Goal: Task Accomplishment & Management: Manage account settings

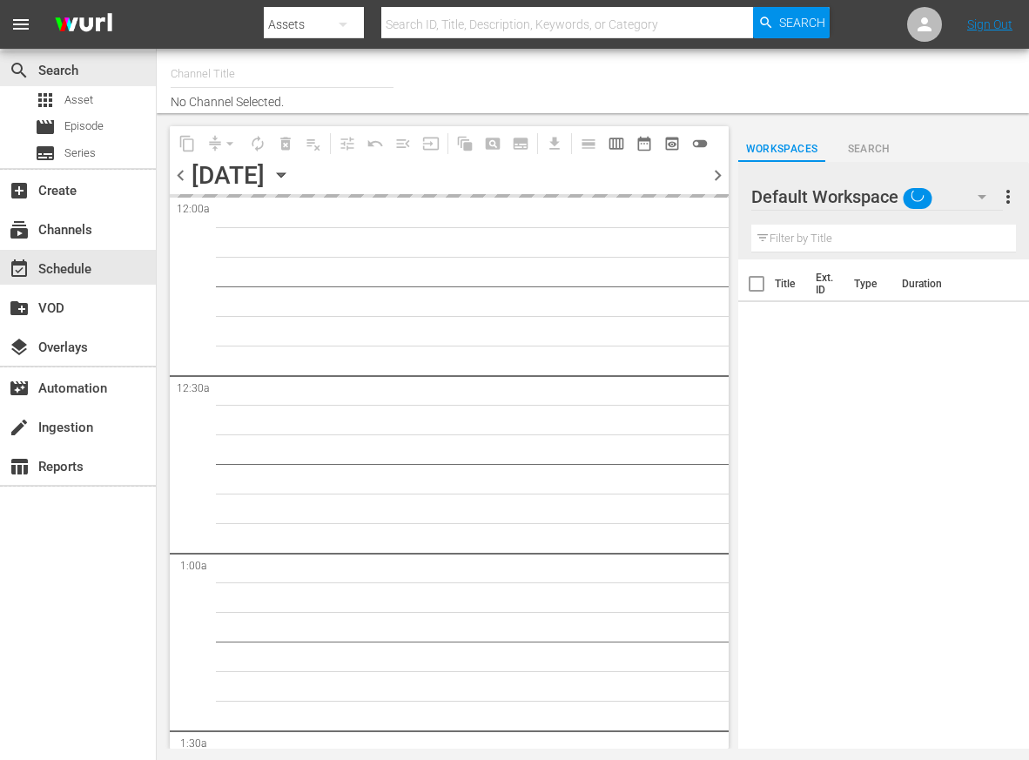
type input "Made in [GEOGRAPHIC_DATA] Powered by Moviefone (276)"
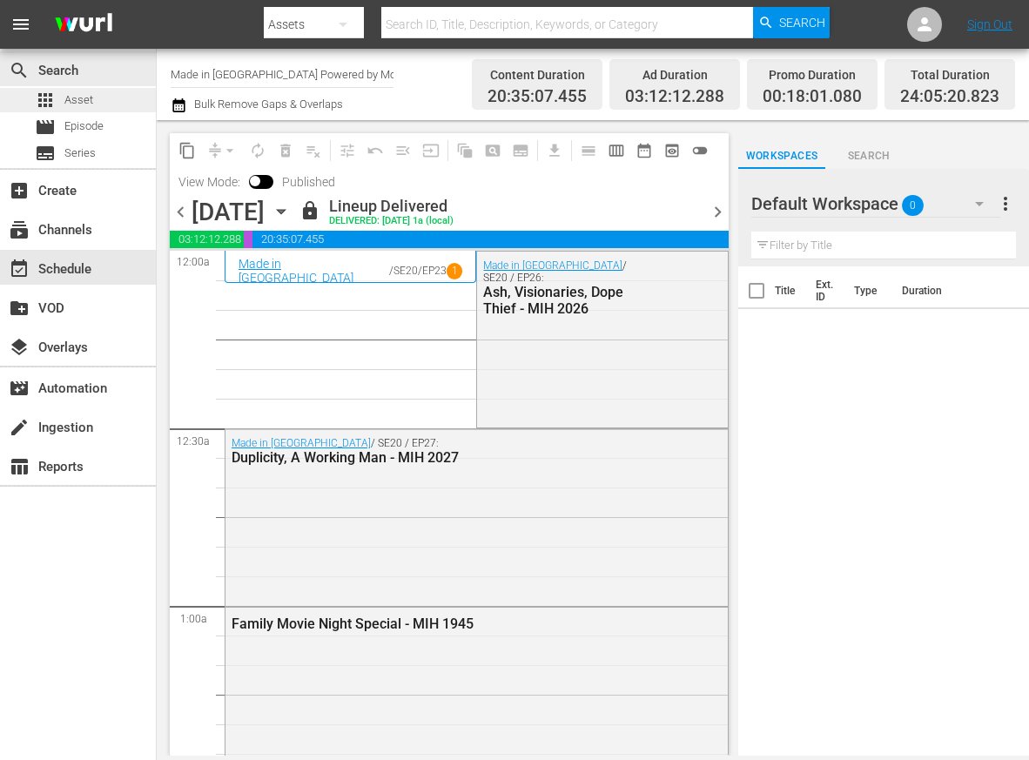
click at [85, 91] on span "Asset" at bounding box center [78, 99] width 29 height 17
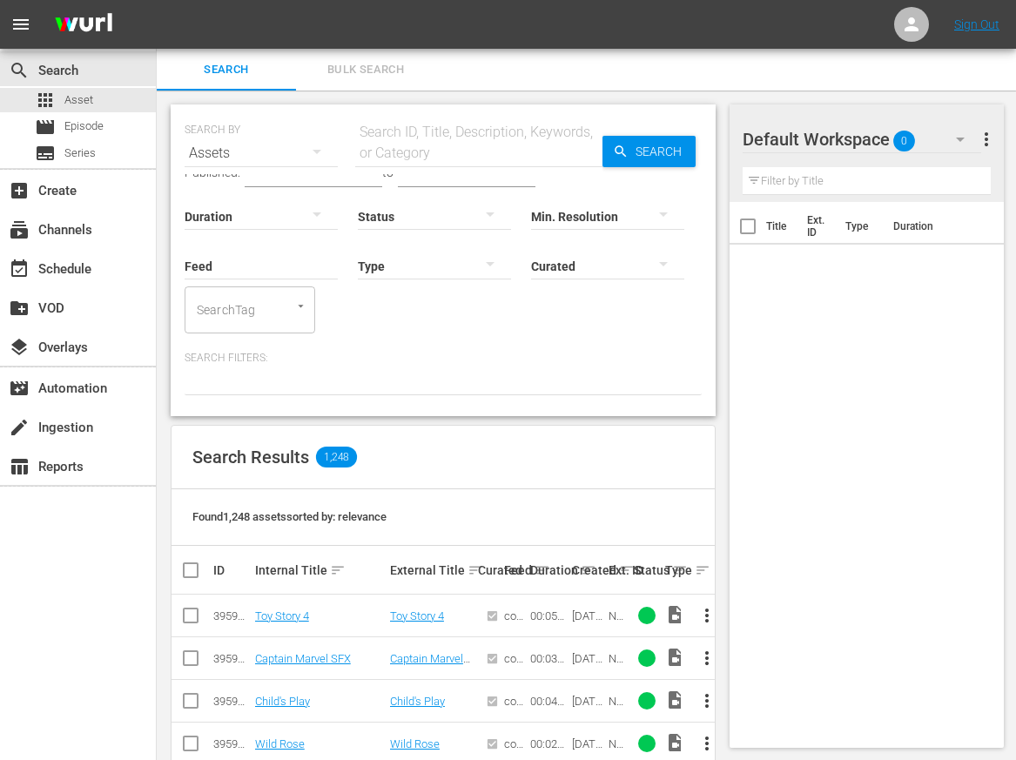
click at [409, 154] on input "text" at bounding box center [478, 153] width 247 height 42
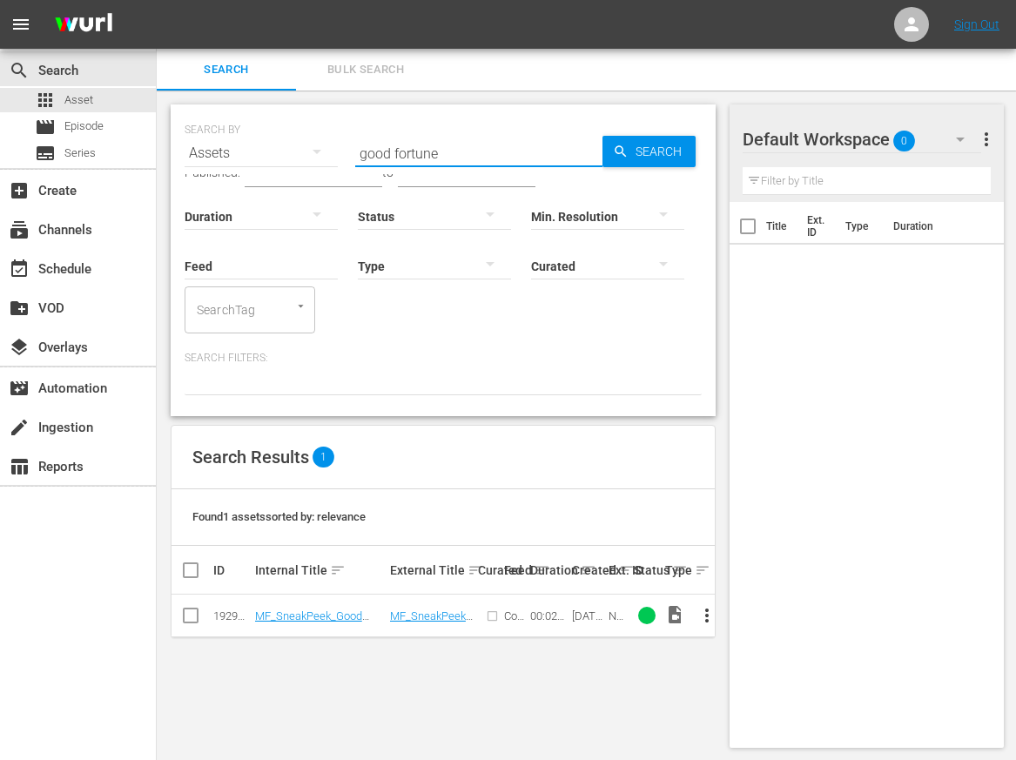
click at [705, 605] on span "more_vert" at bounding box center [707, 615] width 21 height 21
click at [766, 511] on div "Workspace" at bounding box center [801, 516] width 118 height 42
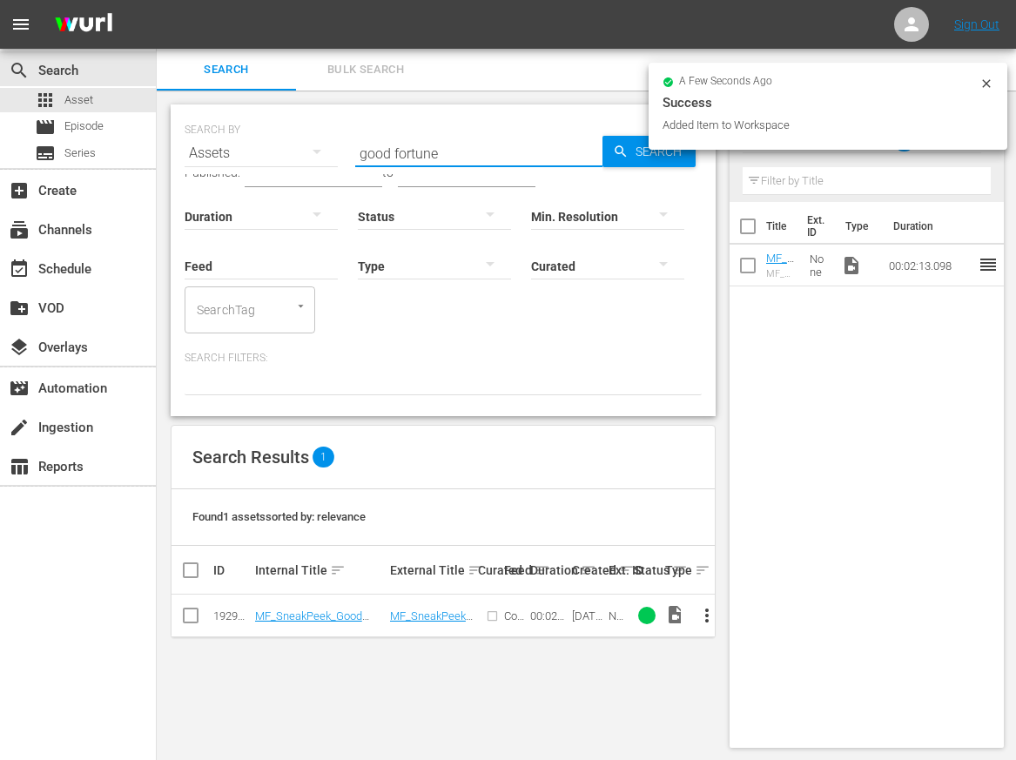
drag, startPoint x: 457, startPoint y: 157, endPoint x: 294, endPoint y: 155, distance: 162.9
click at [292, 157] on div "SEARCH BY Search By Assets Search ID, Title, Description, Keywords, or Category…" at bounding box center [443, 142] width 517 height 63
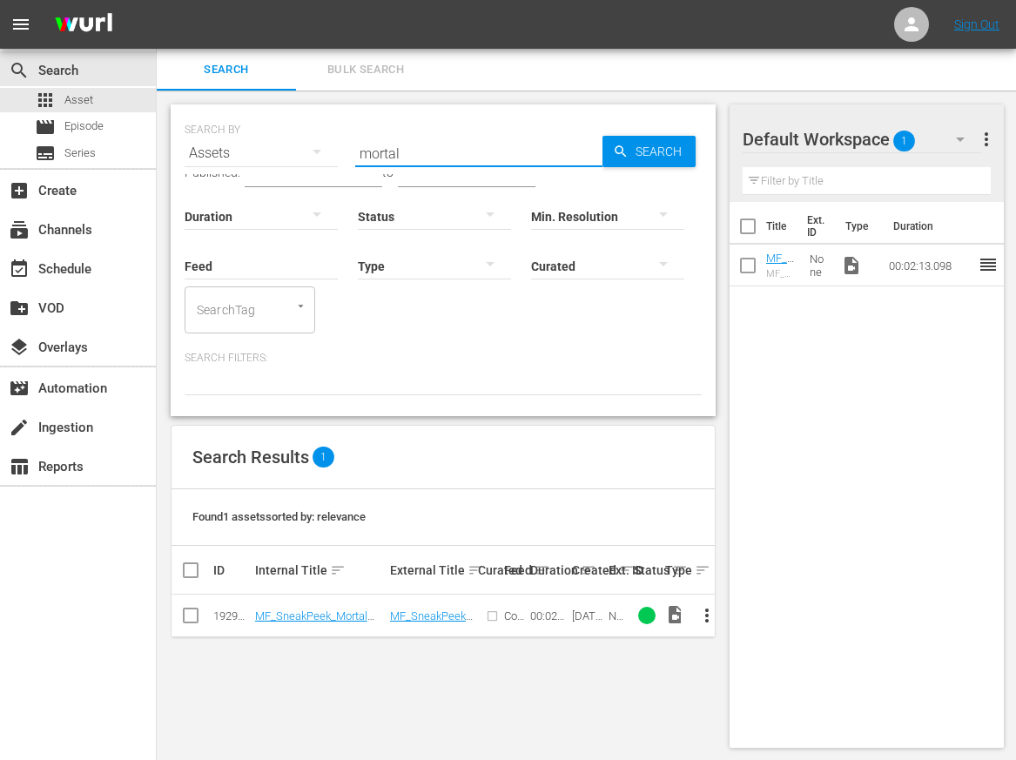
click at [710, 605] on td "more_vert" at bounding box center [699, 616] width 31 height 43
click at [707, 606] on span "more_vert" at bounding box center [707, 615] width 21 height 21
click at [764, 515] on div "Workspace" at bounding box center [801, 516] width 118 height 42
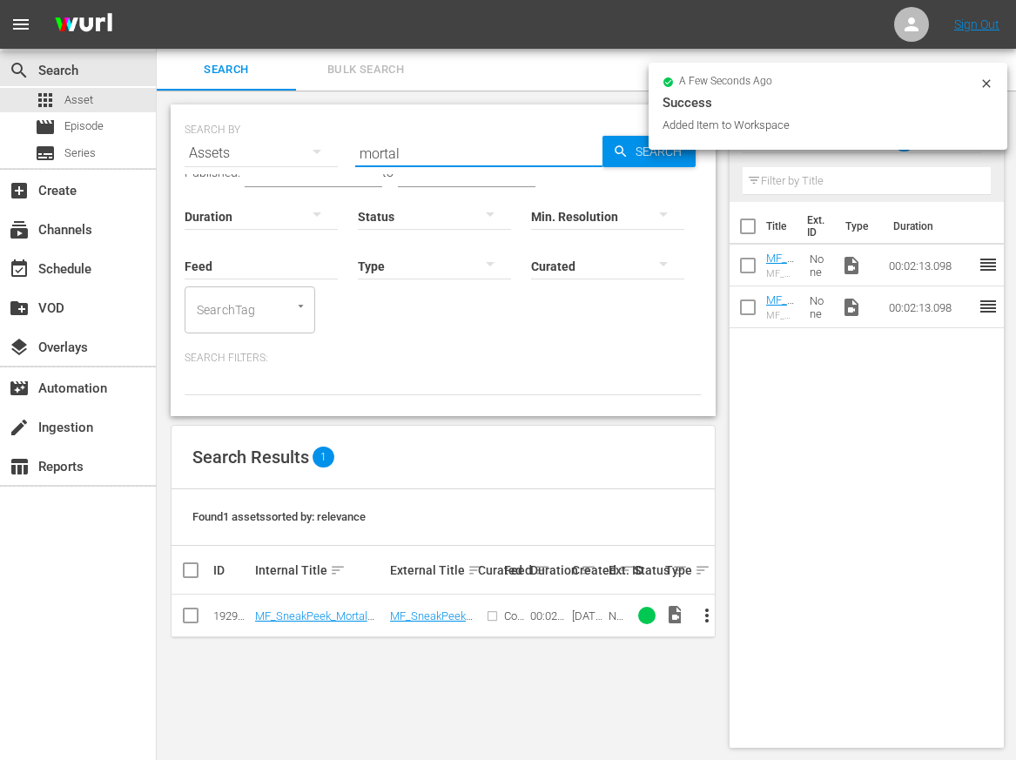
drag, startPoint x: 371, startPoint y: 151, endPoint x: 315, endPoint y: 144, distance: 56.2
click at [315, 144] on div "SEARCH BY Search By Assets Search ID, Title, Description, Keywords, or Category…" at bounding box center [443, 142] width 517 height 63
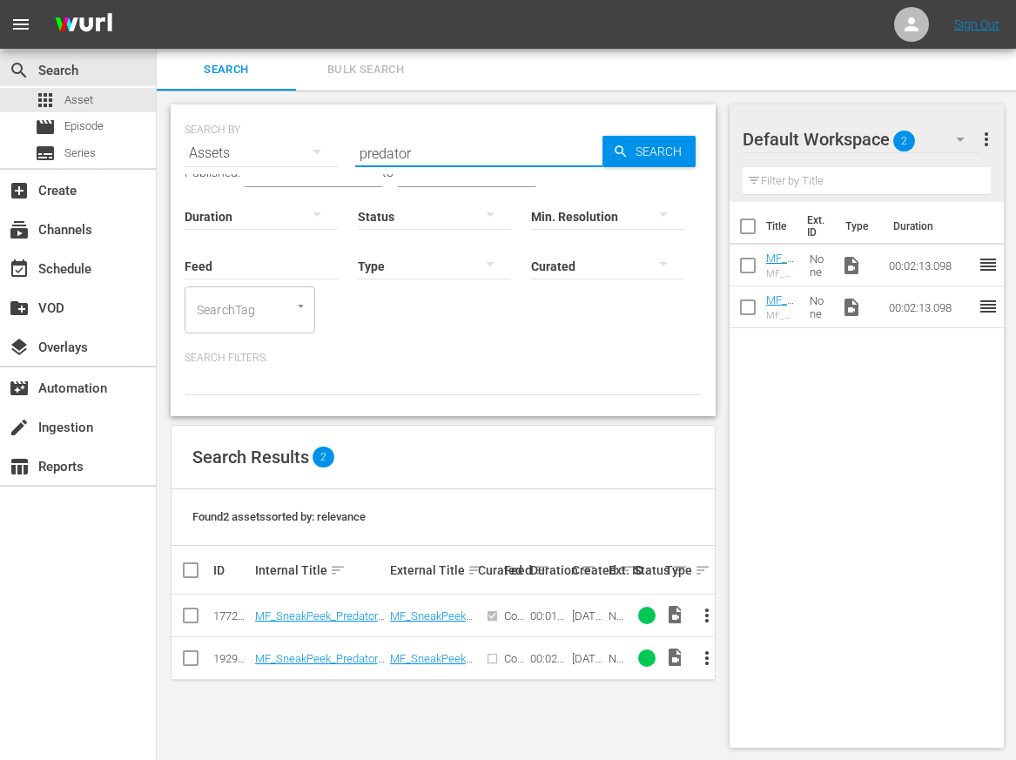
click at [512, 706] on div "SEARCH BY Search By Assets Search ID, Title, Description, Keywords, or Category…" at bounding box center [443, 426] width 573 height 671
click at [700, 653] on span "more_vert" at bounding box center [707, 658] width 21 height 21
click at [802, 555] on div "Workspace" at bounding box center [801, 558] width 118 height 42
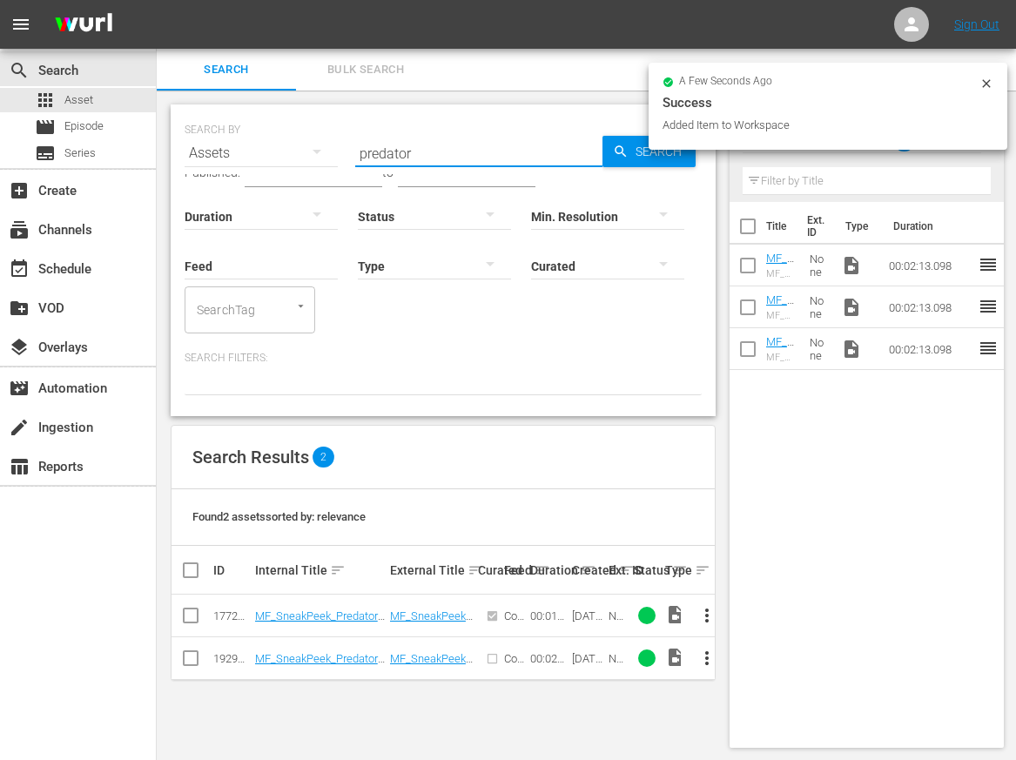
drag, startPoint x: 422, startPoint y: 152, endPoint x: 300, endPoint y: 152, distance: 121.9
click at [304, 154] on div "SEARCH BY Search By Assets Search ID, Title, Description, Keywords, or Category…" at bounding box center [443, 142] width 517 height 63
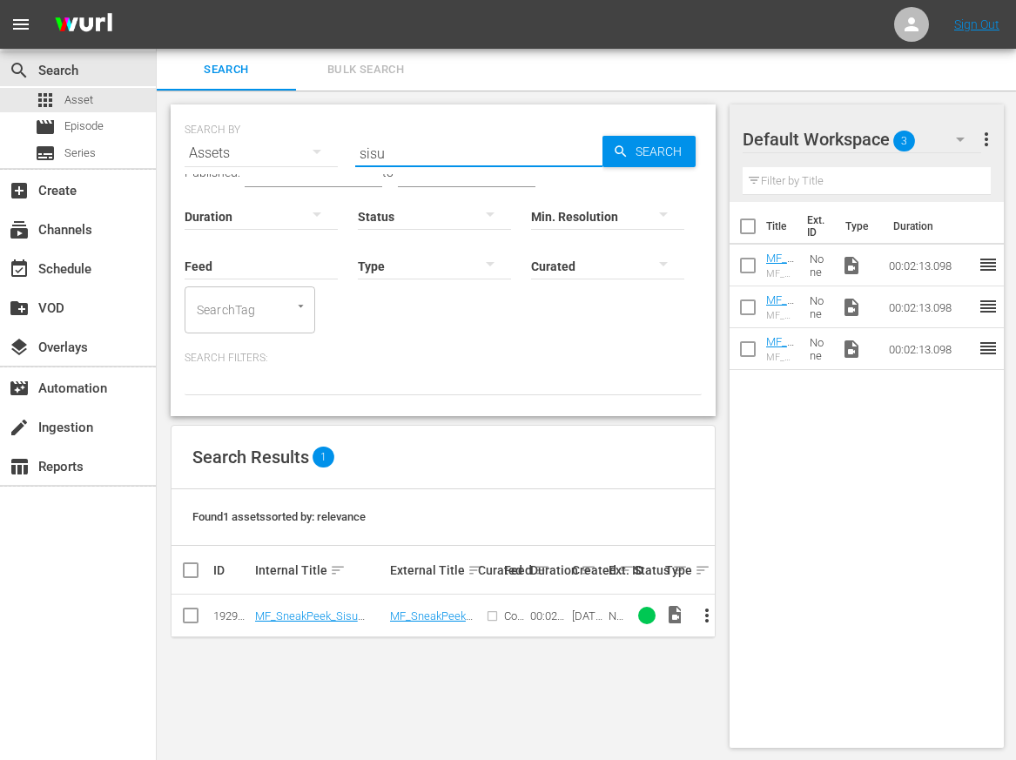
click at [709, 606] on span "more_vert" at bounding box center [707, 615] width 21 height 21
click at [793, 521] on div "Workspace" at bounding box center [801, 516] width 118 height 42
drag, startPoint x: 344, startPoint y: 156, endPoint x: 309, endPoint y: 145, distance: 36.6
click at [311, 148] on div "SEARCH BY Search By Assets Search ID, Title, Description, Keywords, or Category…" at bounding box center [443, 142] width 517 height 63
click at [708, 607] on span "more_vert" at bounding box center [707, 615] width 21 height 21
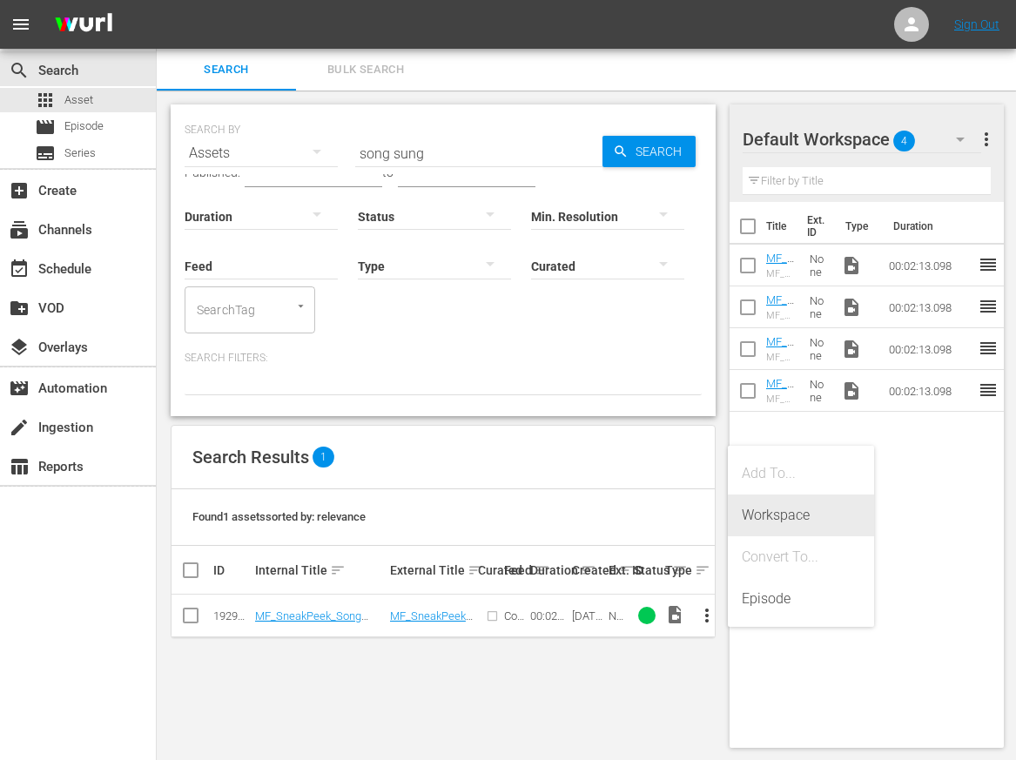
click at [787, 517] on div "Workspace" at bounding box center [801, 516] width 118 height 42
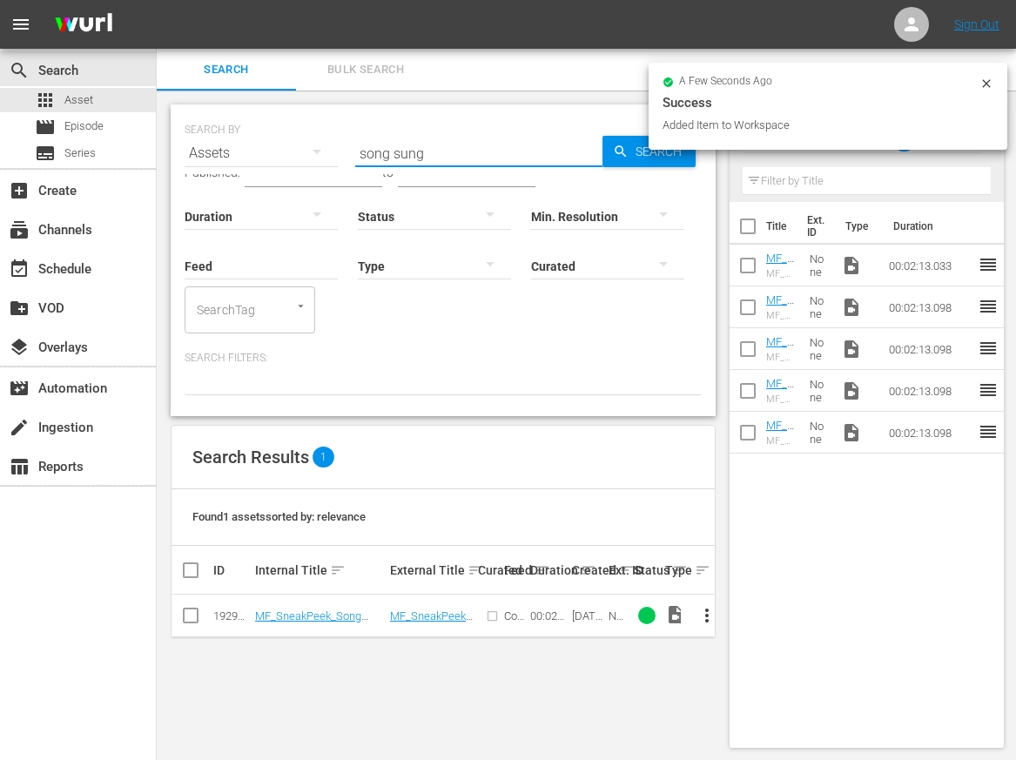
drag, startPoint x: 441, startPoint y: 152, endPoint x: 300, endPoint y: 130, distance: 142.9
click at [300, 132] on div "SEARCH BY Search By Assets Search ID, Title, Description, Keywords, or Category…" at bounding box center [443, 142] width 517 height 63
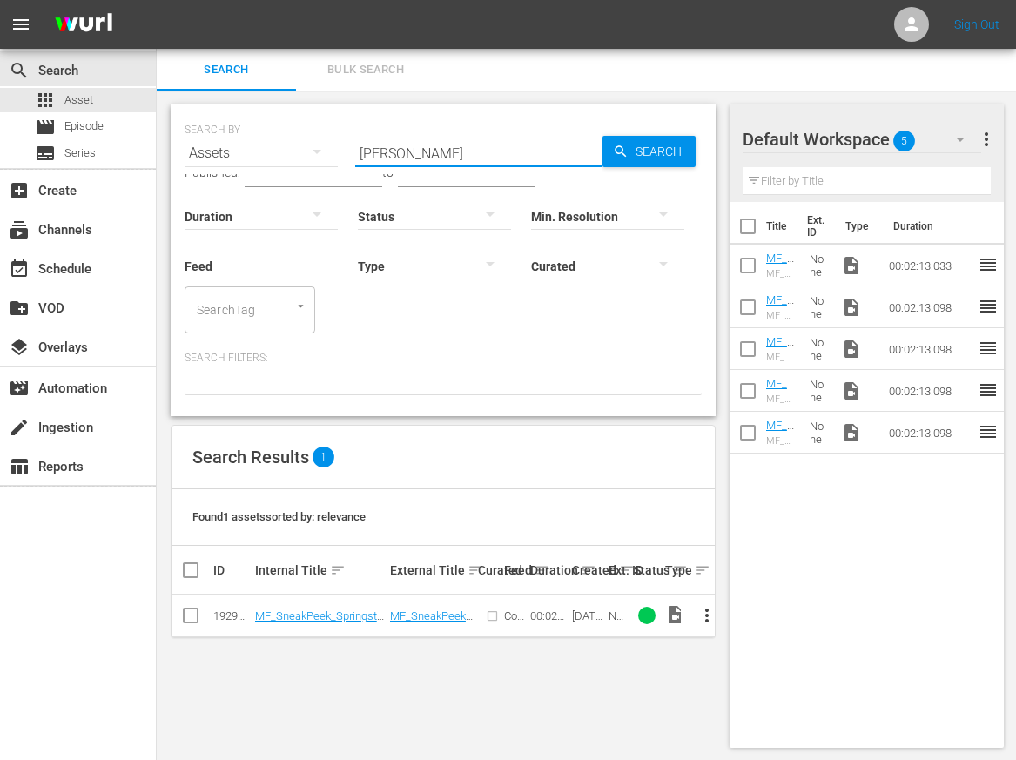
click at [705, 611] on span "more_vert" at bounding box center [707, 615] width 21 height 21
click at [781, 520] on div "Workspace" at bounding box center [801, 516] width 118 height 42
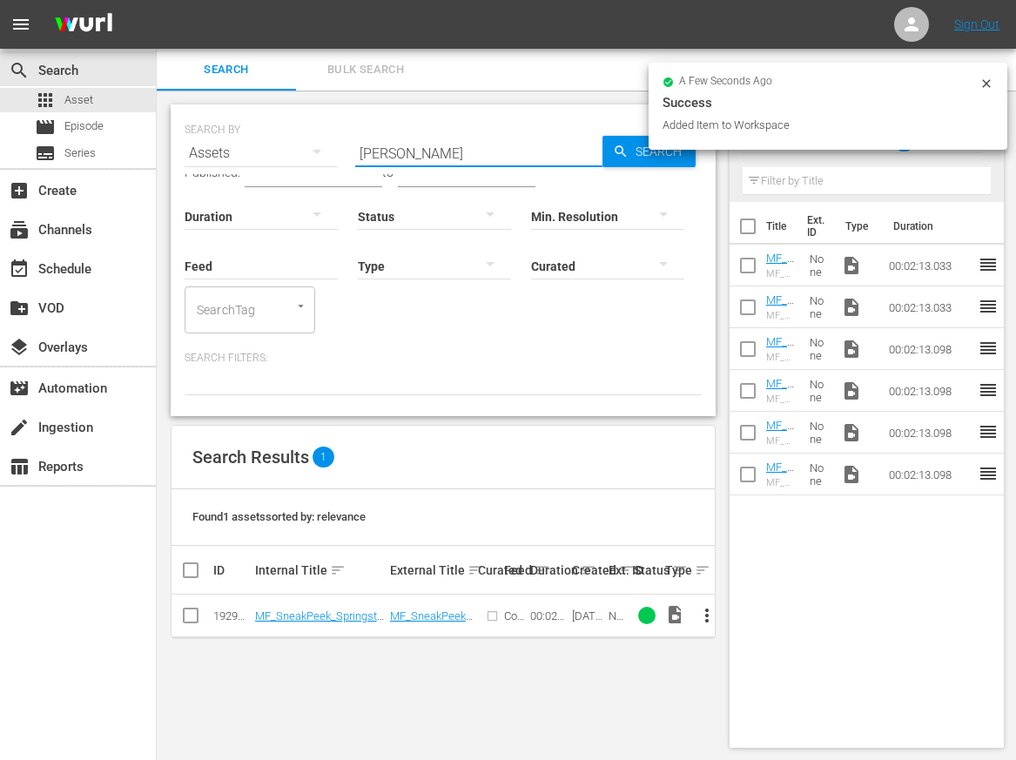
drag, startPoint x: 419, startPoint y: 153, endPoint x: 300, endPoint y: 148, distance: 118.6
click at [300, 149] on div "SEARCH BY Search By Assets Search ID, Title, Description, Keywords, or Category…" at bounding box center [443, 142] width 517 height 63
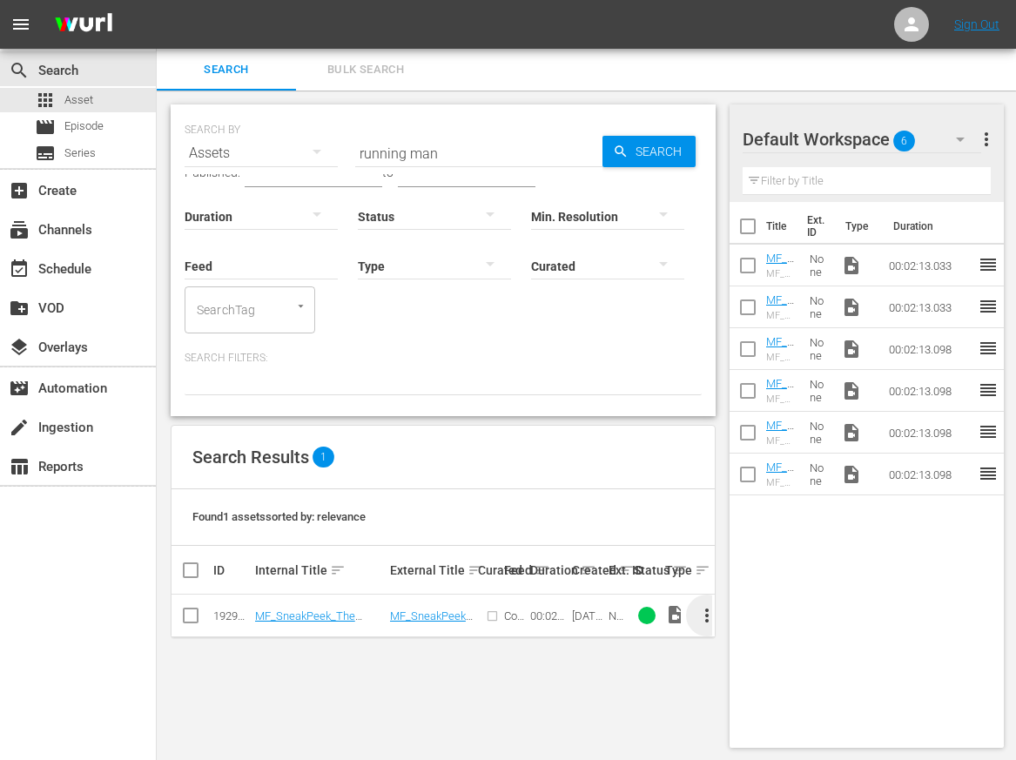
click at [707, 609] on span "more_vert" at bounding box center [707, 615] width 21 height 21
click at [777, 511] on div "Workspace" at bounding box center [801, 516] width 118 height 42
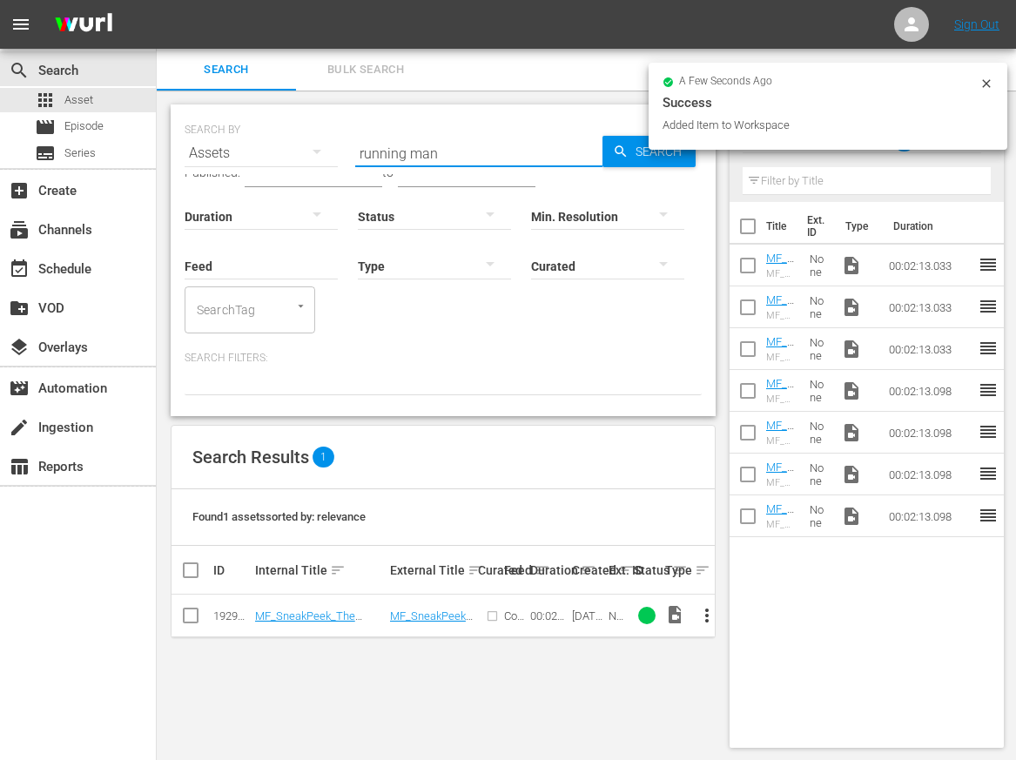
drag, startPoint x: 450, startPoint y: 155, endPoint x: 285, endPoint y: 159, distance: 165.5
click at [269, 158] on div "SEARCH BY Search By Assets Search ID, Title, Description, Keywords, or Category…" at bounding box center [443, 142] width 517 height 63
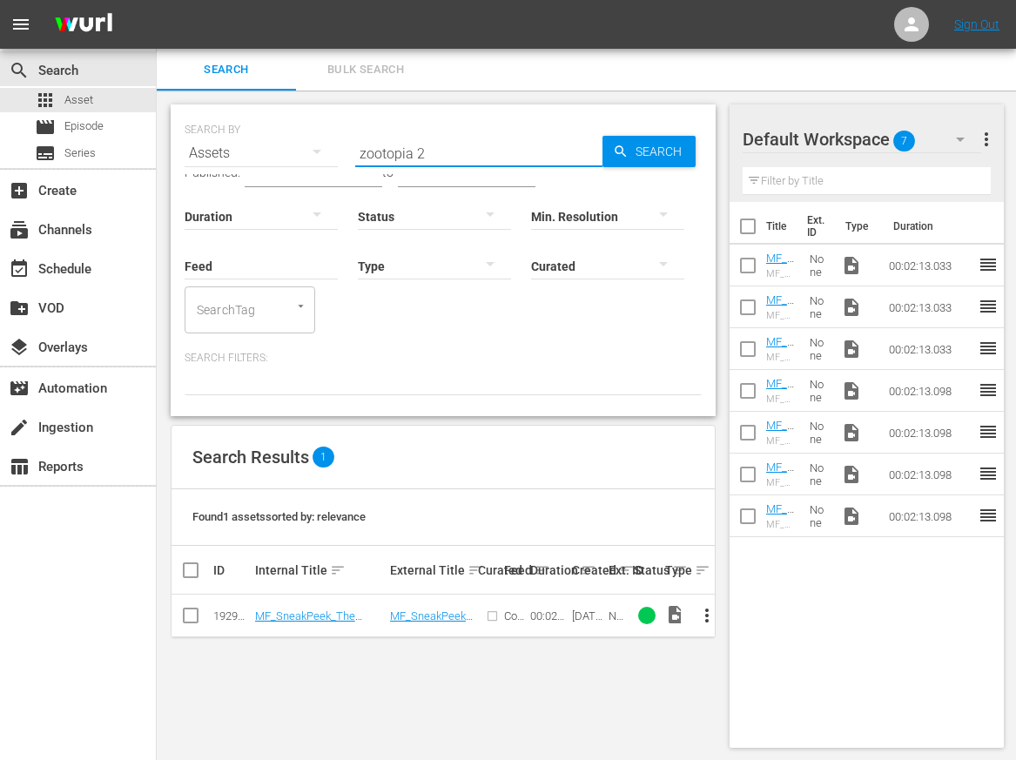
type input "zootopia 2"
click at [707, 608] on span "more_vert" at bounding box center [707, 615] width 21 height 21
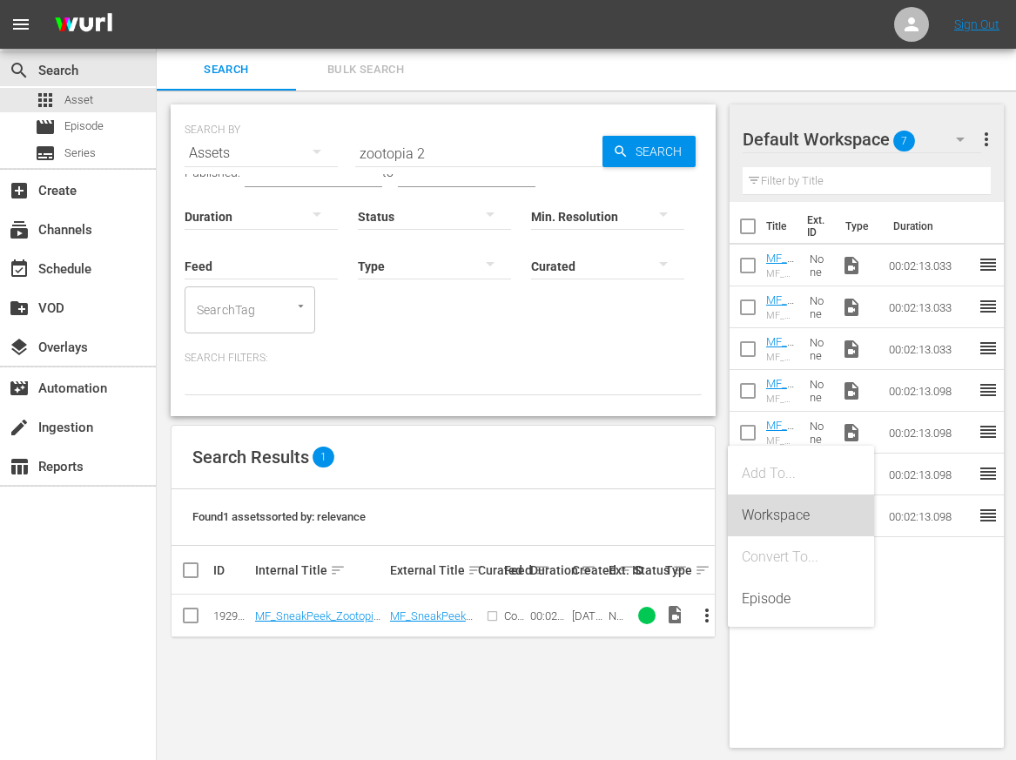
click at [794, 521] on div "Workspace" at bounding box center [801, 516] width 118 height 42
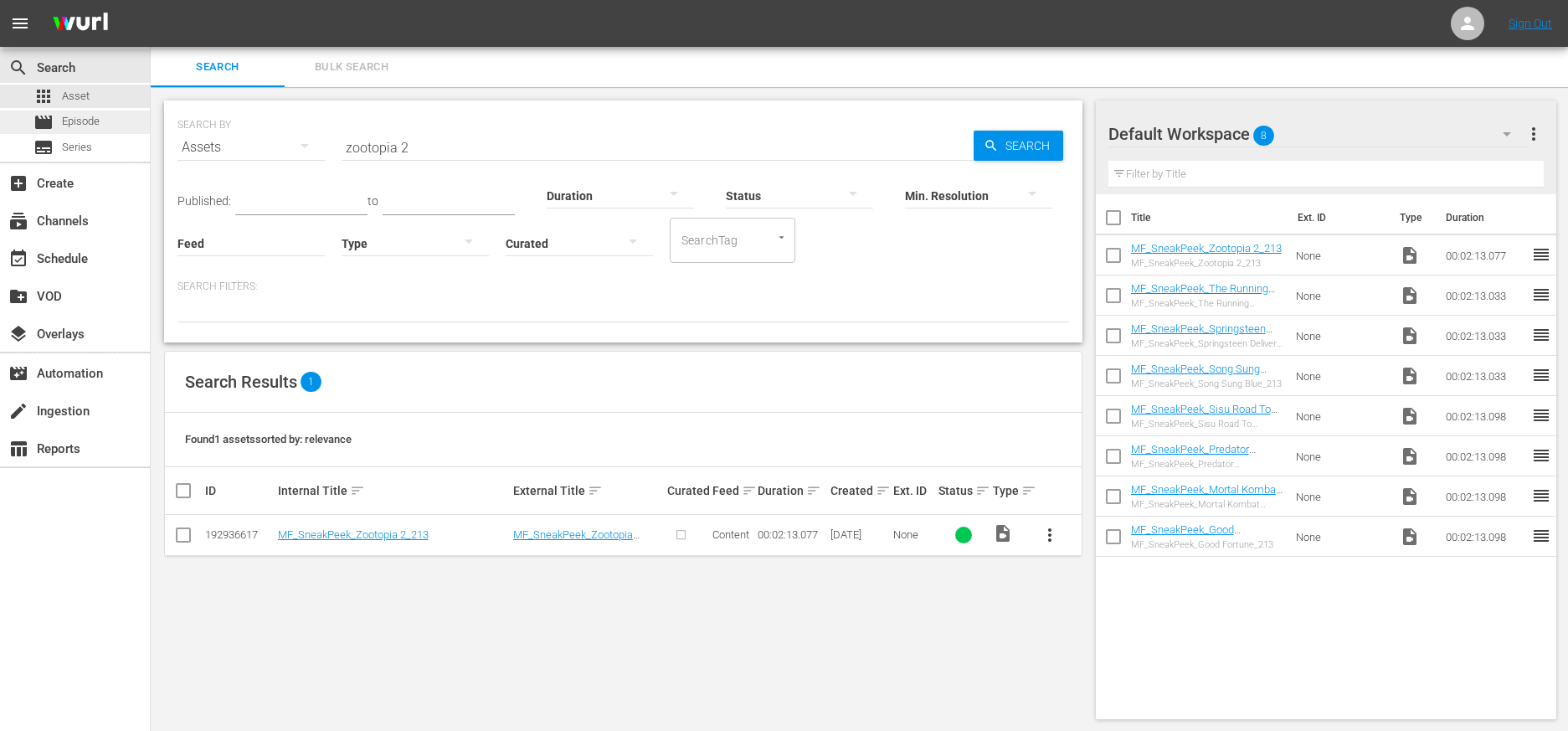
click at [88, 122] on span "Episode" at bounding box center [80, 121] width 37 height 16
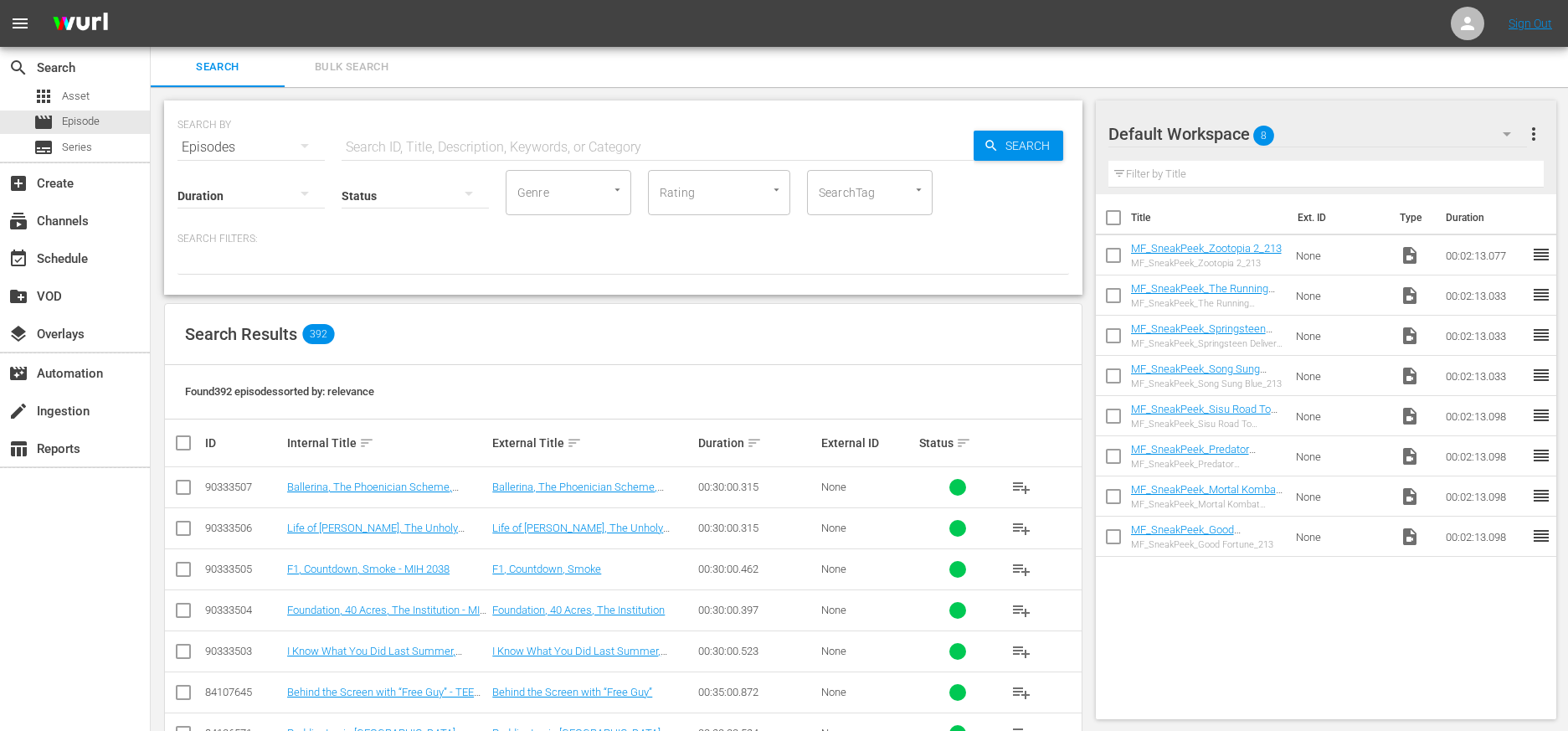
drag, startPoint x: 374, startPoint y: 148, endPoint x: 393, endPoint y: 153, distance: 19.6
click at [373, 148] on input "text" at bounding box center [658, 147] width 633 height 40
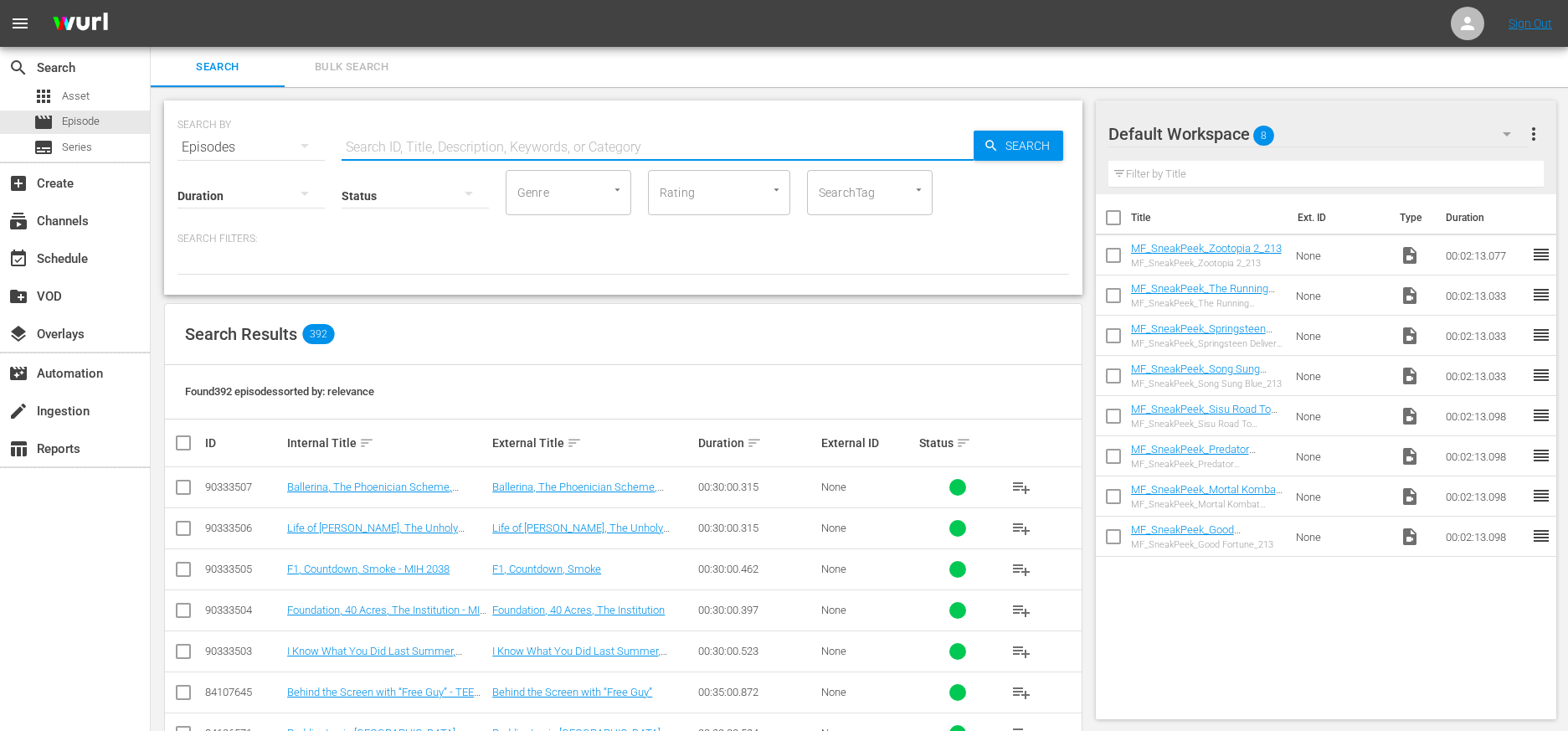
click at [374, 145] on input "text" at bounding box center [658, 147] width 633 height 40
type input "2026"
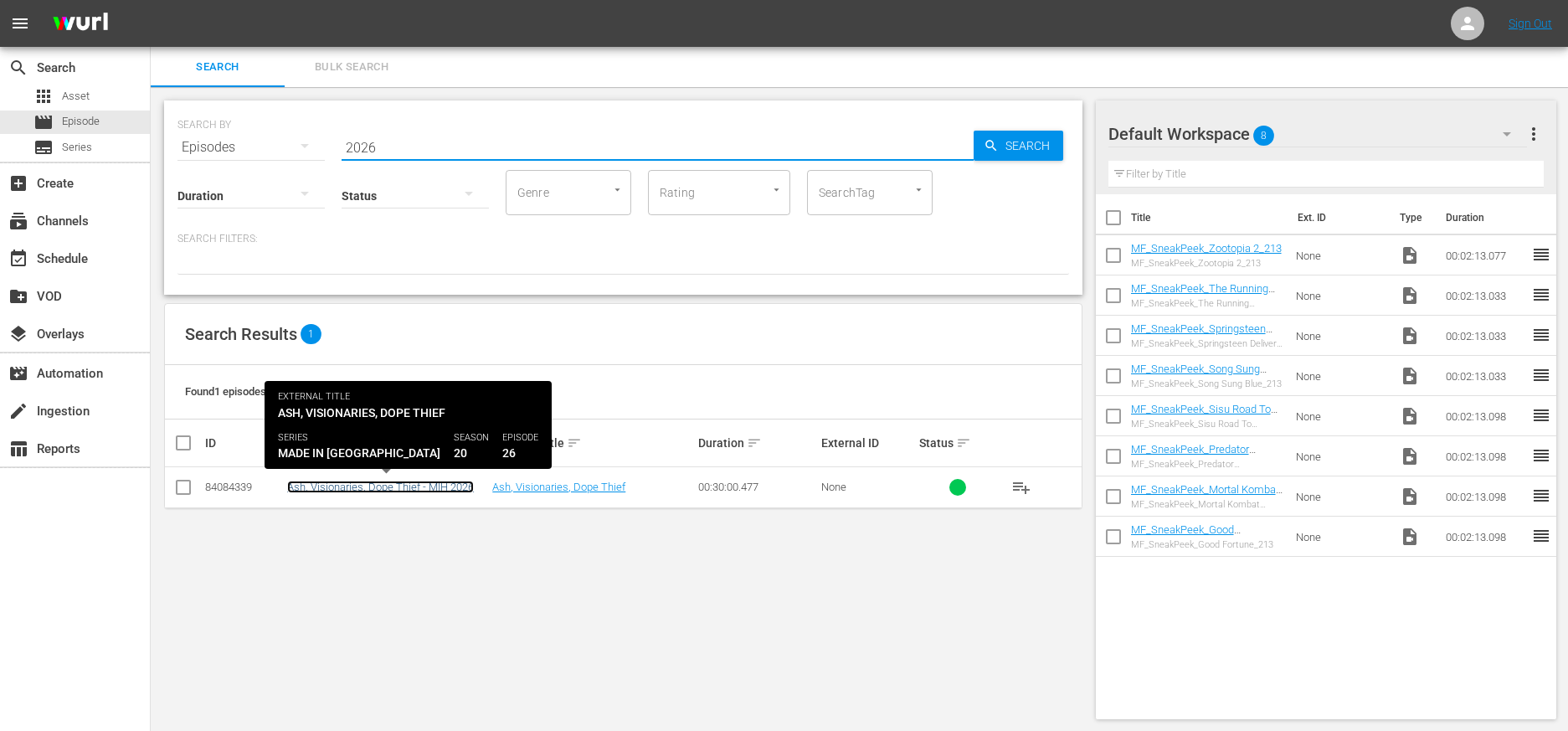
click at [417, 492] on link "Ash, Visionaries, Dope Thief - MIH 2026" at bounding box center [381, 487] width 187 height 13
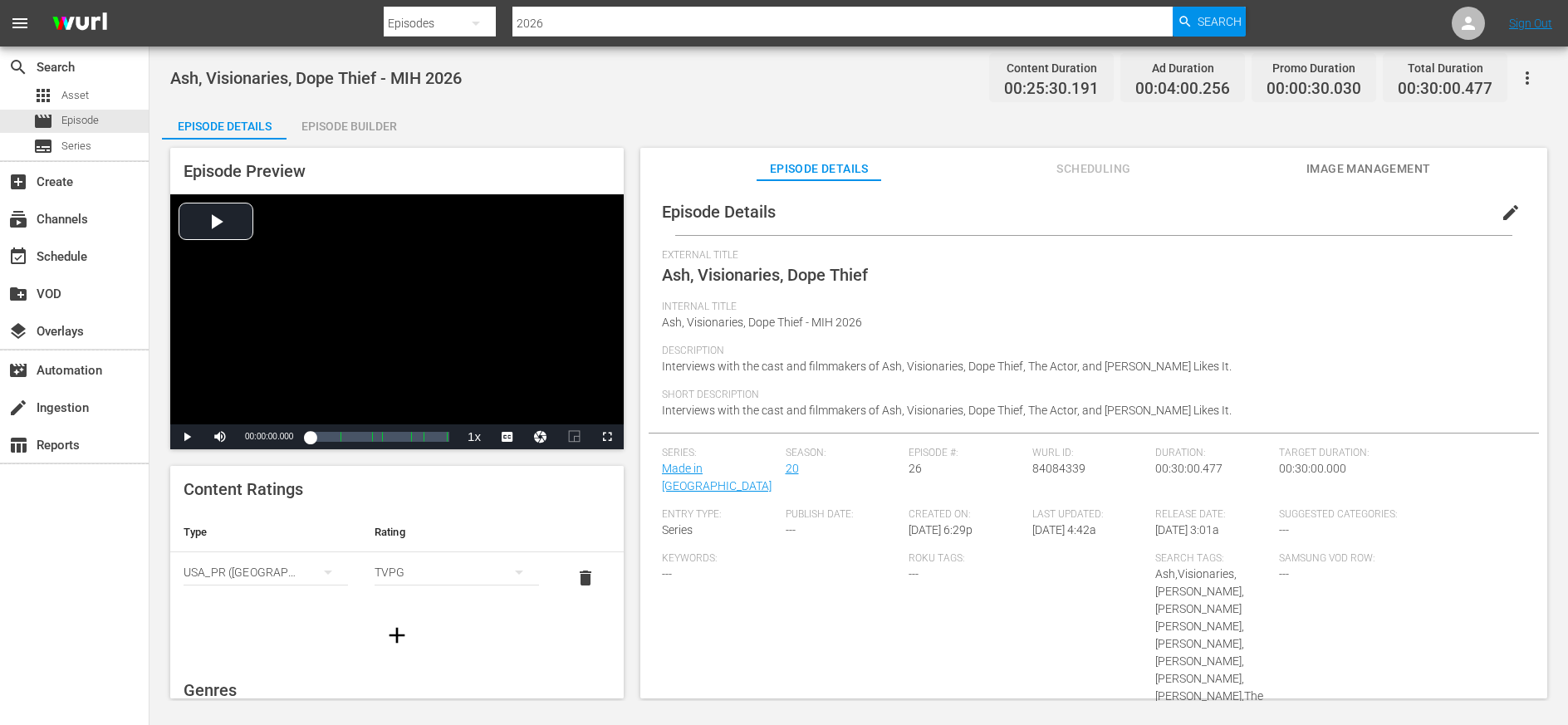
click at [354, 123] on div "Episode Builder" at bounding box center [348, 126] width 125 height 40
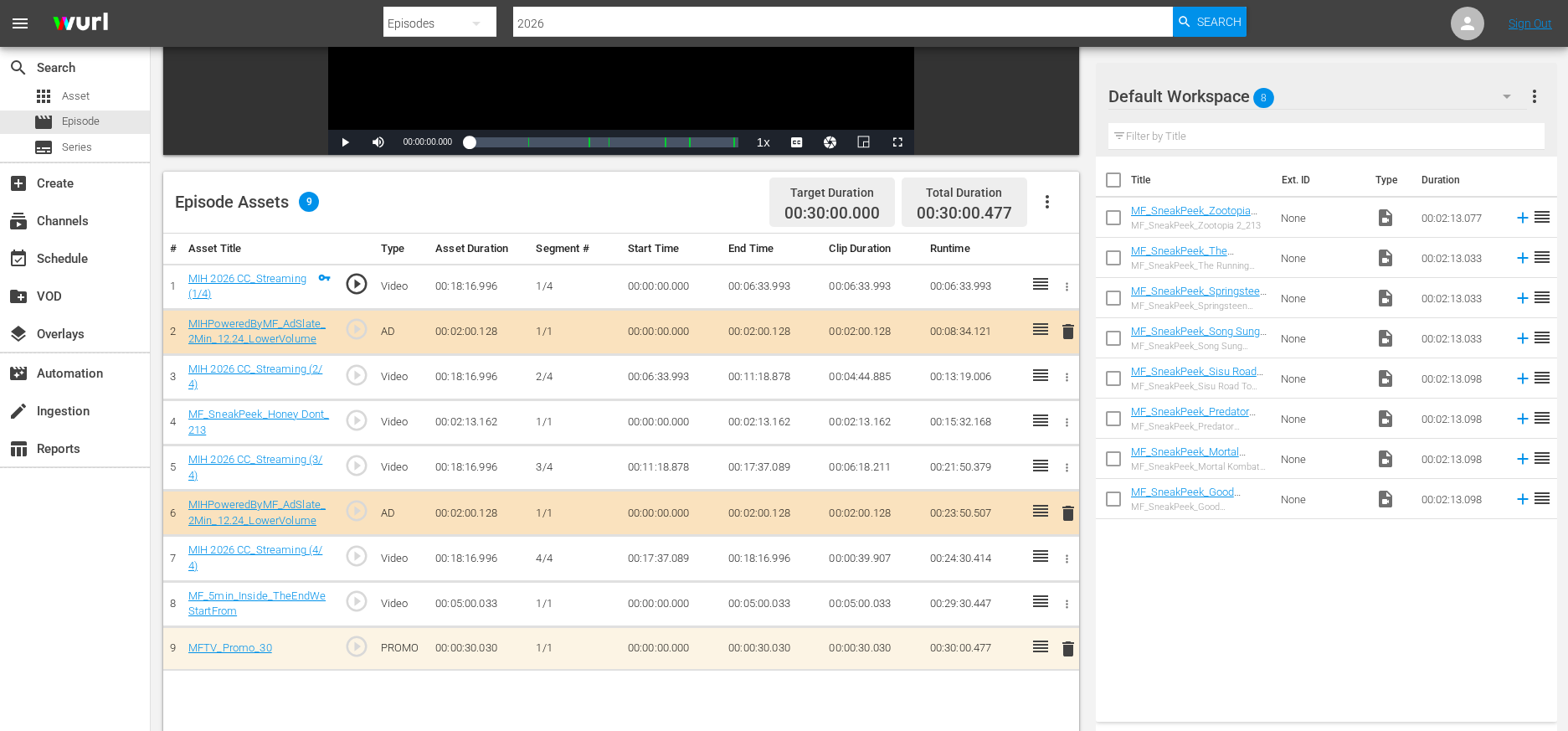
scroll to position [345, 0]
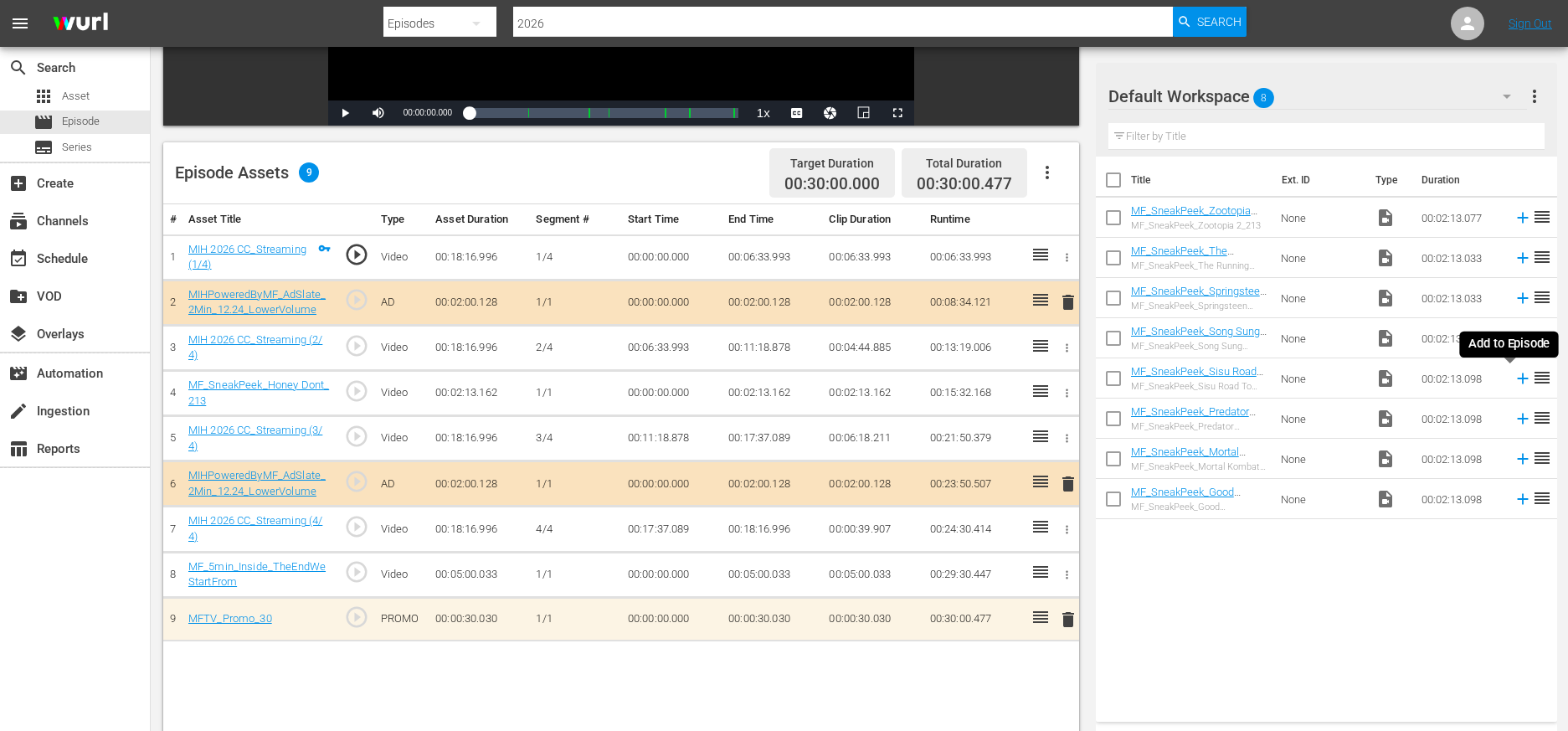
click at [989, 379] on icon at bounding box center [1522, 378] width 11 height 11
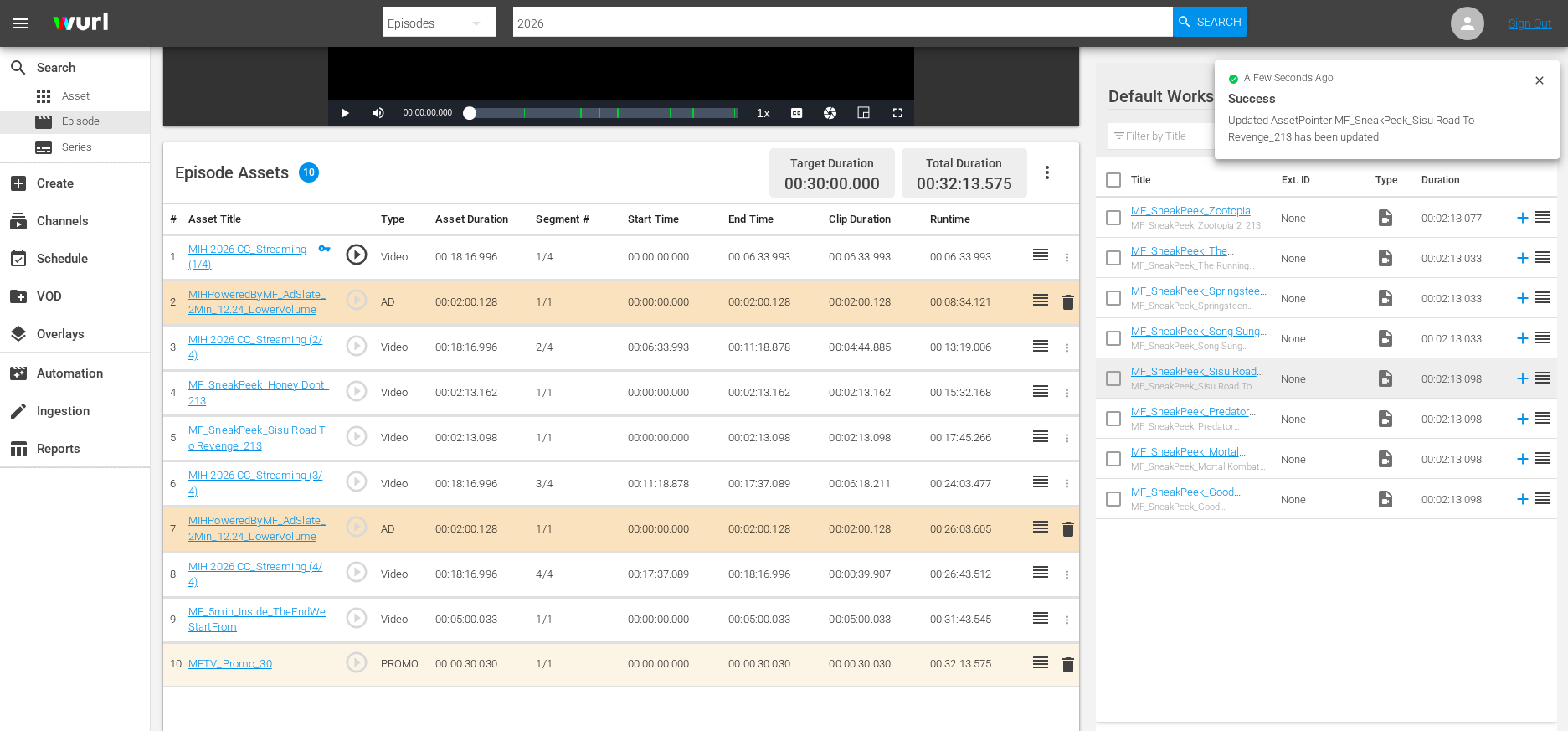
click at [989, 392] on icon "button" at bounding box center [1066, 392] width 12 height 13
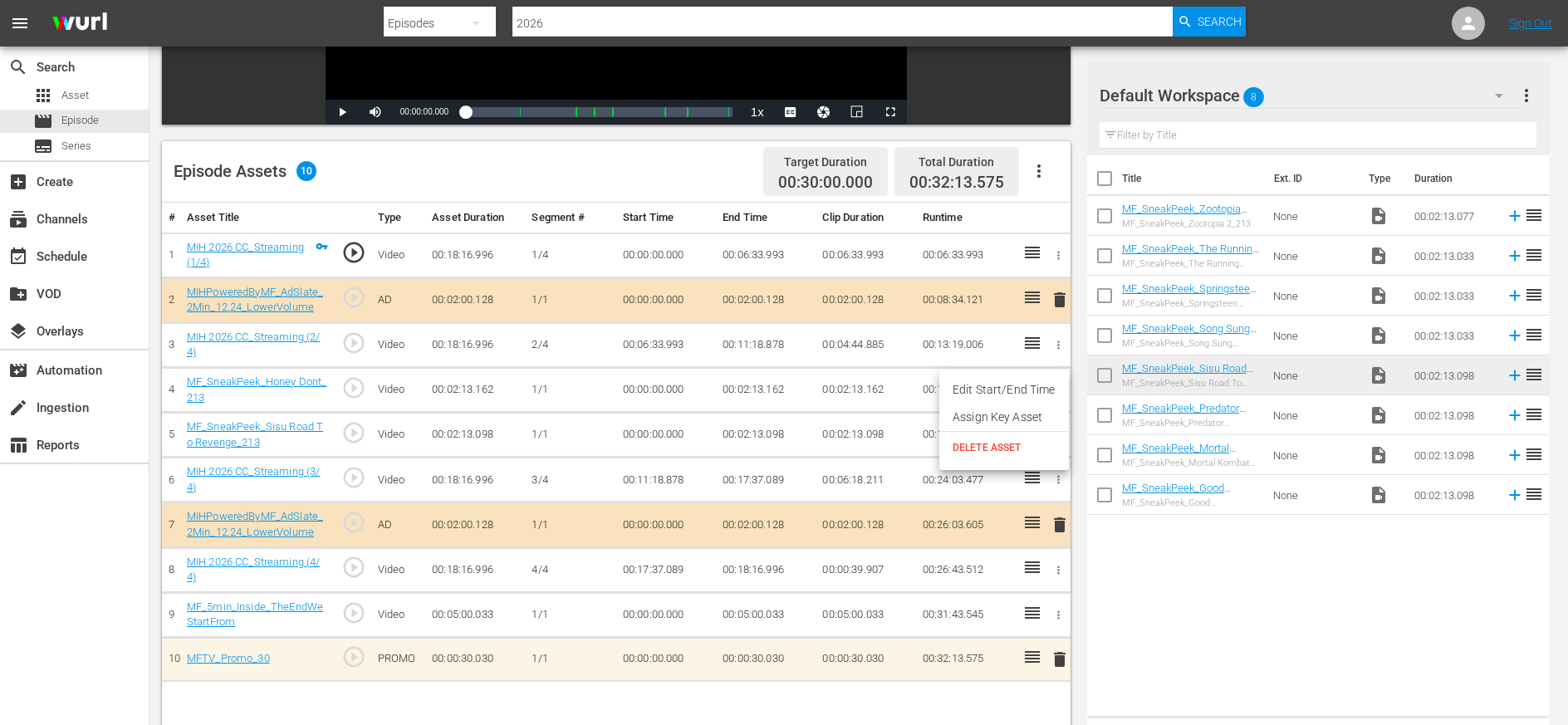
click at [981, 447] on span "DELETE ASSET" at bounding box center [1004, 448] width 103 height 15
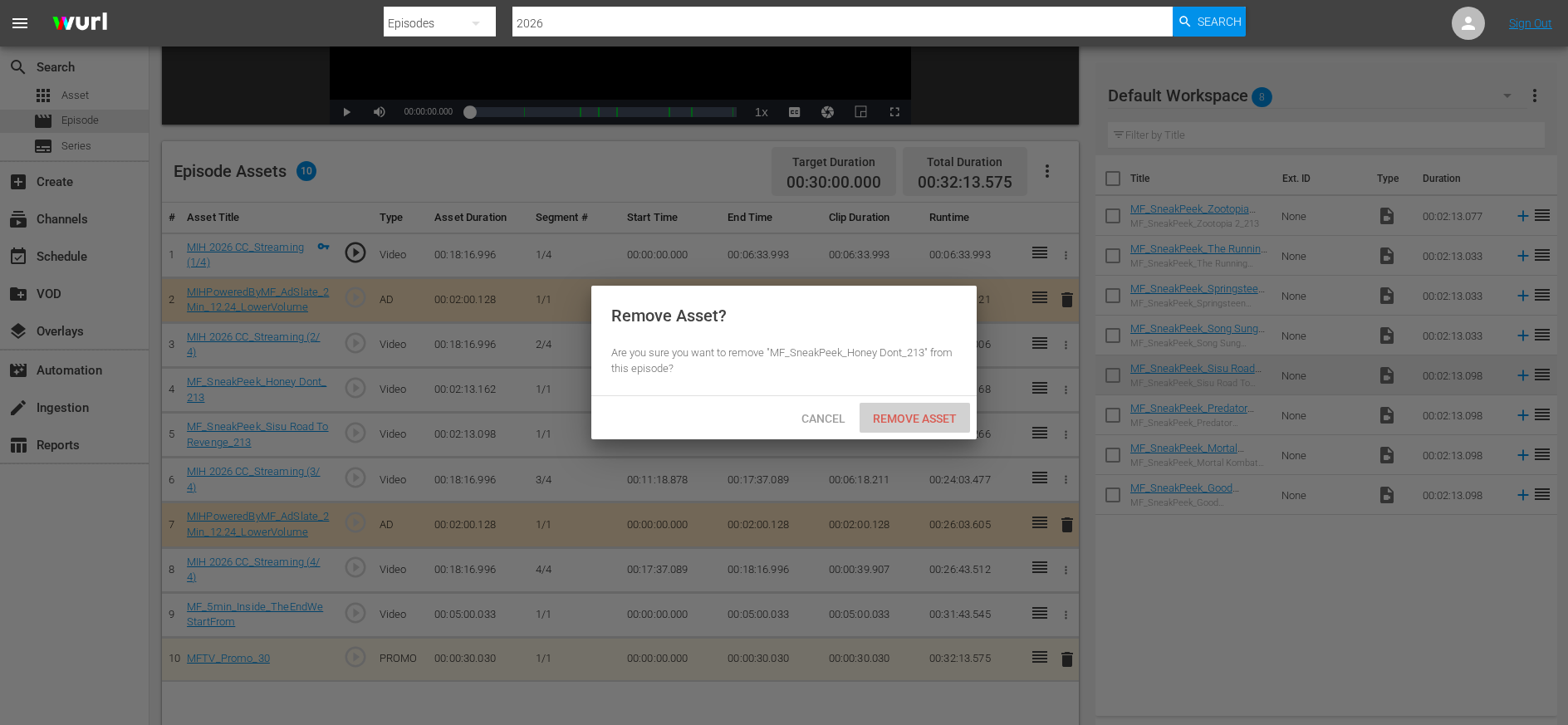
click at [918, 420] on span "Remove Asset" at bounding box center [915, 419] width 111 height 13
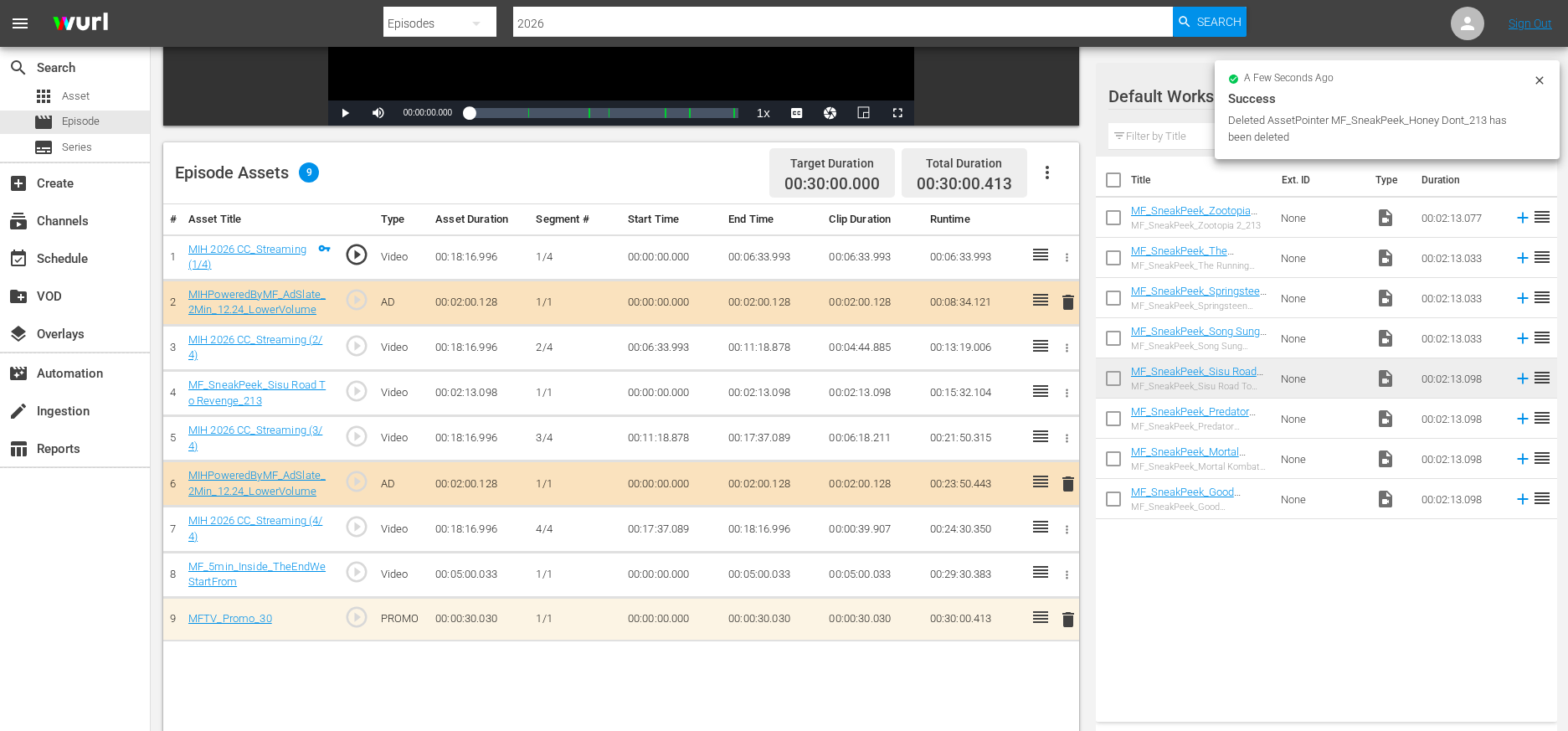
click at [989, 615] on icon at bounding box center [1041, 618] width 15 height 12
click at [989, 611] on icon at bounding box center [1040, 617] width 20 height 20
click at [989, 627] on td "00:30:00.413" at bounding box center [974, 624] width 101 height 55
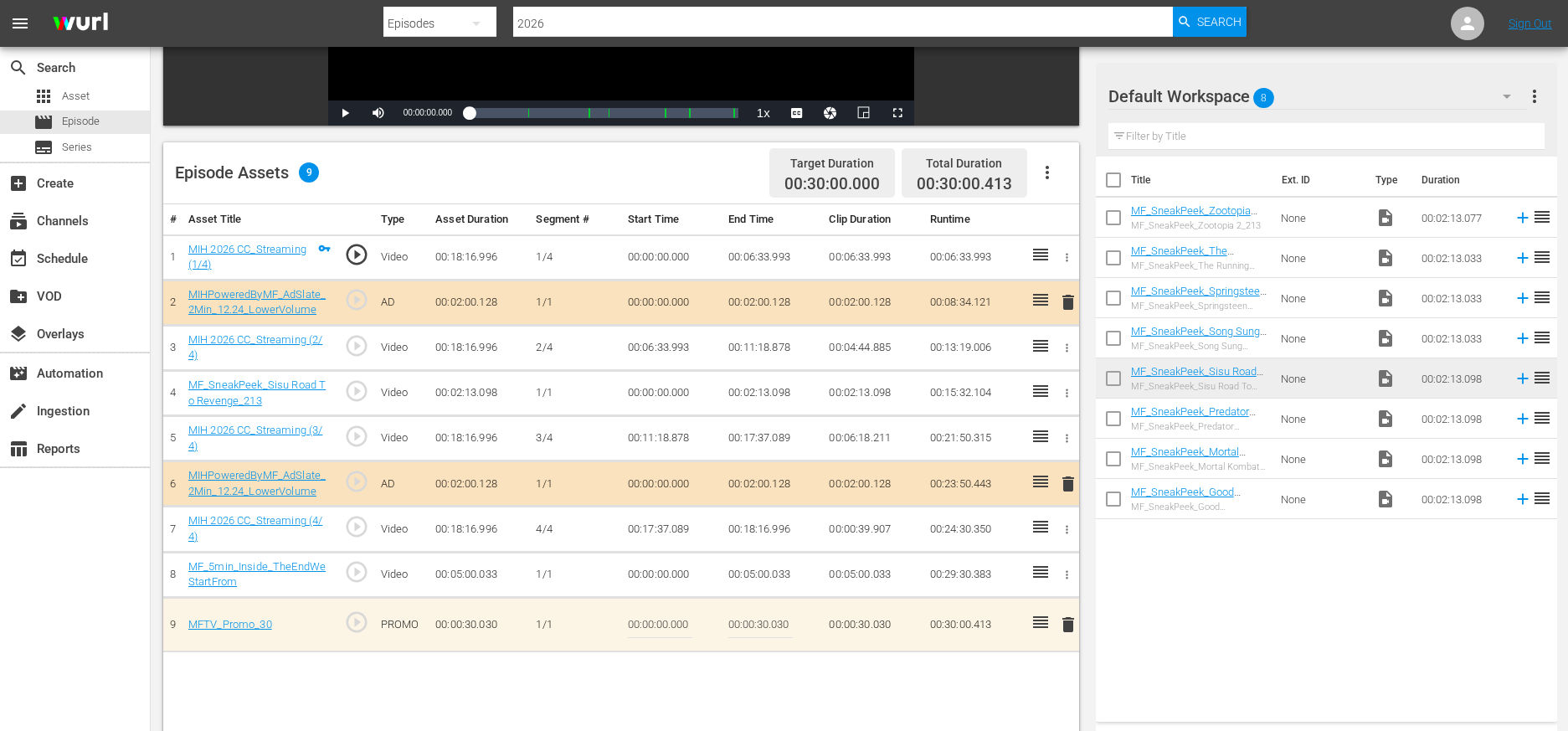
click at [989, 627] on td "00:30:00.413" at bounding box center [974, 624] width 101 height 55
click at [989, 626] on td "00:30:00.413" at bounding box center [974, 624] width 101 height 55
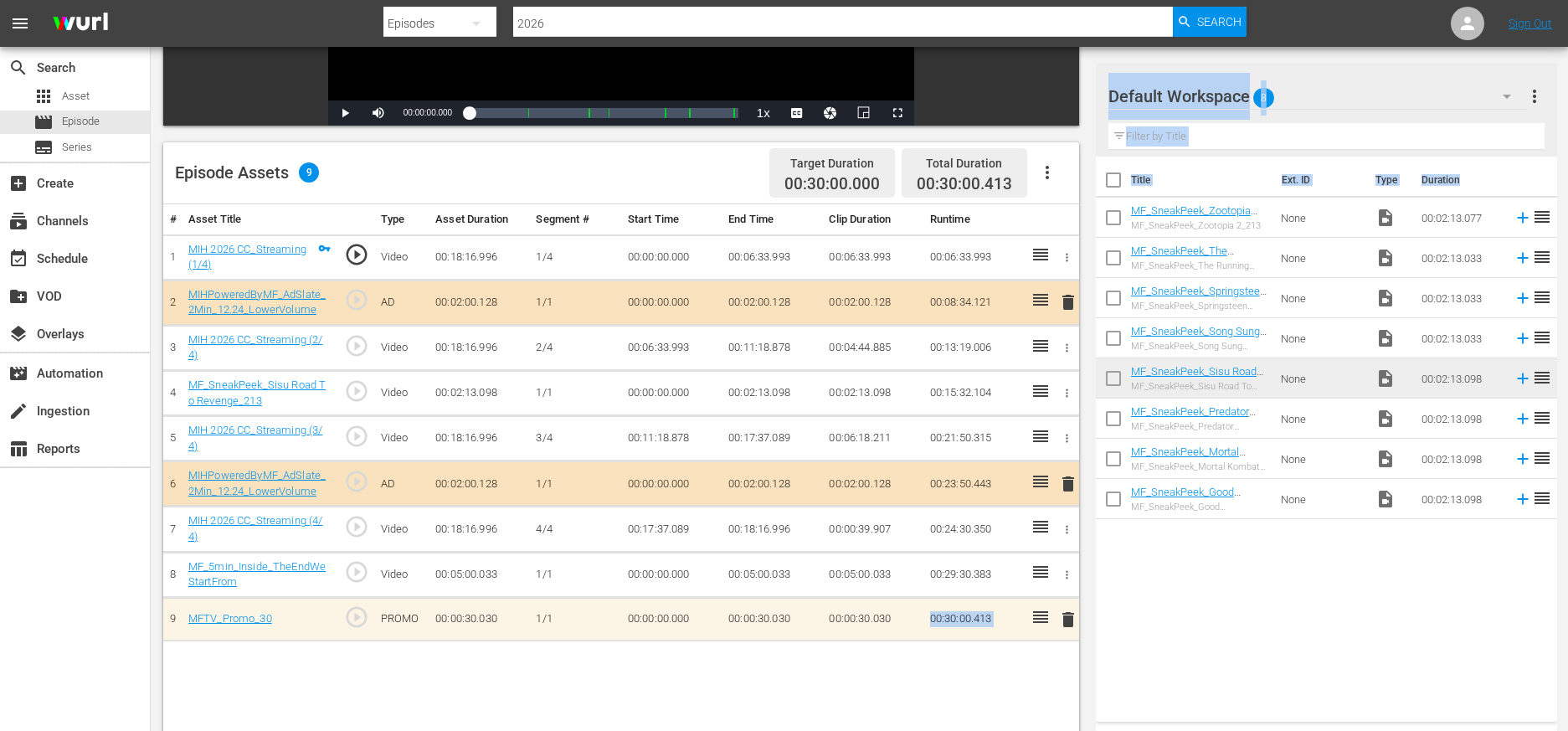
drag, startPoint x: 926, startPoint y: 609, endPoint x: 1193, endPoint y: 562, distance: 271.1
click at [989, 562] on div "Video Player is loading. Play Video Play Mute Current Time 00:00:00.000 / Durat…" at bounding box center [859, 302] width 1392 height 1015
click at [918, 704] on div "# Asset Title Type Asset Duration Segment # Start Time End Time Clip Duration R…" at bounding box center [621, 508] width 916 height 606
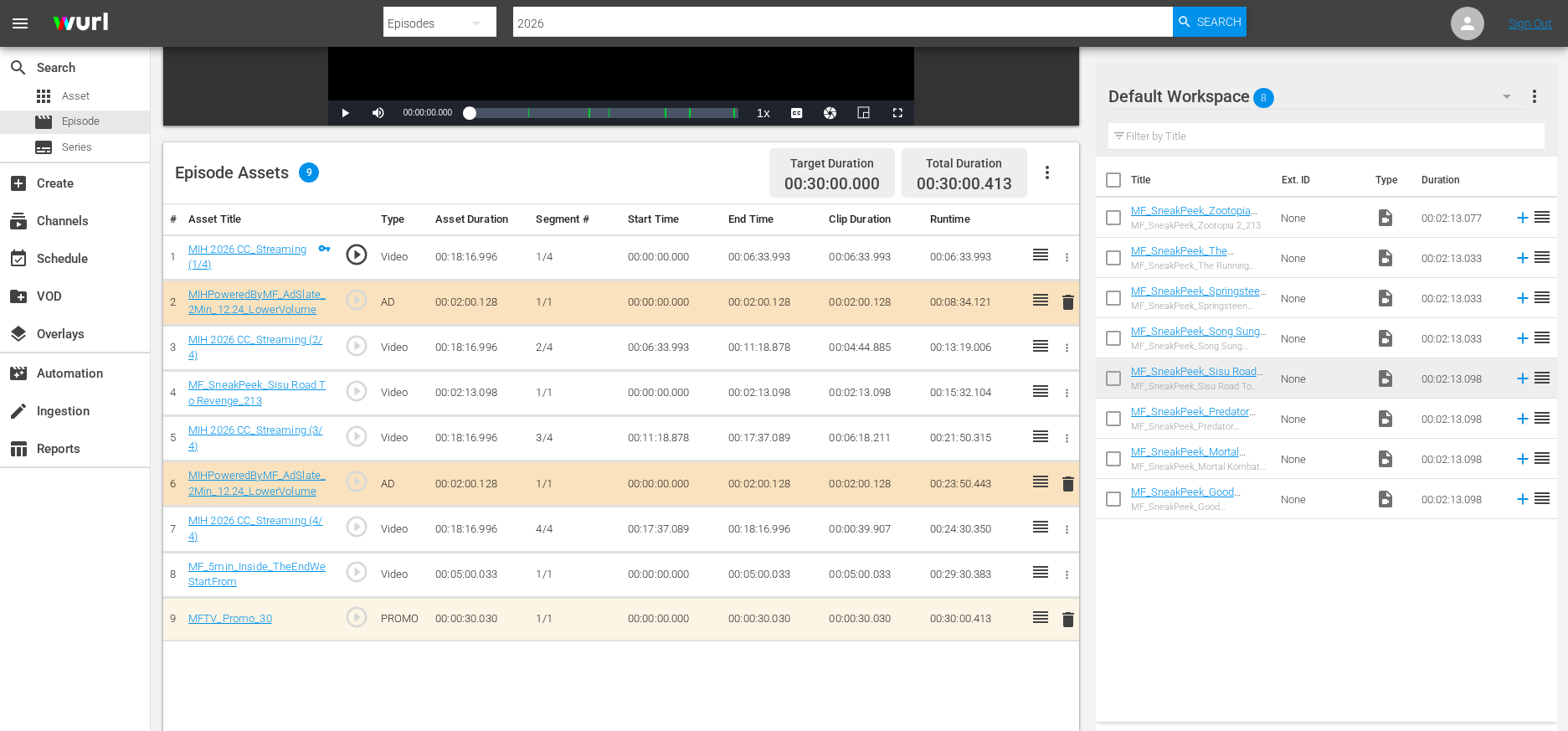
click at [989, 380] on input "checkbox" at bounding box center [1113, 382] width 36 height 36
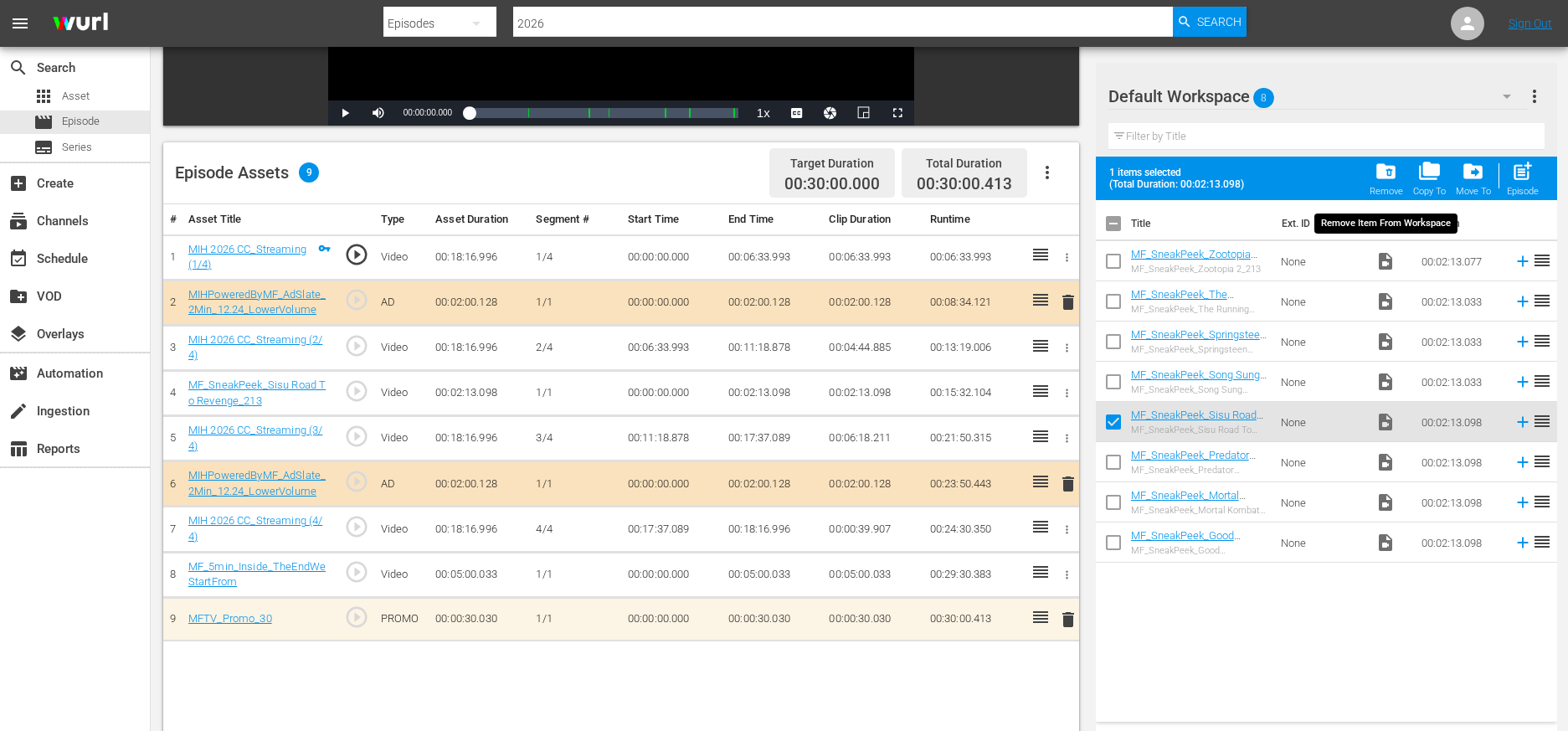
click at [989, 172] on span "folder_delete" at bounding box center [1386, 171] width 23 height 23
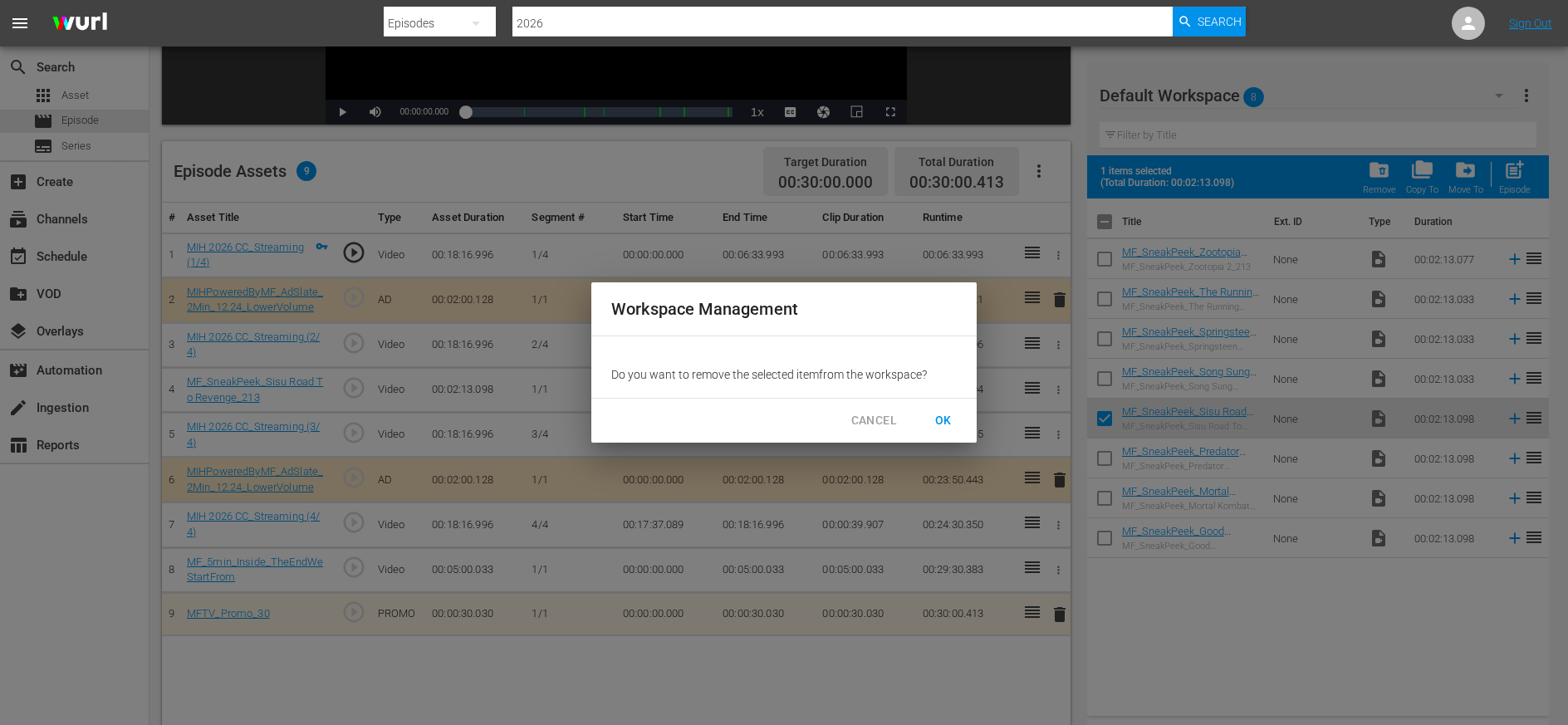
click at [944, 422] on span "OK" at bounding box center [943, 421] width 27 height 21
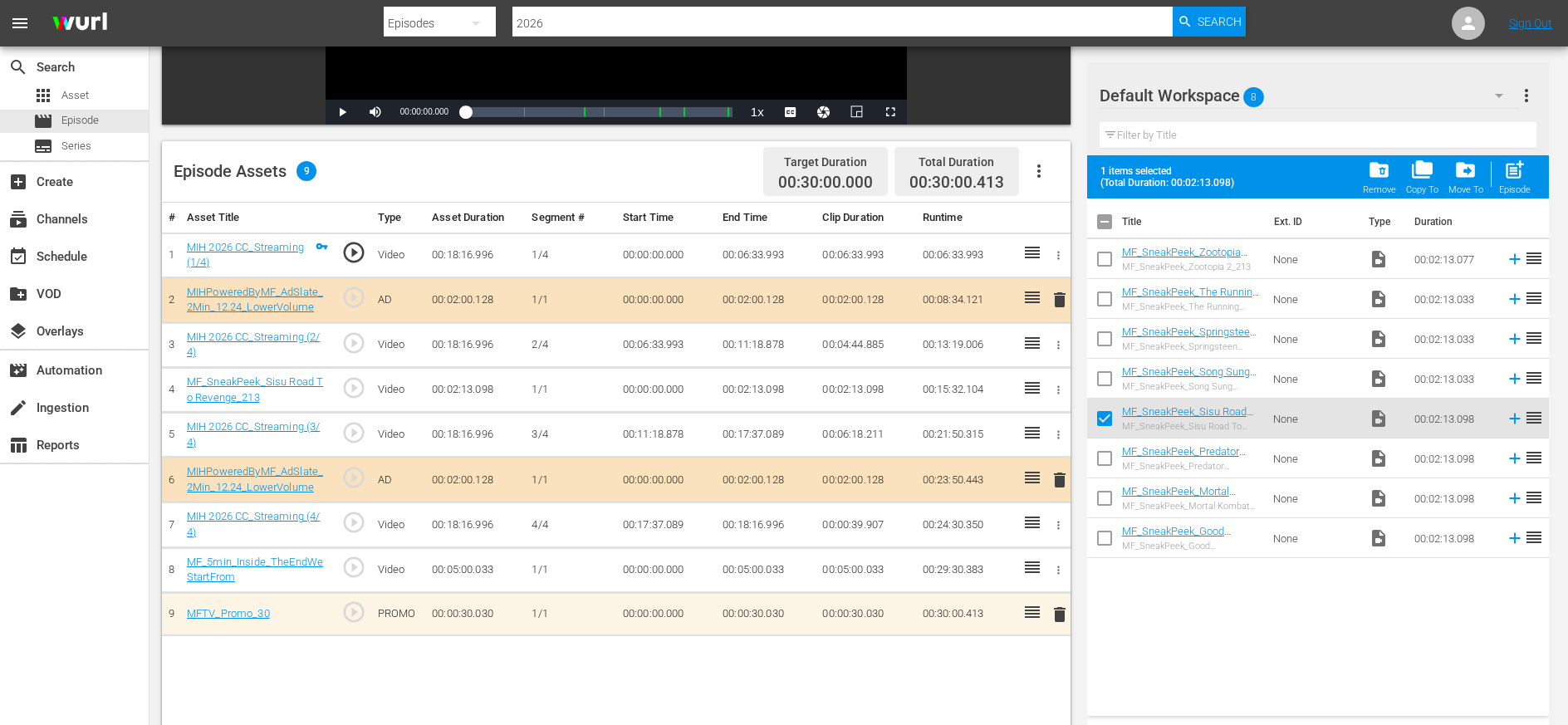
checkbox input "false"
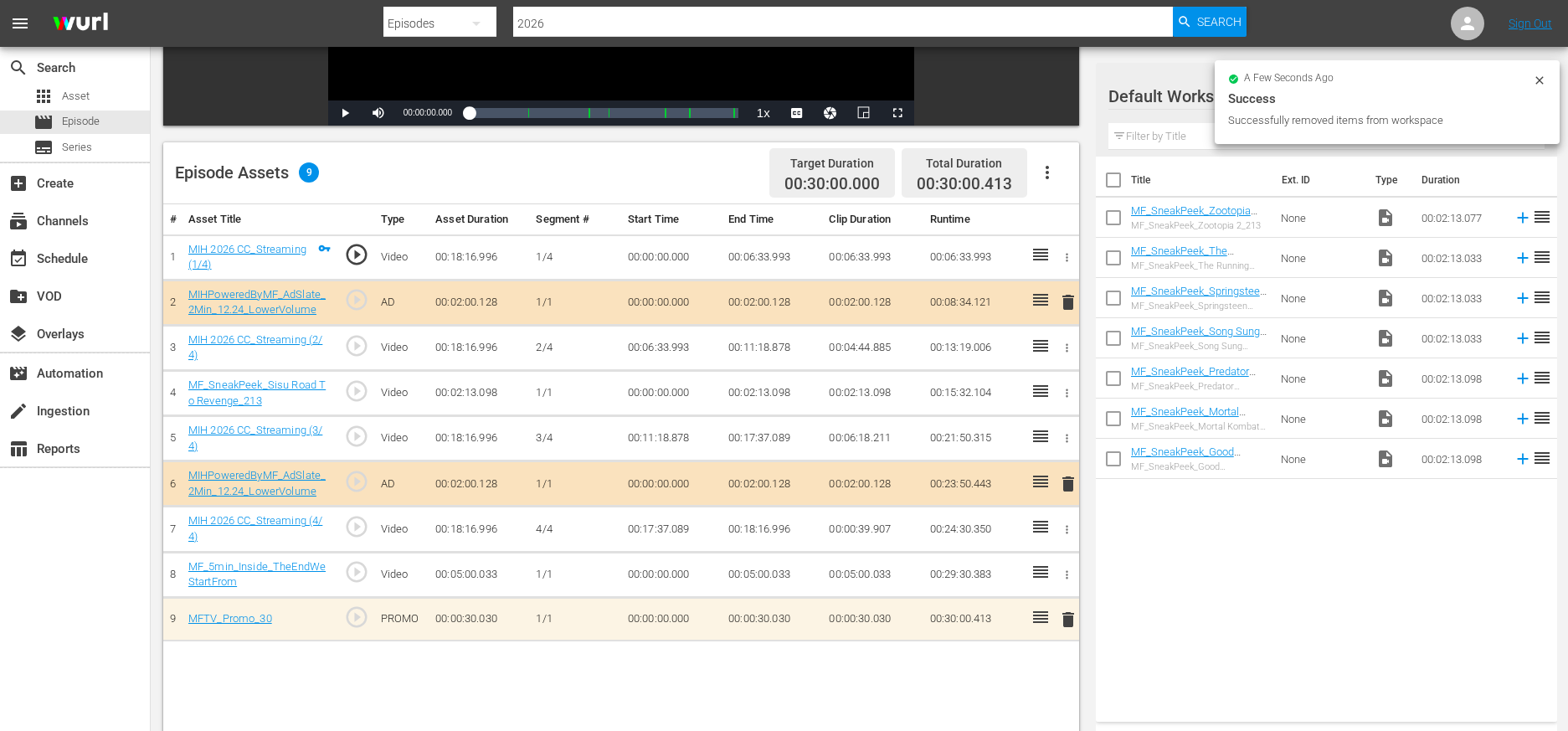
click at [435, 28] on div "Episodes" at bounding box center [440, 23] width 113 height 47
click at [425, 148] on div "Assets" at bounding box center [437, 151] width 67 height 27
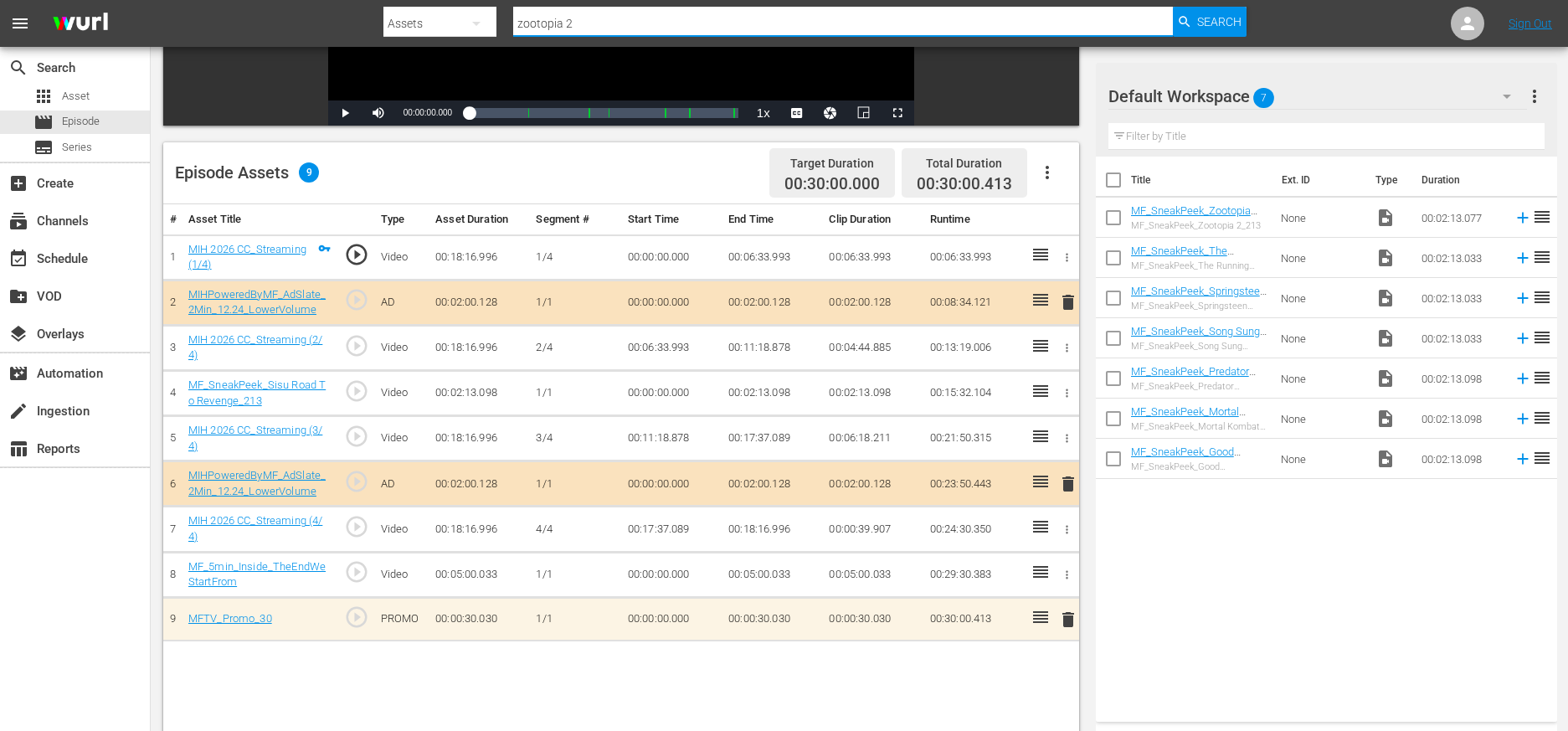
drag, startPoint x: 585, startPoint y: 23, endPoint x: 514, endPoint y: 32, distance: 71.6
click at [490, 31] on div "Search By Assets Search ID, Title, Description, Keywords, or Category zootopia …" at bounding box center [814, 23] width 862 height 40
type input "mftv"
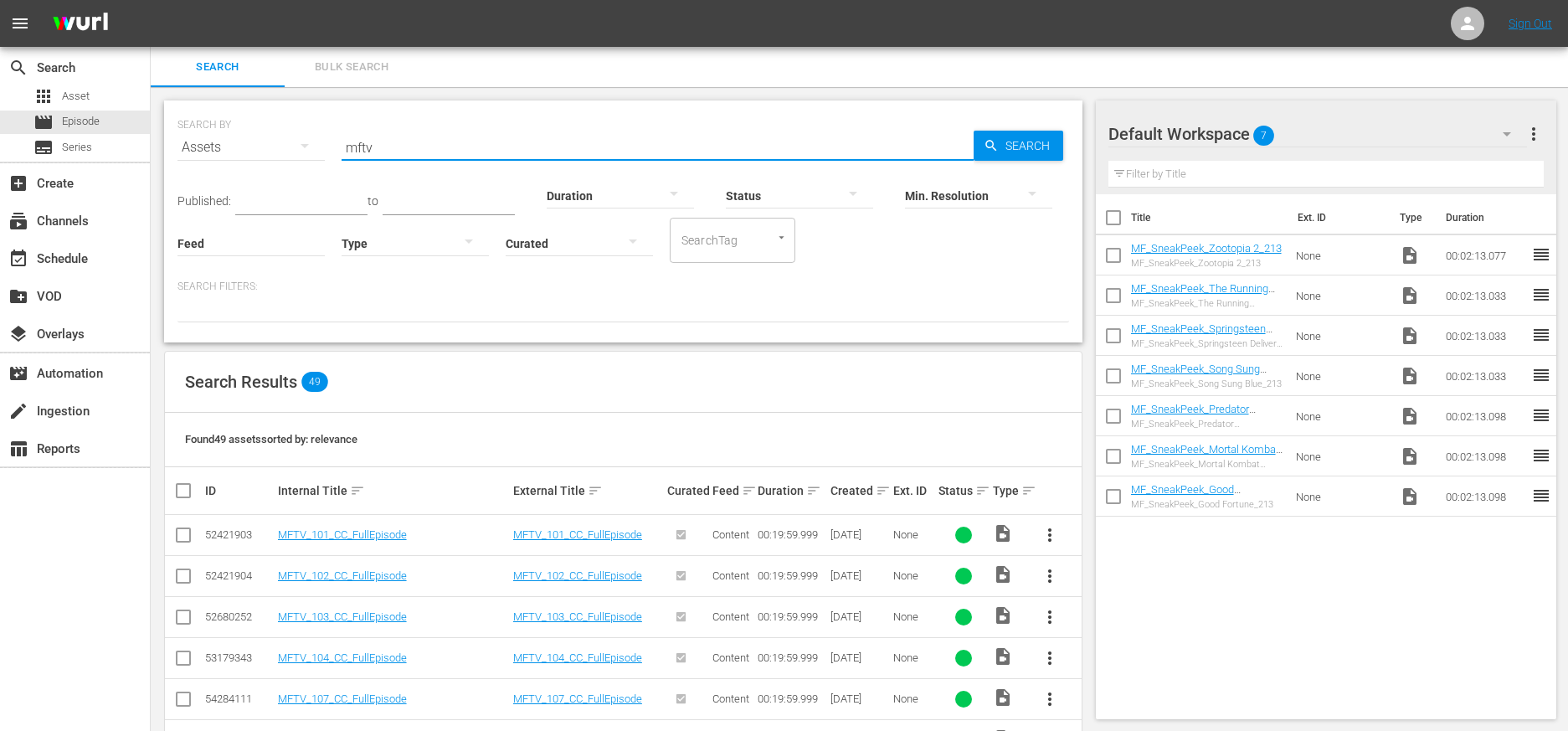
click at [392, 148] on input "mftv" at bounding box center [658, 147] width 633 height 40
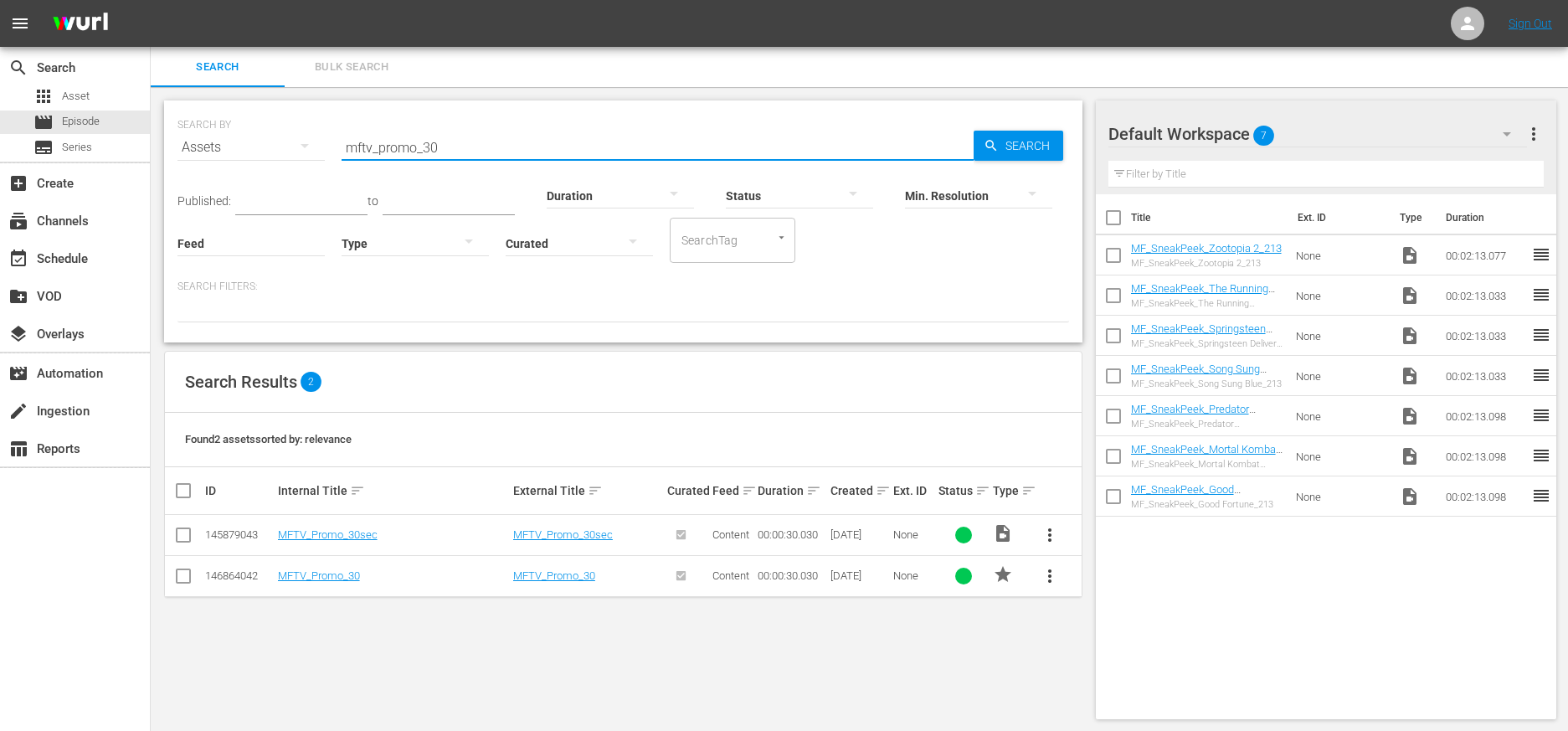
click at [901, 638] on div "SEARCH BY Search By Assets Search ID, Title, Description, Keywords, or Category…" at bounding box center [623, 410] width 945 height 645
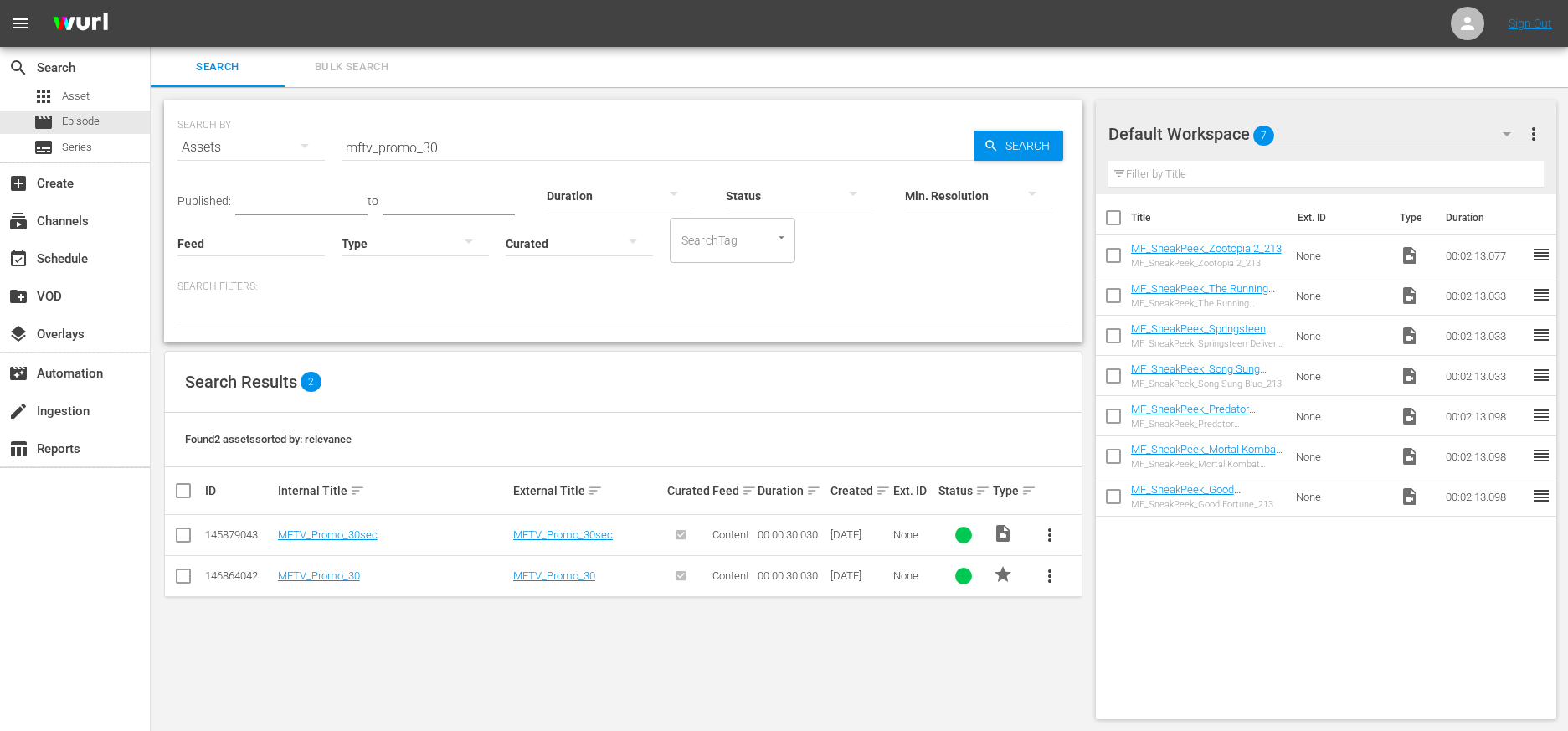
click at [989, 577] on span "more_vert" at bounding box center [1050, 576] width 20 height 20
click at [989, 620] on div "Workspace" at bounding box center [1163, 623] width 161 height 40
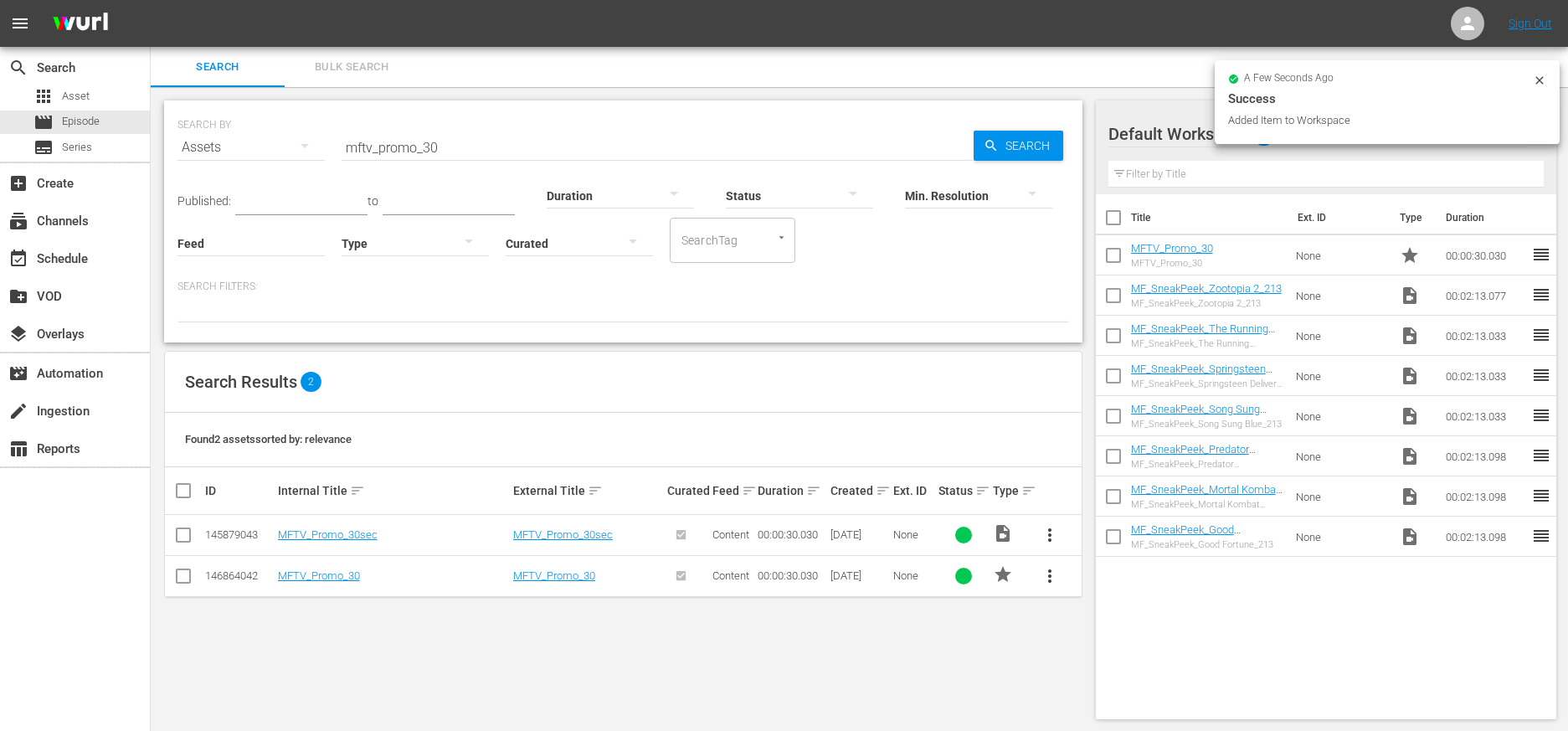
click at [212, 147] on div "Assets" at bounding box center [251, 147] width 147 height 47
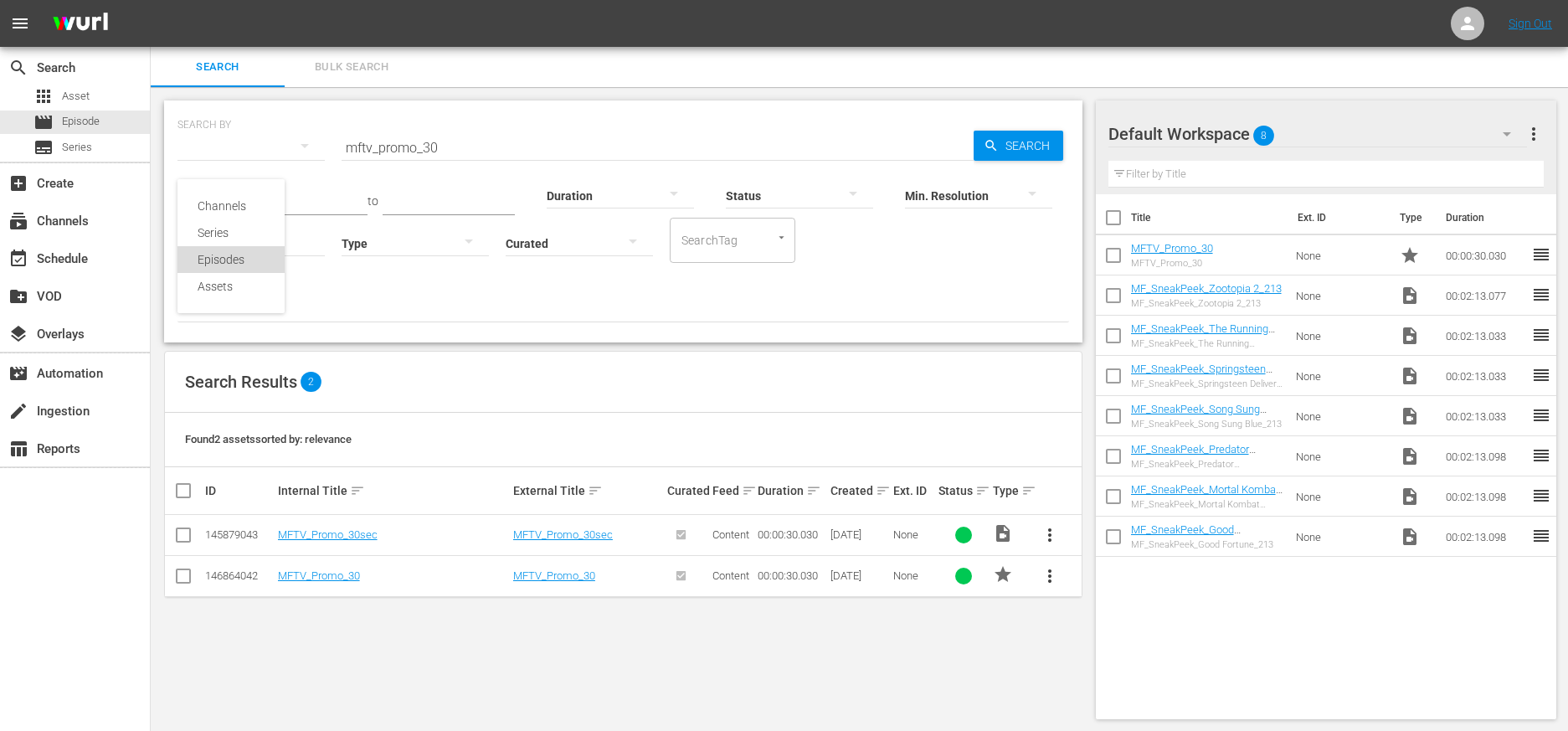
drag, startPoint x: 225, startPoint y: 266, endPoint x: 241, endPoint y: 263, distance: 16.3
click at [225, 266] on div "Episodes" at bounding box center [232, 260] width 67 height 27
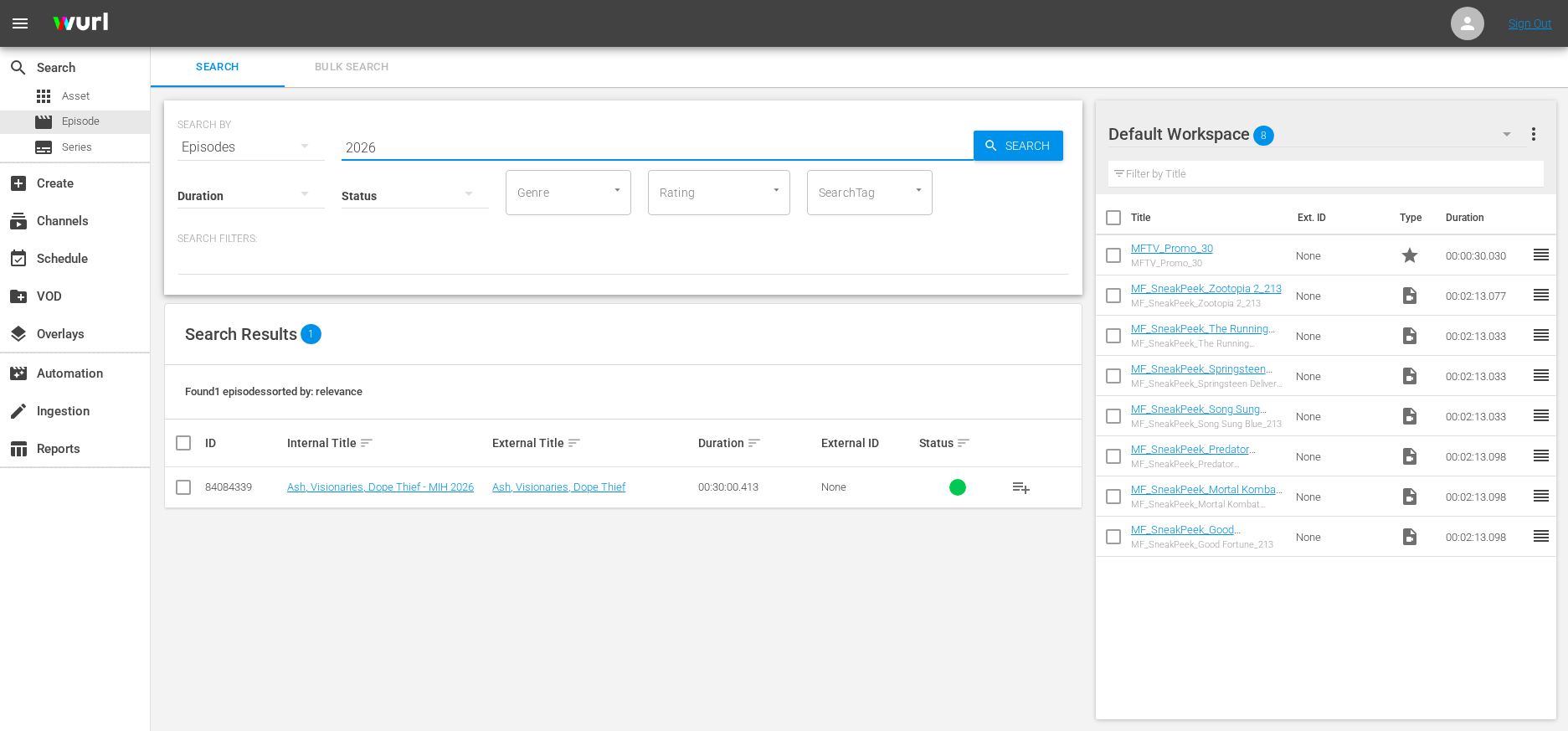
drag, startPoint x: 398, startPoint y: 148, endPoint x: 292, endPoint y: 153, distance: 106.1
click at [294, 153] on div "SEARCH BY Search By Episodes Search ID, Title, Description, Keywords, or Catego…" at bounding box center [624, 137] width 892 height 61
type input "2027"
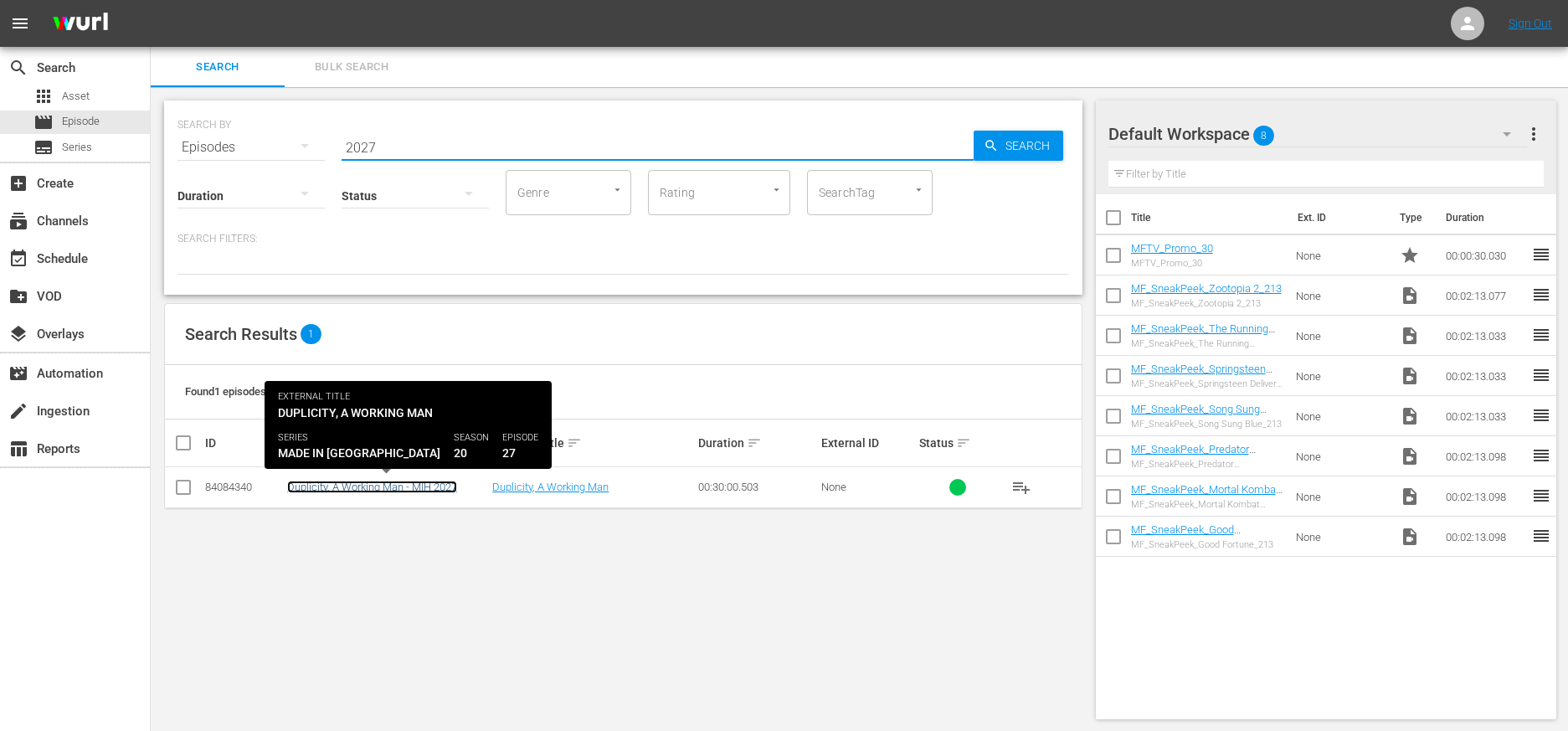
click at [421, 490] on link "Duplicity, A Working Man - MIH 2027" at bounding box center [372, 487] width 170 height 13
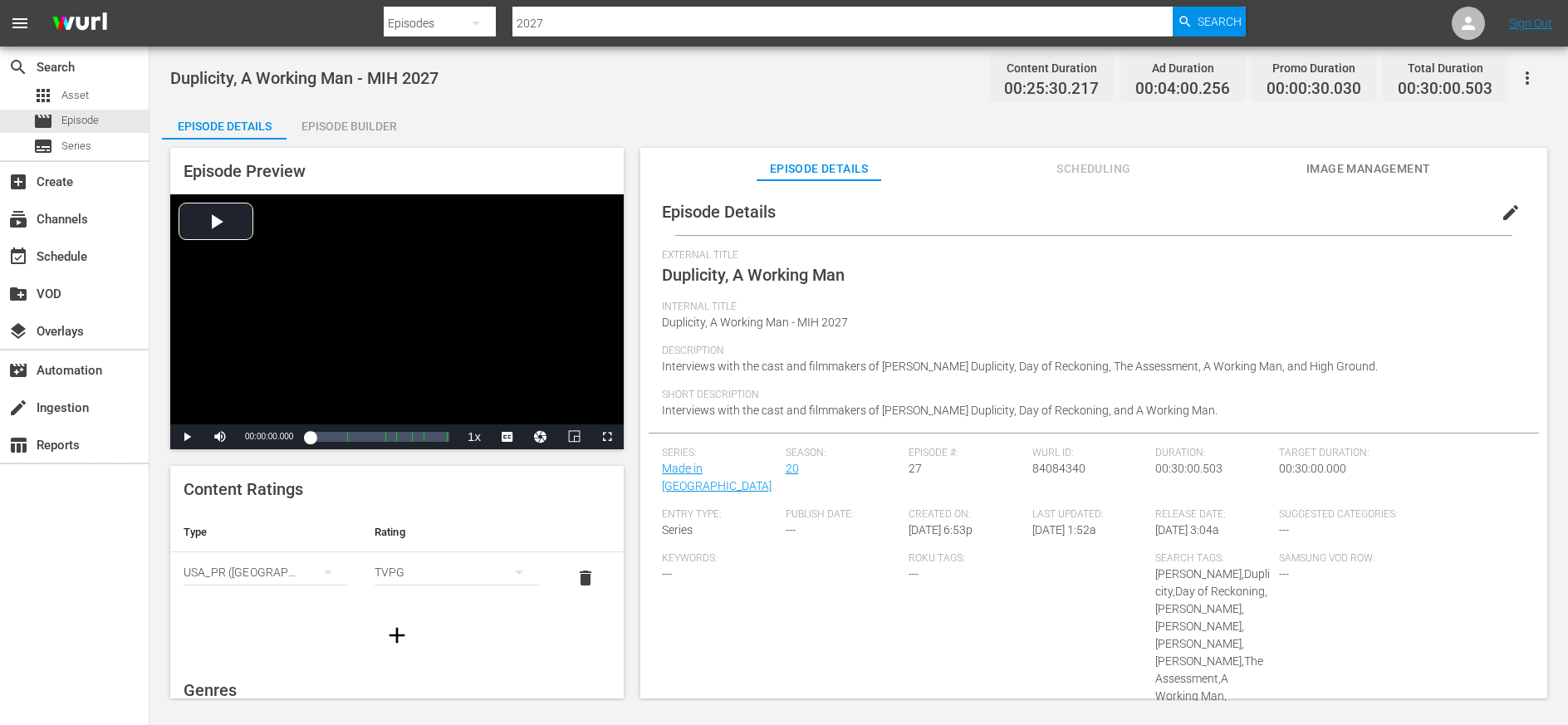
click at [343, 135] on div "Episode Builder" at bounding box center [348, 126] width 125 height 40
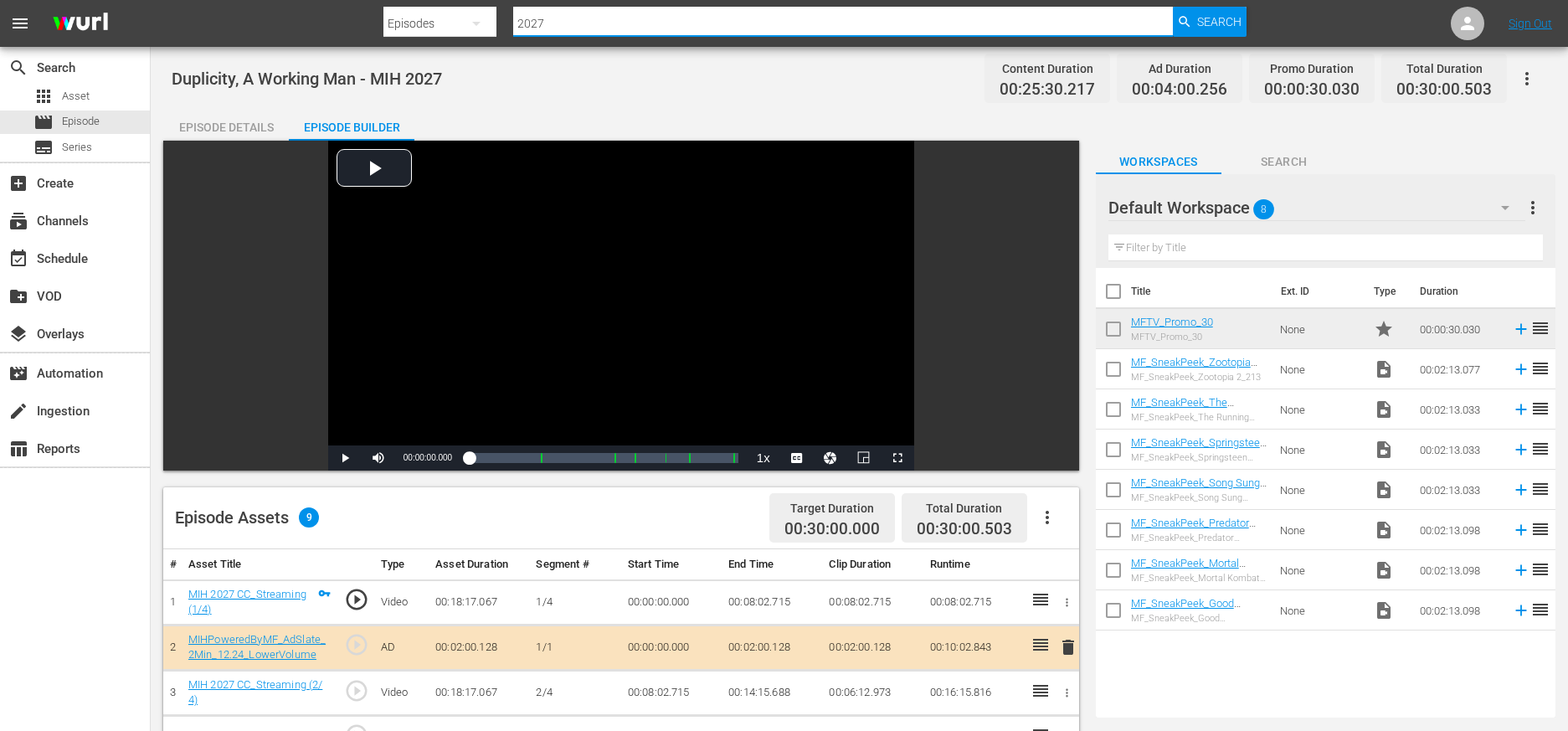
drag, startPoint x: 583, startPoint y: 22, endPoint x: 588, endPoint y: 38, distance: 16.8
click at [565, 22] on input "2027" at bounding box center [843, 23] width 660 height 40
type input "2017"
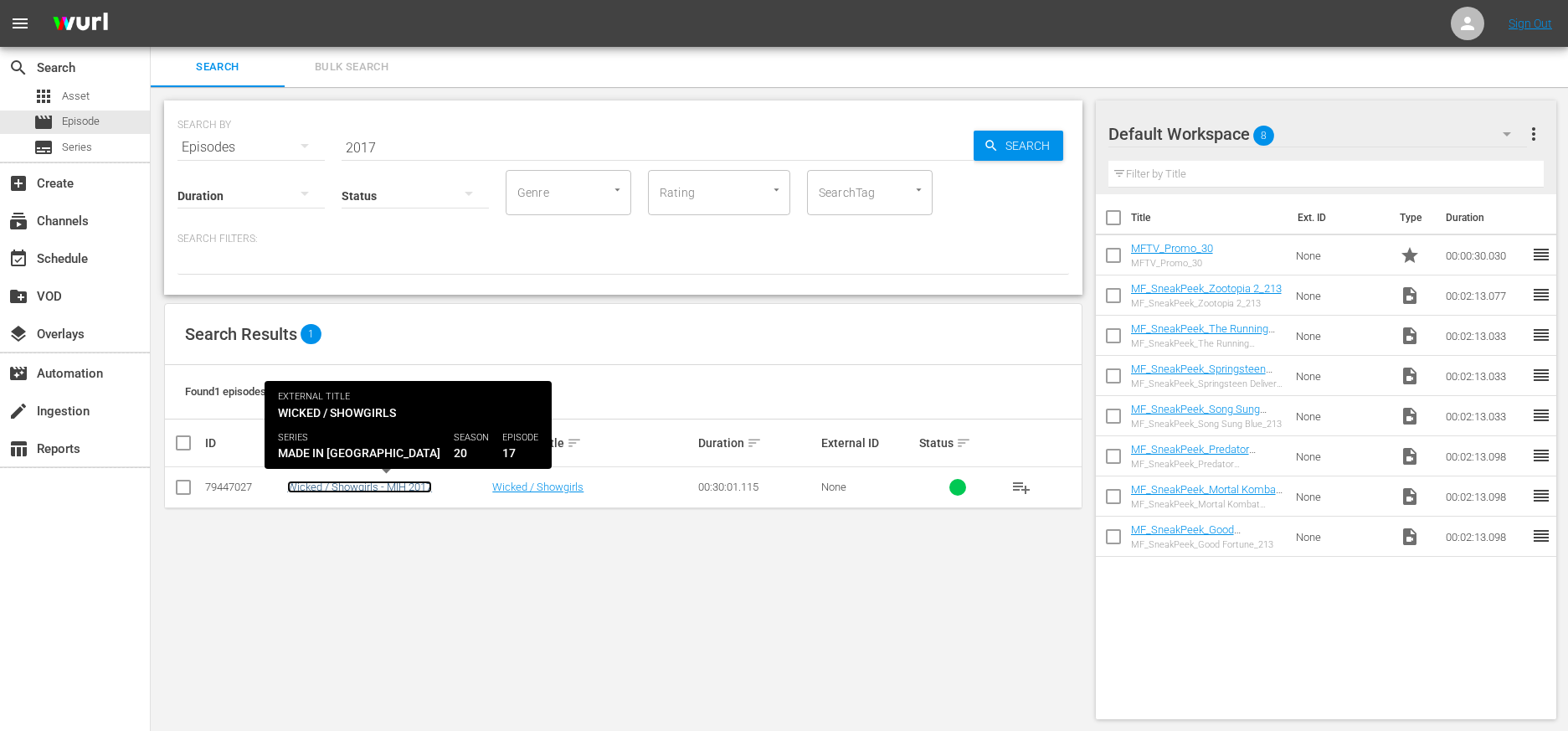
click at [354, 488] on link "Wicked / Showgirls - MIH 2017" at bounding box center [360, 487] width 145 height 13
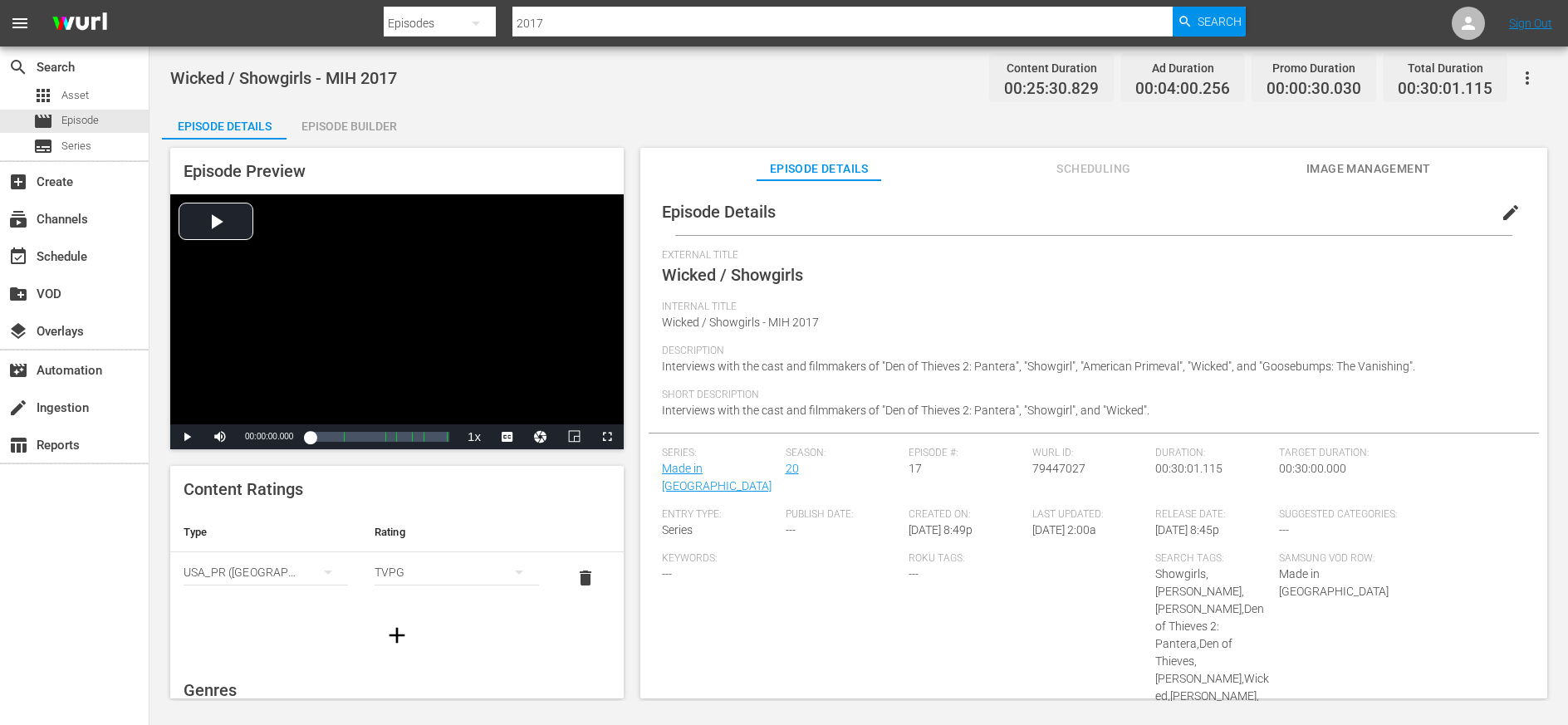
click at [347, 123] on div "Episode Builder" at bounding box center [348, 126] width 125 height 40
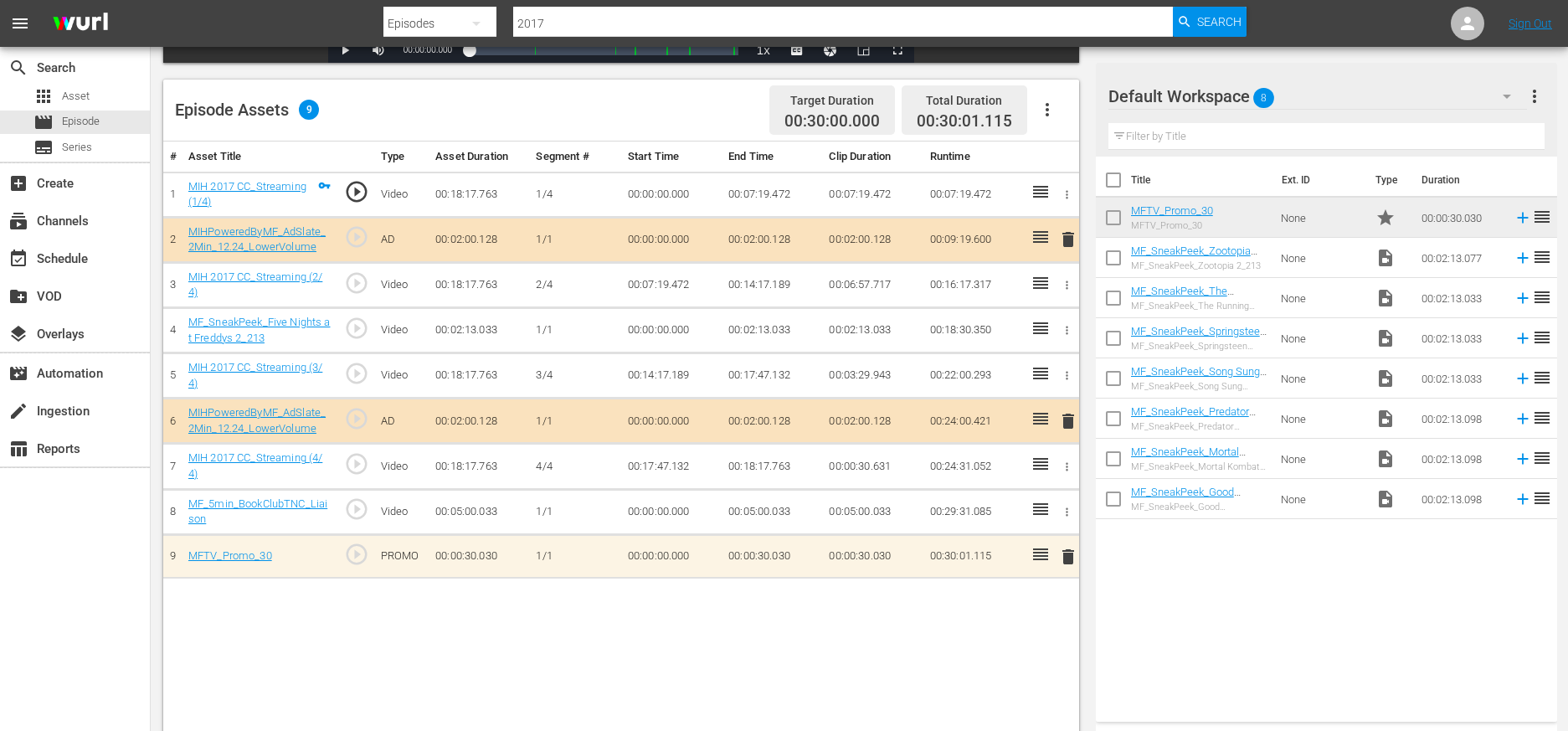
scroll to position [437, 0]
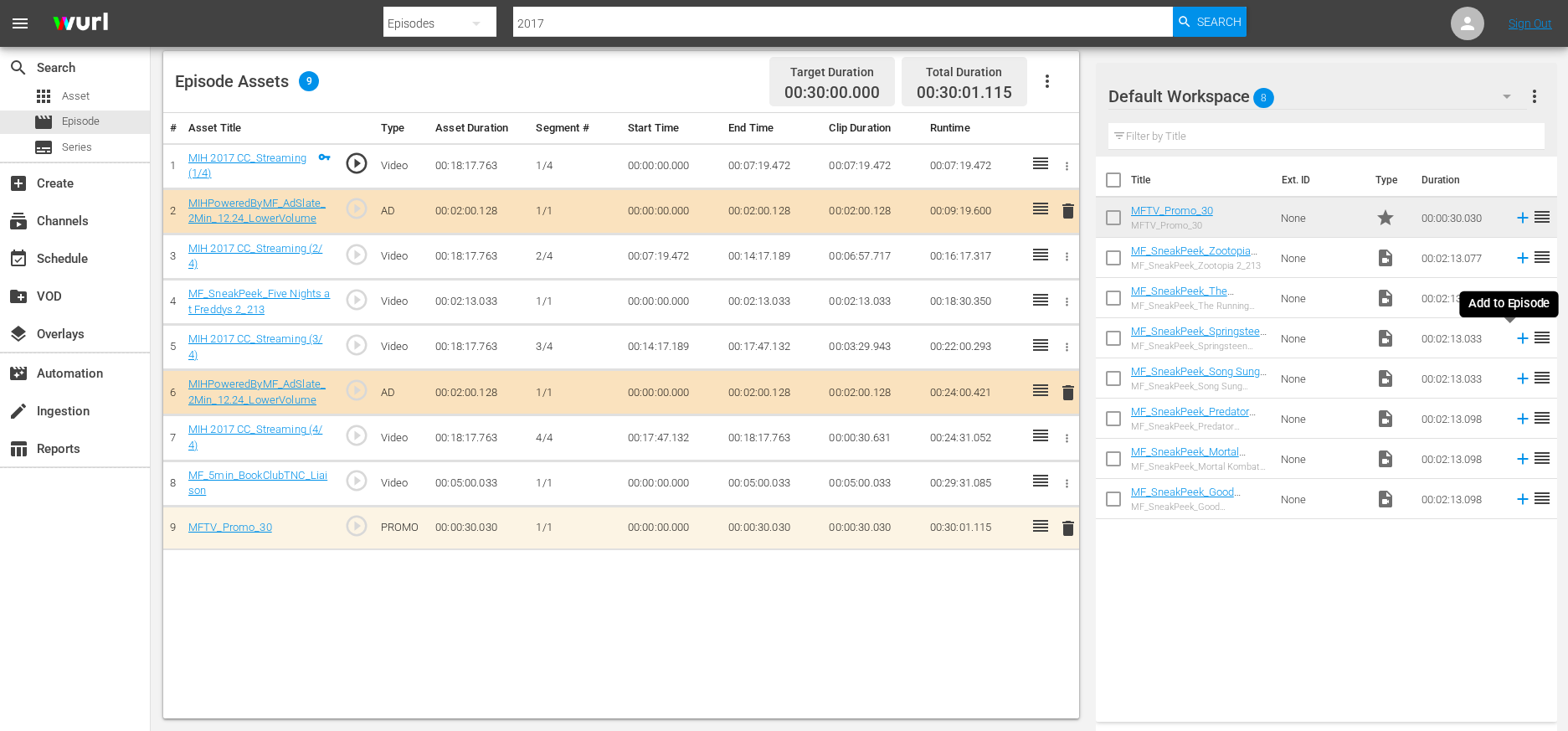
click at [989, 338] on icon at bounding box center [1523, 338] width 18 height 18
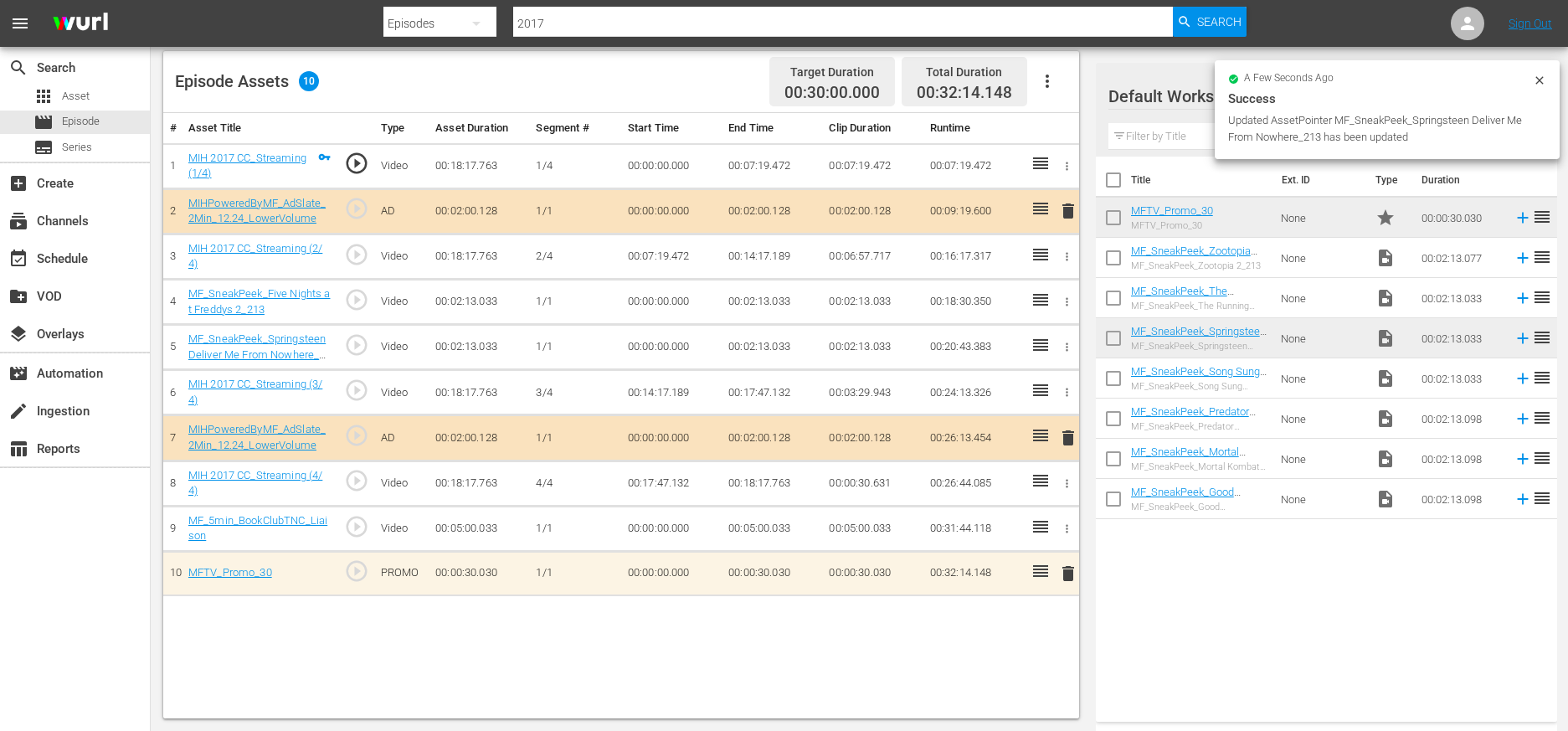
click at [989, 297] on icon "button" at bounding box center [1066, 301] width 12 height 13
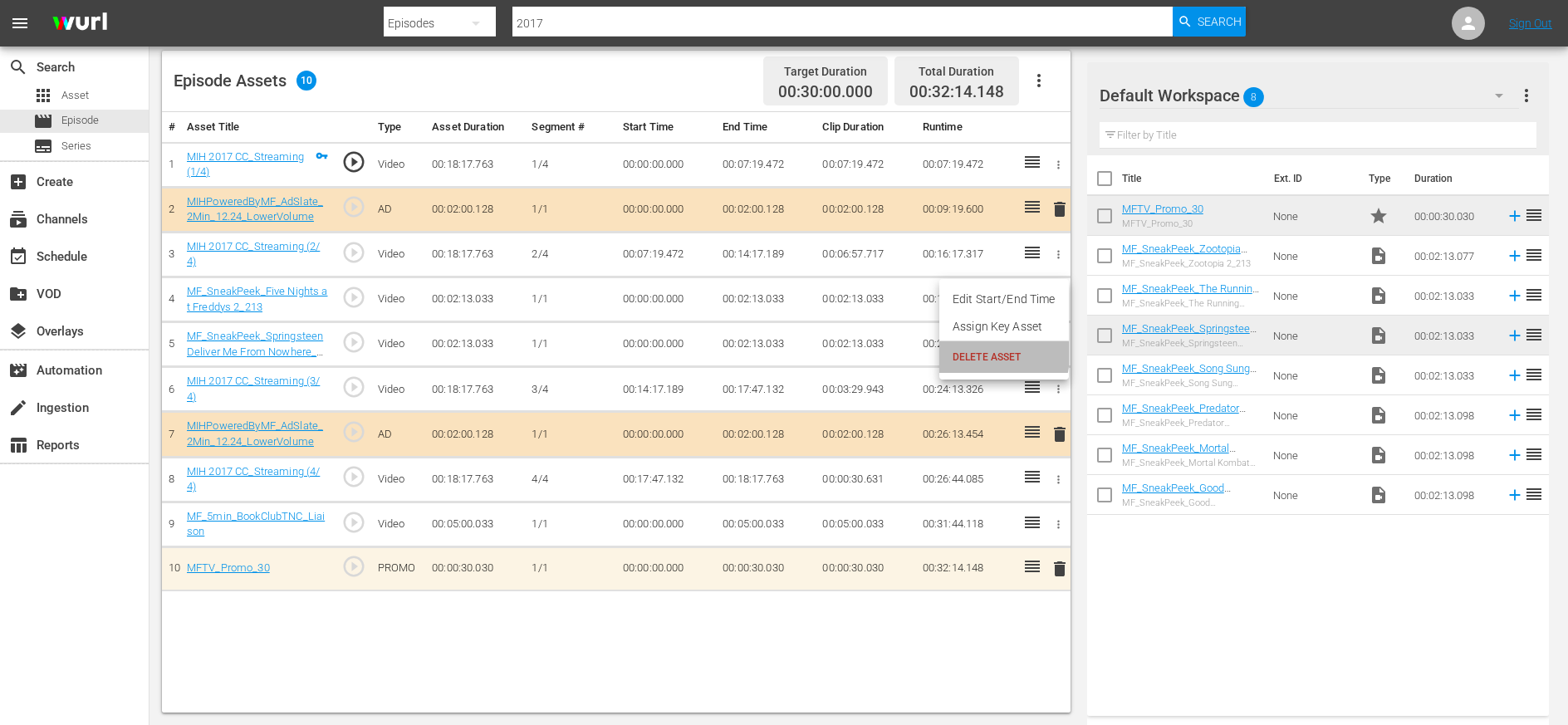
click at [978, 355] on span "DELETE ASSET" at bounding box center [1004, 358] width 103 height 15
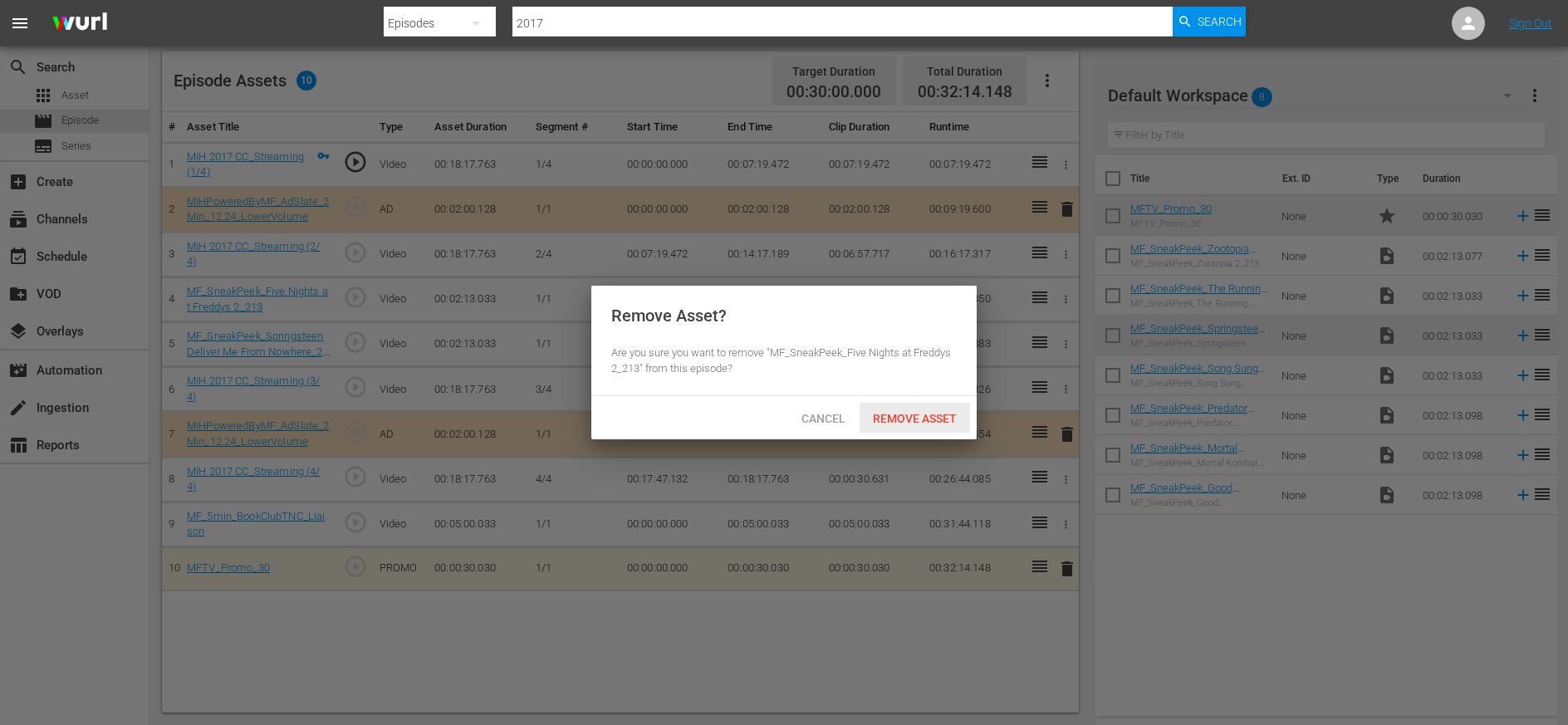
click at [915, 419] on span "Remove Asset" at bounding box center [915, 419] width 111 height 13
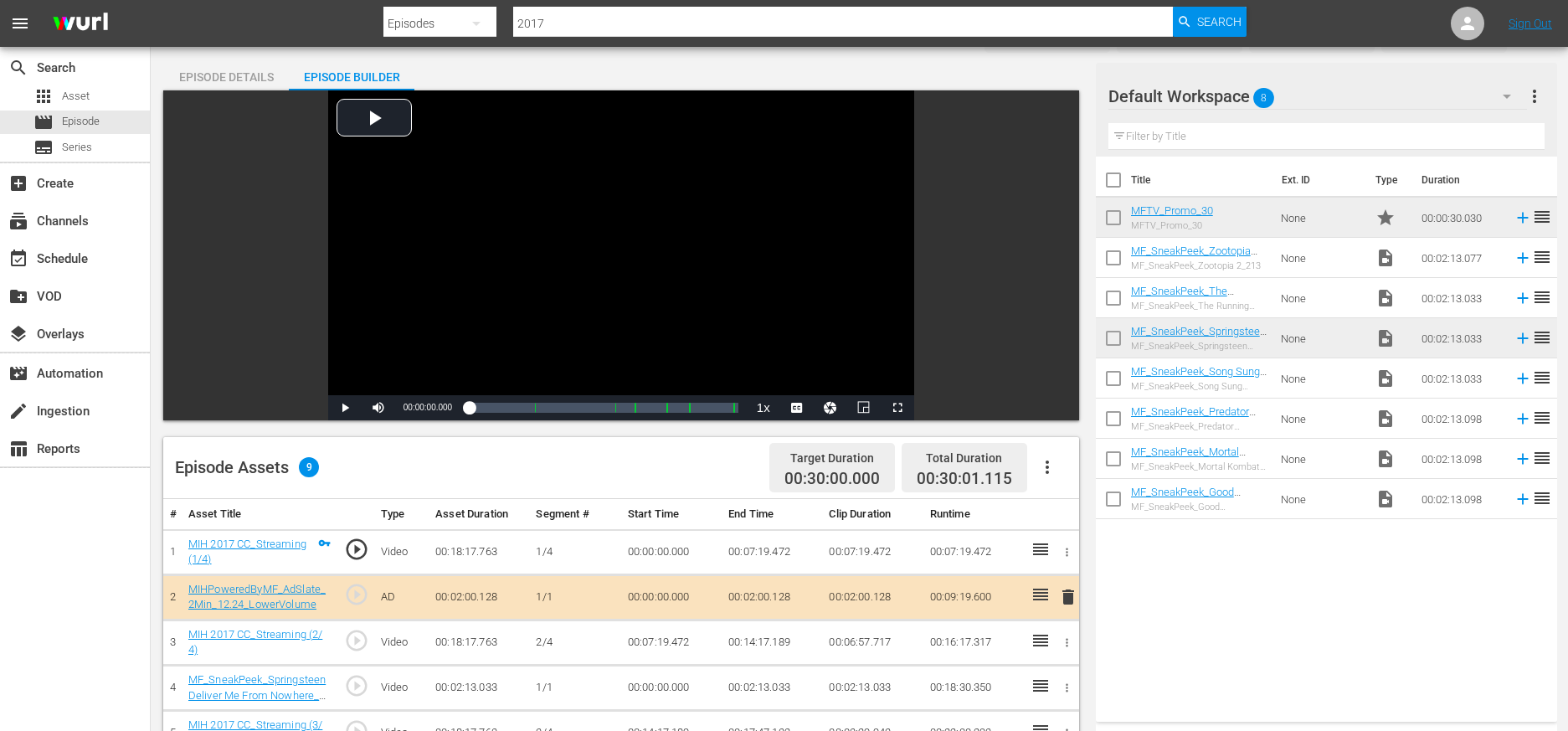
scroll to position [0, 0]
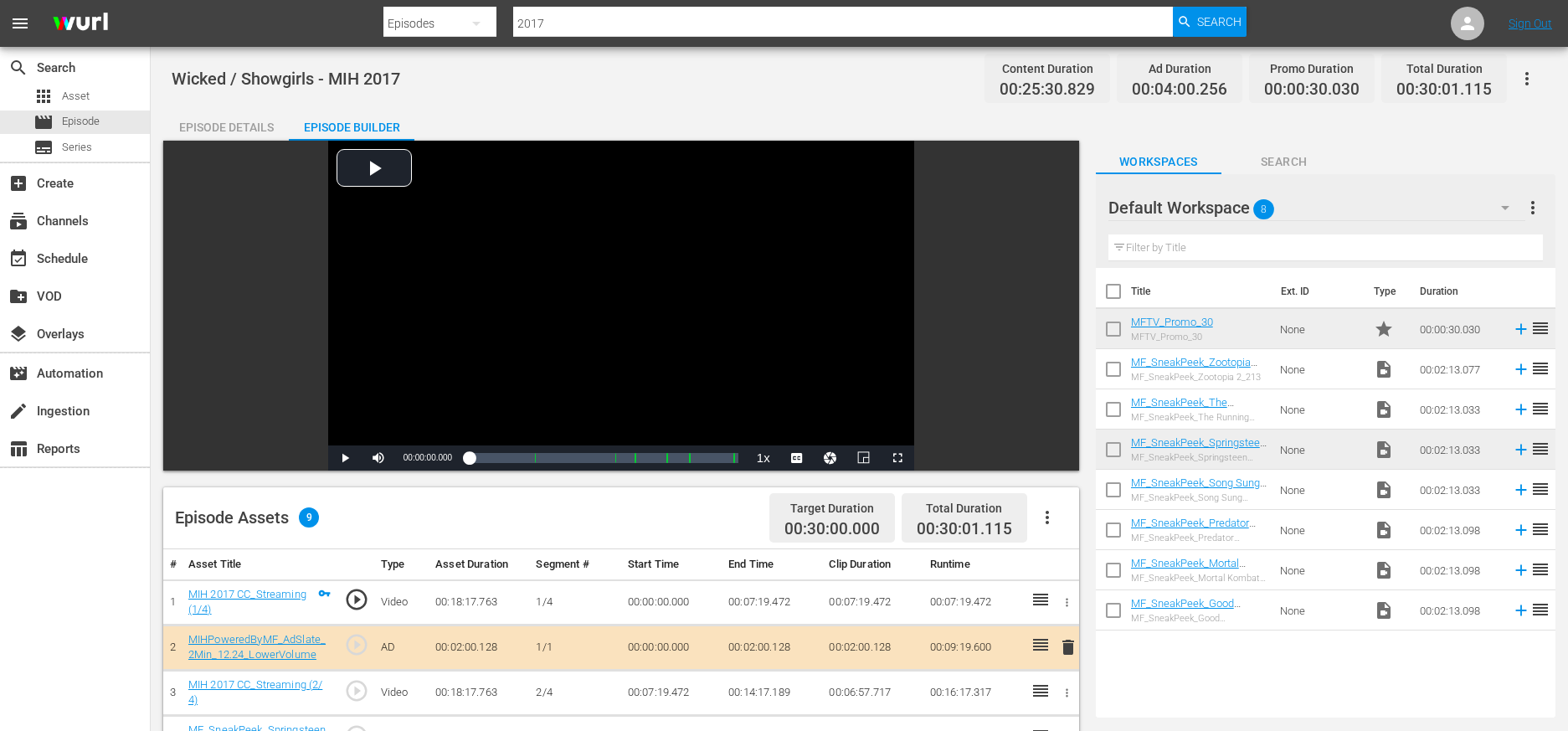
click at [574, 30] on input "2017" at bounding box center [843, 23] width 660 height 40
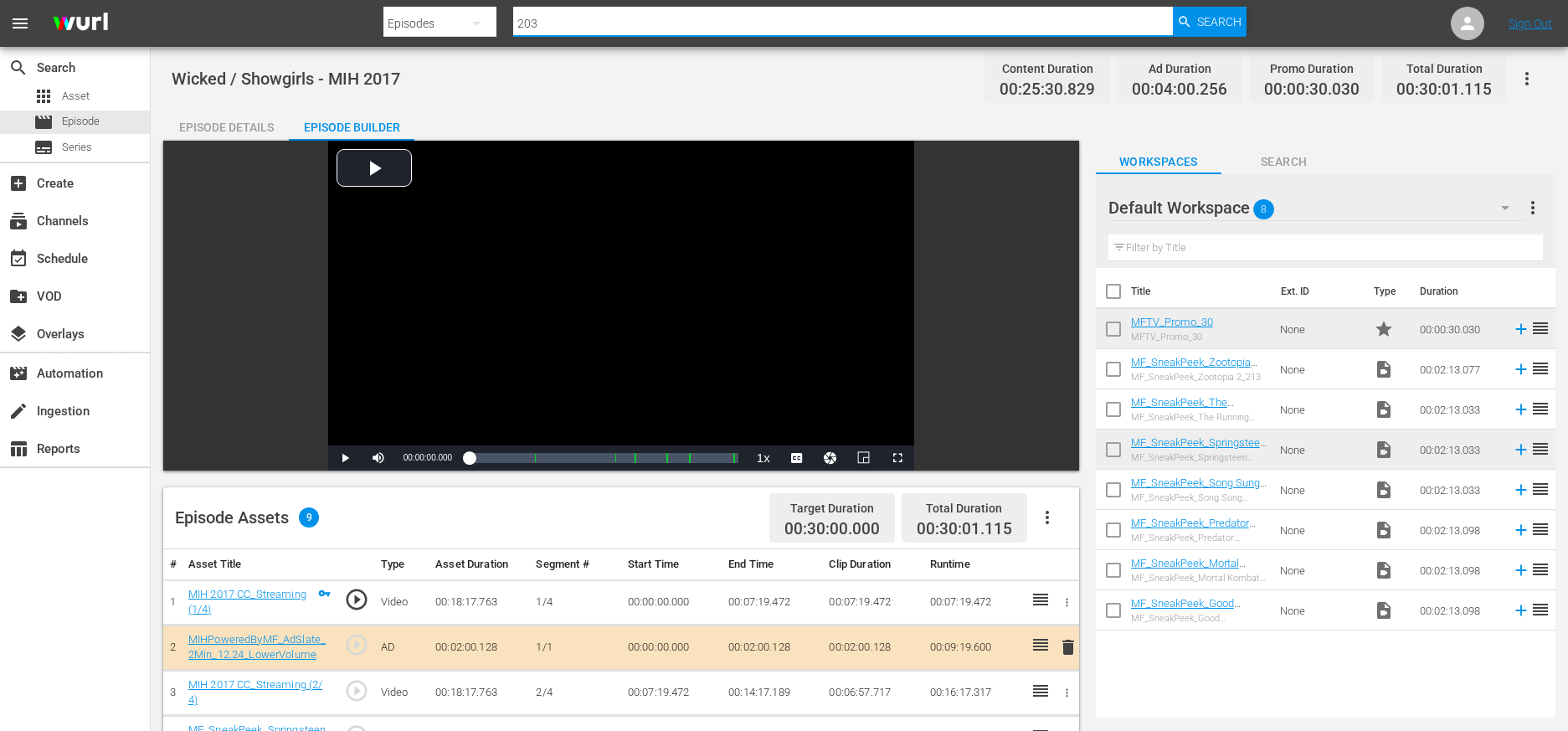
type input "2030"
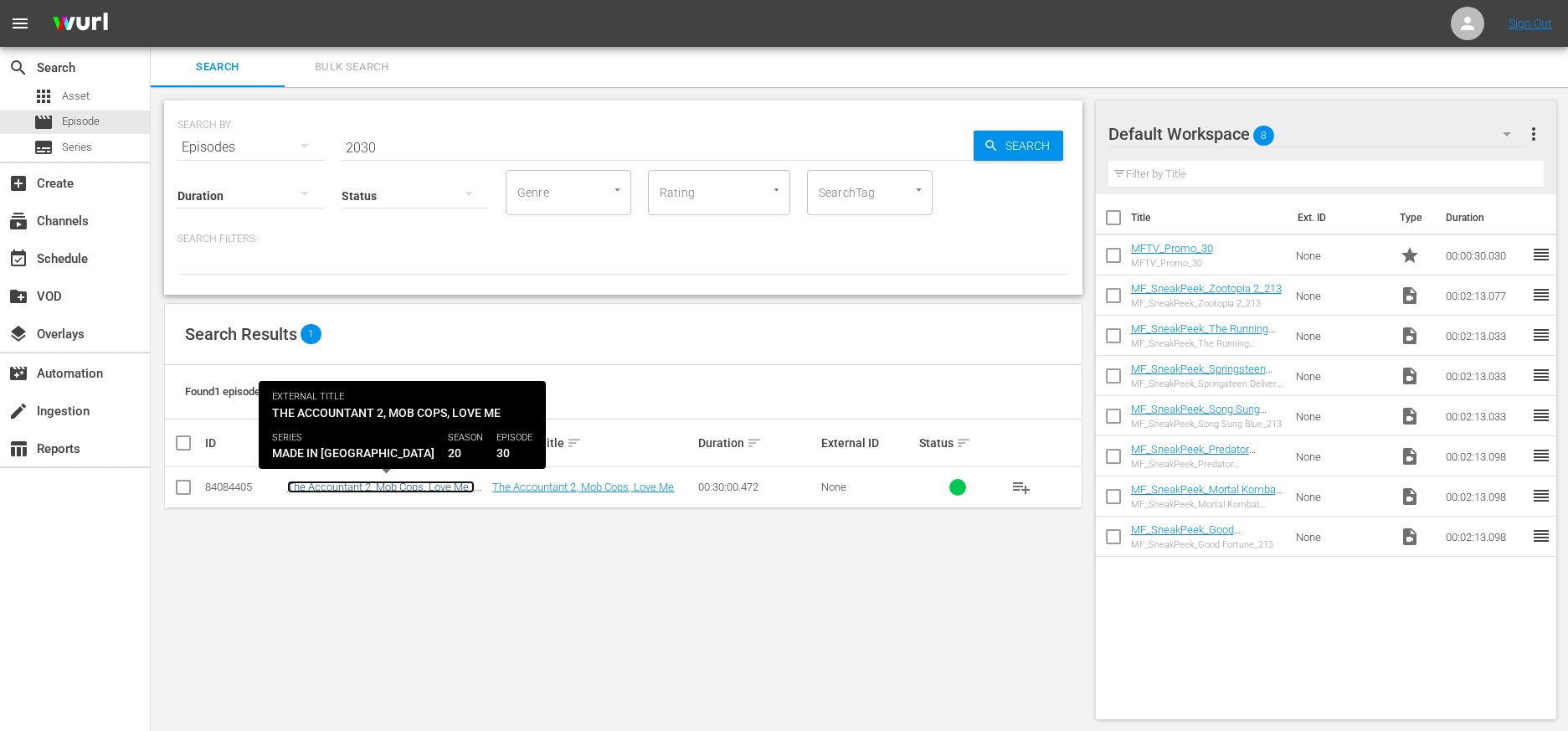
click at [446, 484] on link "The Accountant 2, Mob Cops, Love Me - MIH 2030" at bounding box center [381, 493] width 187 height 25
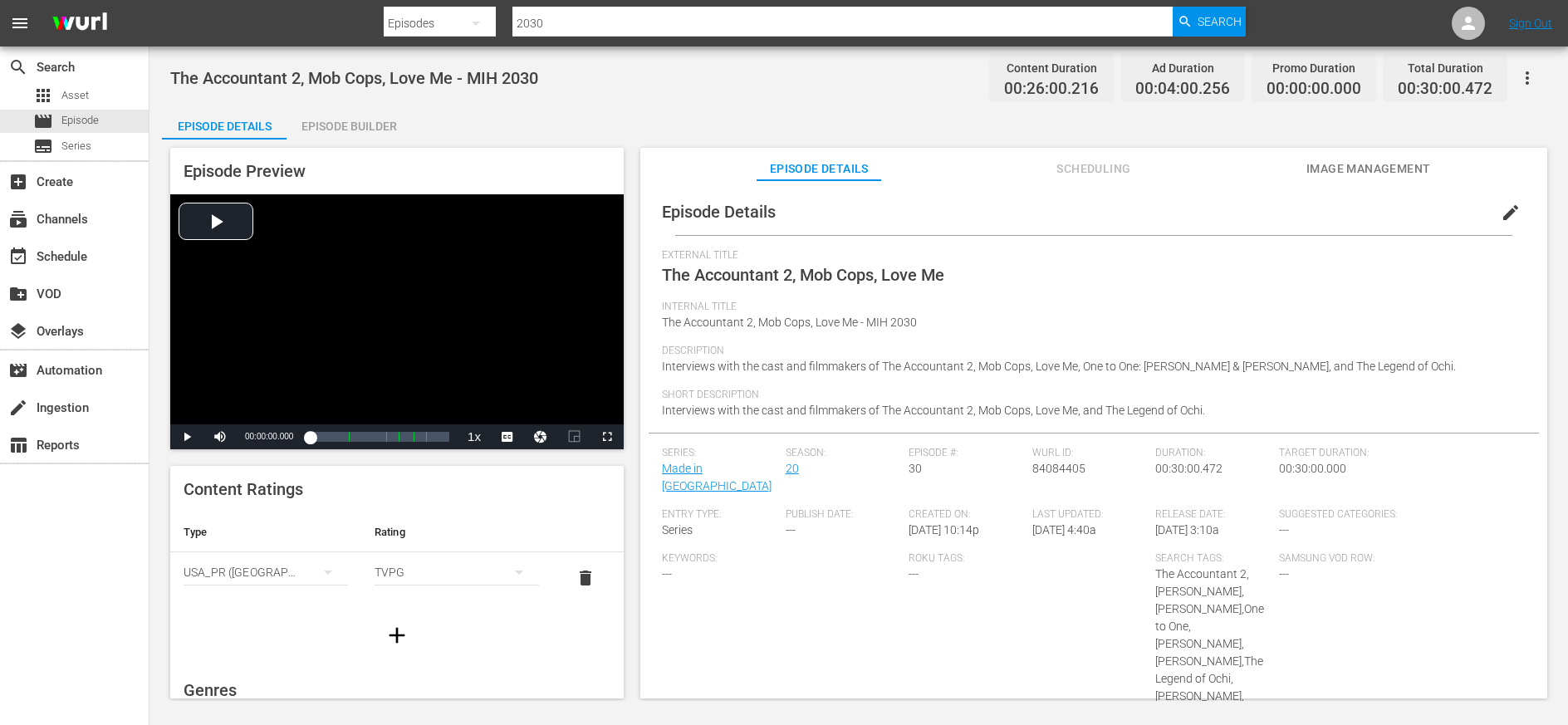
click at [340, 128] on div "Episode Builder" at bounding box center [348, 126] width 125 height 40
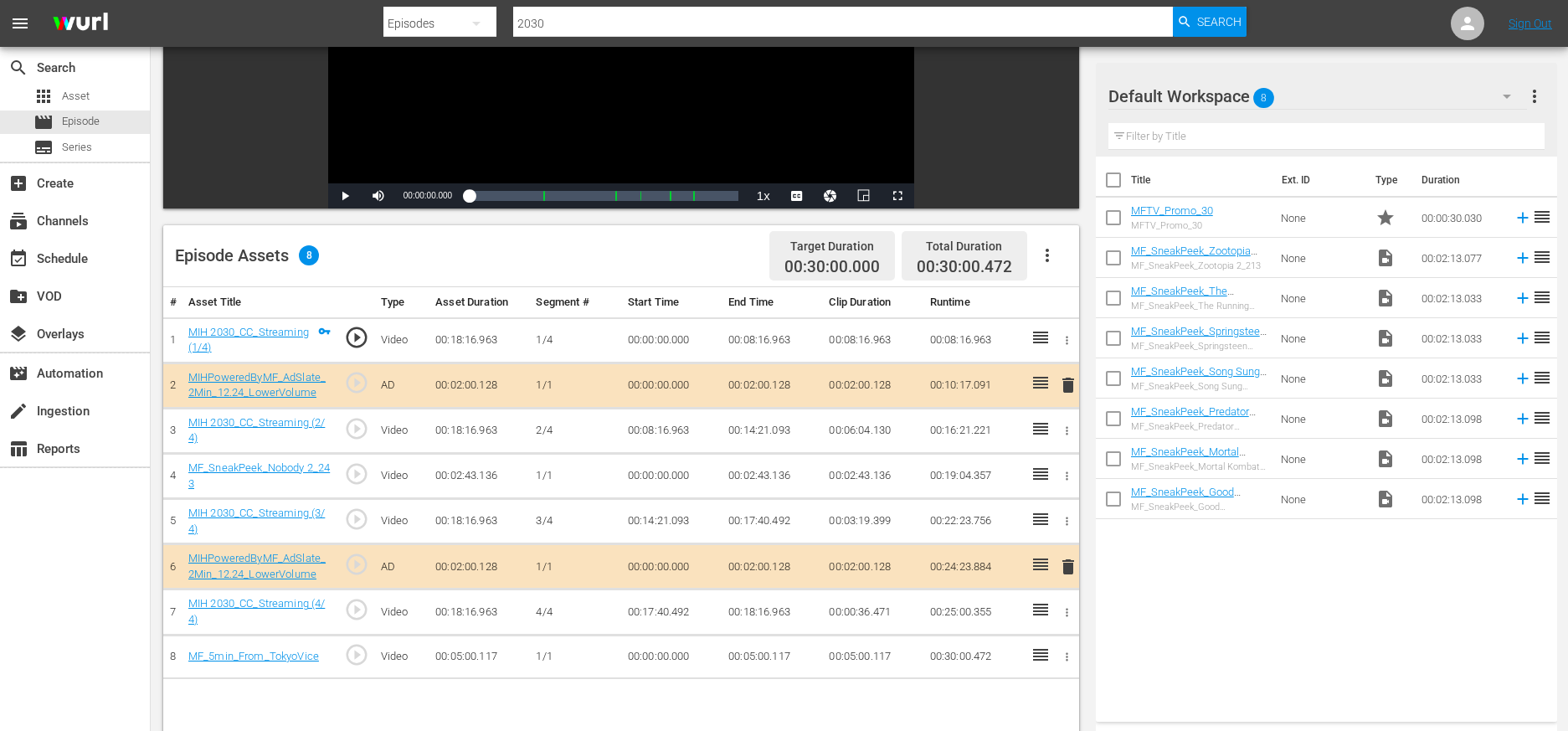
scroll to position [324, 0]
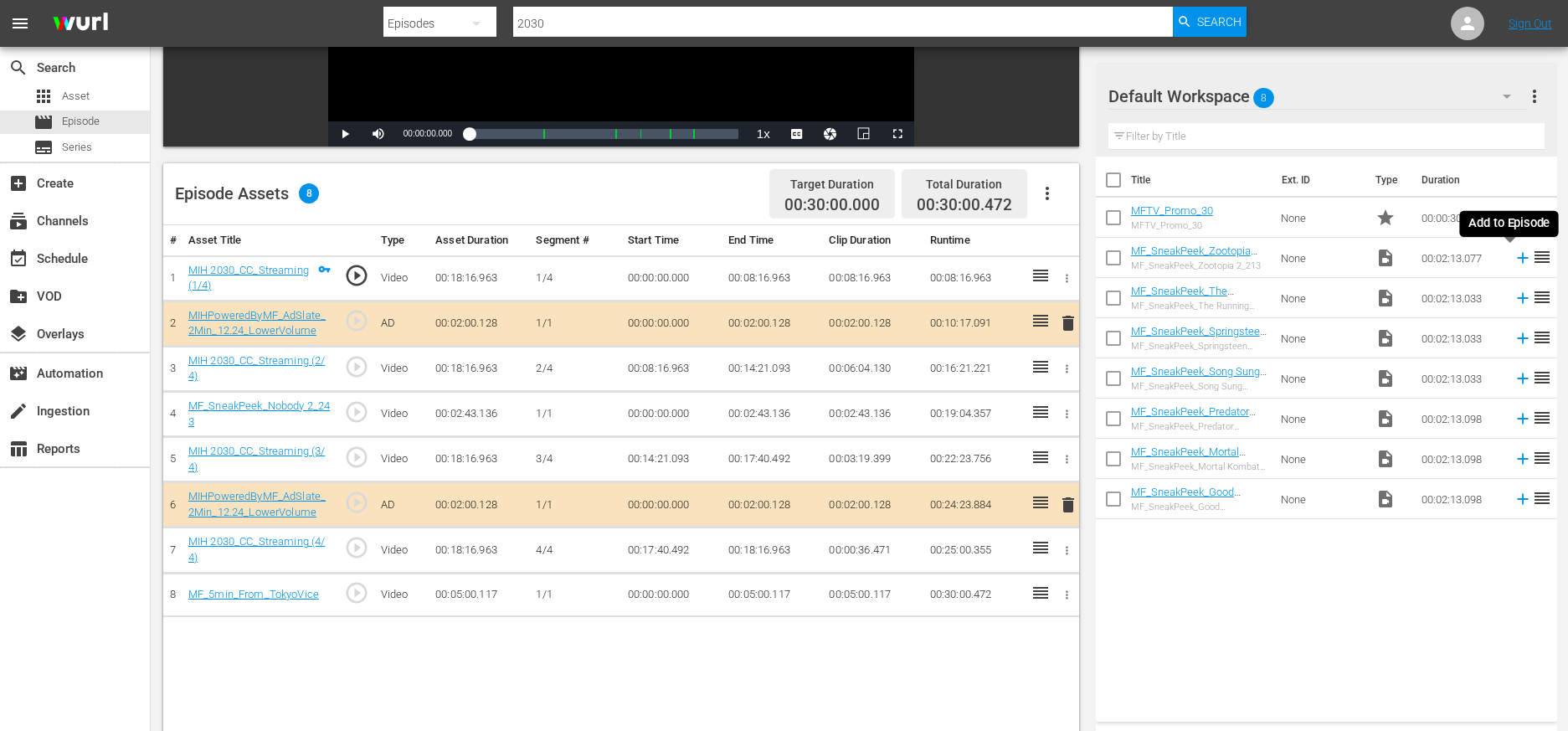
click at [989, 259] on icon at bounding box center [1523, 258] width 18 height 18
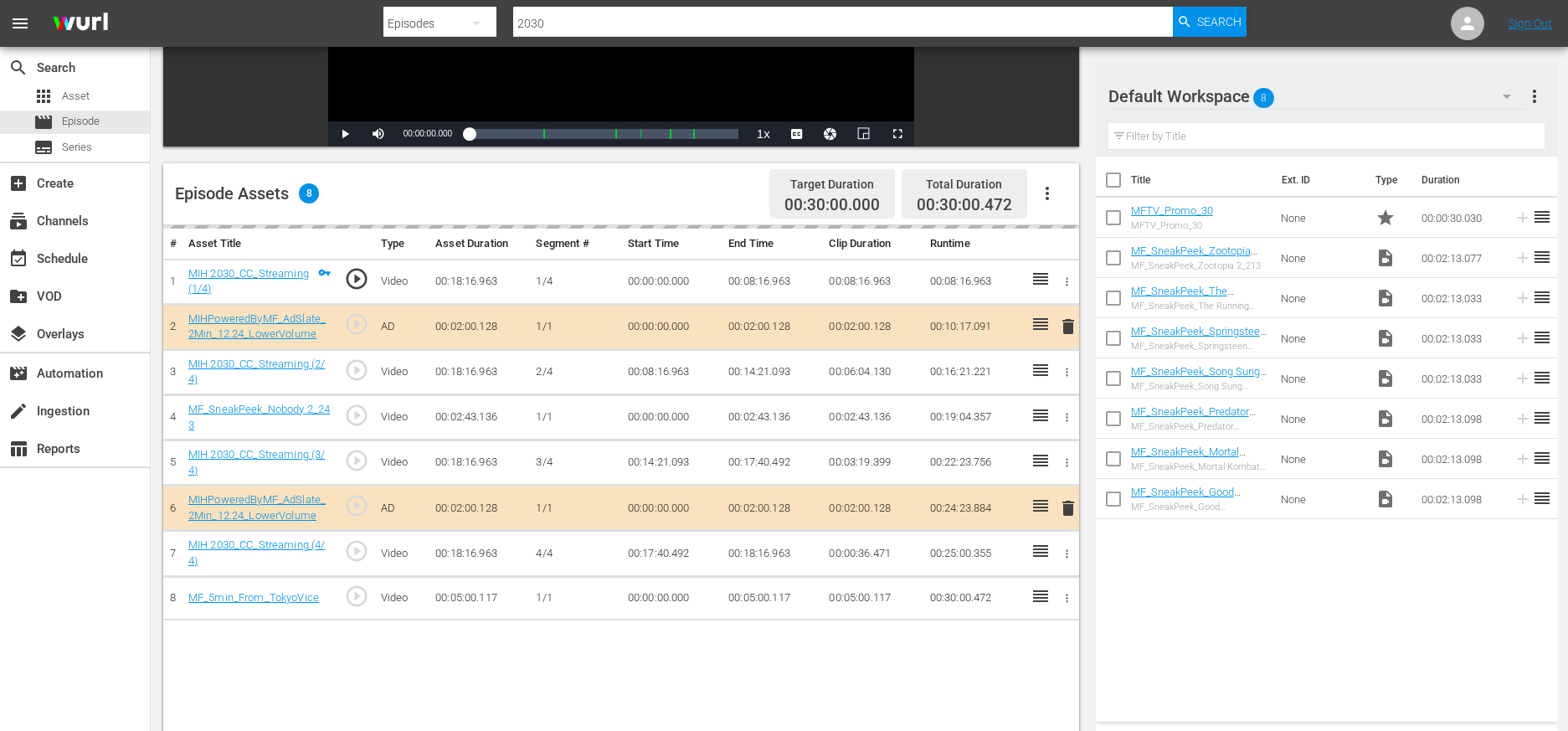
drag, startPoint x: 1113, startPoint y: 336, endPoint x: 1119, endPoint y: 373, distance: 37.5
click at [989, 336] on input "checkbox" at bounding box center [1113, 341] width 36 height 36
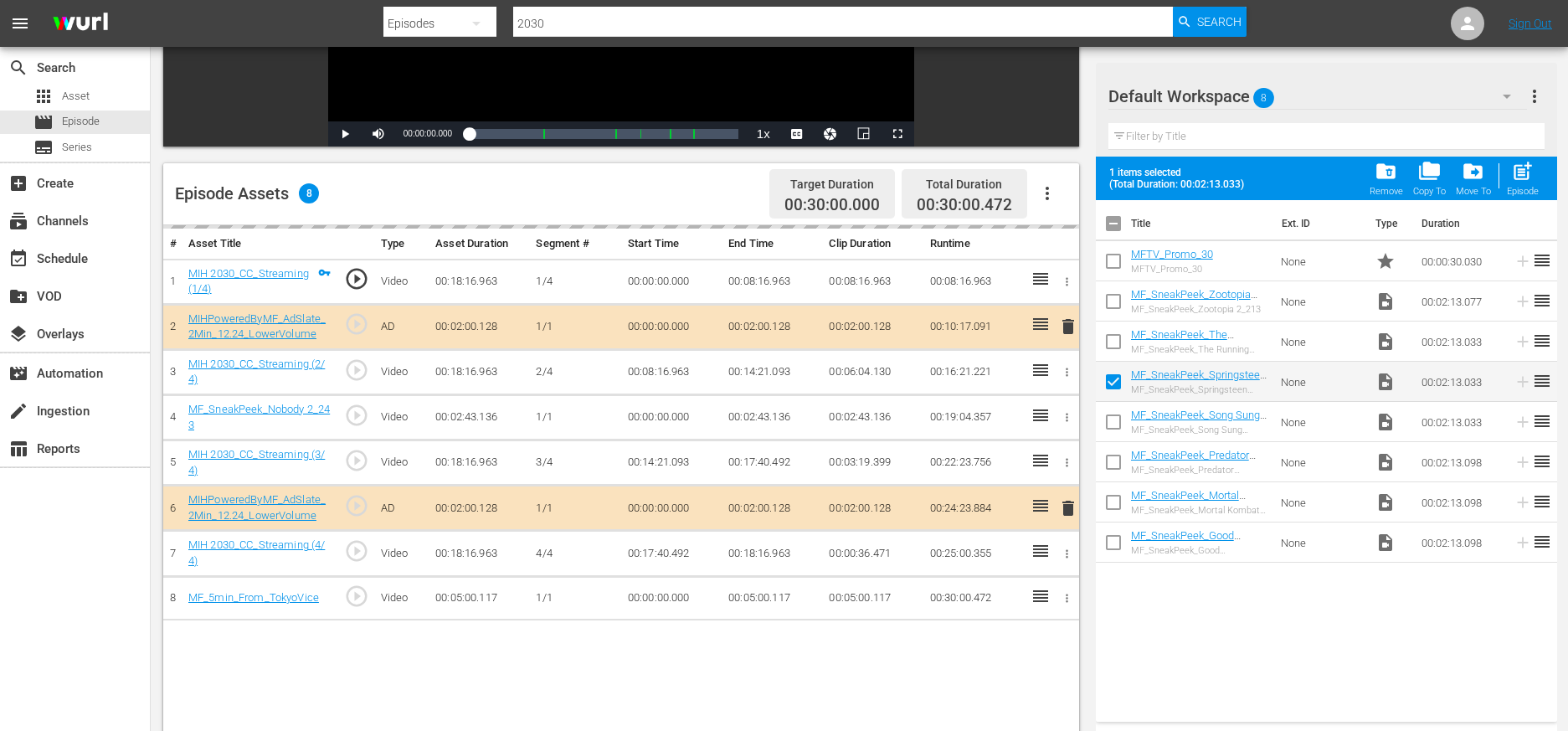
click at [989, 167] on span "folder_delete" at bounding box center [1386, 171] width 23 height 23
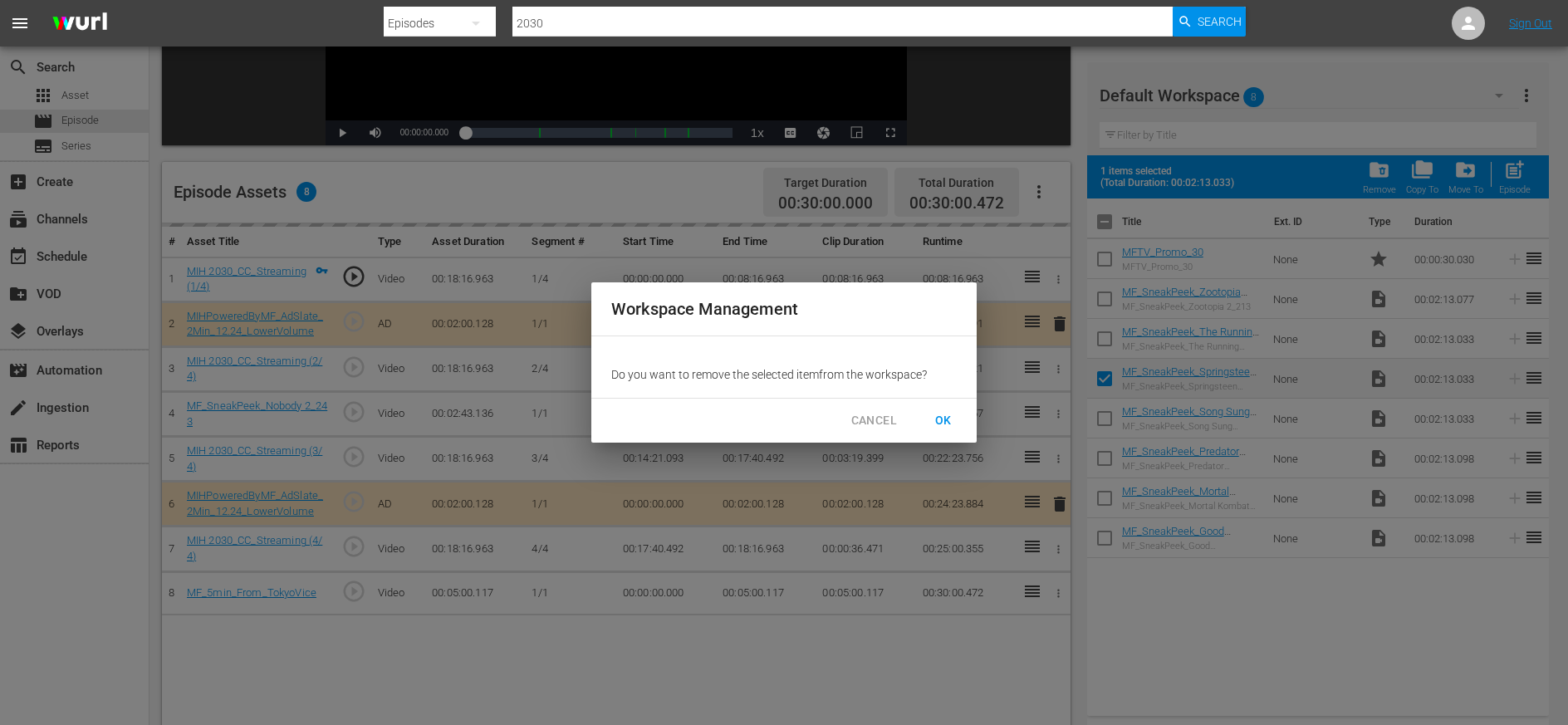
drag, startPoint x: 947, startPoint y: 417, endPoint x: 956, endPoint y: 439, distance: 23.8
click at [948, 417] on span "OK" at bounding box center [943, 421] width 27 height 21
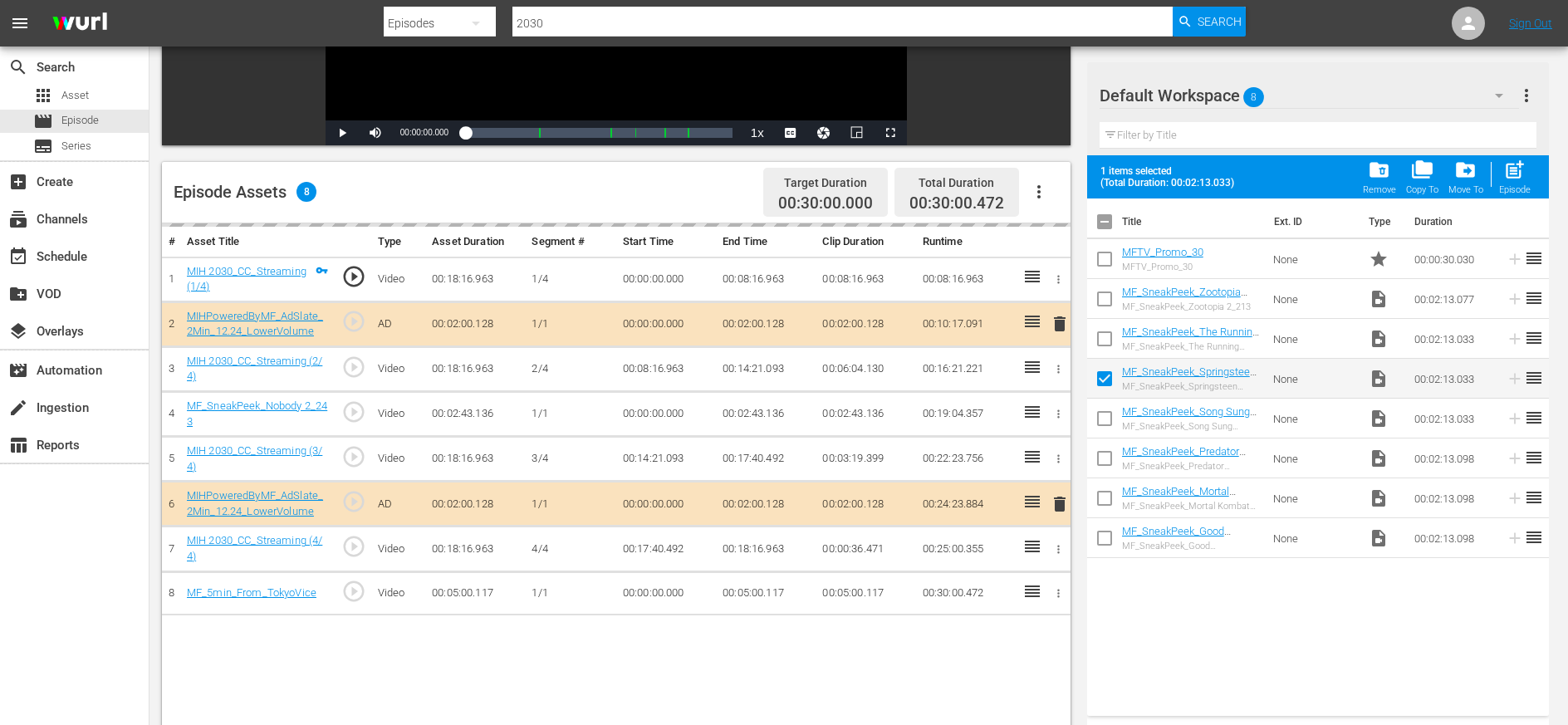
checkbox input "false"
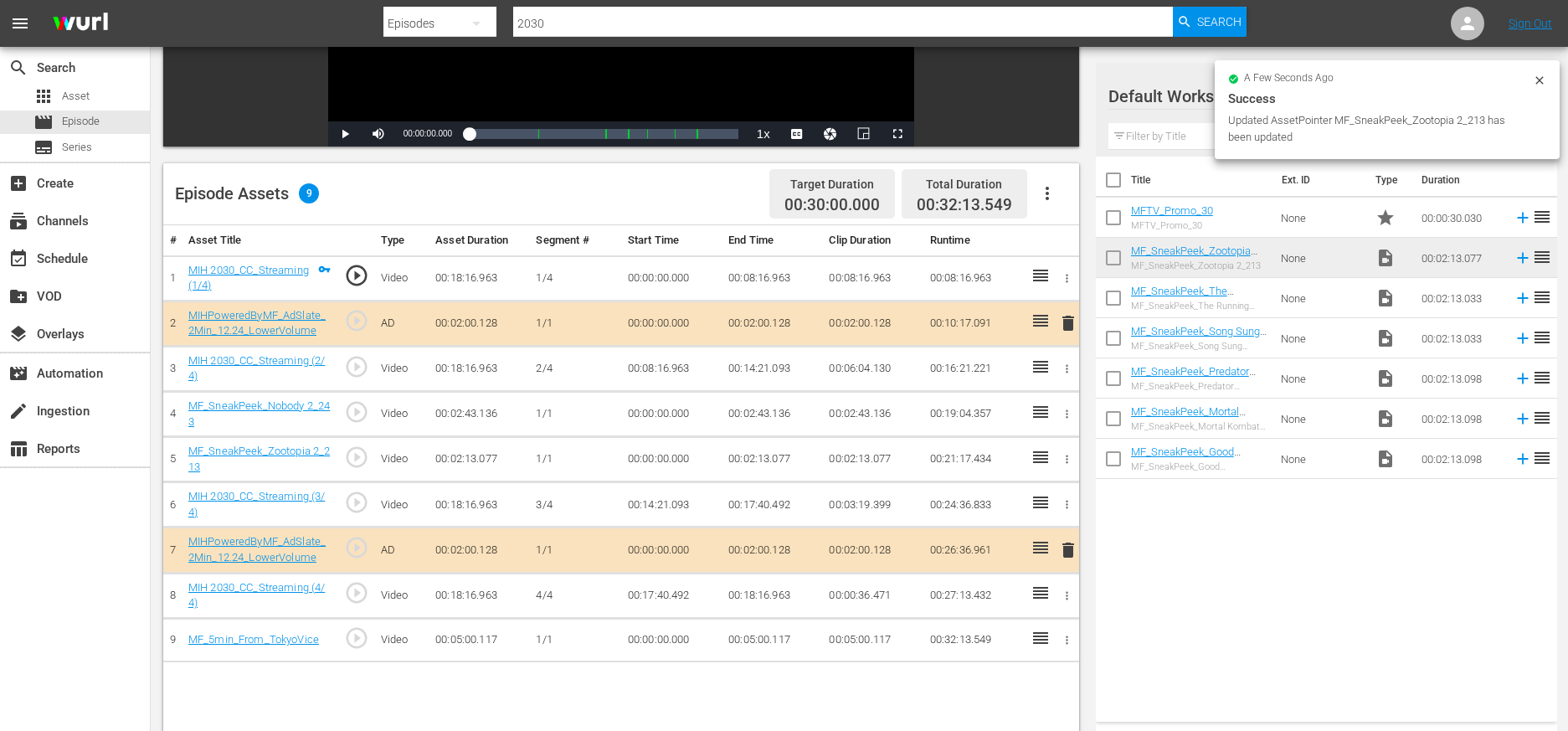
click at [989, 412] on icon "button" at bounding box center [1066, 414] width 12 height 13
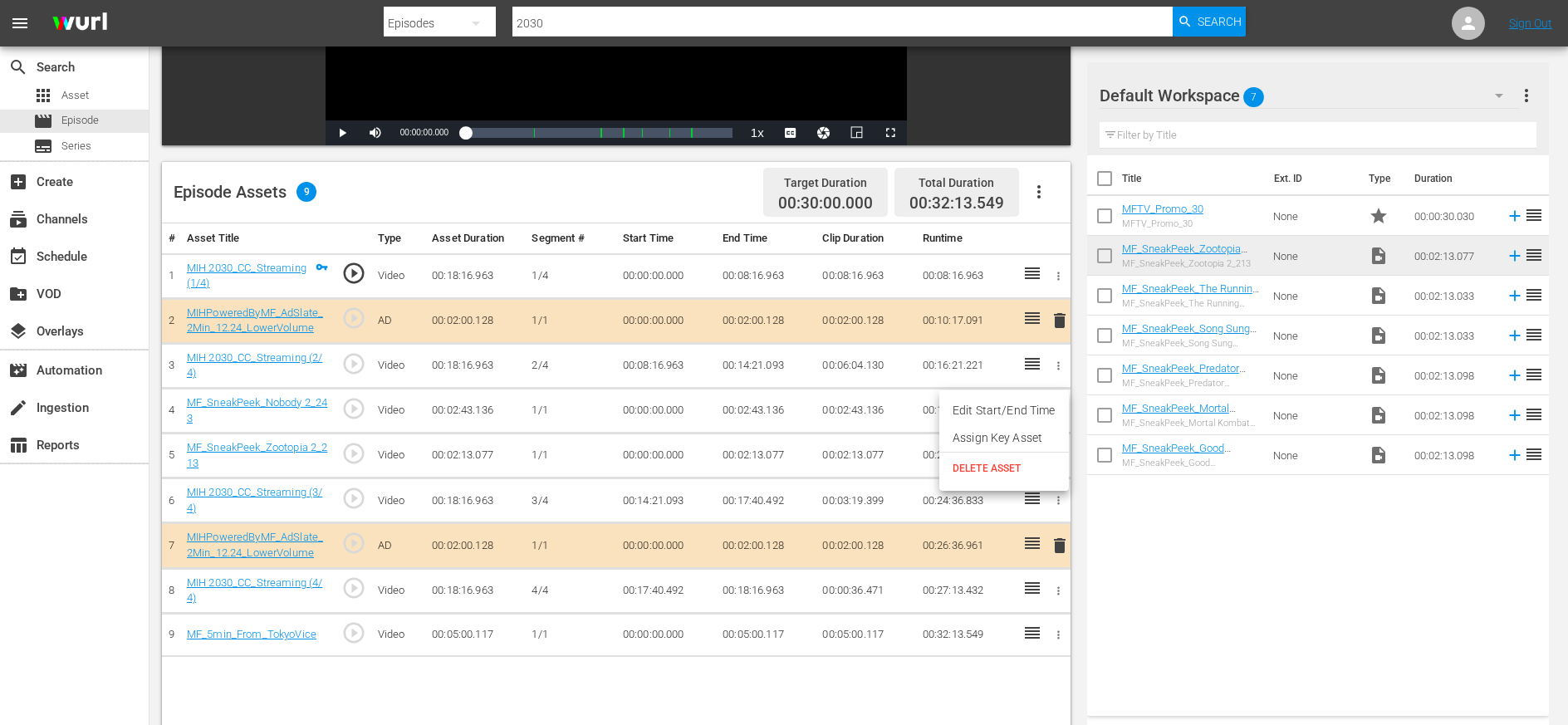
click at [981, 468] on span "DELETE ASSET" at bounding box center [1004, 468] width 103 height 15
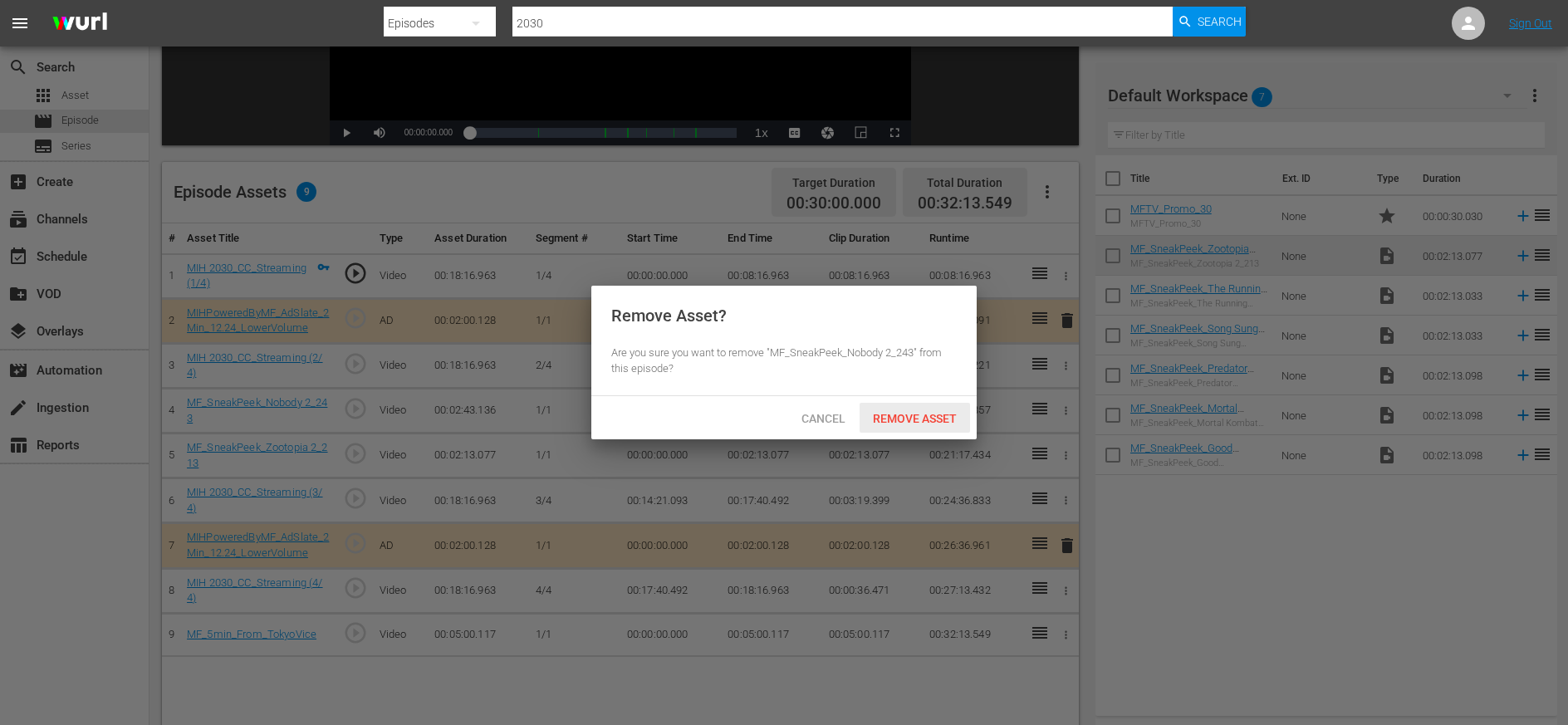
click at [939, 422] on span "Remove Asset" at bounding box center [915, 419] width 111 height 13
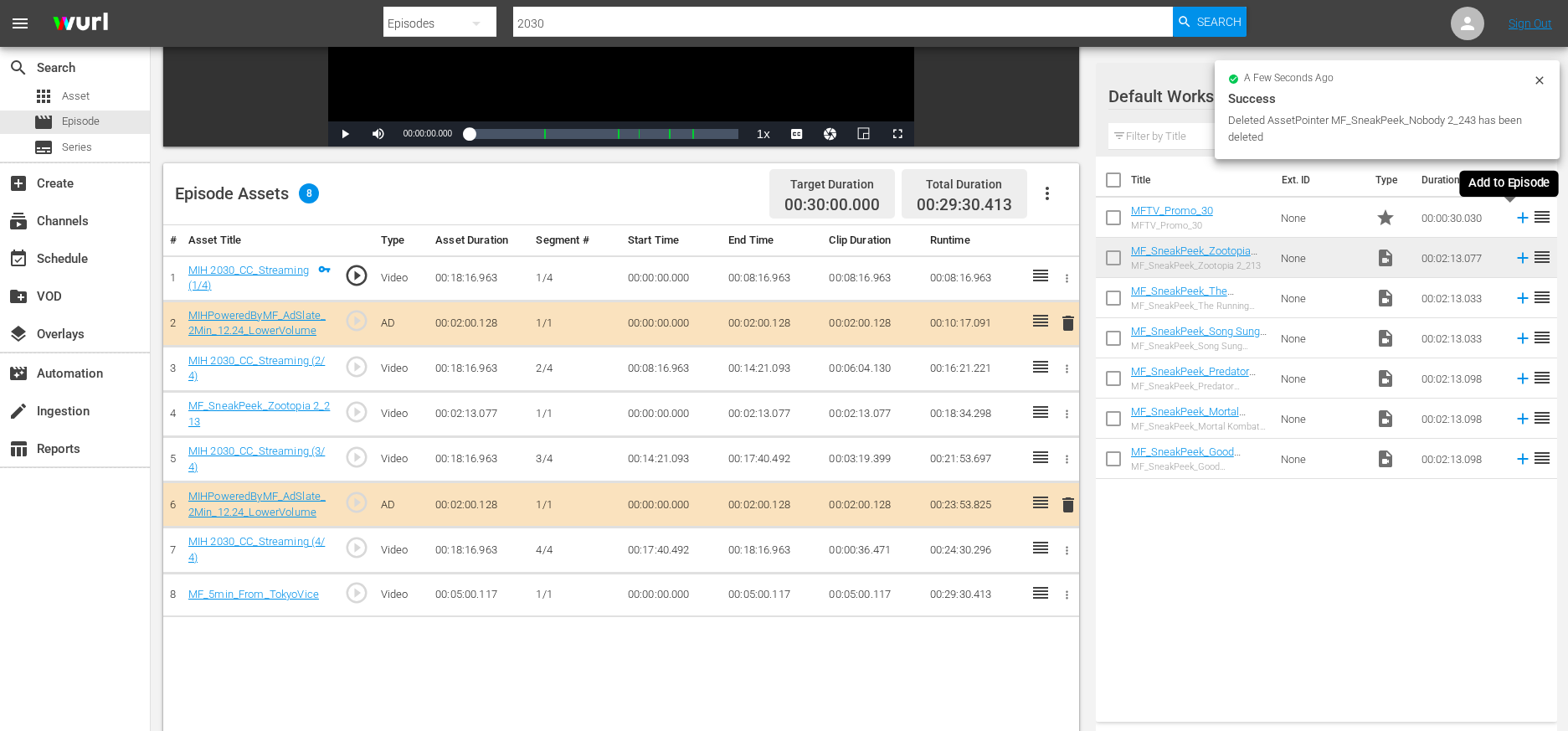
drag, startPoint x: 1508, startPoint y: 220, endPoint x: 1482, endPoint y: 304, distance: 87.9
click at [989, 220] on icon at bounding box center [1523, 217] width 18 height 18
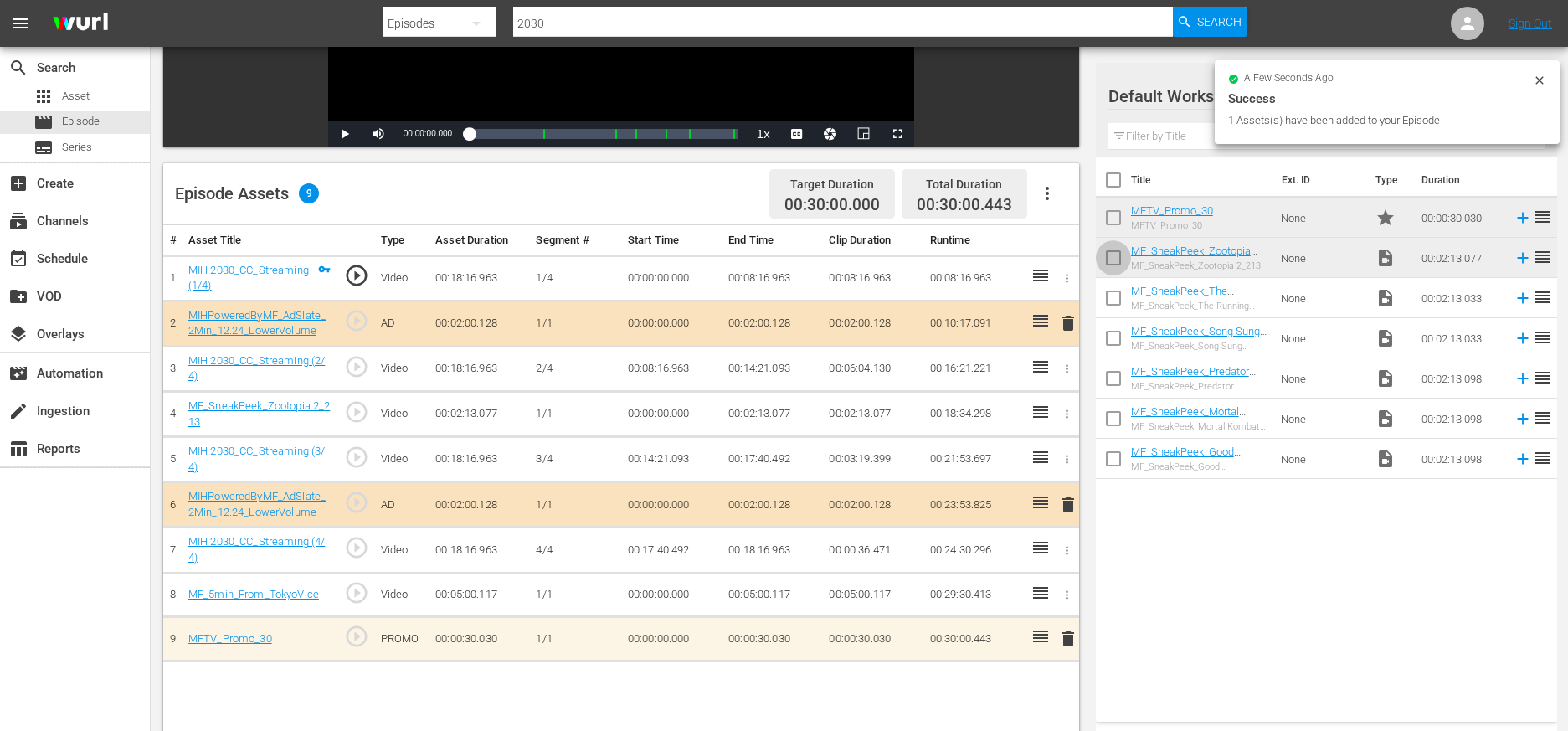
click at [989, 257] on input "checkbox" at bounding box center [1113, 261] width 36 height 36
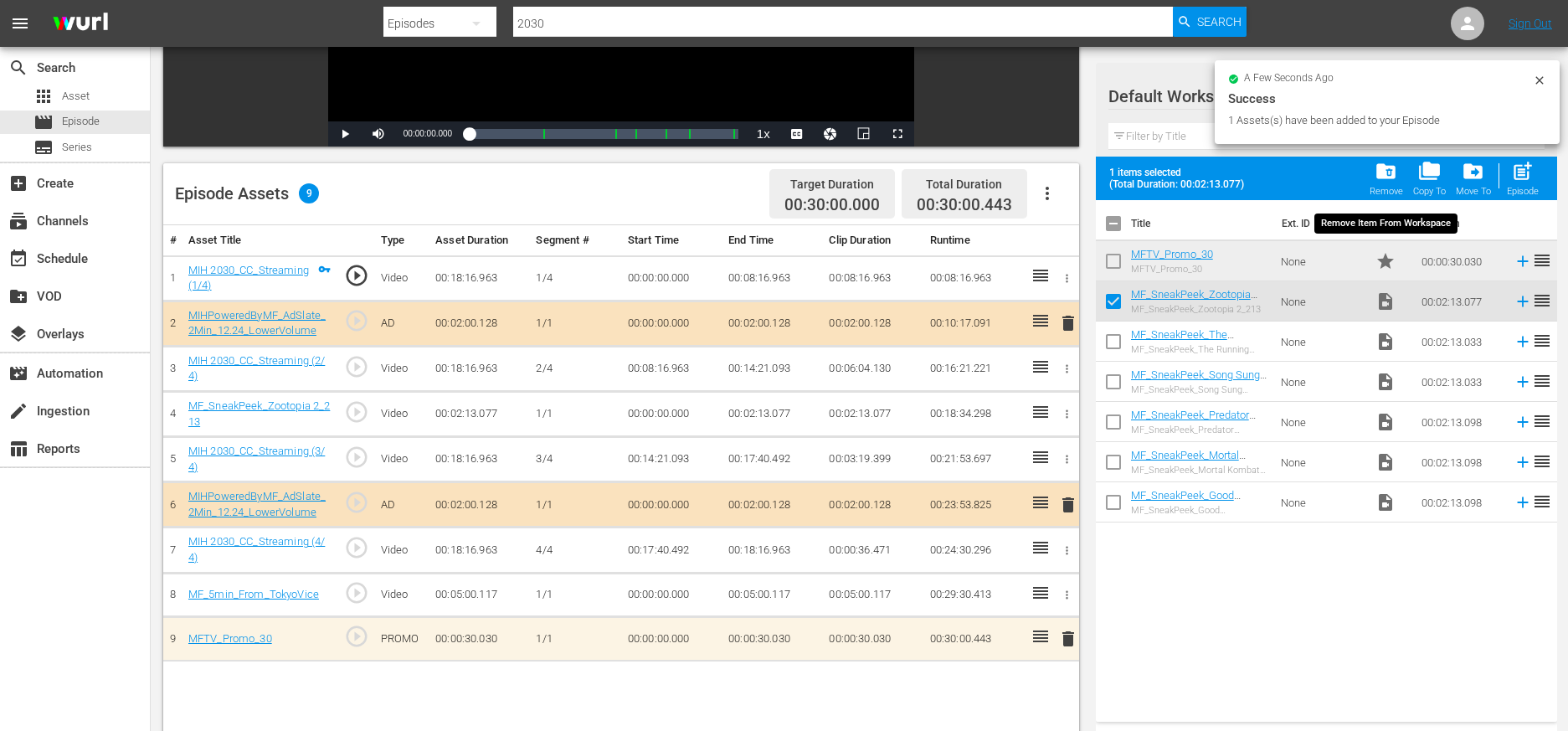
click at [989, 165] on span "folder_delete" at bounding box center [1386, 171] width 23 height 23
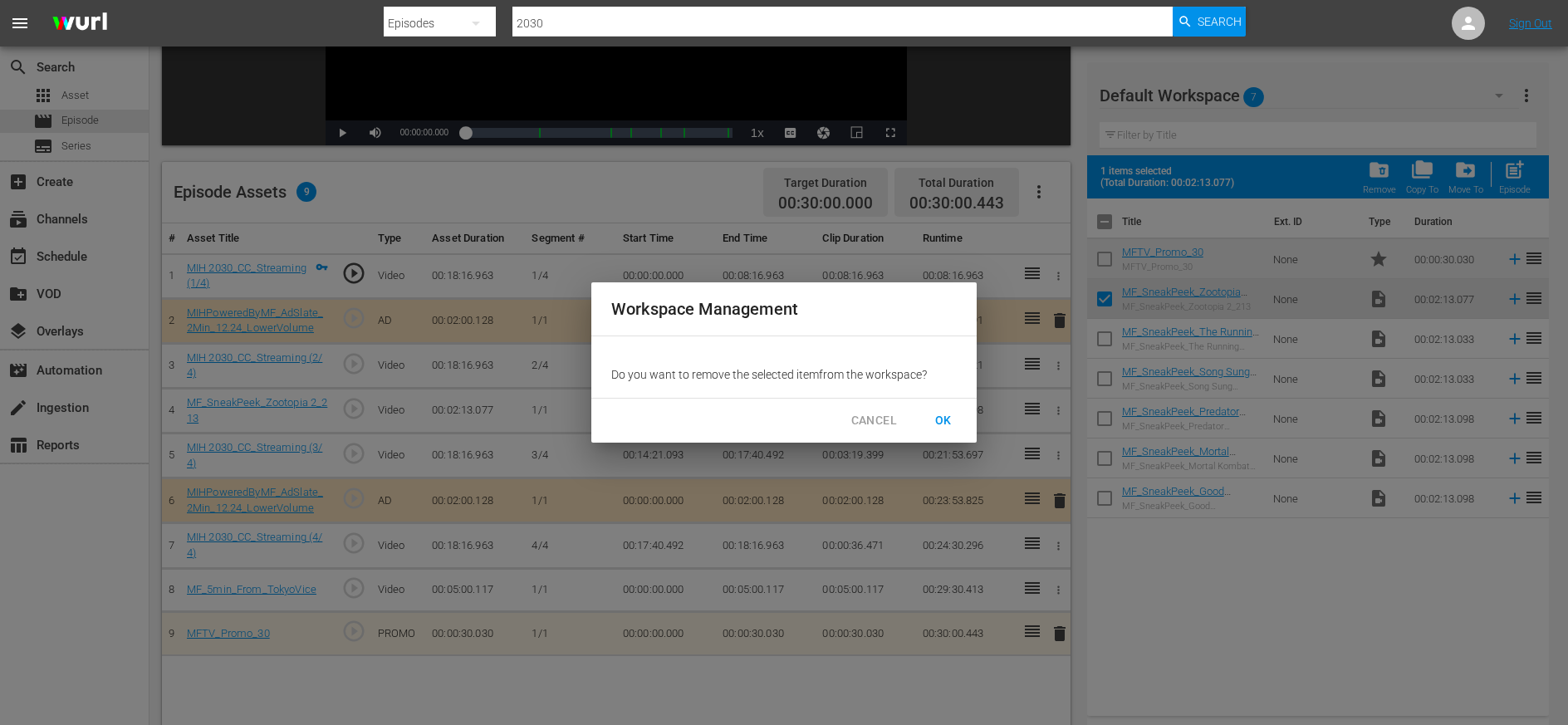
click at [939, 420] on span "OK" at bounding box center [943, 421] width 27 height 21
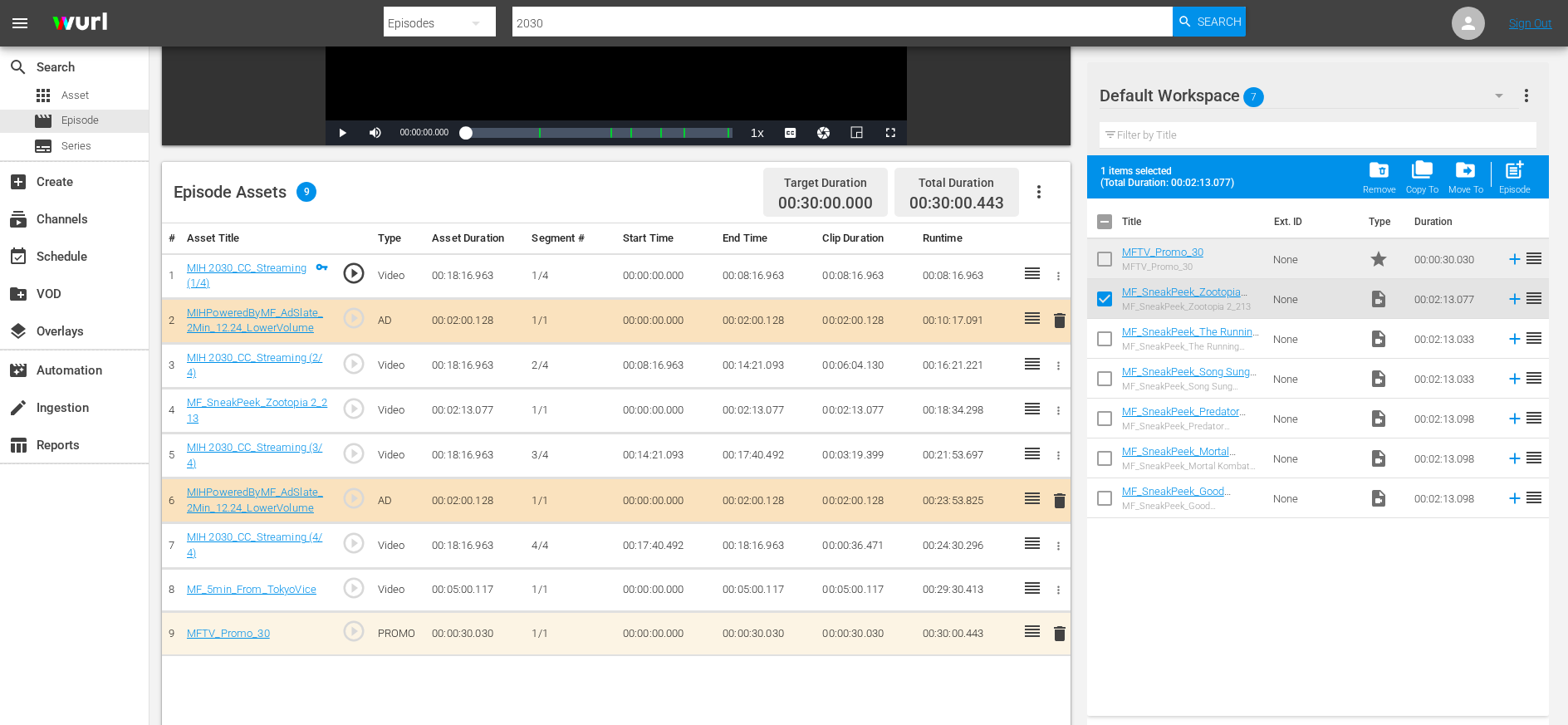
checkbox input "false"
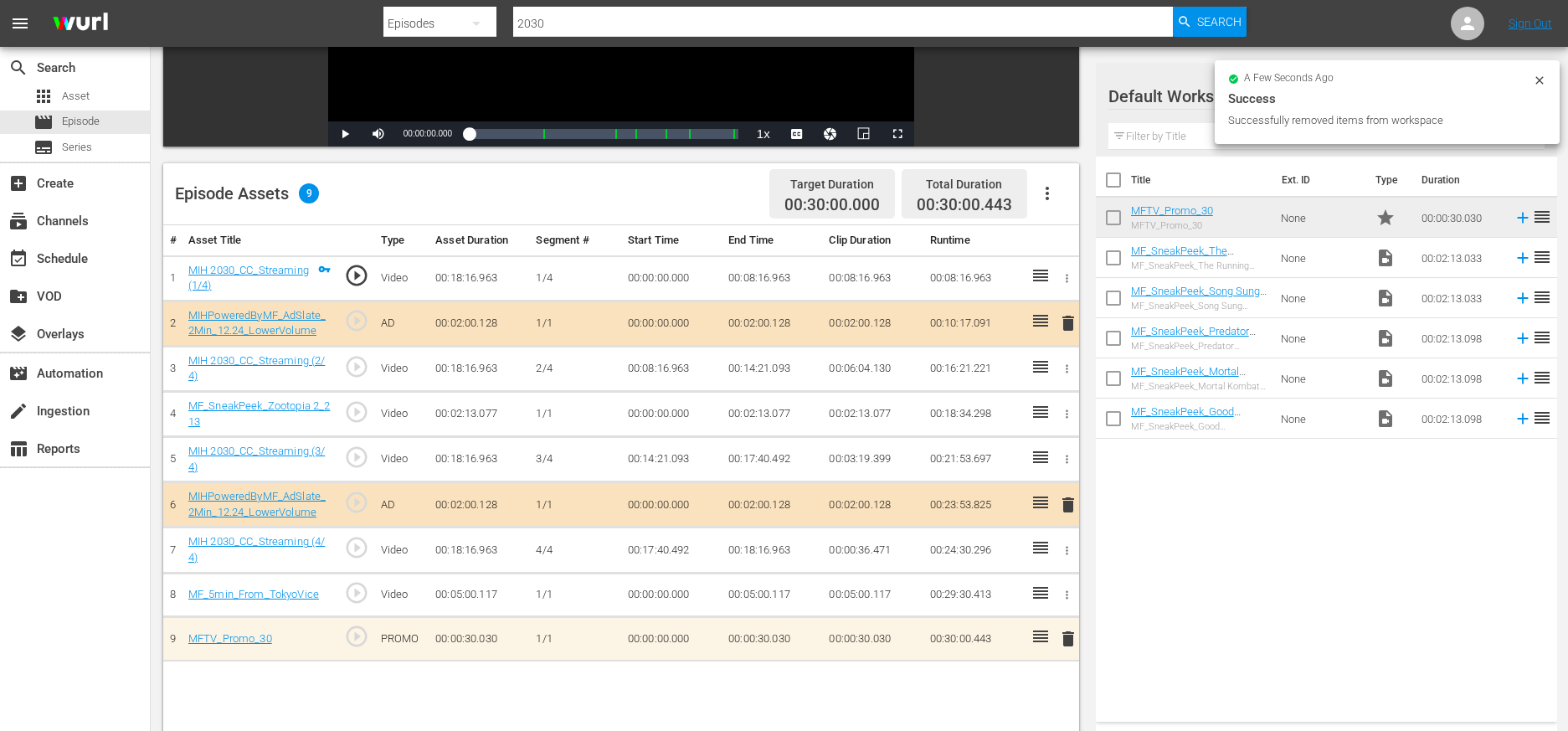
click at [989, 216] on input "checkbox" at bounding box center [1113, 221] width 36 height 36
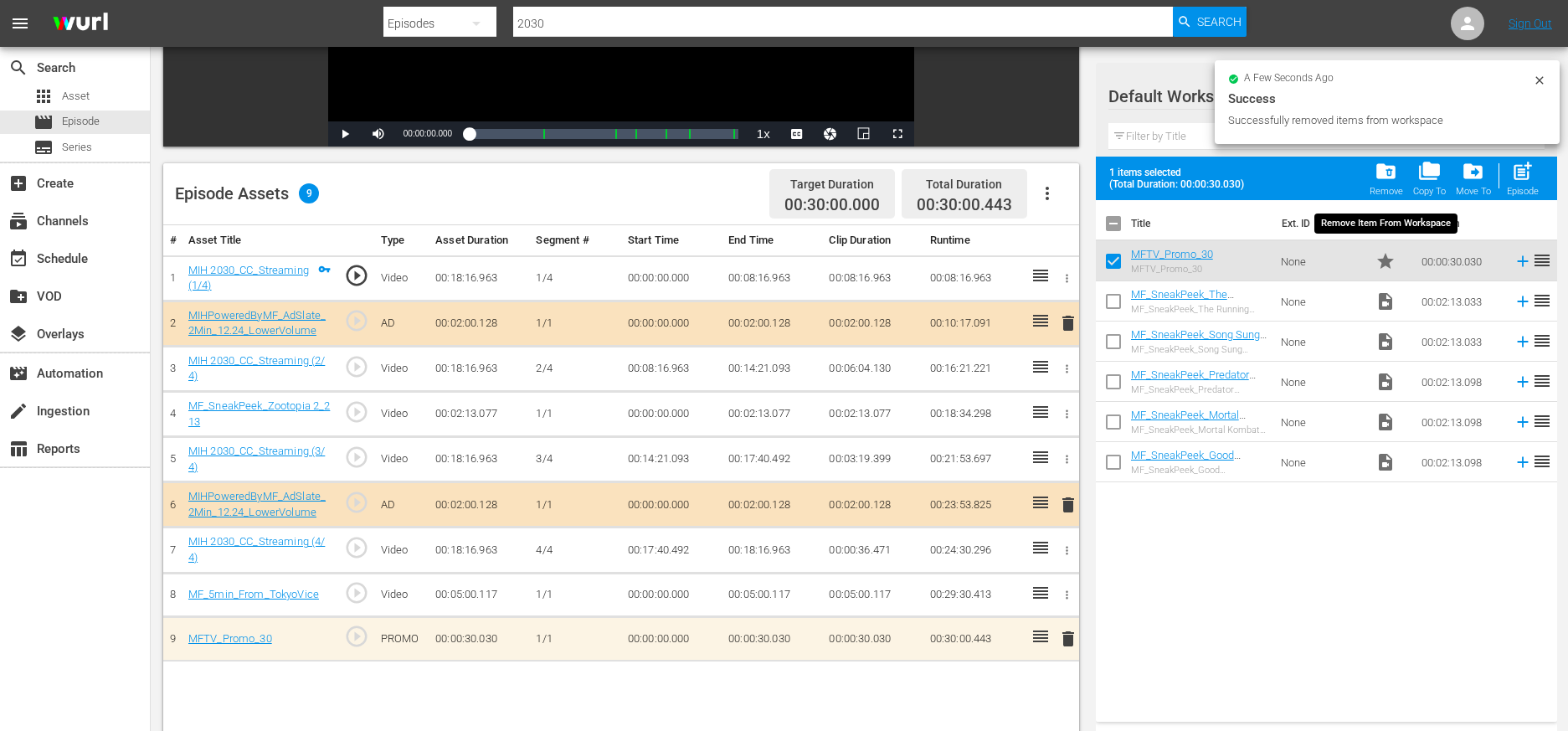
click at [989, 167] on span "folder_delete" at bounding box center [1386, 171] width 23 height 23
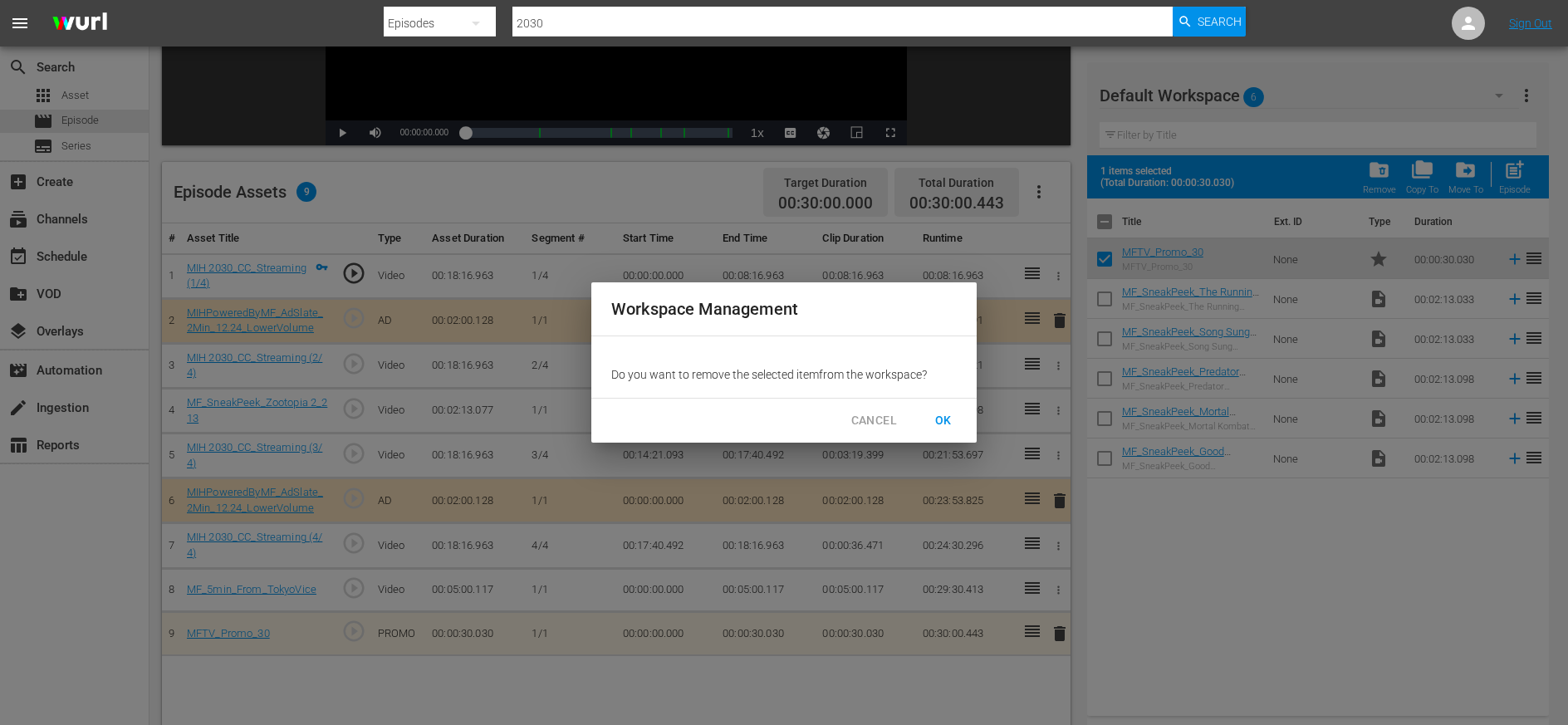
click at [949, 414] on span "OK" at bounding box center [943, 421] width 27 height 21
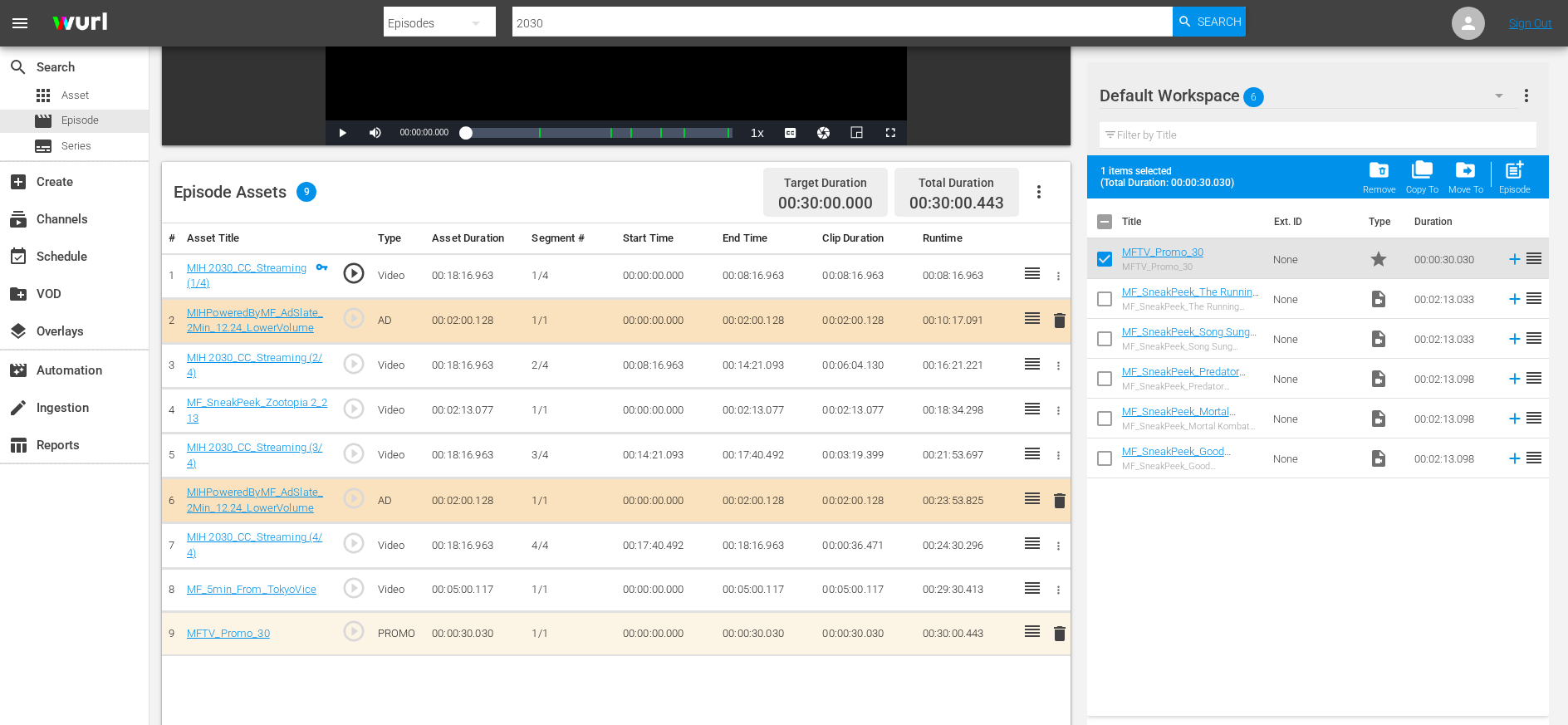
checkbox input "false"
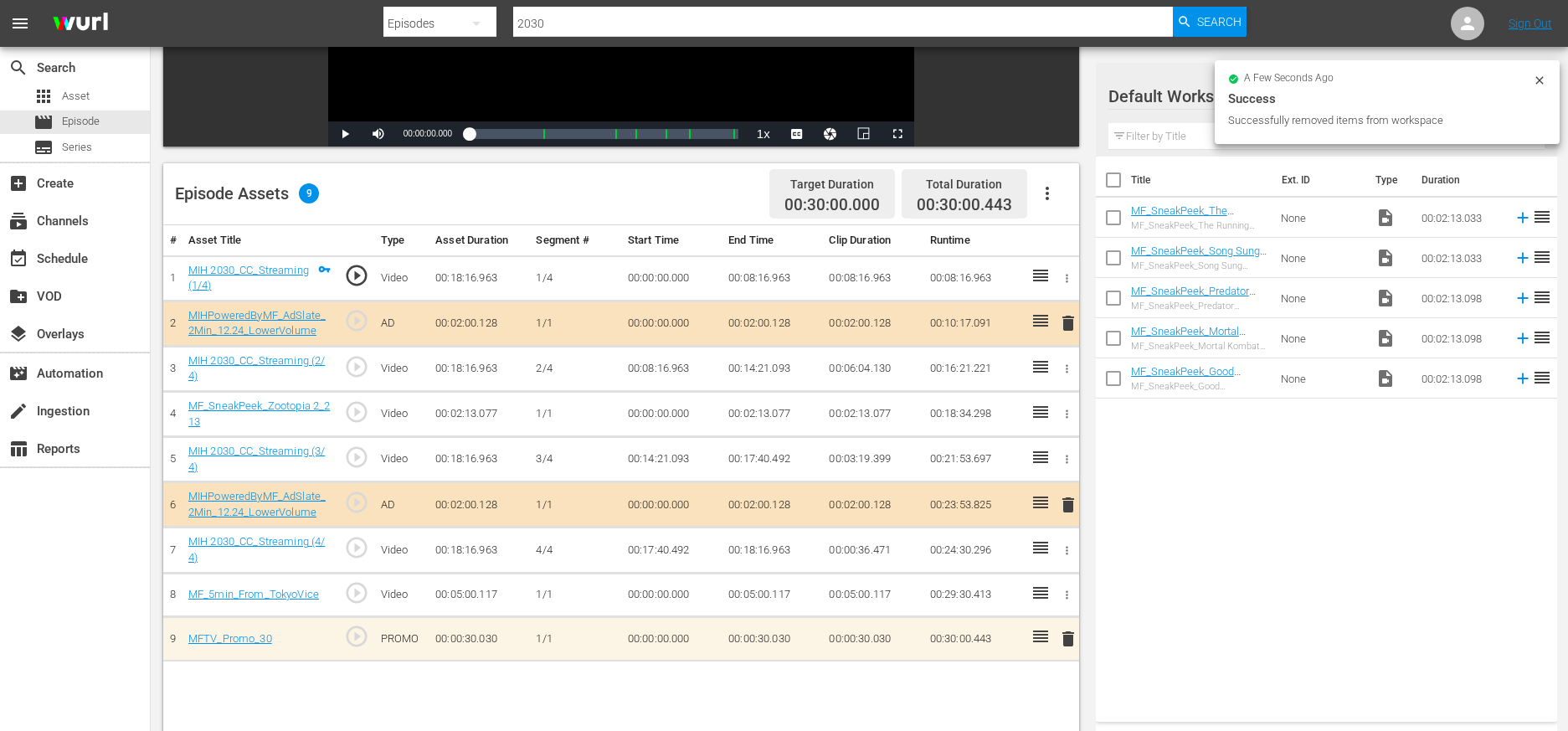
click at [989, 617] on div "Title Ext. ID Type Duration MF_SneakPeek_The Running Man_213 MF_SneakPeek_The R…" at bounding box center [1327, 436] width 461 height 559
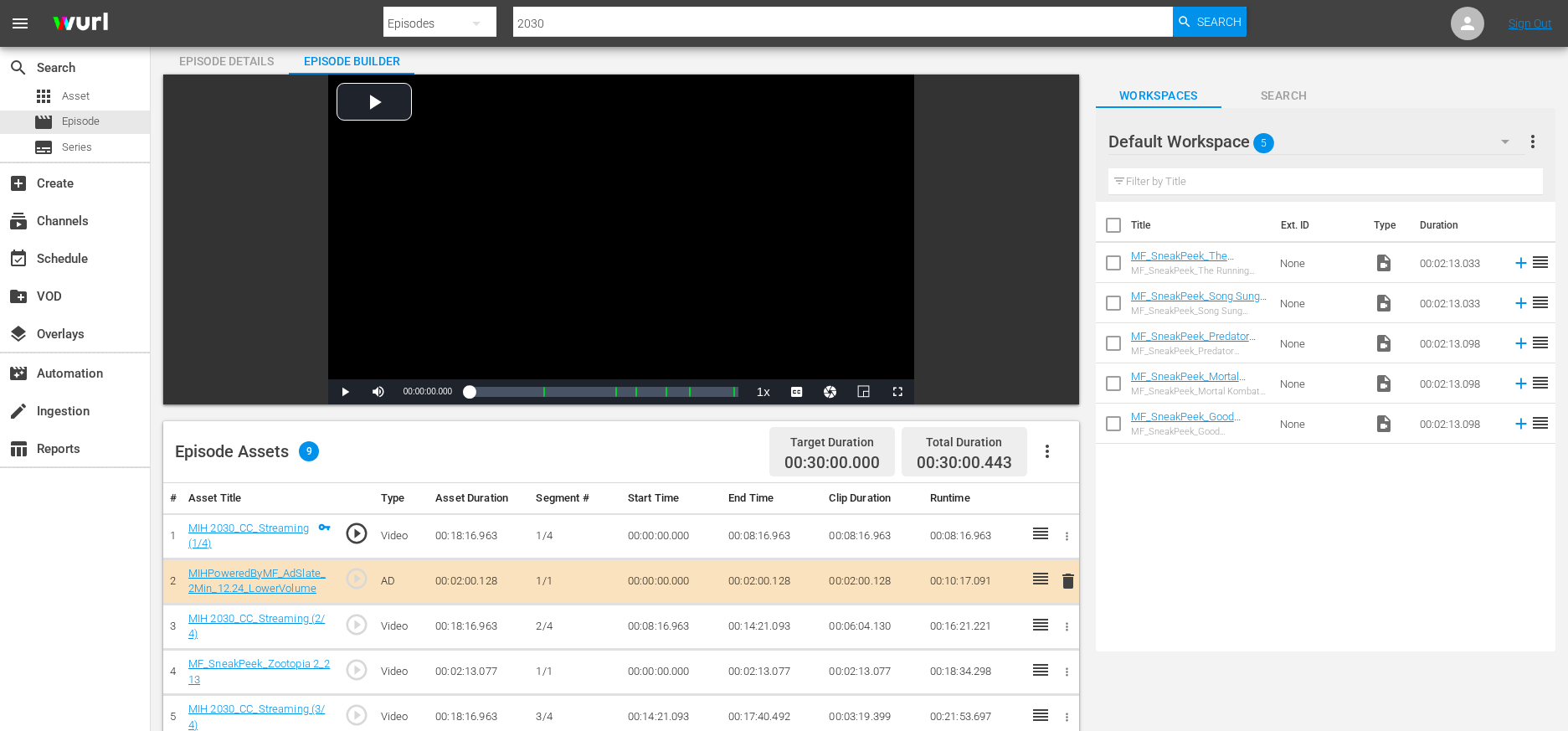
scroll to position [0, 0]
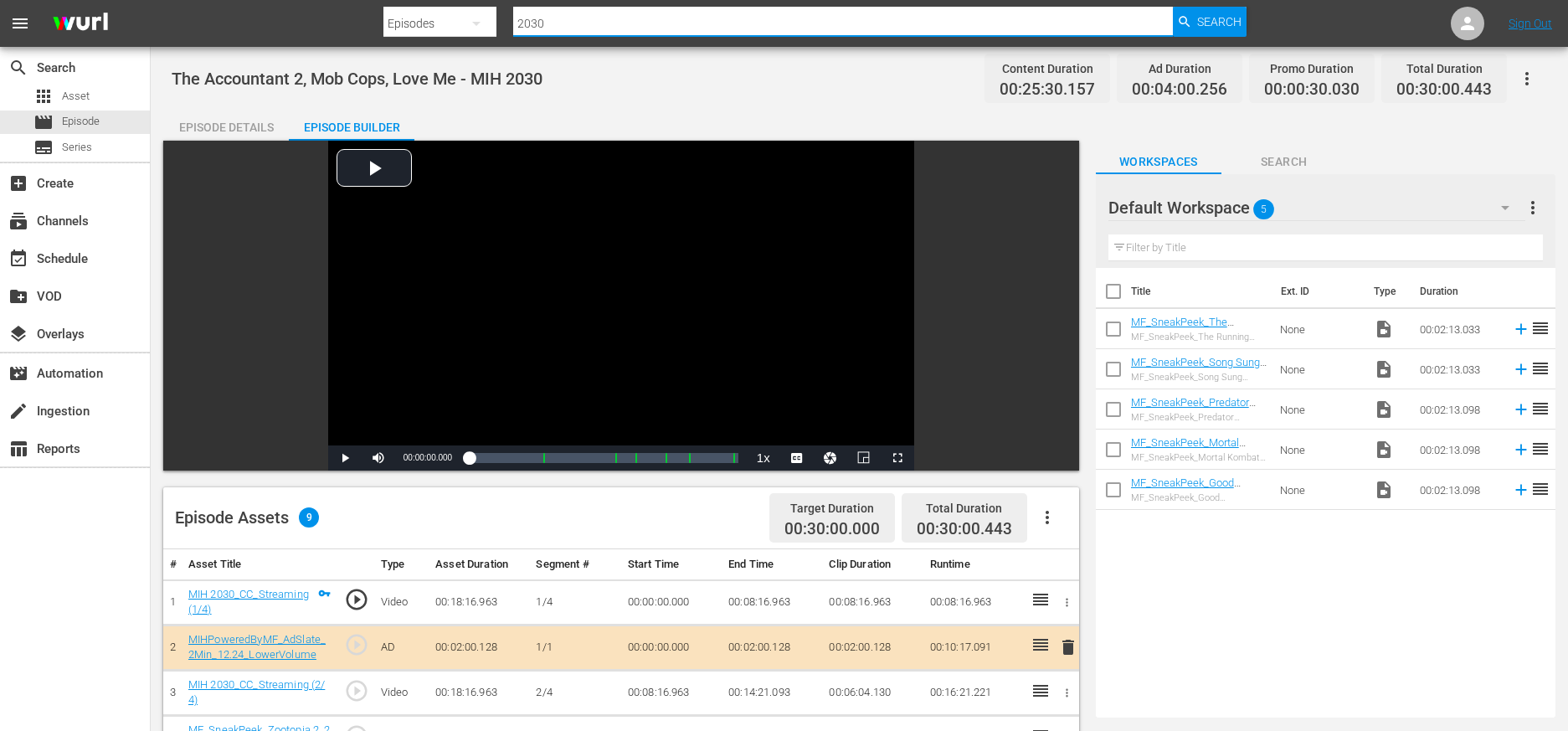
click at [561, 25] on input "2030" at bounding box center [843, 23] width 660 height 40
type input "2036"
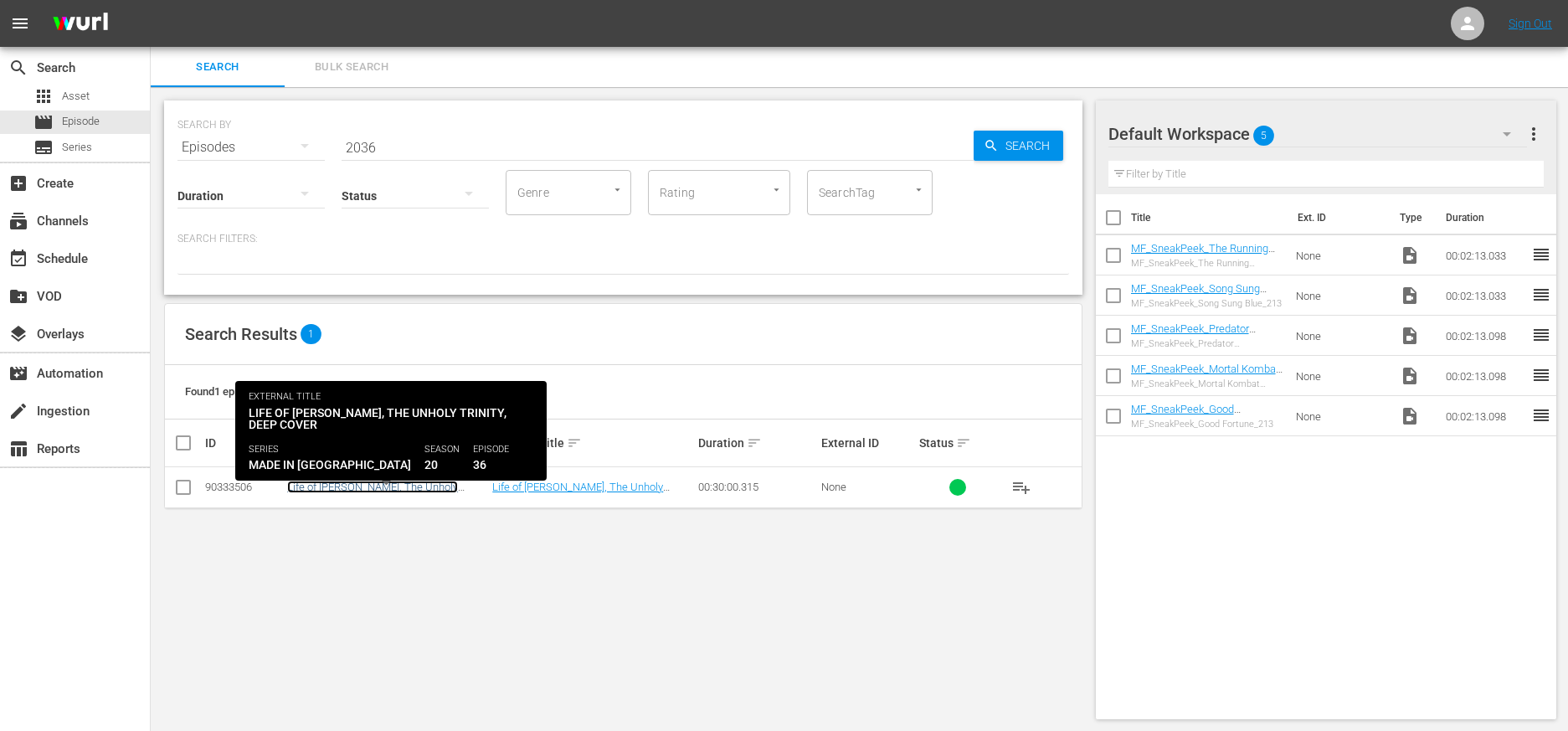
click at [378, 485] on link "Life of [PERSON_NAME], The Unholy Trinity, Deep Cover - MIH 2036" at bounding box center [373, 493] width 171 height 25
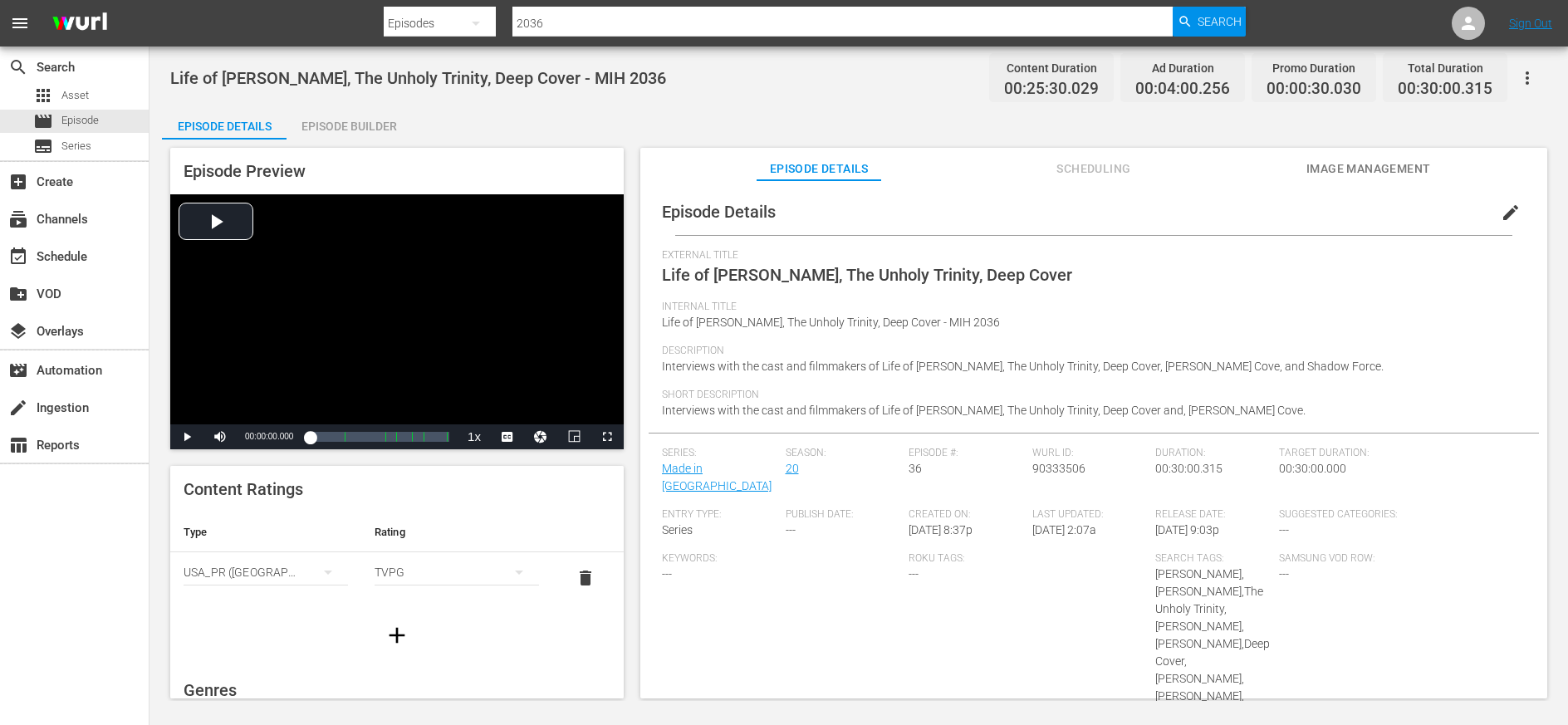
click at [344, 132] on div "Episode Builder" at bounding box center [348, 126] width 125 height 40
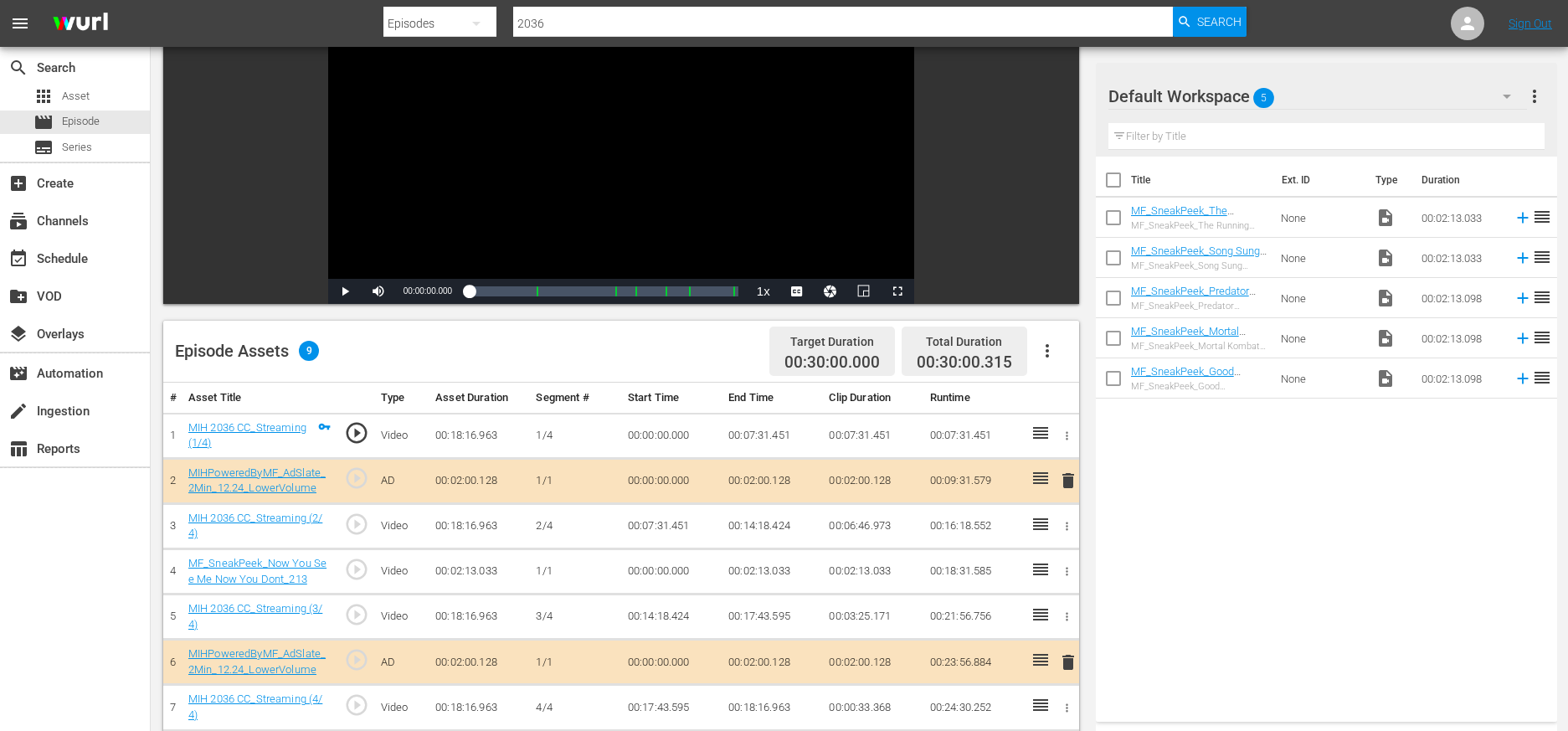
scroll to position [191, 0]
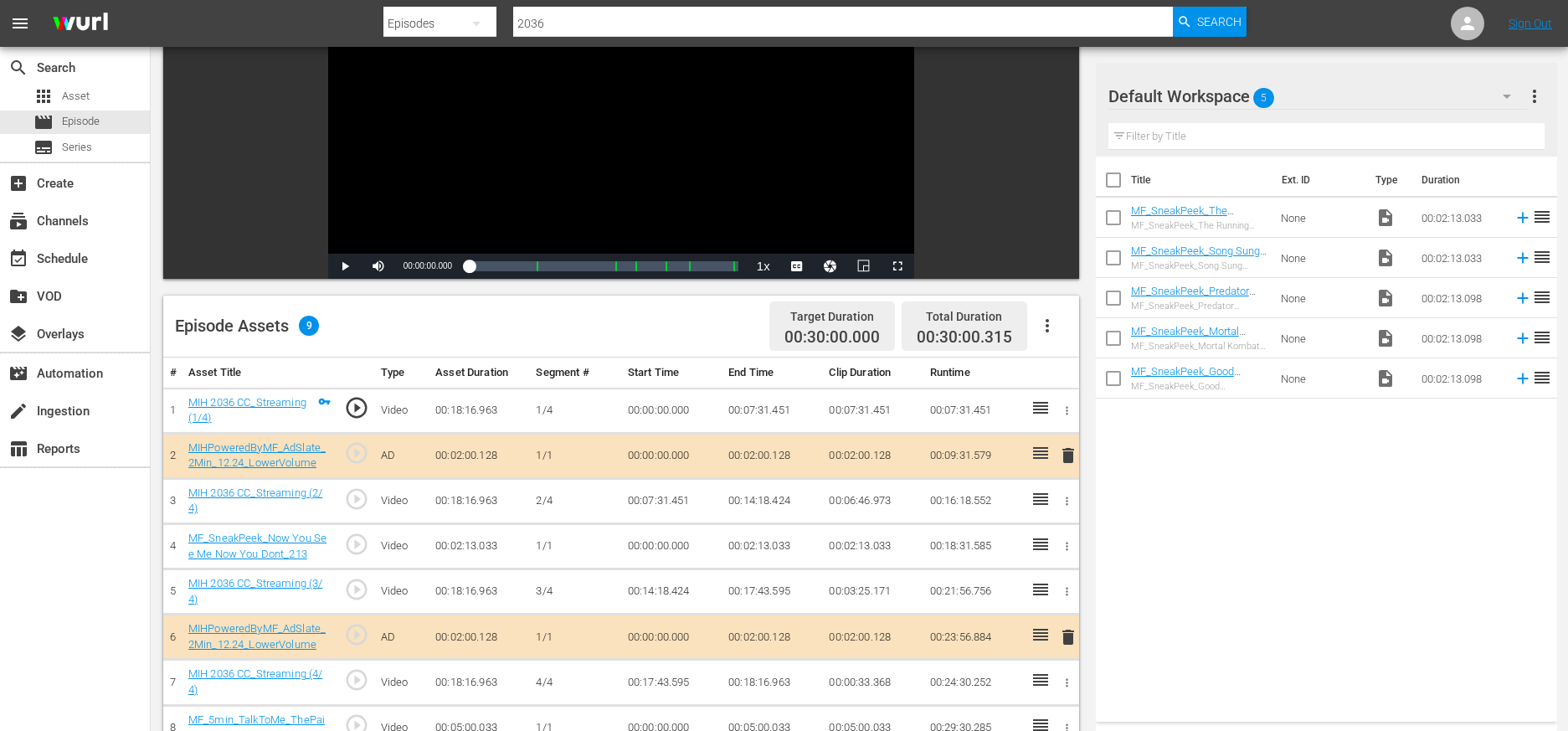
click at [568, 24] on input "2036" at bounding box center [843, 23] width 660 height 40
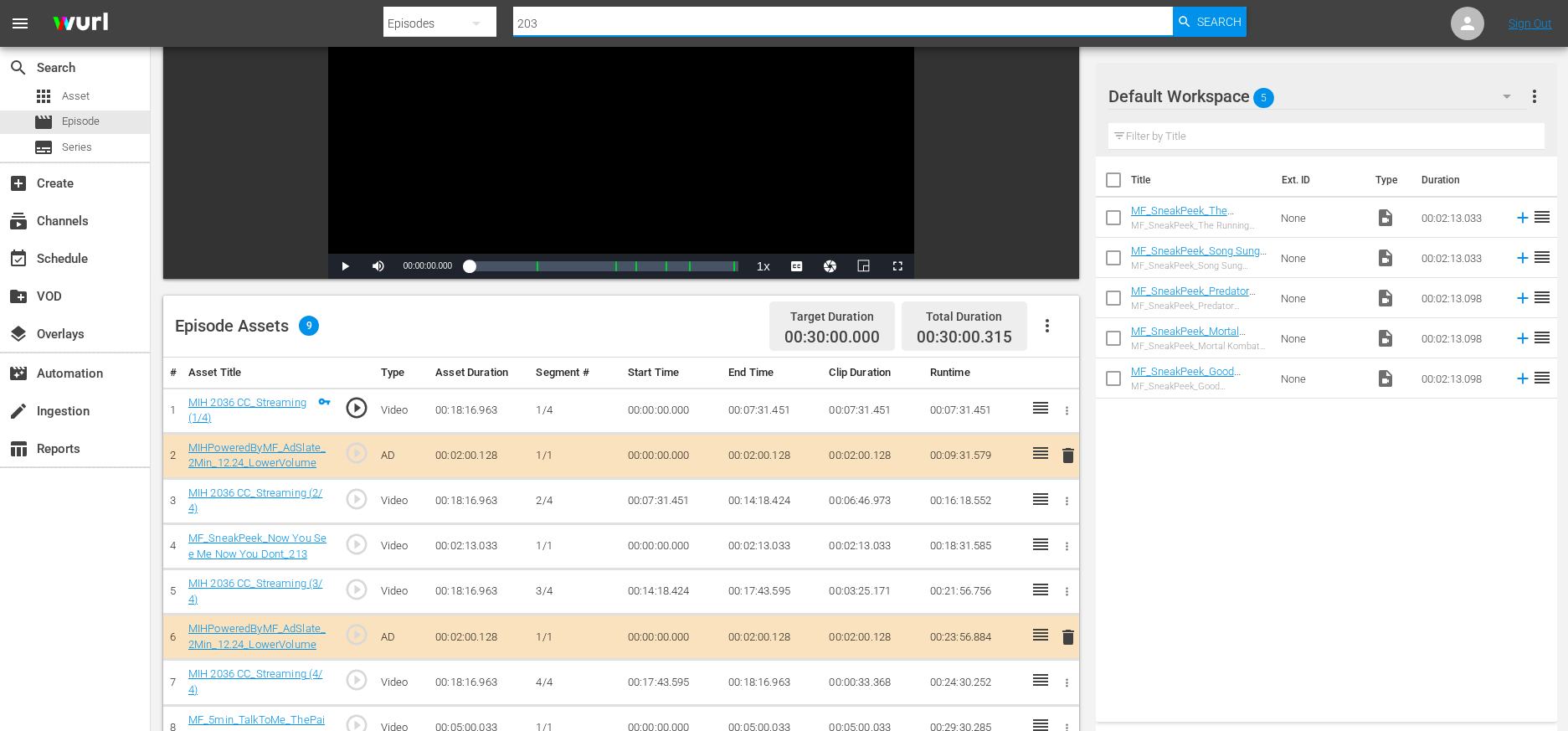
type input "2035"
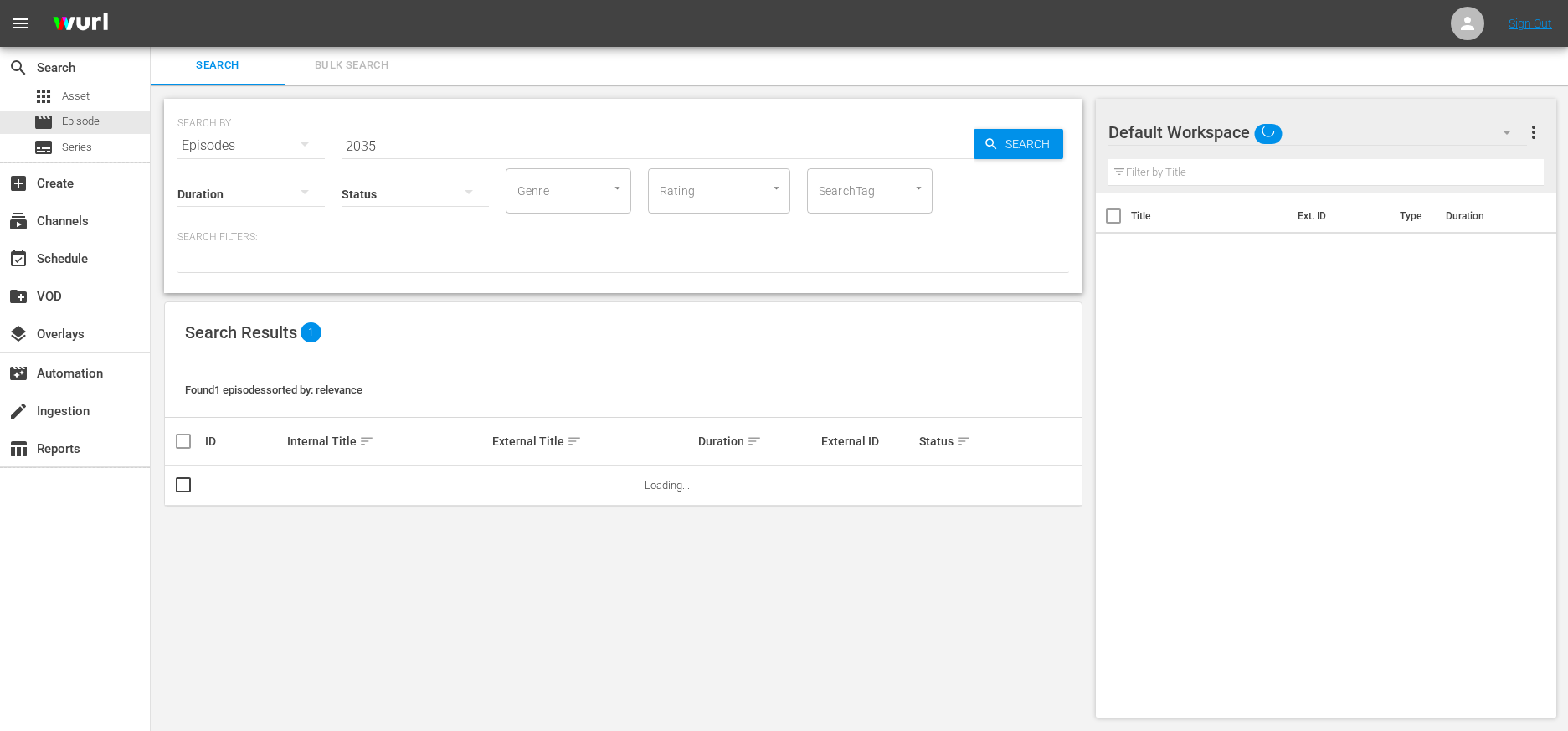
scroll to position [2, 0]
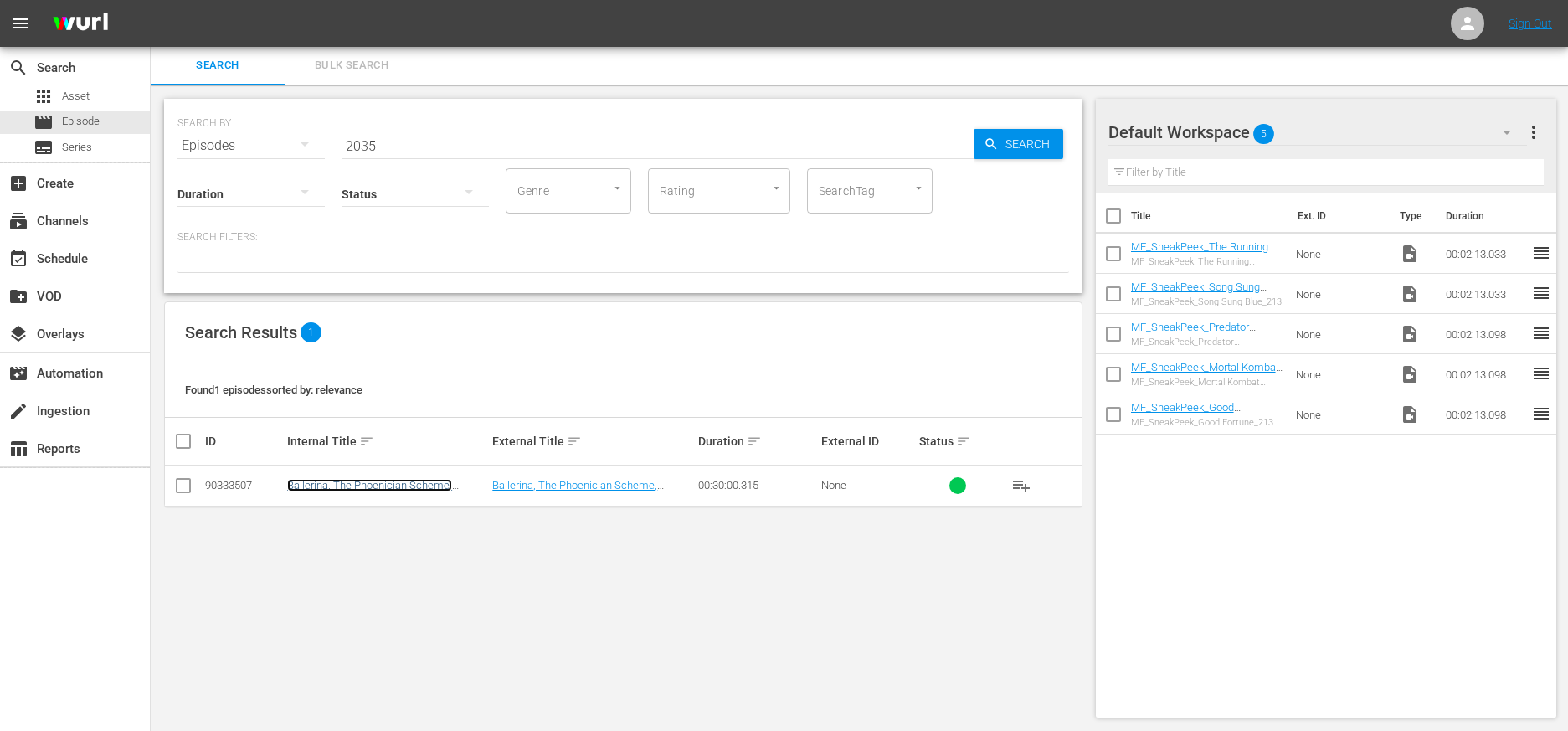
click at [412, 490] on link "Ballerina, The Phoenician Scheme, Dogma - MIH 2035" at bounding box center [370, 492] width 165 height 25
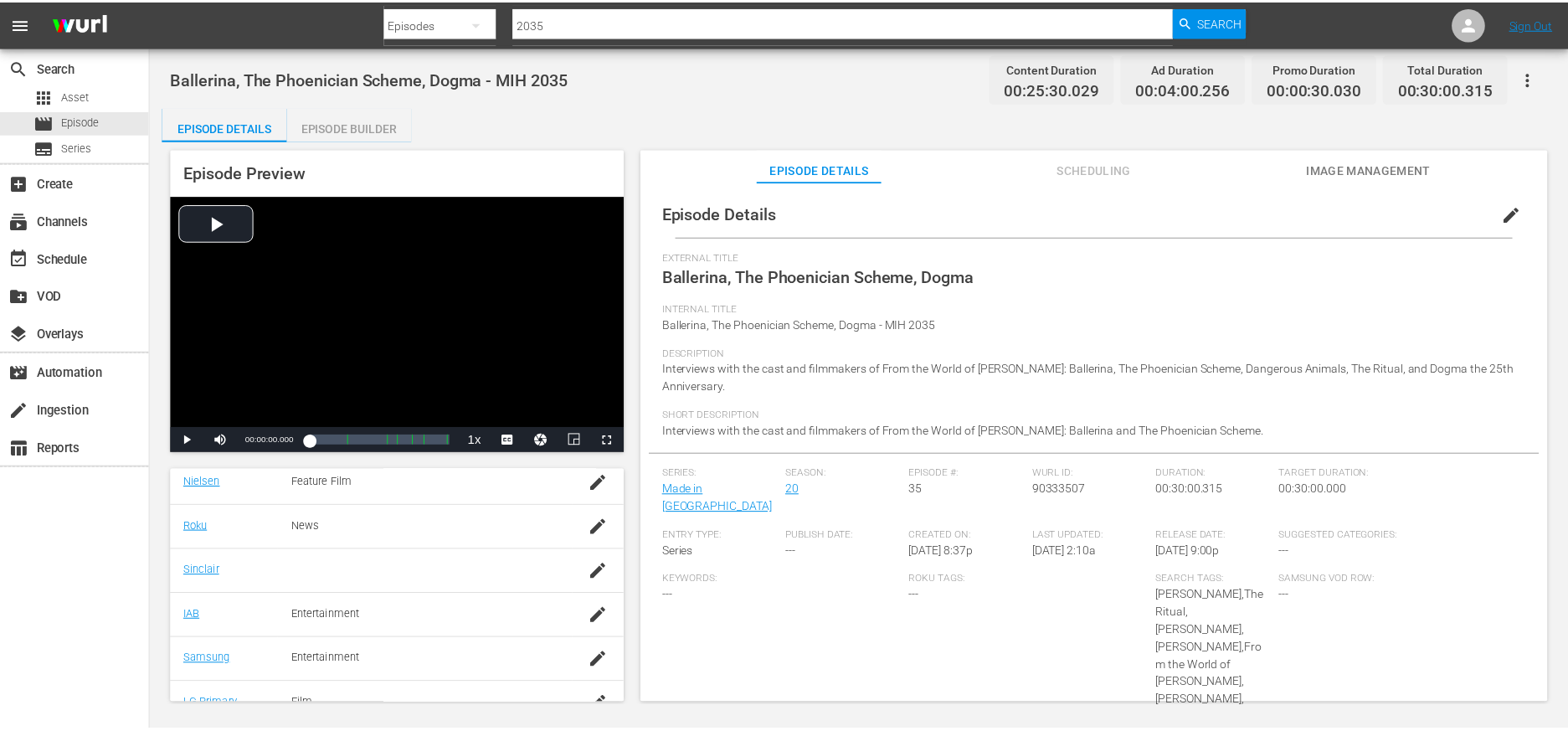
scroll to position [366, 0]
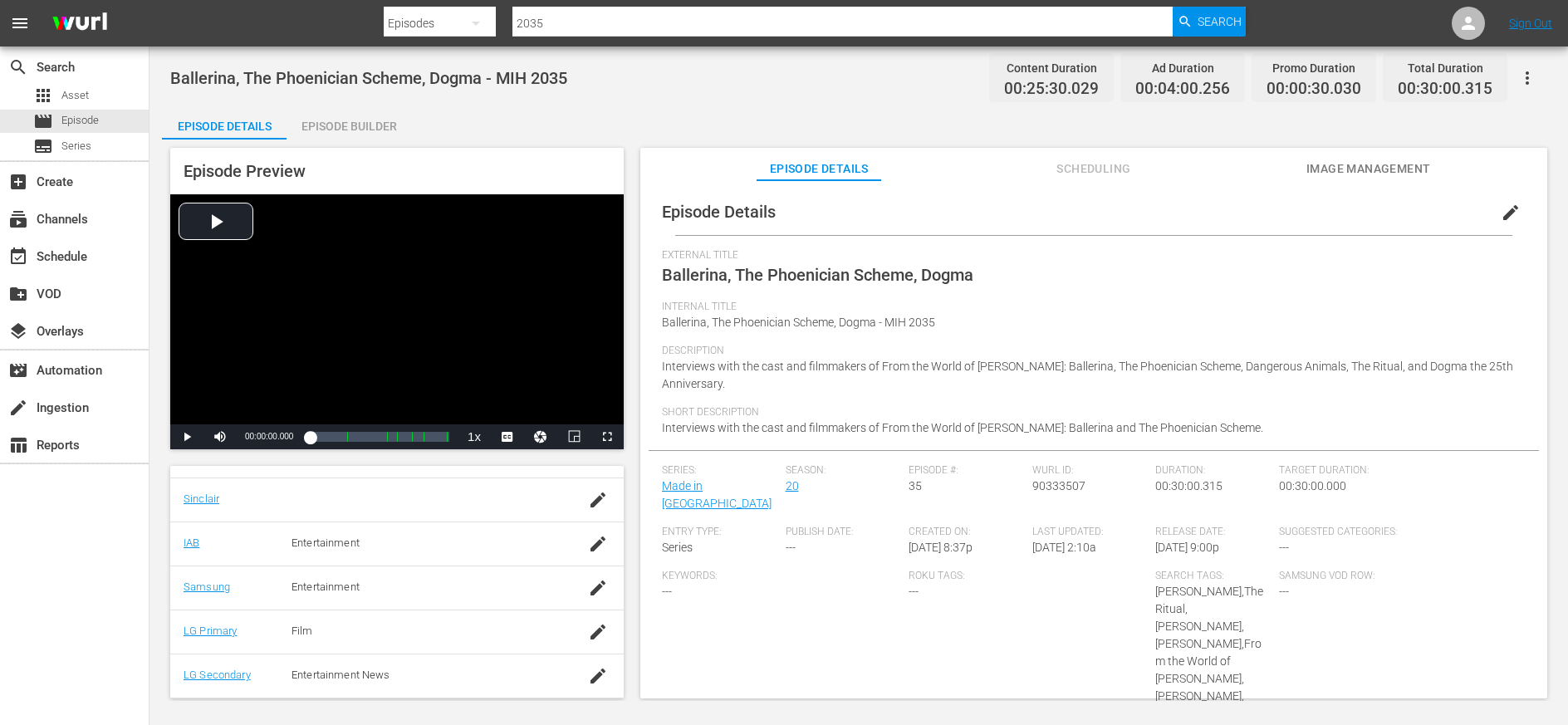
click at [347, 121] on div "Episode Builder" at bounding box center [348, 126] width 125 height 40
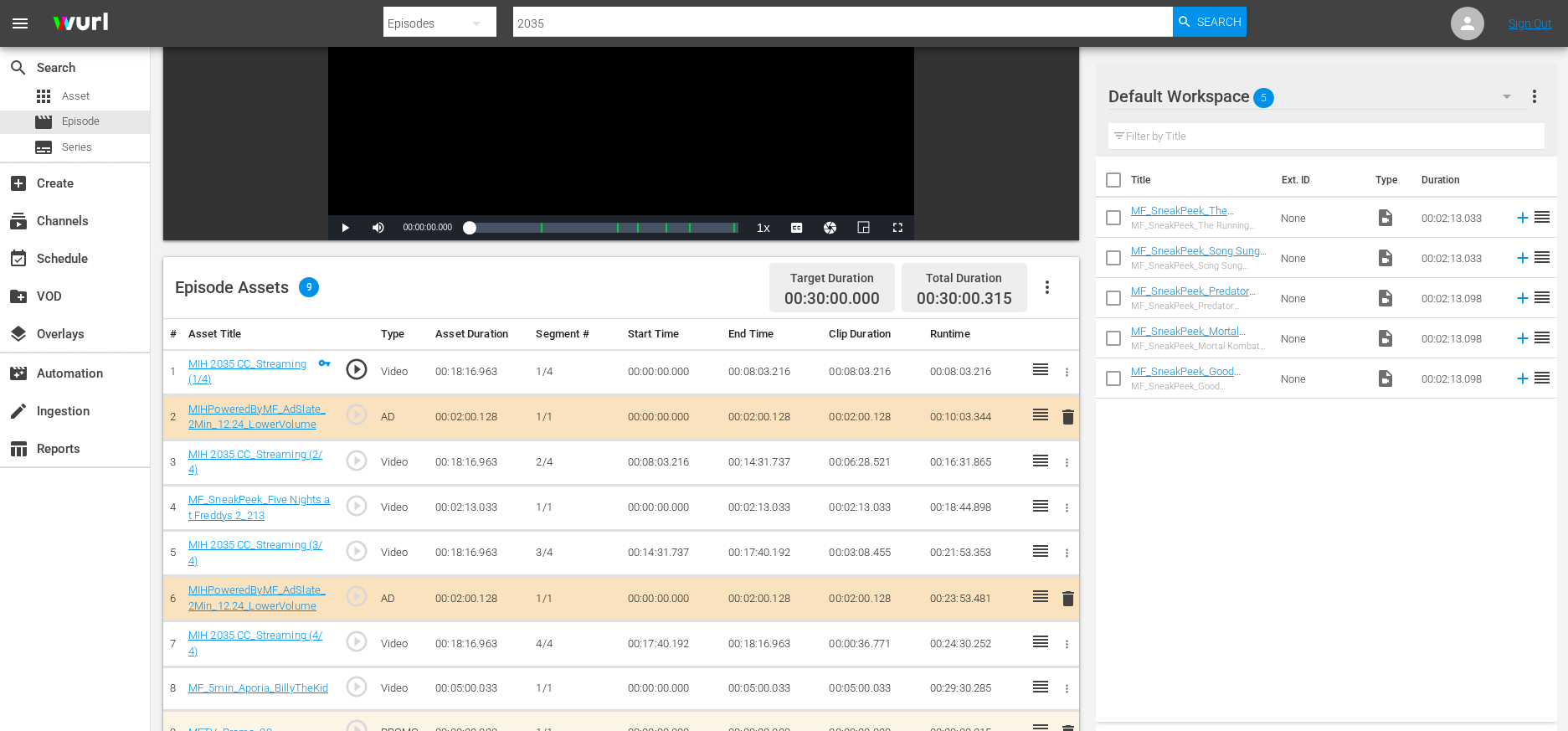
scroll to position [260, 0]
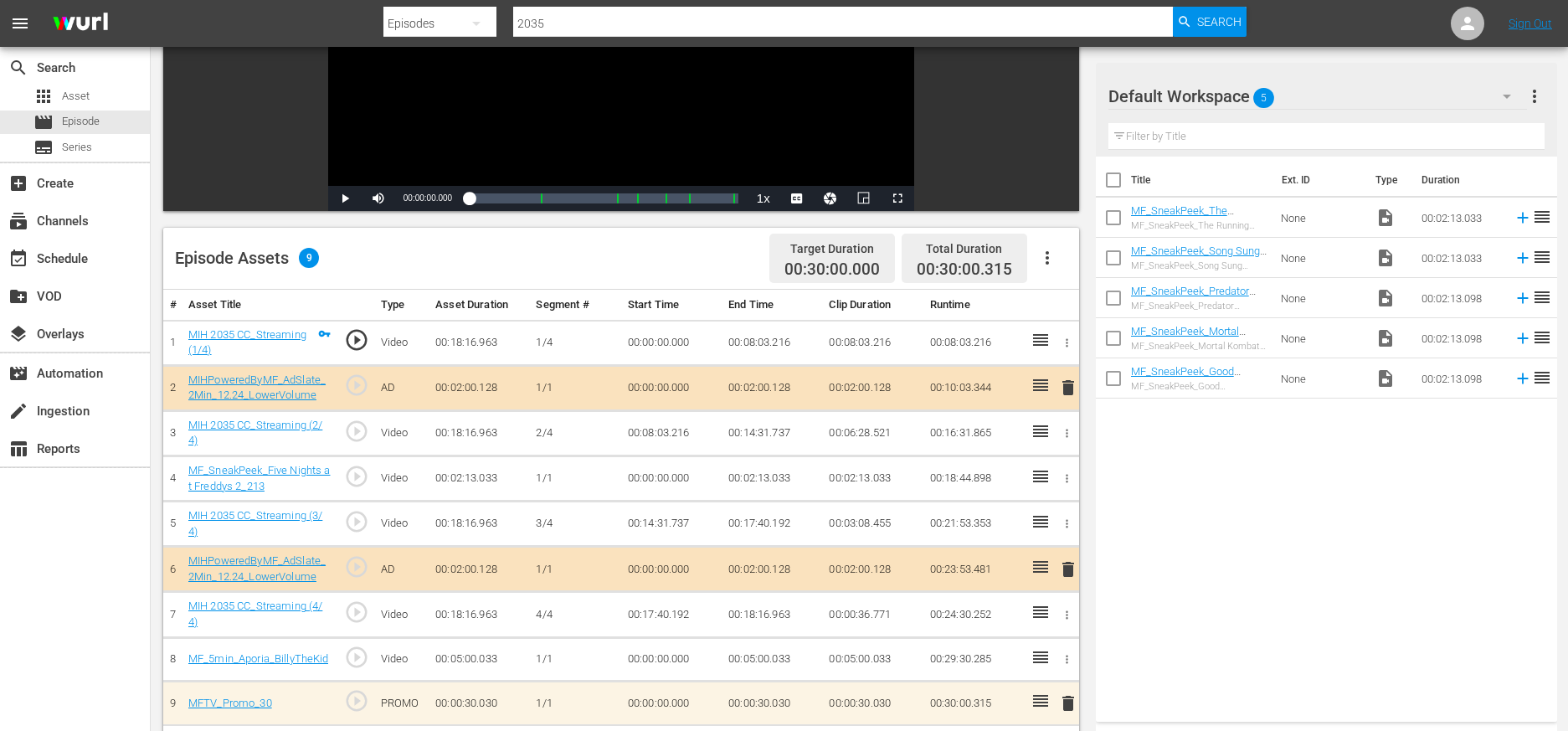
click at [548, 24] on input "2035" at bounding box center [843, 23] width 660 height 40
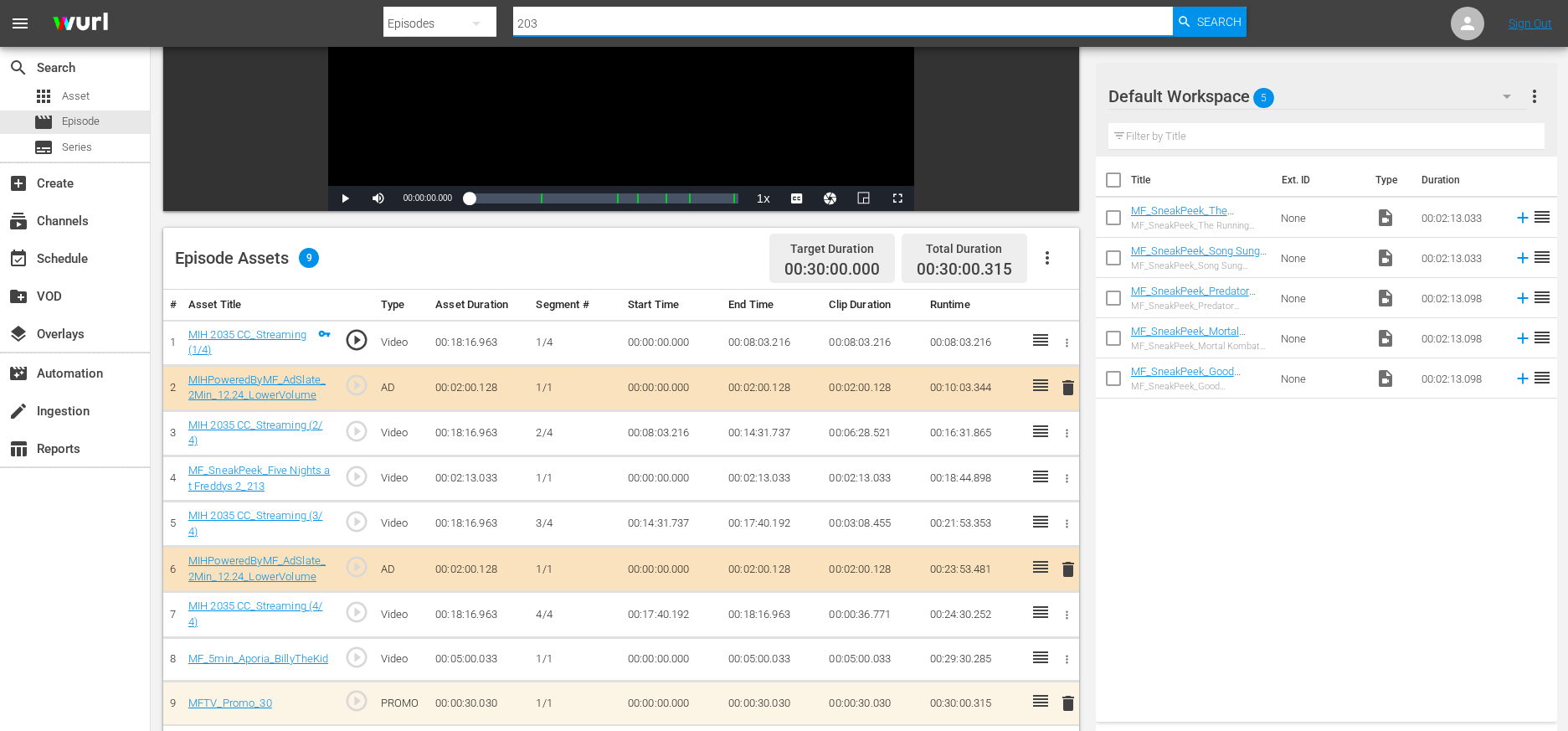
type input "2032"
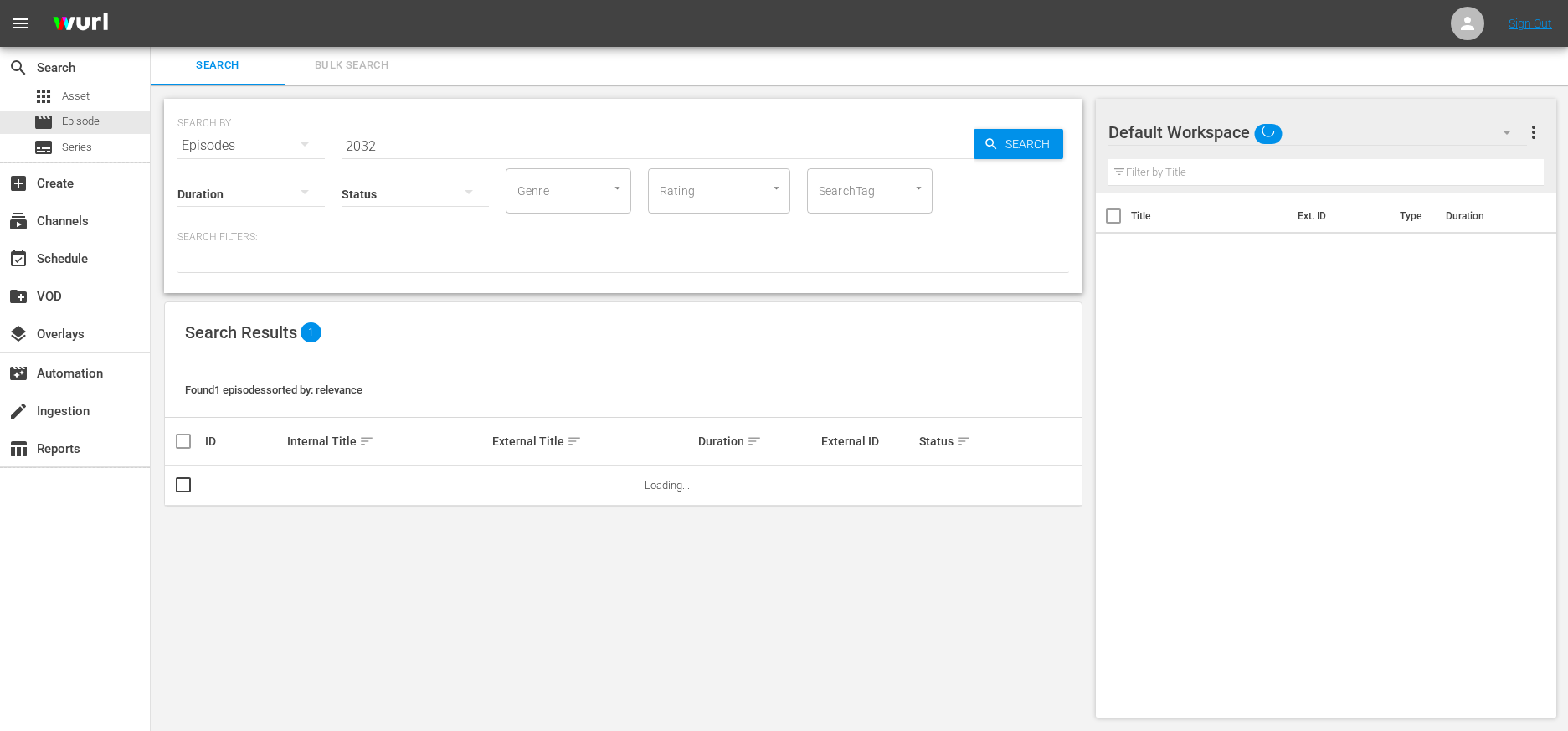
scroll to position [2, 0]
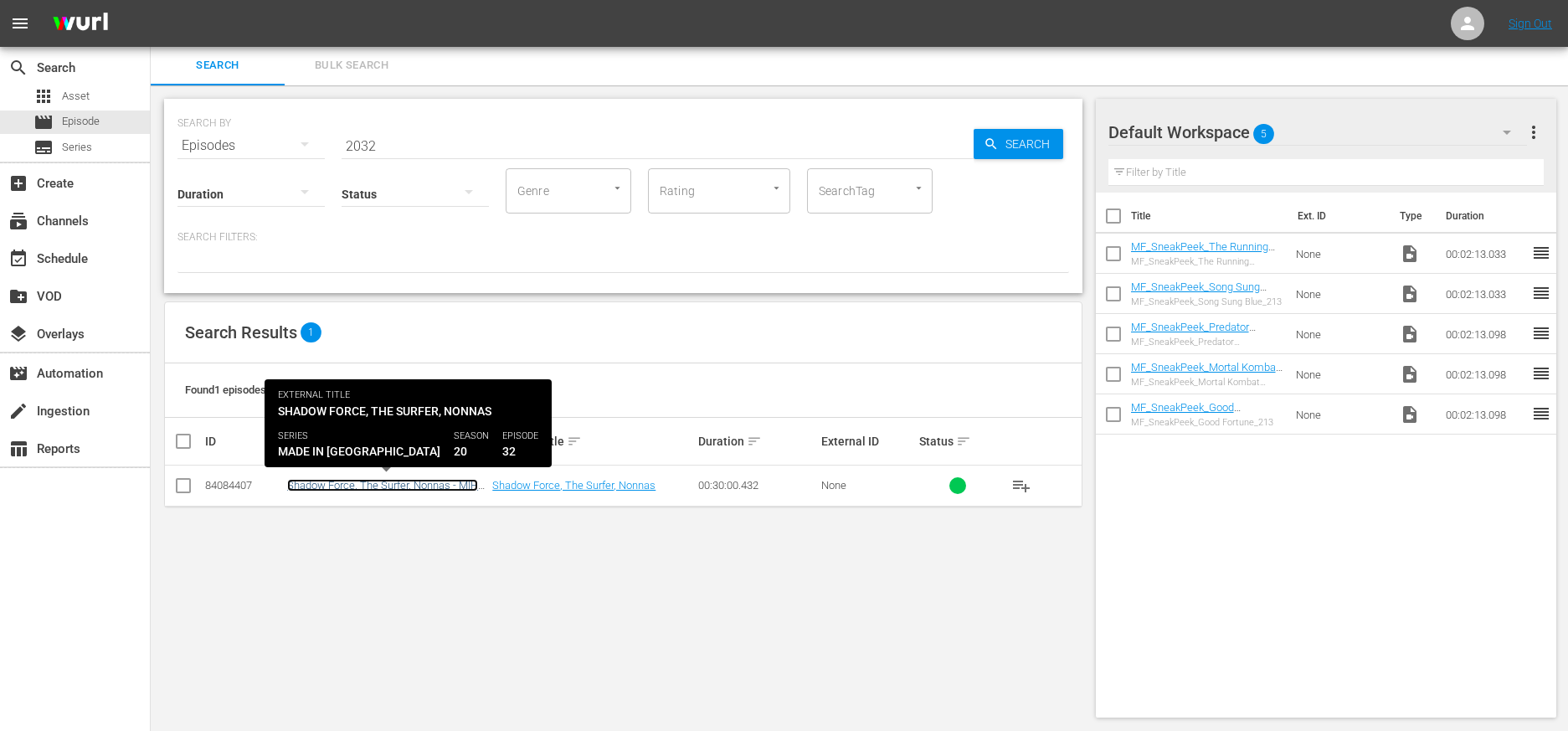
click at [392, 488] on link "Shadow Force, The Surfer, Nonnas - MIH 2032" at bounding box center [383, 492] width 191 height 25
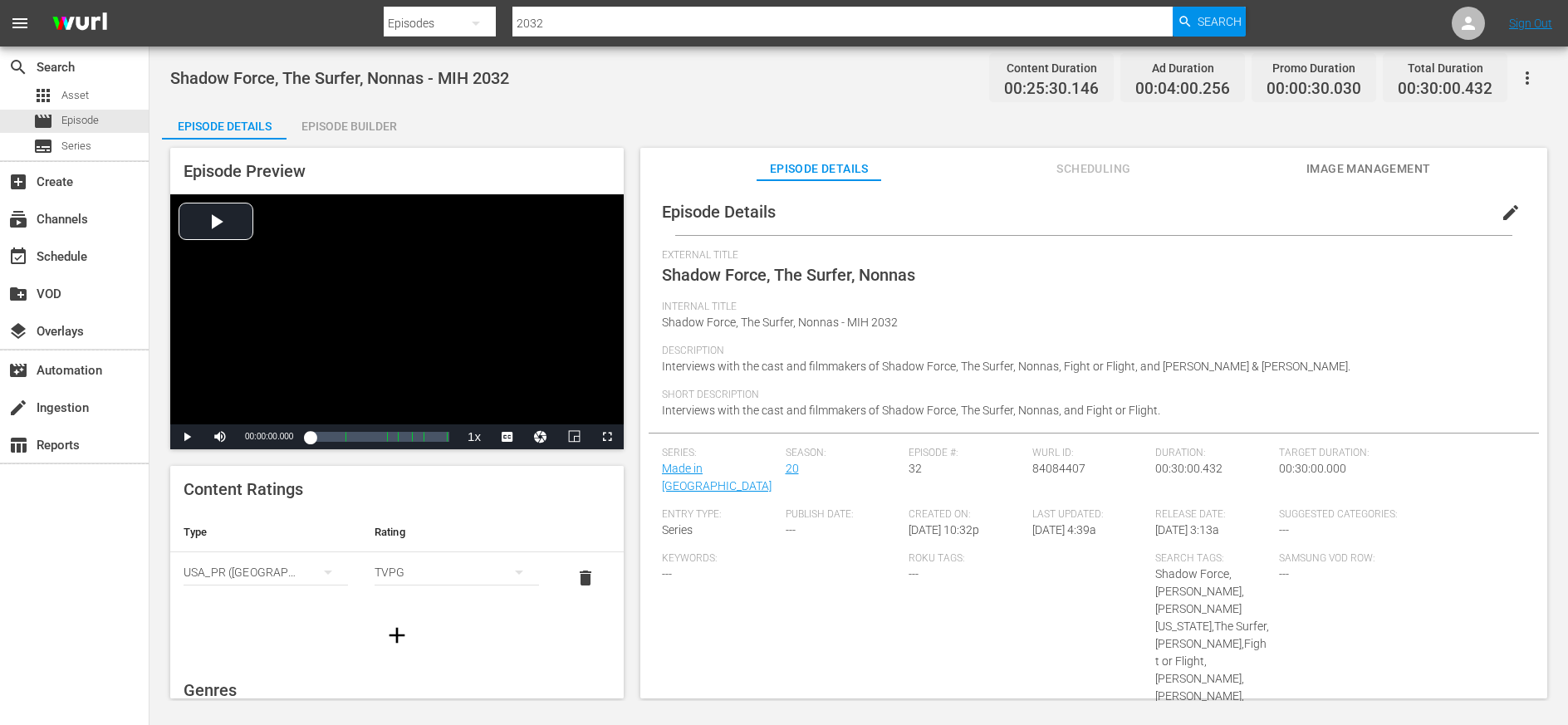
click at [351, 119] on div "Episode Builder" at bounding box center [348, 126] width 125 height 40
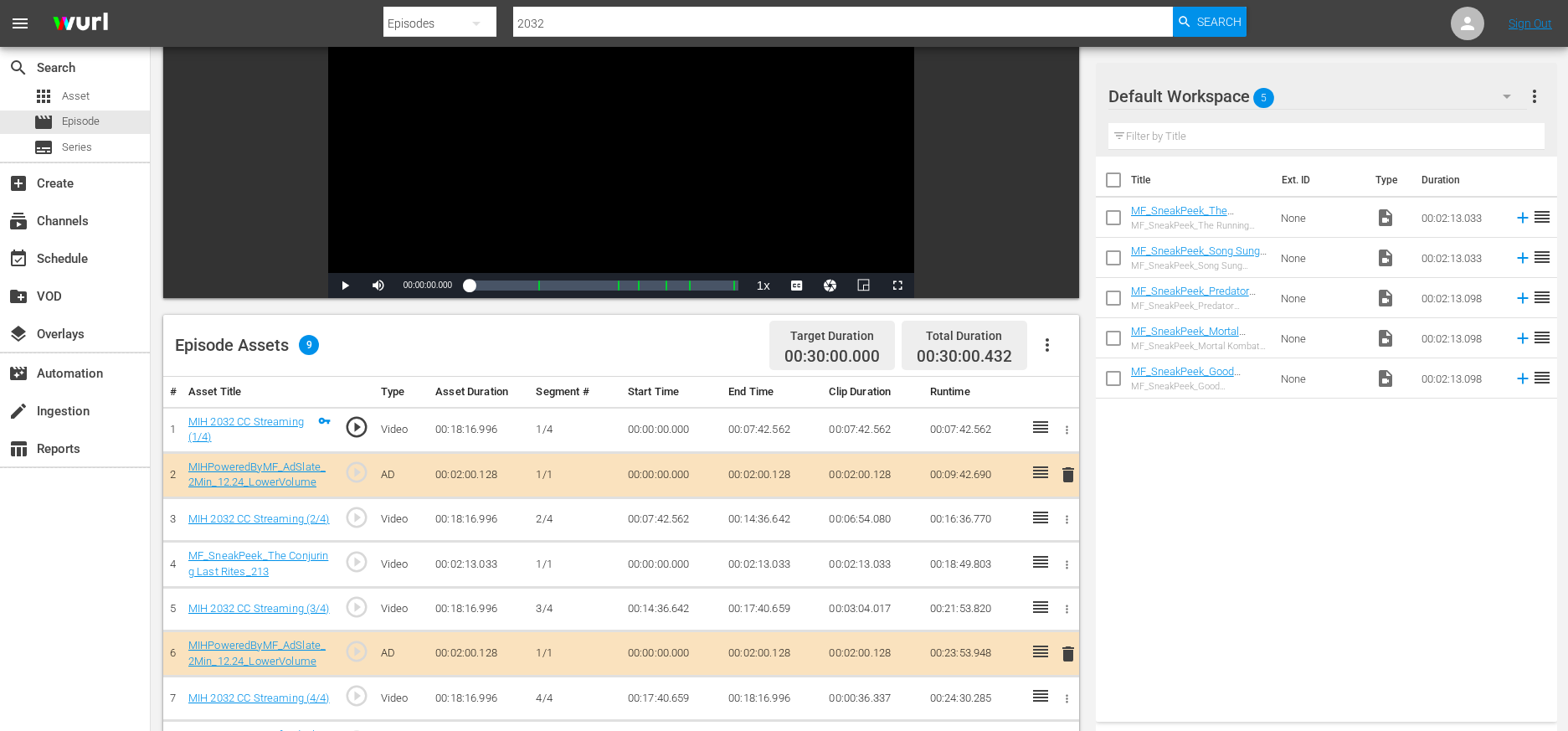
scroll to position [212, 0]
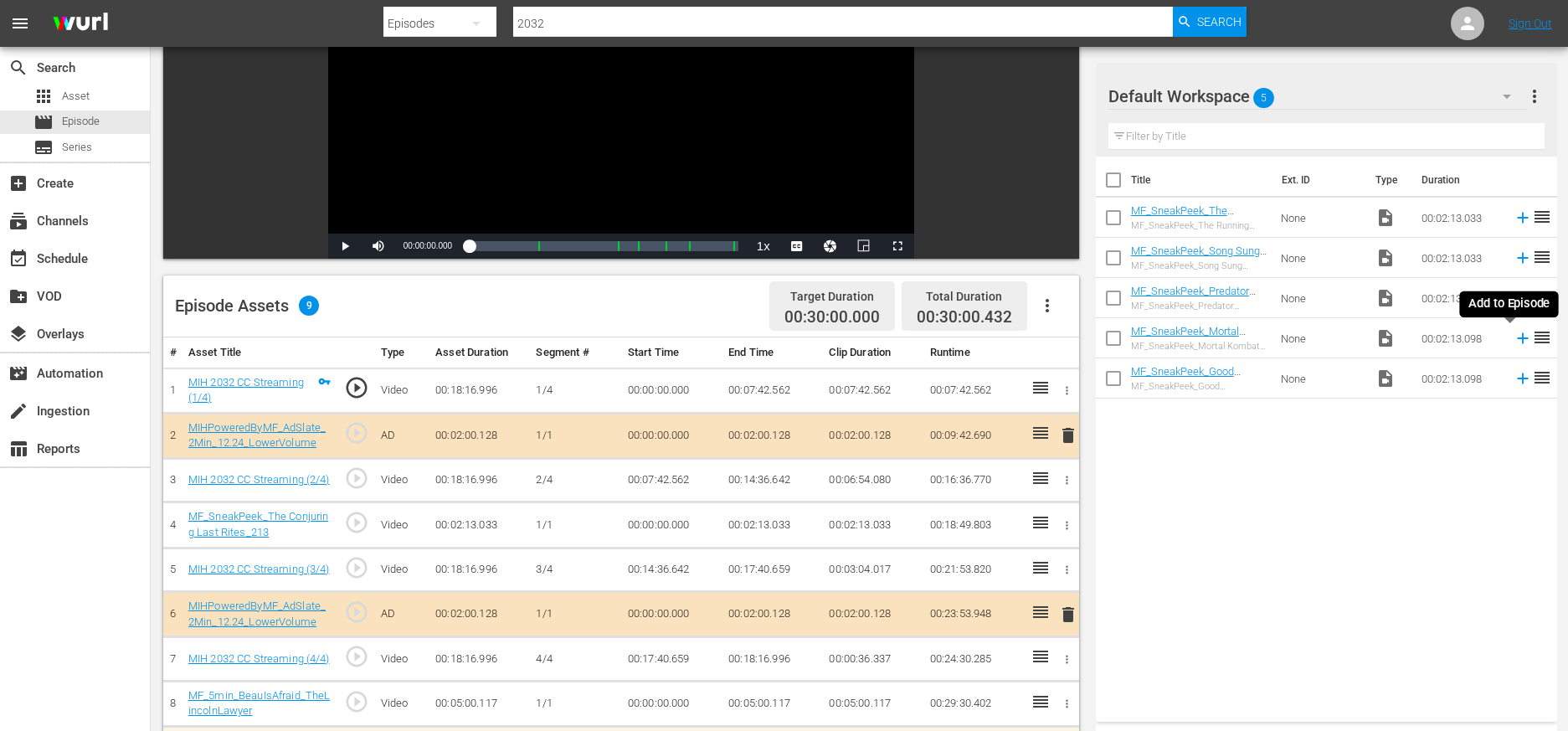
drag, startPoint x: 1511, startPoint y: 339, endPoint x: 1510, endPoint y: 379, distance: 40.0
click at [989, 339] on icon at bounding box center [1522, 339] width 11 height 11
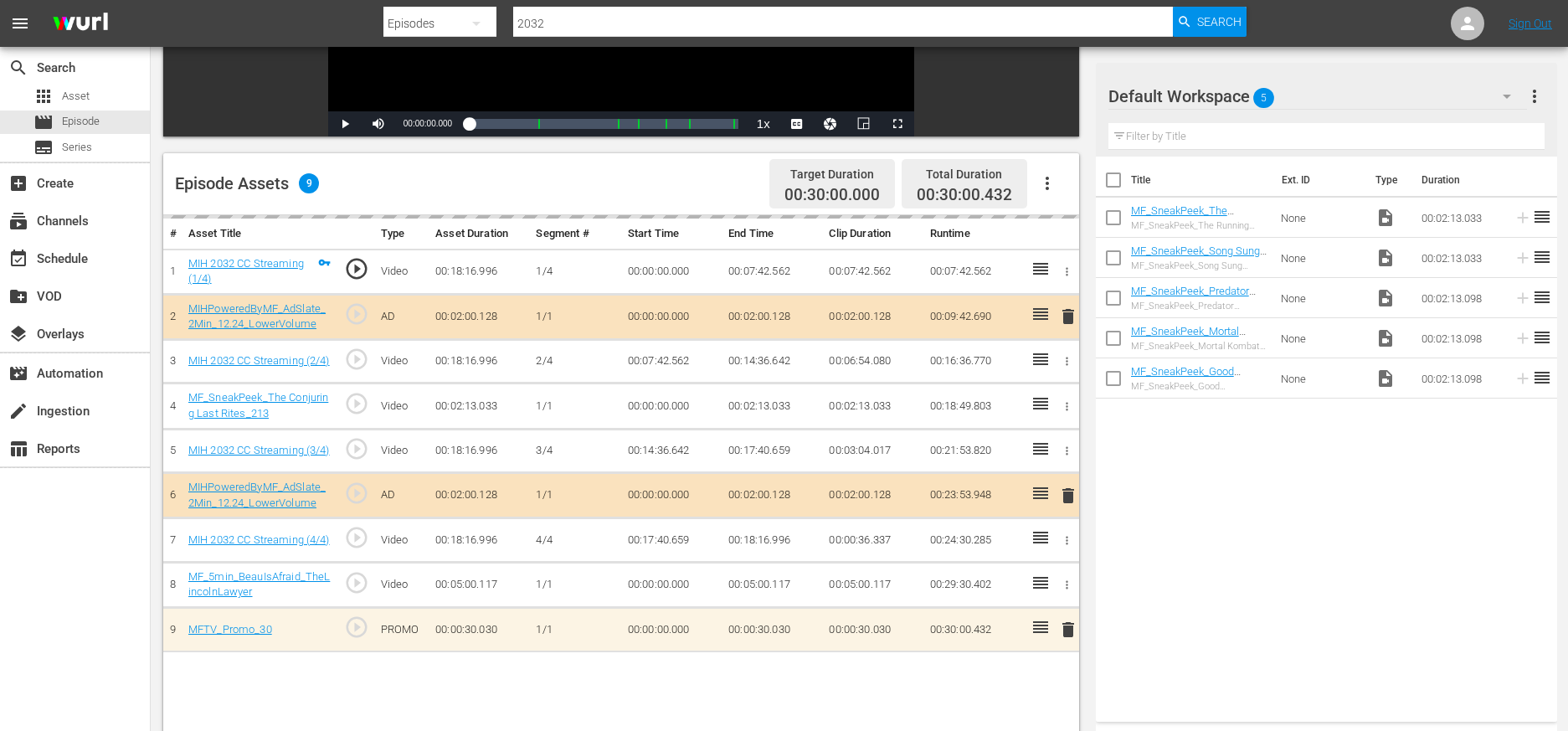
scroll to position [342, 0]
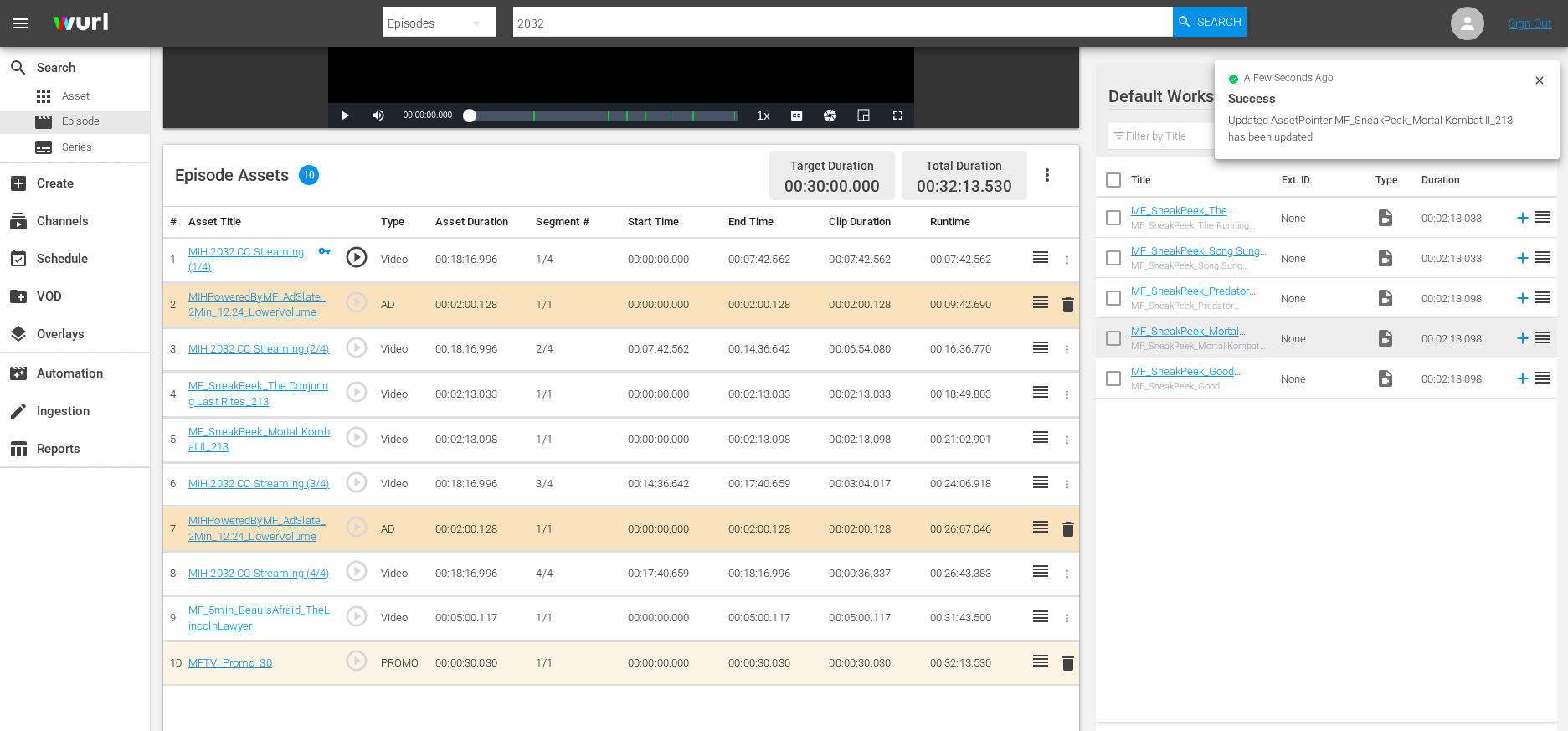
click at [989, 393] on icon "button" at bounding box center [1066, 394] width 12 height 13
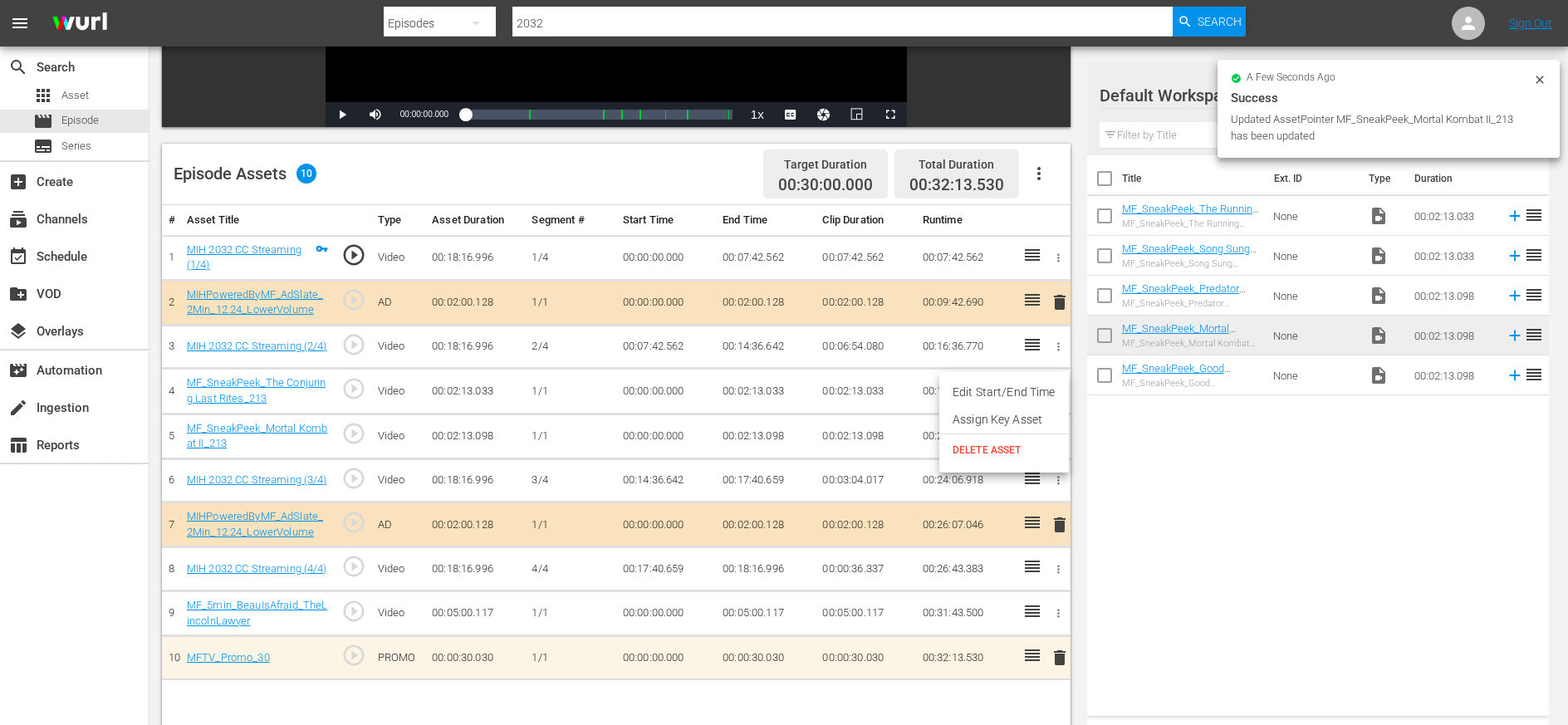
click at [981, 449] on span "DELETE ASSET" at bounding box center [1004, 450] width 103 height 15
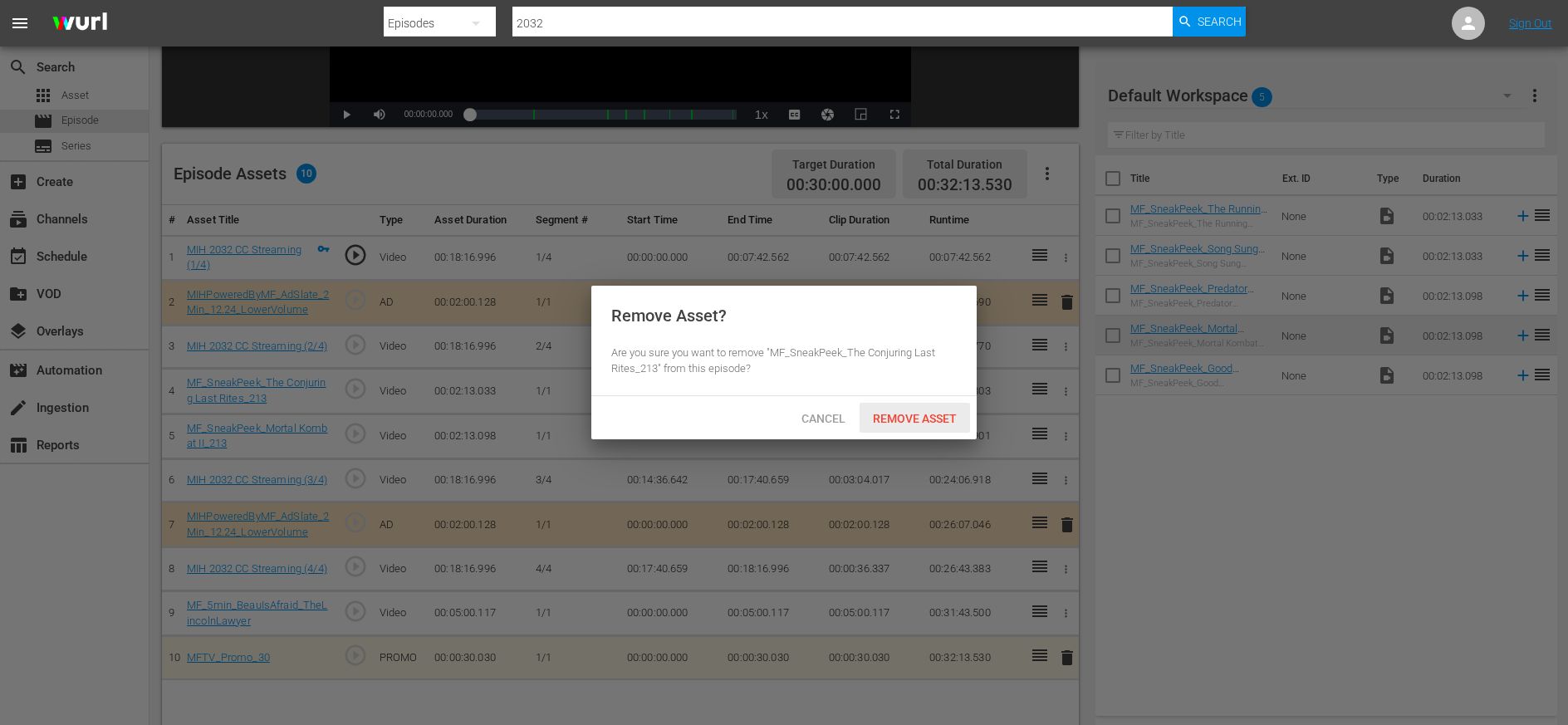
click at [928, 421] on span "Remove Asset" at bounding box center [915, 419] width 111 height 13
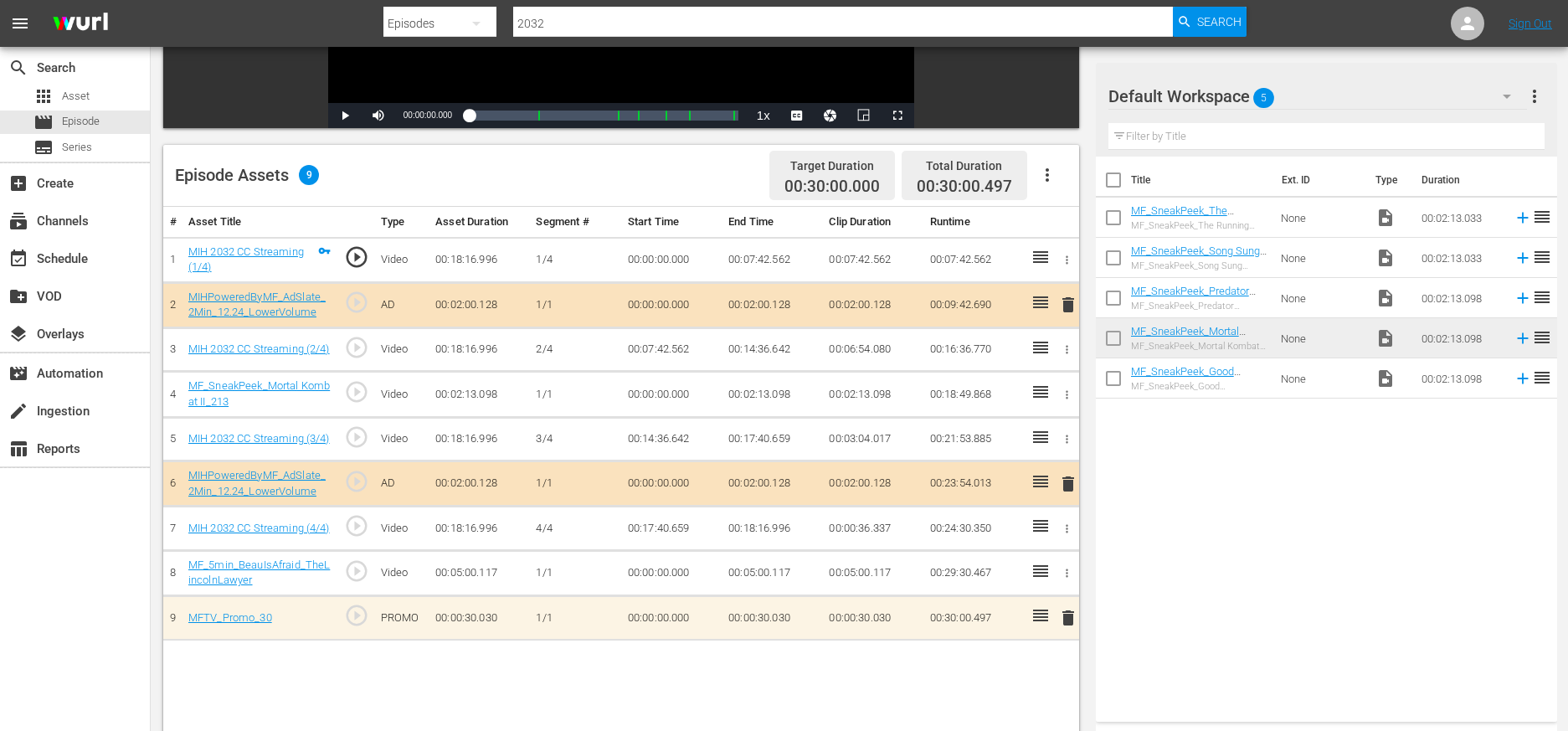
click at [989, 337] on input "checkbox" at bounding box center [1113, 341] width 36 height 36
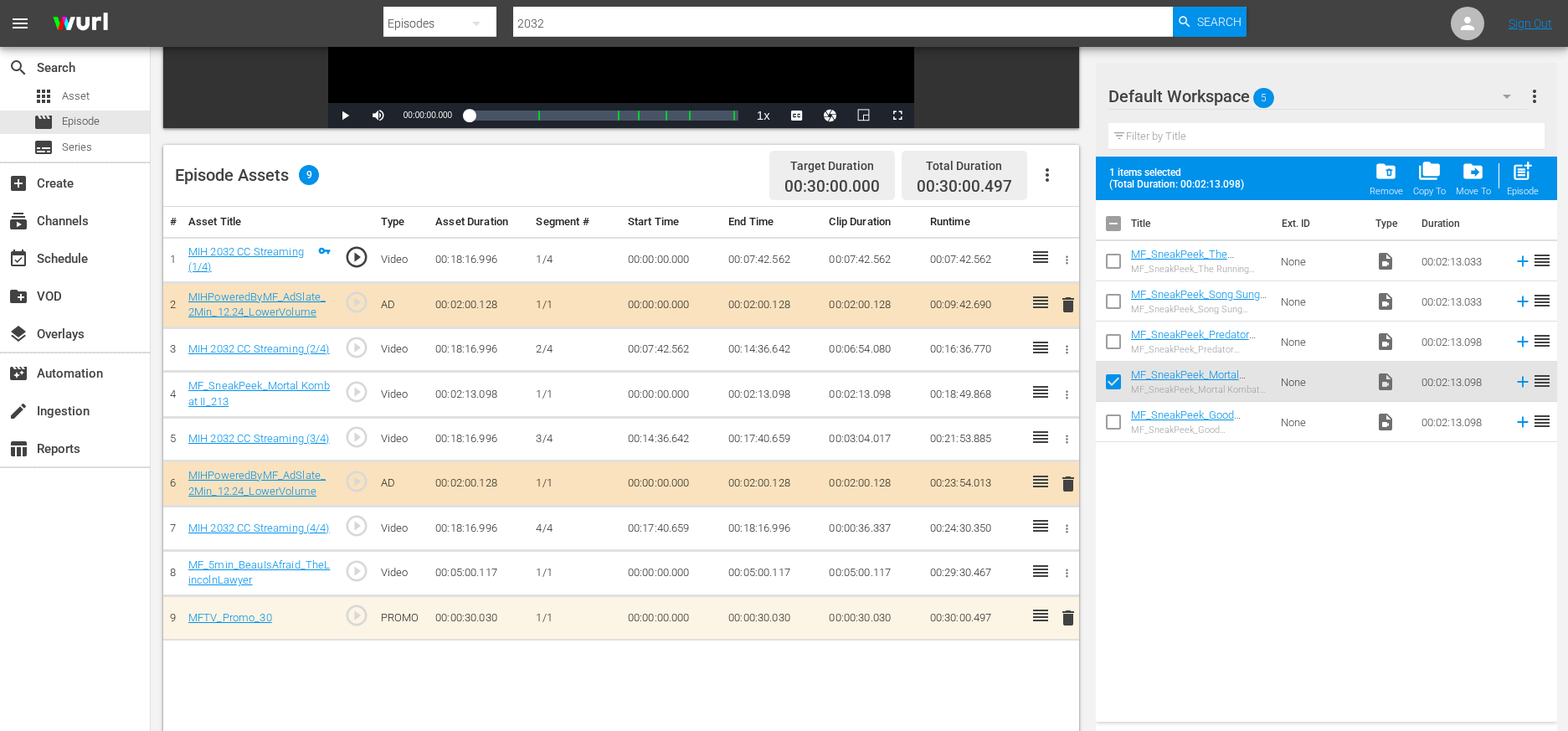
click at [989, 173] on span "folder_delete" at bounding box center [1386, 171] width 23 height 23
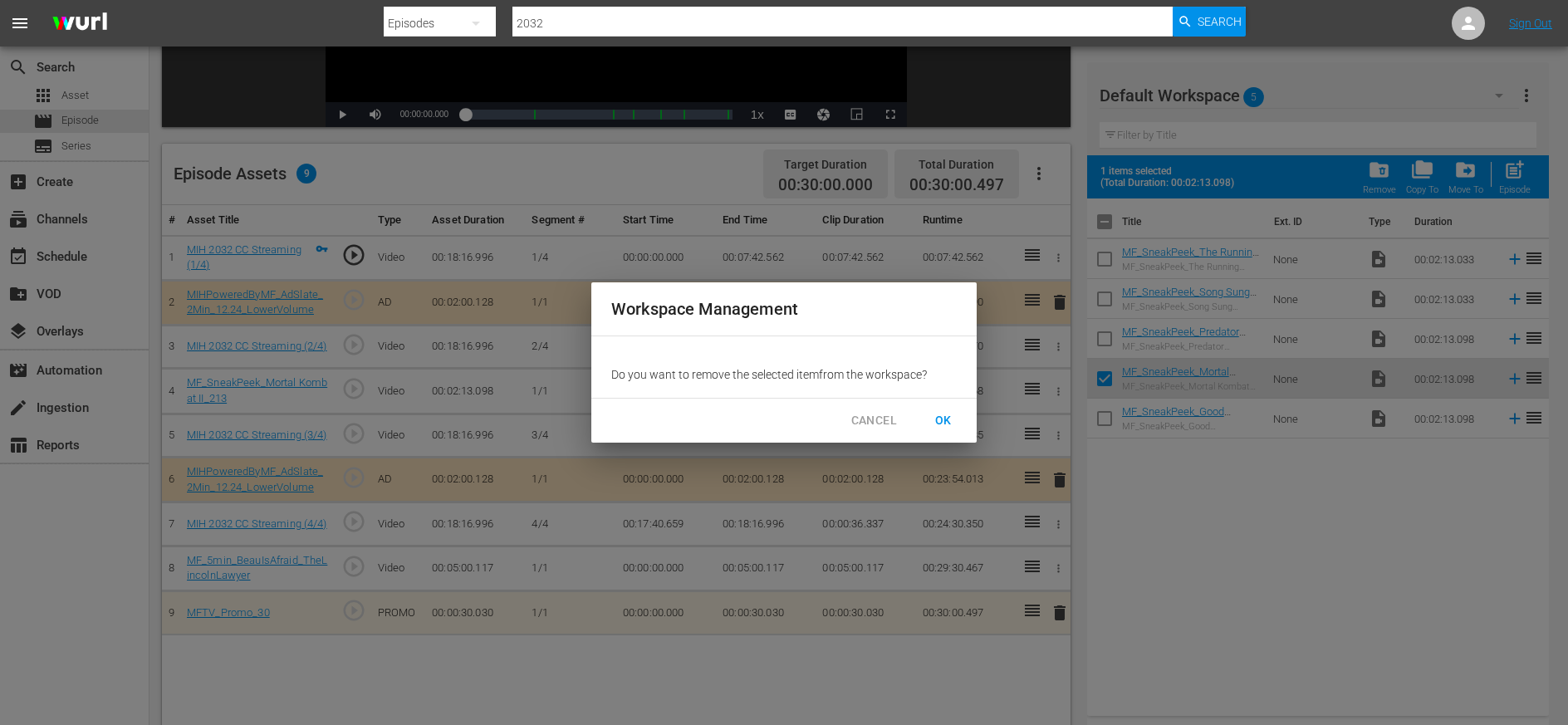
click at [949, 424] on span "OK" at bounding box center [943, 421] width 27 height 21
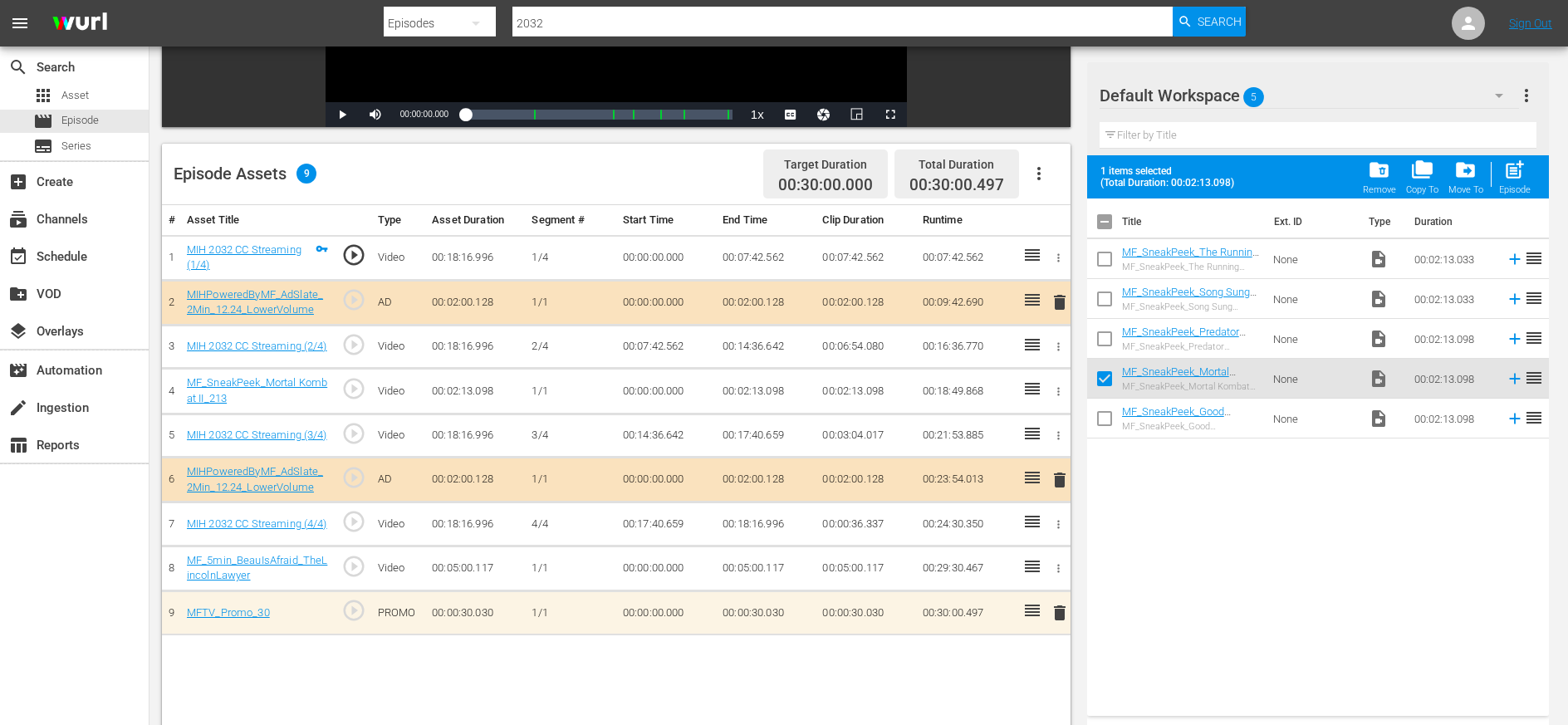
checkbox input "false"
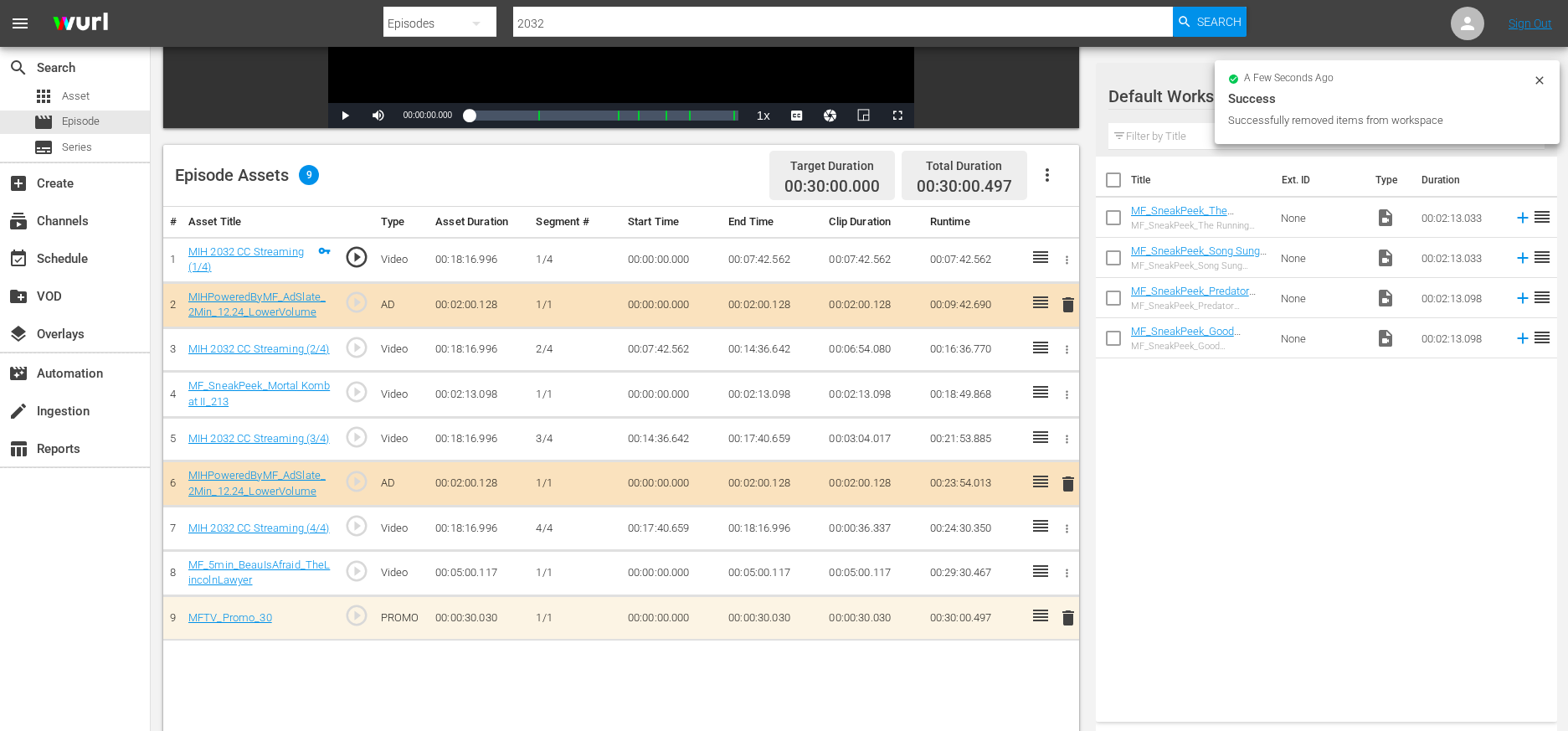
click at [550, 21] on input "2032" at bounding box center [843, 23] width 660 height 40
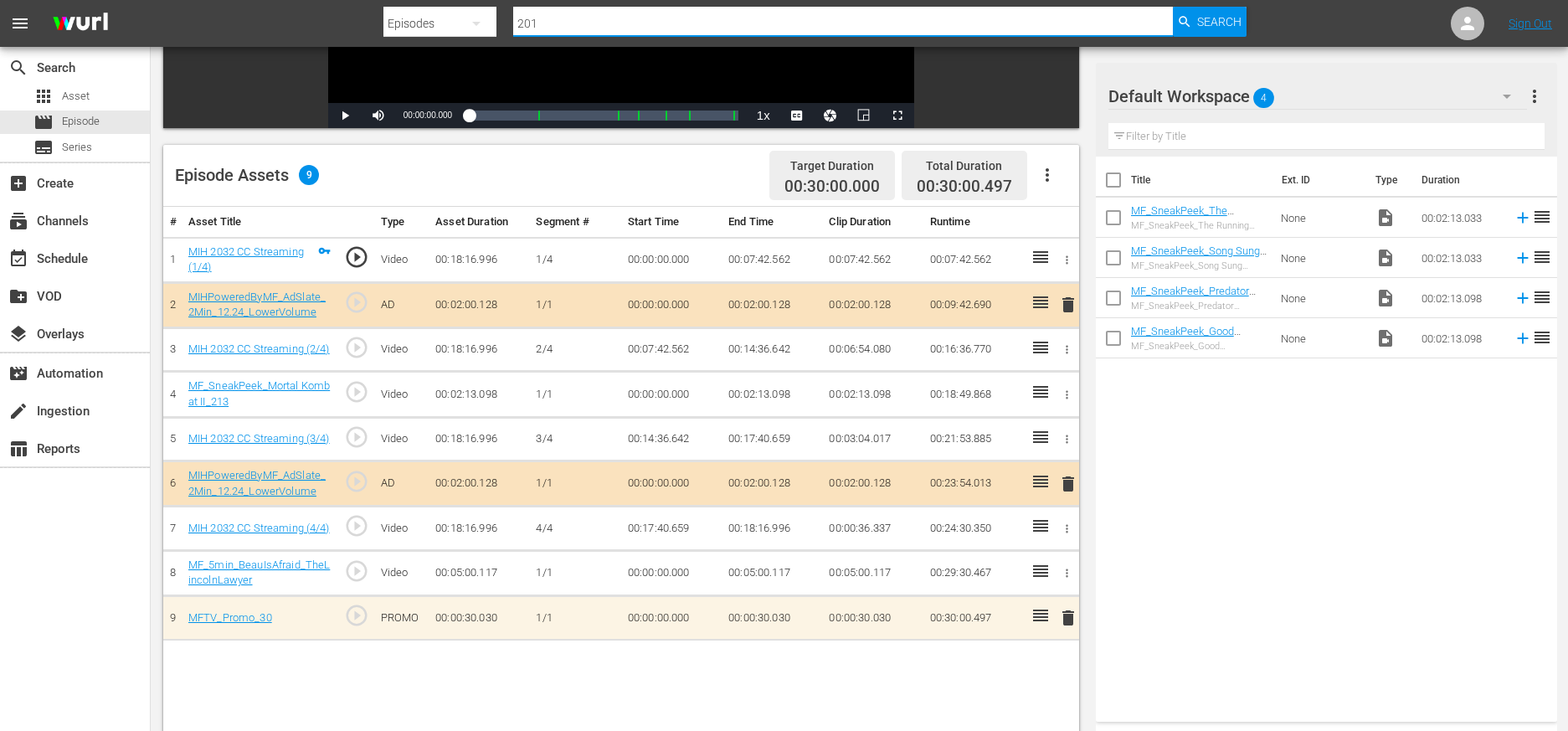
type input "2019"
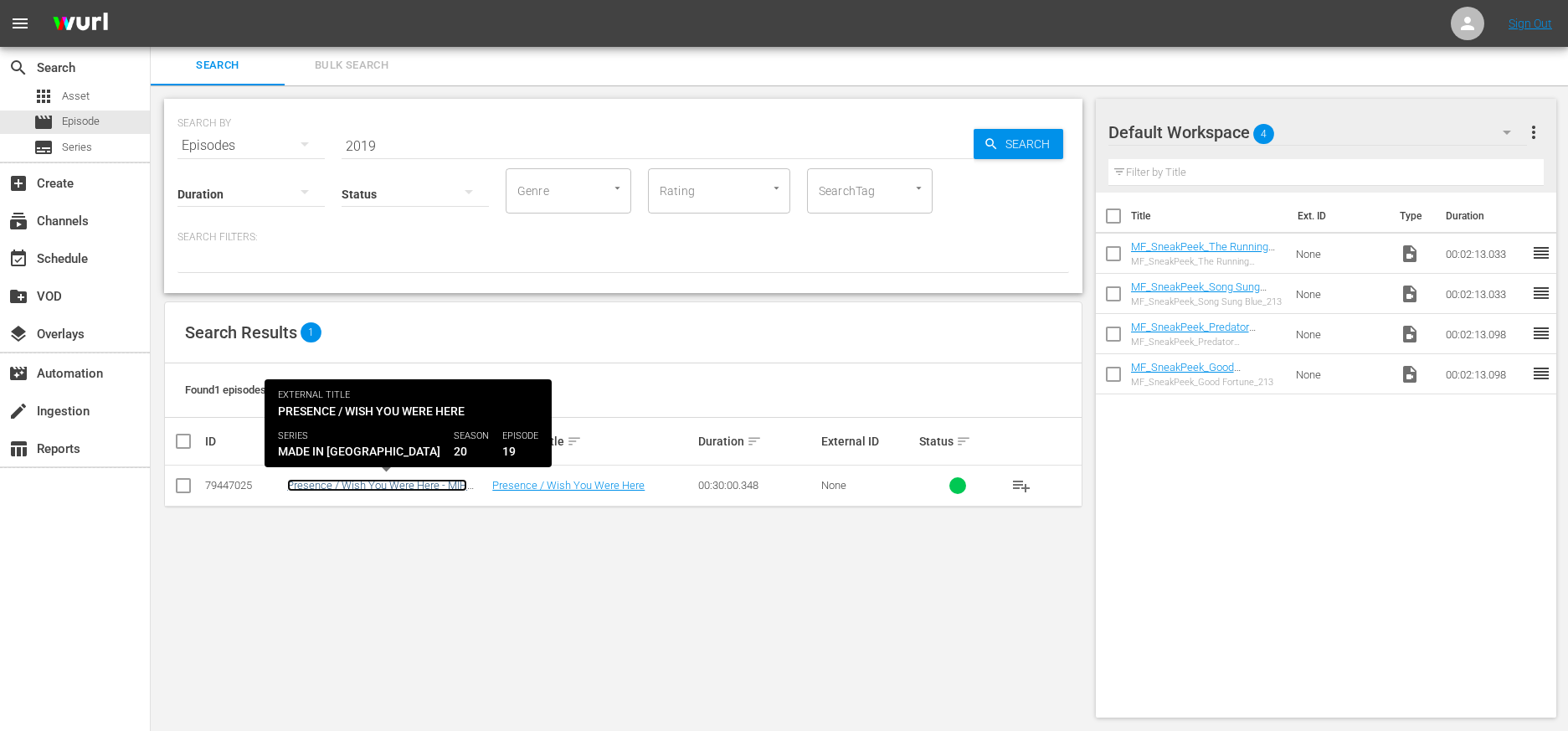
click at [433, 485] on link "Presence / Wish You Were Here - MIH 2019" at bounding box center [377, 492] width 180 height 25
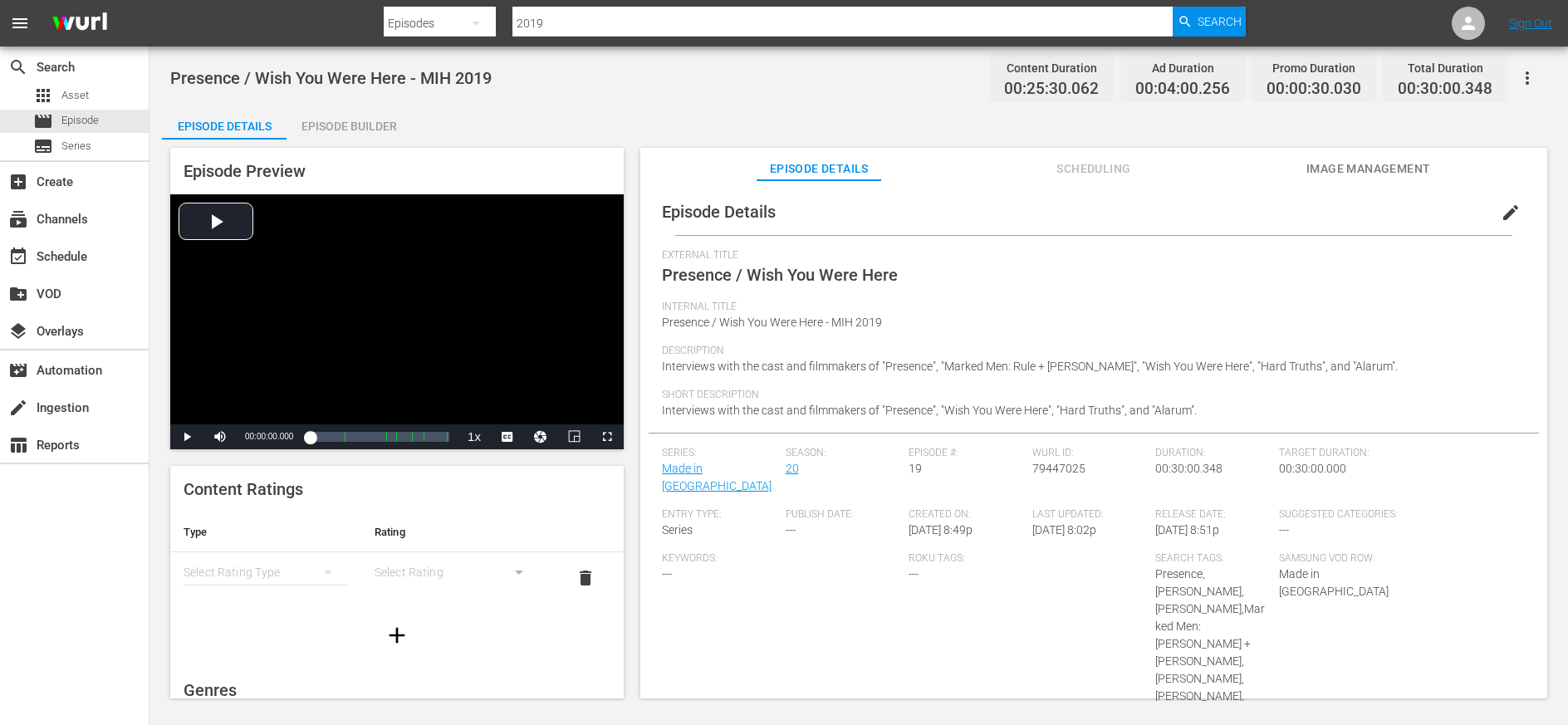
click at [361, 128] on div "Episode Builder" at bounding box center [348, 126] width 125 height 40
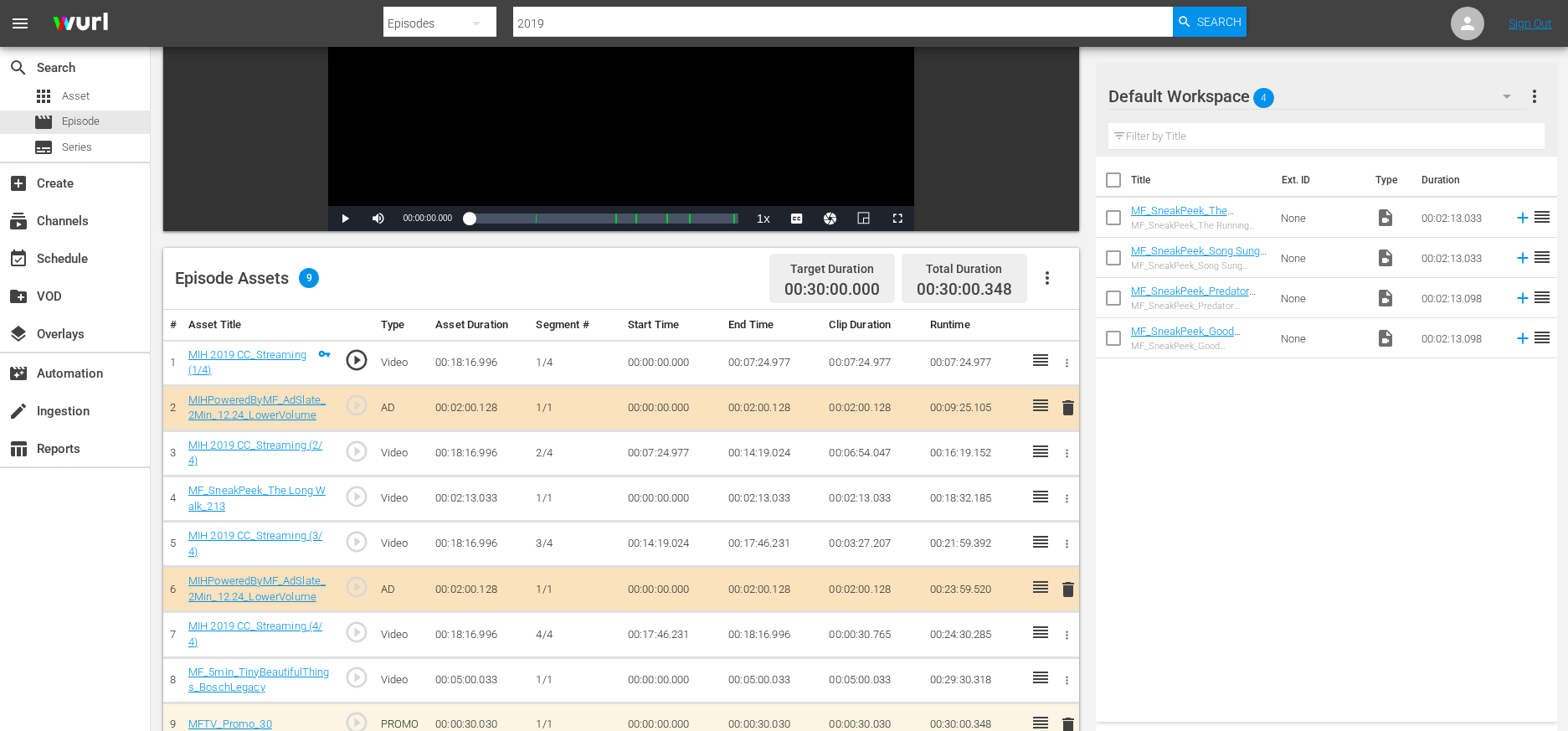
scroll to position [332, 0]
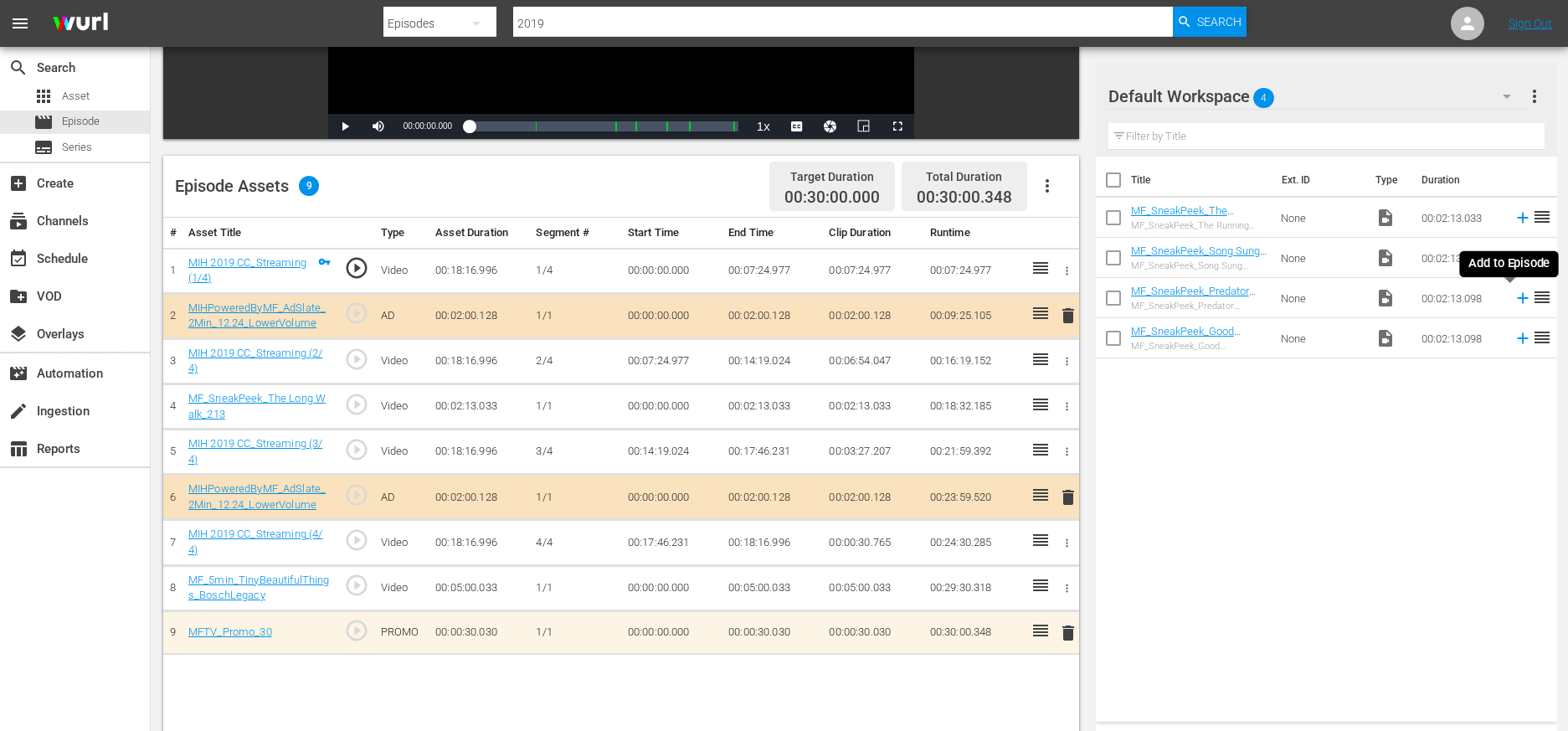
click at [989, 297] on icon at bounding box center [1523, 297] width 18 height 18
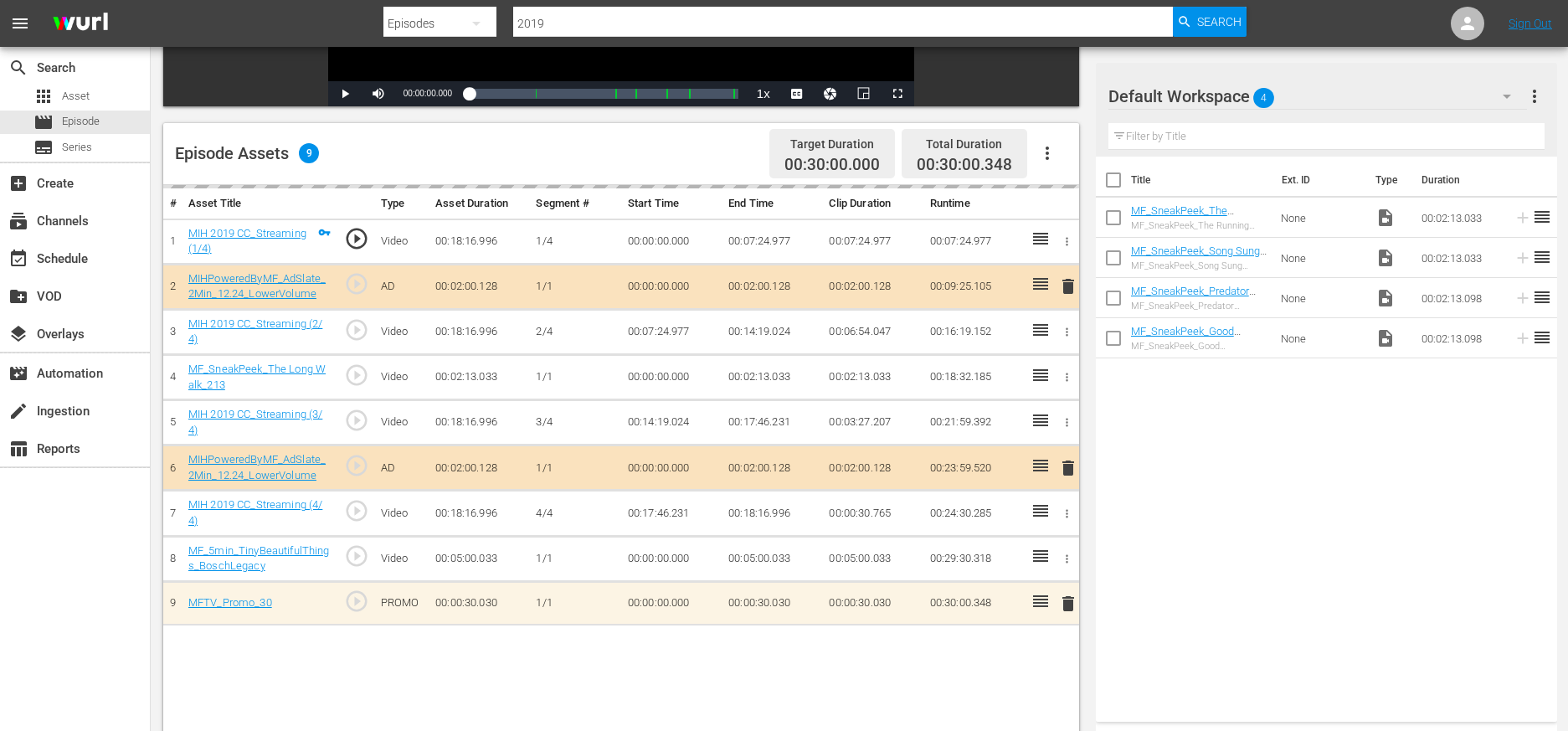
scroll to position [373, 0]
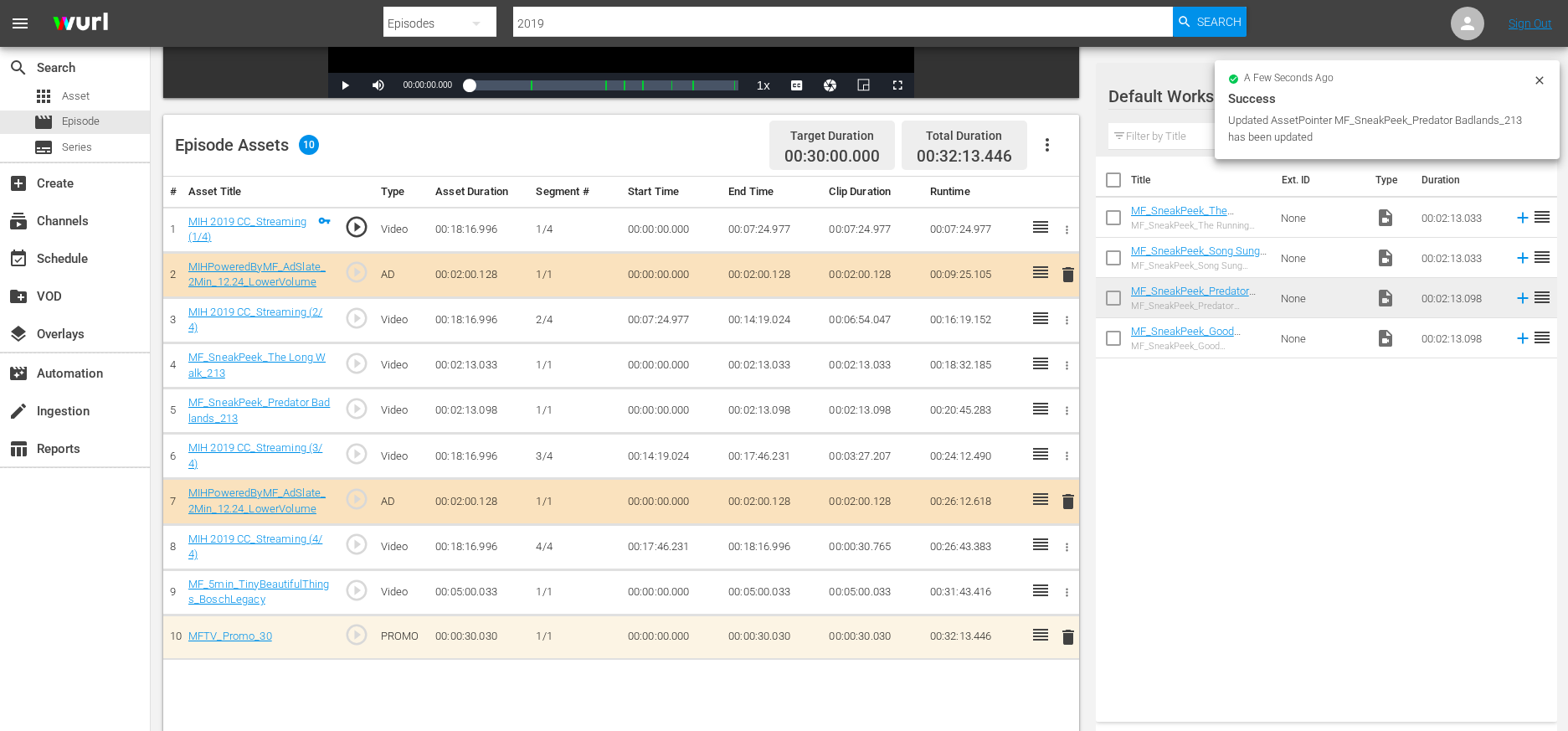
click at [989, 366] on icon "button" at bounding box center [1066, 366] width 12 height 13
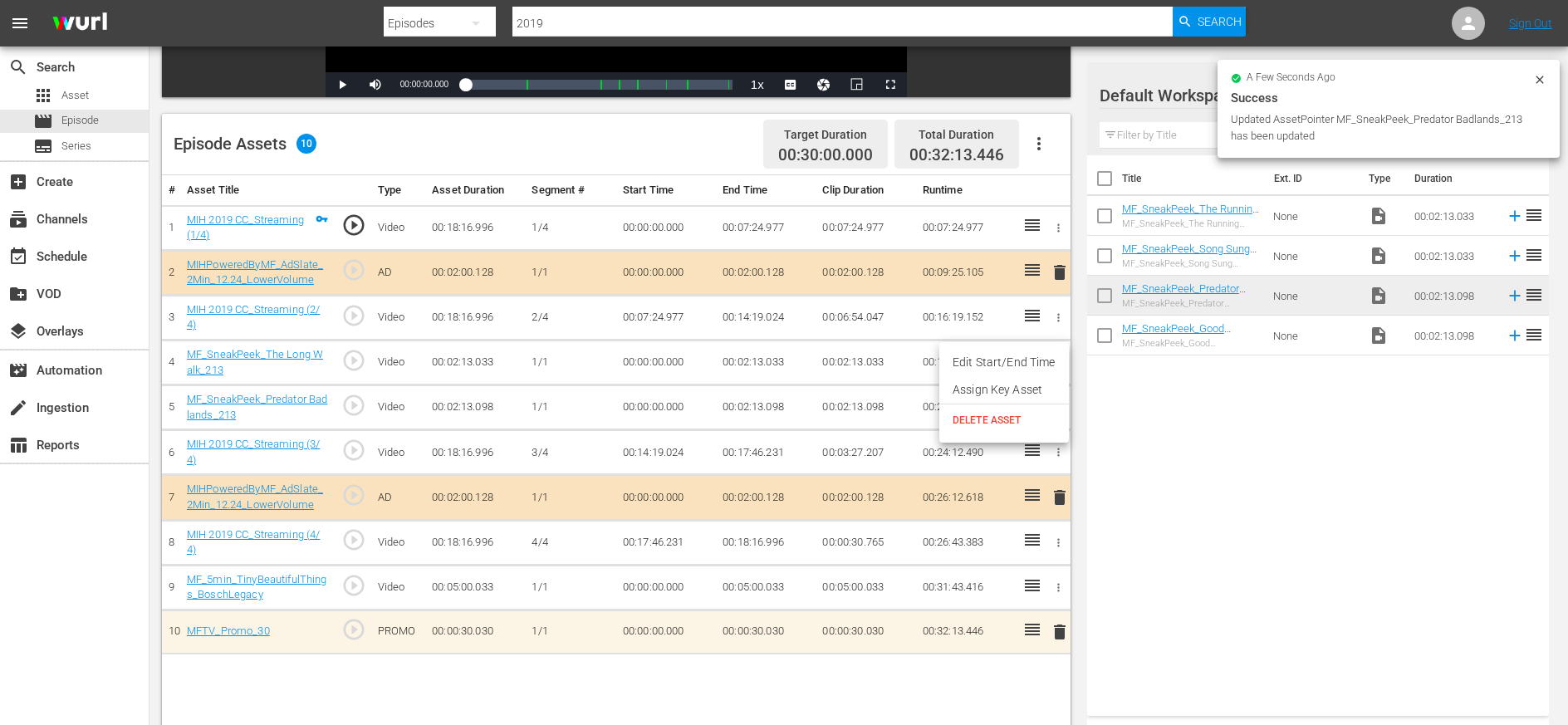
click at [981, 418] on span "DELETE ASSET" at bounding box center [1004, 421] width 103 height 15
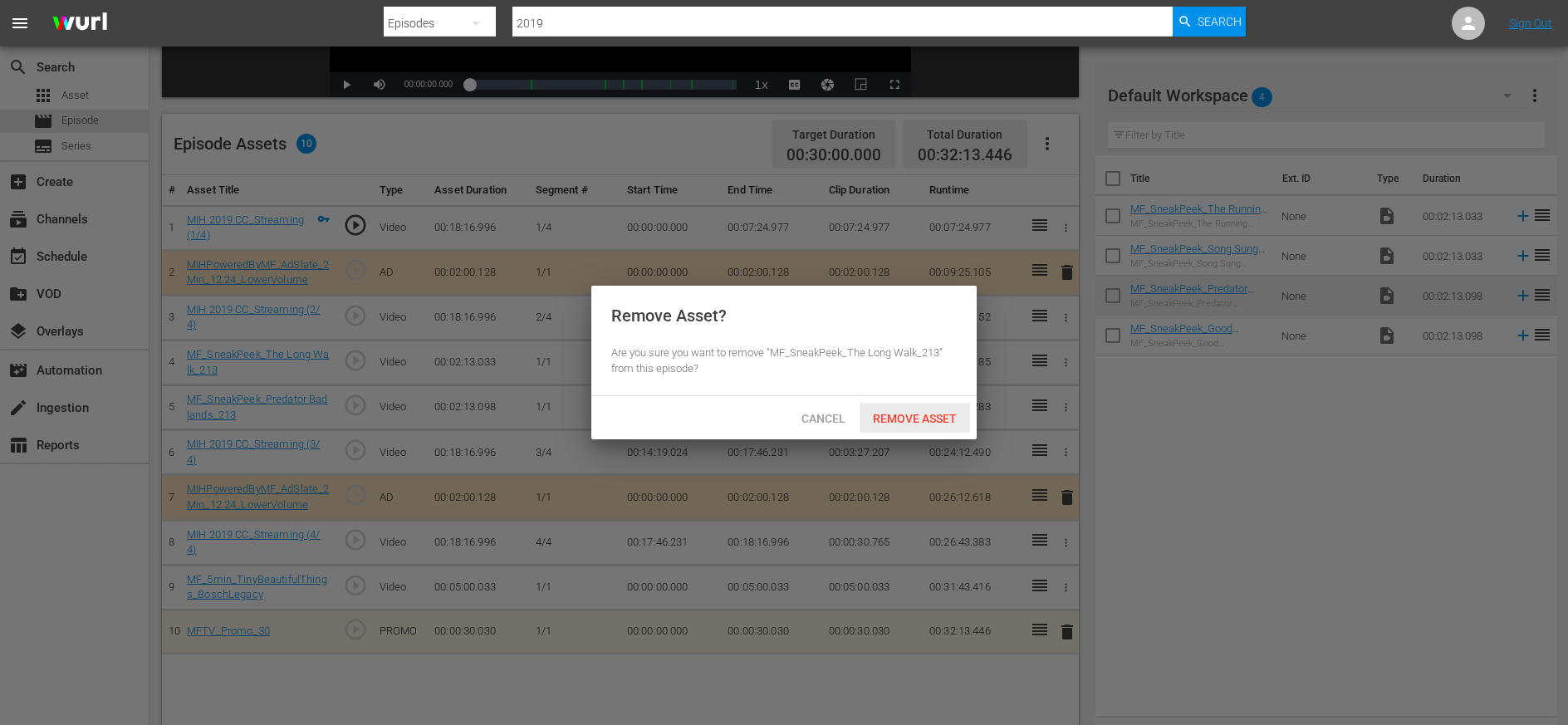
click at [939, 423] on span "Remove Asset" at bounding box center [915, 419] width 111 height 13
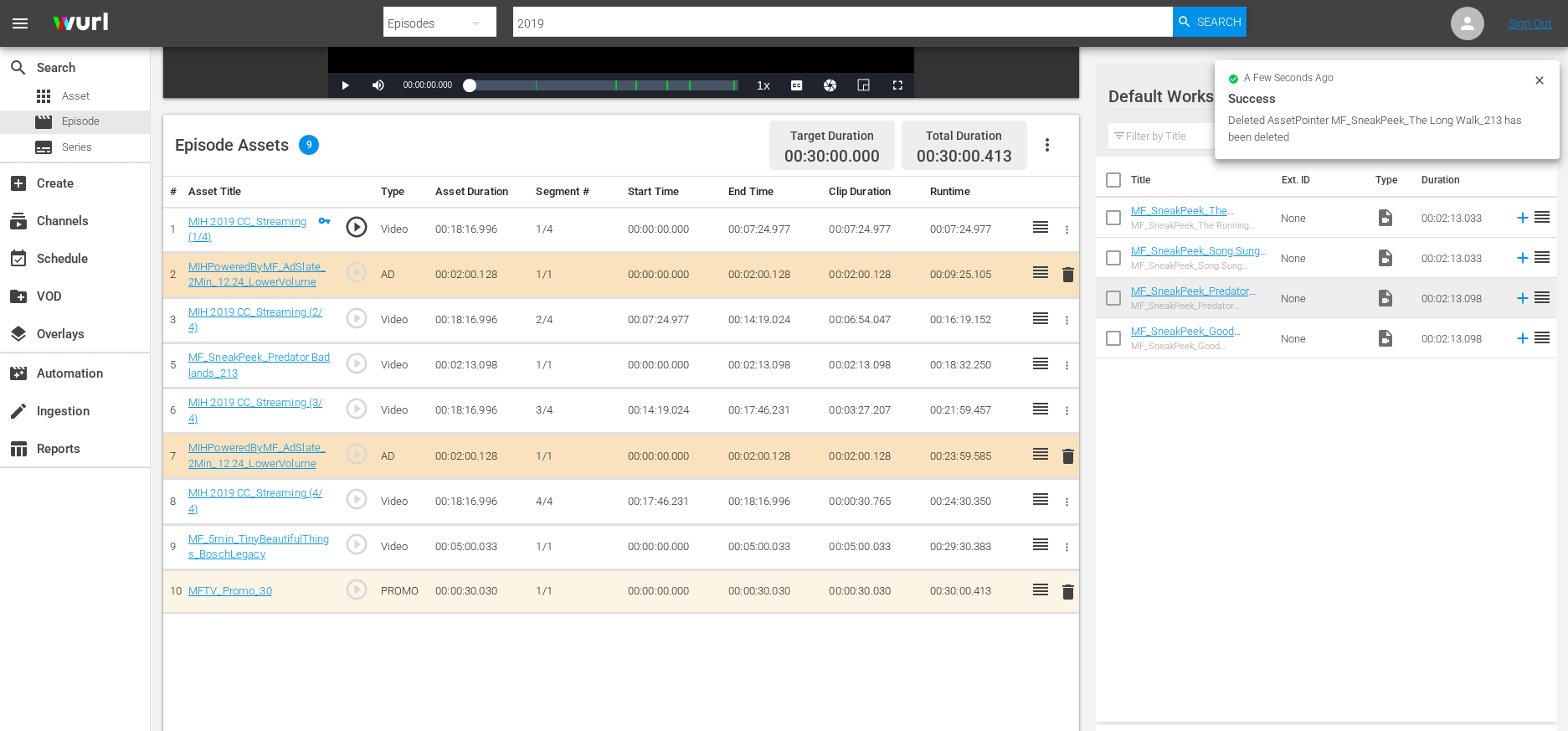
click at [989, 494] on div "Title Ext. ID Type Duration MF_SneakPeek_The Running Man_213 MF_SneakPeek_The R…" at bounding box center [1327, 436] width 461 height 559
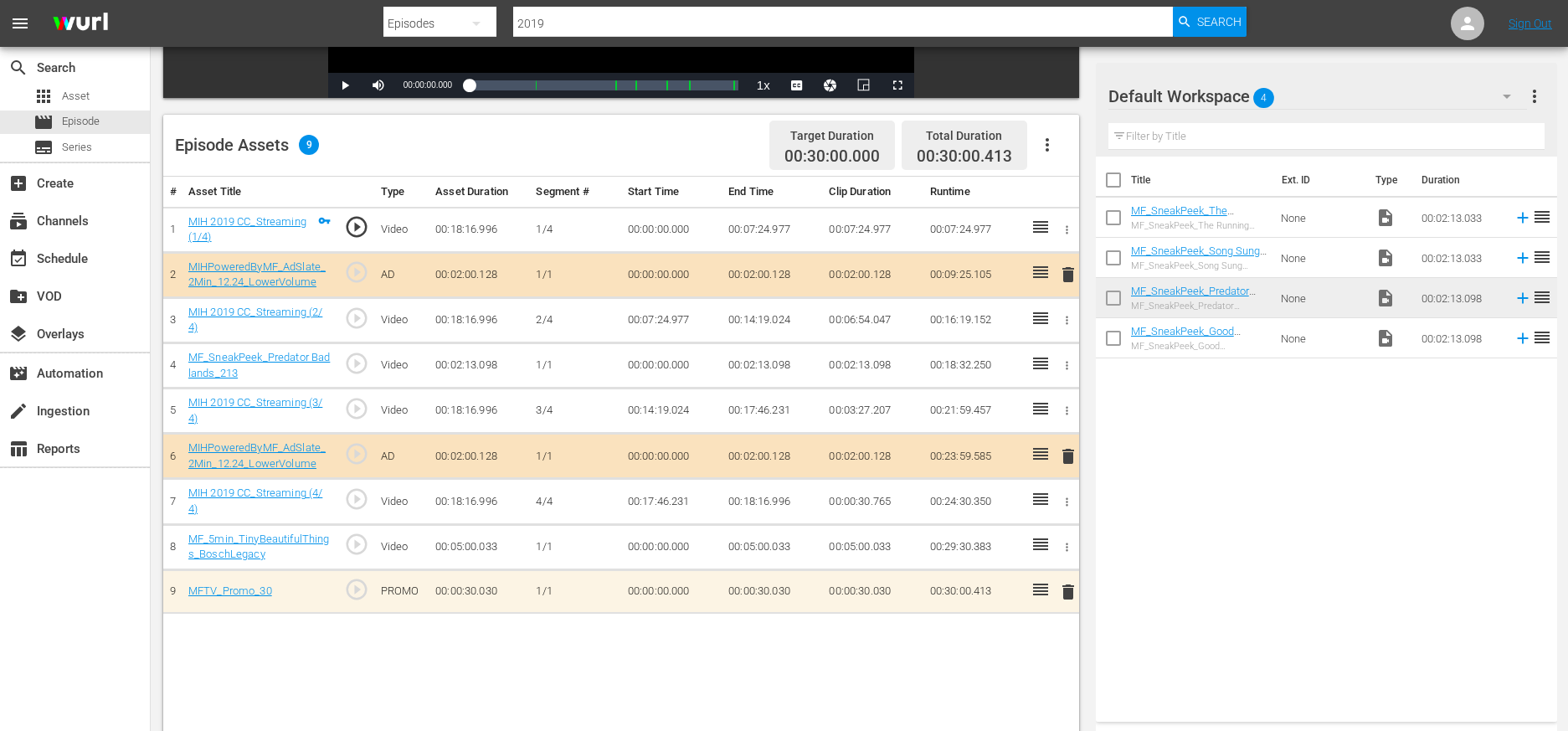
click at [989, 299] on input "checkbox" at bounding box center [1113, 301] width 36 height 36
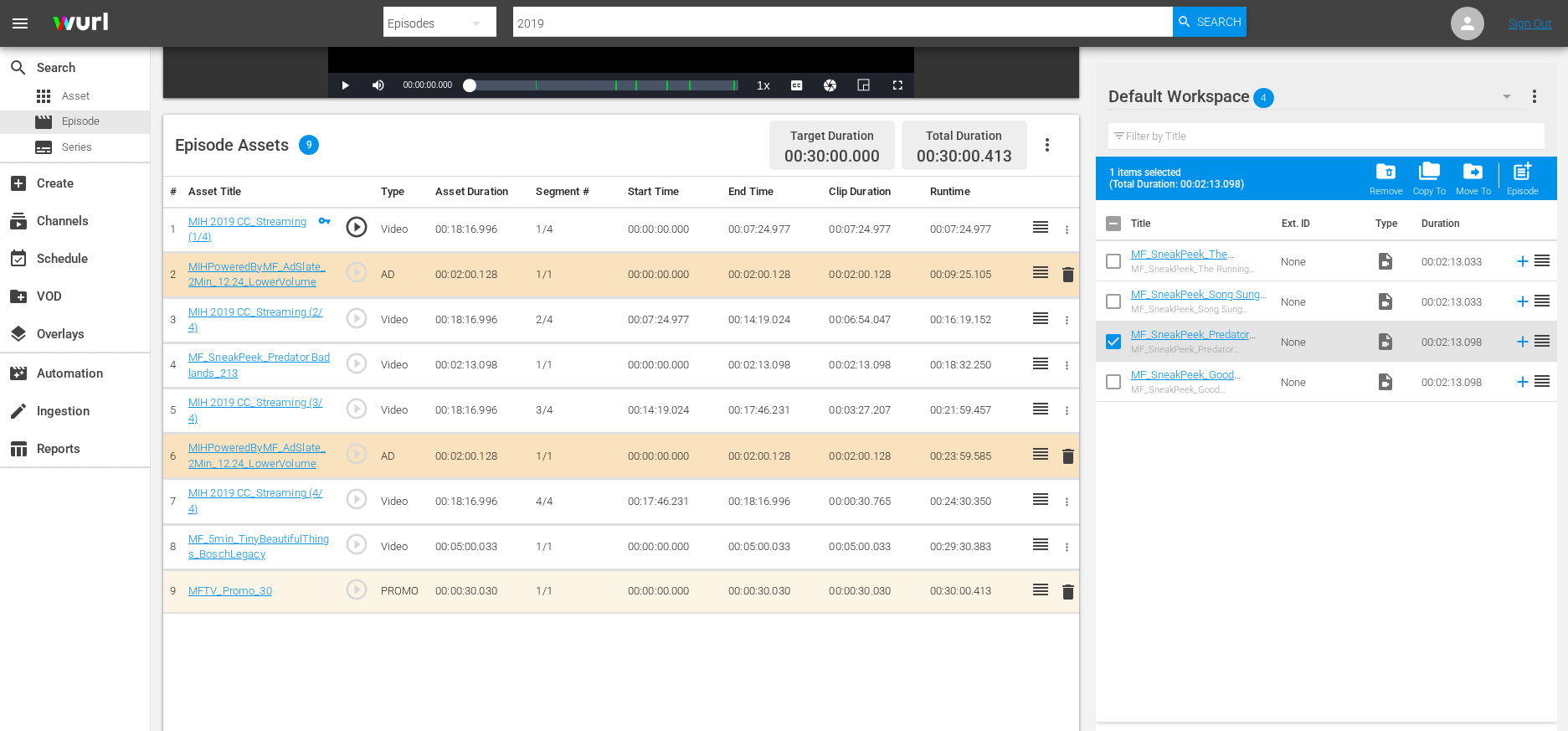
click at [989, 175] on span "folder_delete" at bounding box center [1386, 171] width 23 height 23
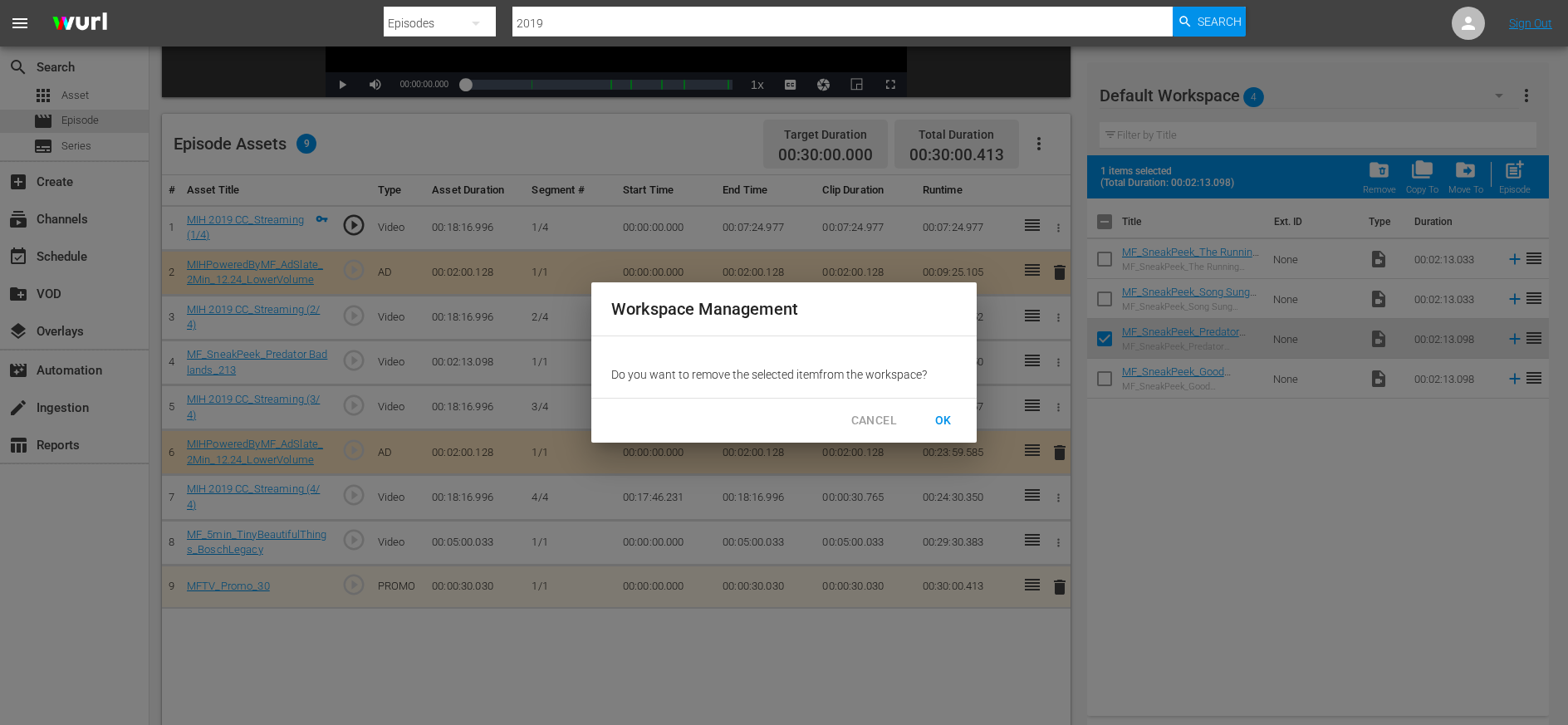
drag, startPoint x: 947, startPoint y: 419, endPoint x: 970, endPoint y: 441, distance: 31.8
click at [947, 420] on span "OK" at bounding box center [943, 421] width 27 height 21
checkbox input "false"
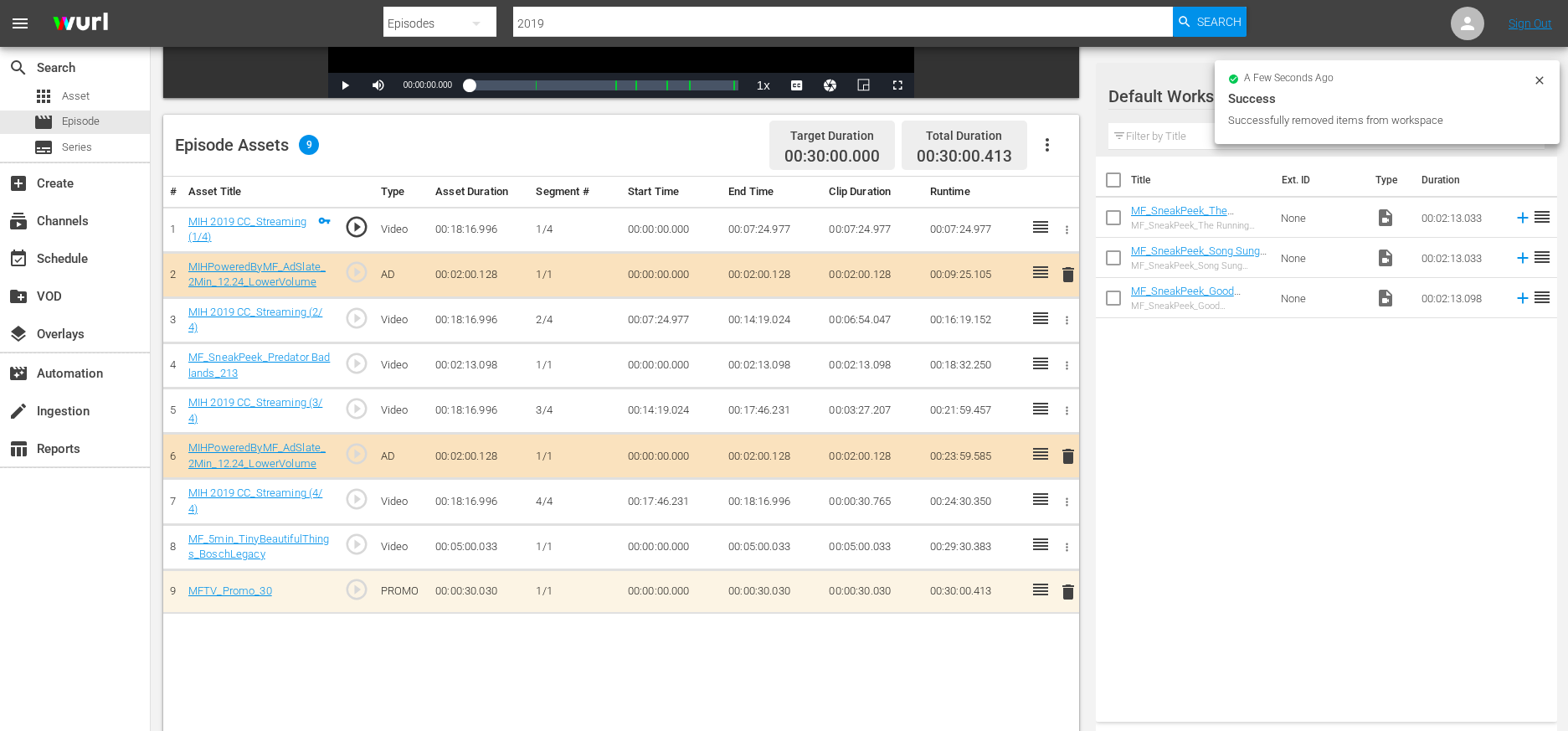
drag, startPoint x: 620, startPoint y: 30, endPoint x: 646, endPoint y: 29, distance: 26.0
click at [620, 30] on input "2019" at bounding box center [843, 23] width 660 height 40
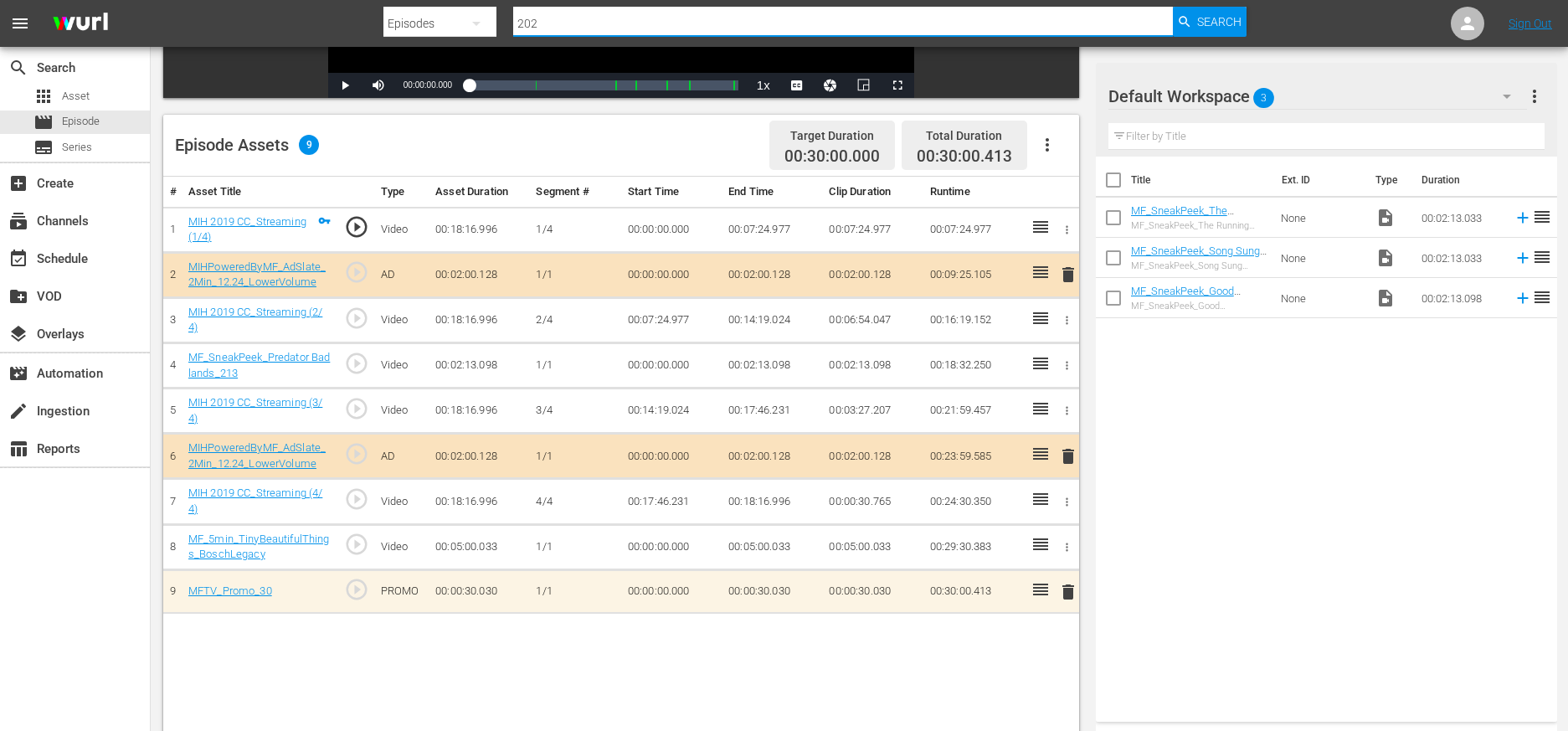
type input "2023"
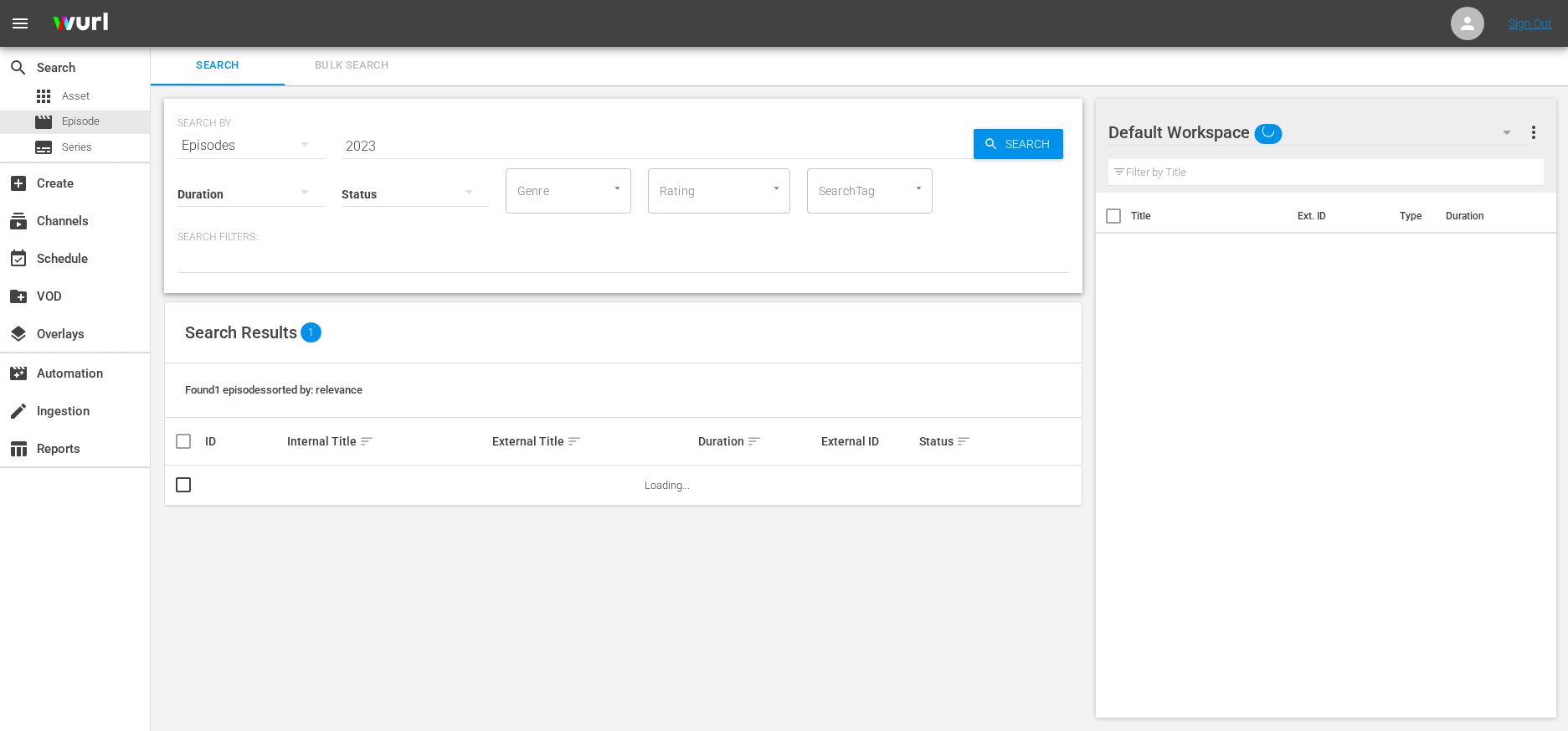
scroll to position [2, 0]
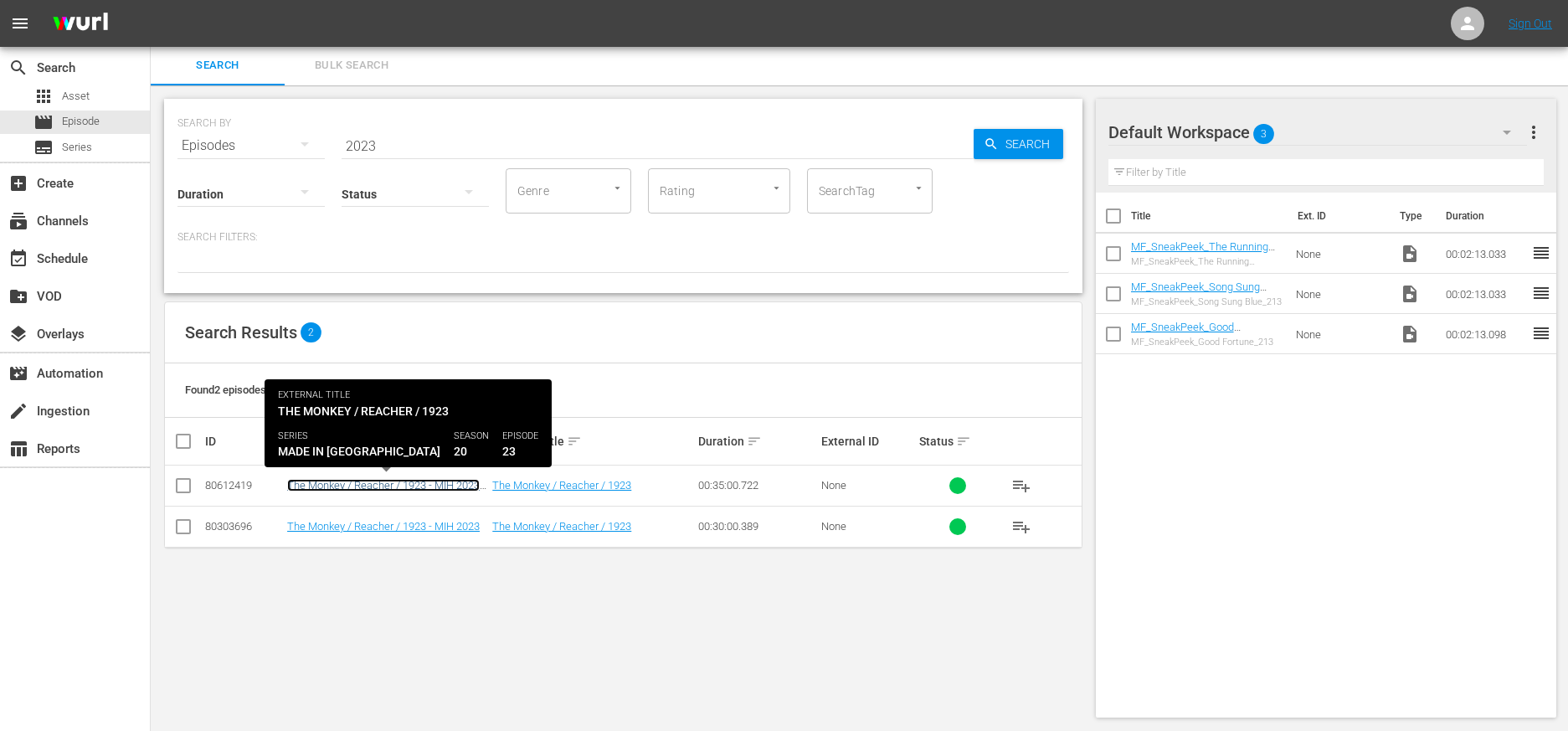
click at [435, 486] on link "The Monkey / Reacher / 1923 - MIH 2023 BRB" at bounding box center [384, 492] width 192 height 25
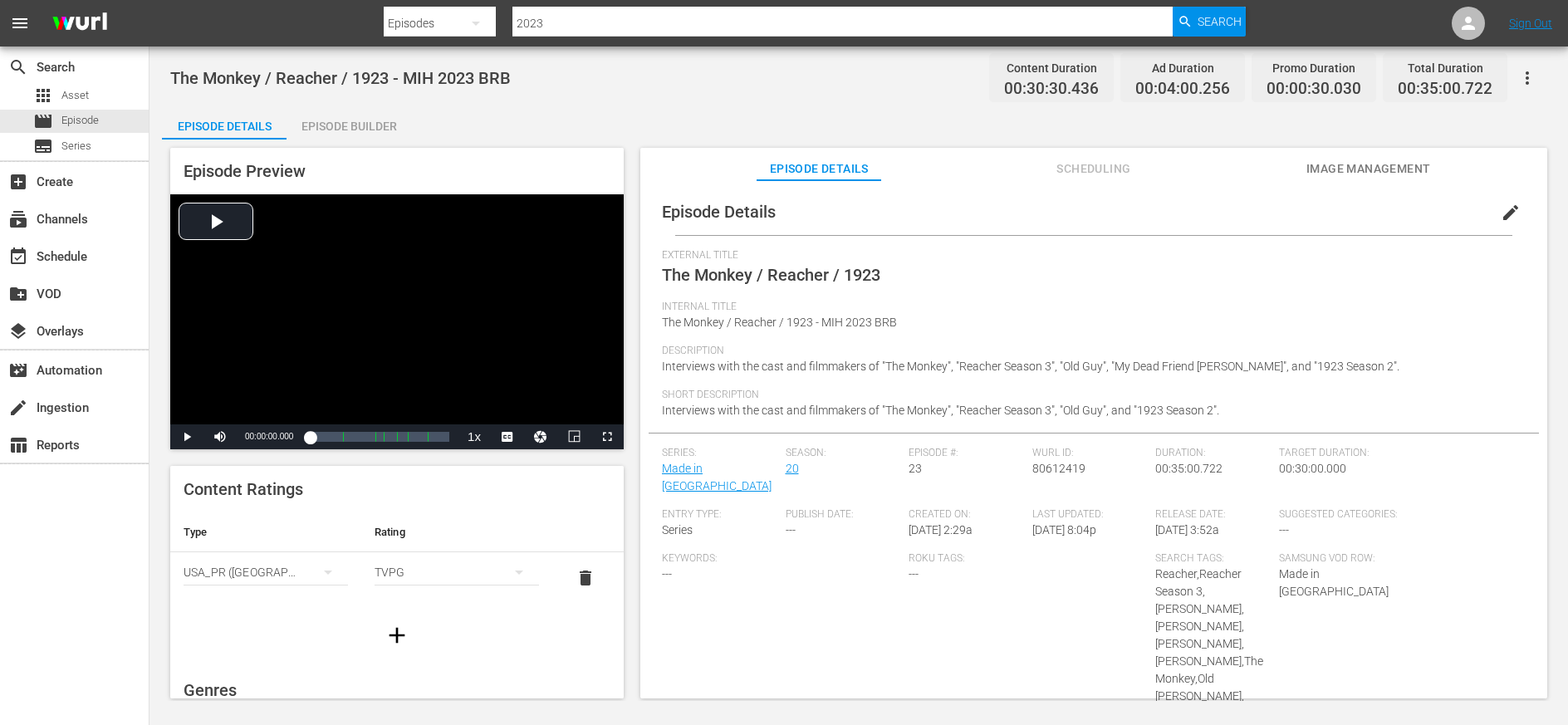
click at [363, 127] on div "Episode Builder" at bounding box center [348, 126] width 125 height 40
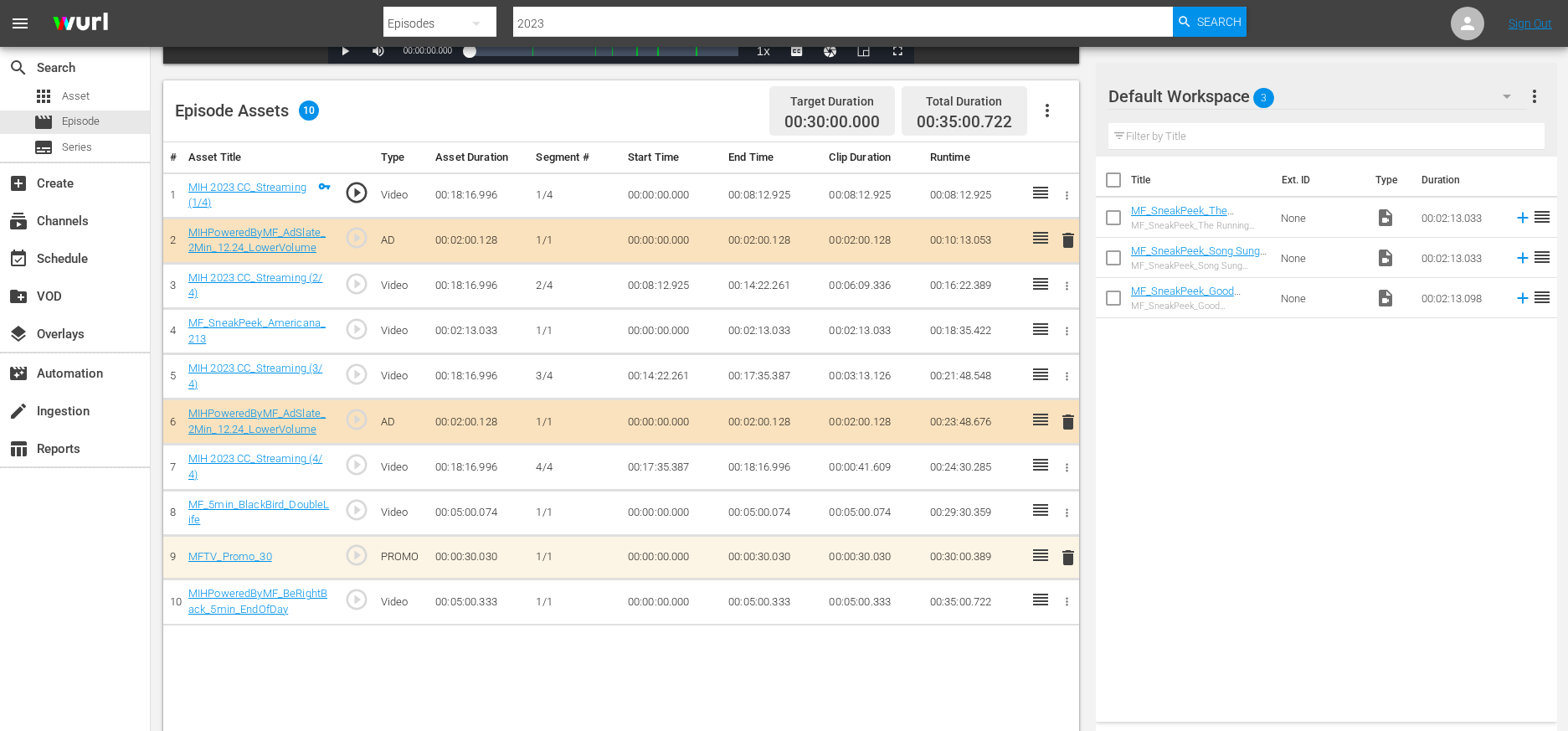
scroll to position [437, 0]
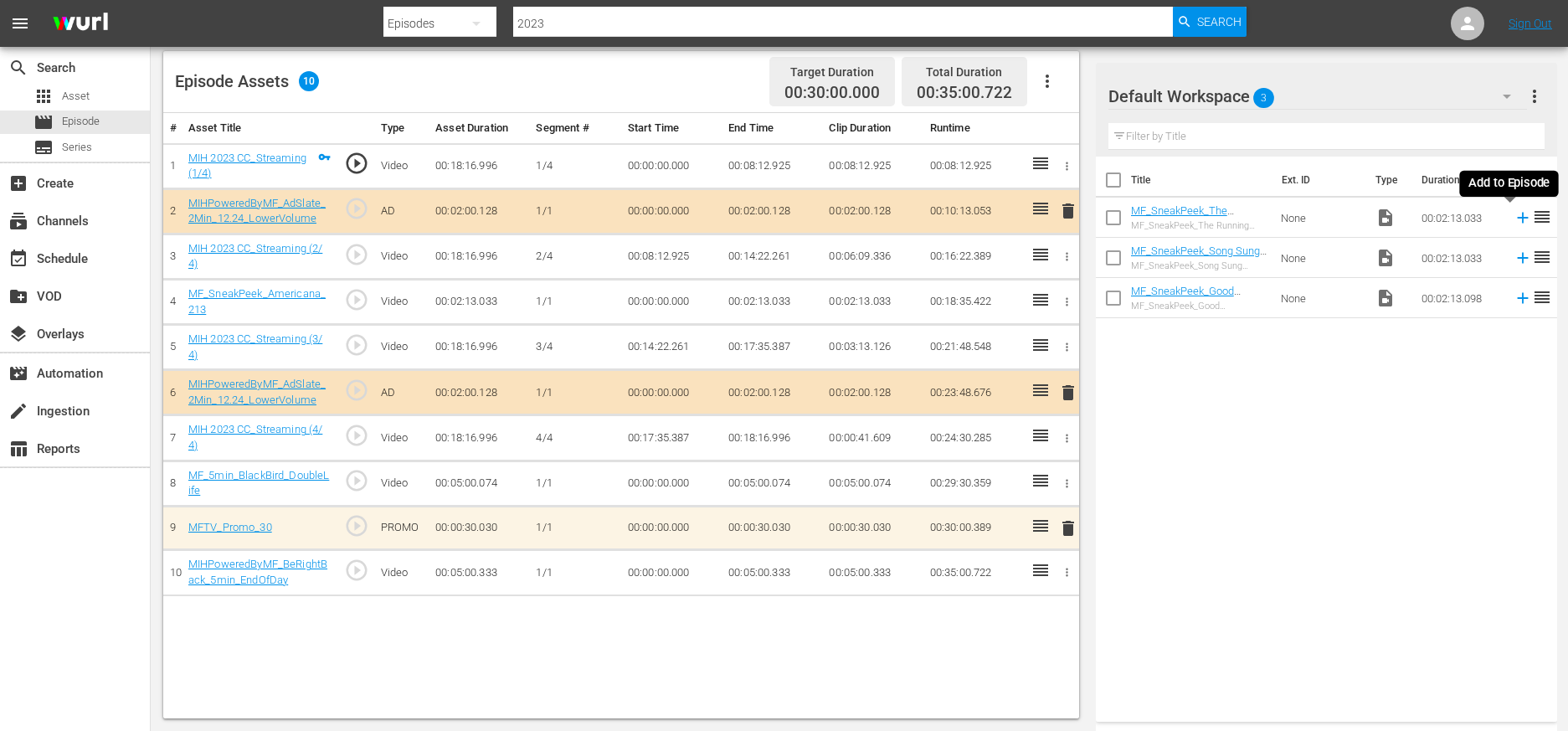
click at [989, 224] on icon at bounding box center [1523, 217] width 18 height 18
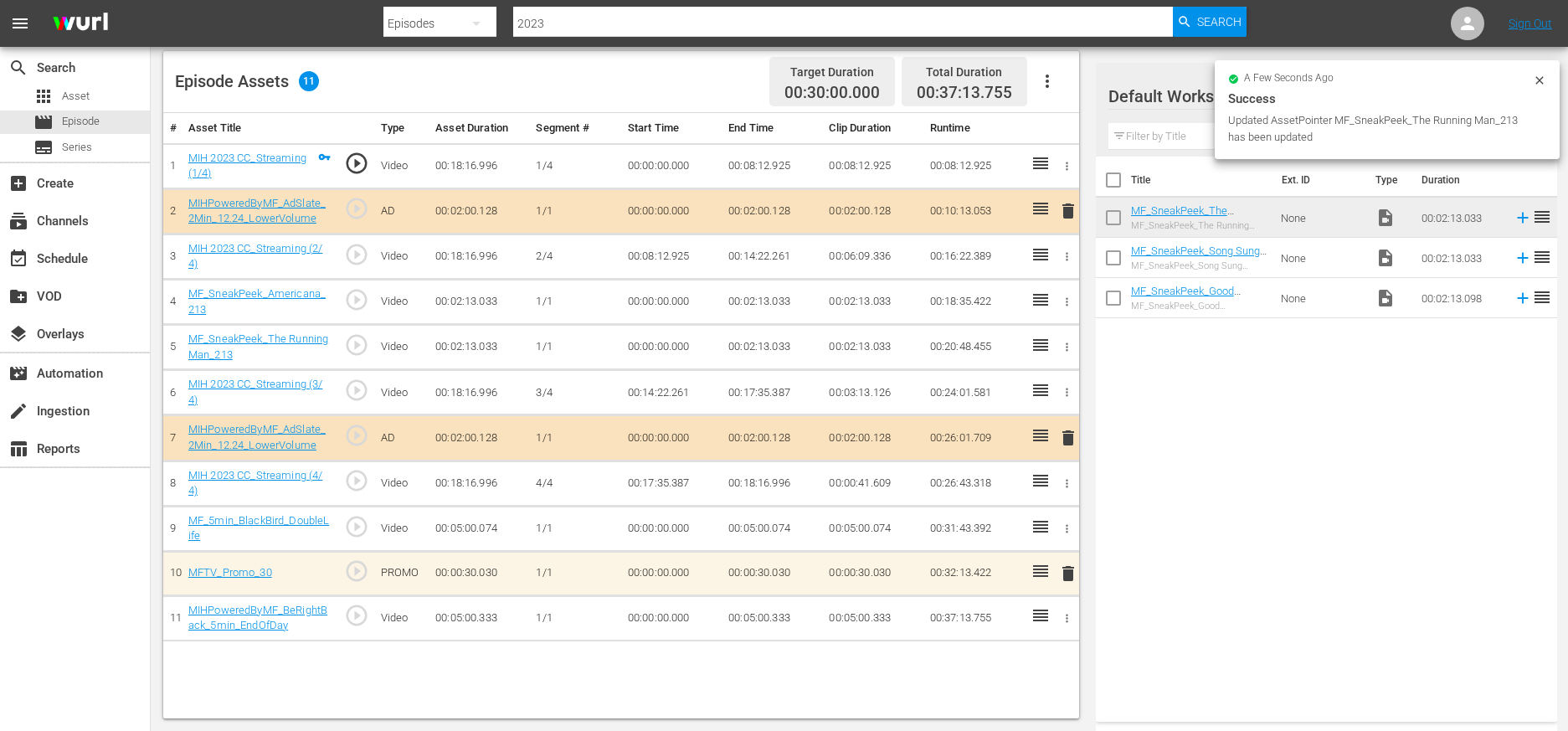
click at [989, 302] on icon "button" at bounding box center [1067, 302] width 3 height 9
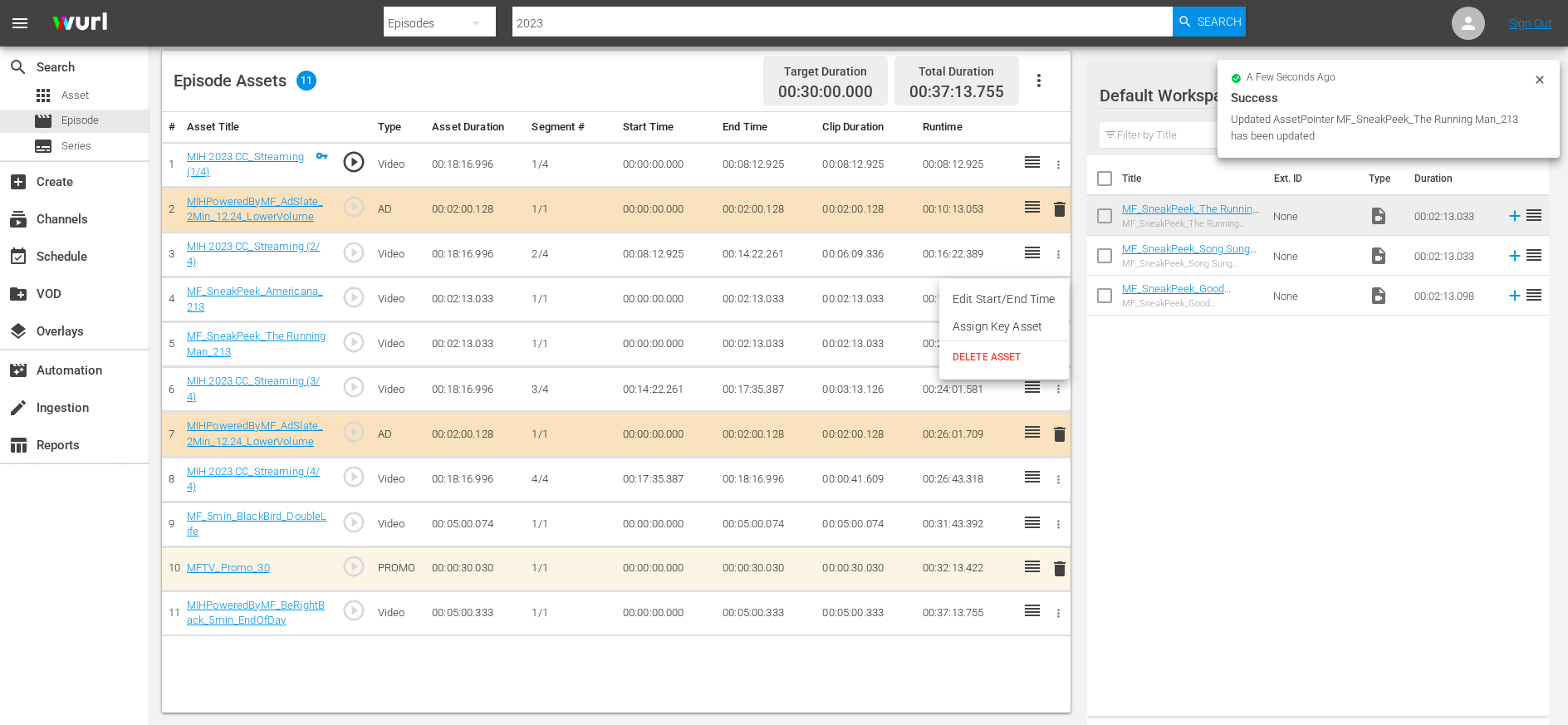
click at [981, 355] on span "DELETE ASSET" at bounding box center [1004, 358] width 103 height 15
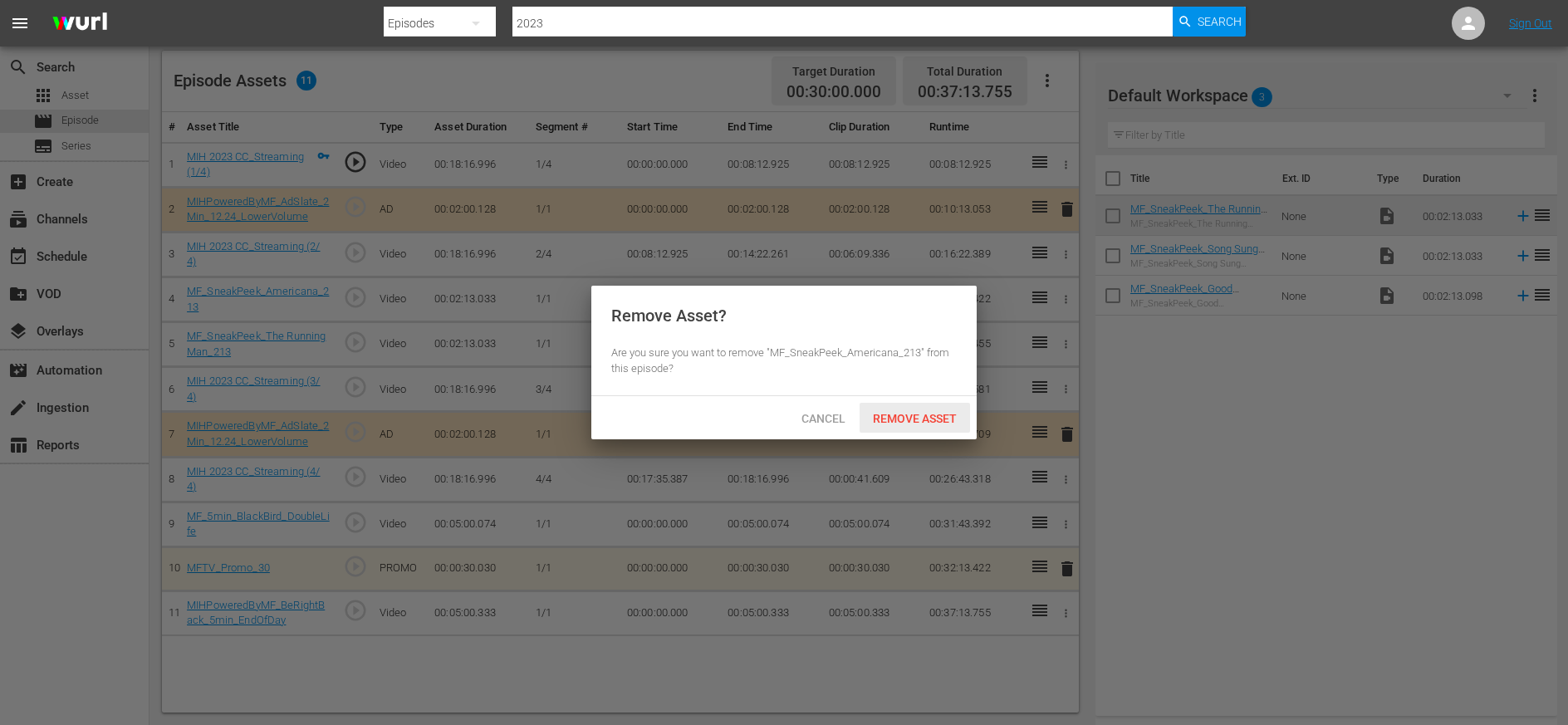
click at [919, 421] on span "Remove Asset" at bounding box center [915, 419] width 111 height 13
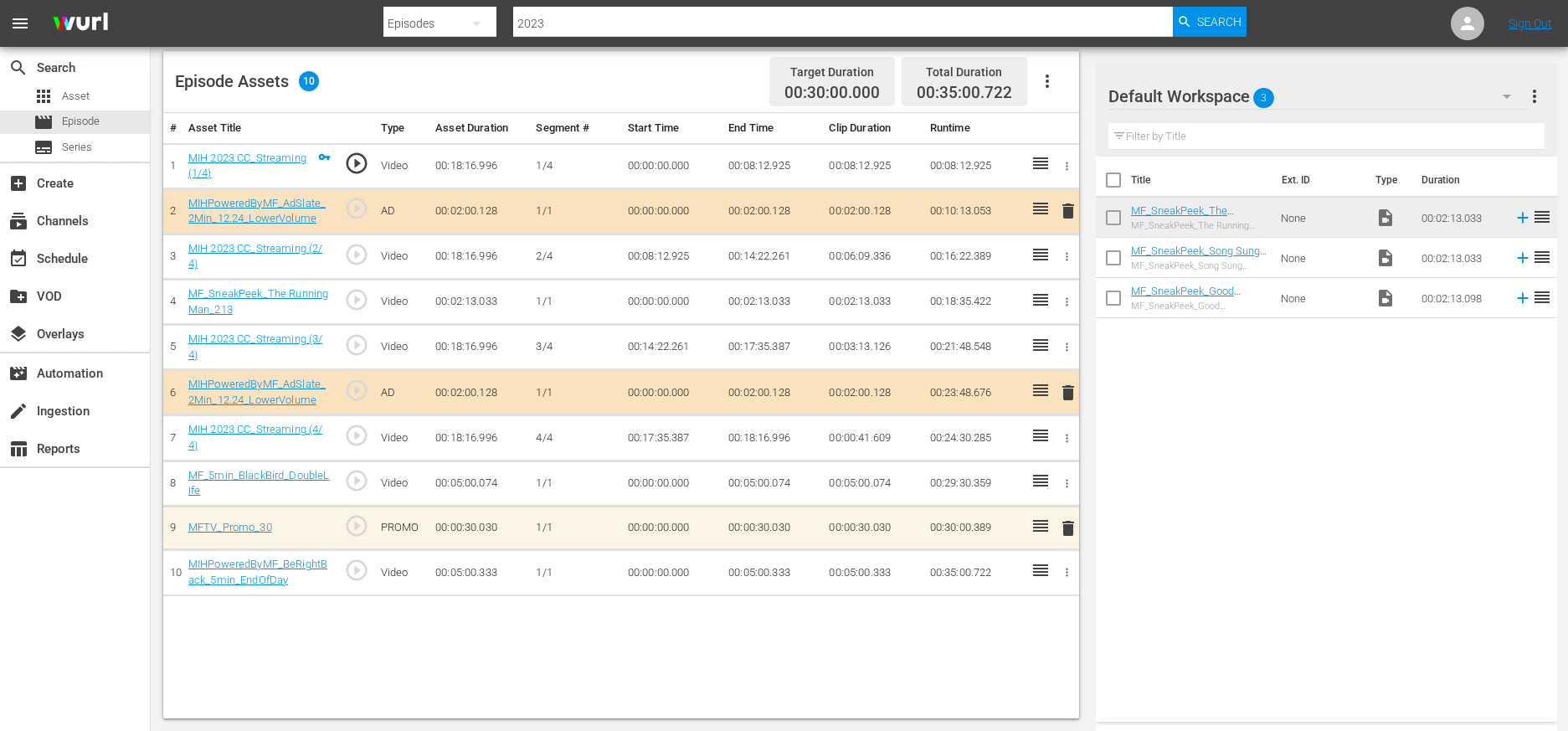
click at [572, 16] on input "2023" at bounding box center [843, 23] width 660 height 40
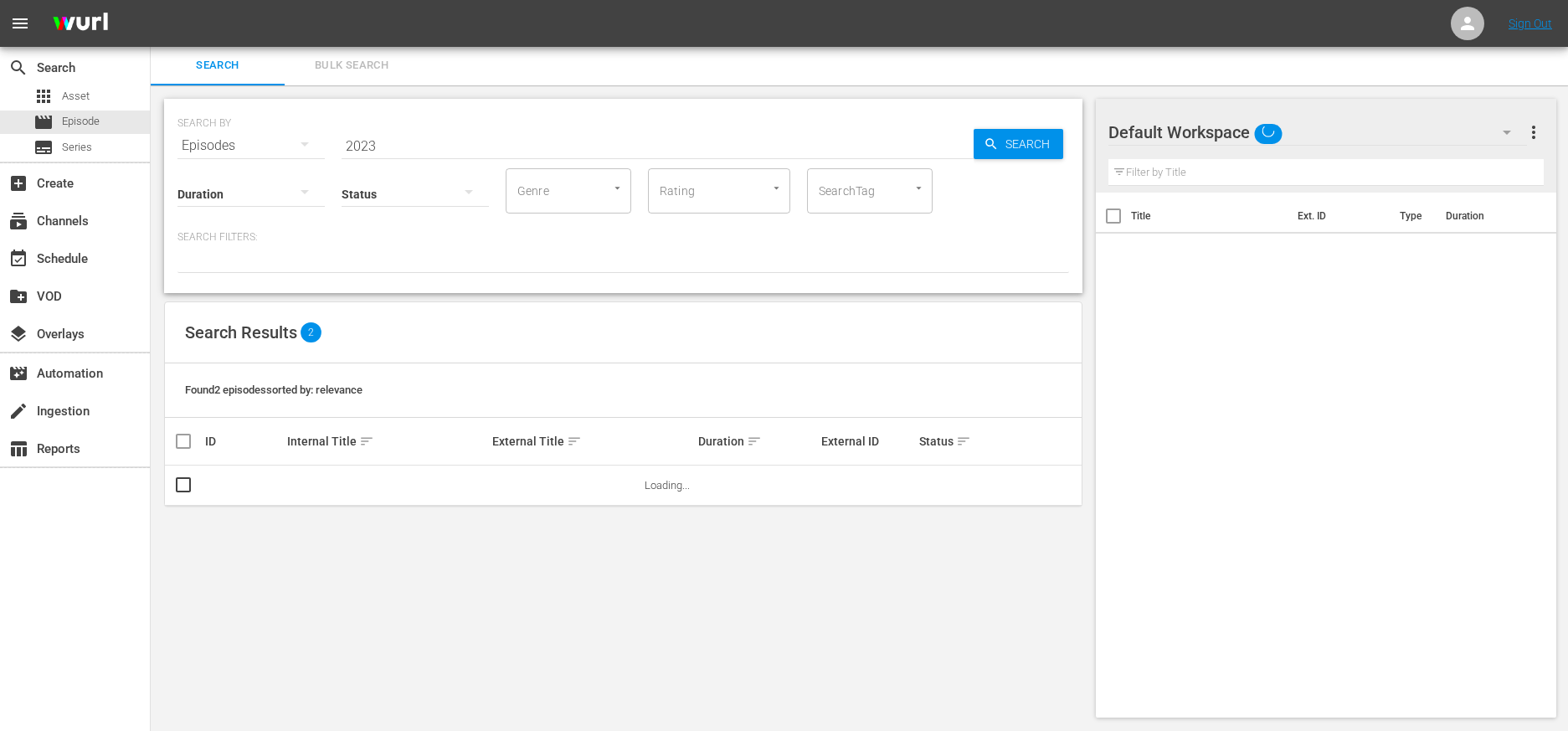
scroll to position [2, 0]
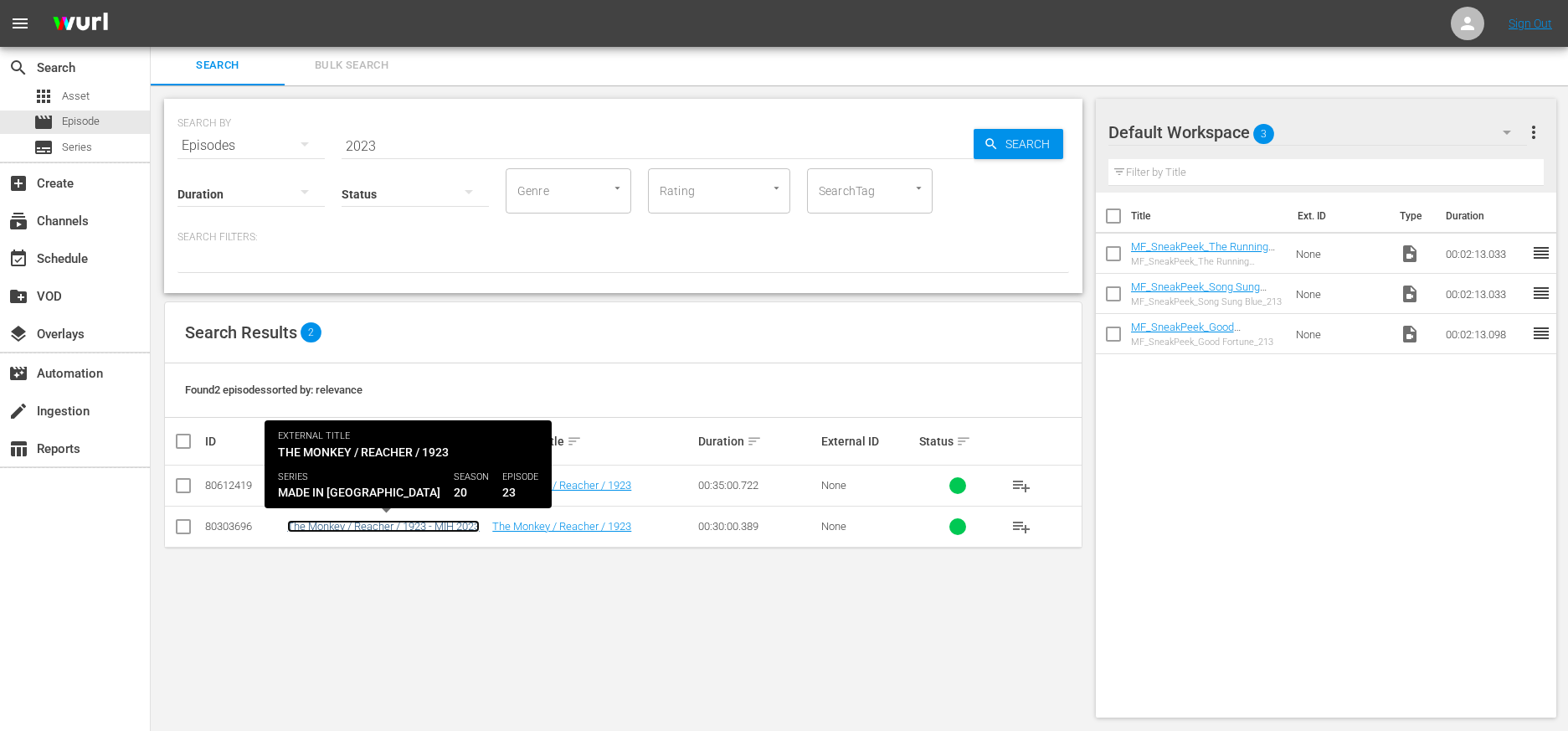
click at [453, 529] on link "The Monkey / Reacher / 1923 - MIH 2023" at bounding box center [384, 526] width 192 height 13
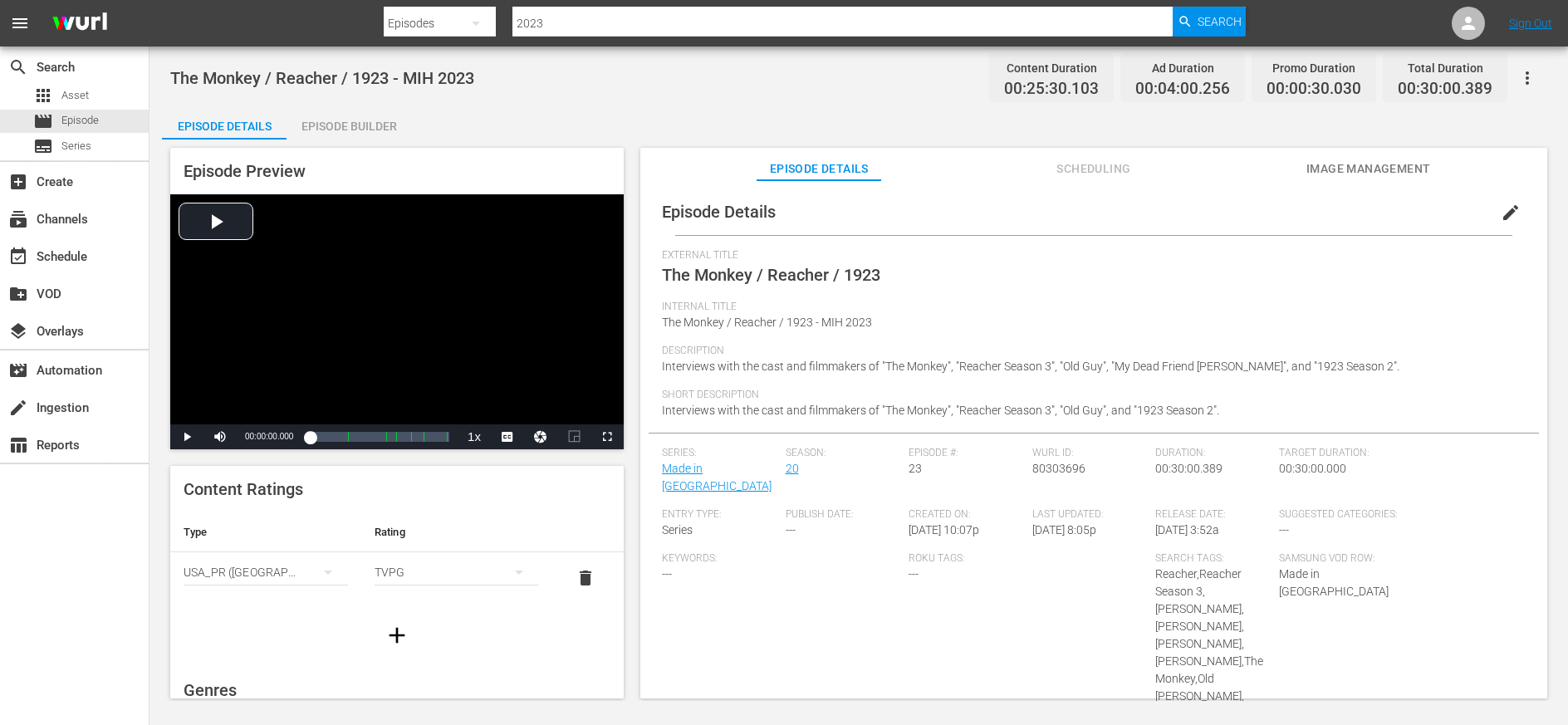
click at [343, 120] on div "Episode Builder" at bounding box center [348, 126] width 125 height 40
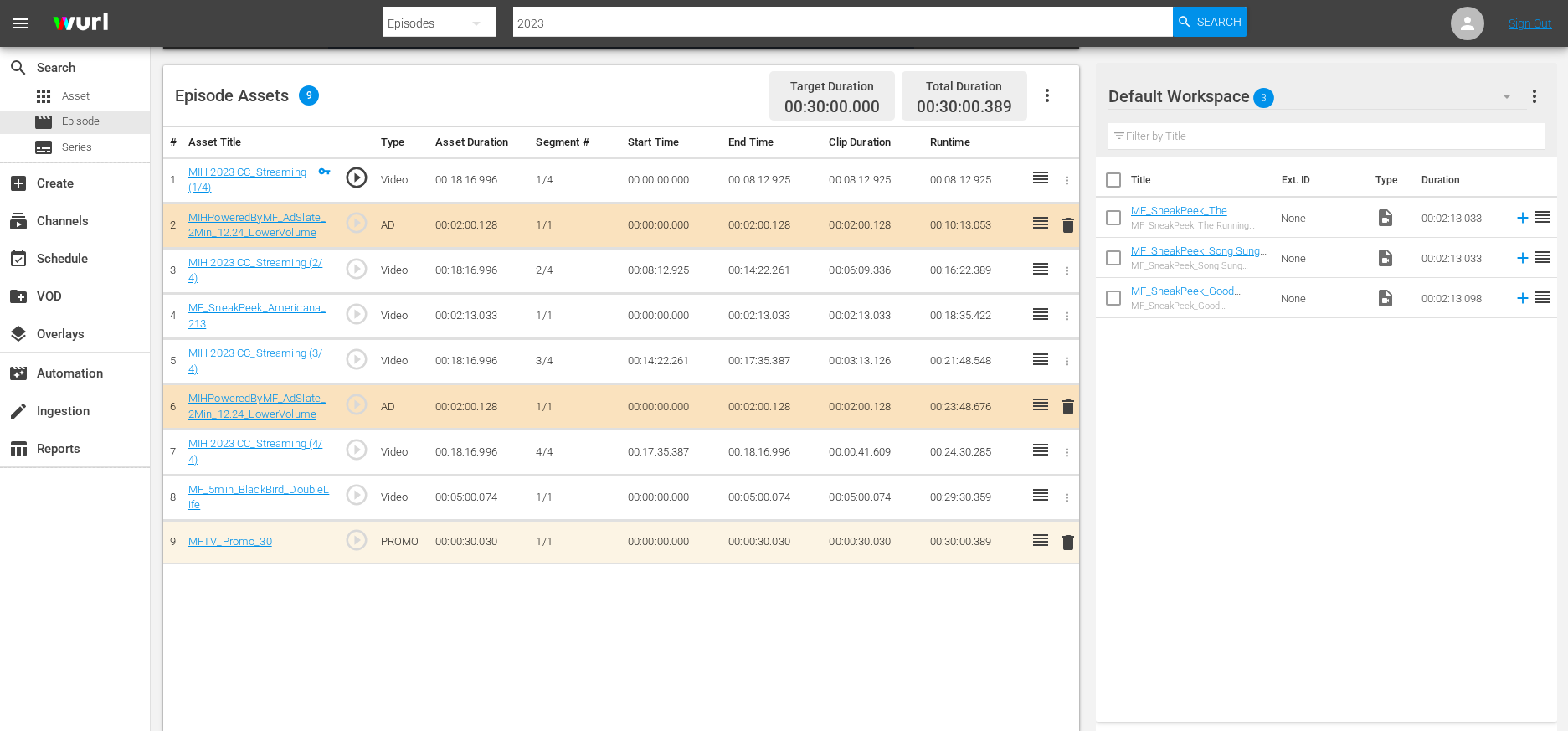
scroll to position [437, 0]
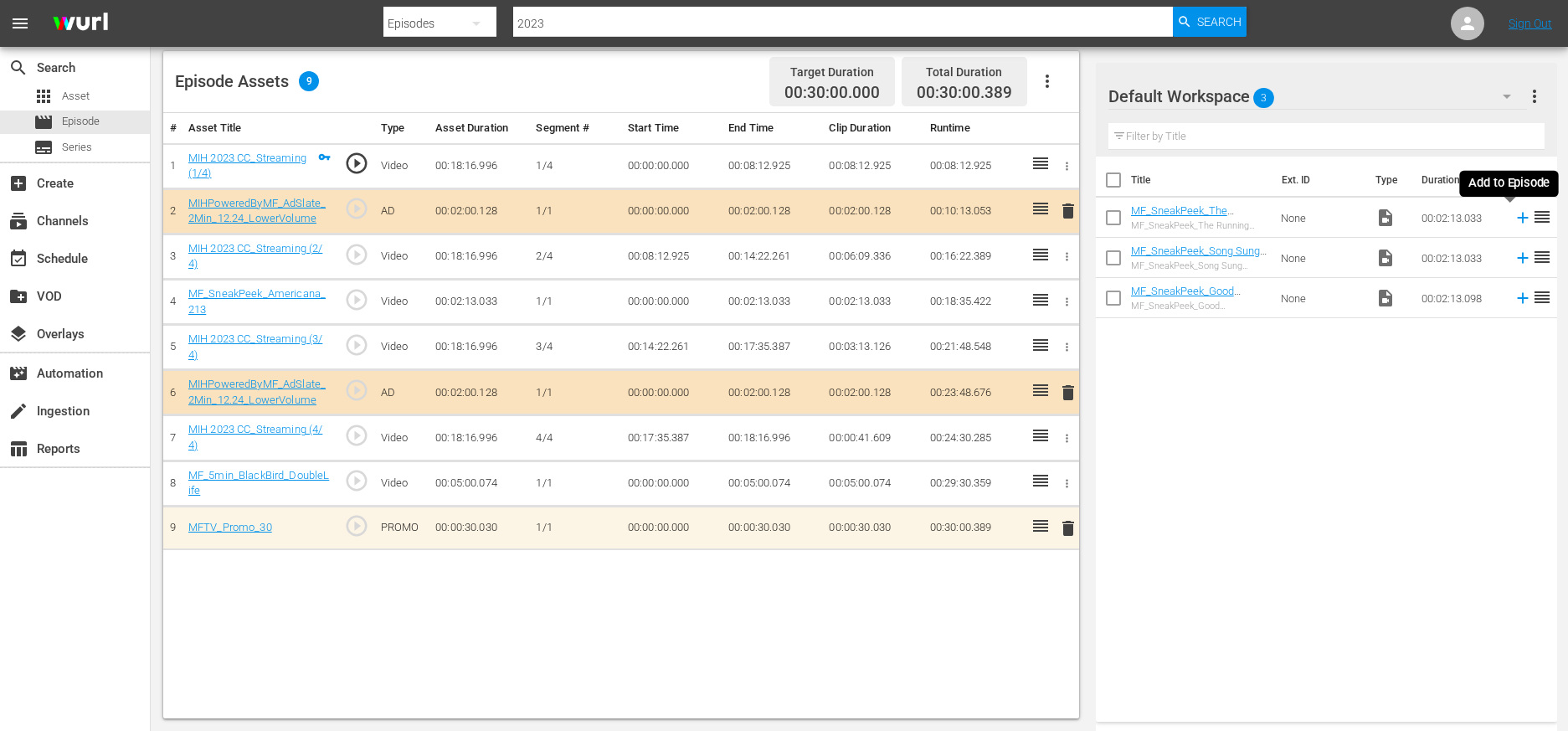
drag, startPoint x: 1506, startPoint y: 218, endPoint x: 1476, endPoint y: 391, distance: 175.6
click at [989, 218] on icon at bounding box center [1523, 217] width 18 height 18
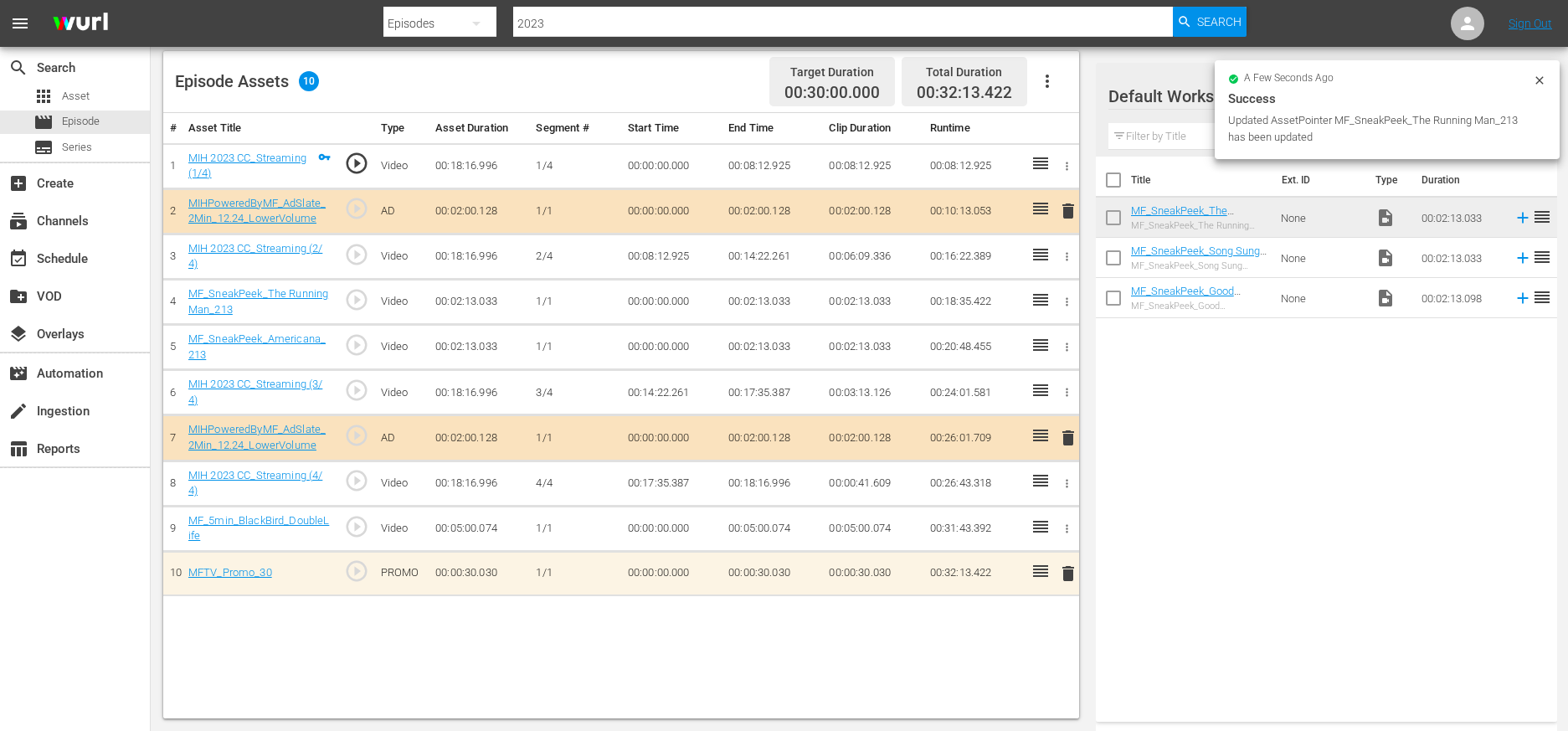
click at [989, 347] on icon "button" at bounding box center [1066, 346] width 12 height 13
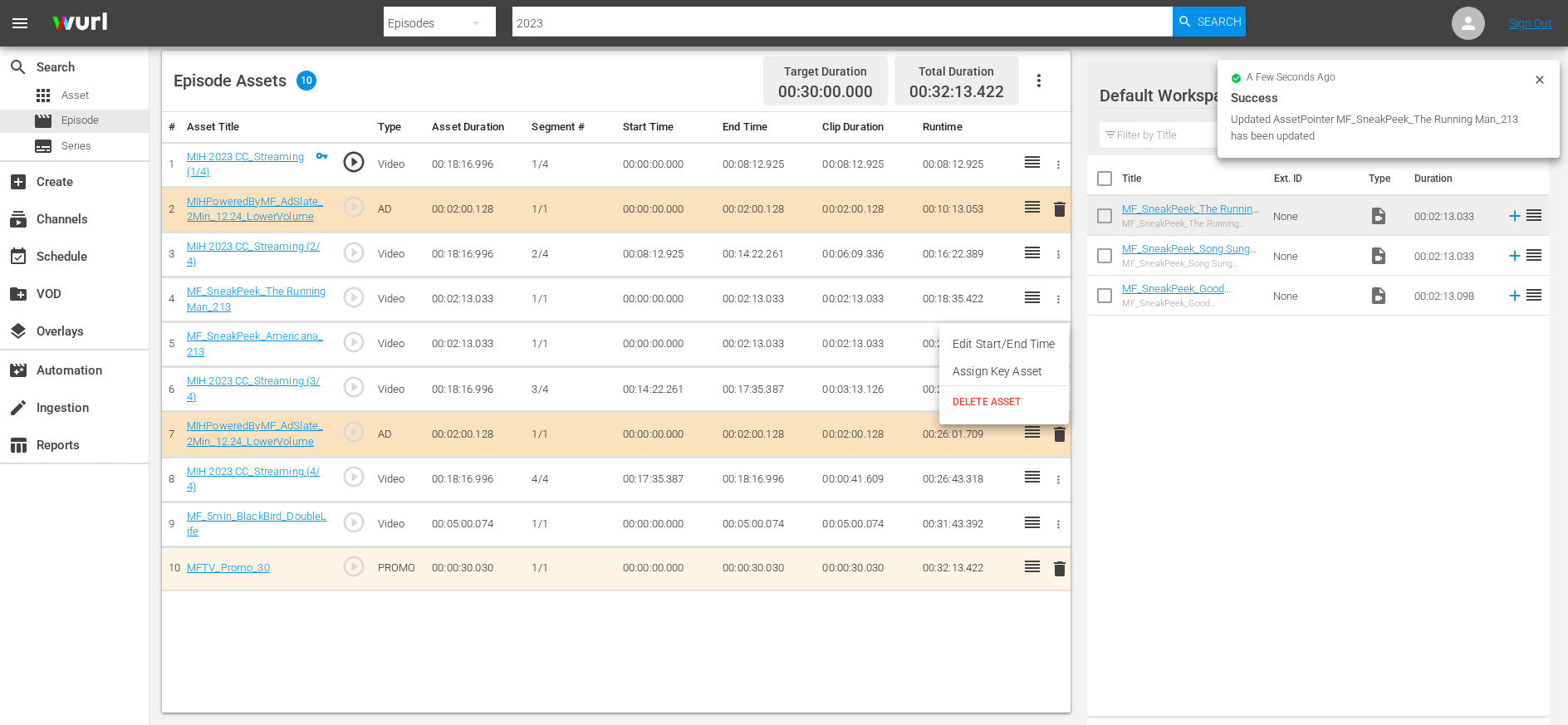
click at [981, 403] on span "DELETE ASSET" at bounding box center [1004, 403] width 103 height 15
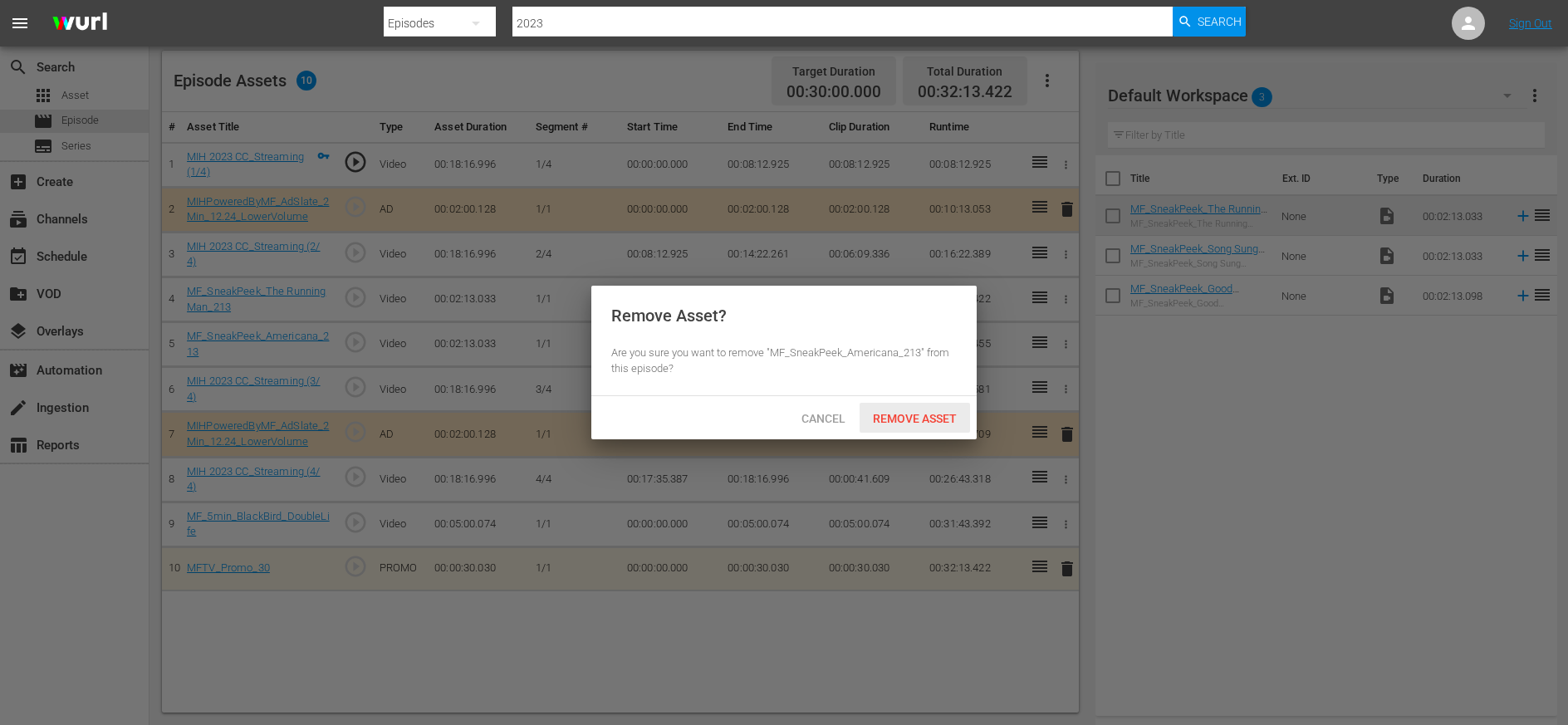
click at [932, 423] on span "Remove Asset" at bounding box center [915, 419] width 111 height 13
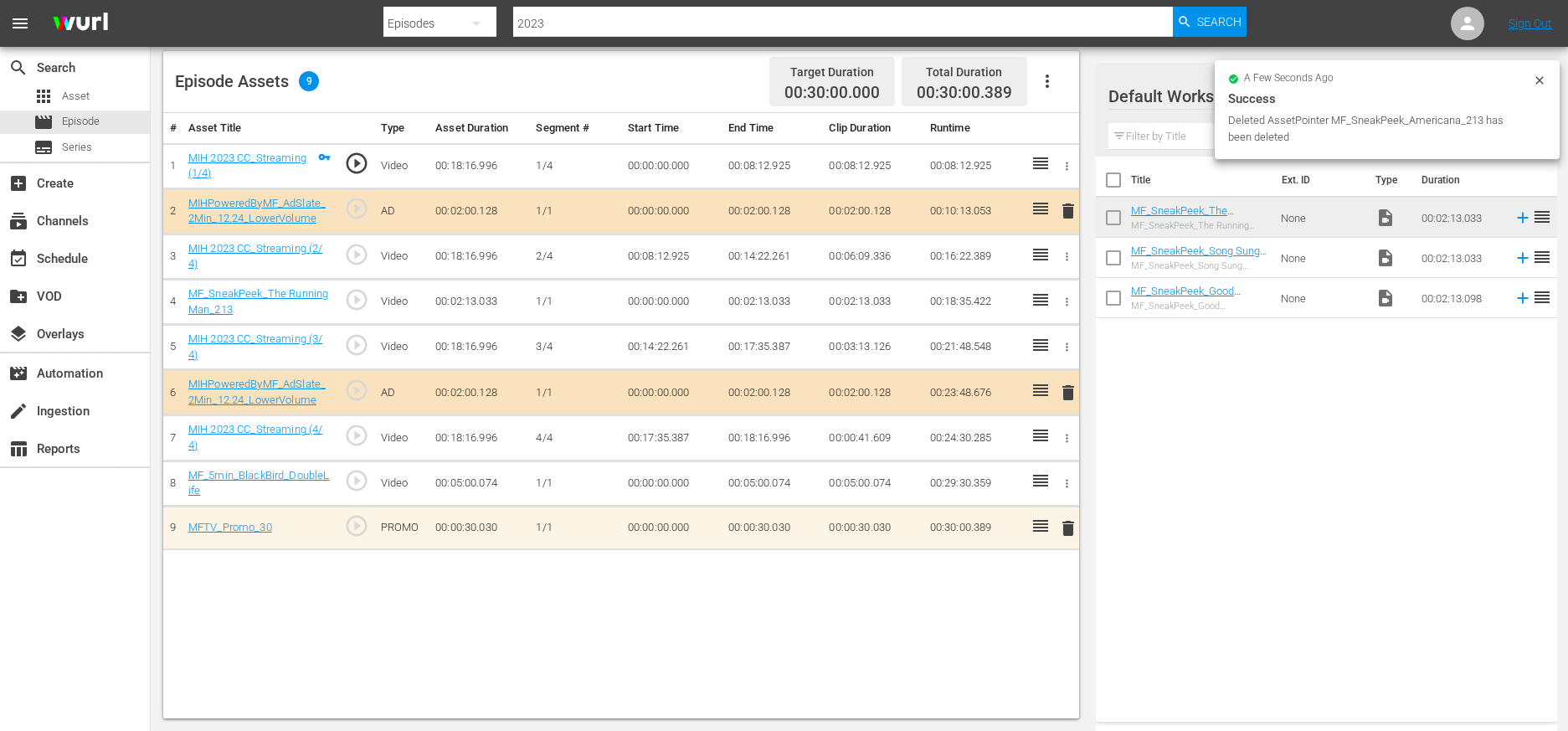
click at [989, 446] on div "Title Ext. ID Type Duration MF_SneakPeek_The Running Man_213 MF_SneakPeek_The R…" at bounding box center [1327, 436] width 461 height 559
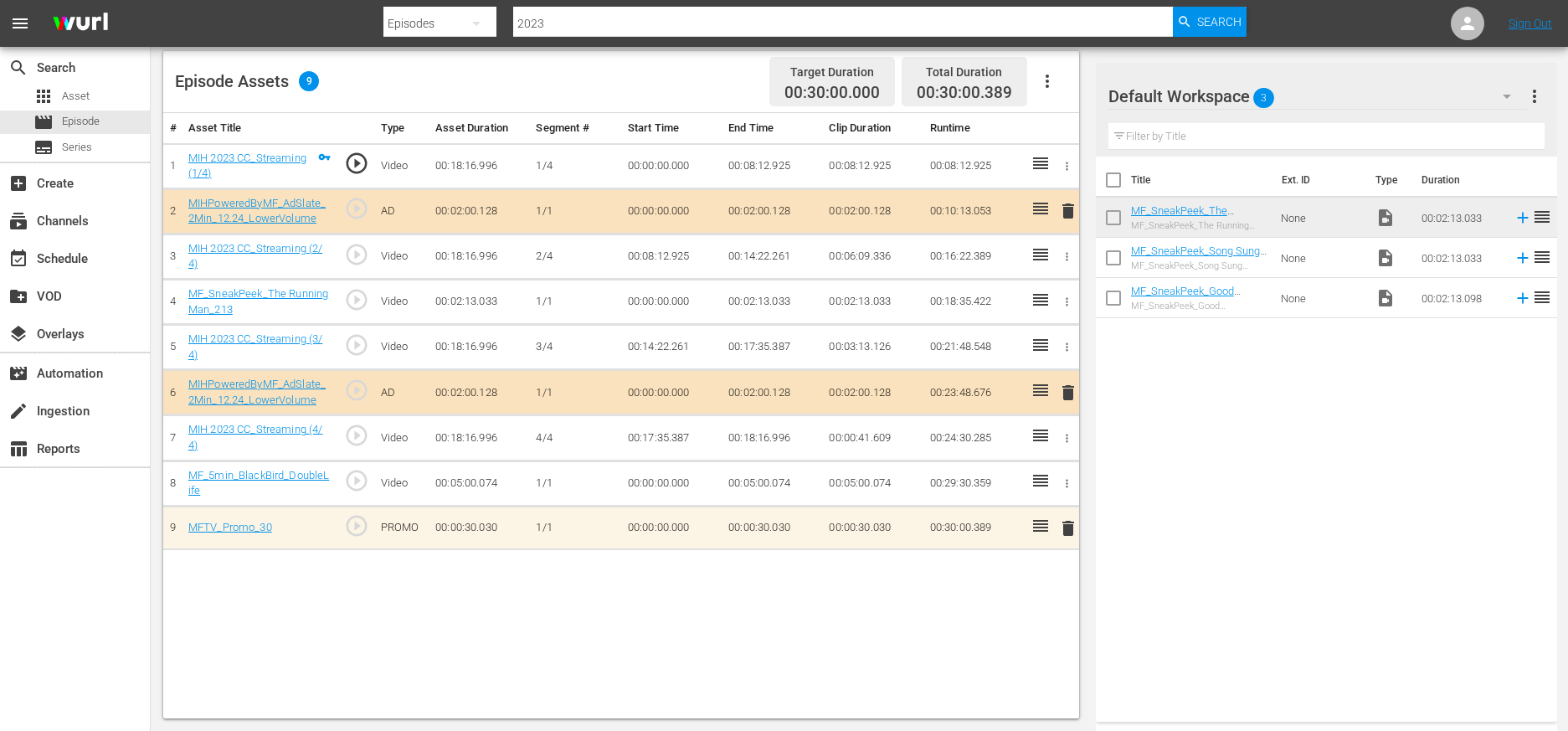
click at [989, 215] on input "checkbox" at bounding box center [1113, 221] width 36 height 36
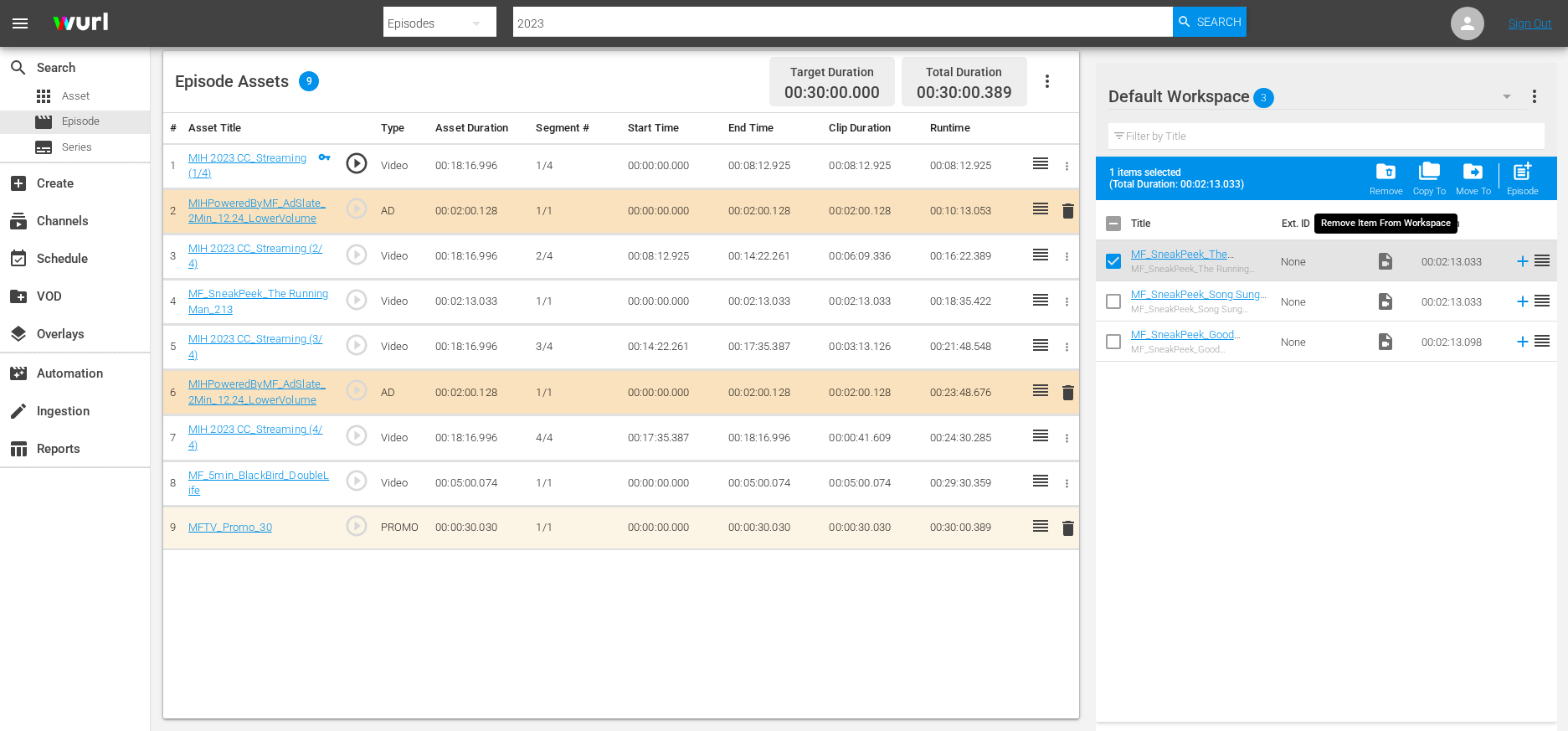
click at [989, 171] on span "folder_delete" at bounding box center [1386, 171] width 23 height 23
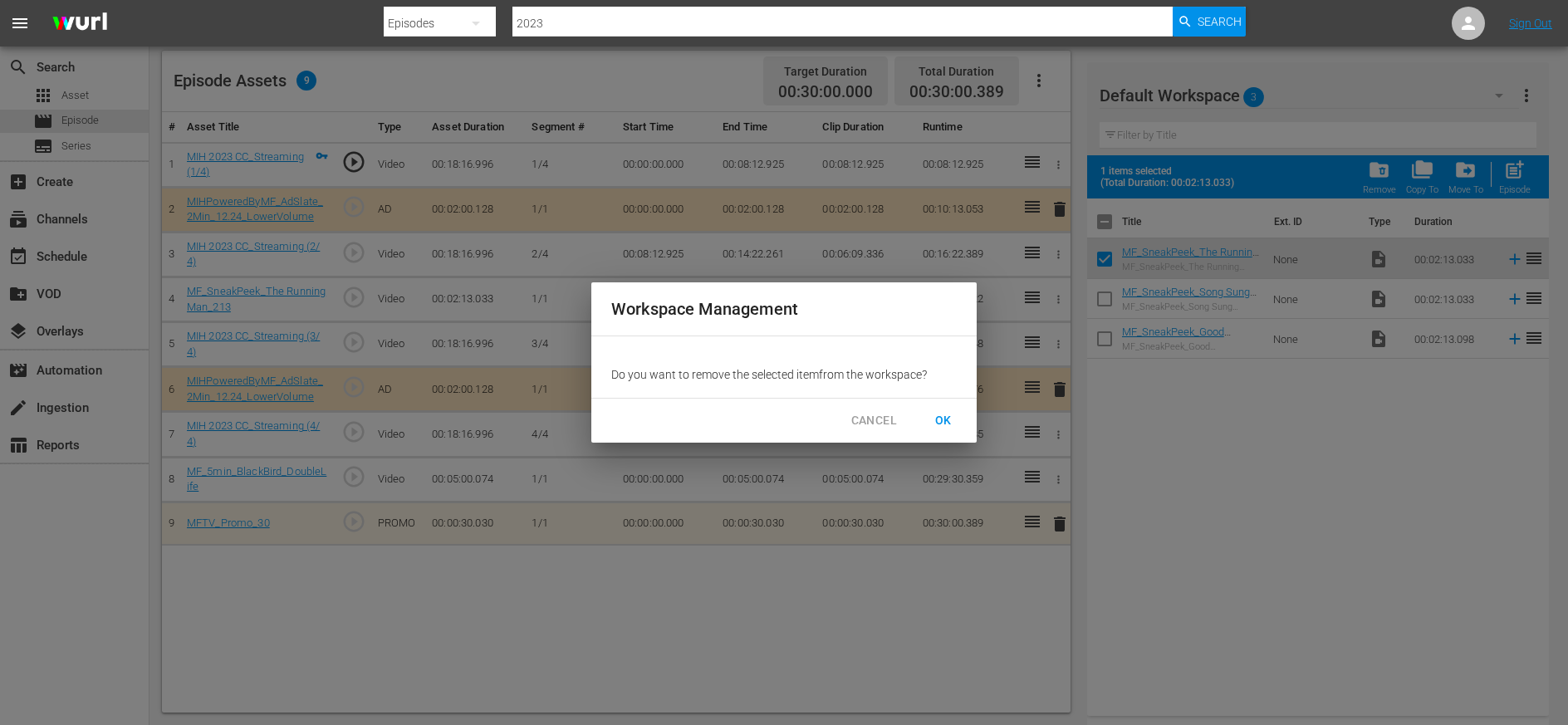
click at [943, 419] on span "OK" at bounding box center [943, 421] width 27 height 21
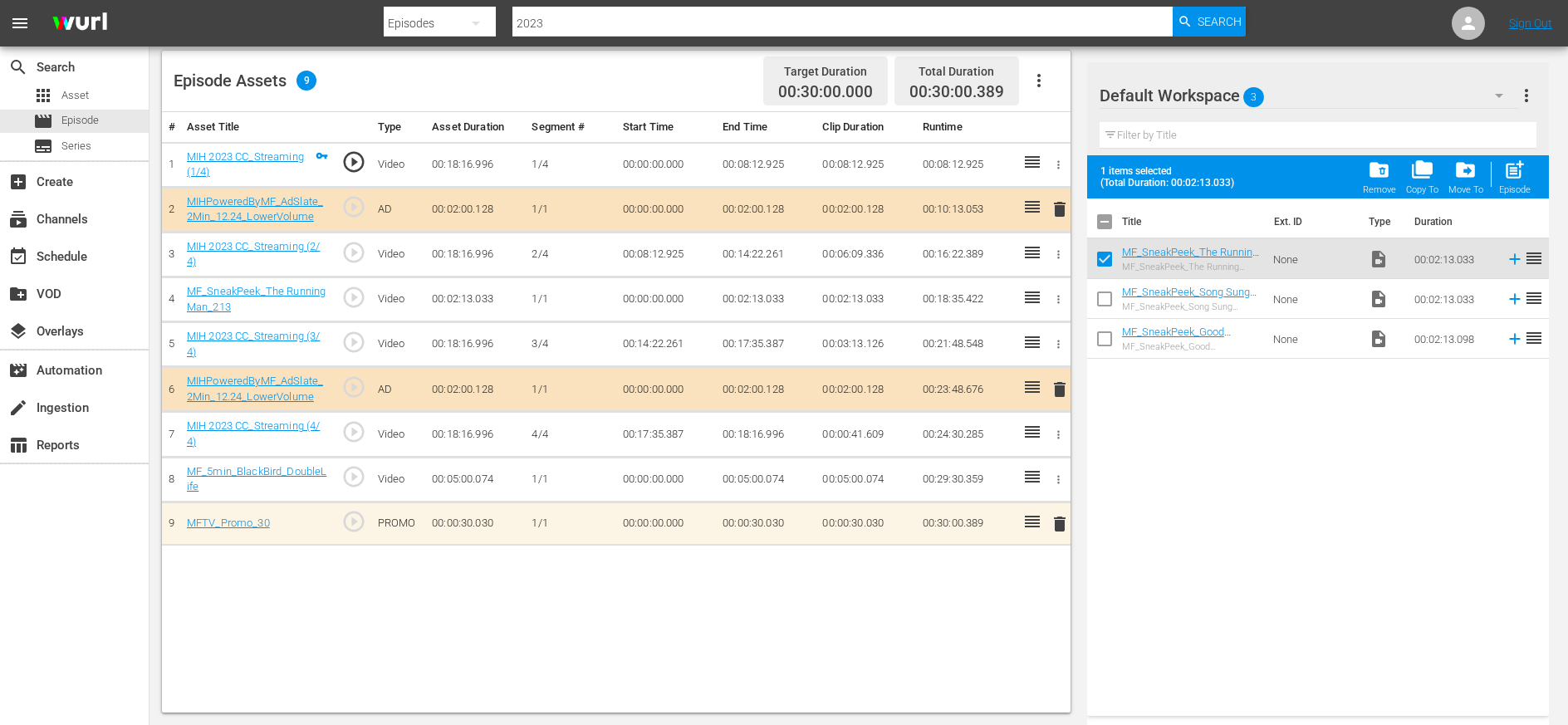
checkbox input "false"
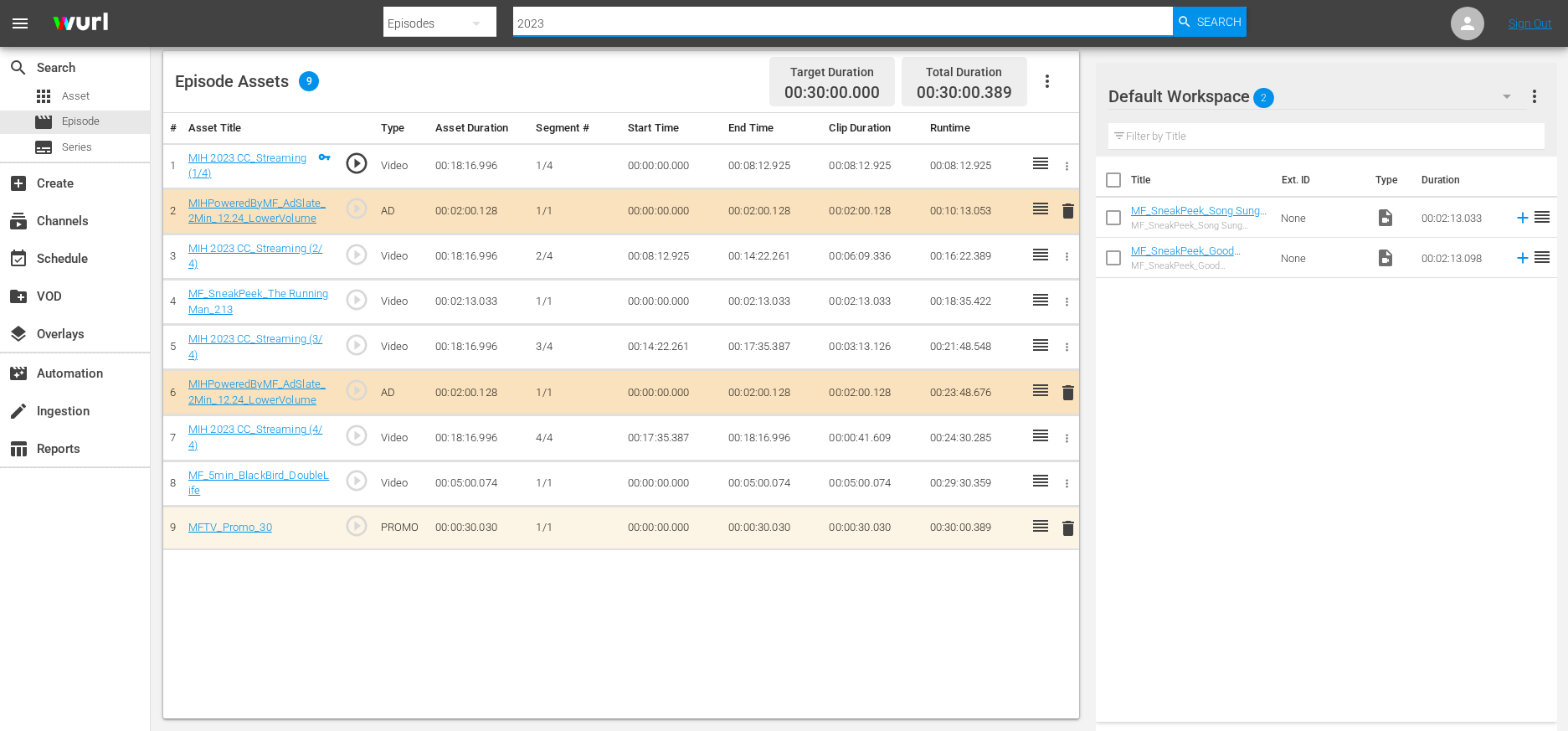
drag, startPoint x: 561, startPoint y: 14, endPoint x: 471, endPoint y: 18, distance: 90.1
click at [471, 18] on div "Search By Episodes Search ID, Title, Description, Keywords, or Category 2023 Se…" at bounding box center [814, 23] width 862 height 40
type input "1901"
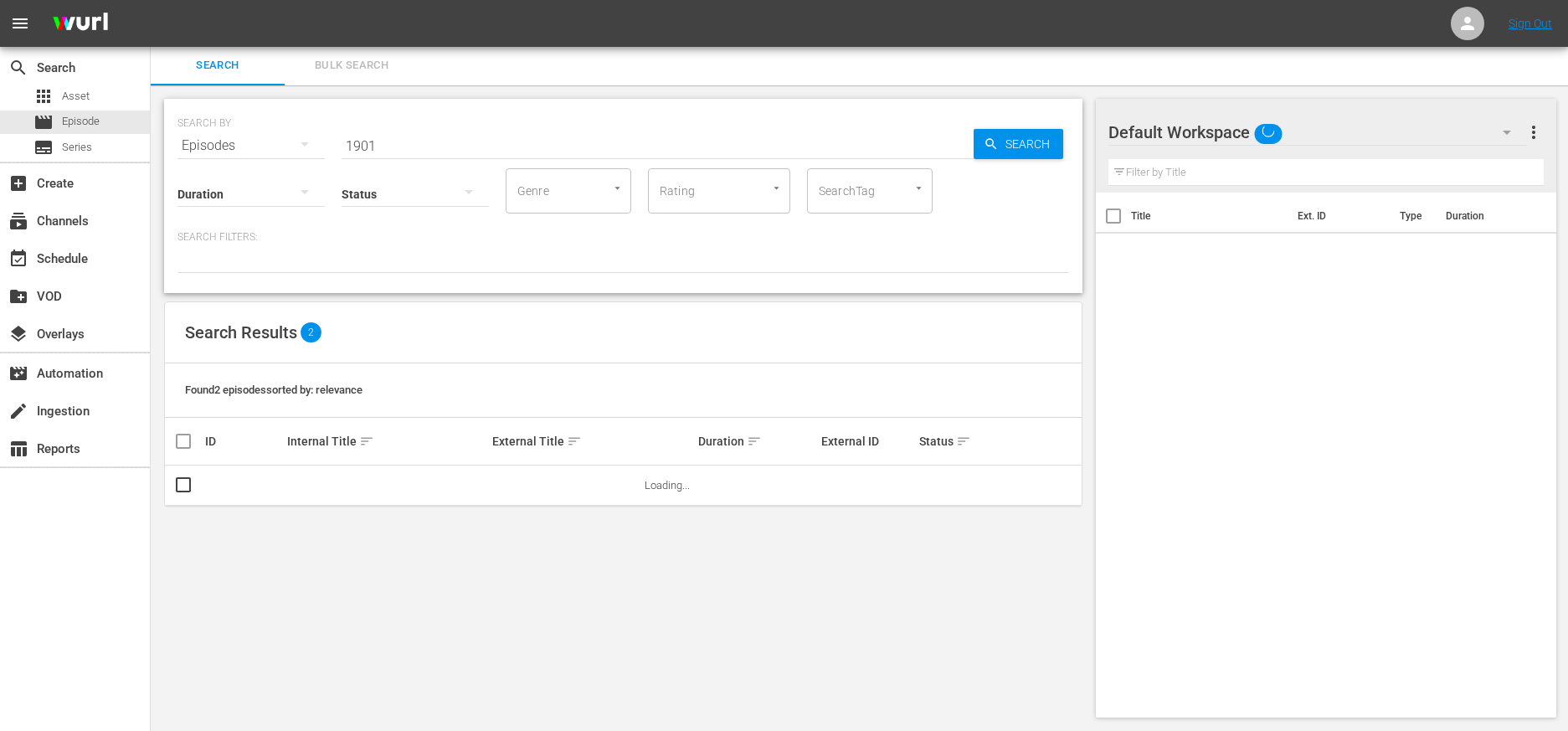
scroll to position [2, 0]
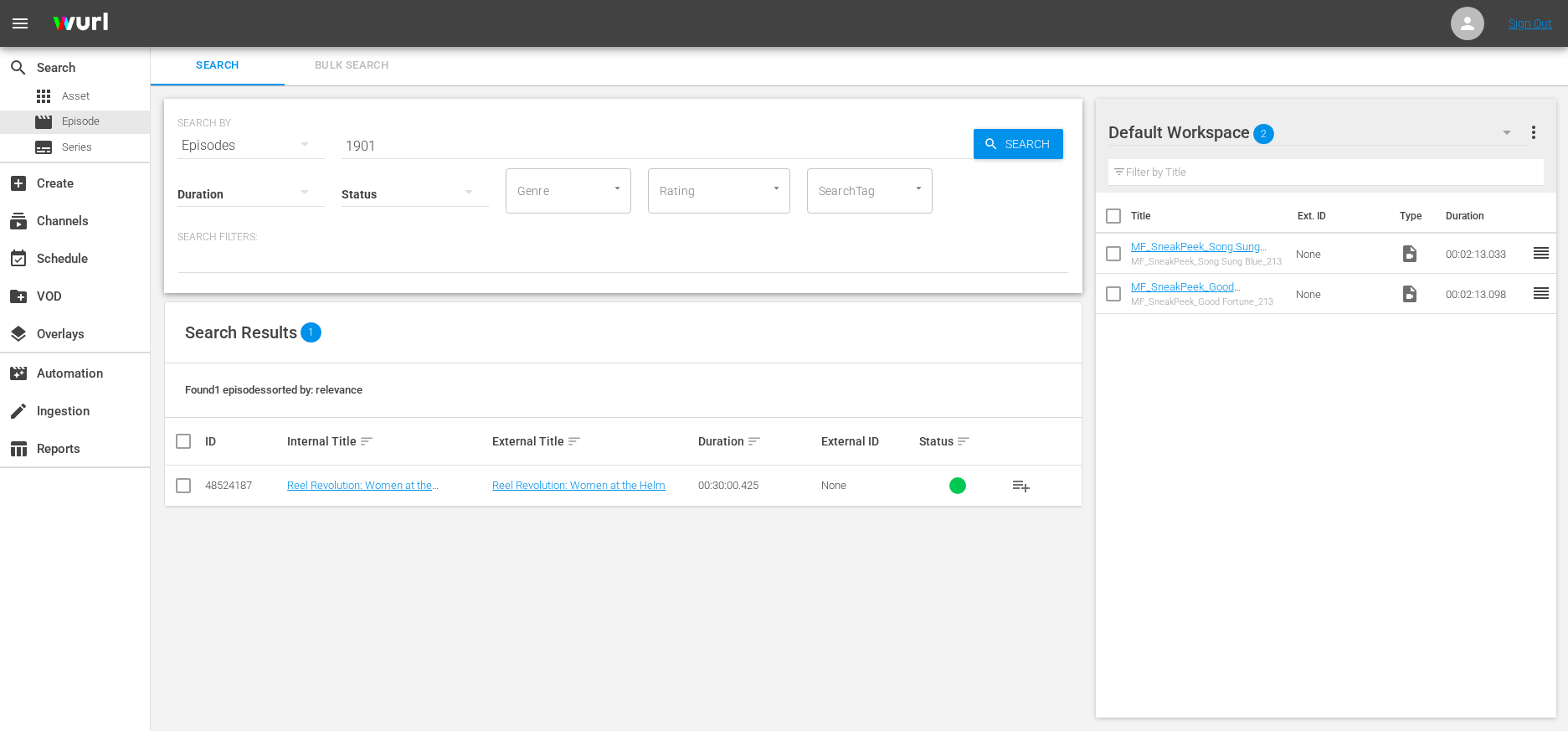
click at [436, 492] on td "Reel Revolution: Women at the [GEOGRAPHIC_DATA] 1901" at bounding box center [386, 486] width 205 height 41
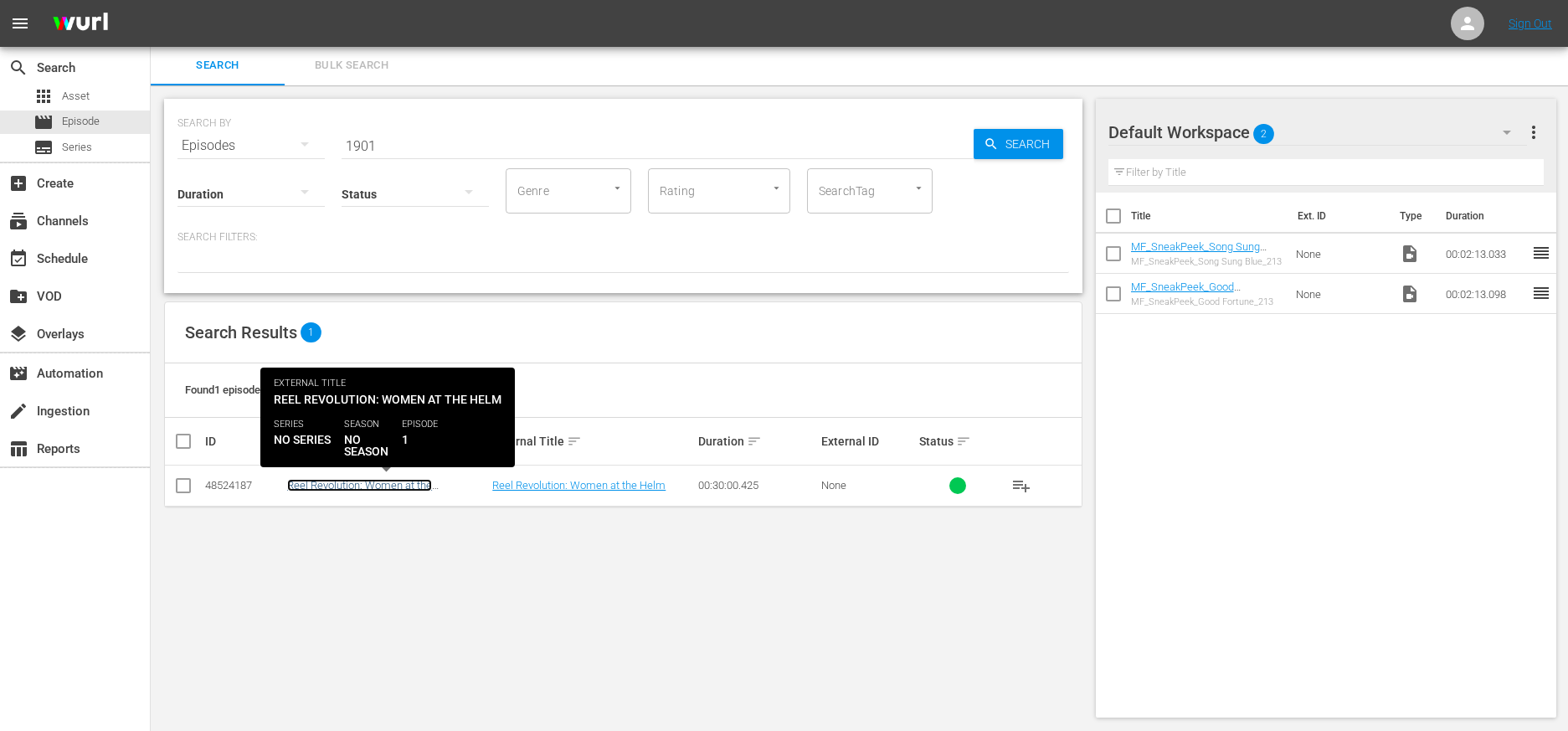
click at [432, 480] on link "Reel Revolution: Women at the [GEOGRAPHIC_DATA] 1901" at bounding box center [360, 492] width 145 height 25
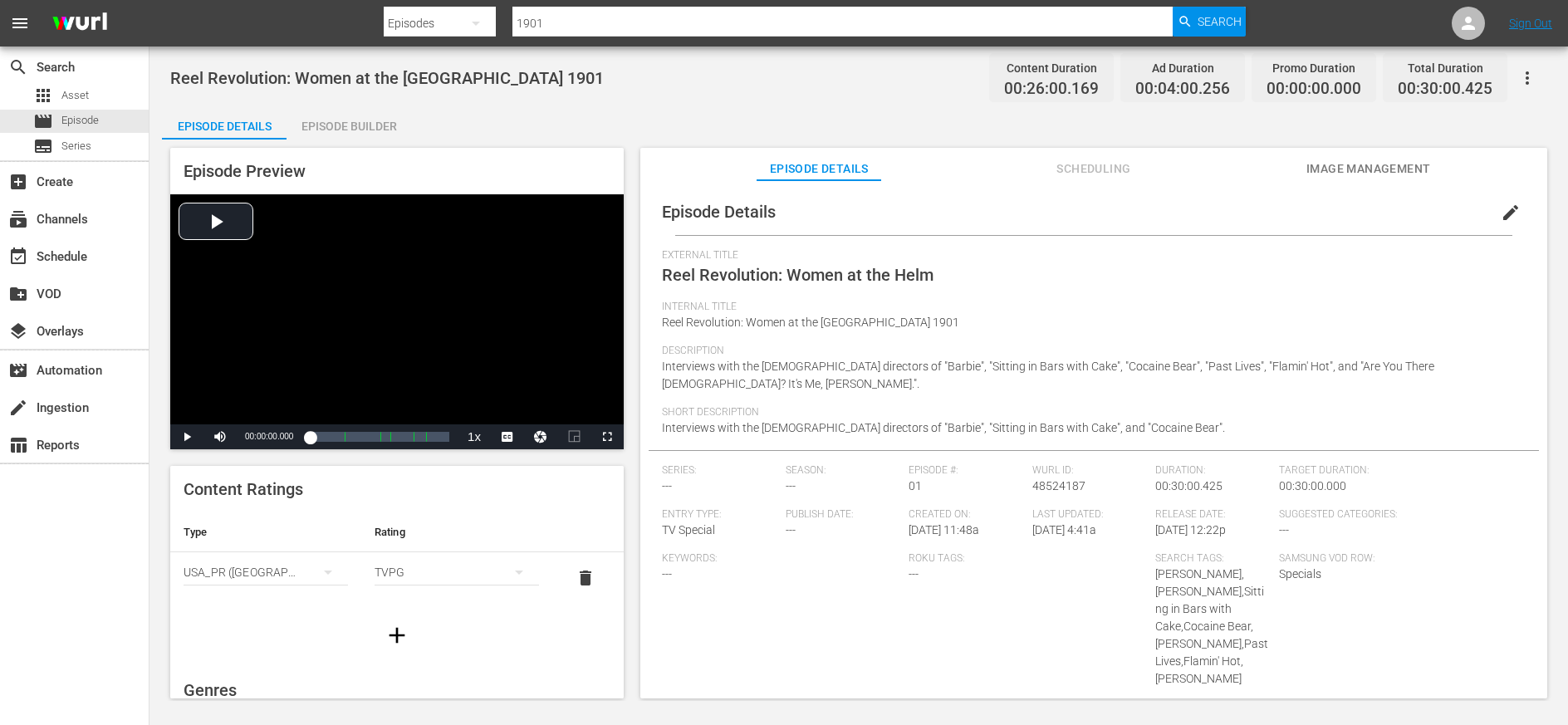
click at [358, 125] on div "Episode Builder" at bounding box center [348, 126] width 125 height 40
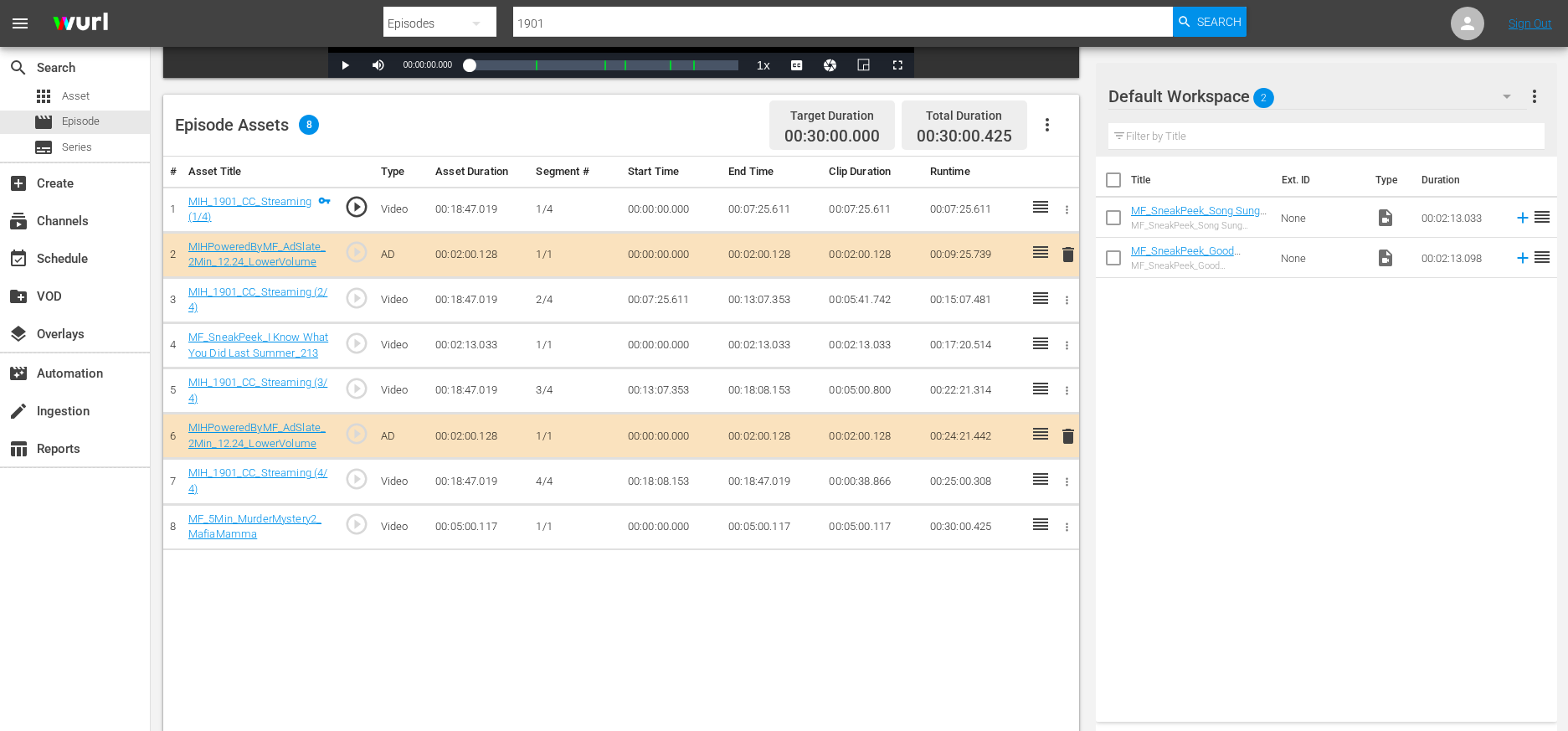
scroll to position [437, 0]
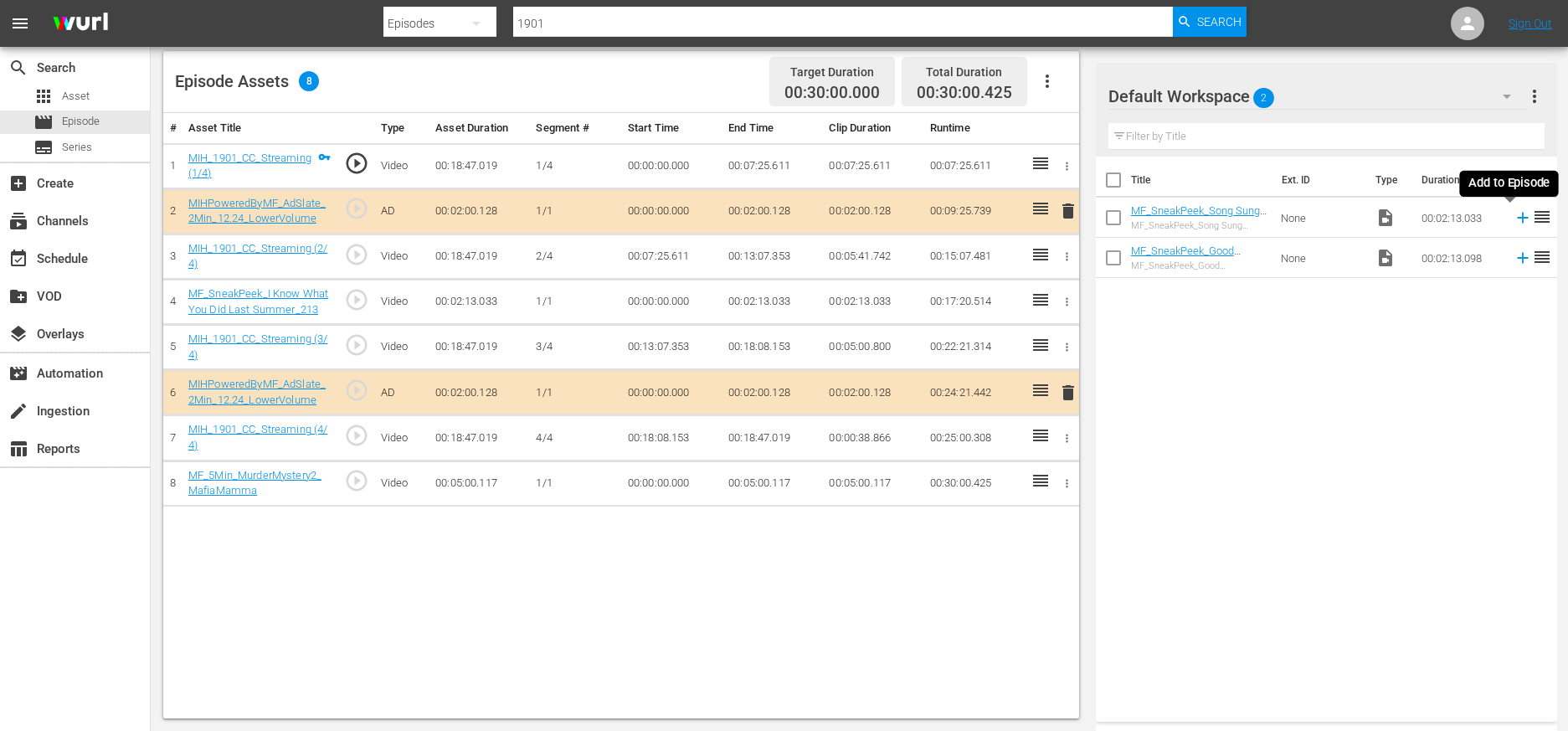
click at [989, 216] on icon at bounding box center [1522, 217] width 11 height 11
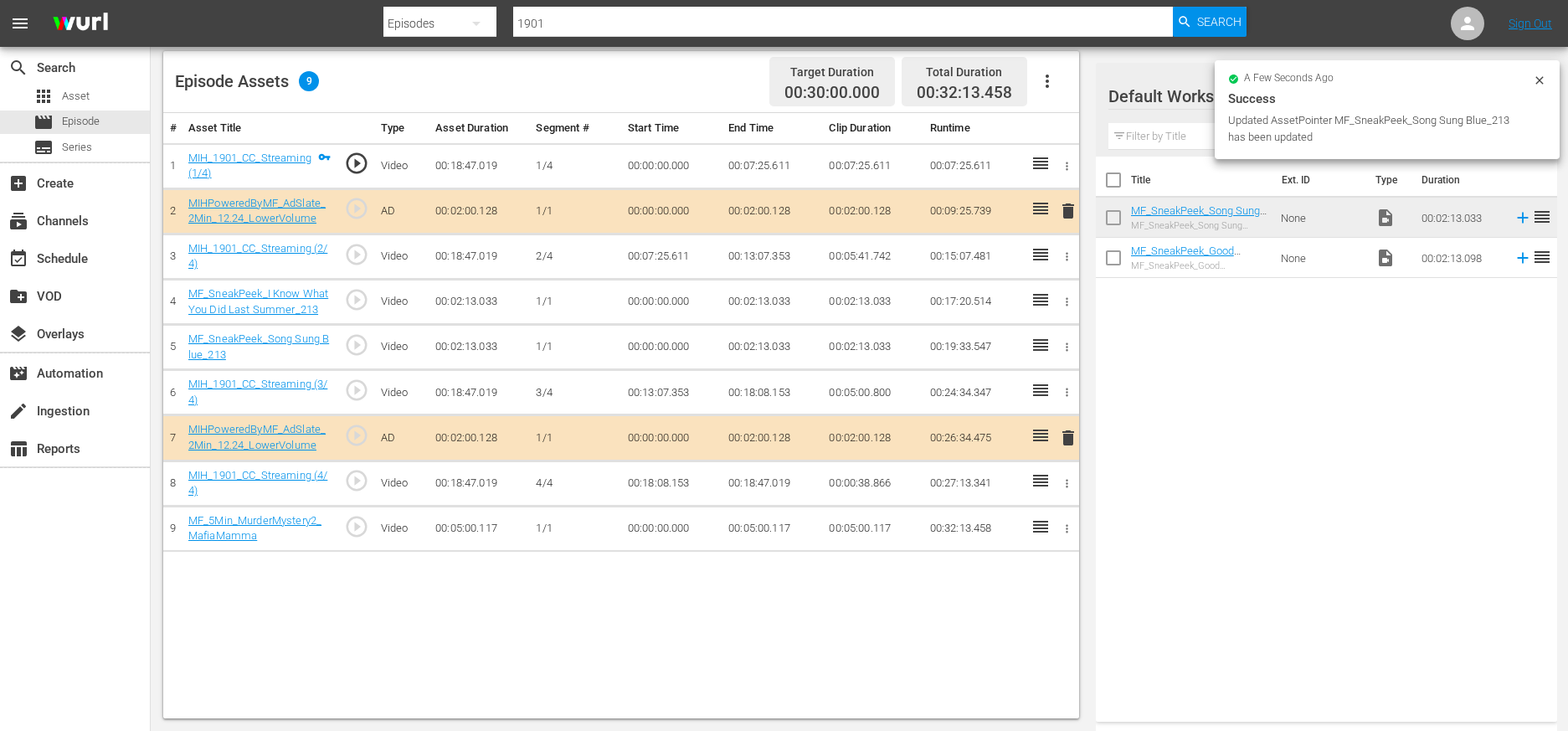
click at [989, 300] on icon "button" at bounding box center [1066, 301] width 12 height 13
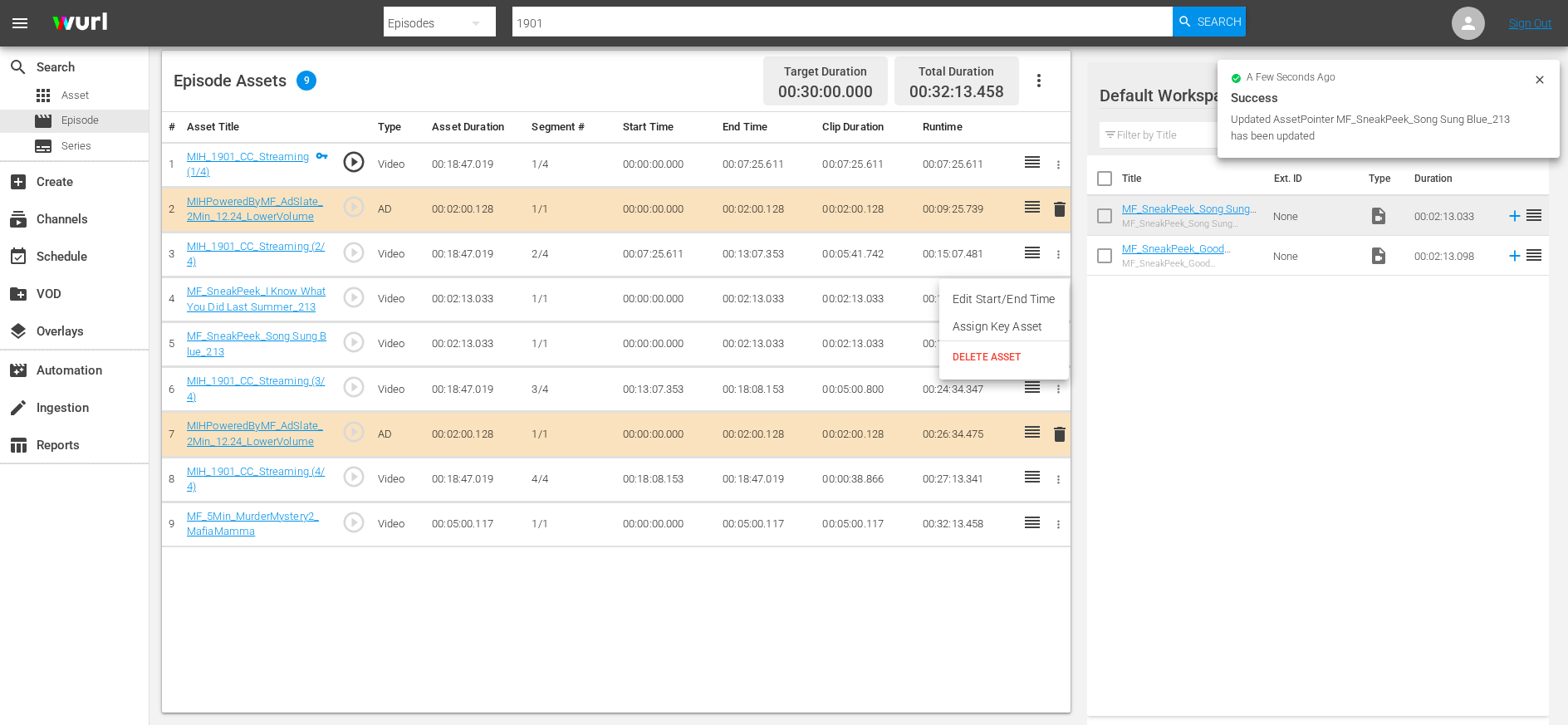
click at [981, 358] on span "DELETE ASSET" at bounding box center [1004, 358] width 103 height 15
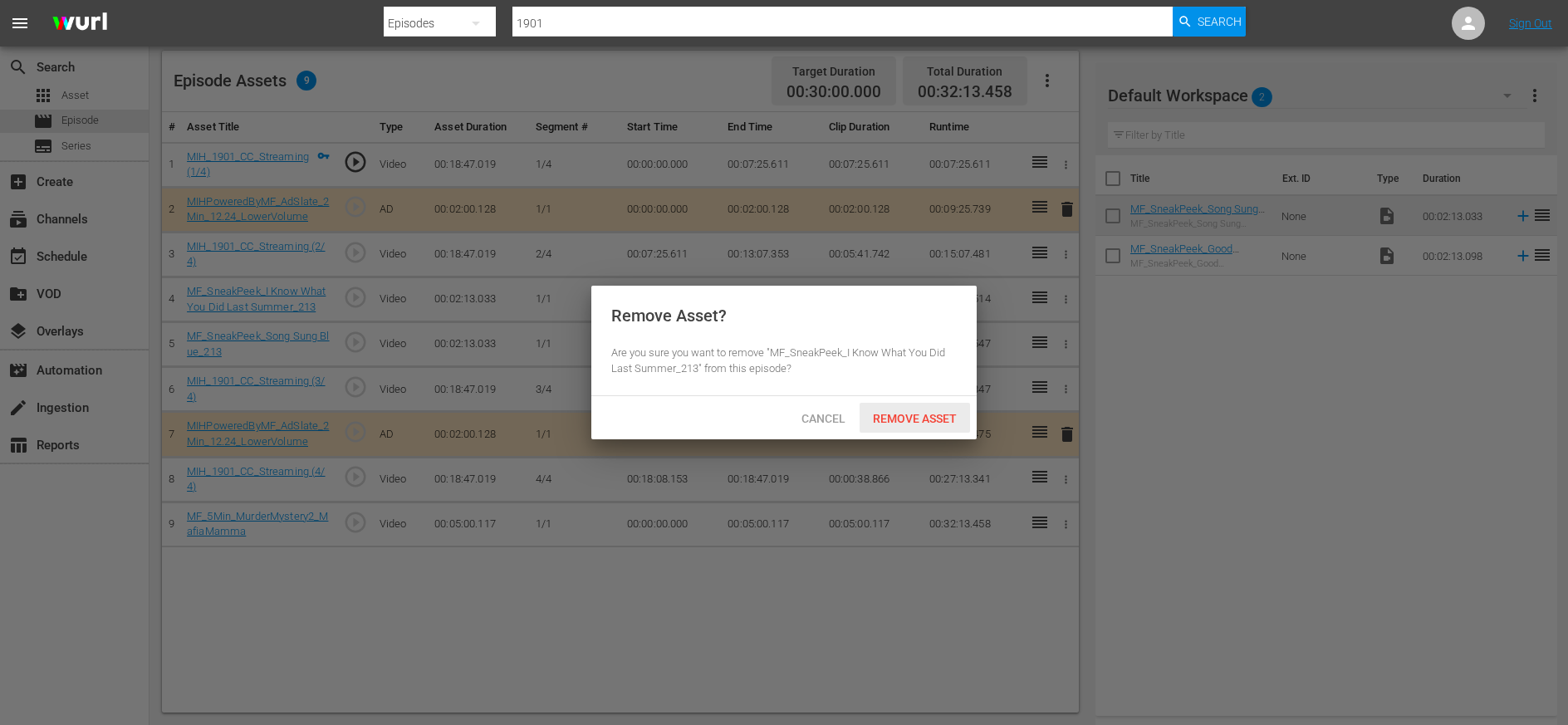
click at [905, 421] on span "Remove Asset" at bounding box center [915, 419] width 111 height 13
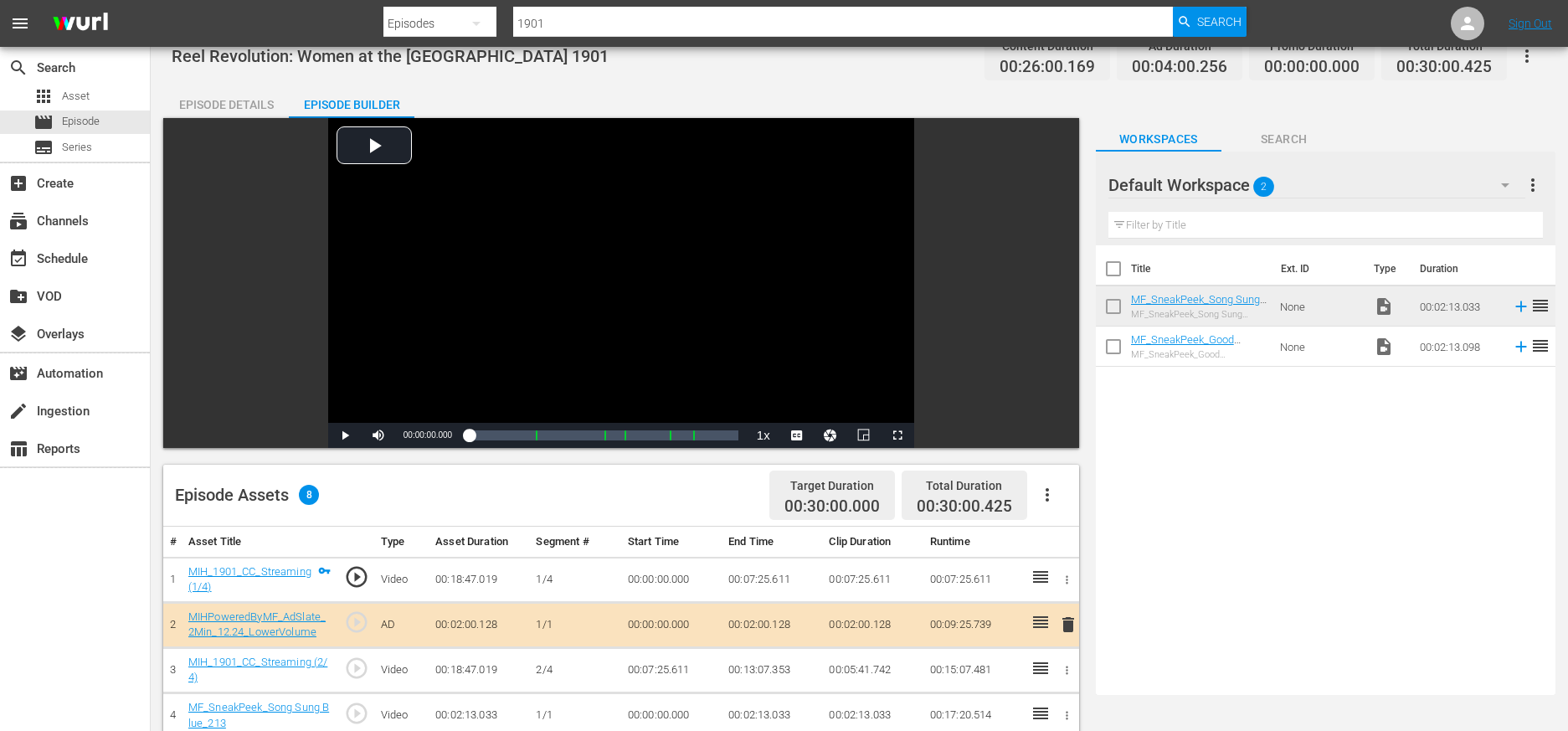
scroll to position [0, 0]
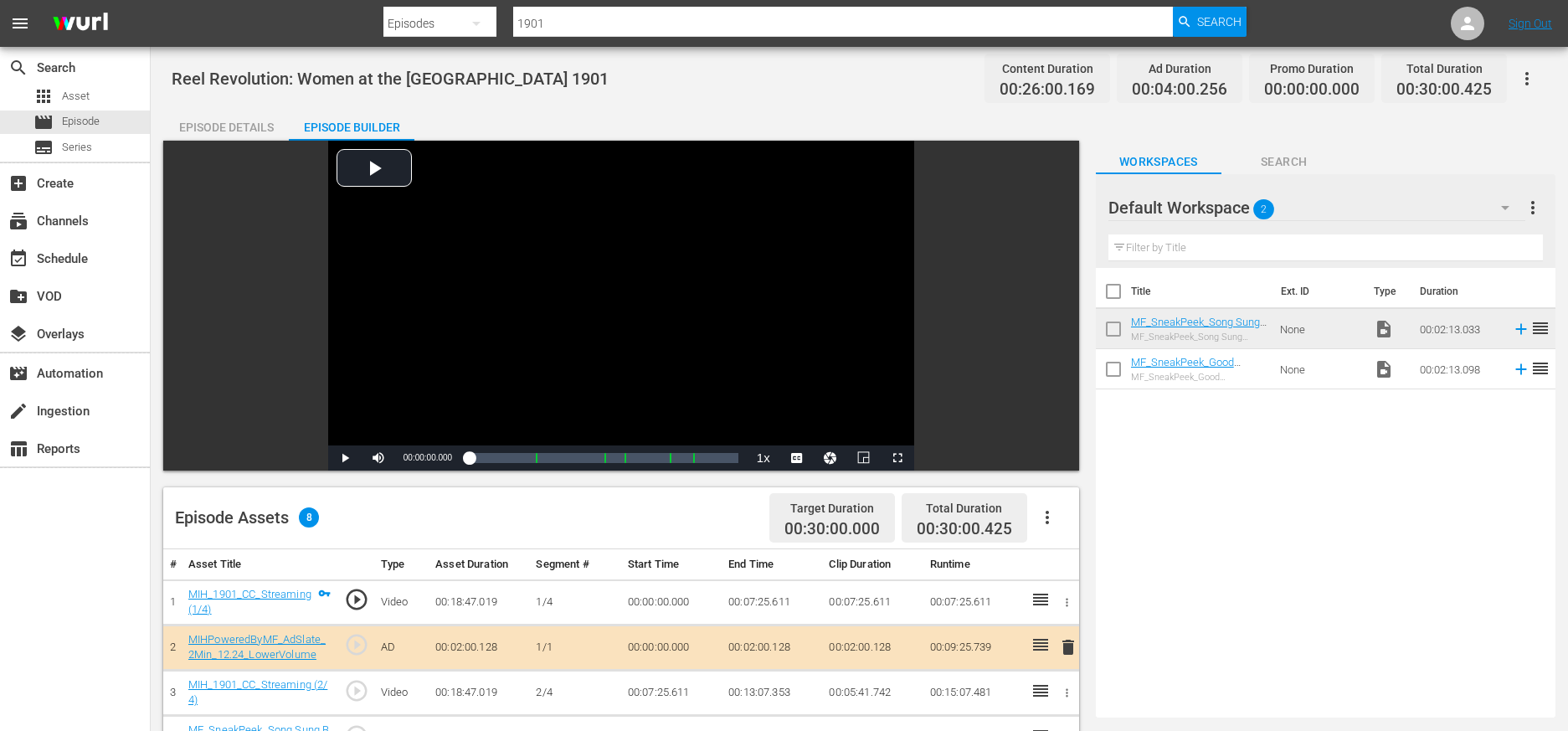
click at [989, 329] on input "checkbox" at bounding box center [1113, 332] width 36 height 36
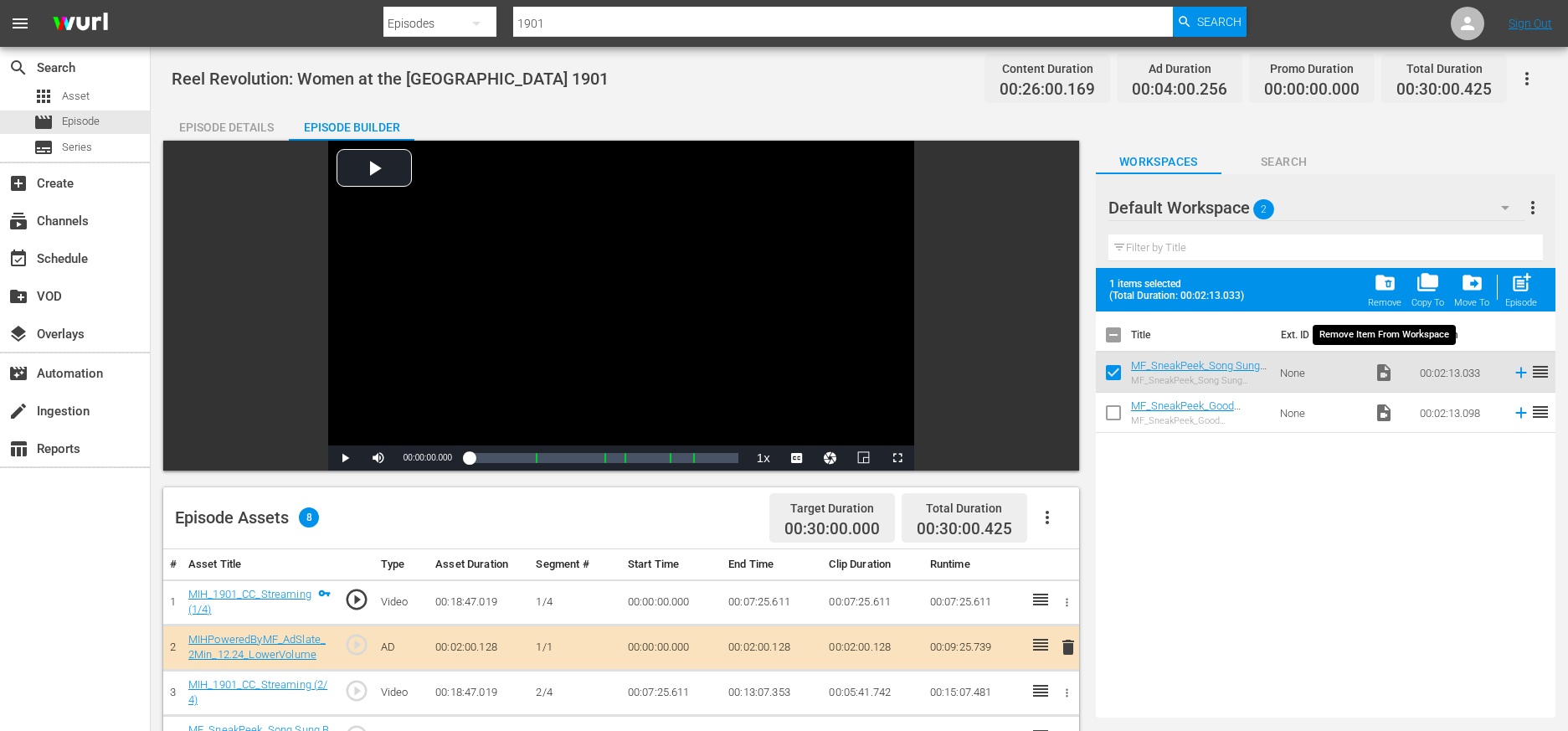
click at [989, 281] on span "folder_delete" at bounding box center [1385, 283] width 23 height 23
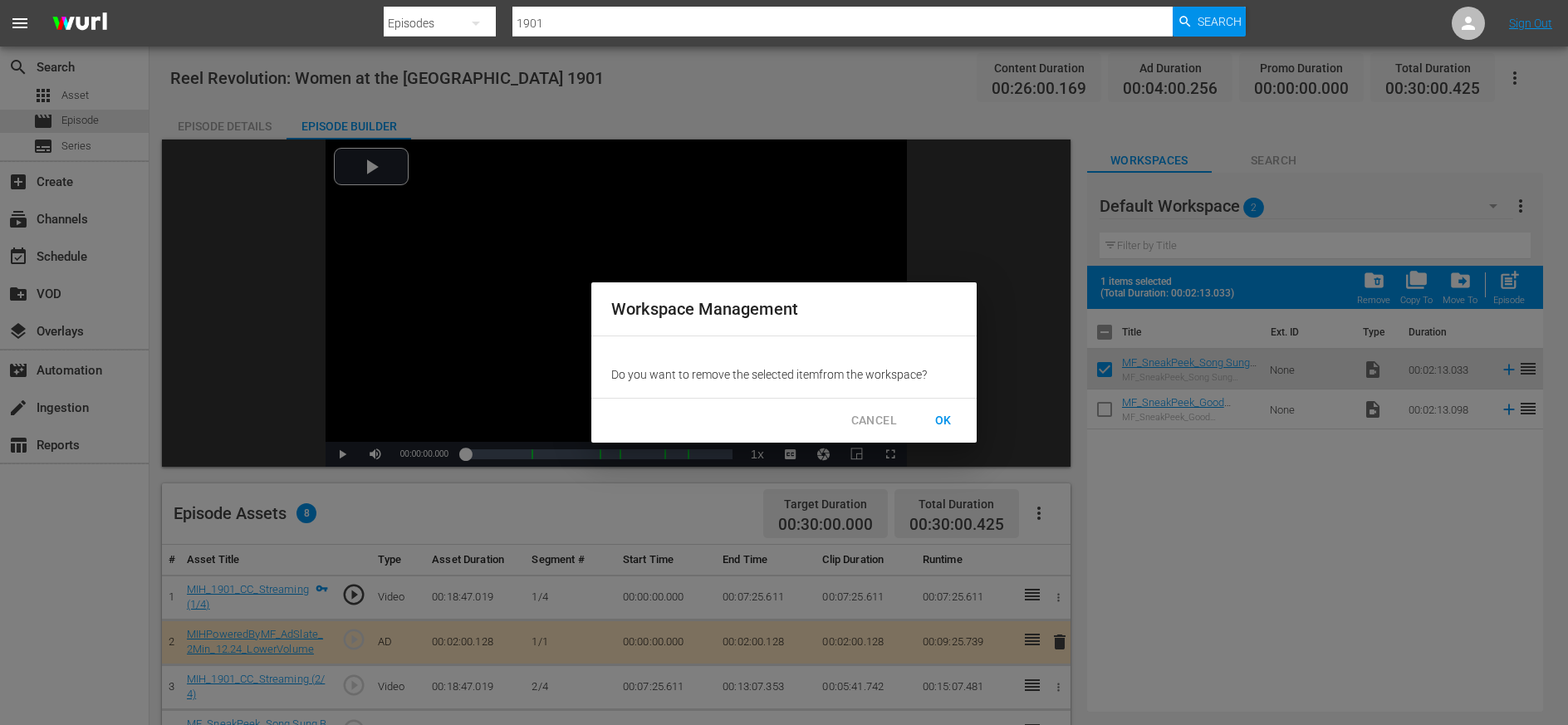
click at [944, 419] on span "OK" at bounding box center [943, 421] width 27 height 21
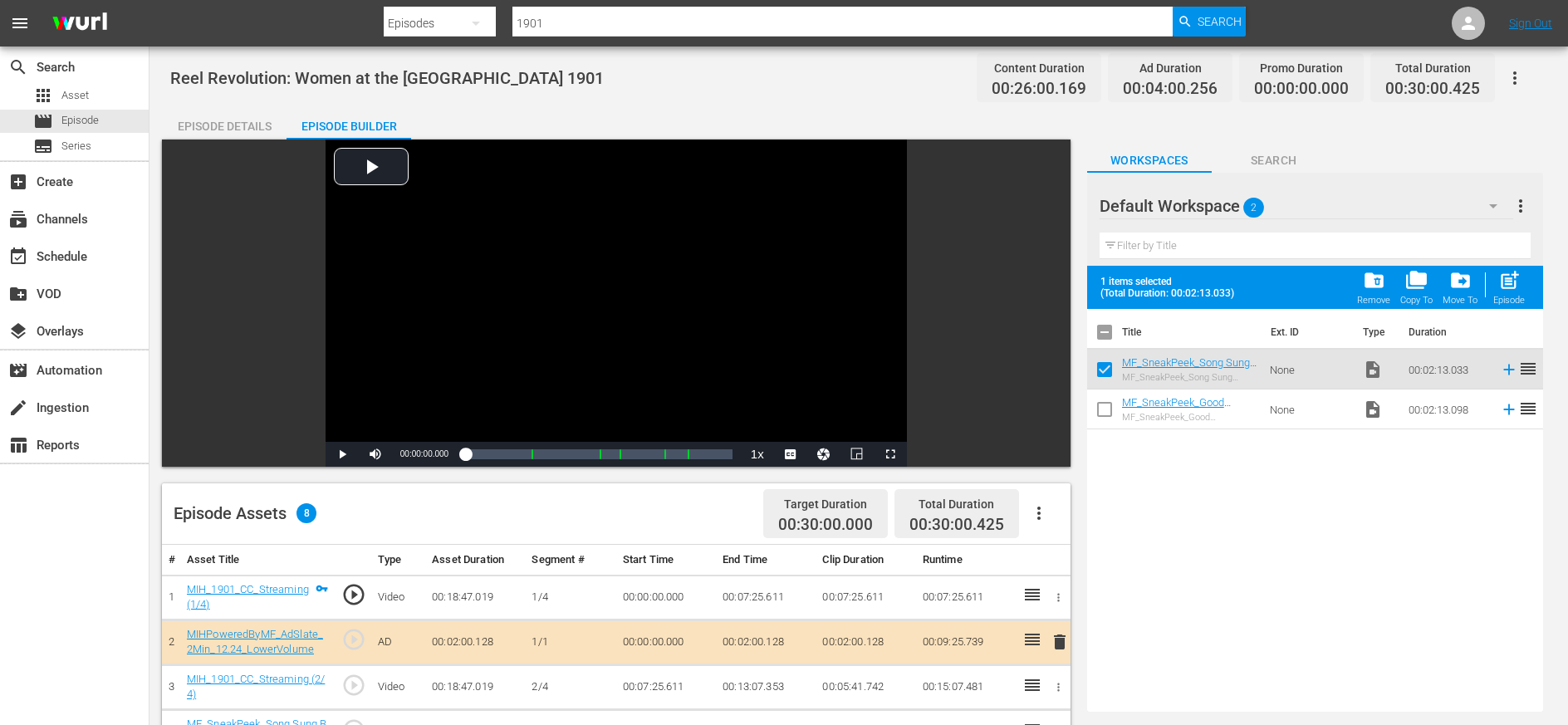
checkbox input "false"
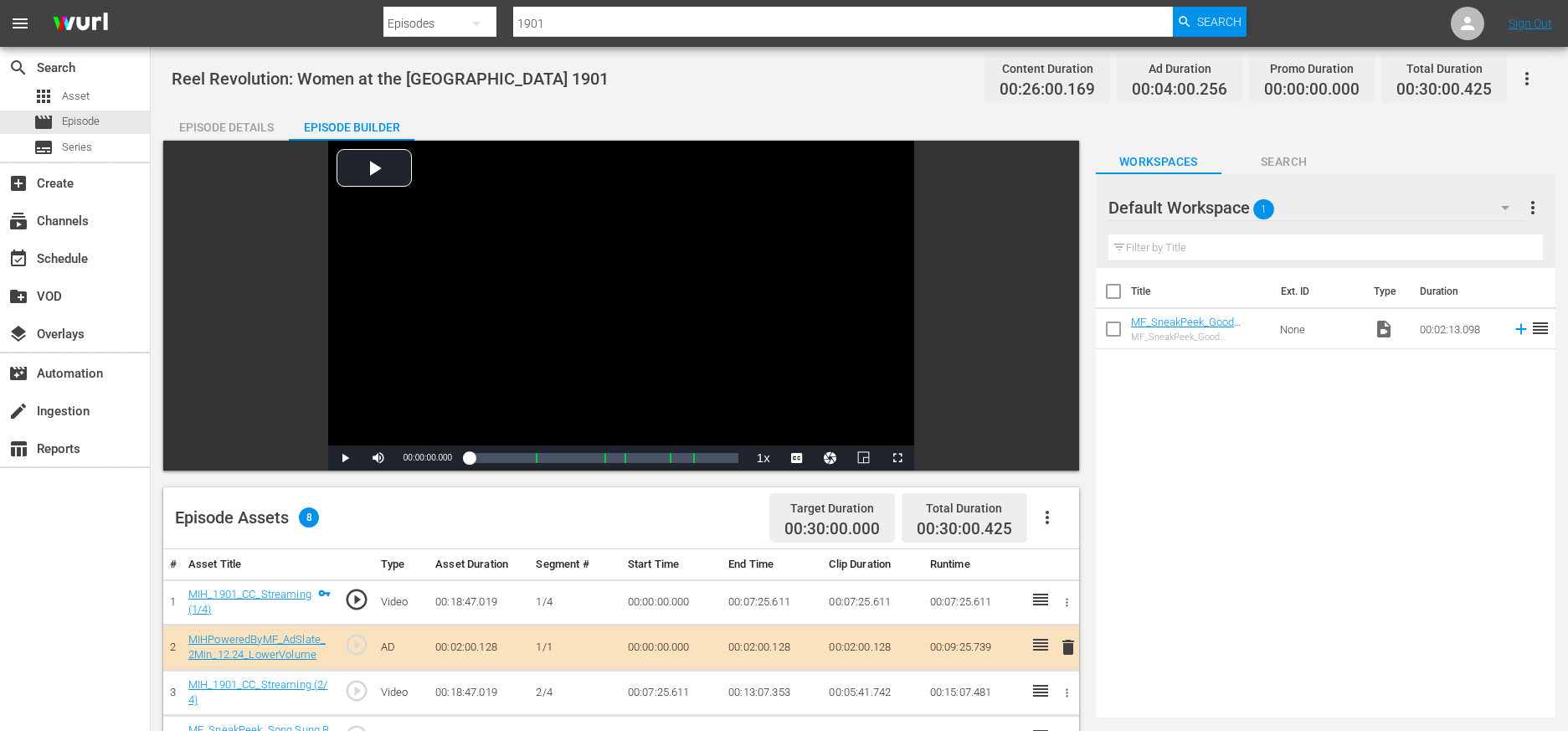
click at [581, 24] on input "1901" at bounding box center [843, 23] width 660 height 40
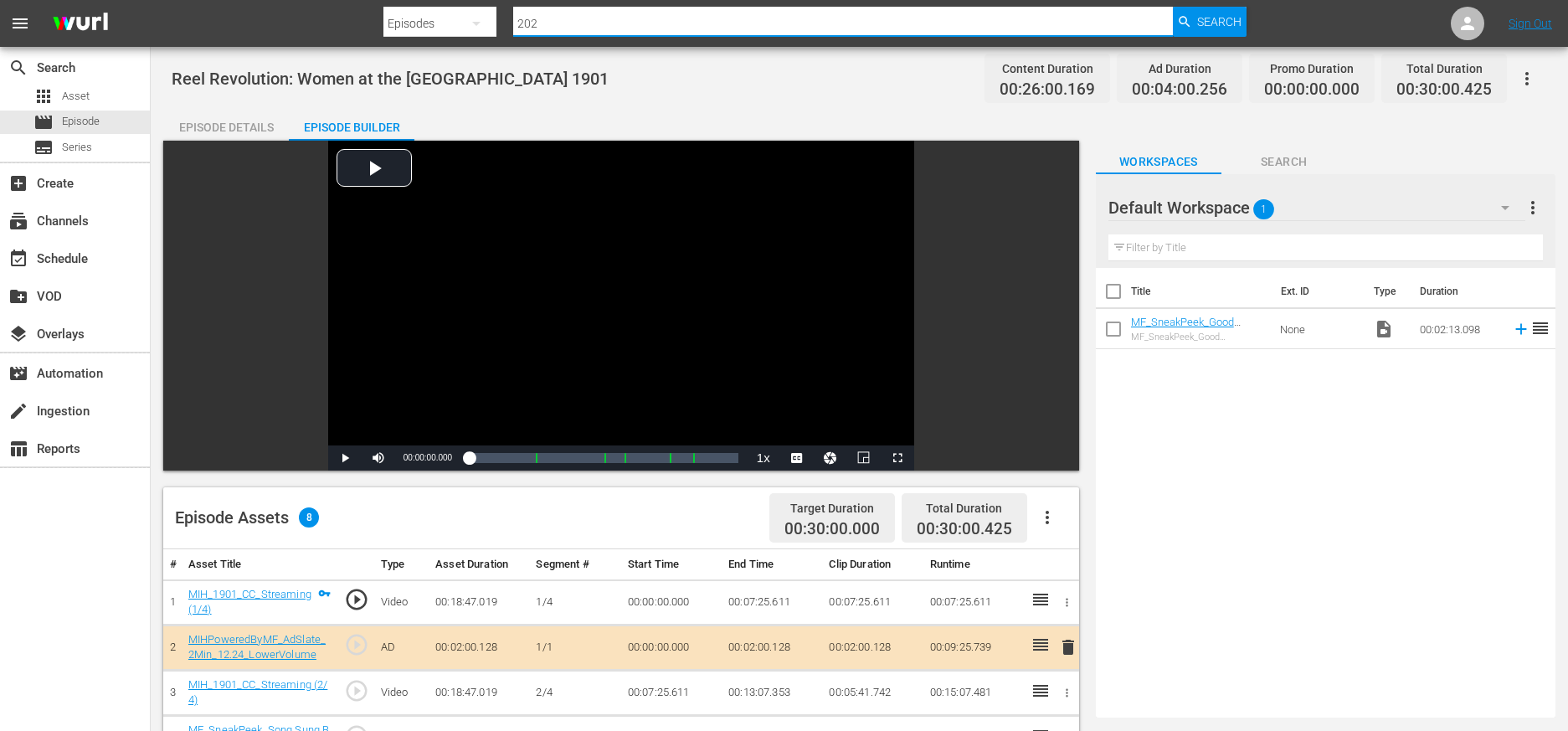
type input "2022"
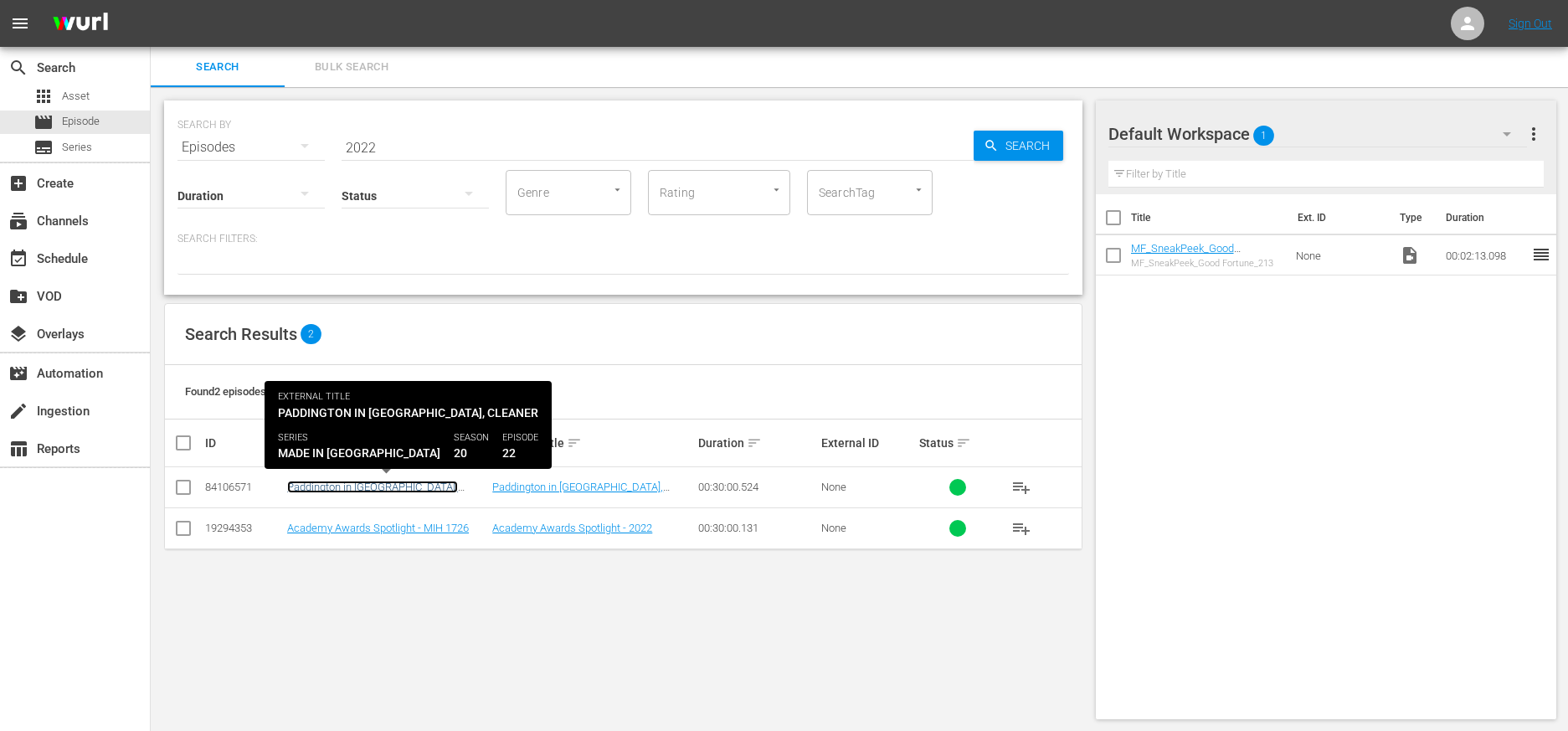
click at [437, 485] on link "Paddington in [GEOGRAPHIC_DATA], Cleaner - MIH 2022" at bounding box center [373, 493] width 171 height 25
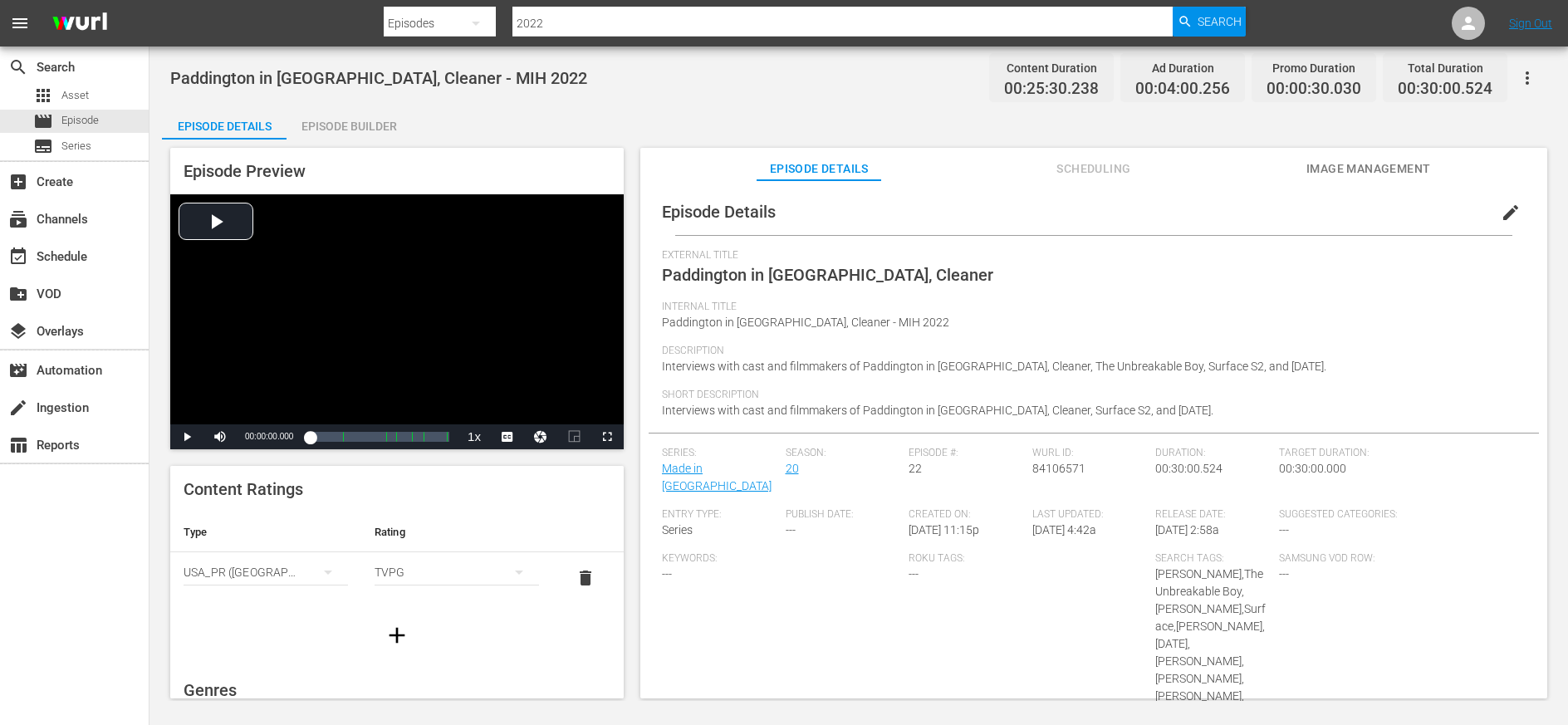
drag, startPoint x: 330, startPoint y: 123, endPoint x: 341, endPoint y: 145, distance: 24.6
click at [330, 123] on div "Episode Builder" at bounding box center [348, 126] width 125 height 40
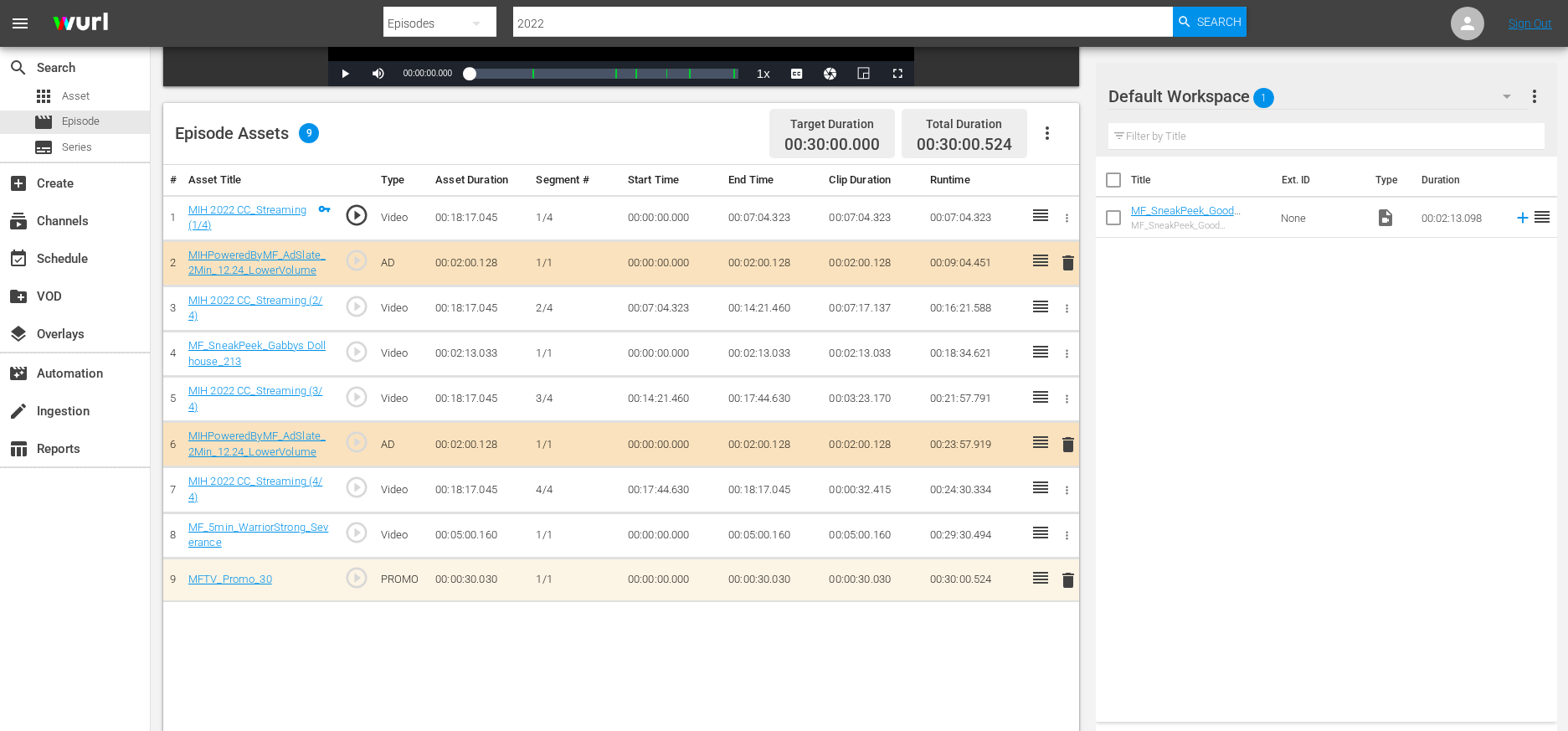
scroll to position [437, 0]
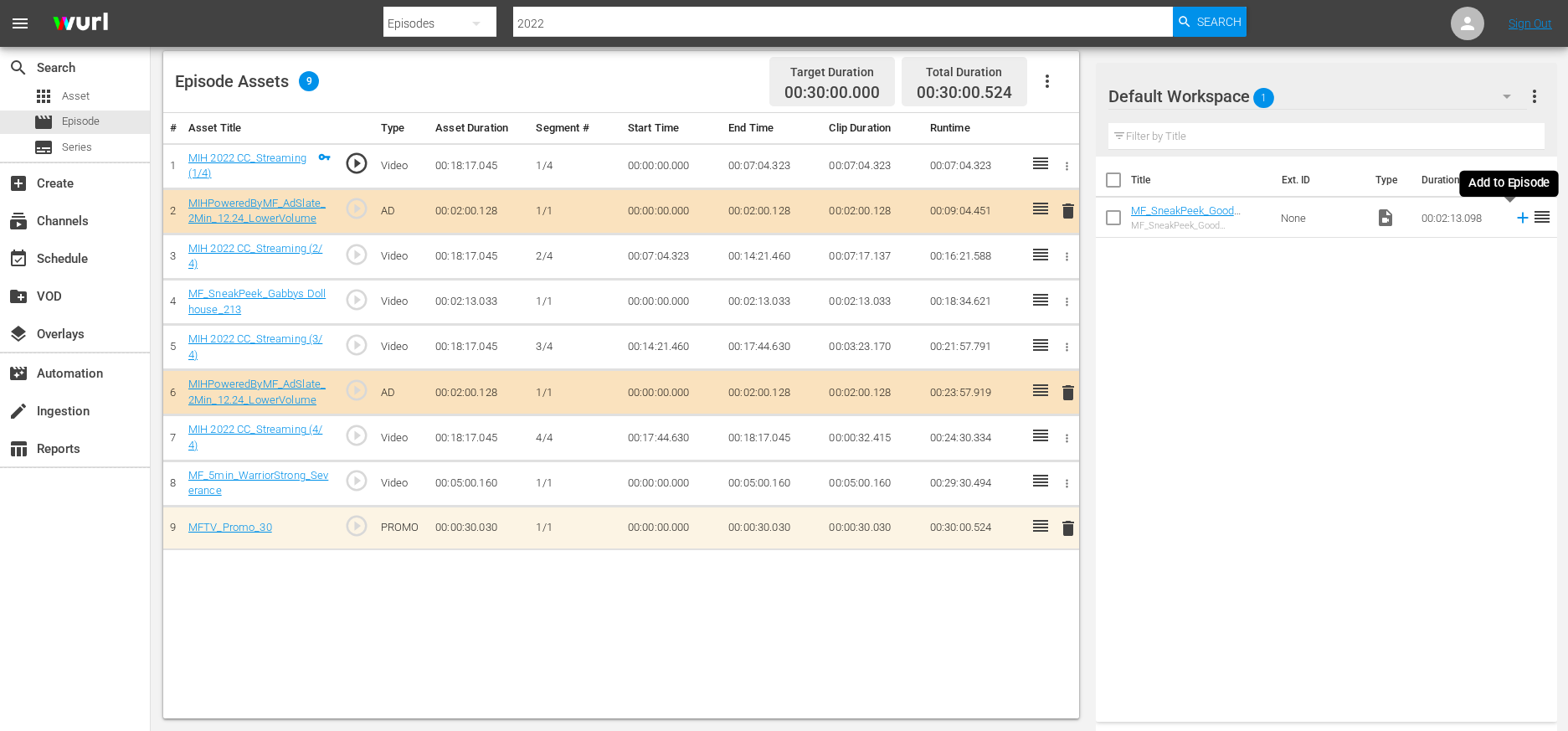
drag, startPoint x: 1511, startPoint y: 218, endPoint x: 1489, endPoint y: 375, distance: 158.5
click at [989, 218] on icon at bounding box center [1523, 217] width 18 height 18
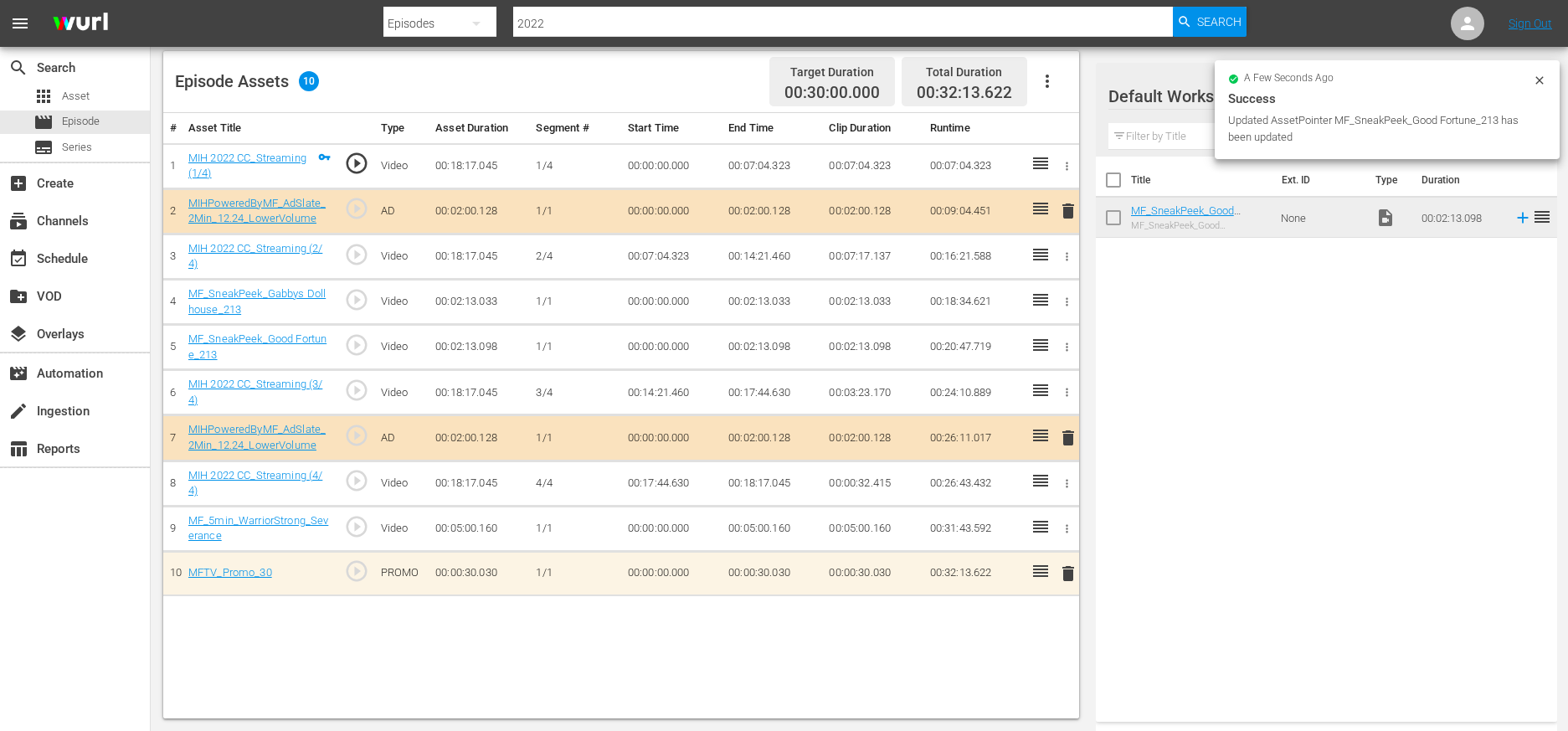
click at [989, 296] on icon "button" at bounding box center [1066, 301] width 12 height 13
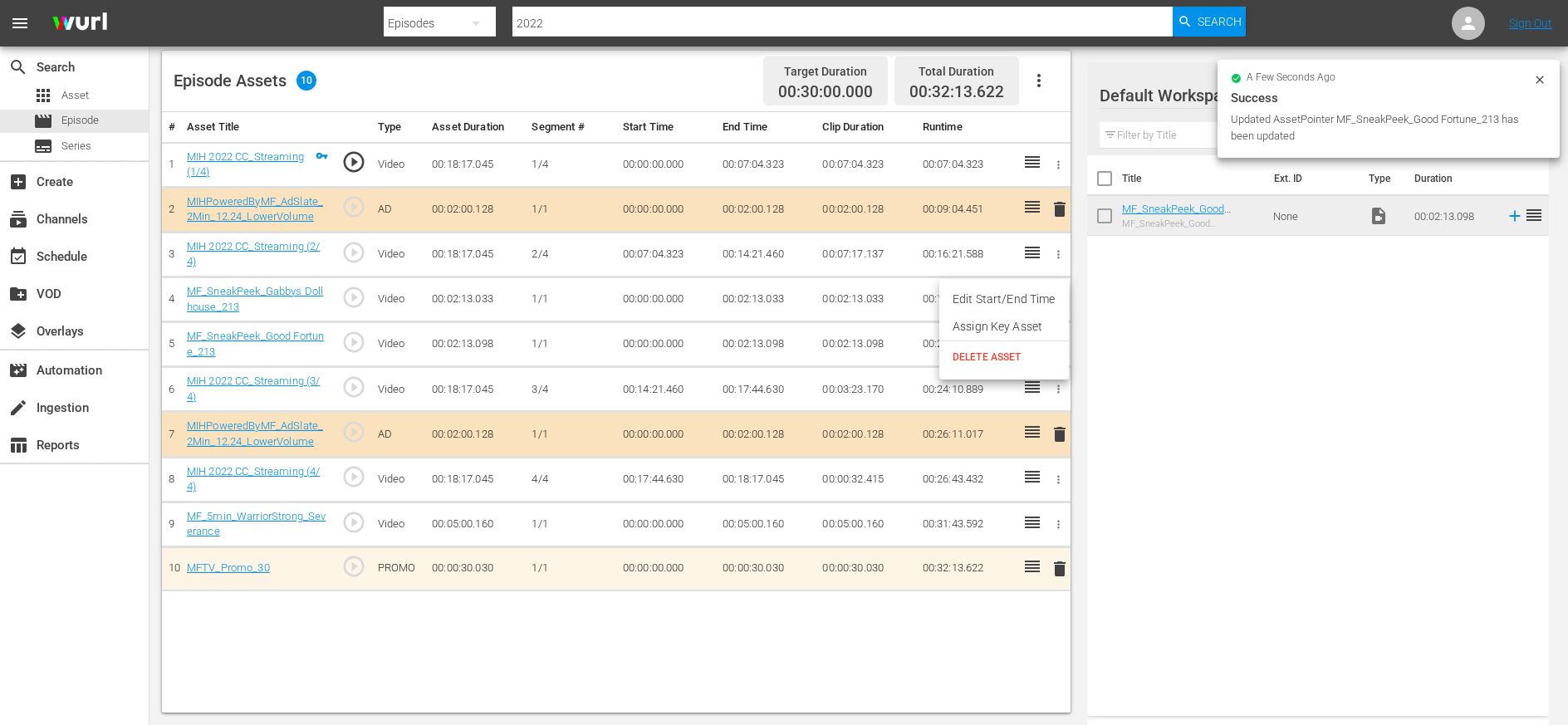
click at [981, 351] on span "DELETE ASSET" at bounding box center [1004, 358] width 103 height 15
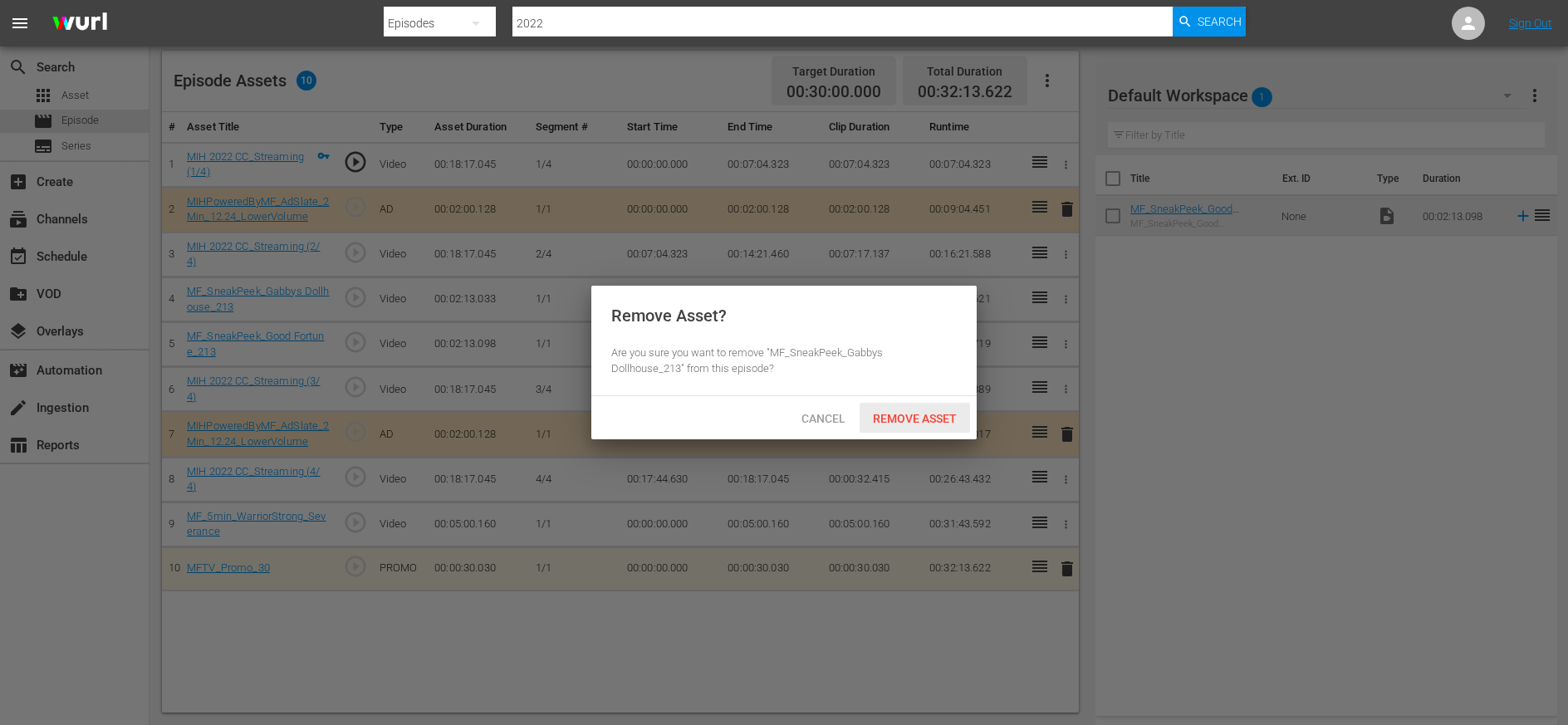
click at [911, 416] on span "Remove Asset" at bounding box center [915, 419] width 111 height 13
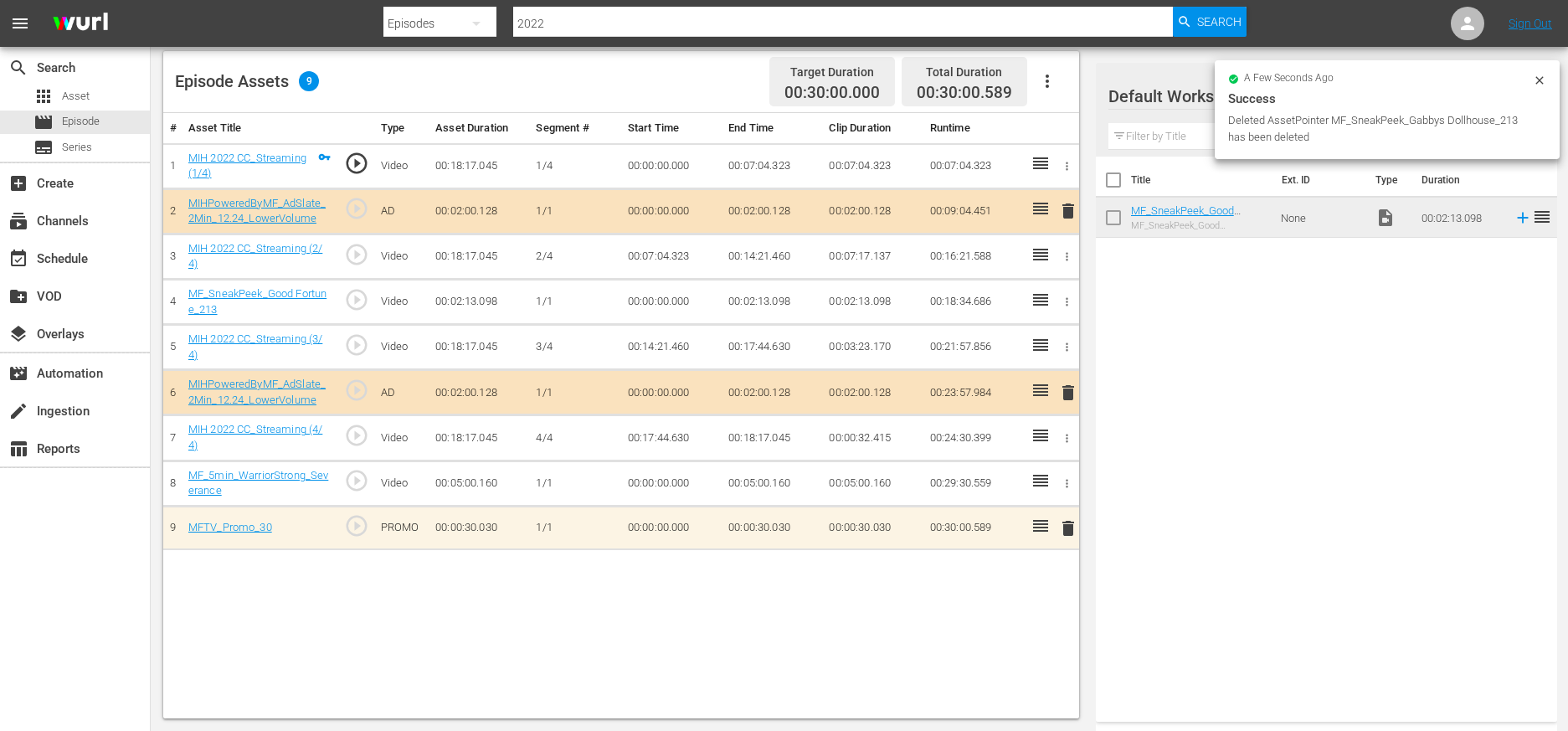
click at [989, 420] on div "Title Ext. ID Type Duration MF_SneakPeek_Good Fortune_213 MF_SneakPeek_Good For…" at bounding box center [1327, 436] width 461 height 559
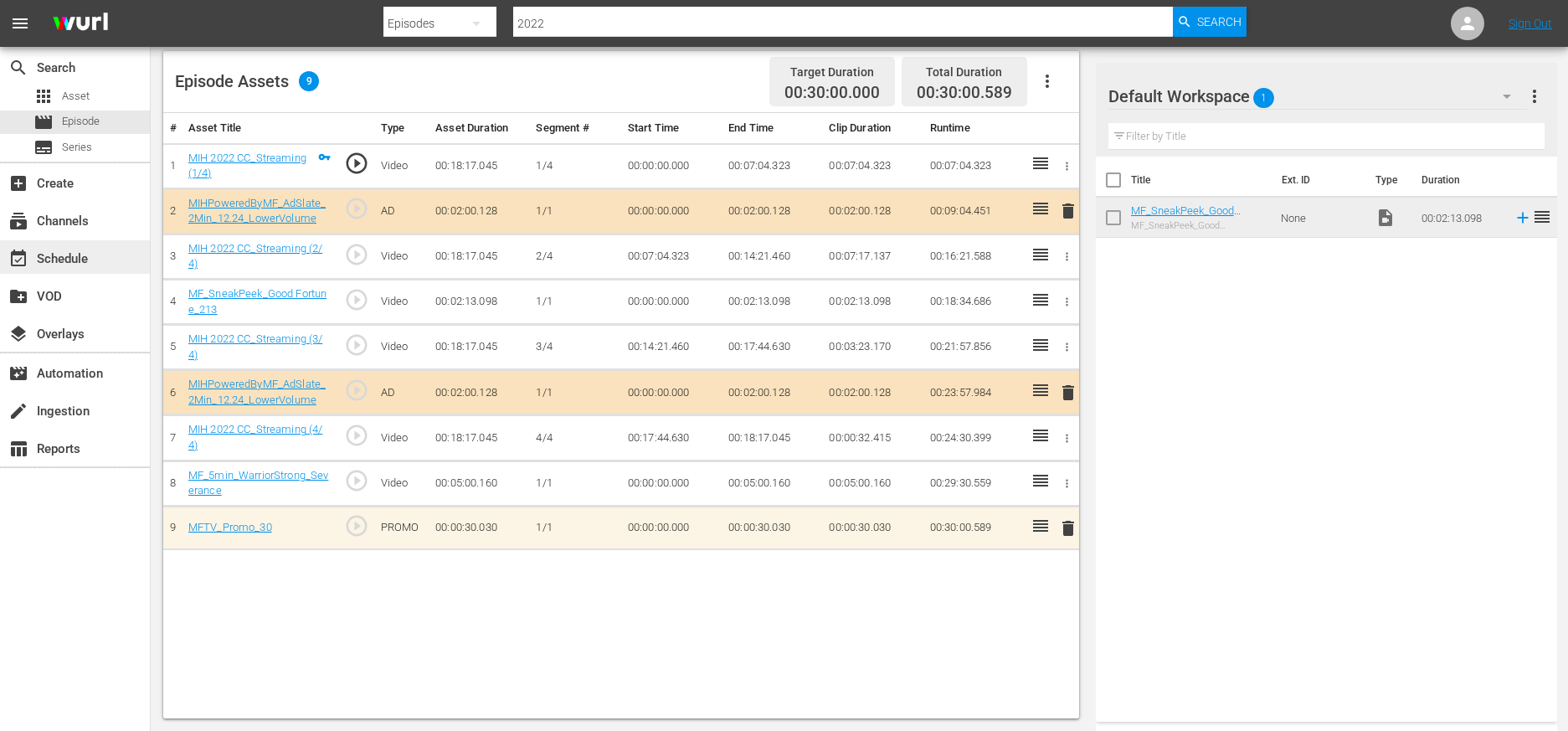
click at [75, 261] on div "event_available Schedule" at bounding box center [47, 257] width 94 height 15
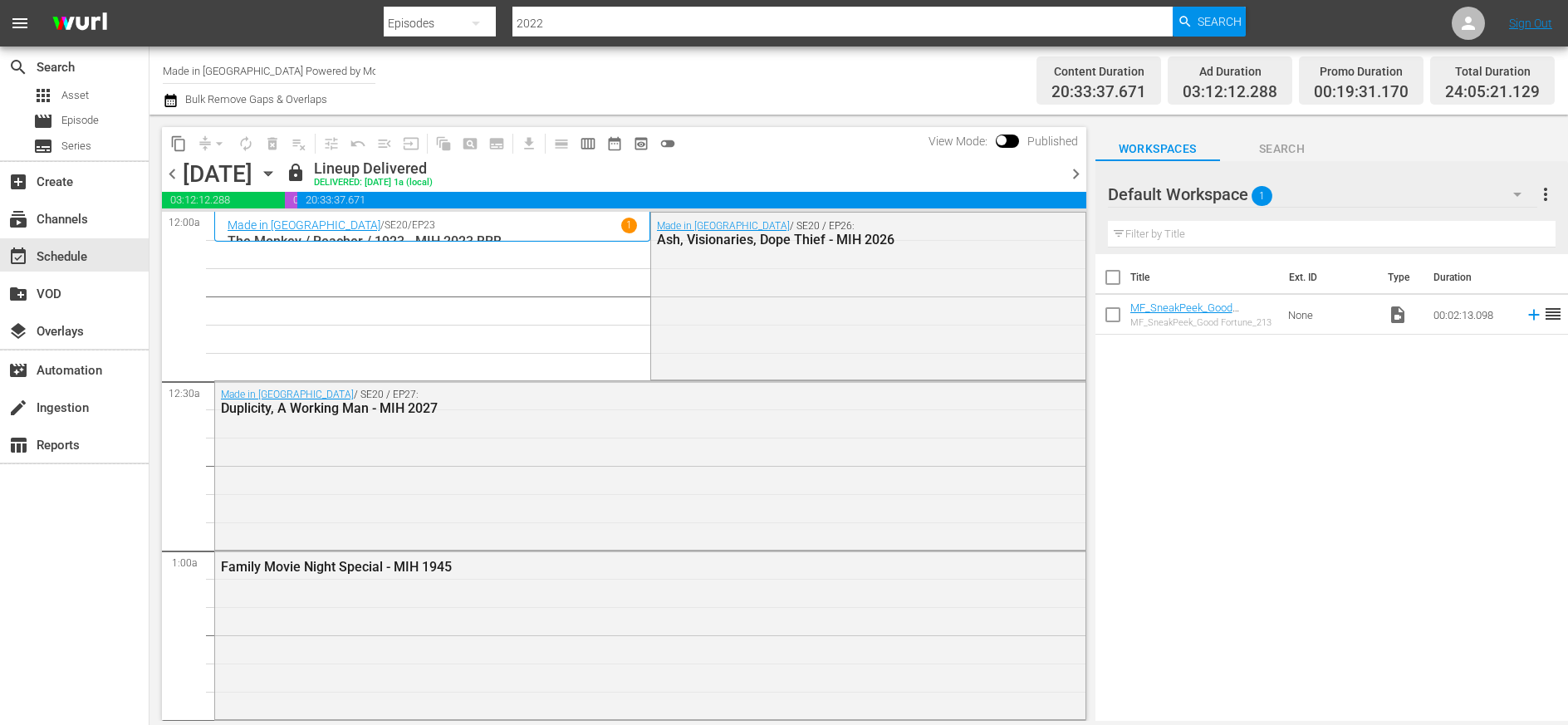
click at [981, 176] on span "chevron_right" at bounding box center [1076, 175] width 21 height 21
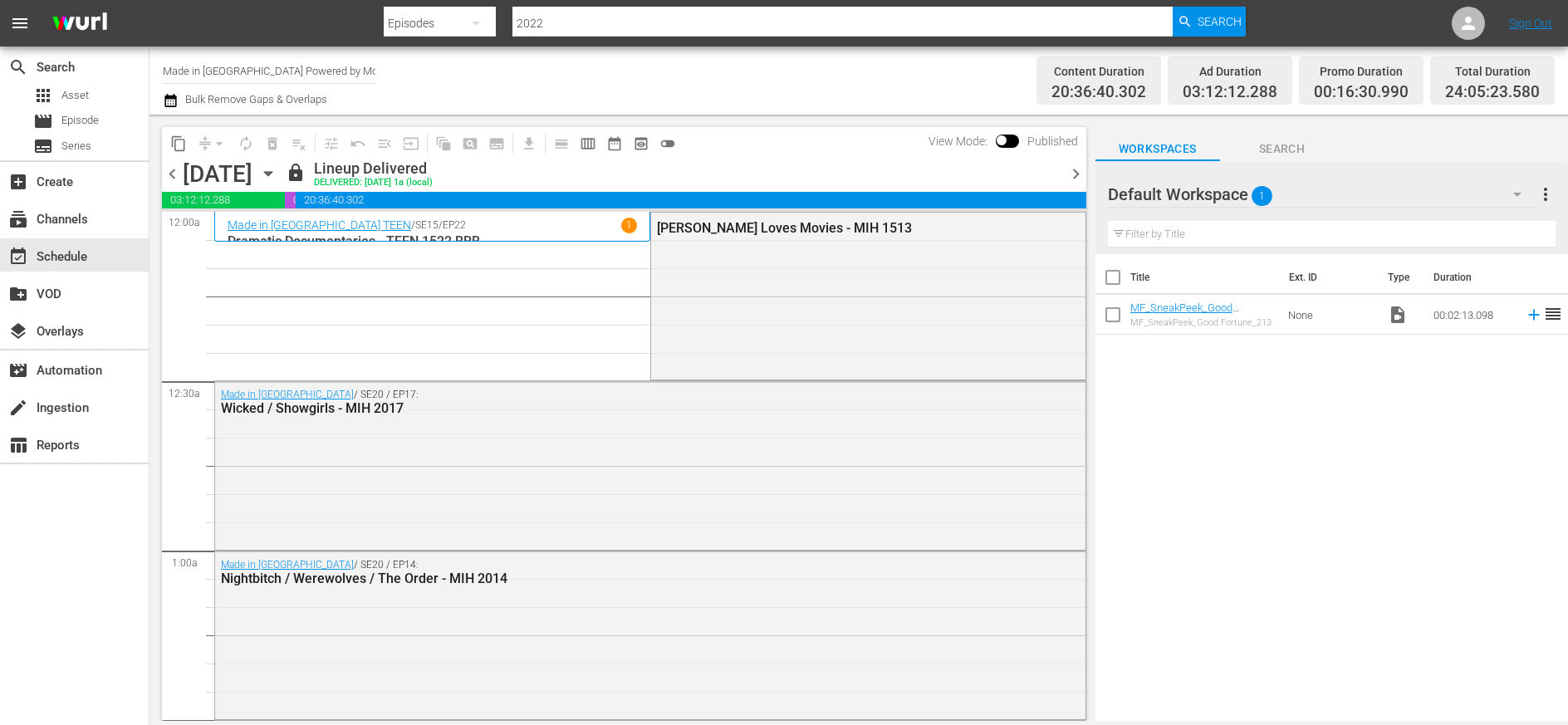
click at [981, 172] on span "chevron_right" at bounding box center [1076, 175] width 21 height 21
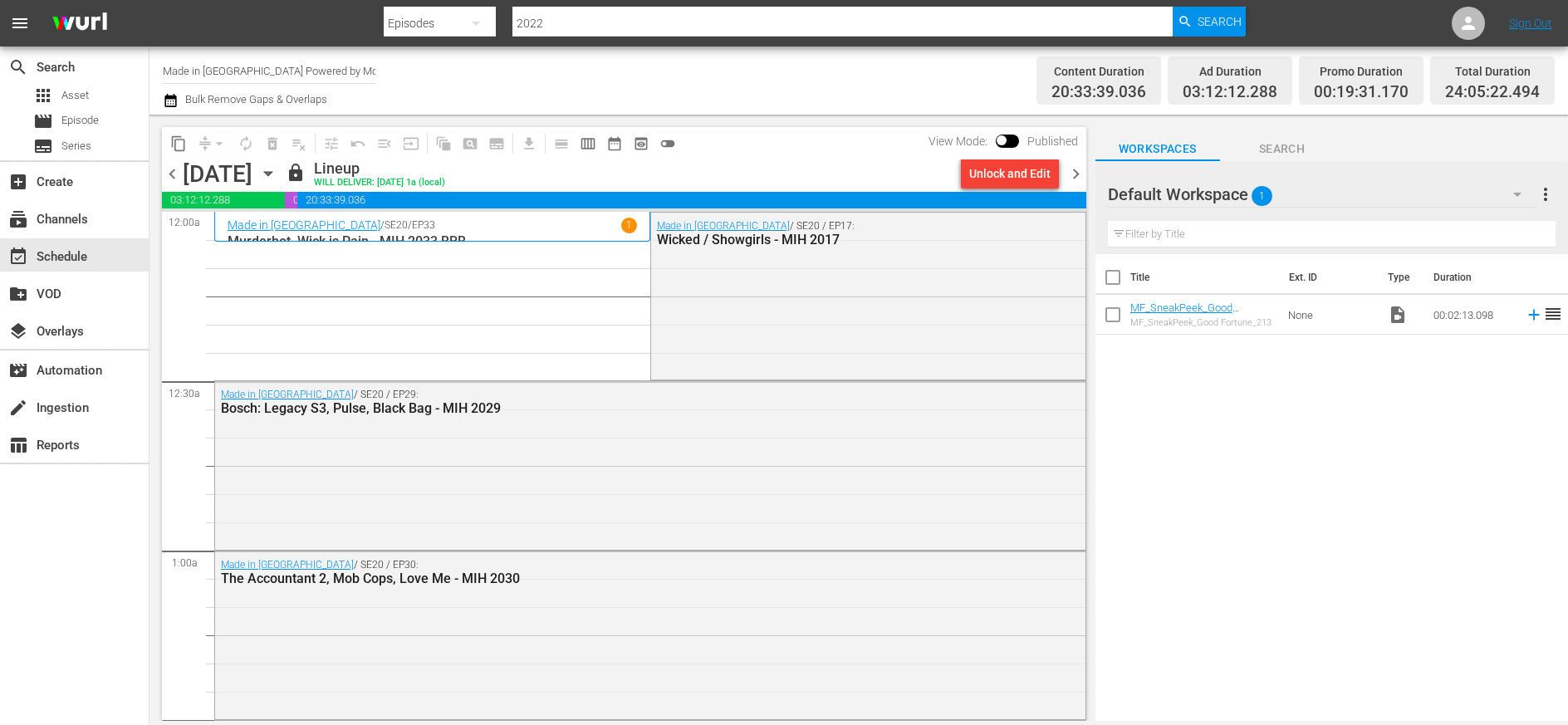
click at [981, 172] on div "Unlock and Edit" at bounding box center [1009, 173] width 81 height 30
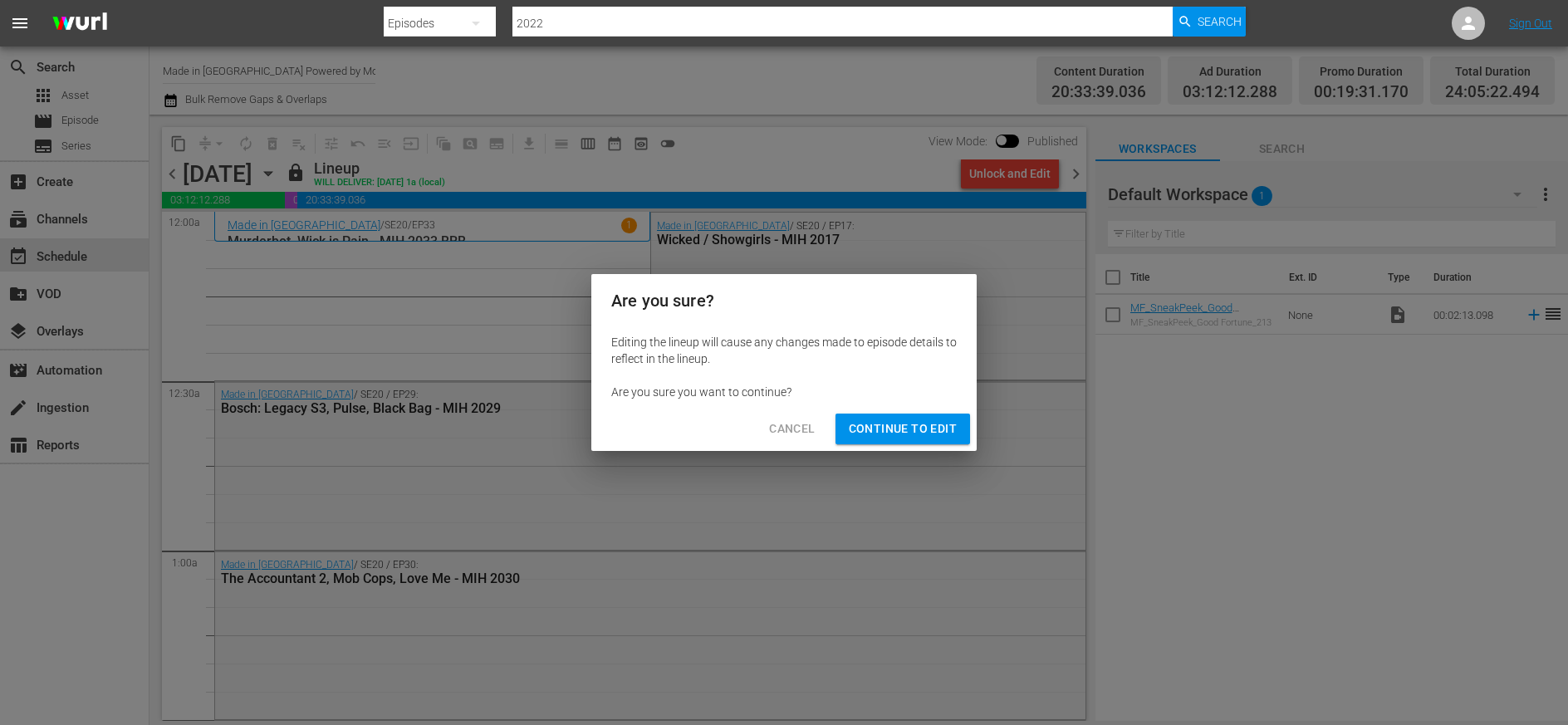
click at [907, 425] on span "Continue to Edit" at bounding box center [902, 429] width 108 height 21
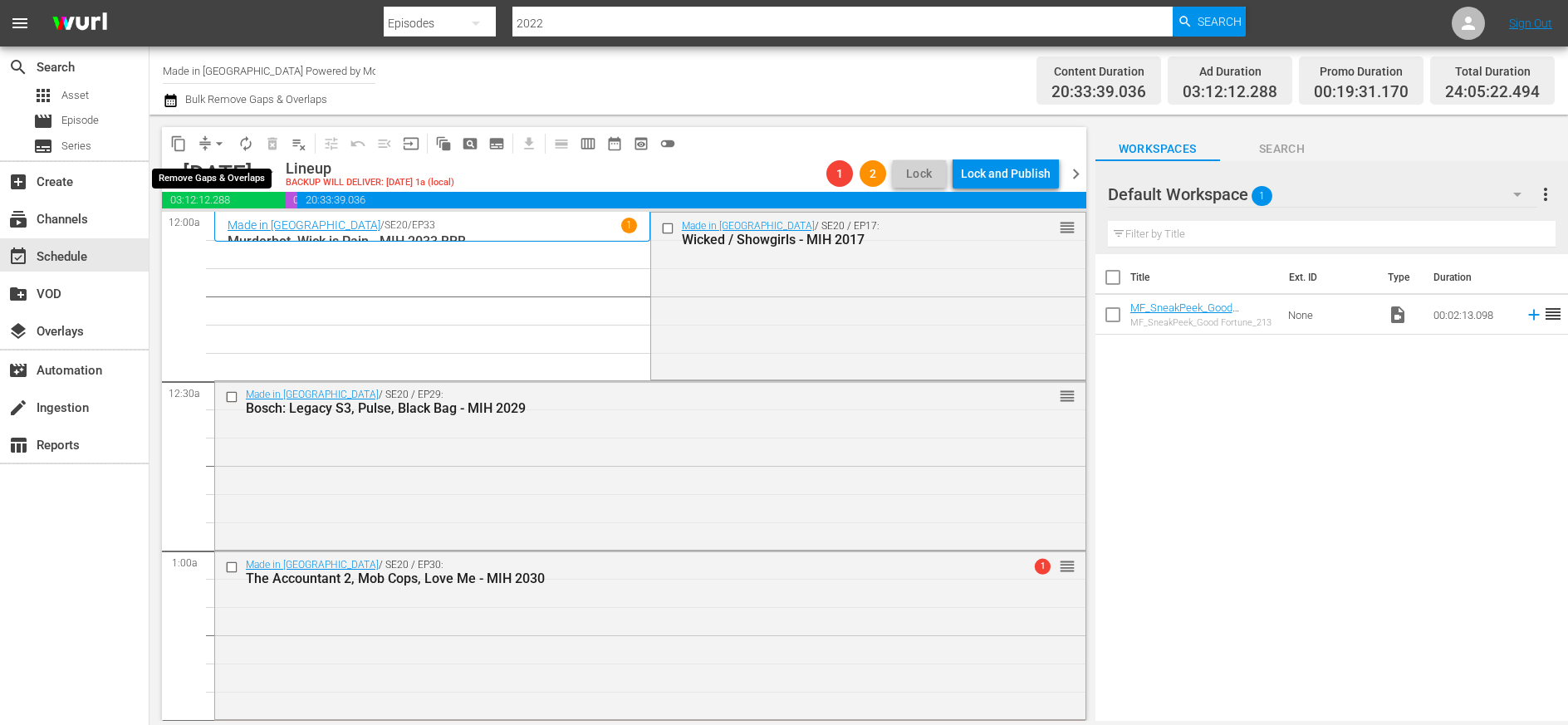
click at [220, 142] on span "arrow_drop_down" at bounding box center [218, 143] width 16 height 16
click at [210, 177] on li "Align to Midnight" at bounding box center [219, 177] width 175 height 28
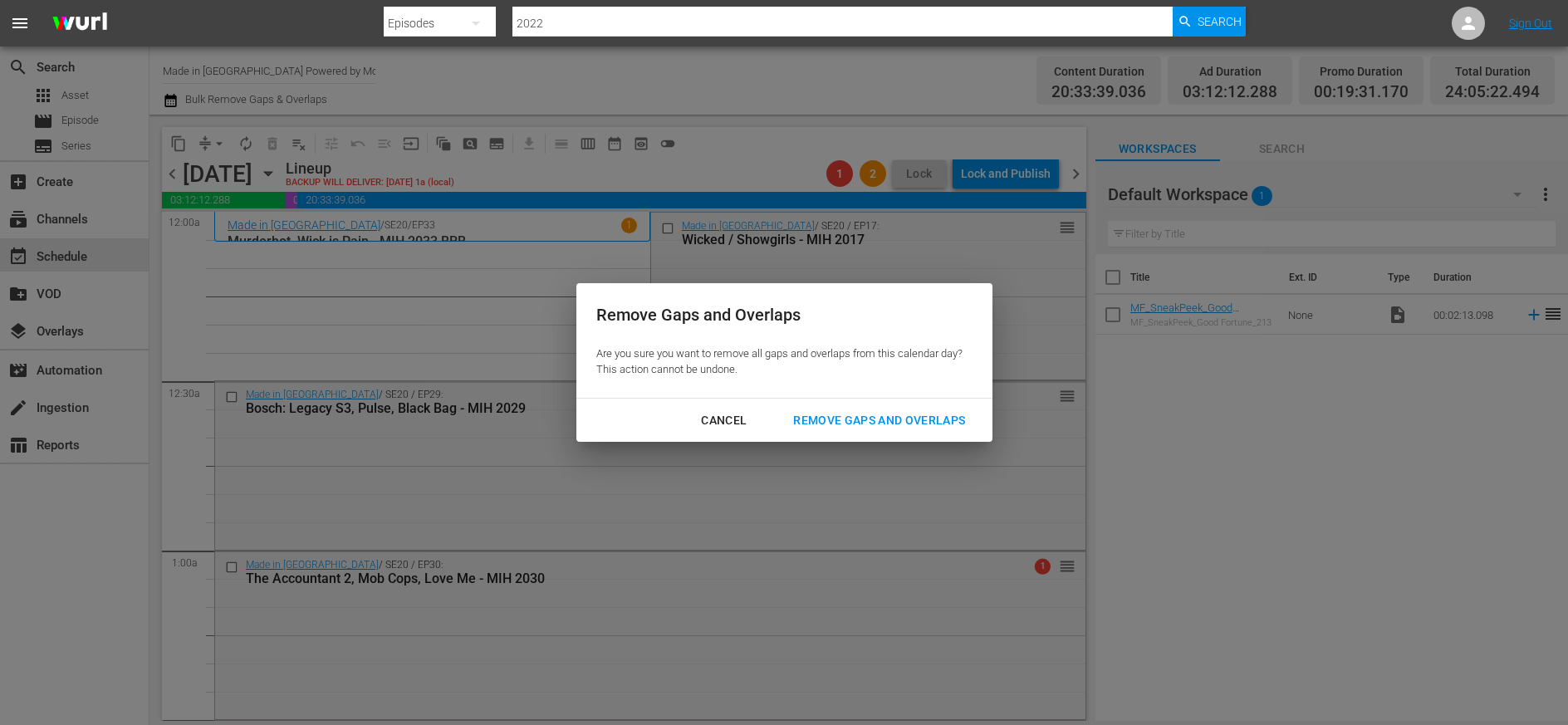
drag, startPoint x: 864, startPoint y: 419, endPoint x: 856, endPoint y: 438, distance: 20.6
click at [864, 419] on div "Remove Gaps and Overlaps" at bounding box center [879, 421] width 198 height 21
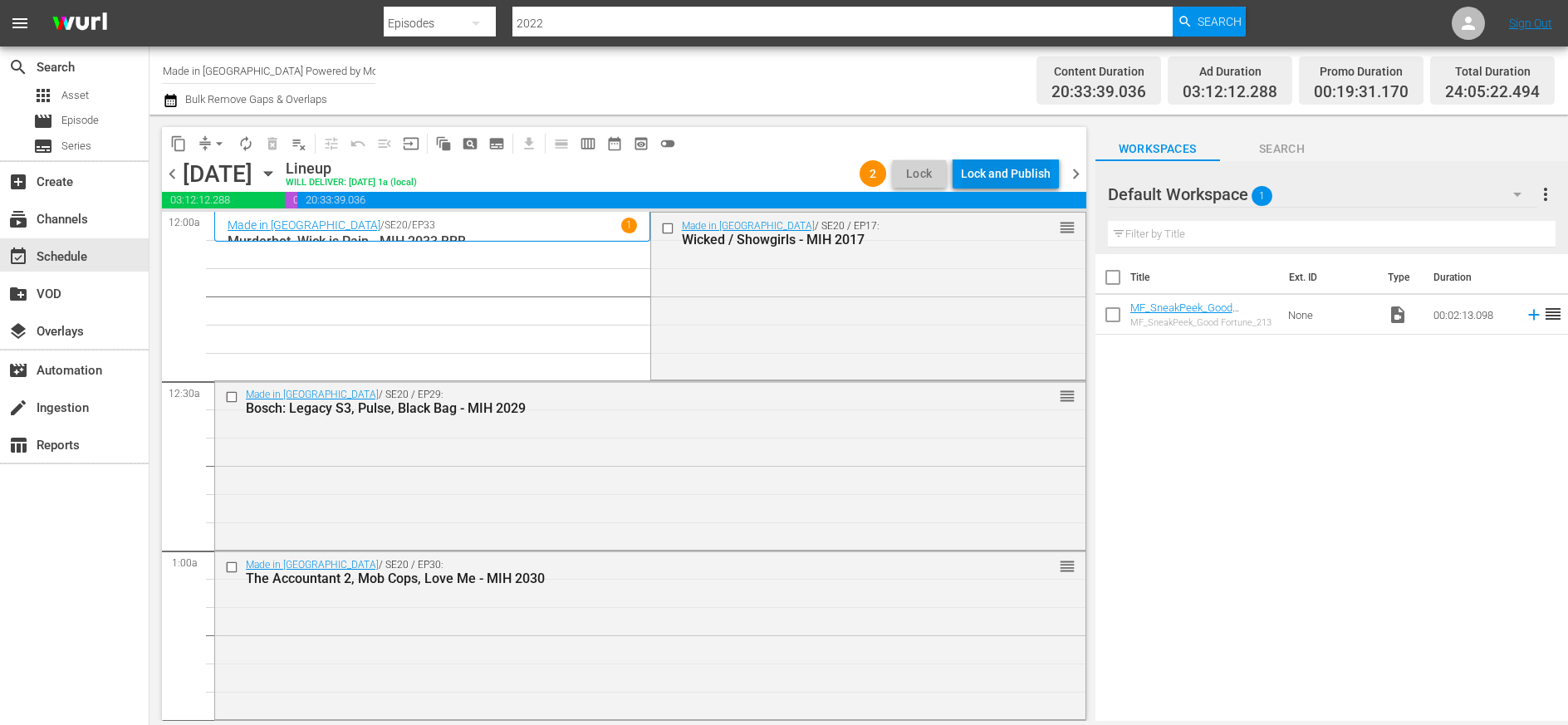
click at [981, 173] on div "Lock and Publish" at bounding box center [1006, 173] width 90 height 30
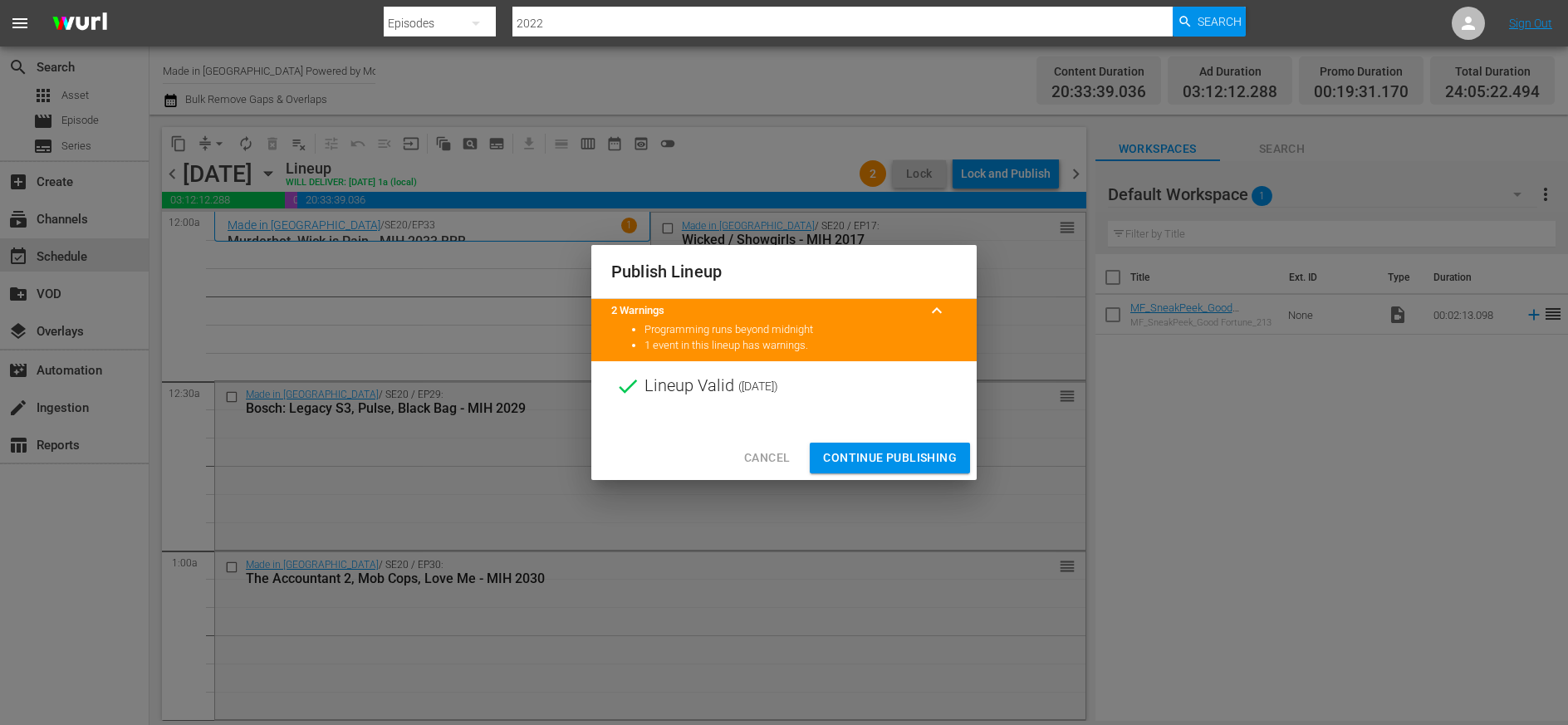
click at [894, 456] on span "Continue Publishing" at bounding box center [890, 458] width 134 height 21
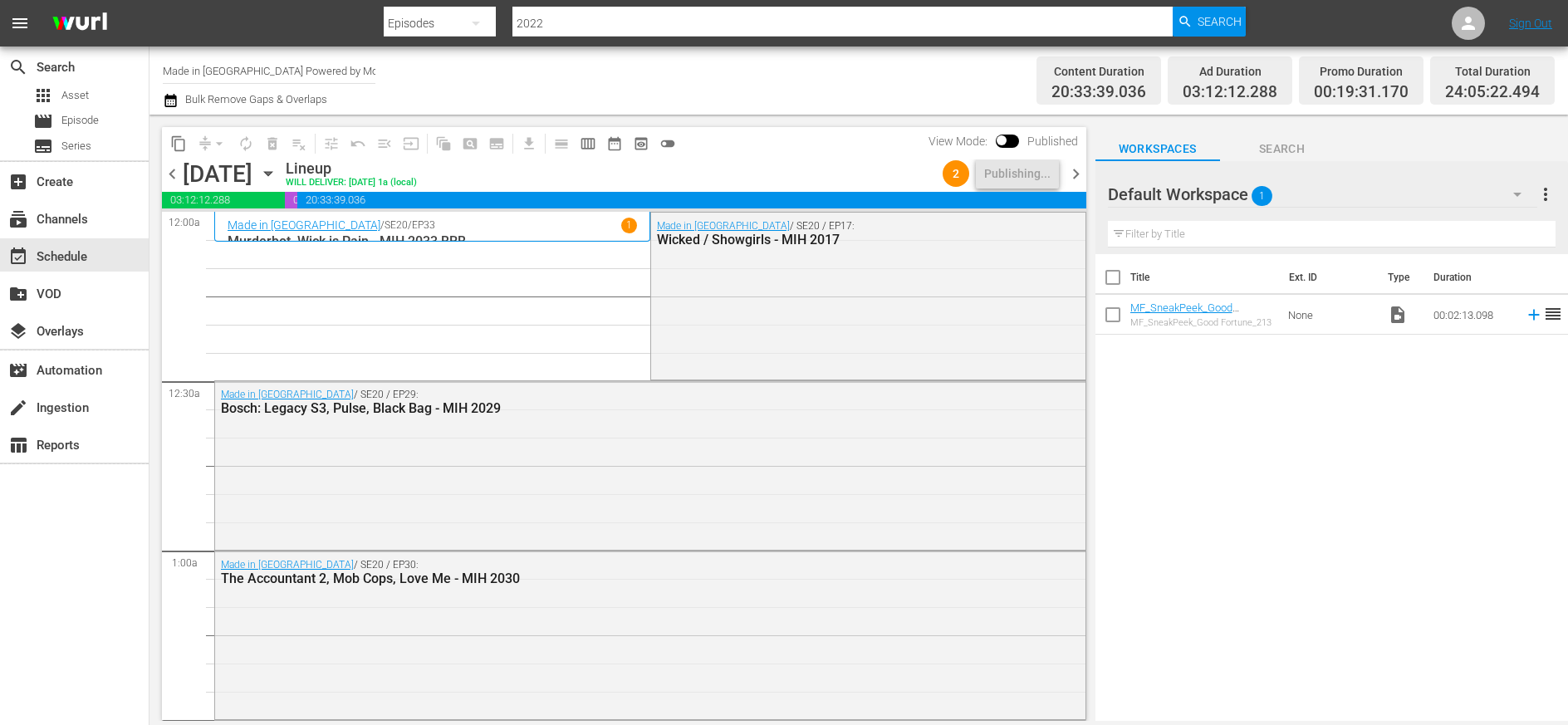
click at [981, 171] on span "chevron_right" at bounding box center [1076, 175] width 21 height 21
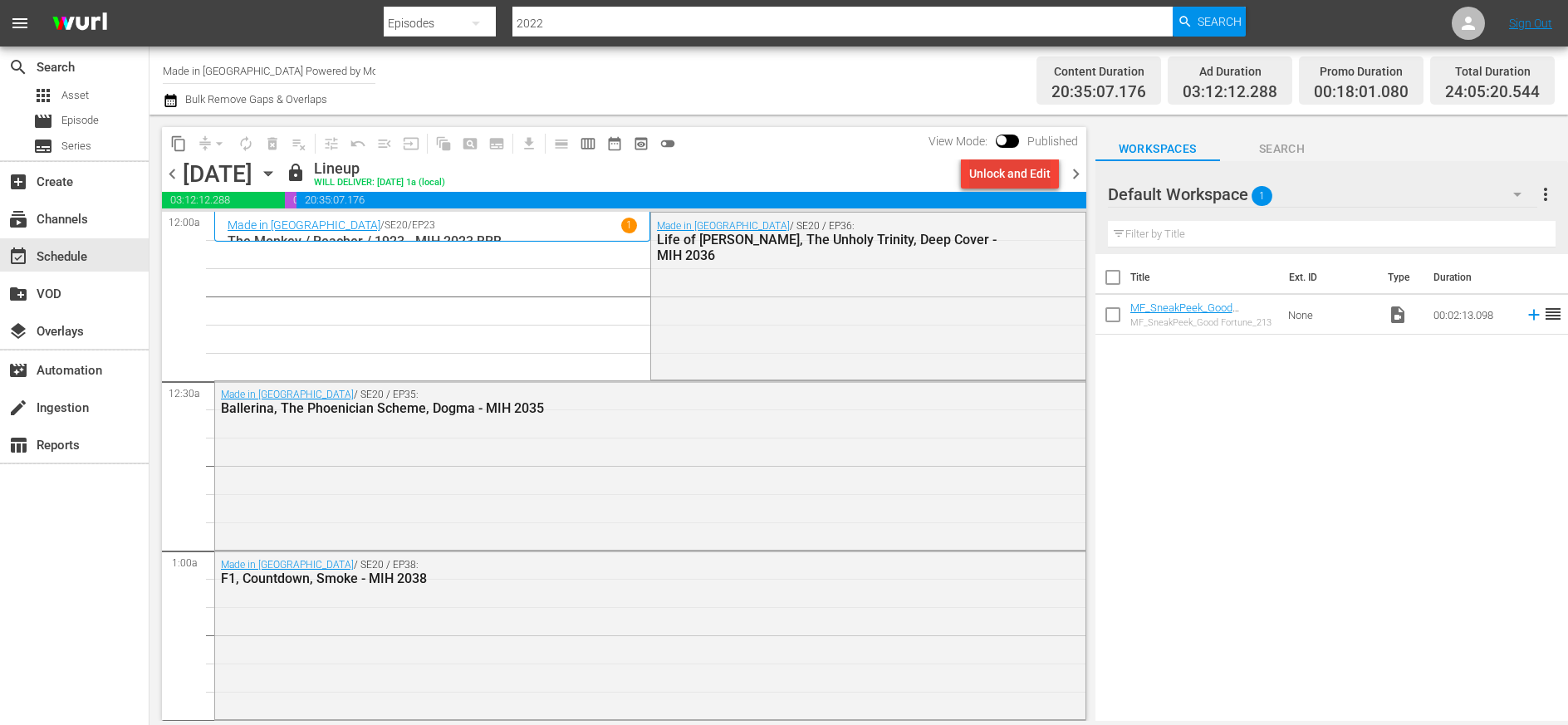
click at [981, 173] on div "Unlock and Edit" at bounding box center [1009, 173] width 81 height 30
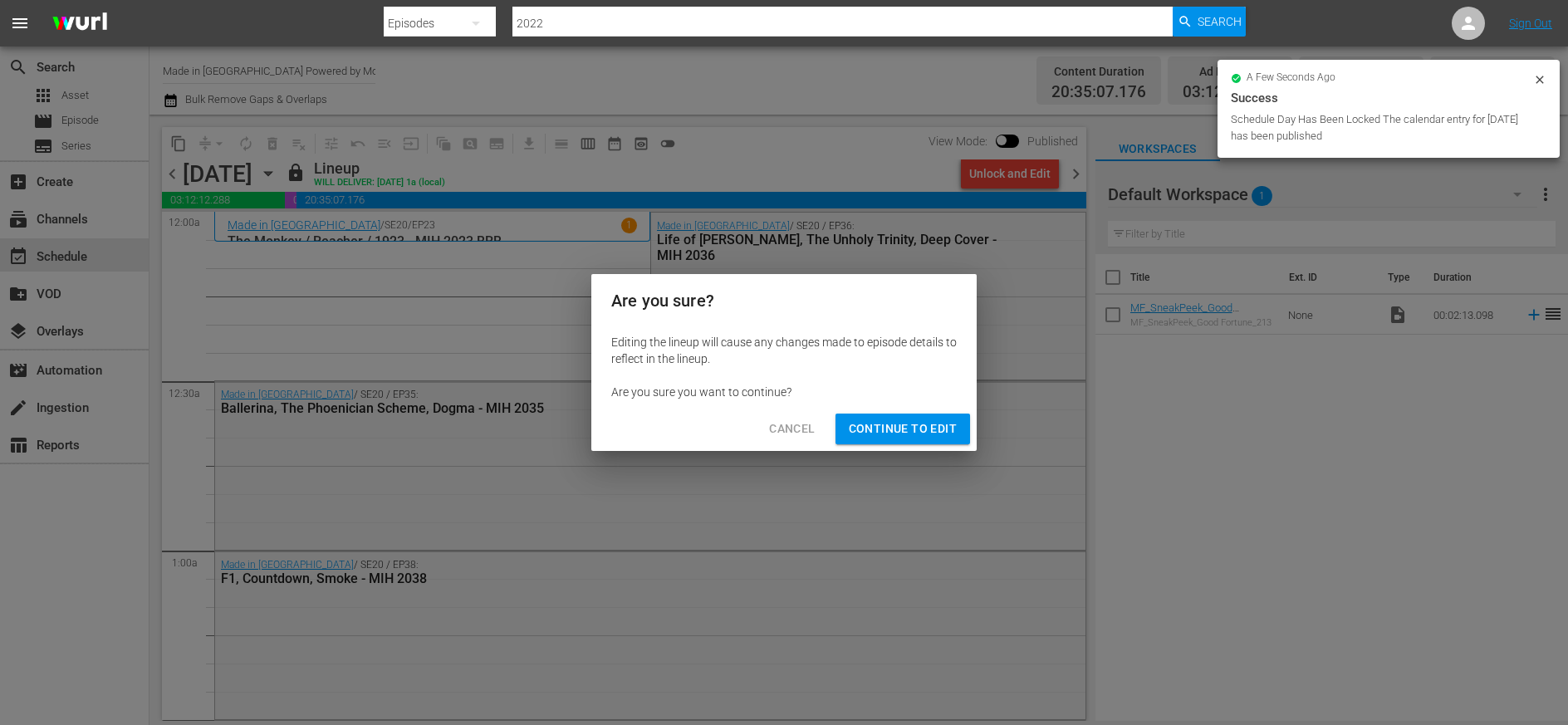
click at [895, 432] on span "Continue to Edit" at bounding box center [902, 429] width 108 height 21
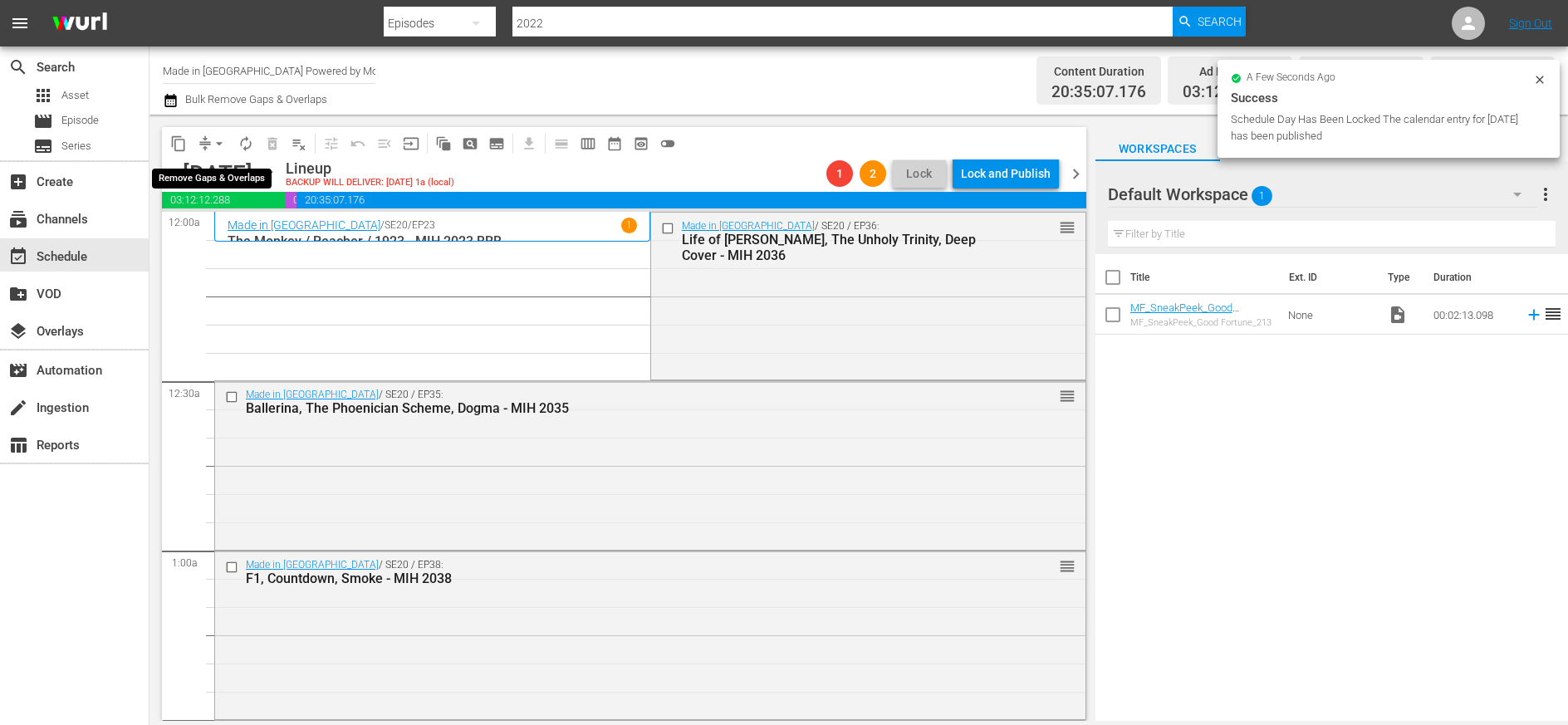
click at [219, 144] on span "arrow_drop_down" at bounding box center [218, 143] width 16 height 16
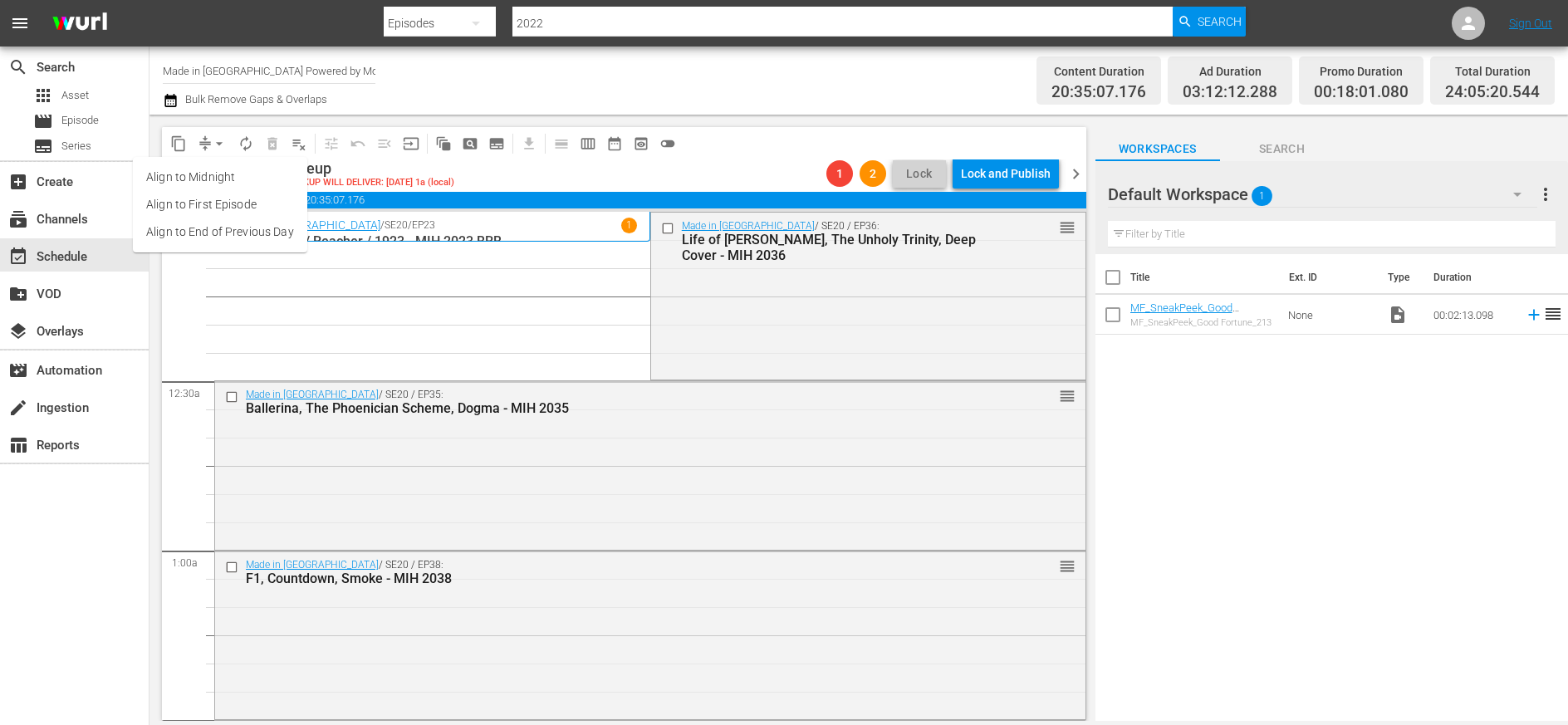
click at [220, 176] on li "Align to Midnight" at bounding box center [219, 177] width 175 height 28
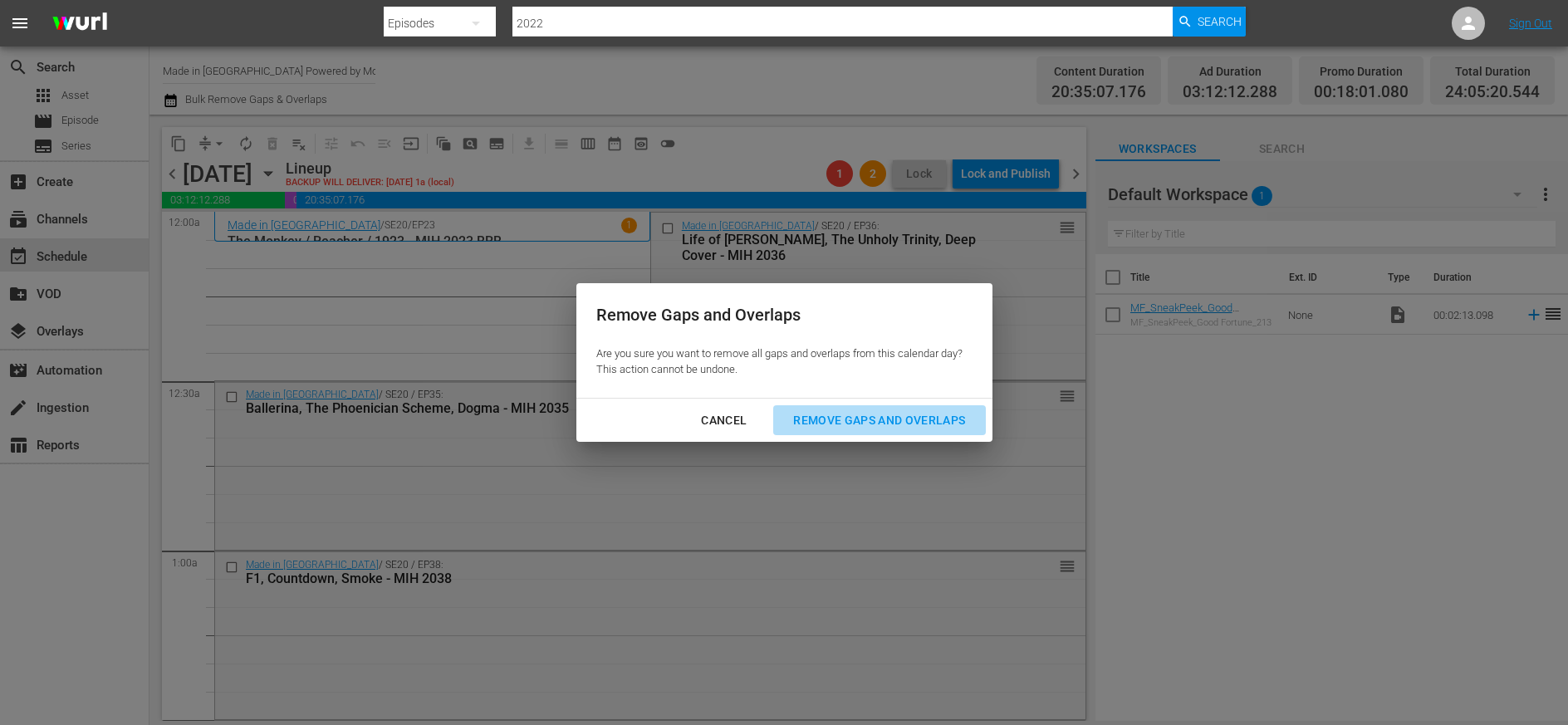
drag, startPoint x: 873, startPoint y: 420, endPoint x: 887, endPoint y: 428, distance: 16.1
click at [873, 420] on div "Remove Gaps and Overlaps" at bounding box center [879, 421] width 198 height 21
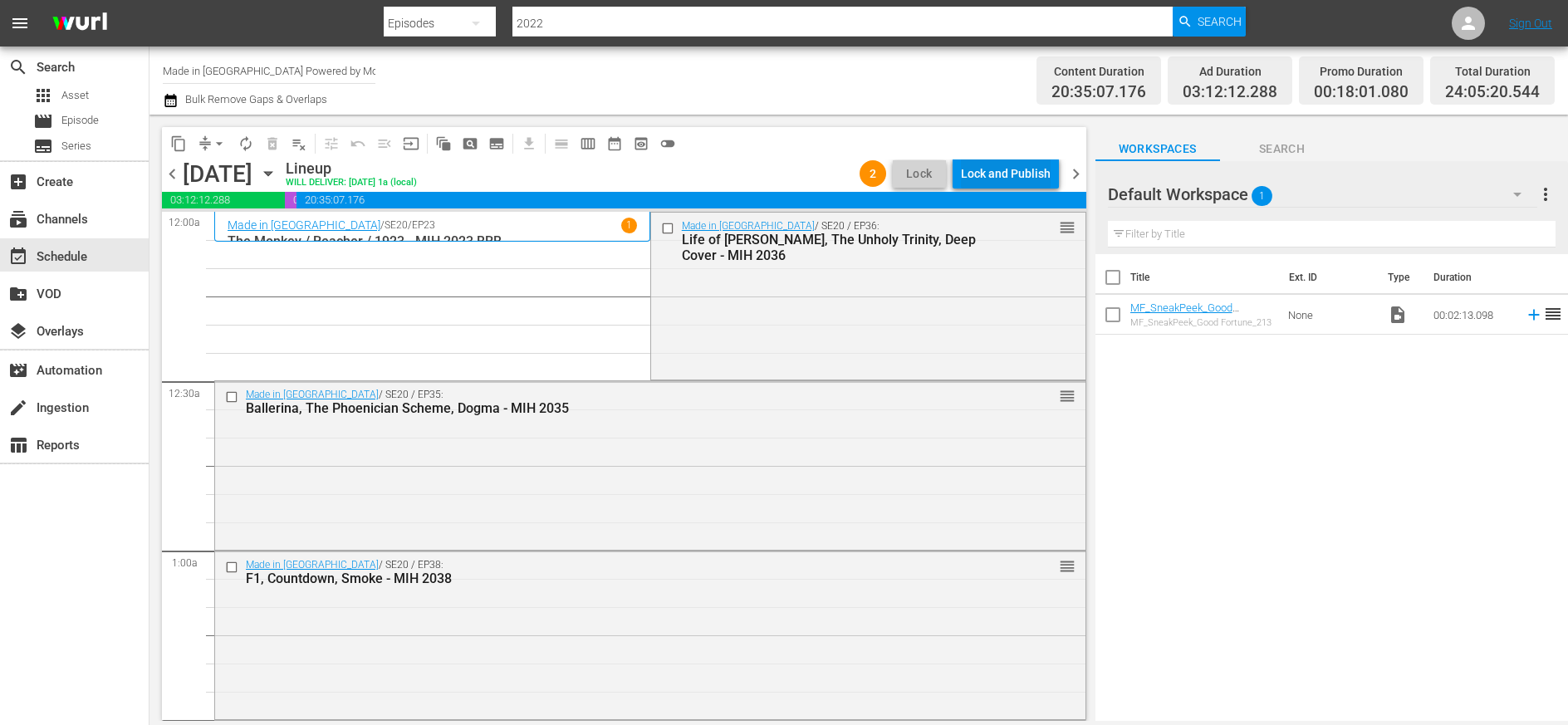
click at [981, 177] on div "Lock and Publish" at bounding box center [1006, 173] width 90 height 30
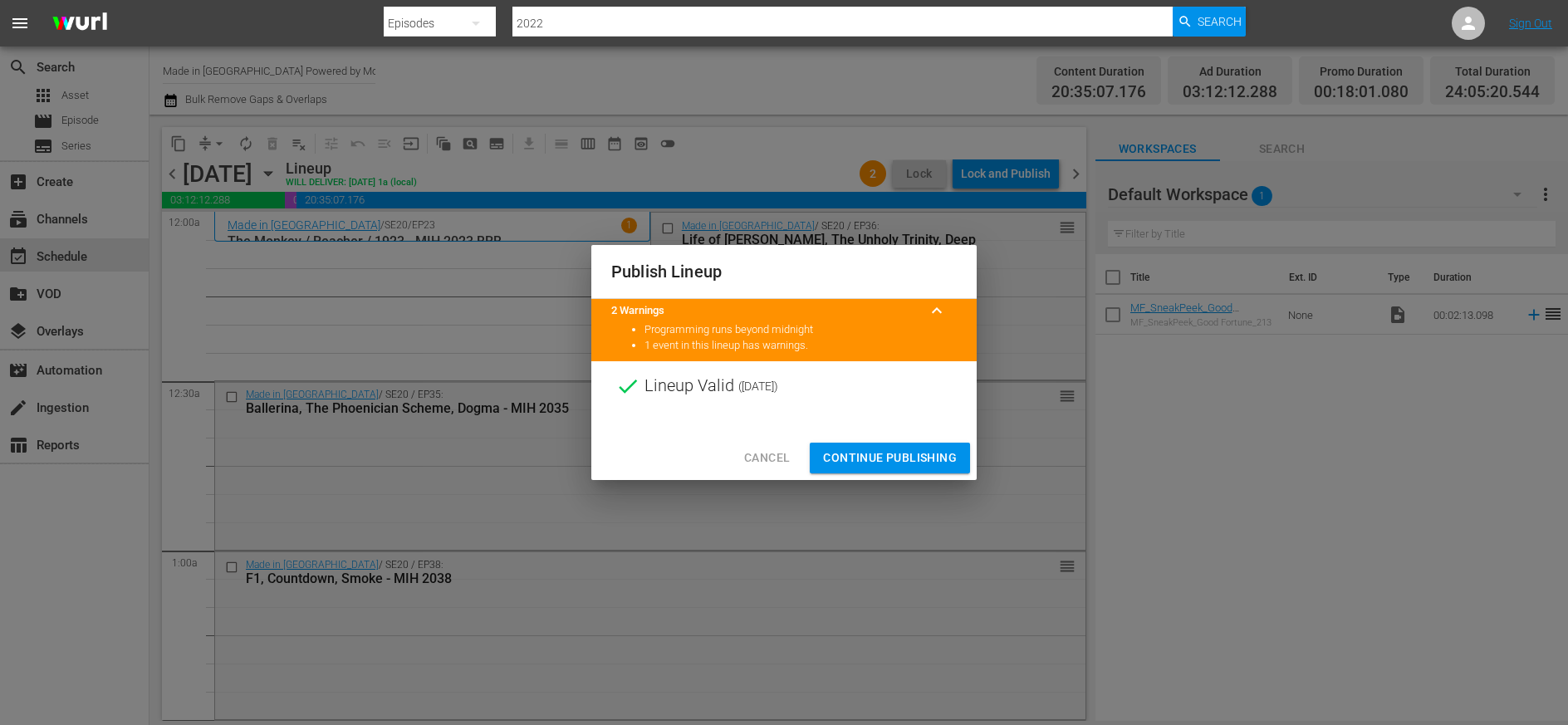
click at [903, 455] on span "Continue Publishing" at bounding box center [890, 458] width 134 height 21
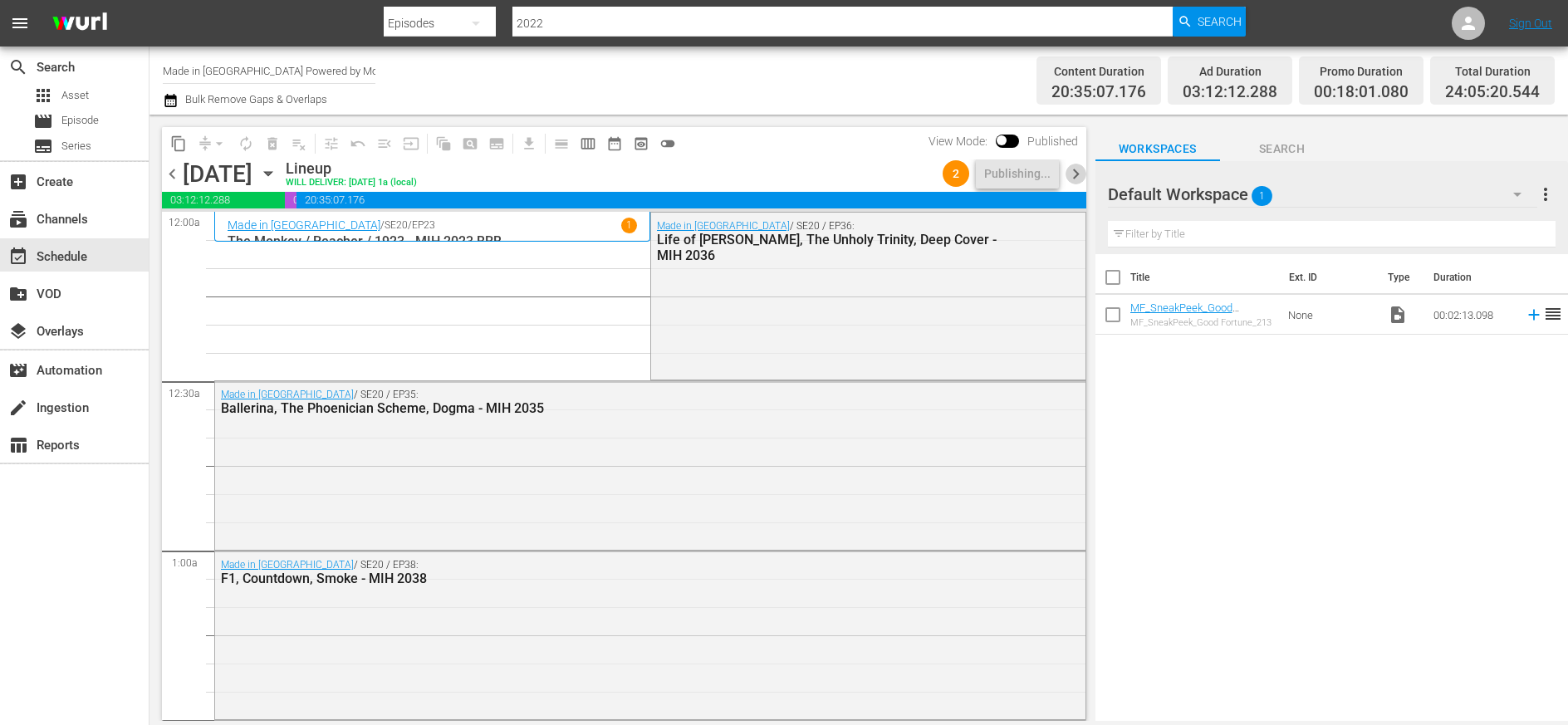
drag, startPoint x: 1078, startPoint y: 171, endPoint x: 1081, endPoint y: 245, distance: 74.1
click at [981, 171] on span "chevron_right" at bounding box center [1076, 175] width 21 height 21
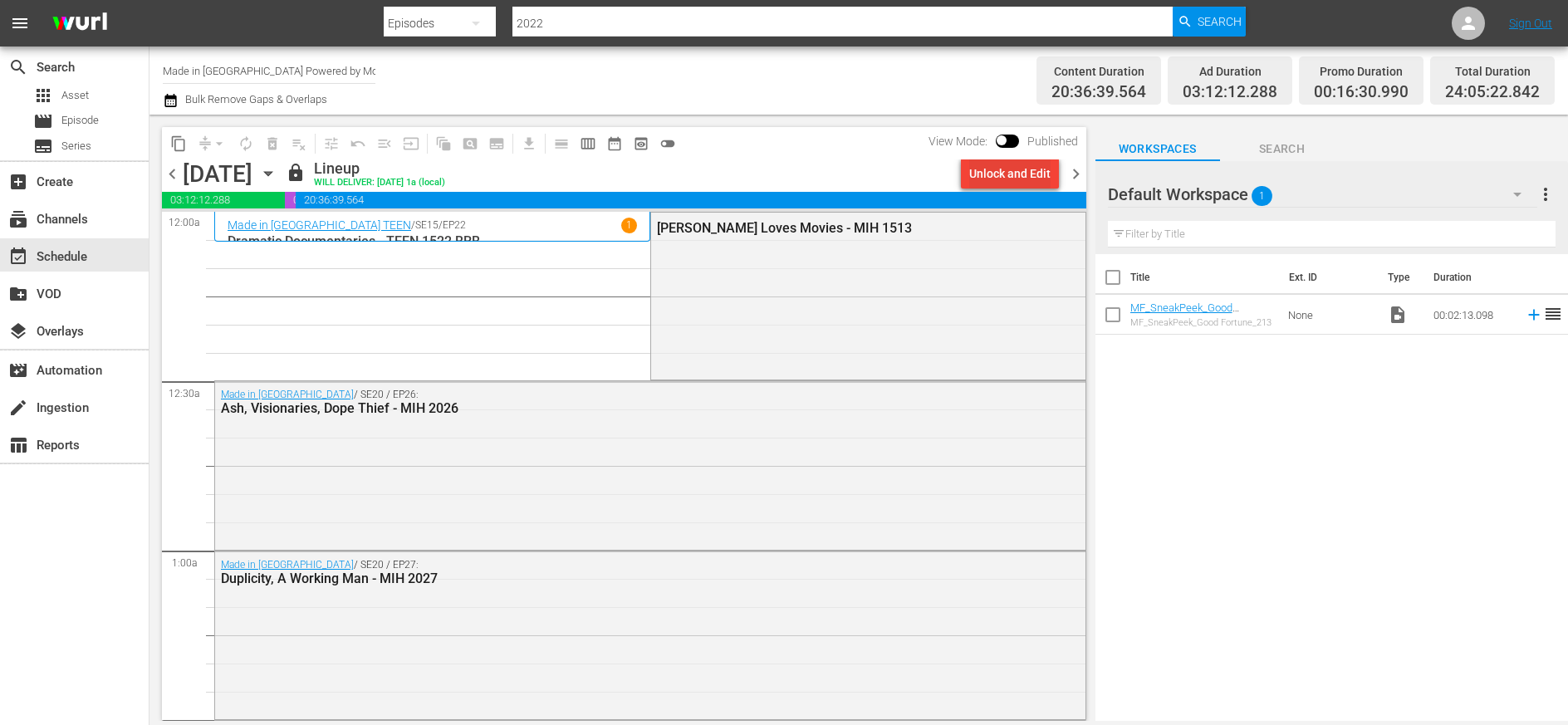
click at [981, 177] on div "Unlock and Edit" at bounding box center [1009, 173] width 81 height 30
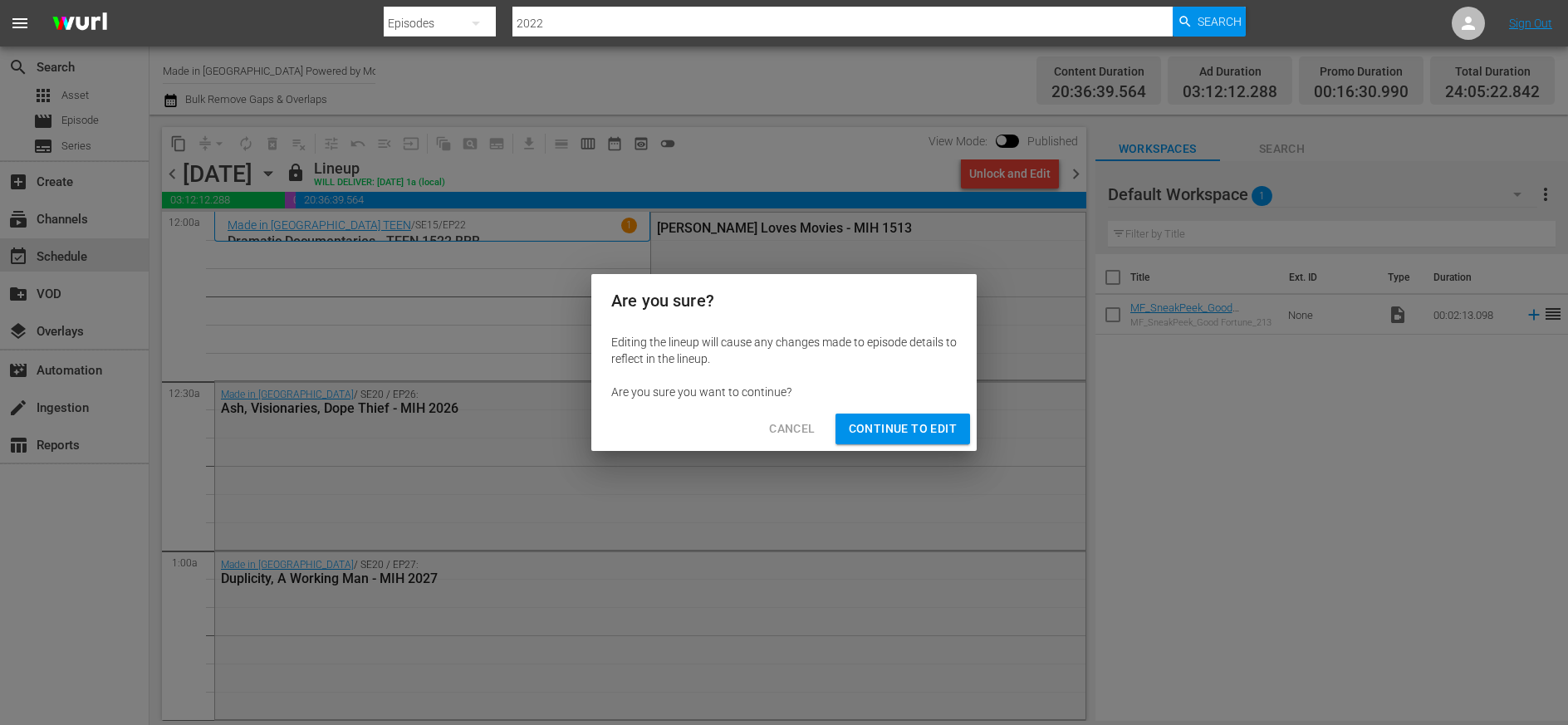
click at [898, 428] on span "Continue to Edit" at bounding box center [902, 429] width 108 height 21
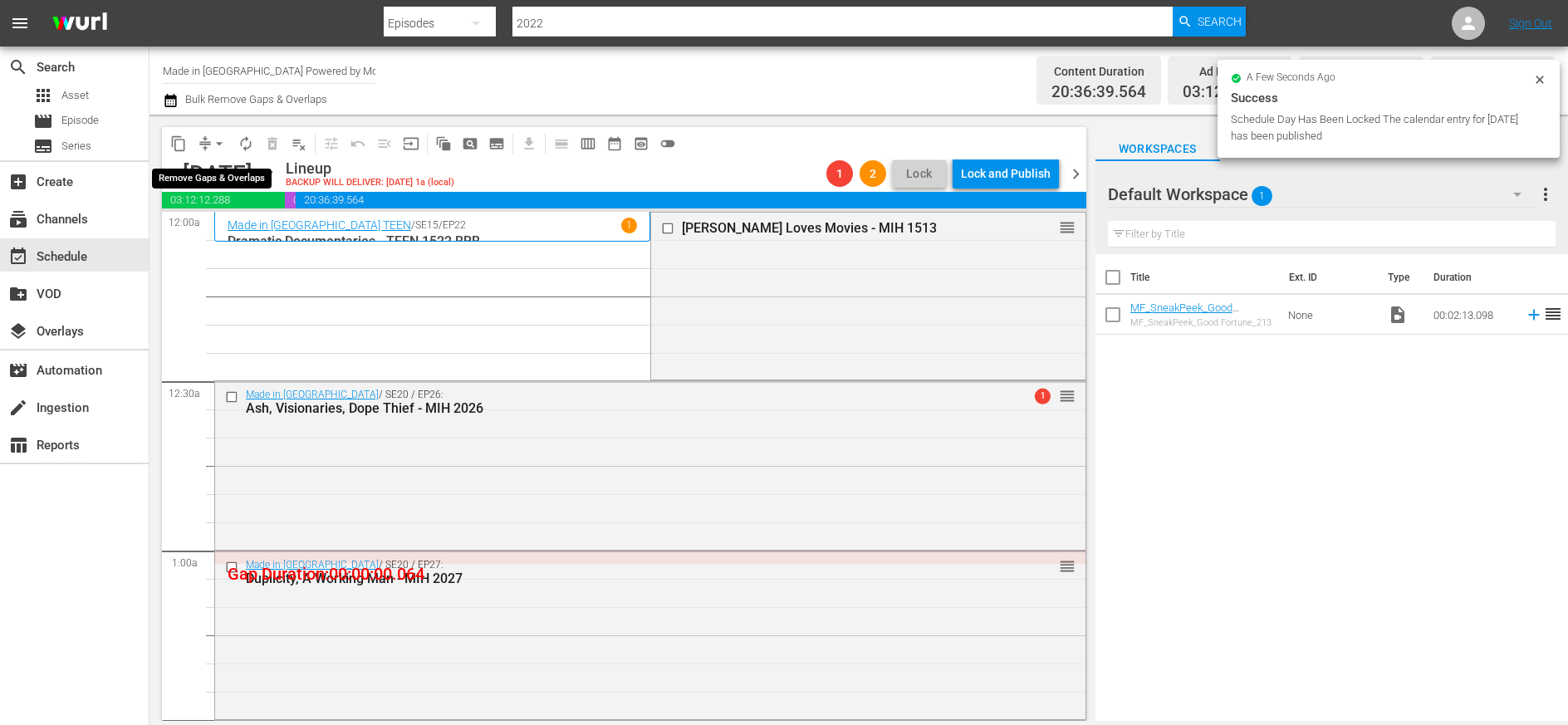
click at [215, 145] on span "arrow_drop_down" at bounding box center [218, 143] width 16 height 16
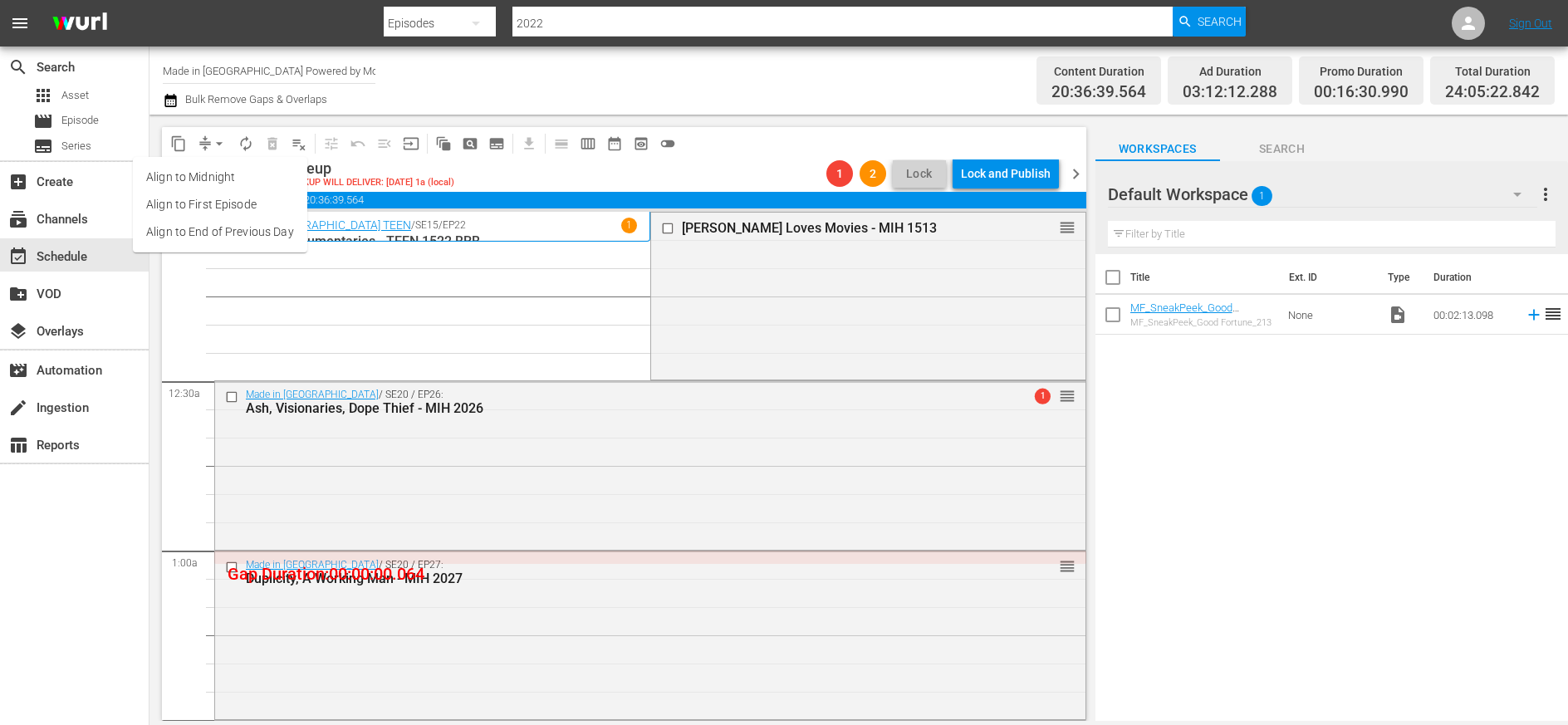
click at [209, 177] on li "Align to Midnight" at bounding box center [219, 177] width 175 height 28
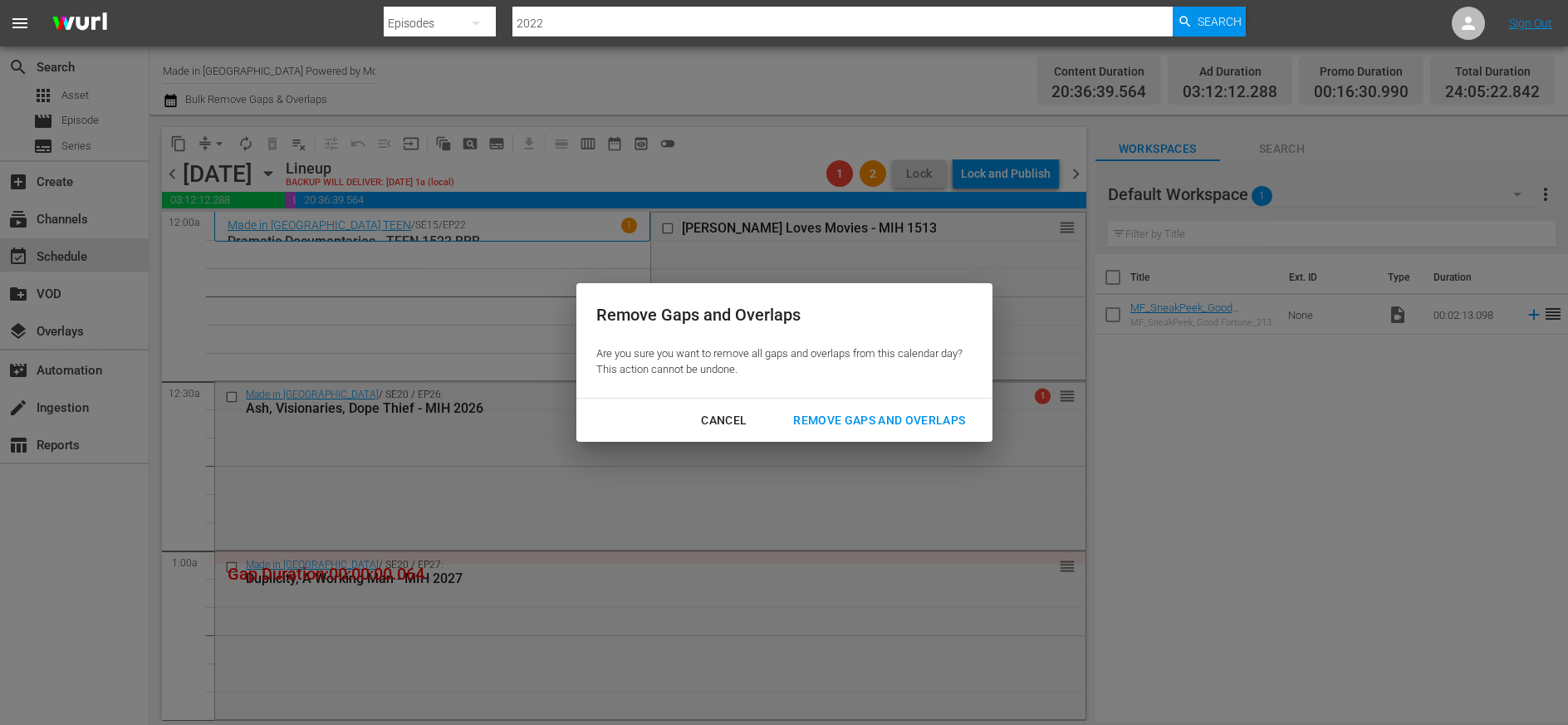
click at [878, 422] on div "Remove Gaps and Overlaps" at bounding box center [879, 421] width 198 height 21
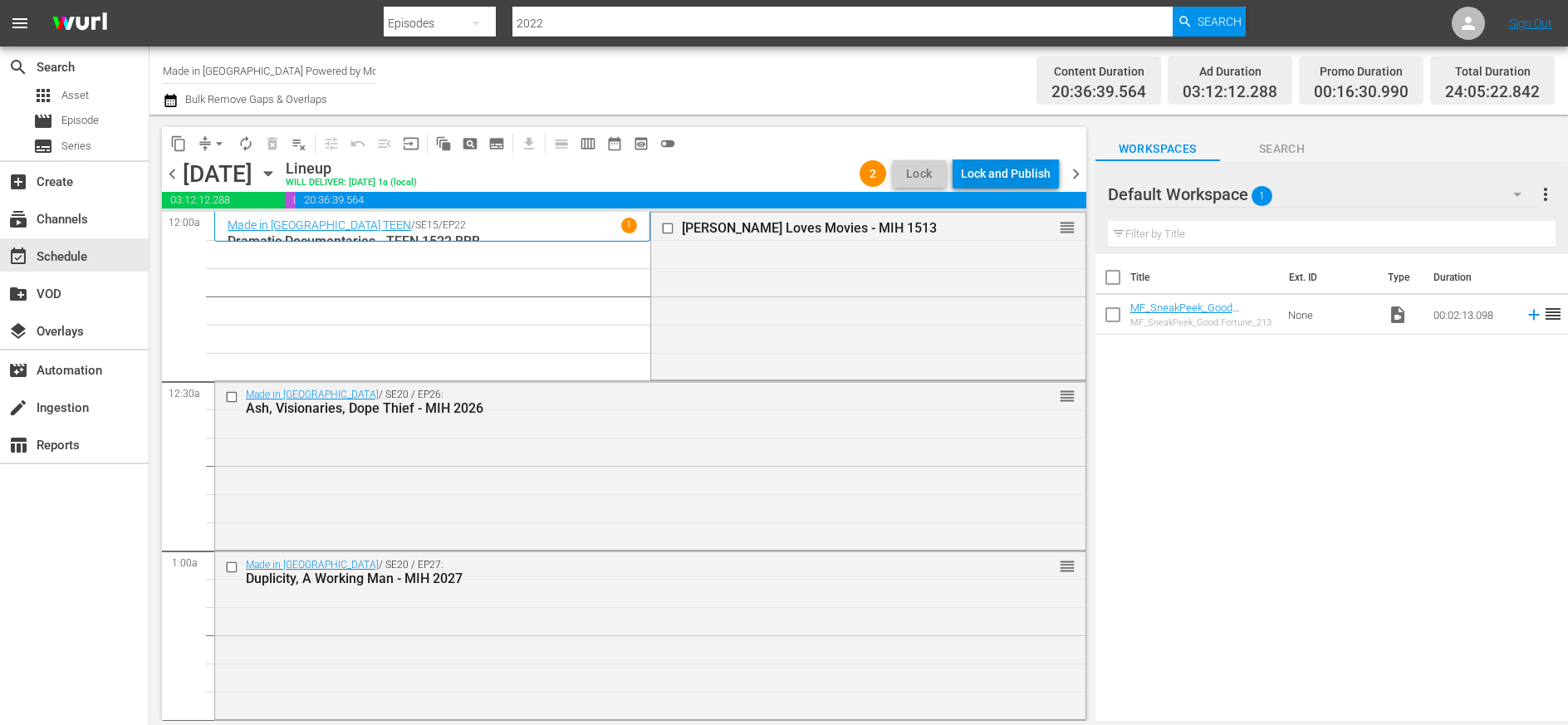
click at [981, 173] on div "Lock and Publish" at bounding box center [1006, 173] width 90 height 30
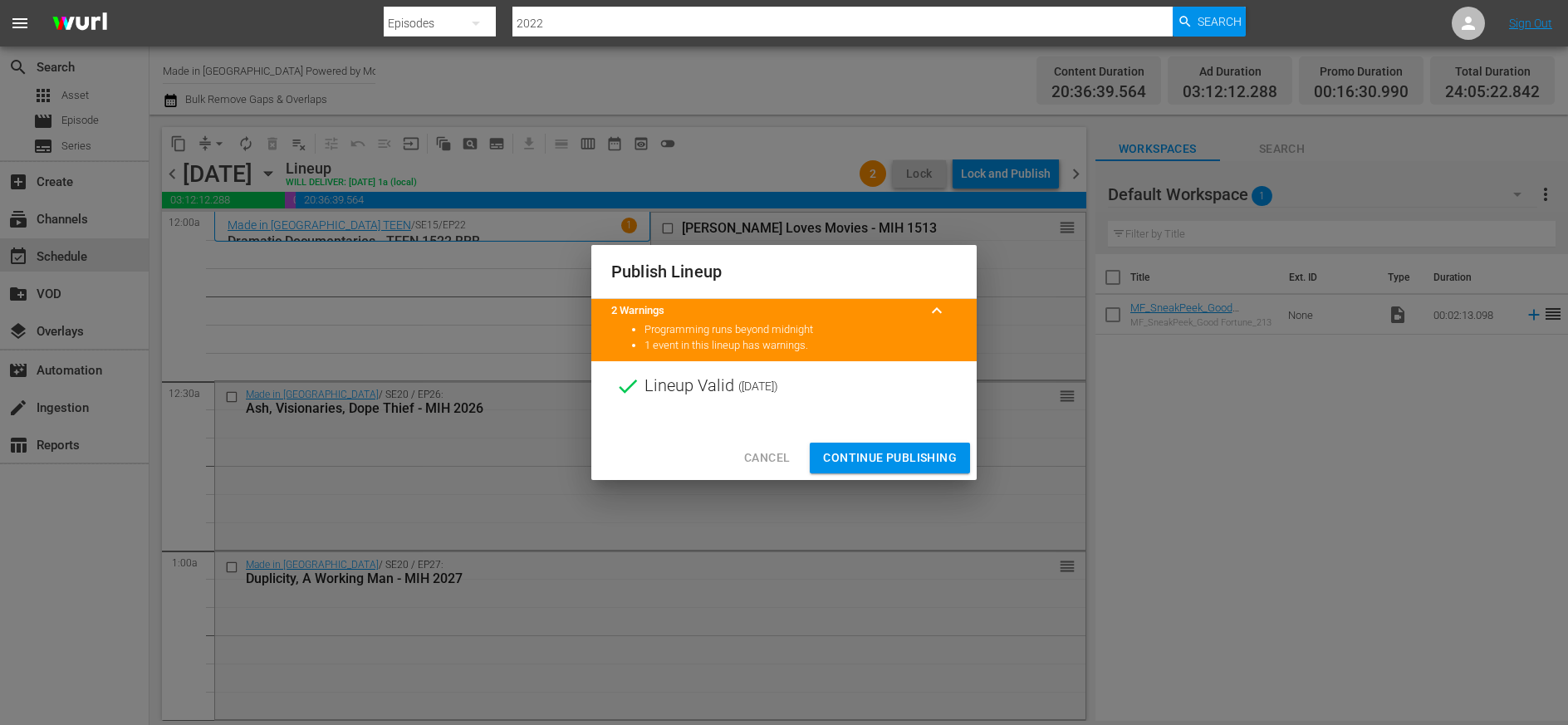
click at [911, 454] on span "Continue Publishing" at bounding box center [890, 458] width 134 height 21
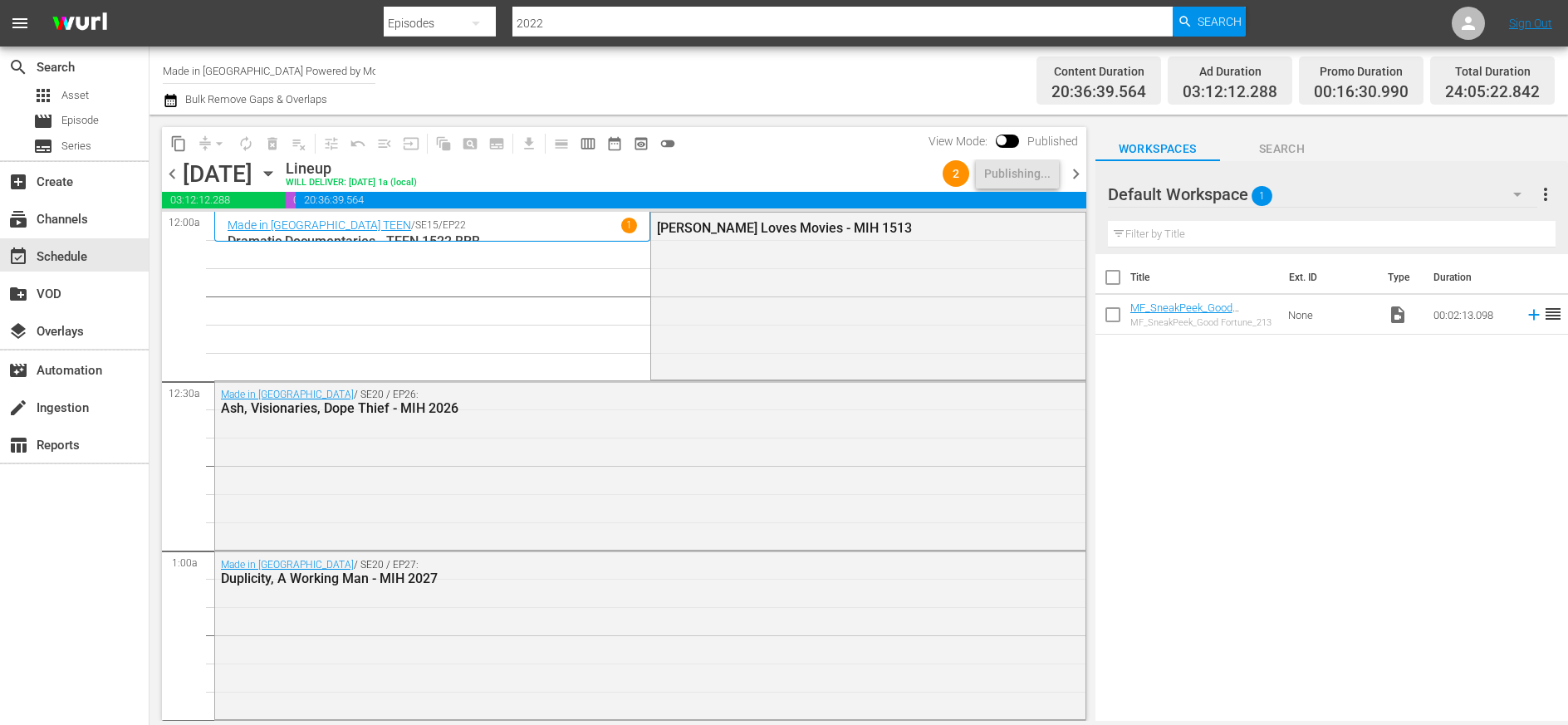
click at [981, 174] on span "chevron_right" at bounding box center [1076, 175] width 21 height 21
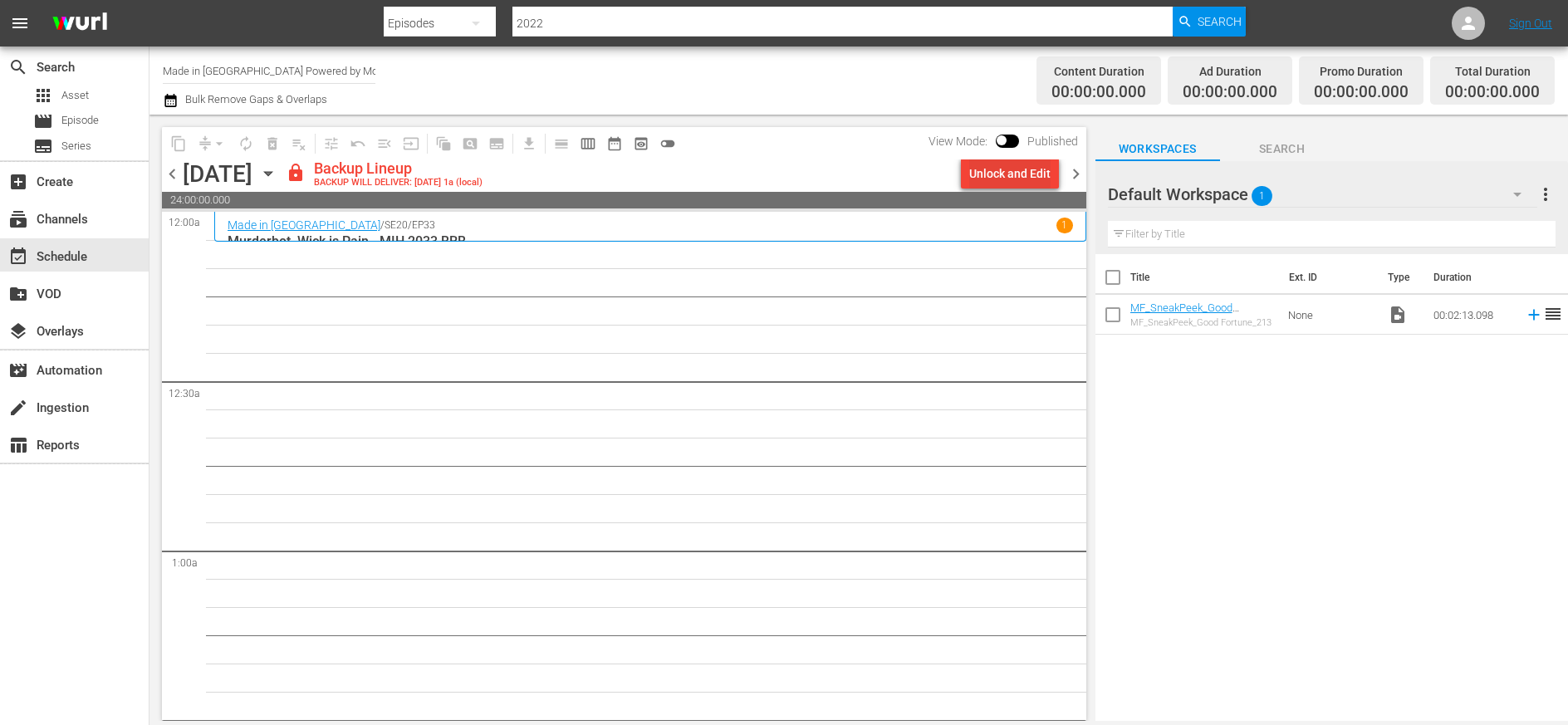
click at [981, 179] on div "Unlock and Edit" at bounding box center [1009, 173] width 81 height 30
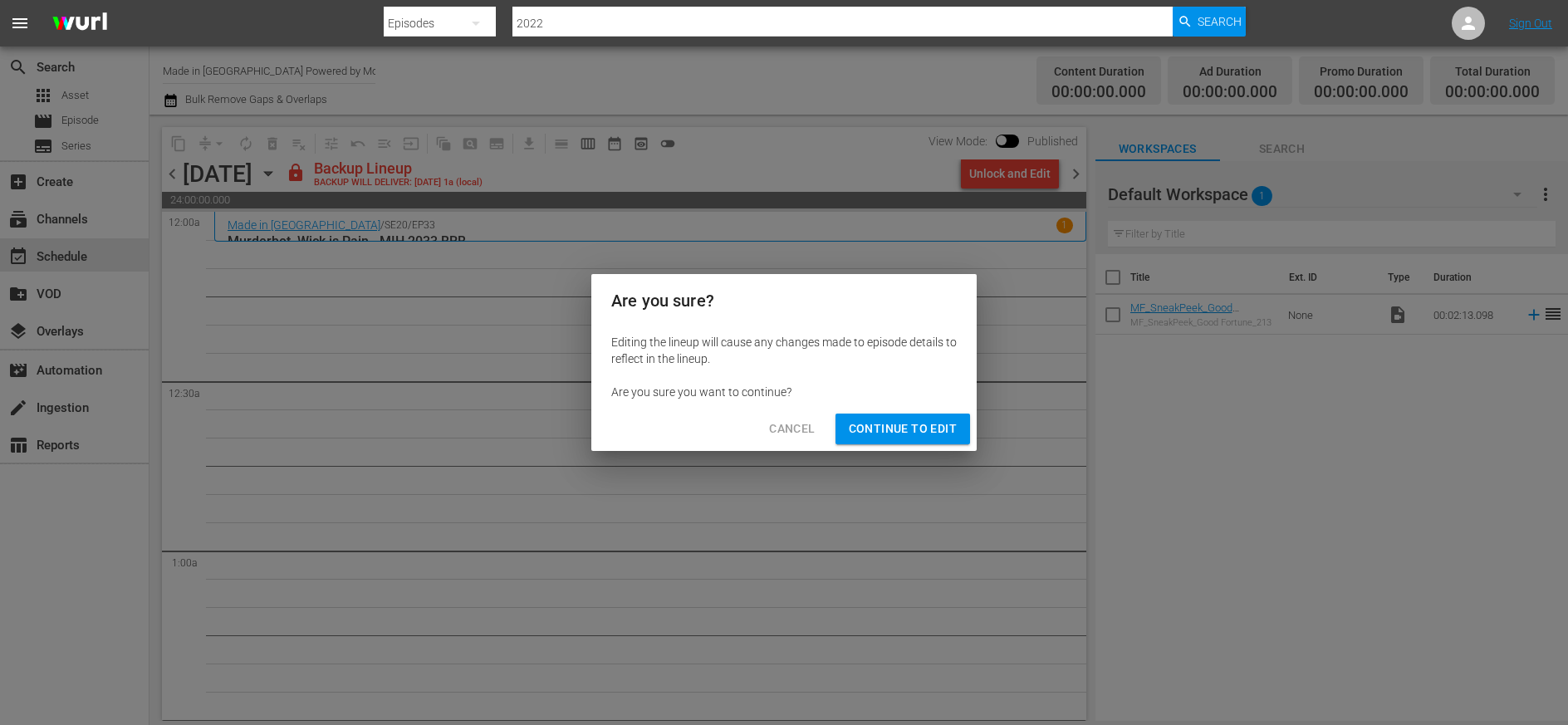
click at [939, 427] on span "Continue to Edit" at bounding box center [902, 429] width 108 height 21
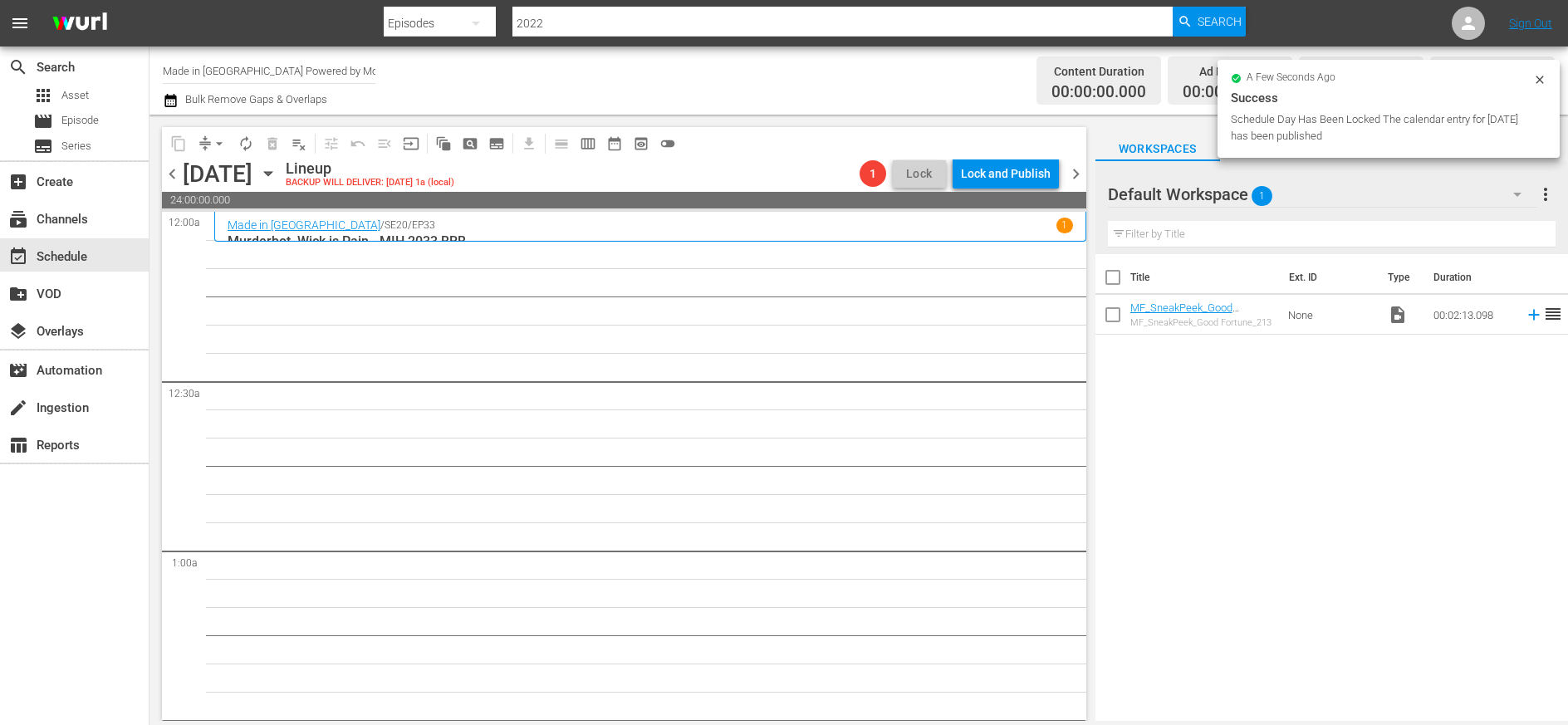
click at [981, 174] on span "chevron_right" at bounding box center [1076, 175] width 21 height 21
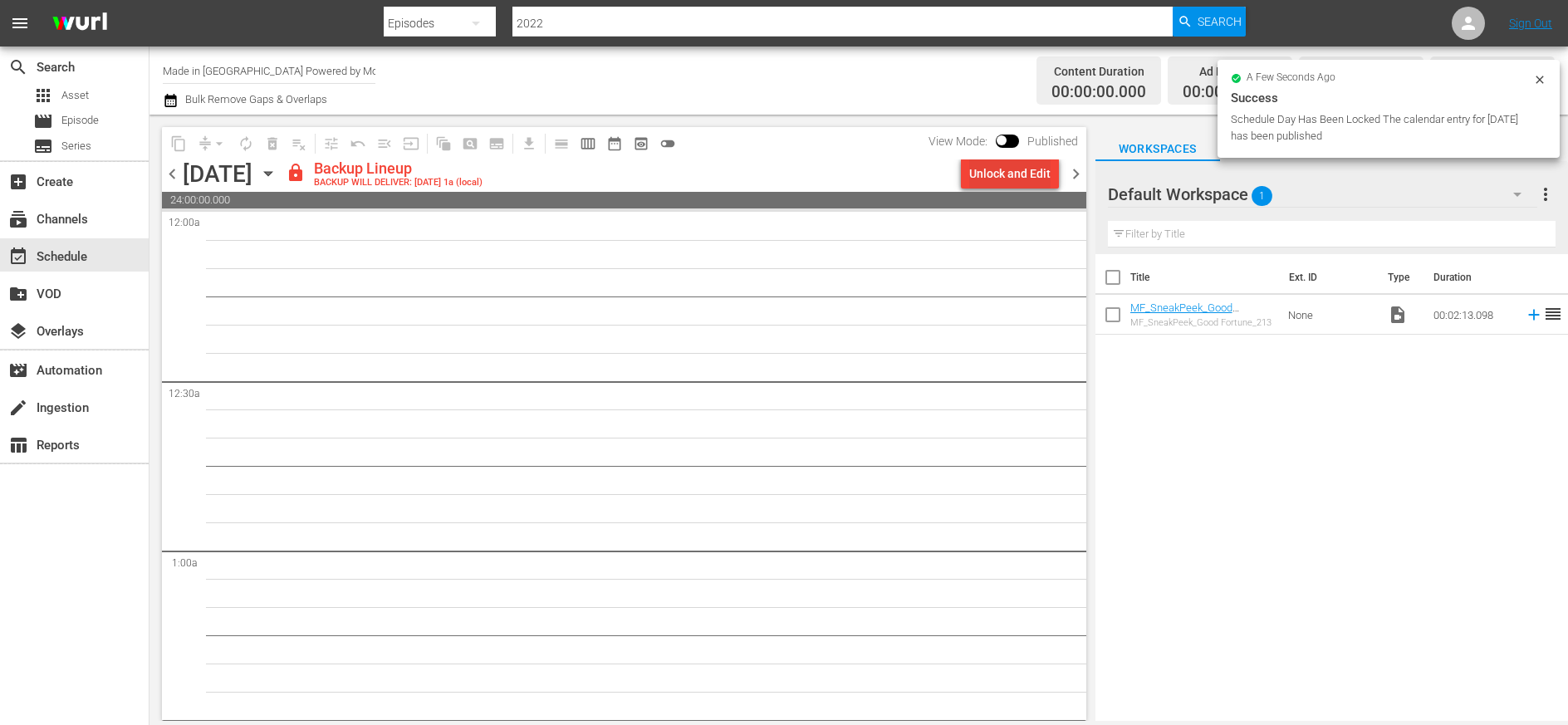
click at [981, 177] on div "Unlock and Edit" at bounding box center [1009, 173] width 81 height 30
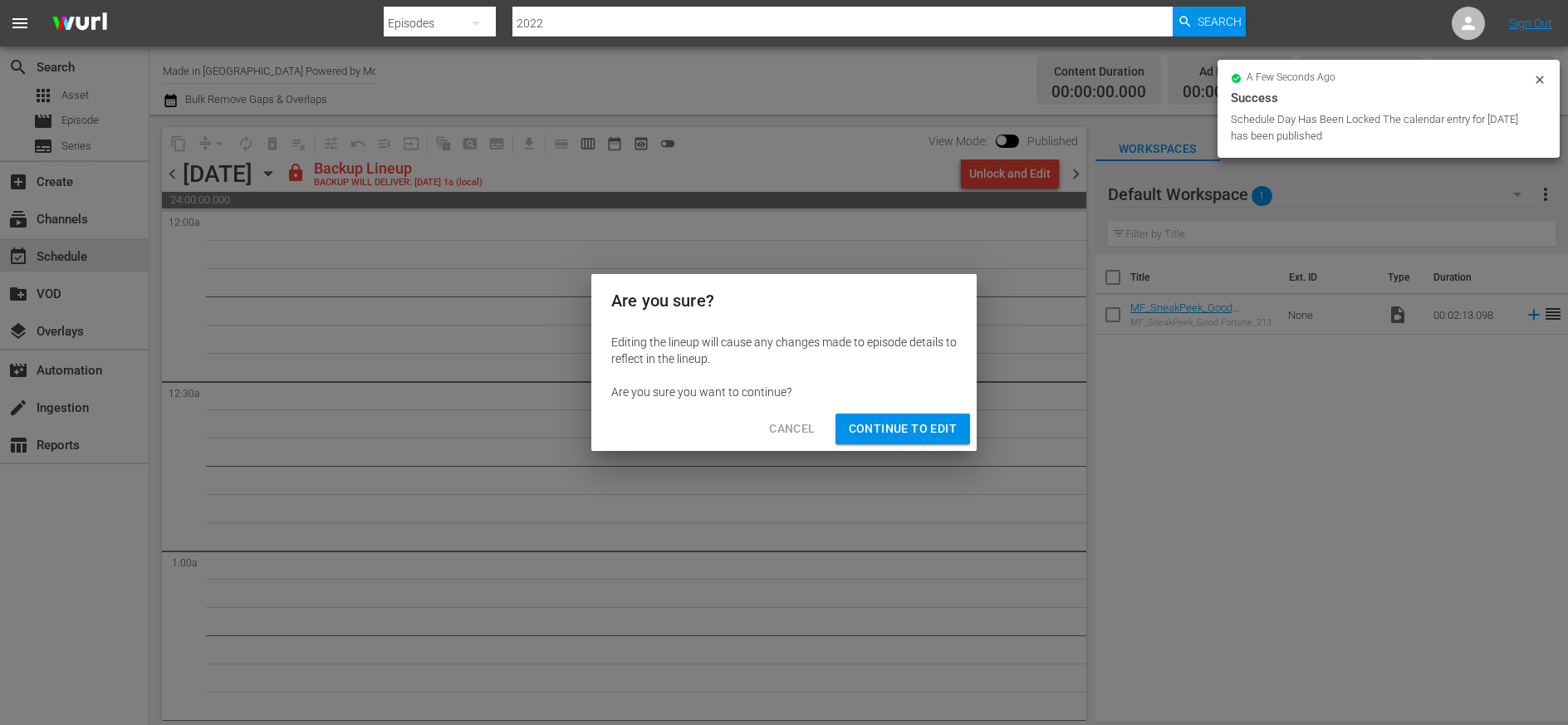
click at [926, 424] on span "Continue to Edit" at bounding box center [902, 429] width 108 height 21
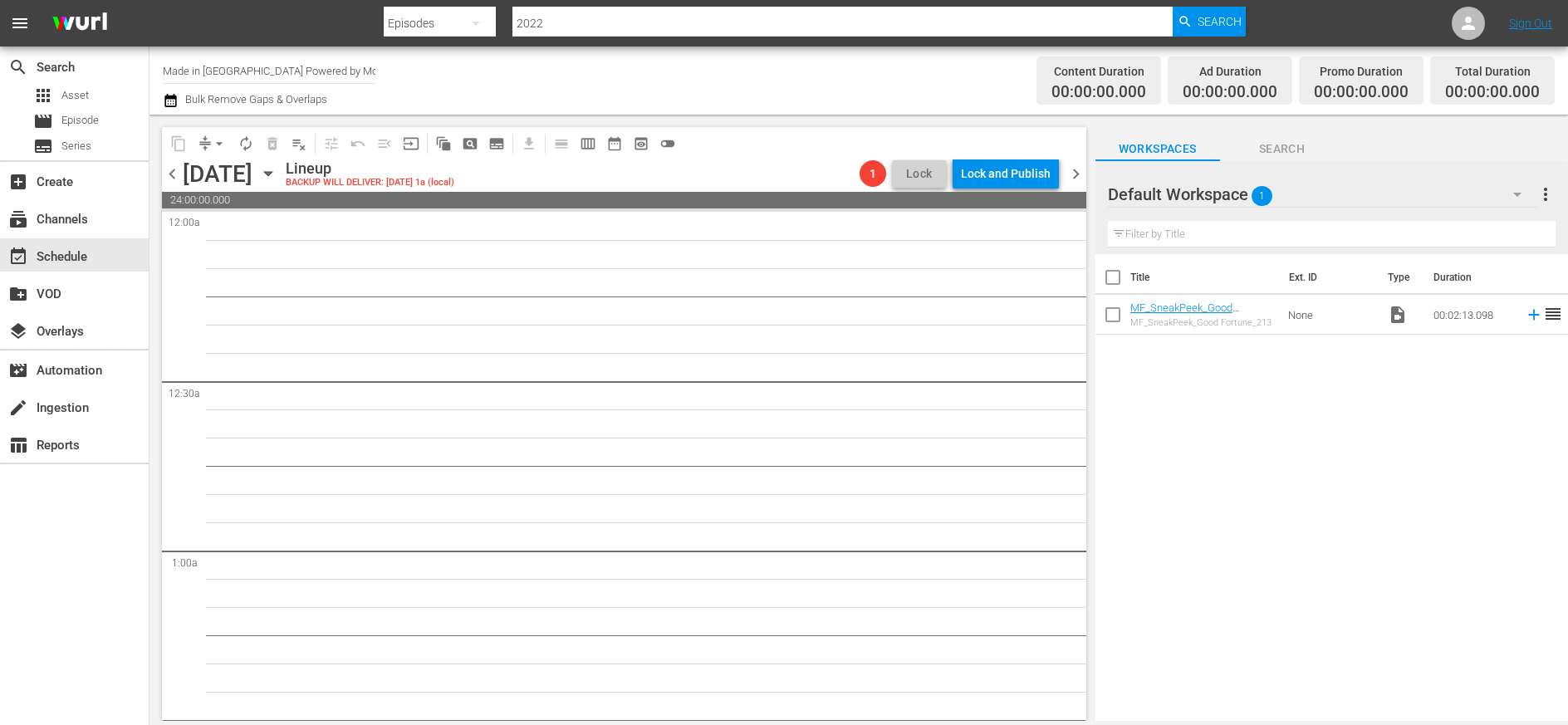
click at [981, 170] on span "chevron_right" at bounding box center [1076, 175] width 21 height 21
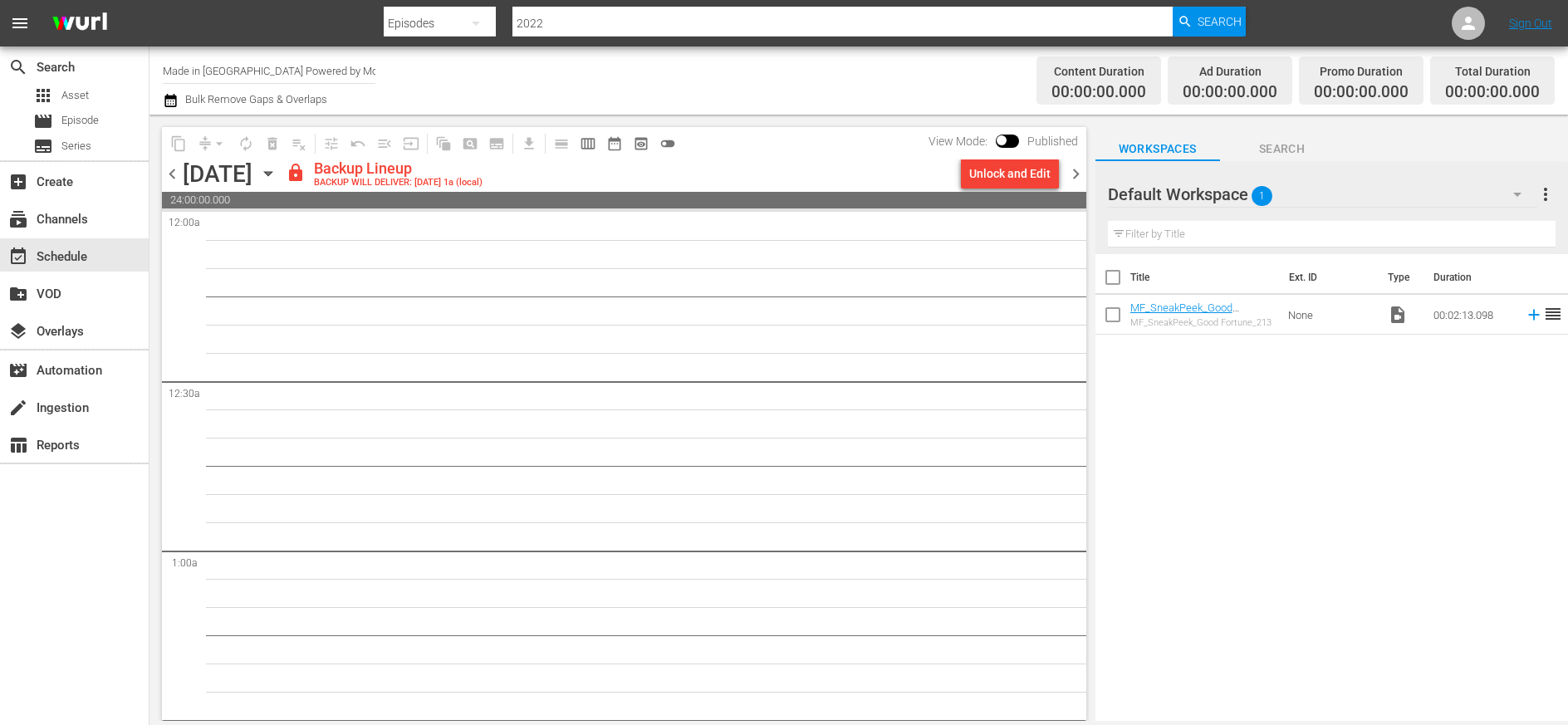
click at [981, 176] on div "Unlock and Edit" at bounding box center [1009, 173] width 81 height 30
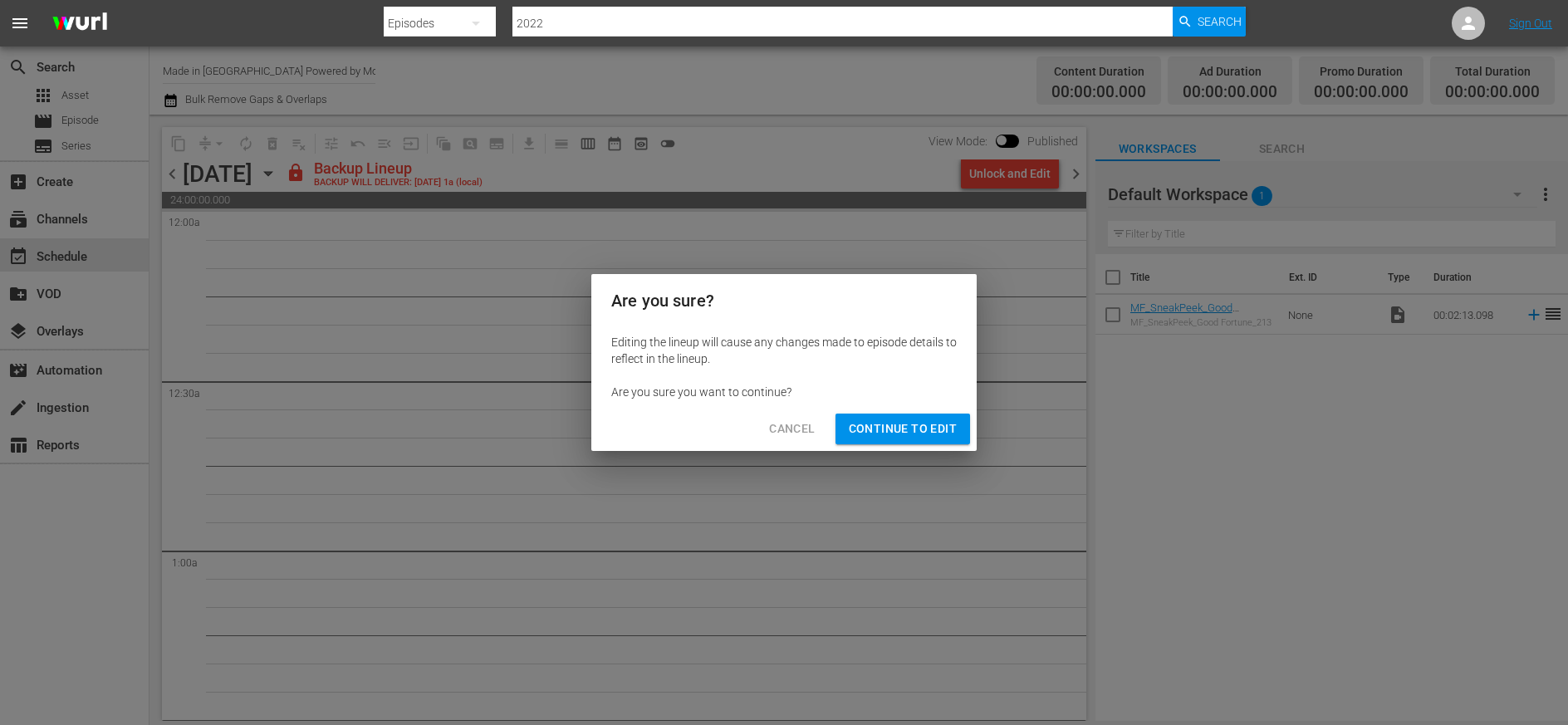
click at [904, 427] on span "Continue to Edit" at bounding box center [902, 429] width 108 height 21
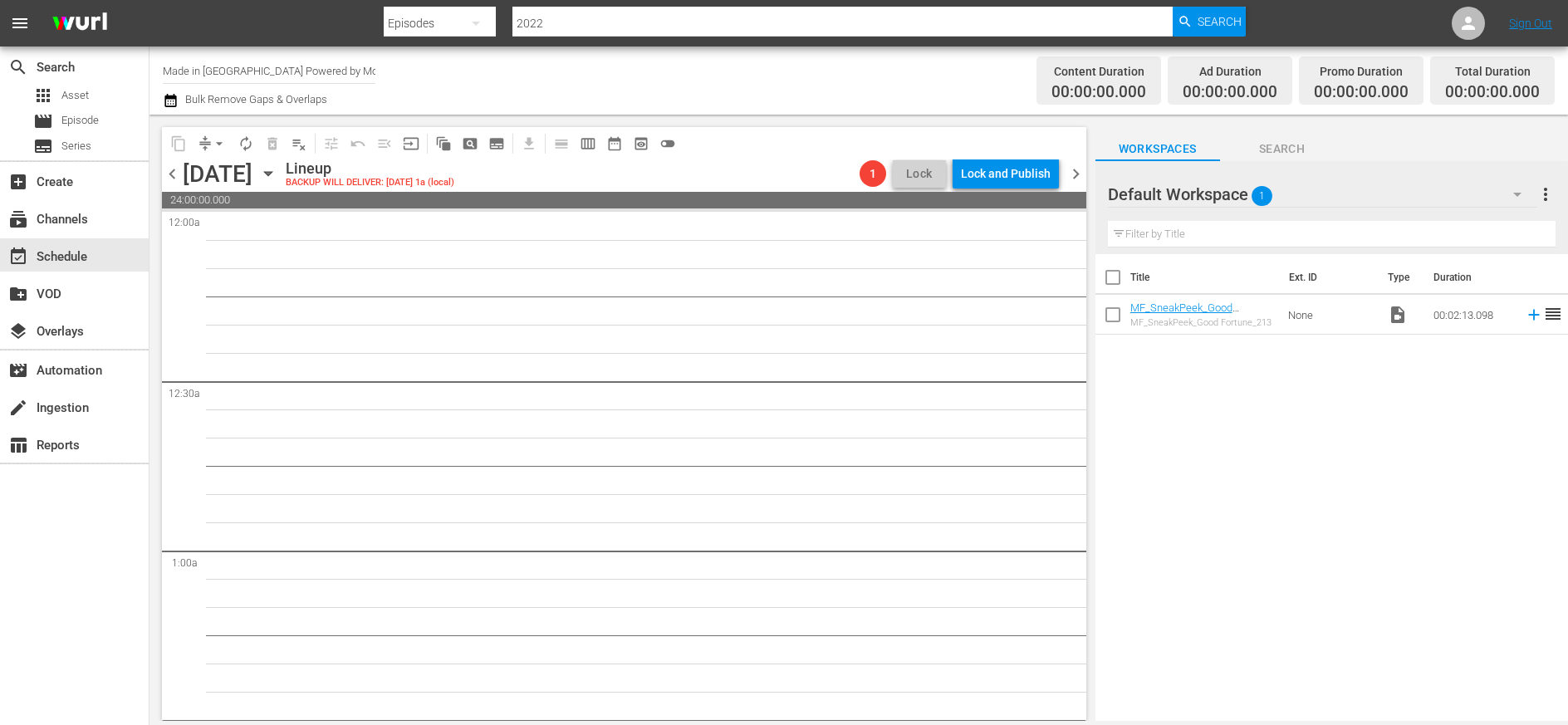
click at [981, 171] on span "chevron_right" at bounding box center [1076, 175] width 21 height 21
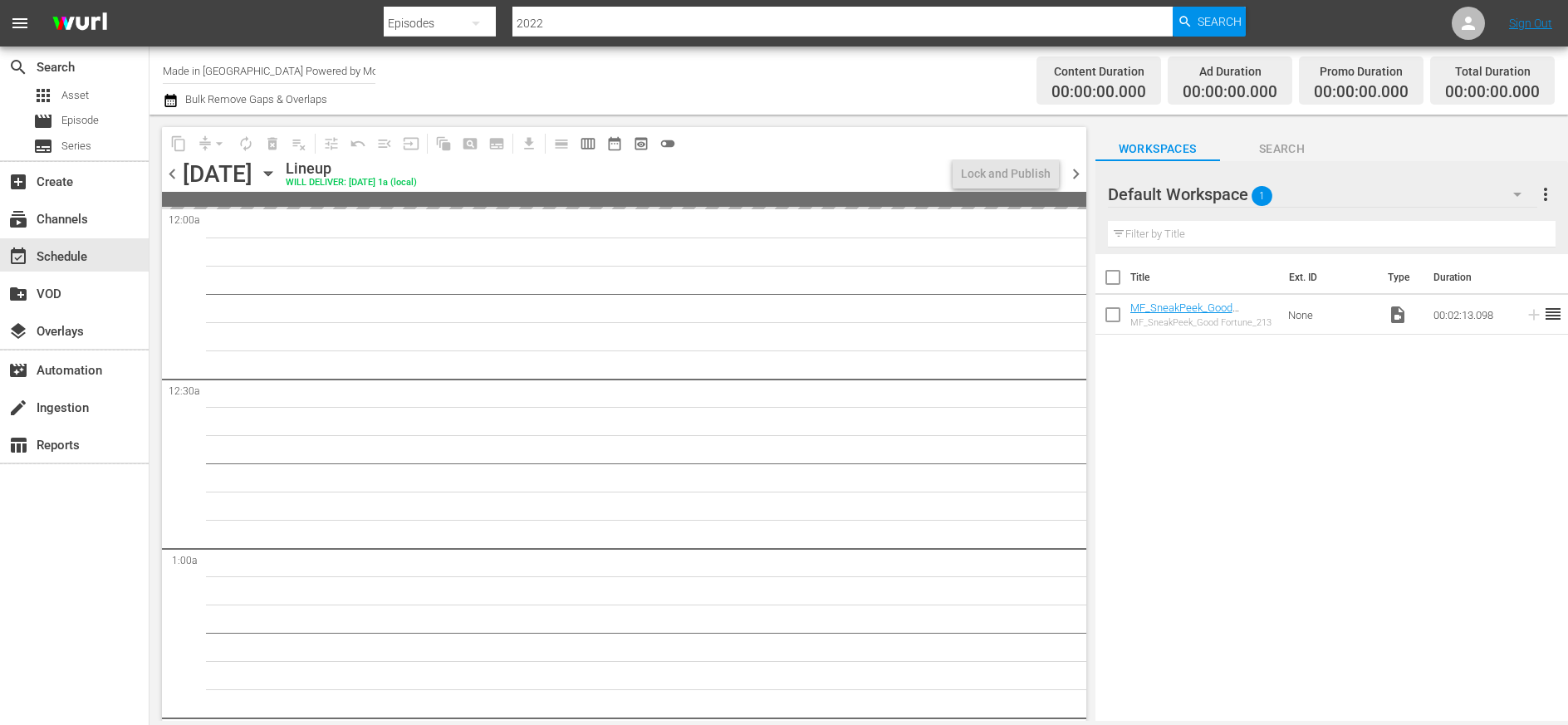
click at [171, 177] on span "chevron_left" at bounding box center [173, 175] width 21 height 21
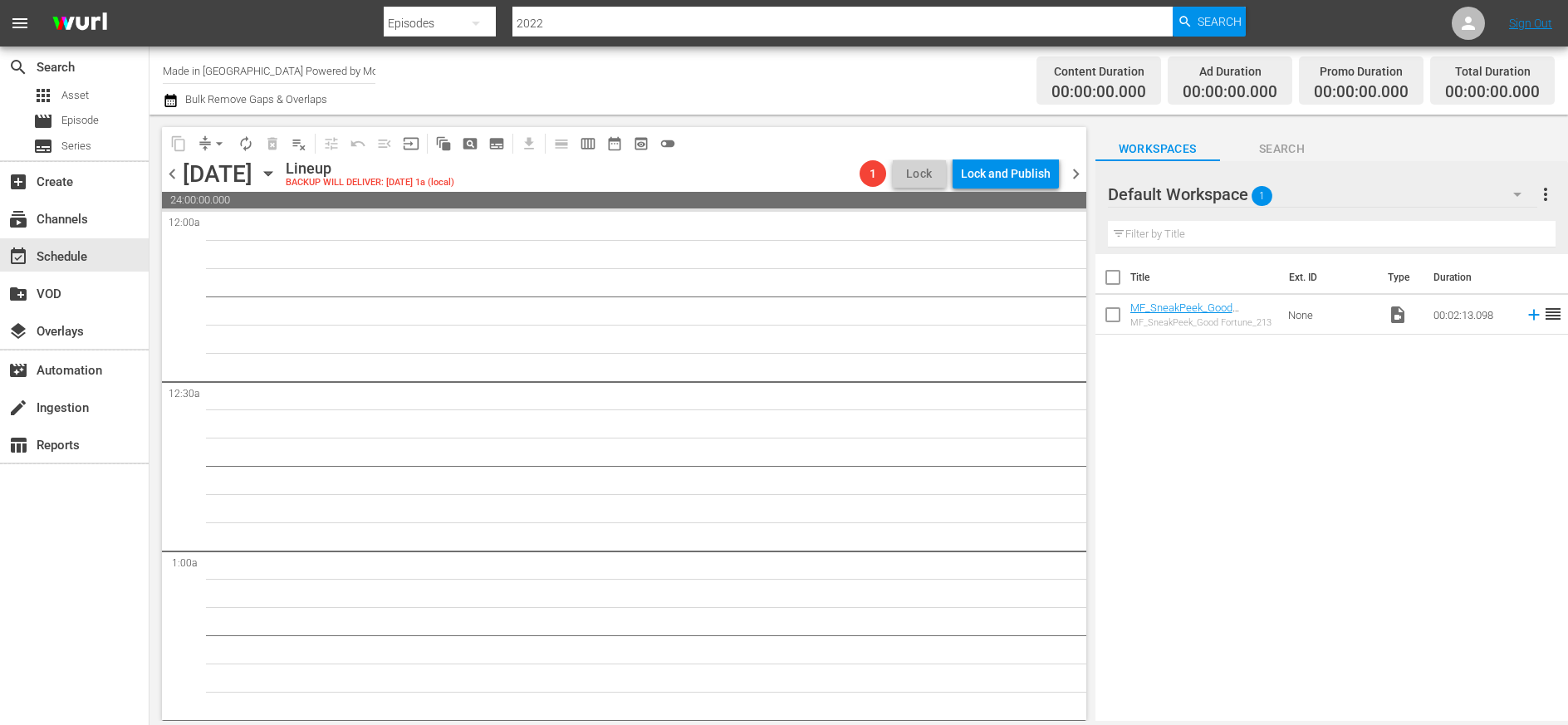
click at [981, 173] on span "chevron_right" at bounding box center [1076, 175] width 21 height 21
click at [177, 172] on span "chevron_left" at bounding box center [173, 175] width 21 height 21
click at [171, 174] on span "chevron_left" at bounding box center [173, 175] width 21 height 21
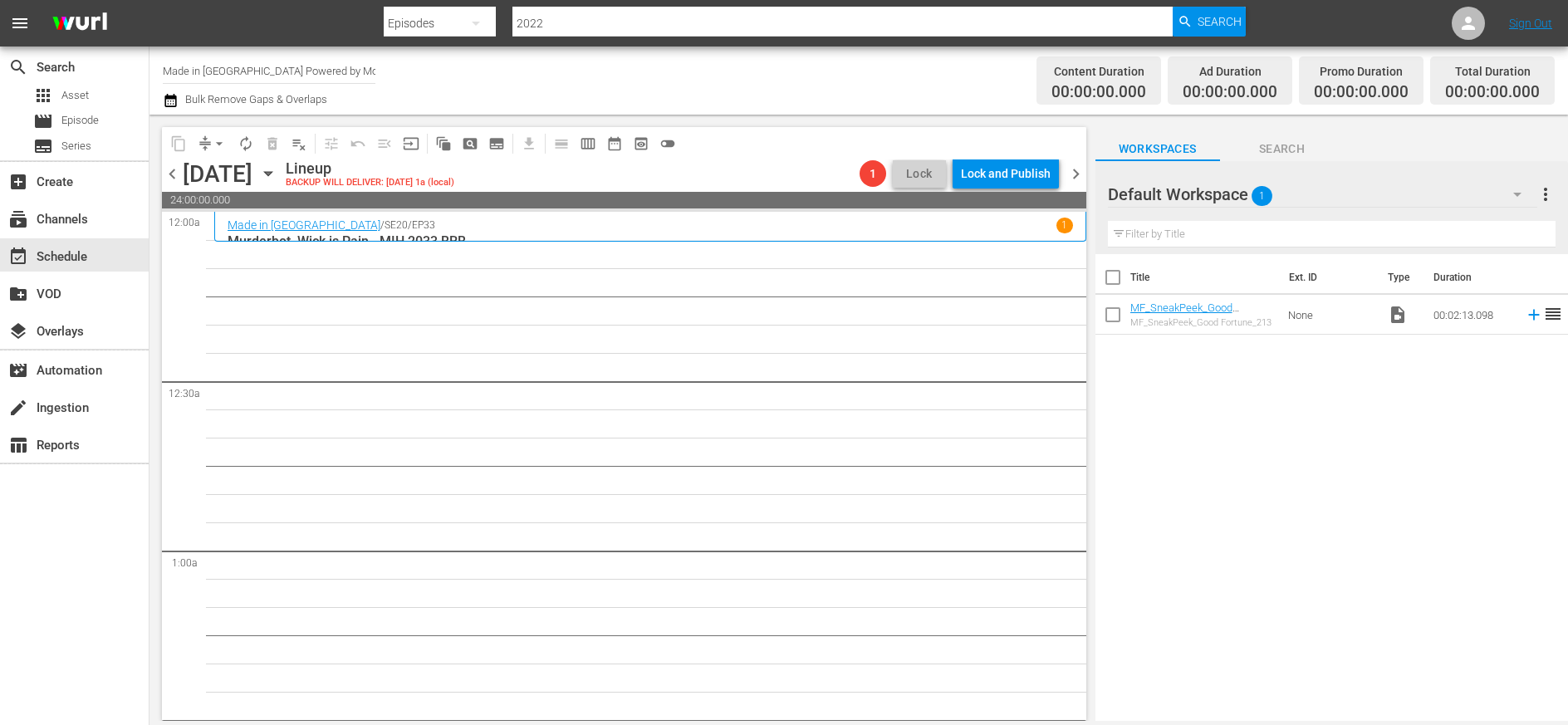
click at [278, 171] on icon "button" at bounding box center [268, 173] width 18 height 18
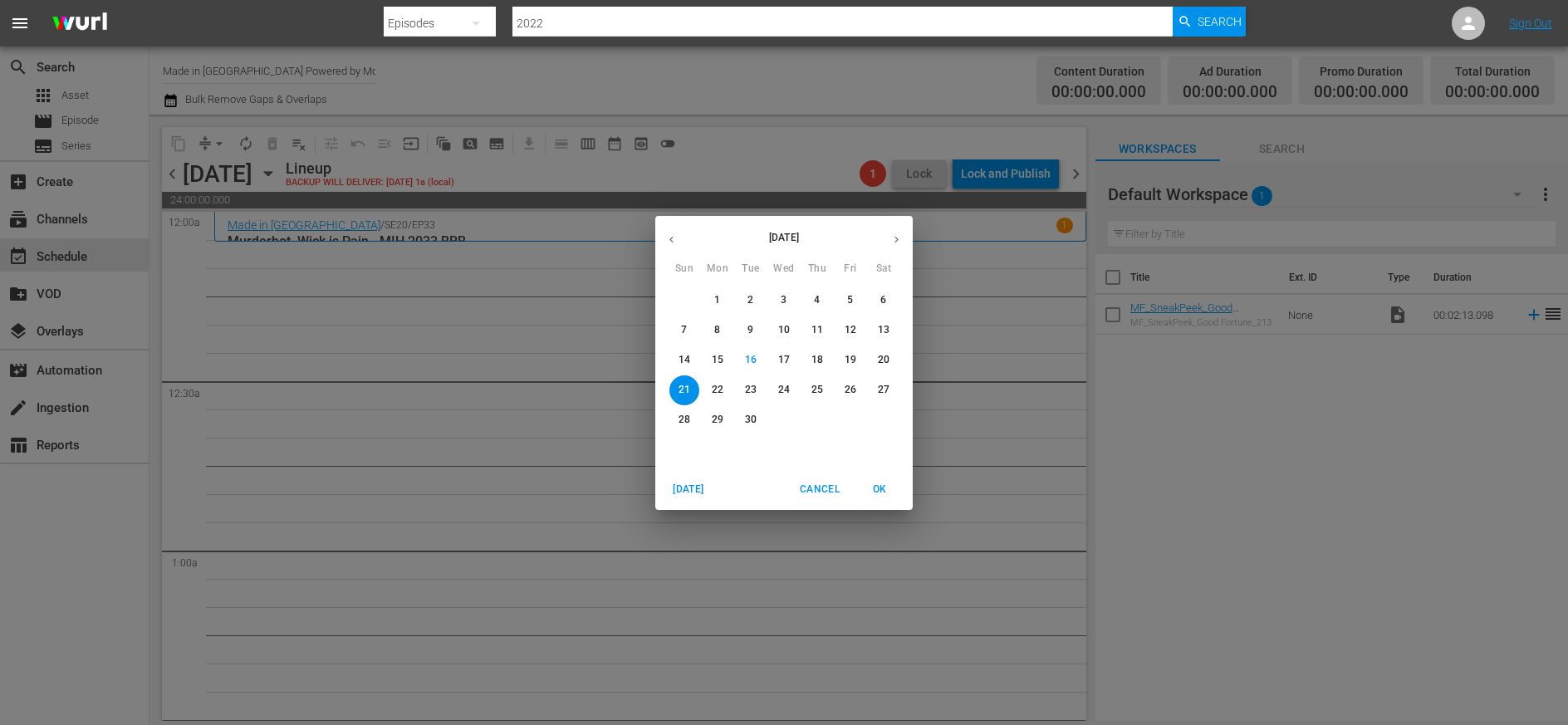
click at [821, 359] on p "18" at bounding box center [817, 360] width 11 height 14
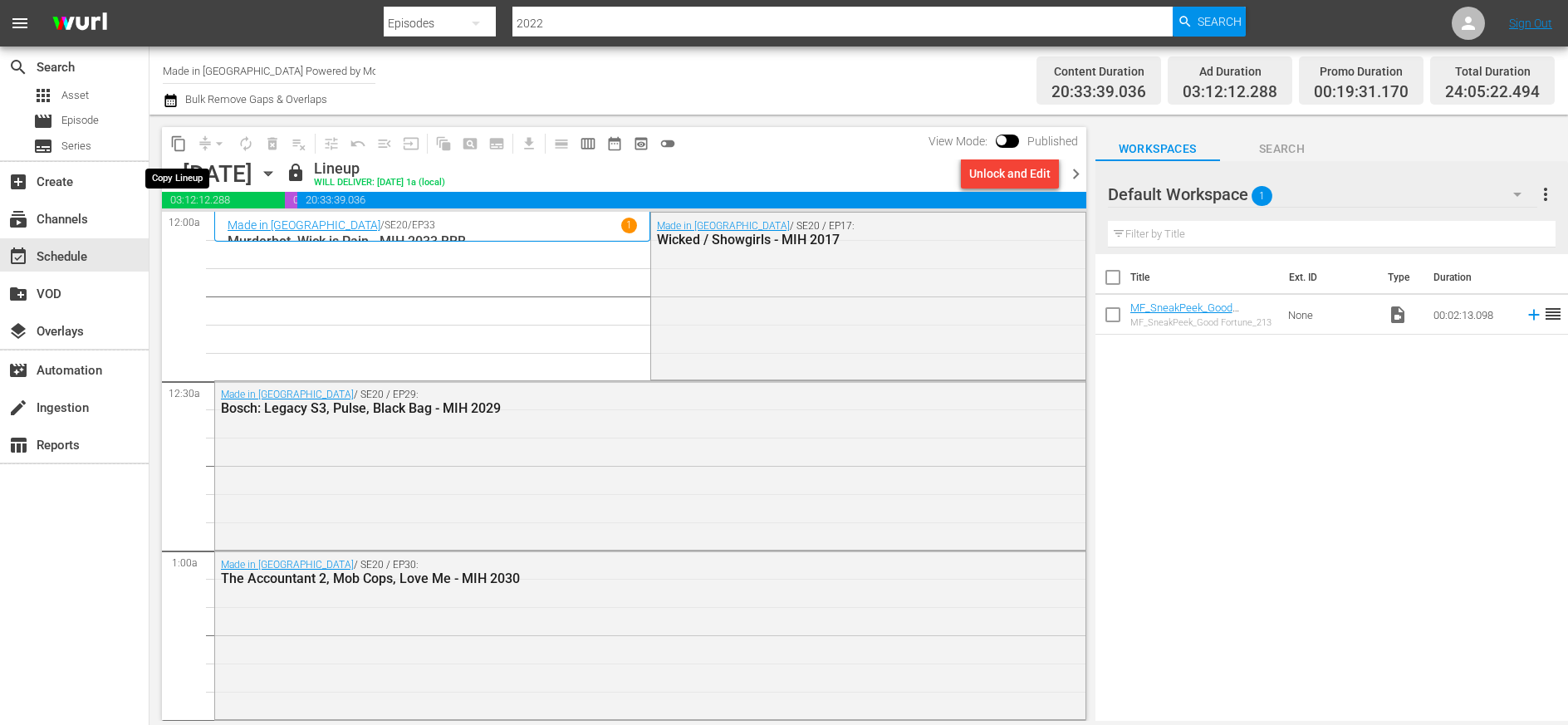
click at [178, 141] on span "content_copy" at bounding box center [178, 143] width 16 height 16
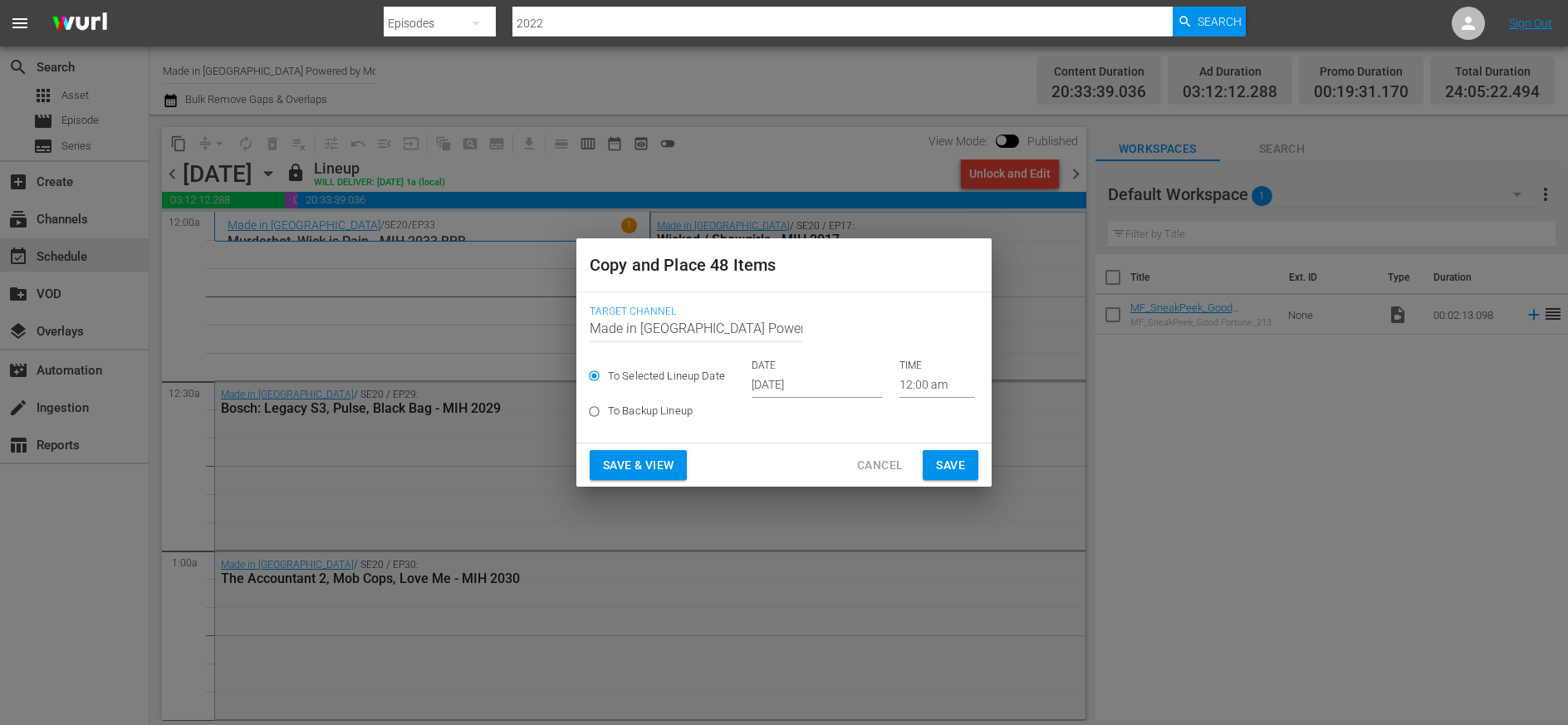
click at [807, 388] on input "[DATE]" at bounding box center [817, 385] width 132 height 25
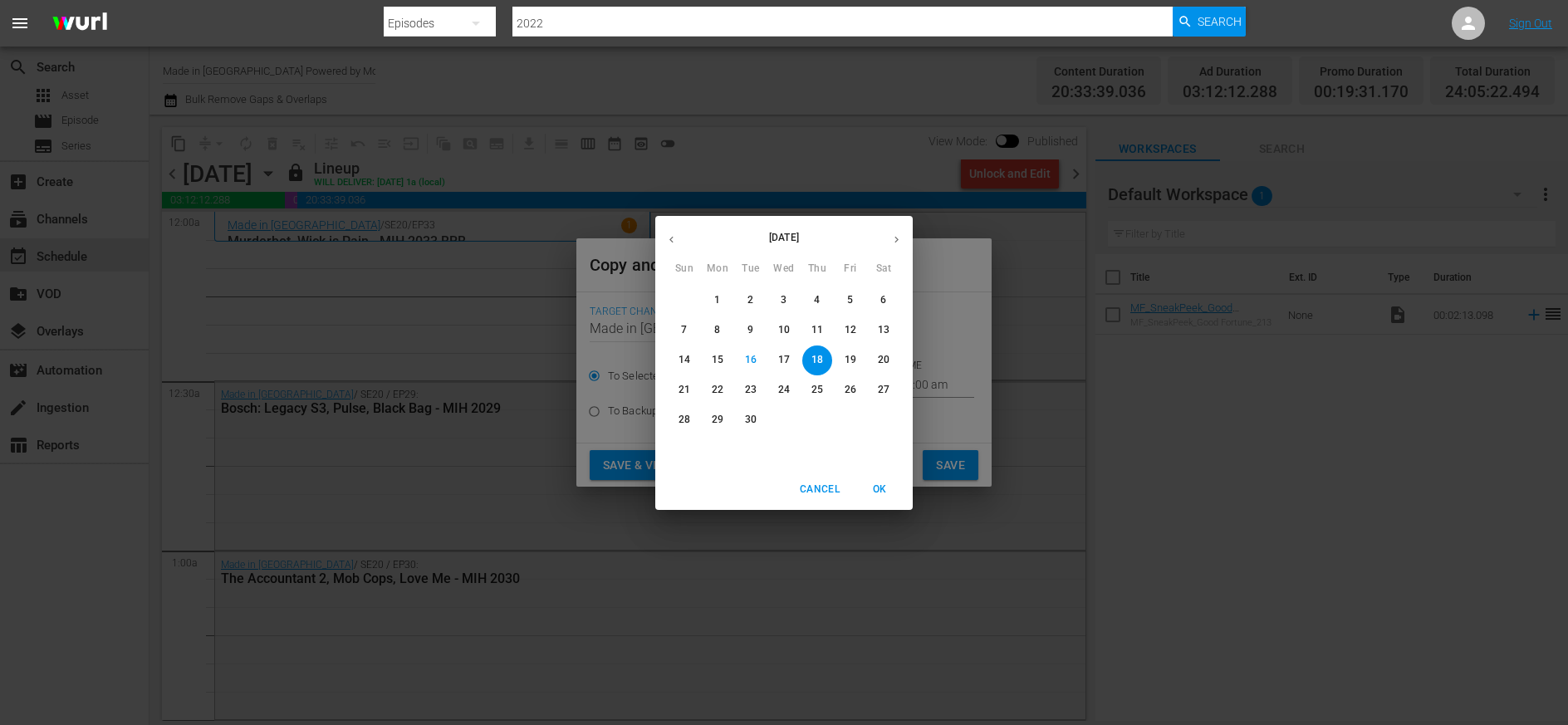
click at [679, 387] on p "21" at bounding box center [685, 389] width 11 height 14
type input "[DATE]"
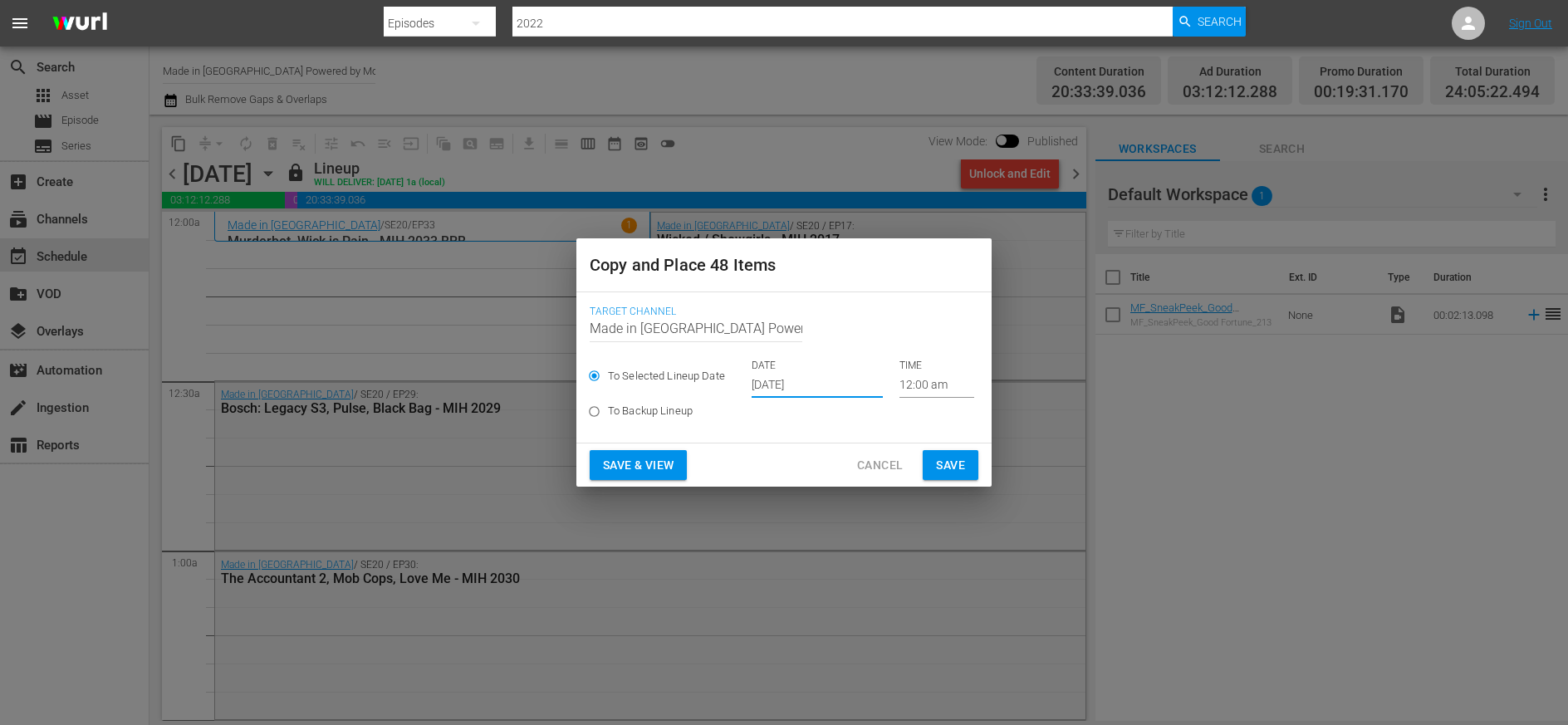
click at [953, 466] on span "Save" at bounding box center [951, 466] width 29 height 21
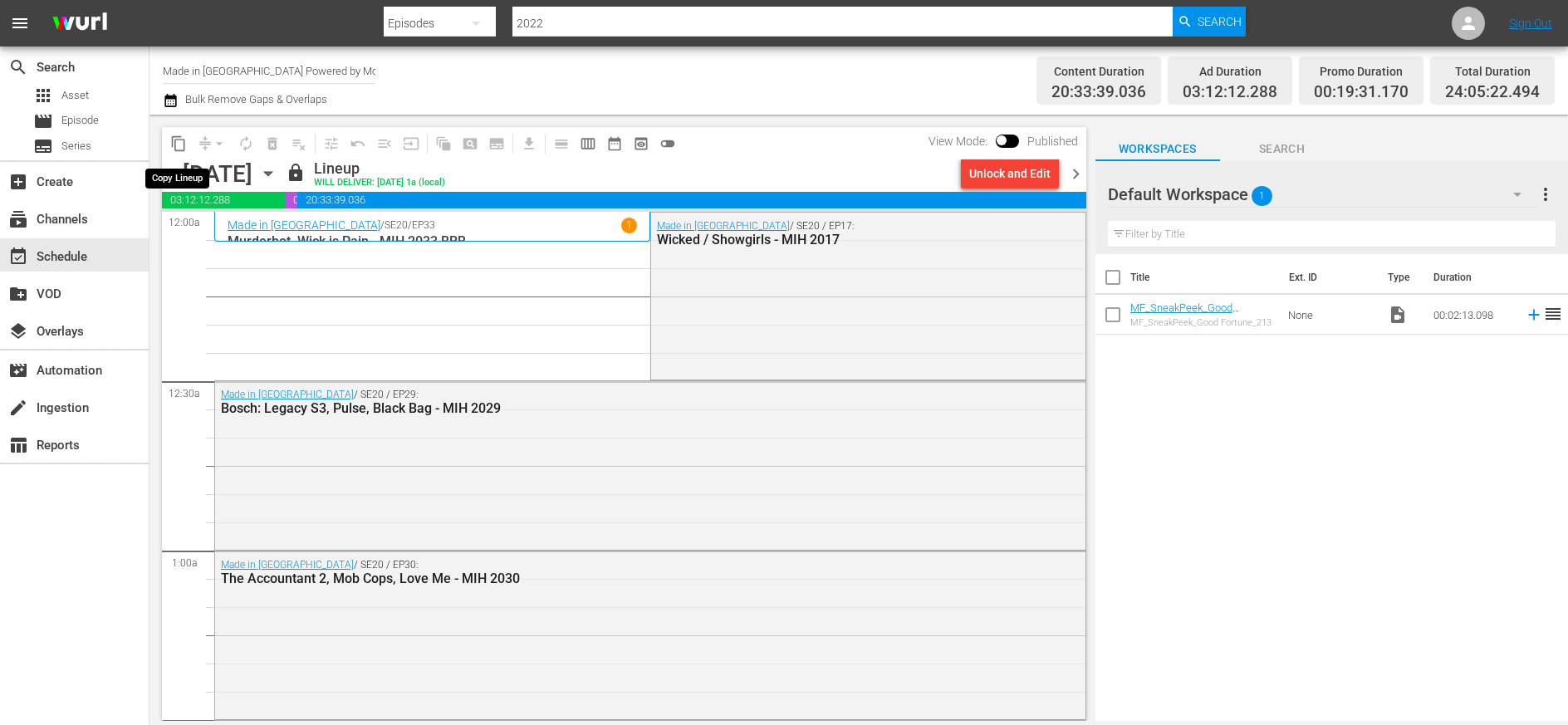
click at [180, 143] on span "content_copy" at bounding box center [178, 143] width 16 height 16
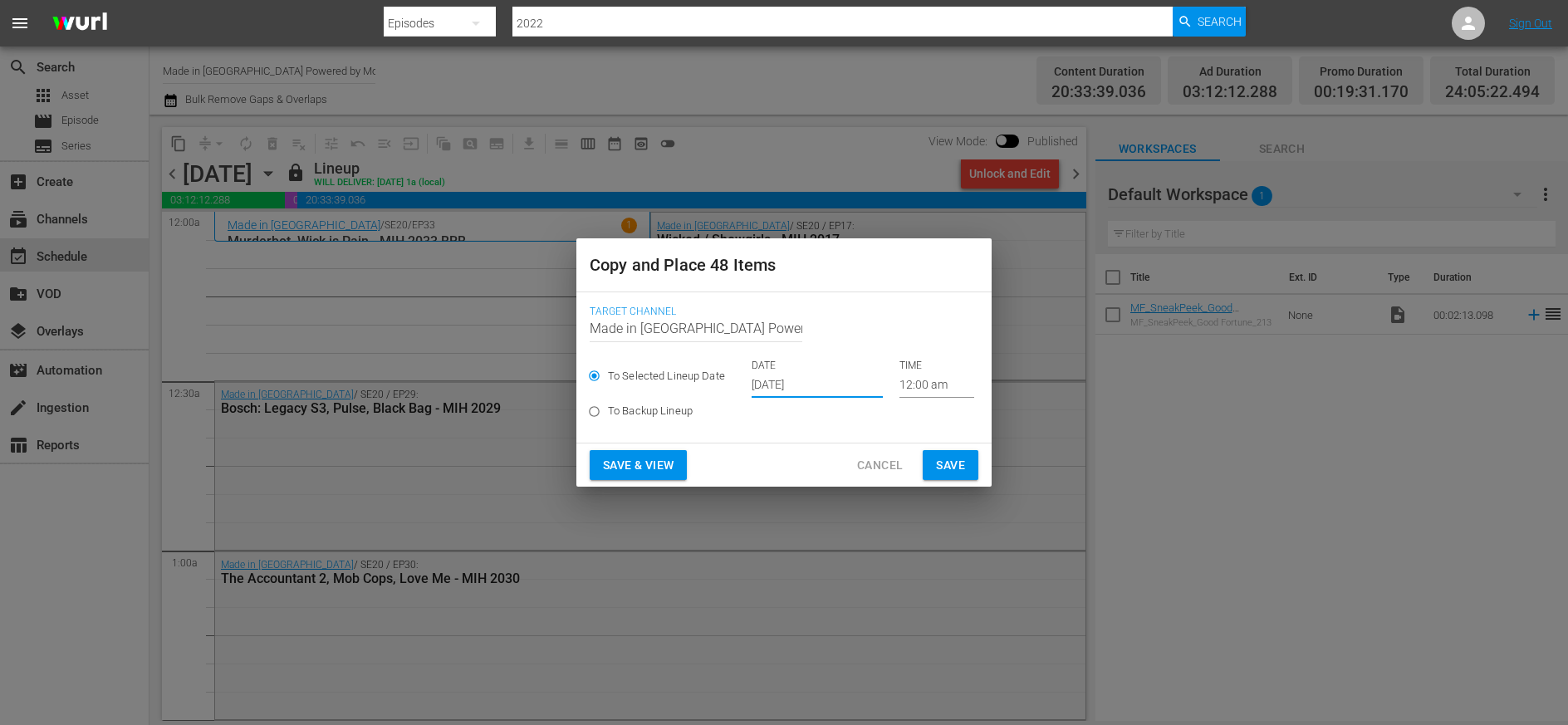
click at [811, 387] on input "[DATE]" at bounding box center [817, 385] width 132 height 25
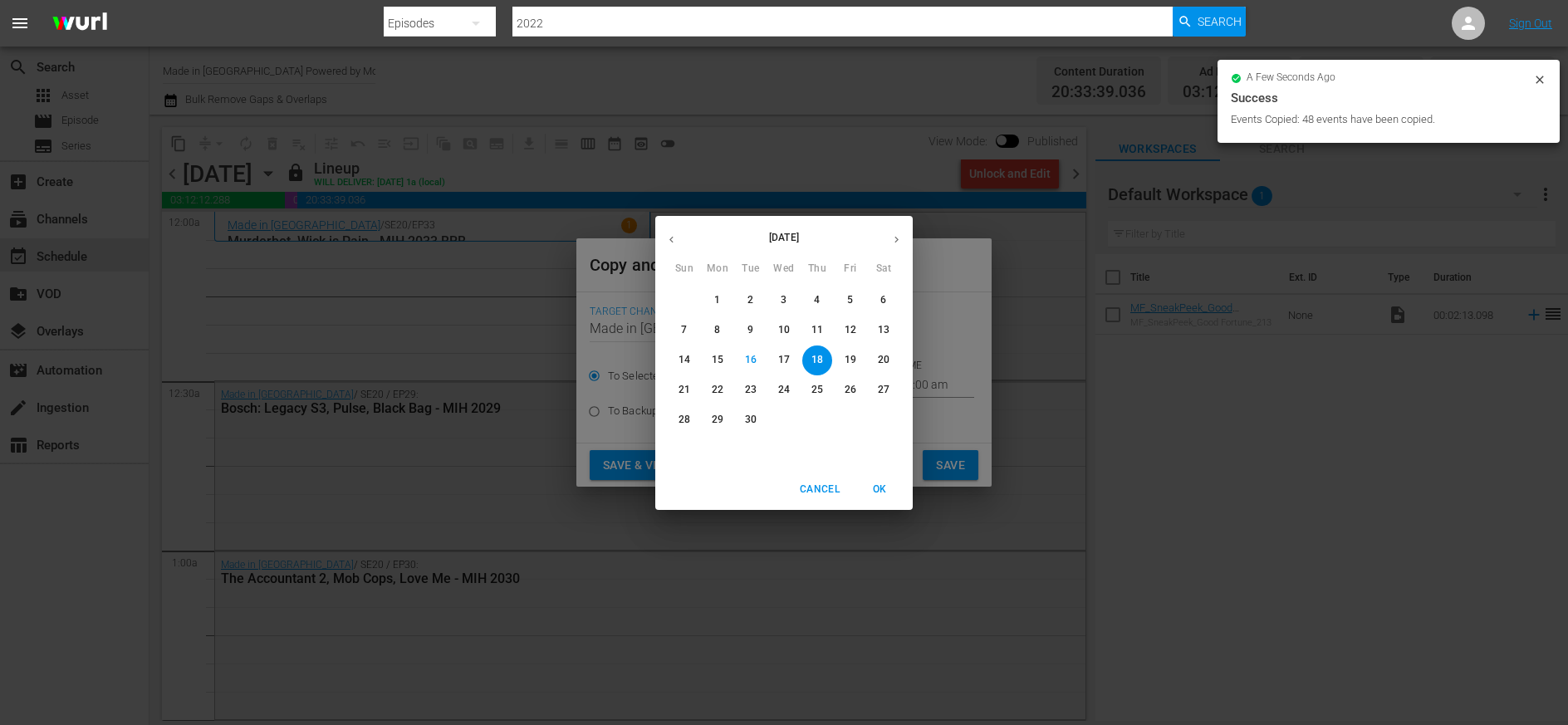
click at [788, 392] on p "24" at bounding box center [784, 389] width 11 height 14
type input "[DATE]"
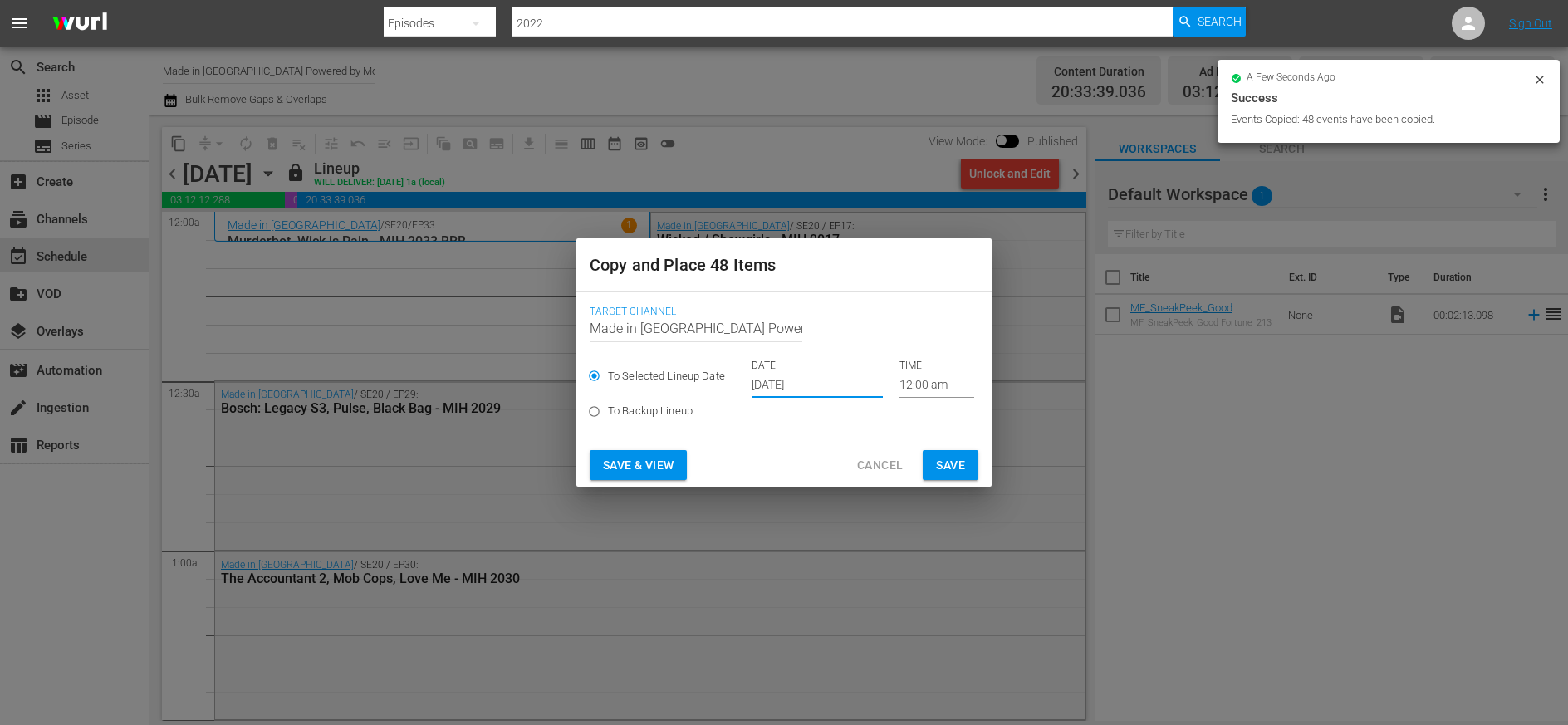
click at [958, 466] on span "Save" at bounding box center [951, 466] width 29 height 21
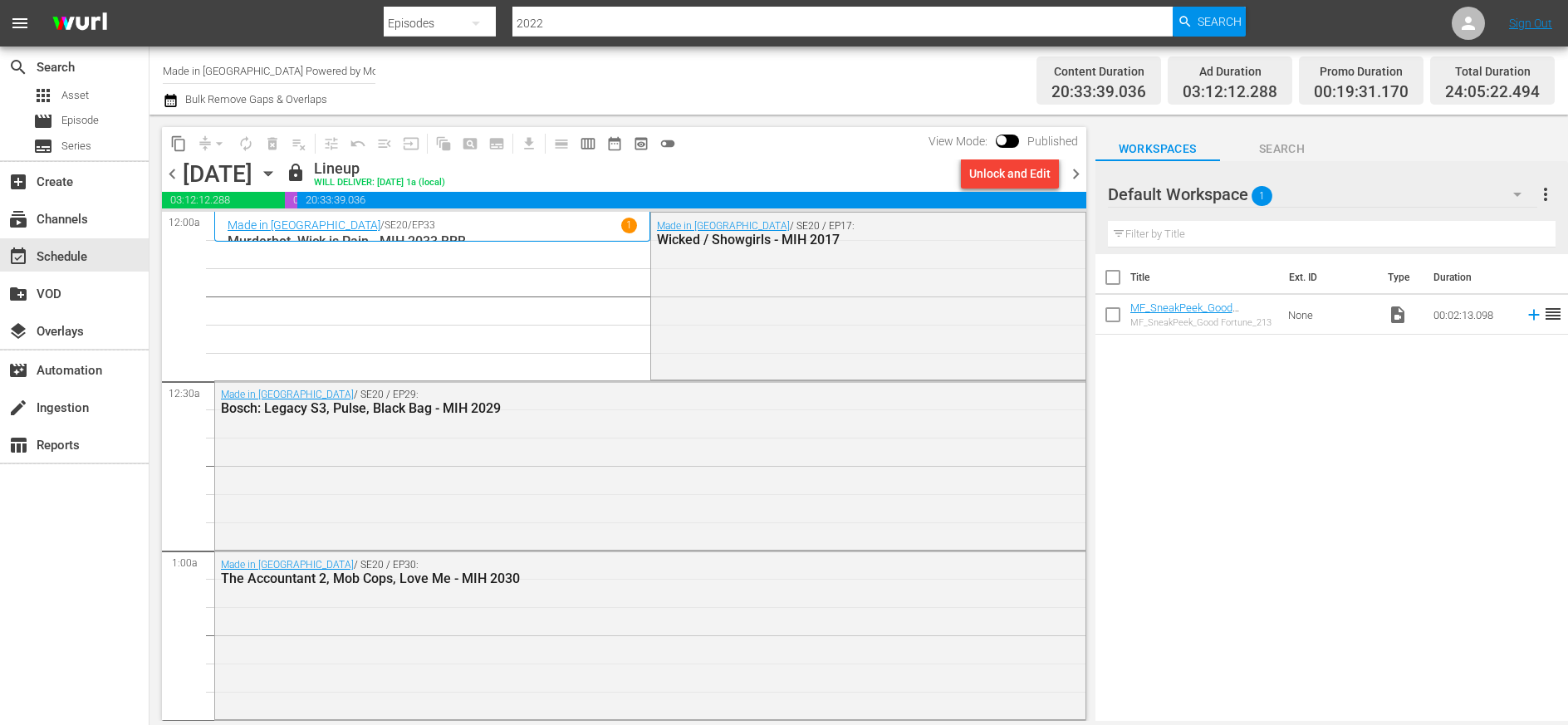
click at [981, 175] on span "chevron_right" at bounding box center [1076, 175] width 21 height 21
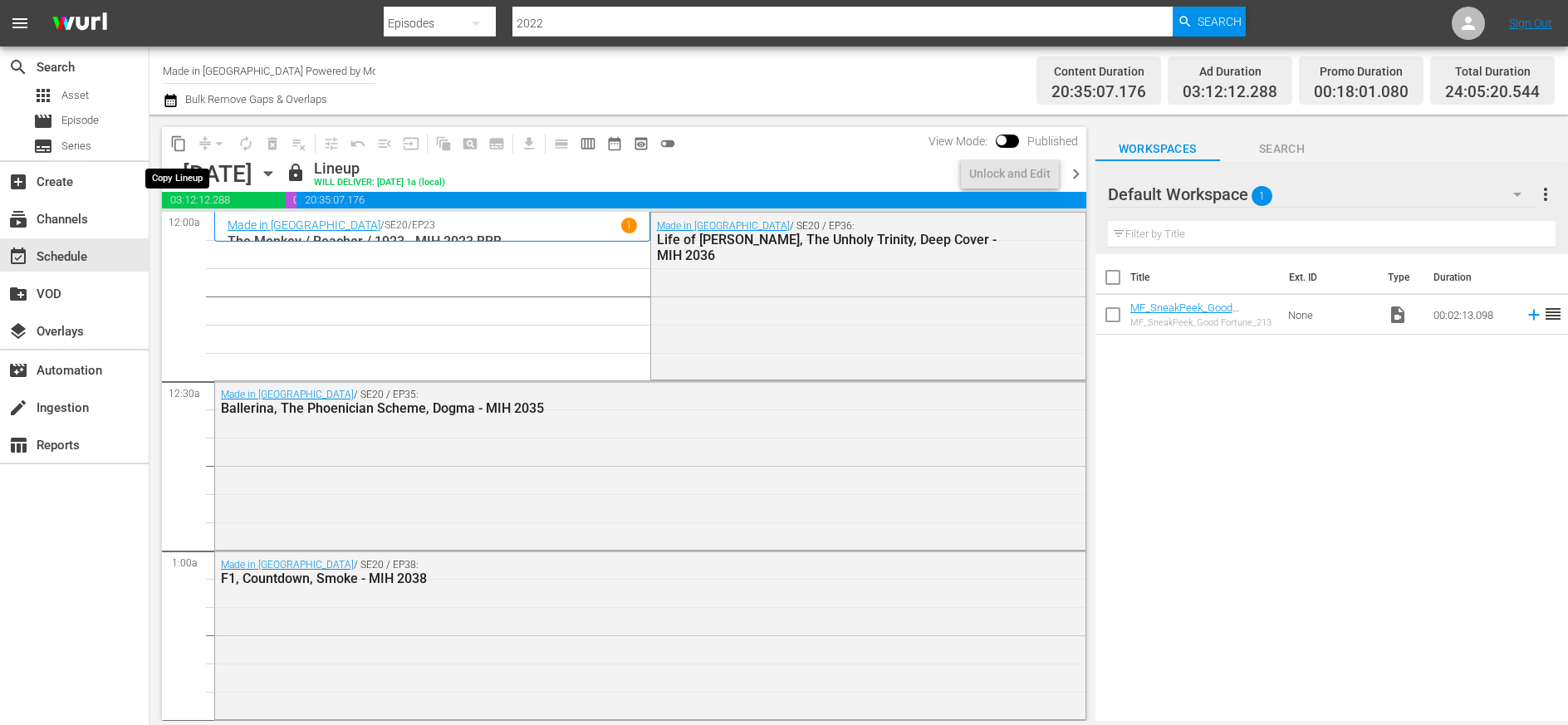
click at [180, 141] on span "content_copy" at bounding box center [178, 143] width 16 height 16
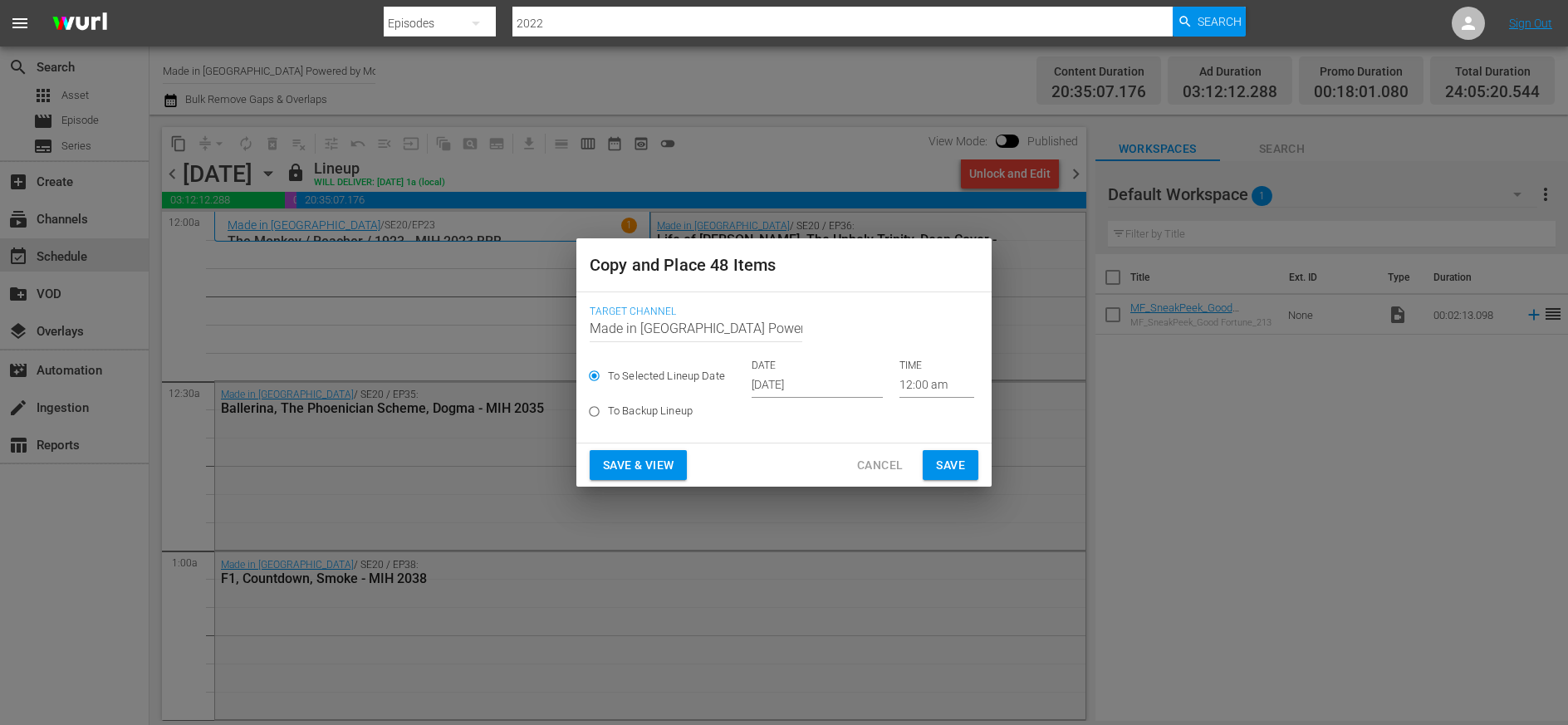
click at [786, 392] on input "[DATE]" at bounding box center [817, 385] width 132 height 25
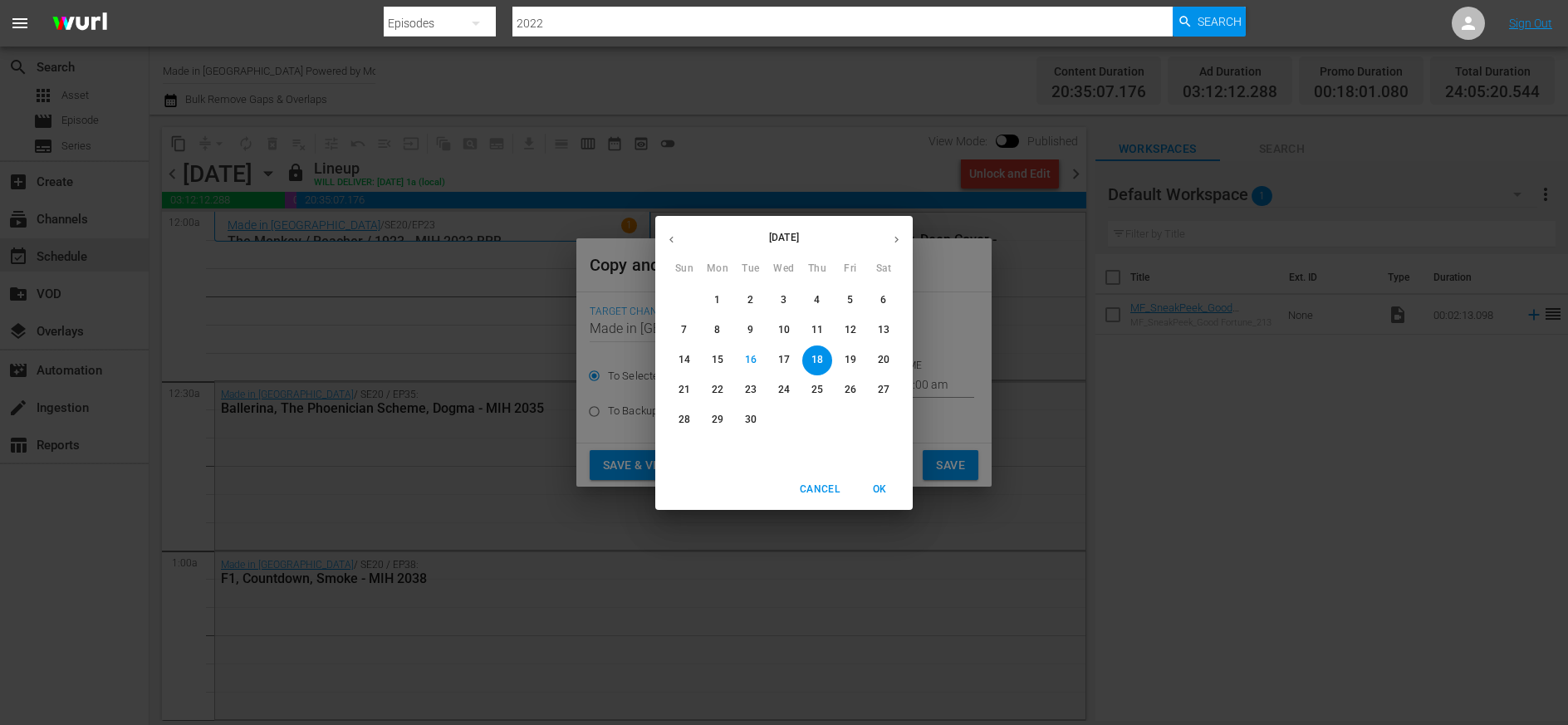
click at [715, 391] on p "22" at bounding box center [717, 389] width 11 height 14
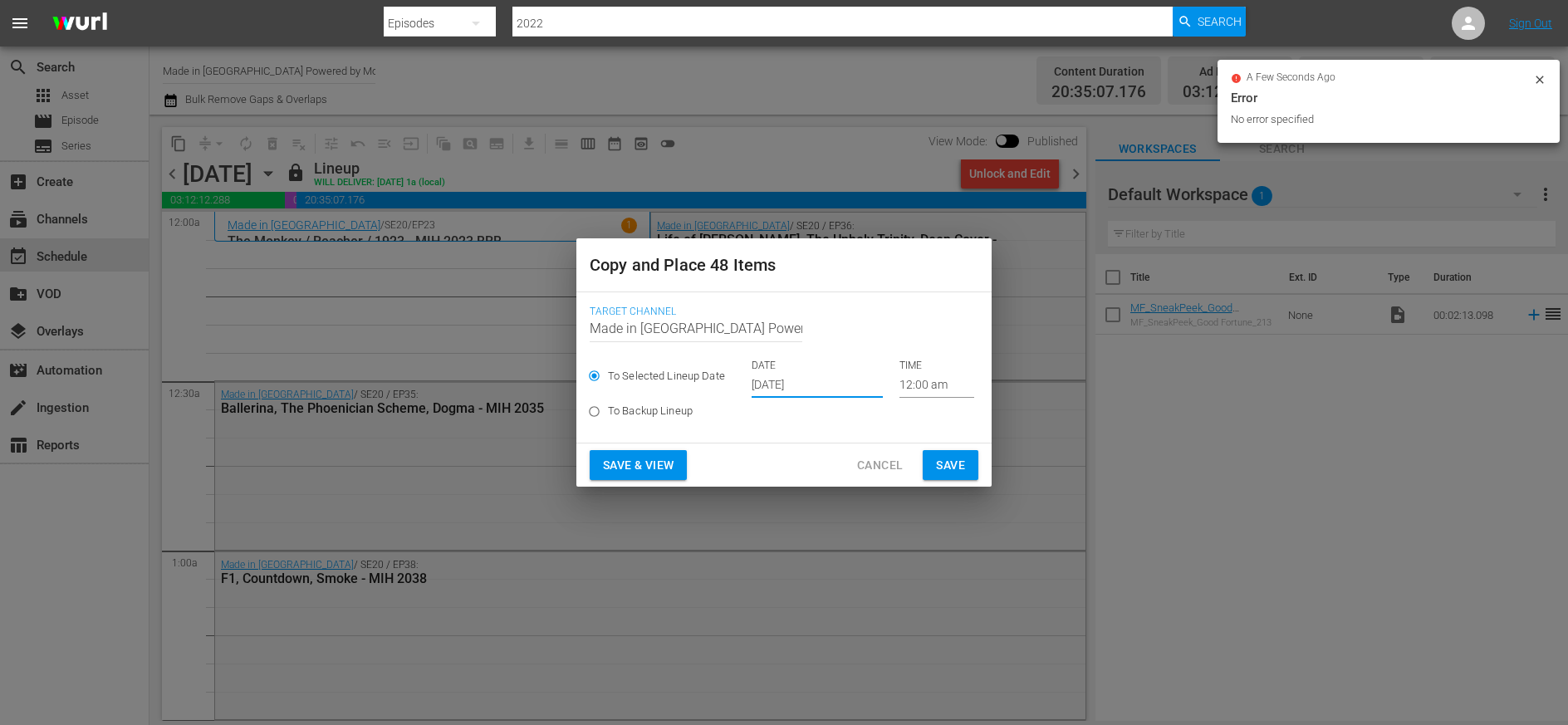
click at [814, 386] on input "[DATE]" at bounding box center [817, 385] width 132 height 25
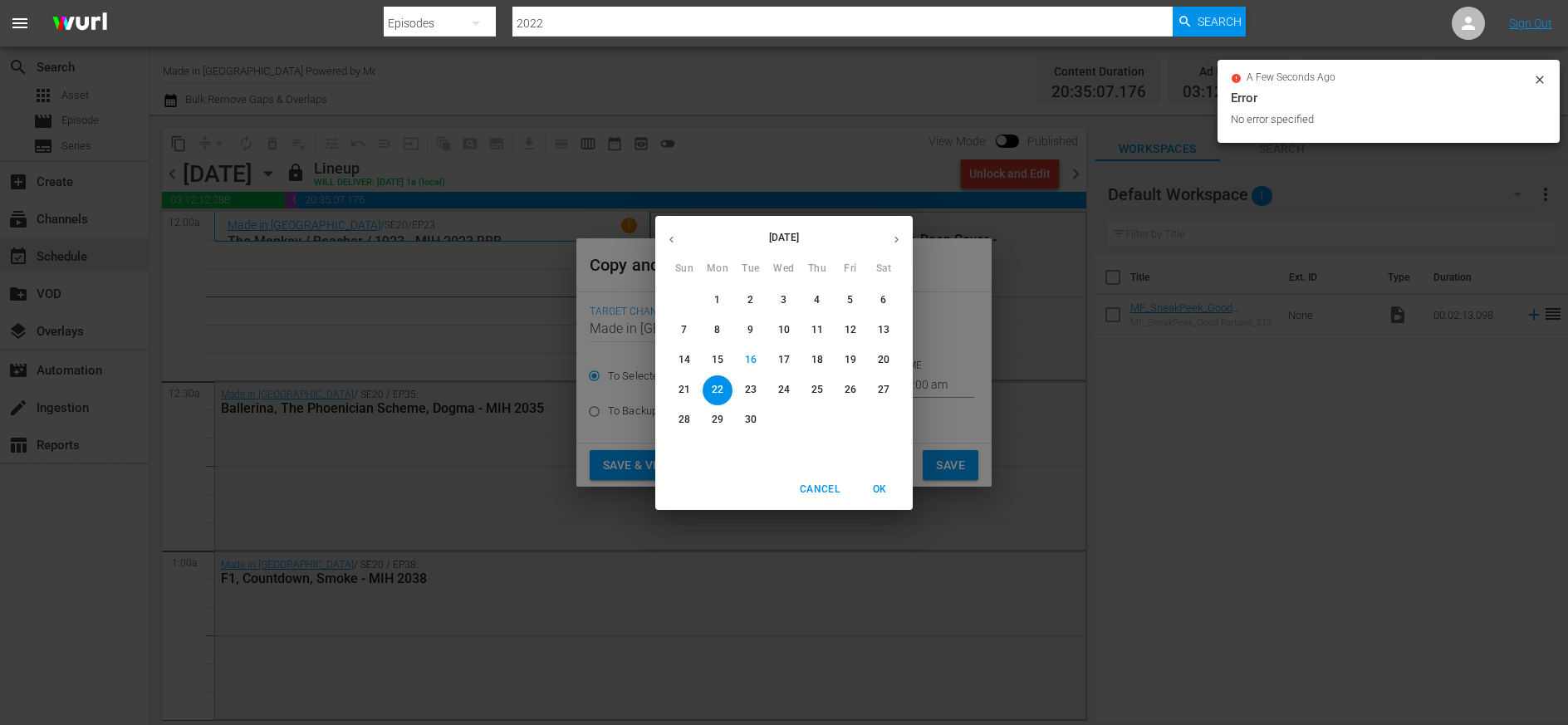
click at [682, 390] on p "21" at bounding box center [685, 389] width 11 height 14
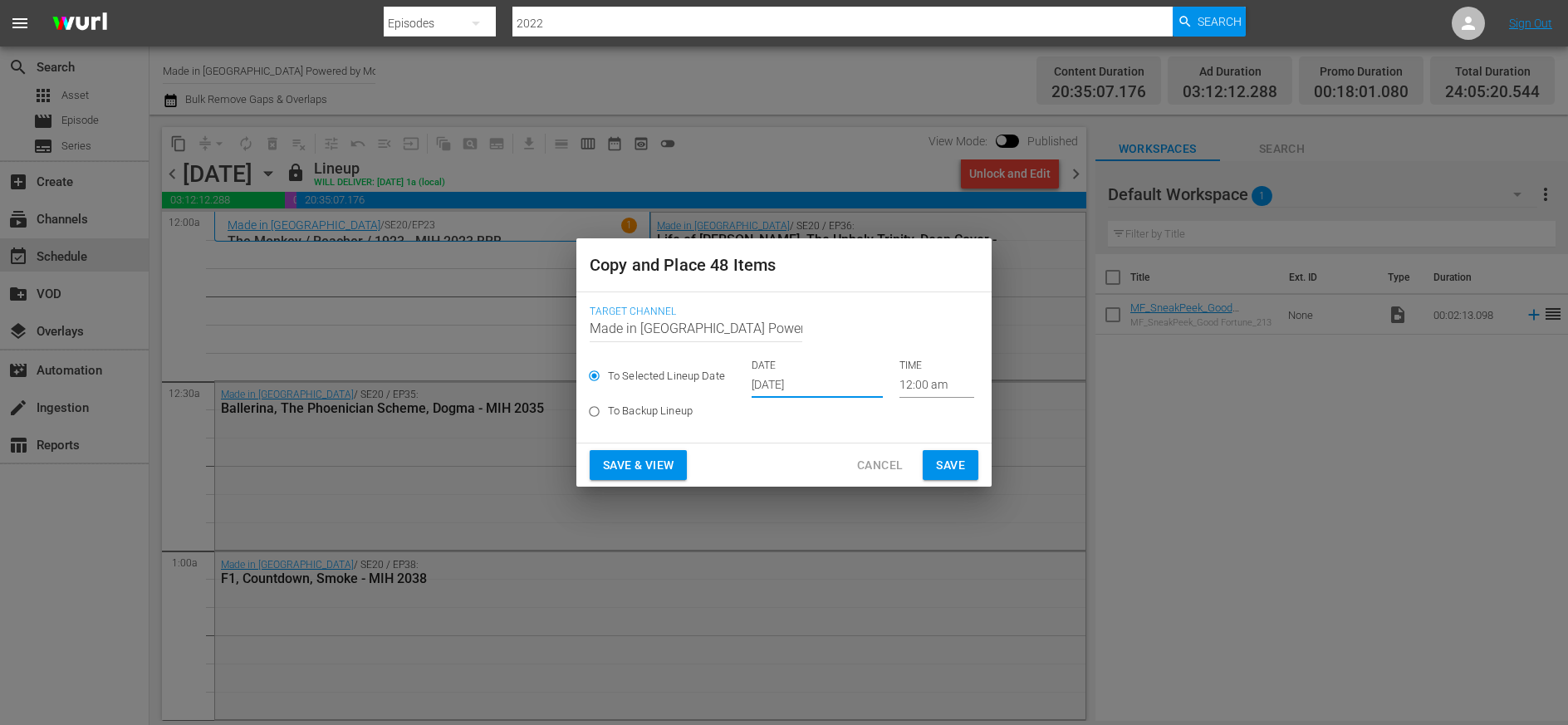
click at [789, 384] on input "[DATE]" at bounding box center [817, 385] width 132 height 25
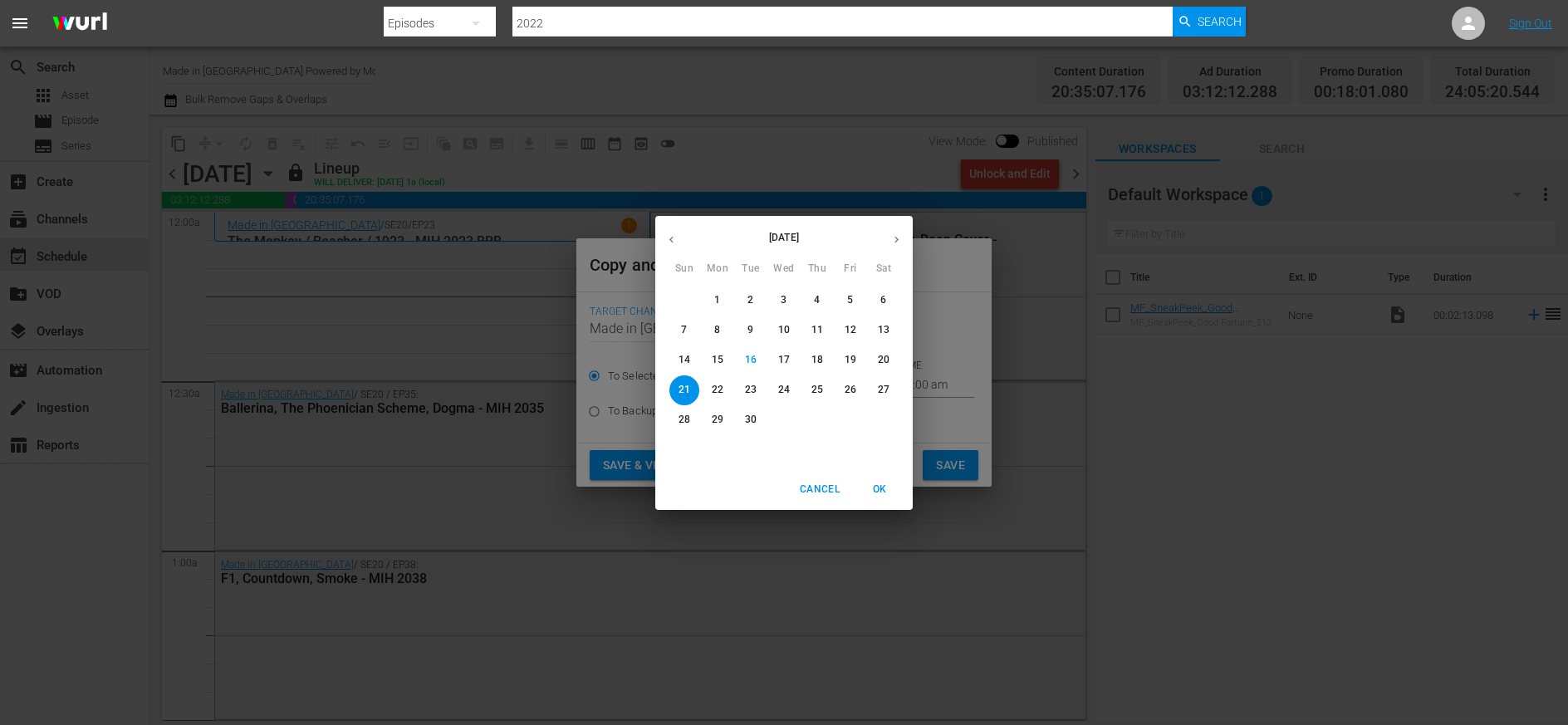
click at [717, 388] on p "22" at bounding box center [717, 389] width 11 height 14
type input "[DATE]"
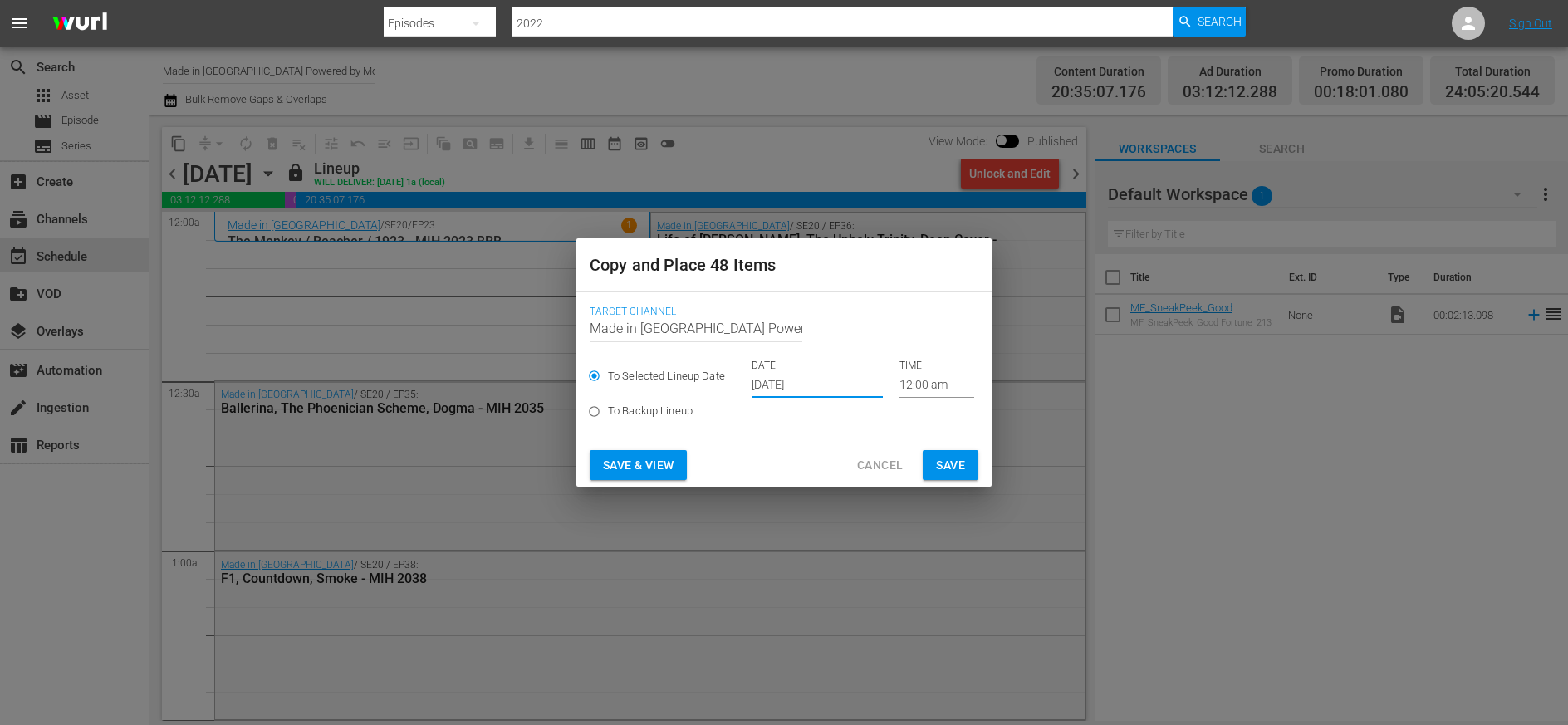
click at [944, 466] on span "Save" at bounding box center [951, 466] width 29 height 21
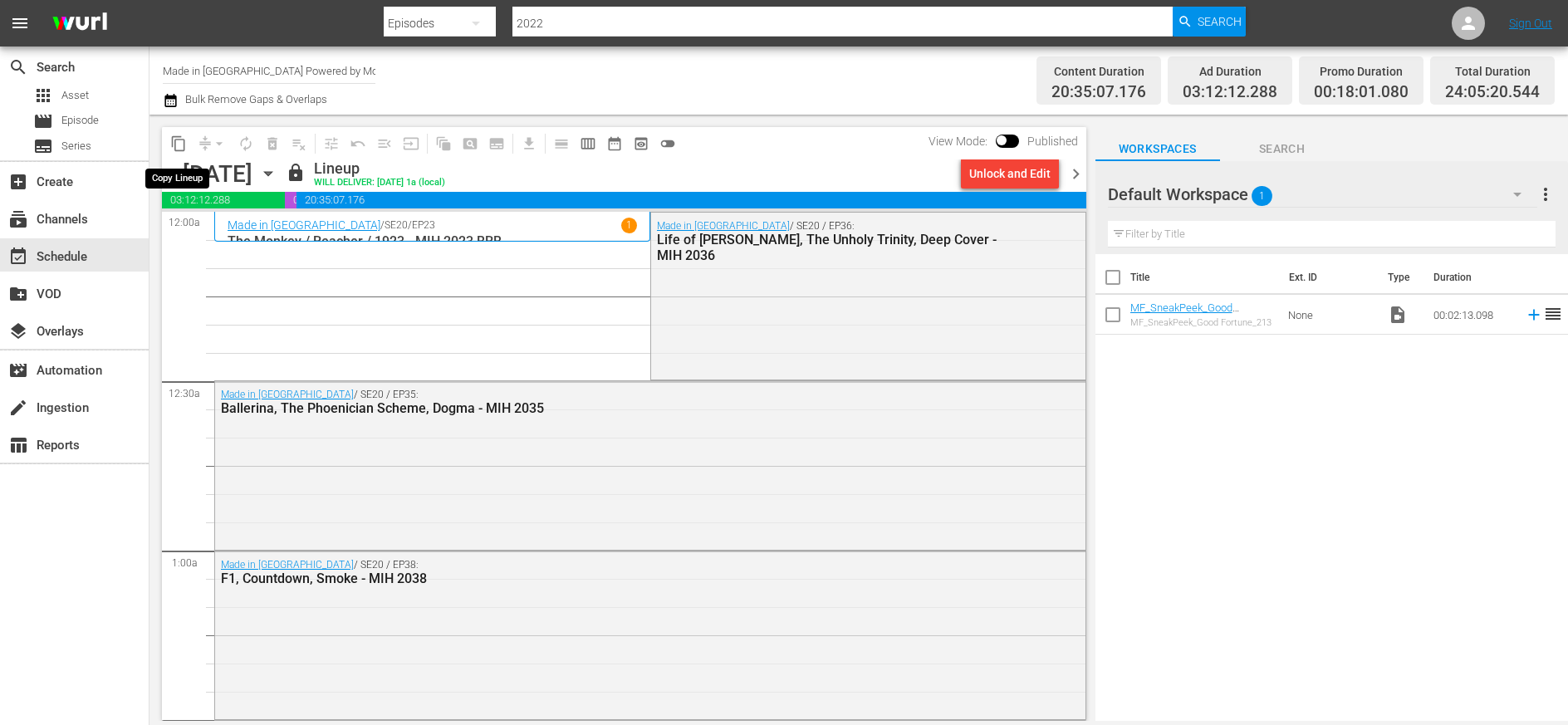
click at [177, 145] on span "content_copy" at bounding box center [178, 143] width 16 height 16
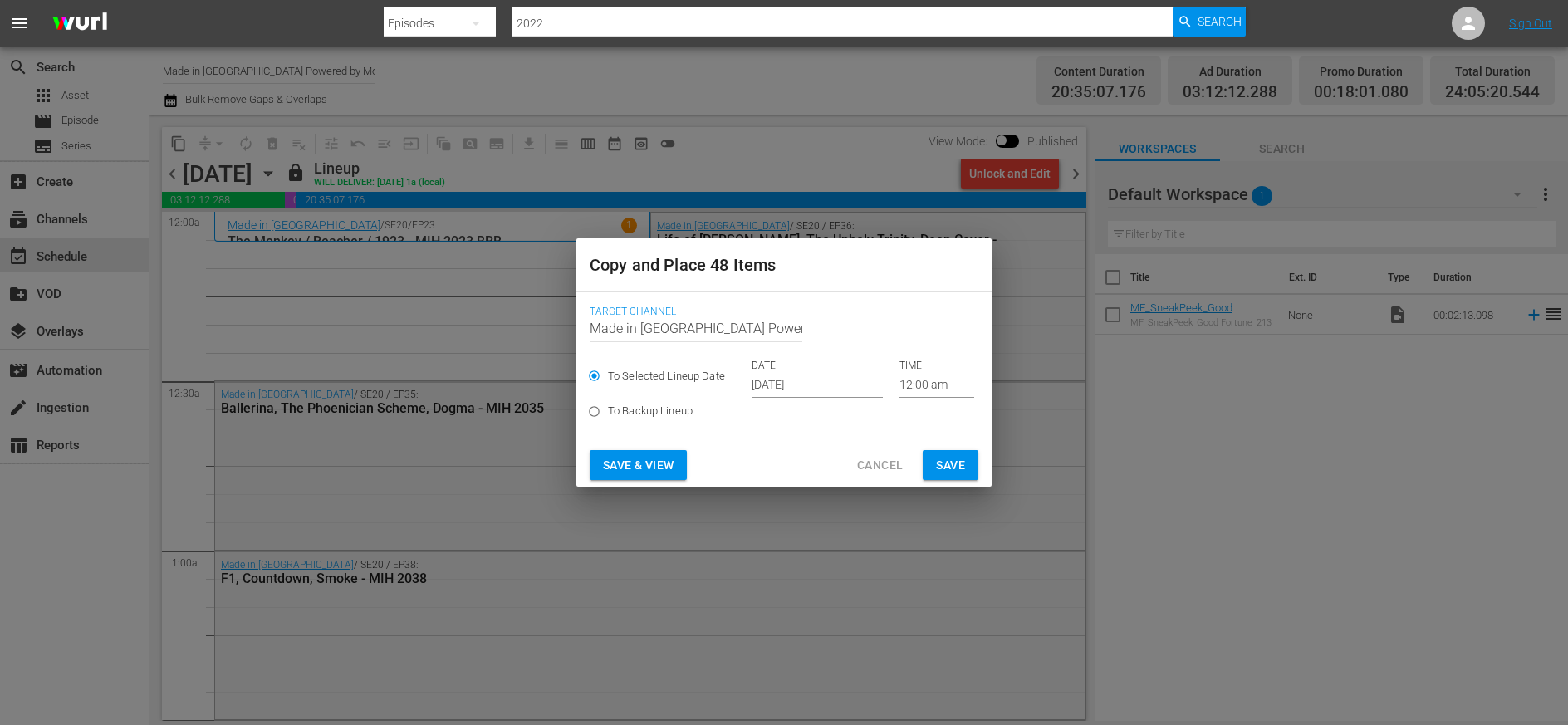
click at [811, 389] on input "[DATE]" at bounding box center [817, 385] width 132 height 25
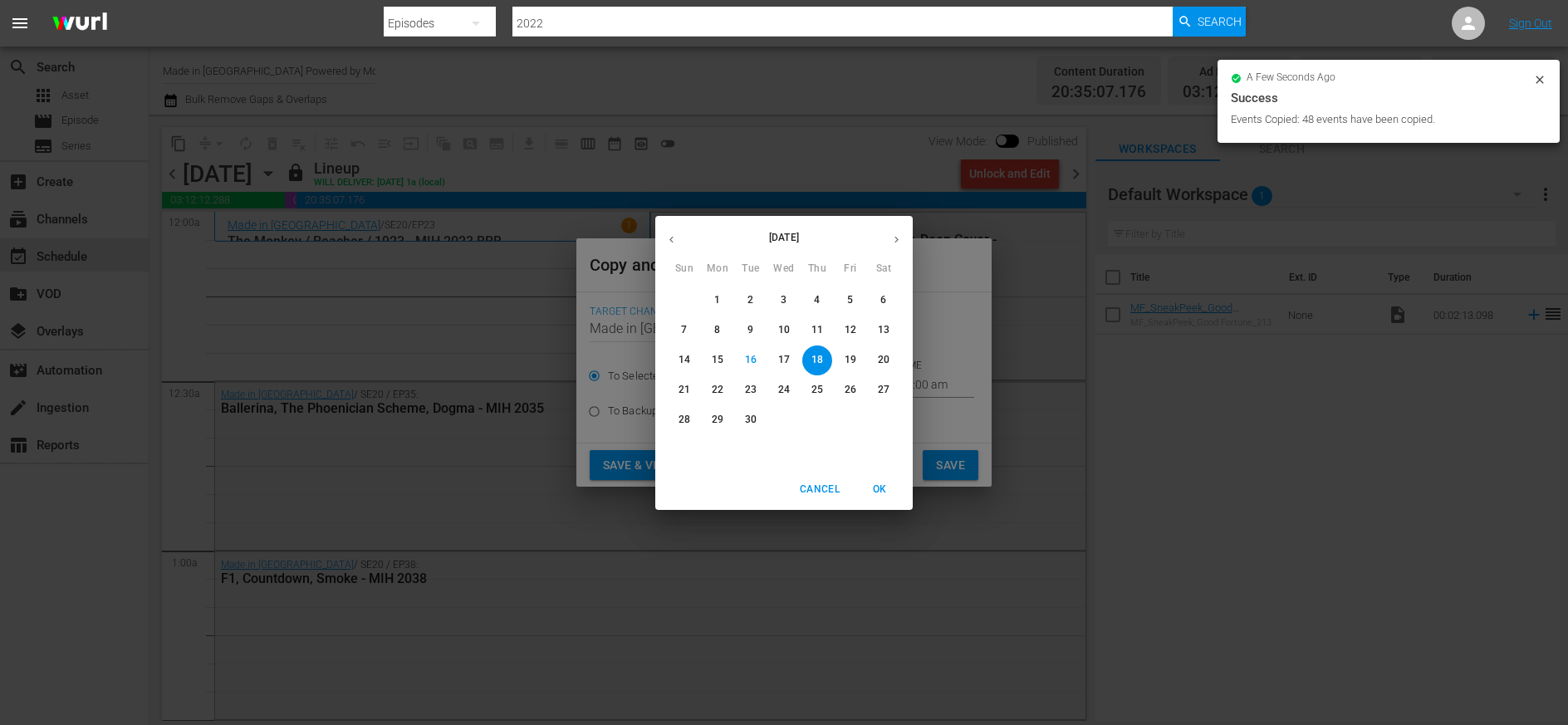
click at [827, 389] on span "25" at bounding box center [816, 389] width 30 height 14
type input "[DATE]"
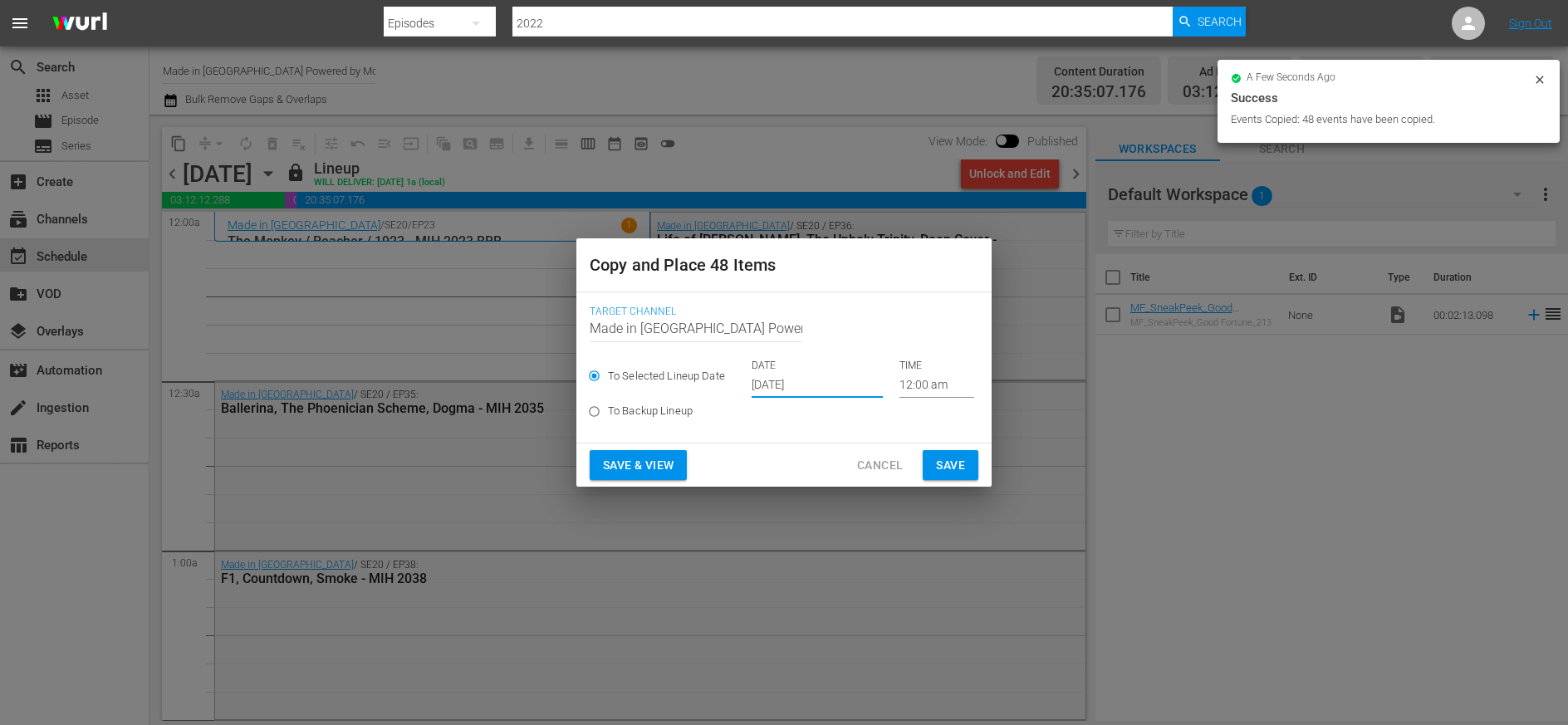
click at [961, 470] on span "Save" at bounding box center [951, 466] width 29 height 21
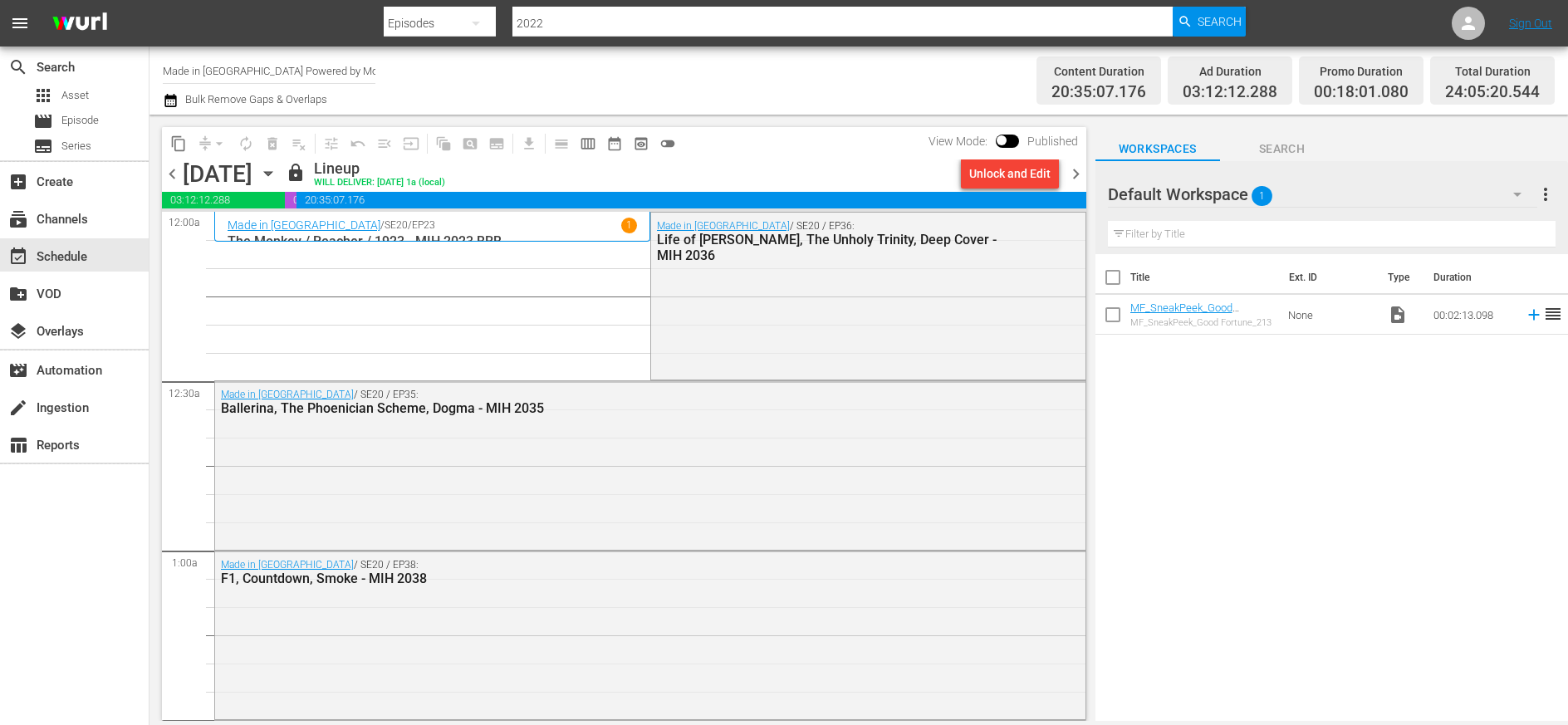
drag, startPoint x: 1078, startPoint y: 172, endPoint x: 1080, endPoint y: 248, distance: 76.0
click at [981, 172] on span "chevron_right" at bounding box center [1076, 175] width 21 height 21
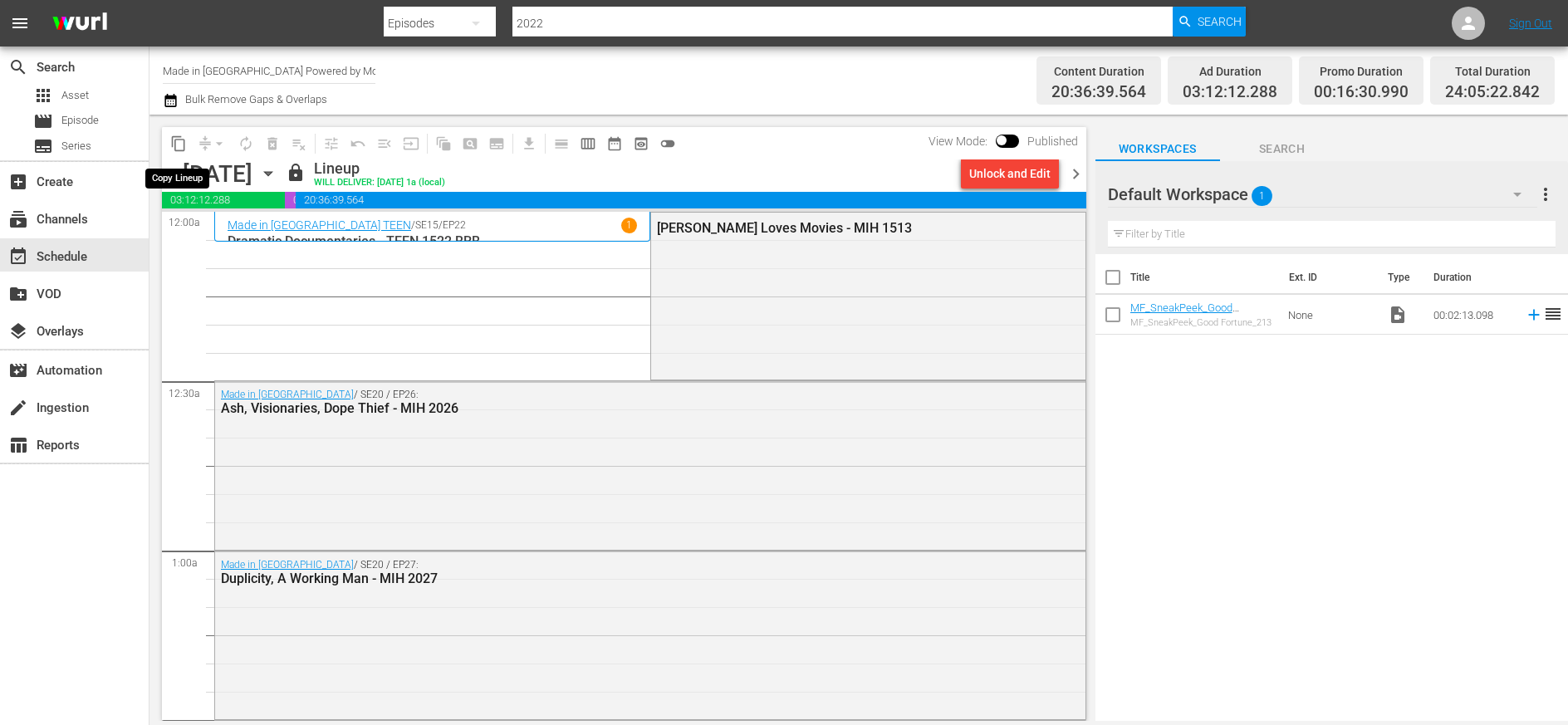
click at [175, 145] on span "content_copy" at bounding box center [178, 143] width 16 height 16
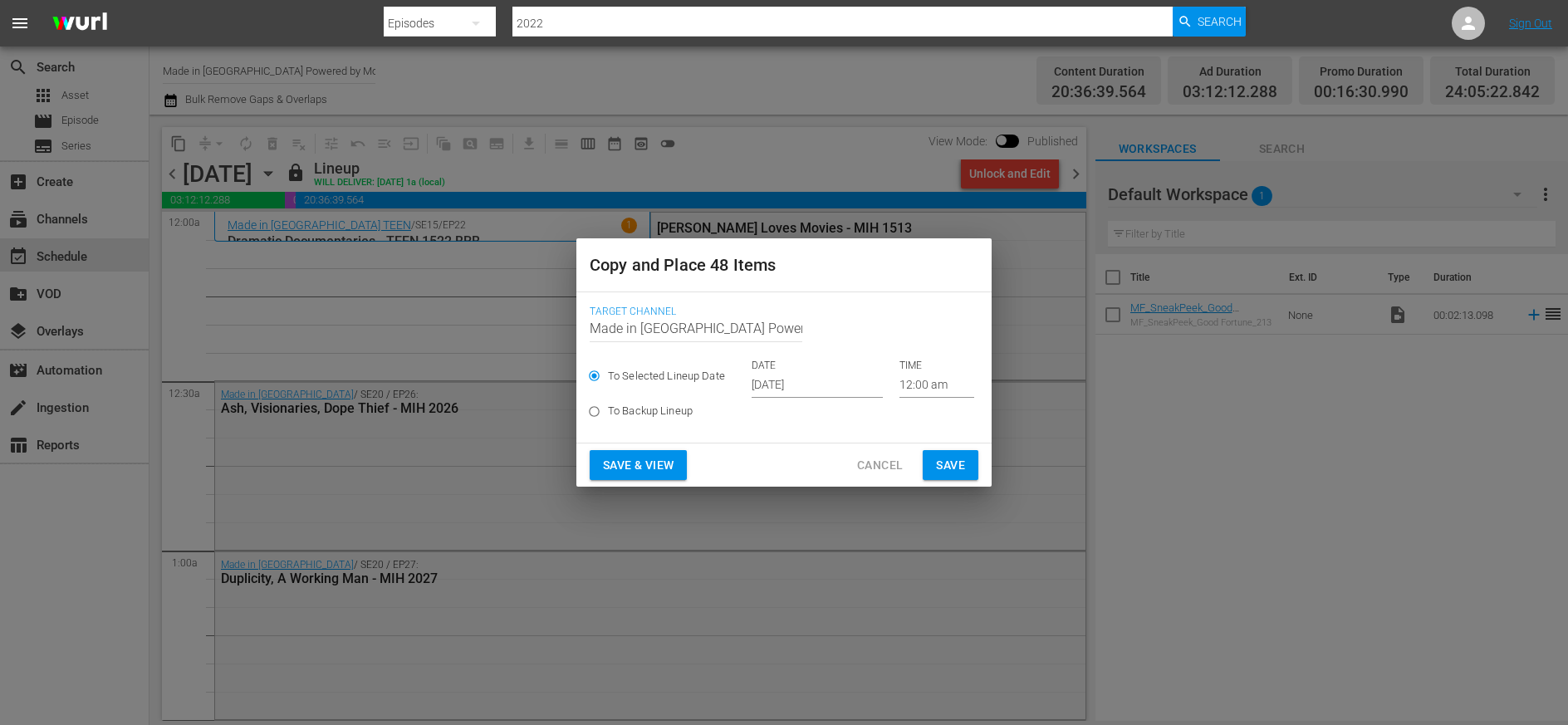
click at [801, 382] on input "[DATE]" at bounding box center [817, 385] width 132 height 25
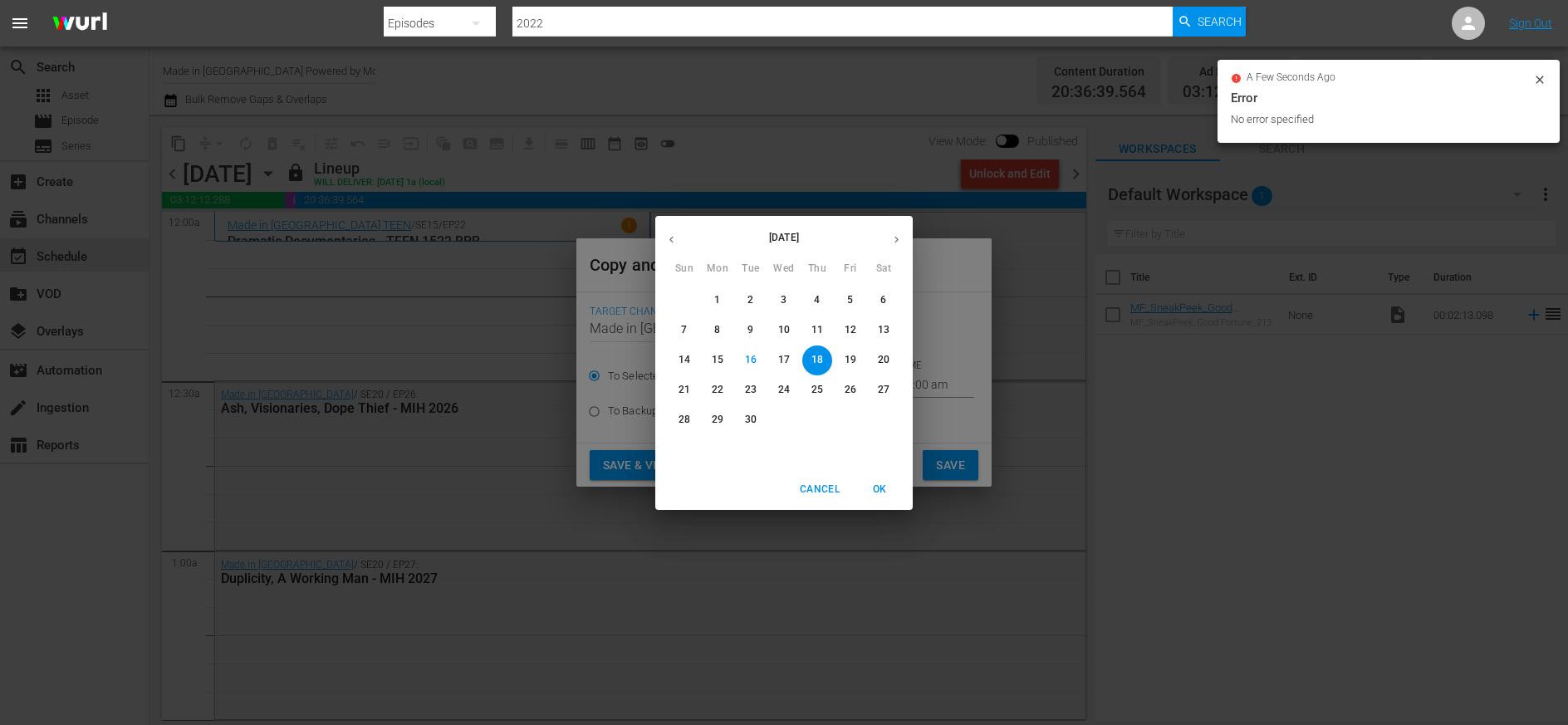
click at [751, 387] on p "23" at bounding box center [751, 389] width 11 height 14
type input "[DATE]"
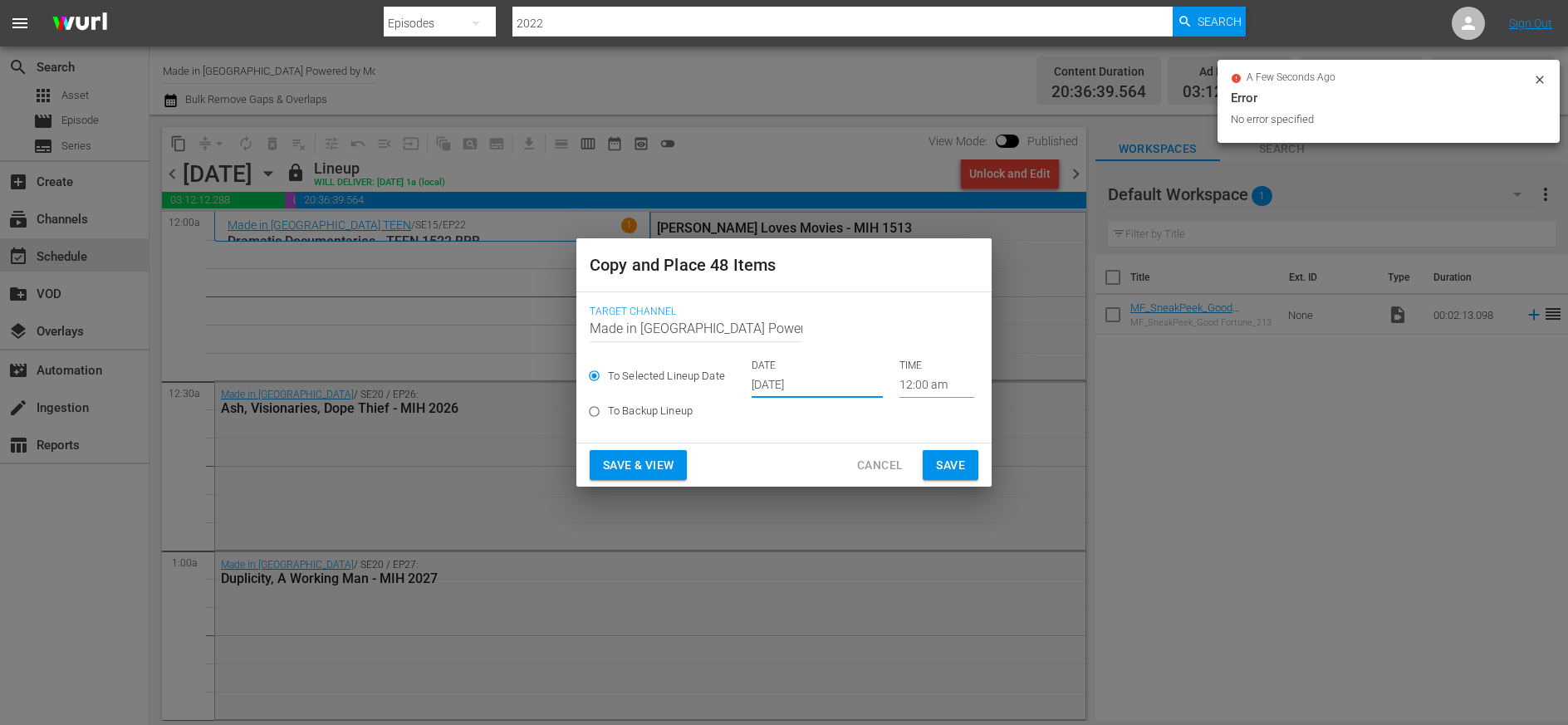
click at [944, 464] on span "Save" at bounding box center [951, 466] width 29 height 21
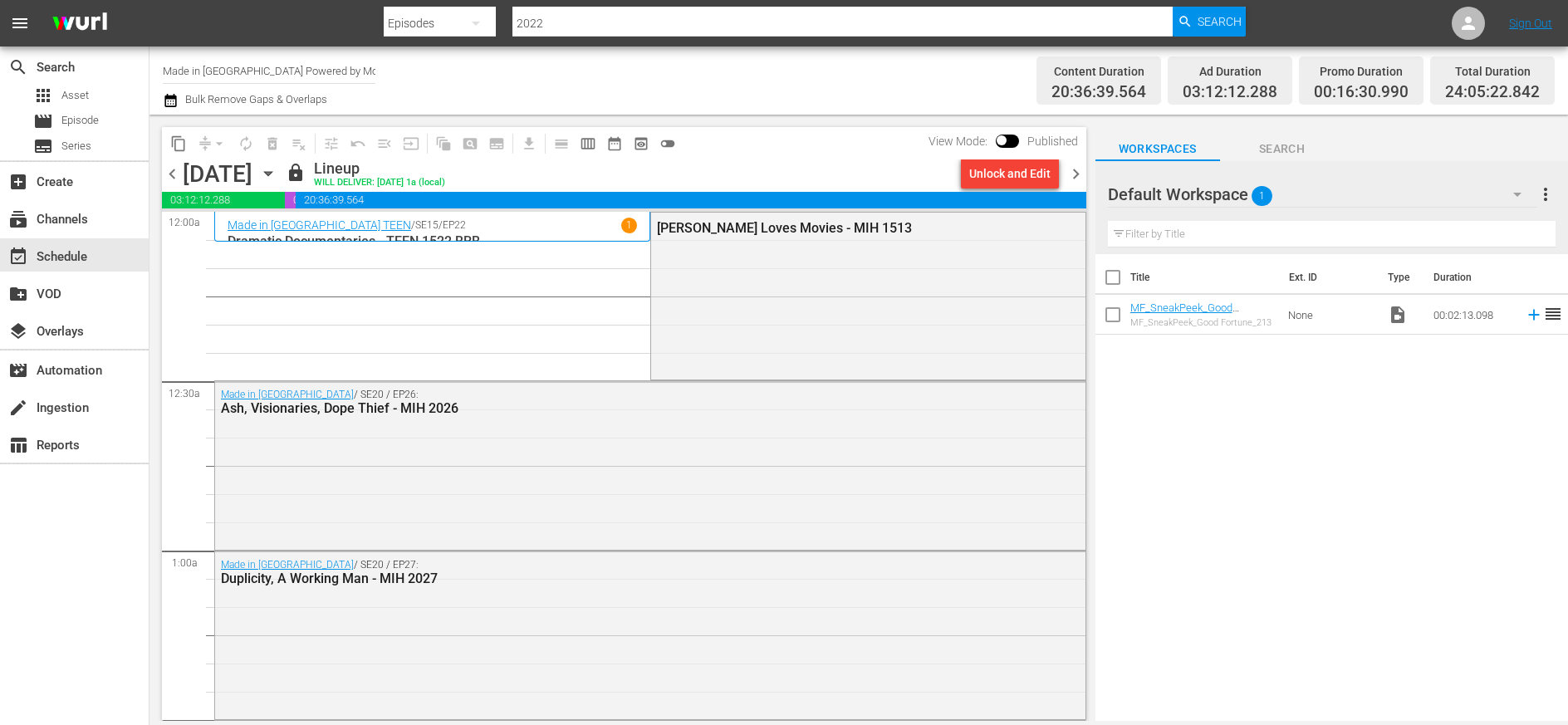
click at [981, 169] on span "chevron_right" at bounding box center [1076, 175] width 21 height 21
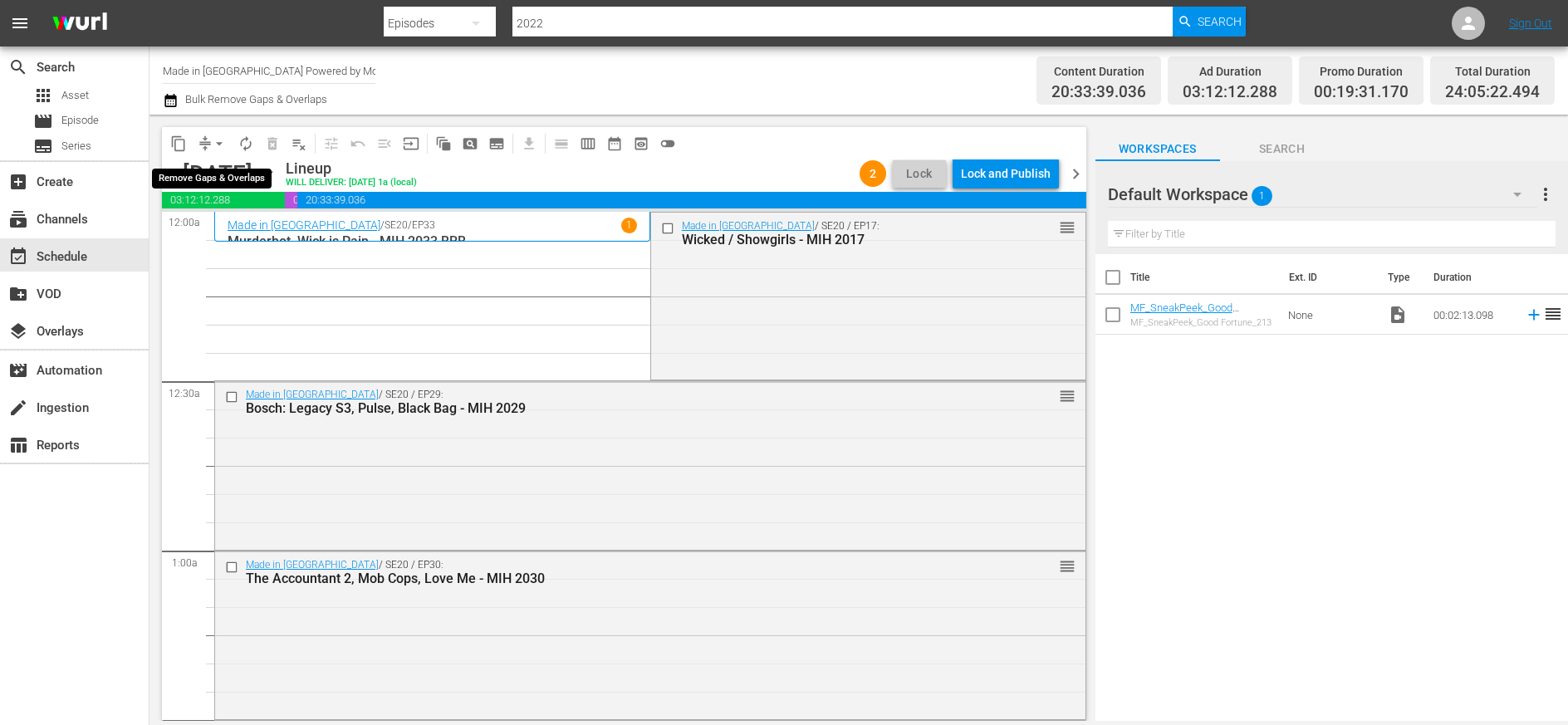
click at [222, 141] on span "arrow_drop_down" at bounding box center [218, 143] width 16 height 16
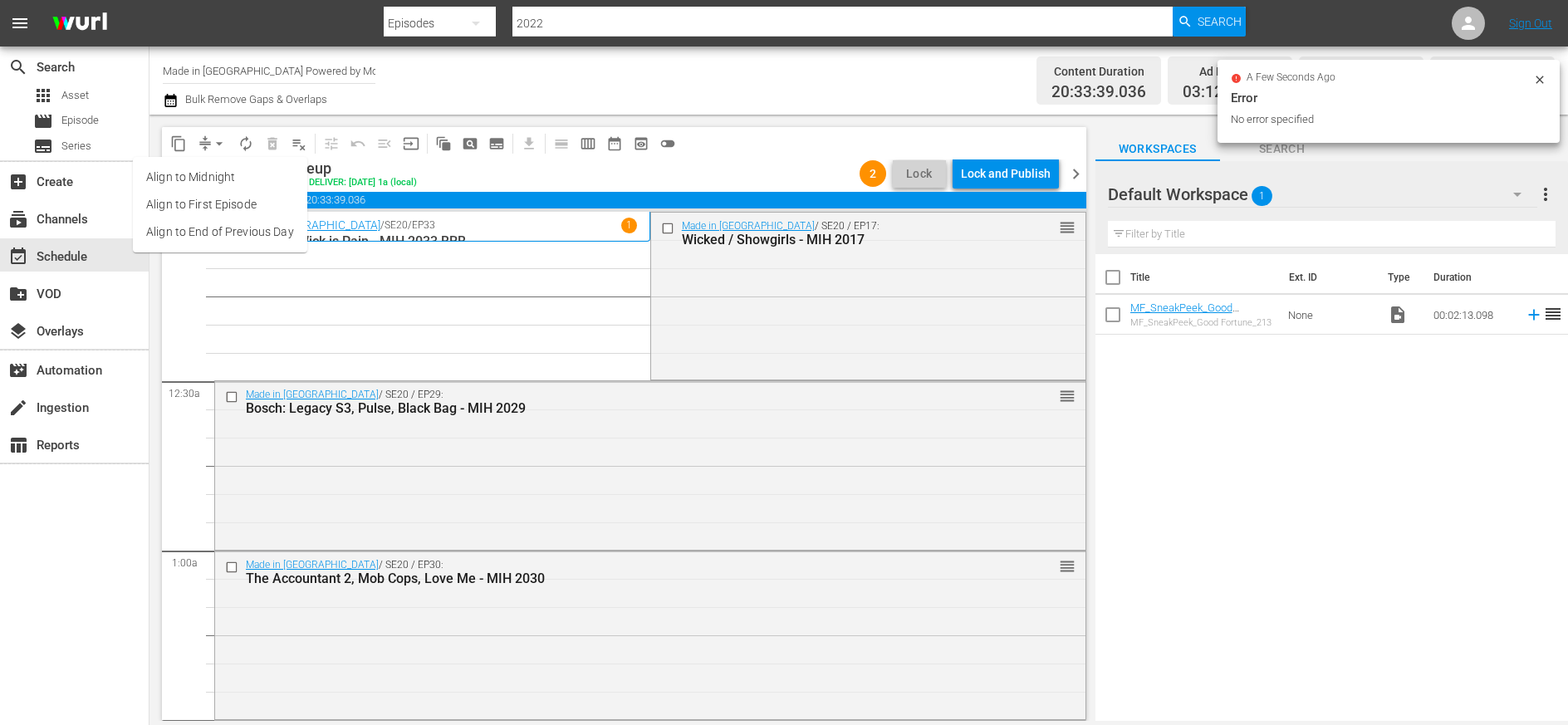
click at [215, 173] on li "Align to Midnight" at bounding box center [219, 177] width 175 height 28
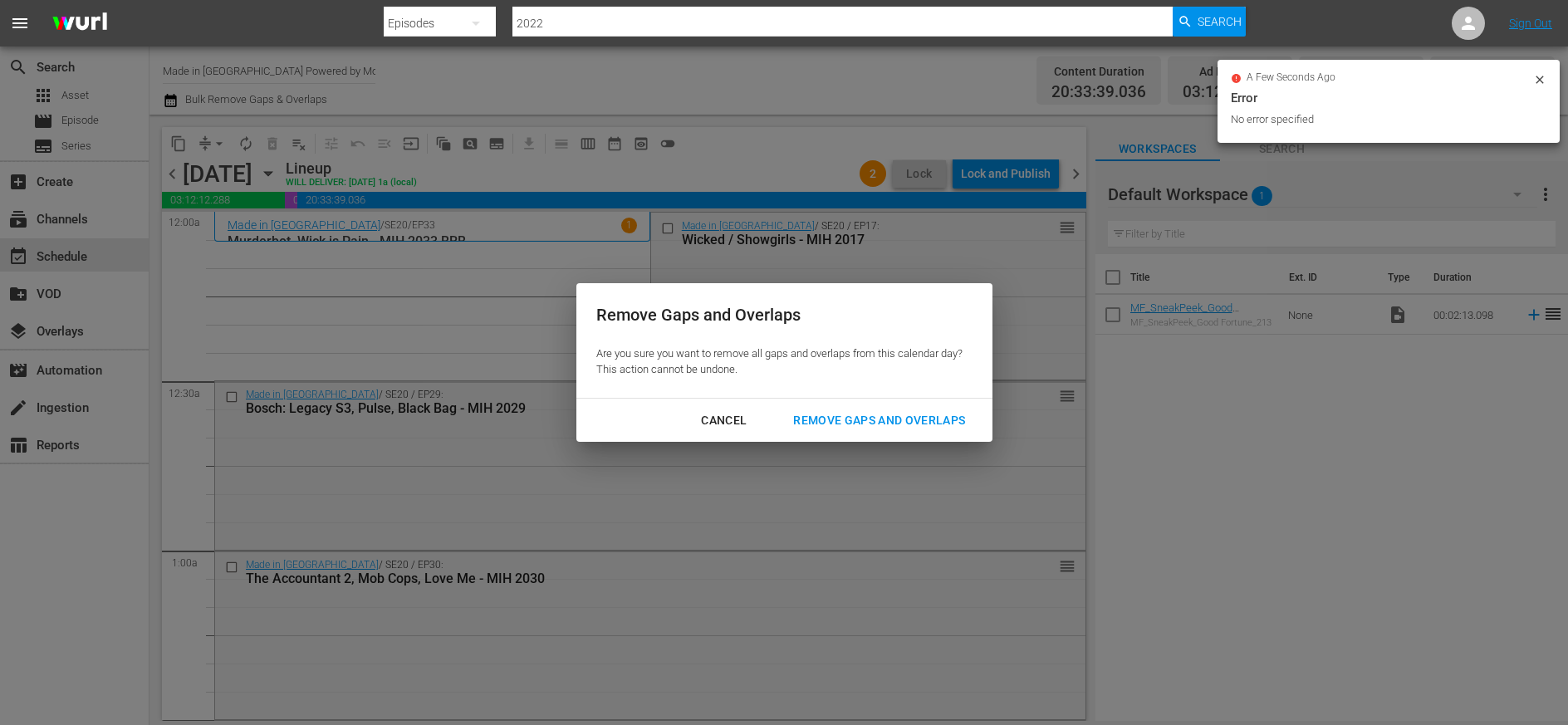
click at [864, 421] on div "Remove Gaps and Overlaps" at bounding box center [879, 421] width 198 height 21
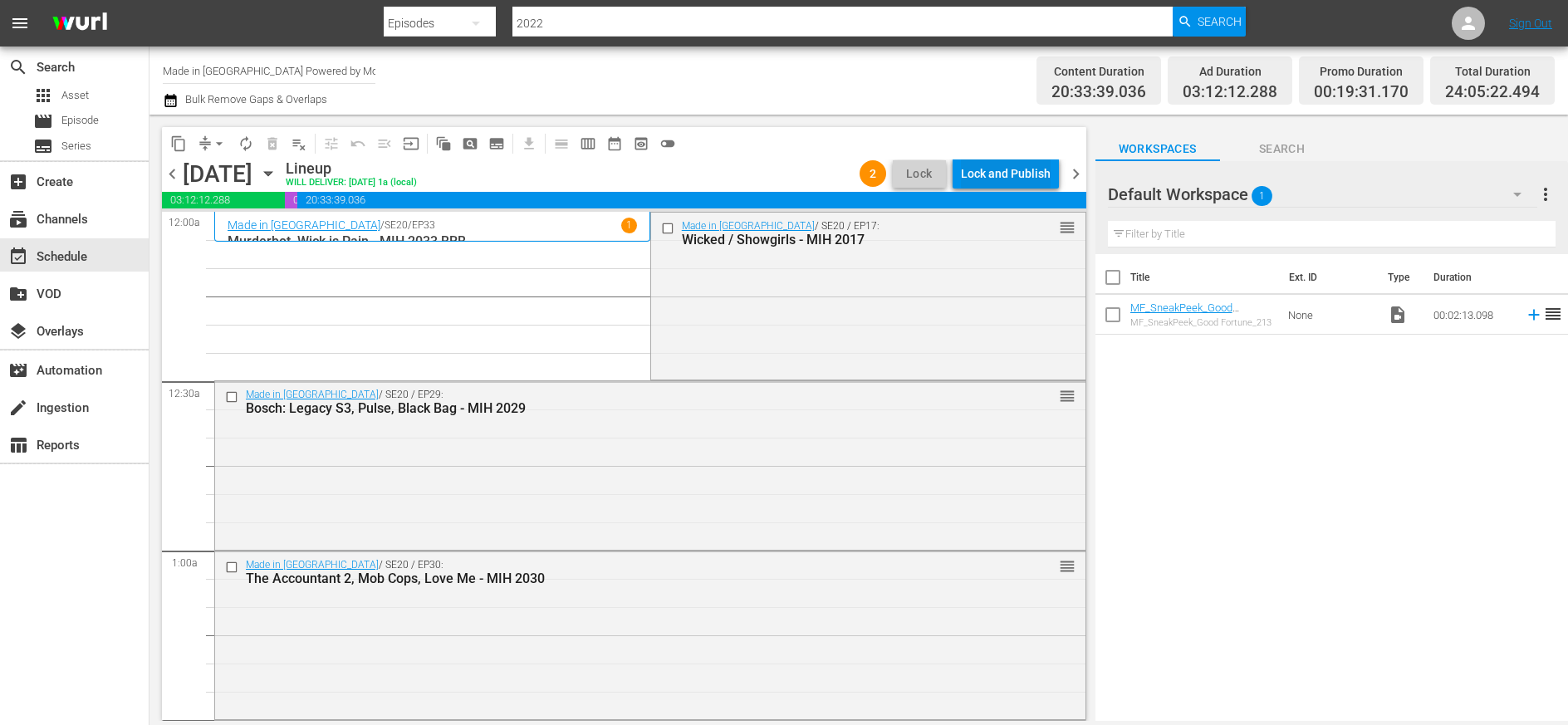
click at [981, 173] on div "Lock and Publish" at bounding box center [1006, 173] width 90 height 30
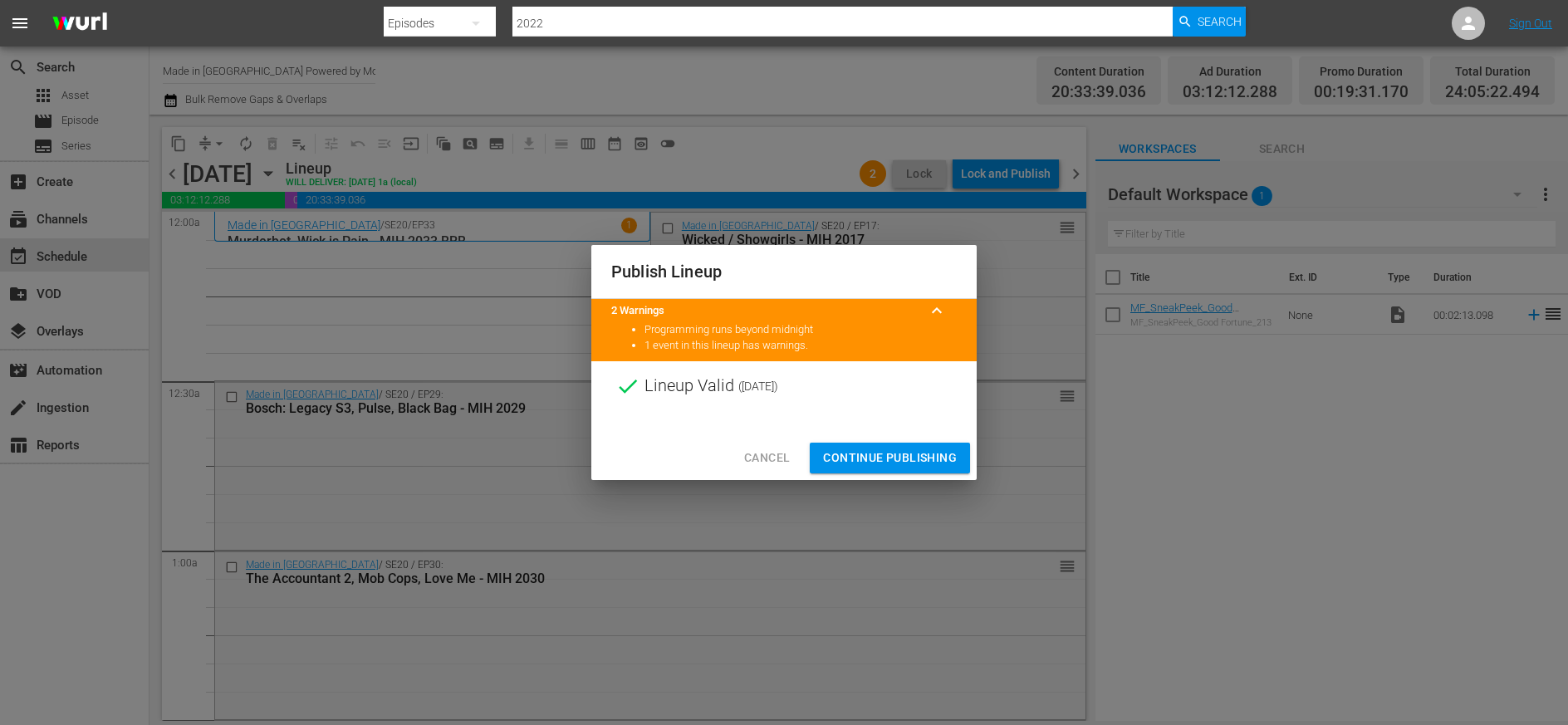
click at [916, 460] on span "Continue Publishing" at bounding box center [890, 458] width 134 height 21
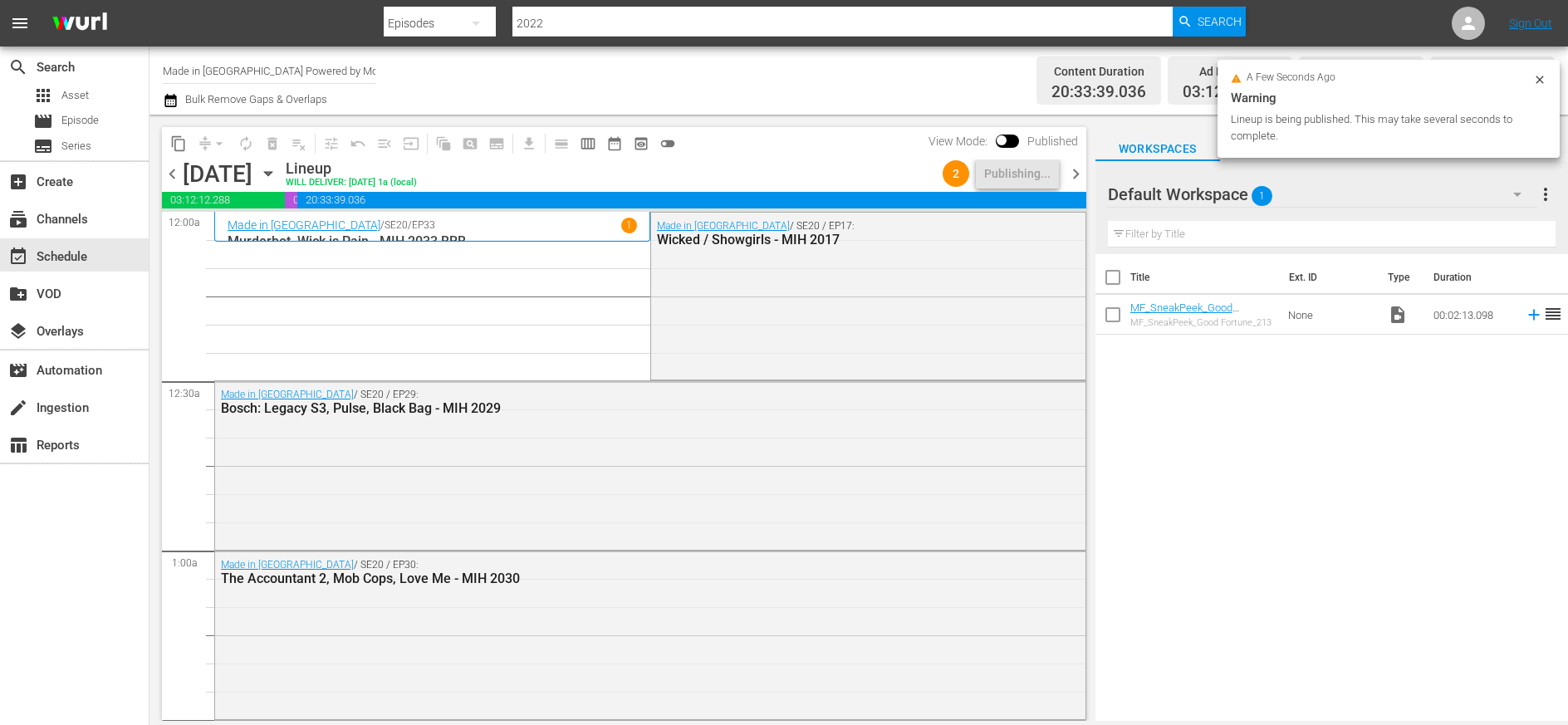
drag, startPoint x: 1072, startPoint y: 174, endPoint x: 1080, endPoint y: 243, distance: 69.5
click at [981, 174] on span "chevron_right" at bounding box center [1076, 175] width 21 height 21
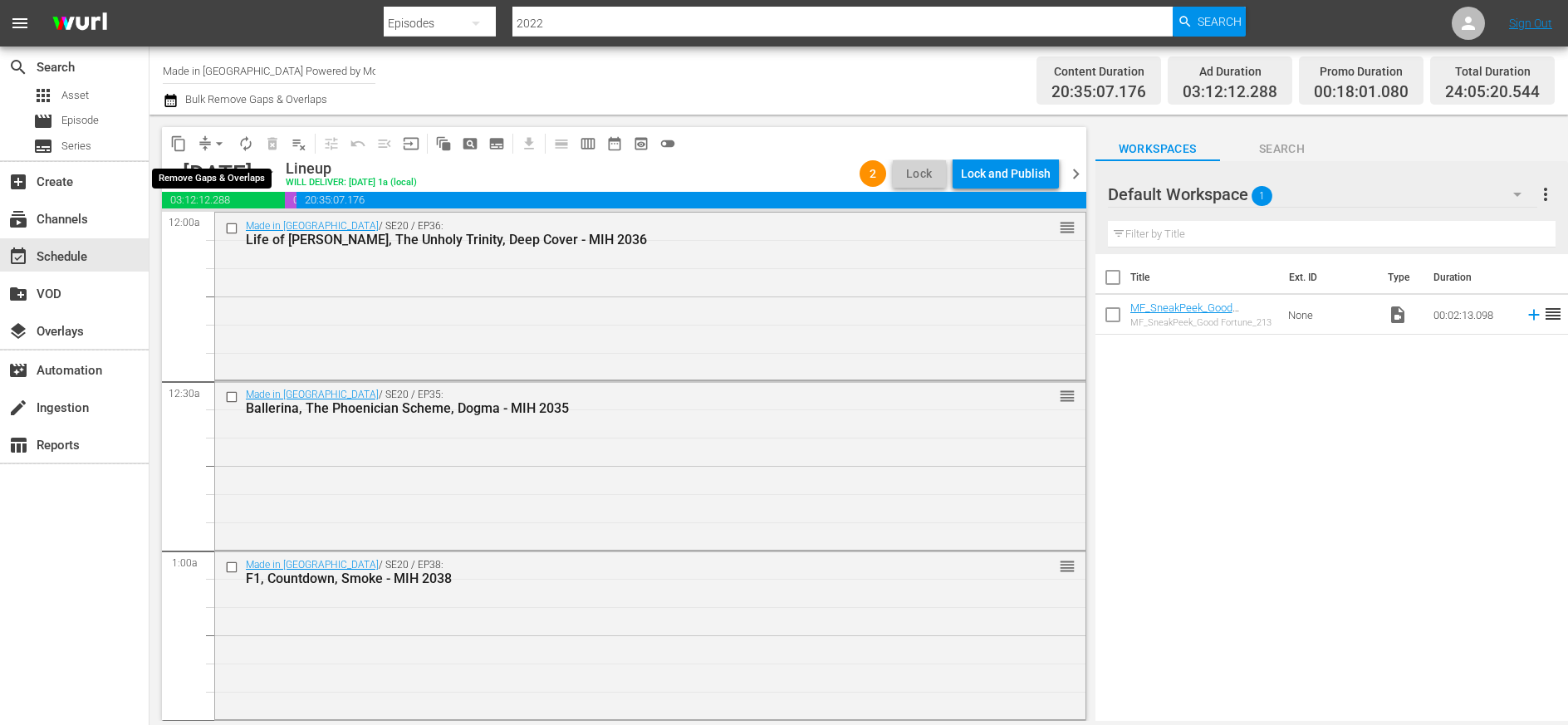
click at [218, 140] on span "arrow_drop_down" at bounding box center [218, 143] width 16 height 16
click at [221, 176] on li "Align to Midnight" at bounding box center [220, 177] width 137 height 28
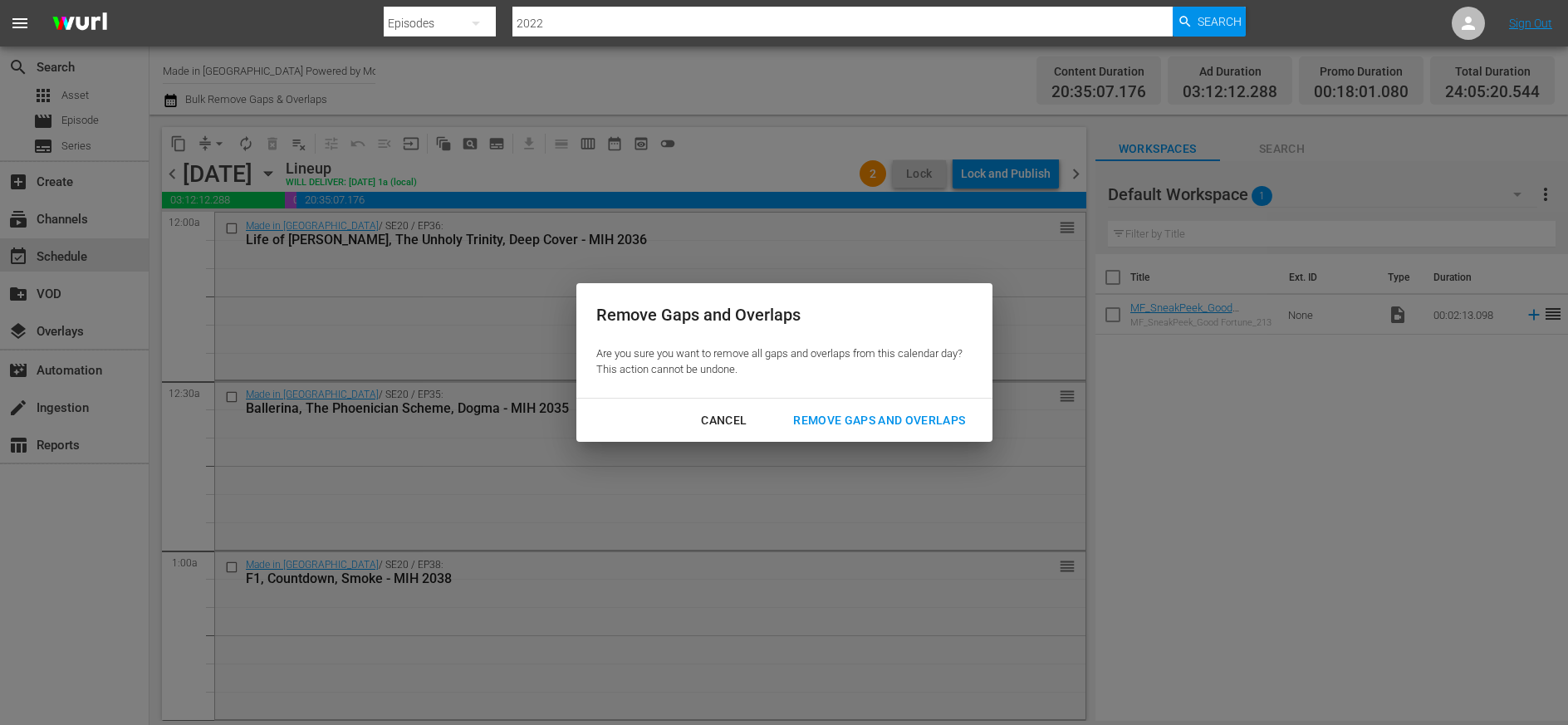
drag, startPoint x: 907, startPoint y: 425, endPoint x: 898, endPoint y: 441, distance: 18.4
click at [901, 422] on div "Remove Gaps and Overlaps" at bounding box center [879, 421] width 198 height 21
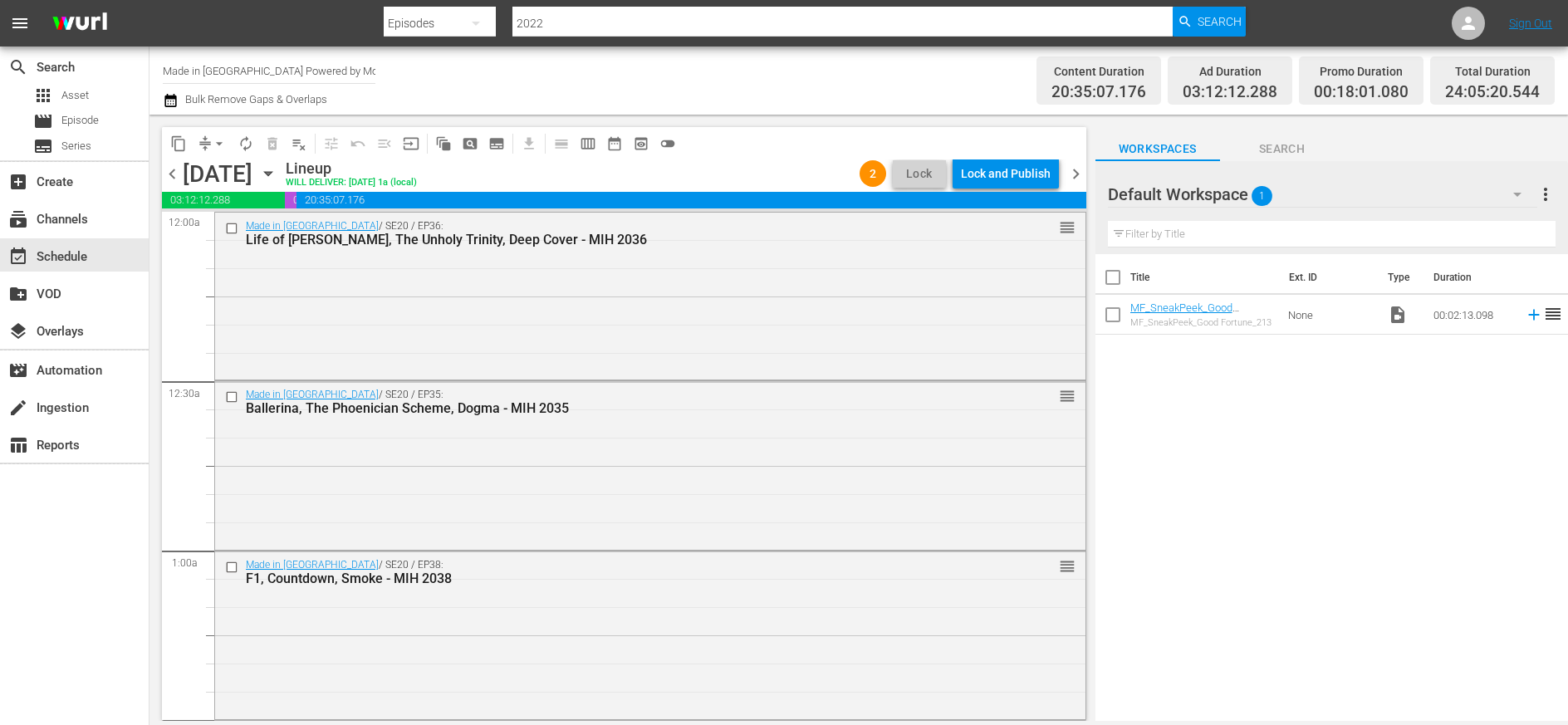
click at [171, 173] on span "chevron_left" at bounding box center [173, 175] width 21 height 21
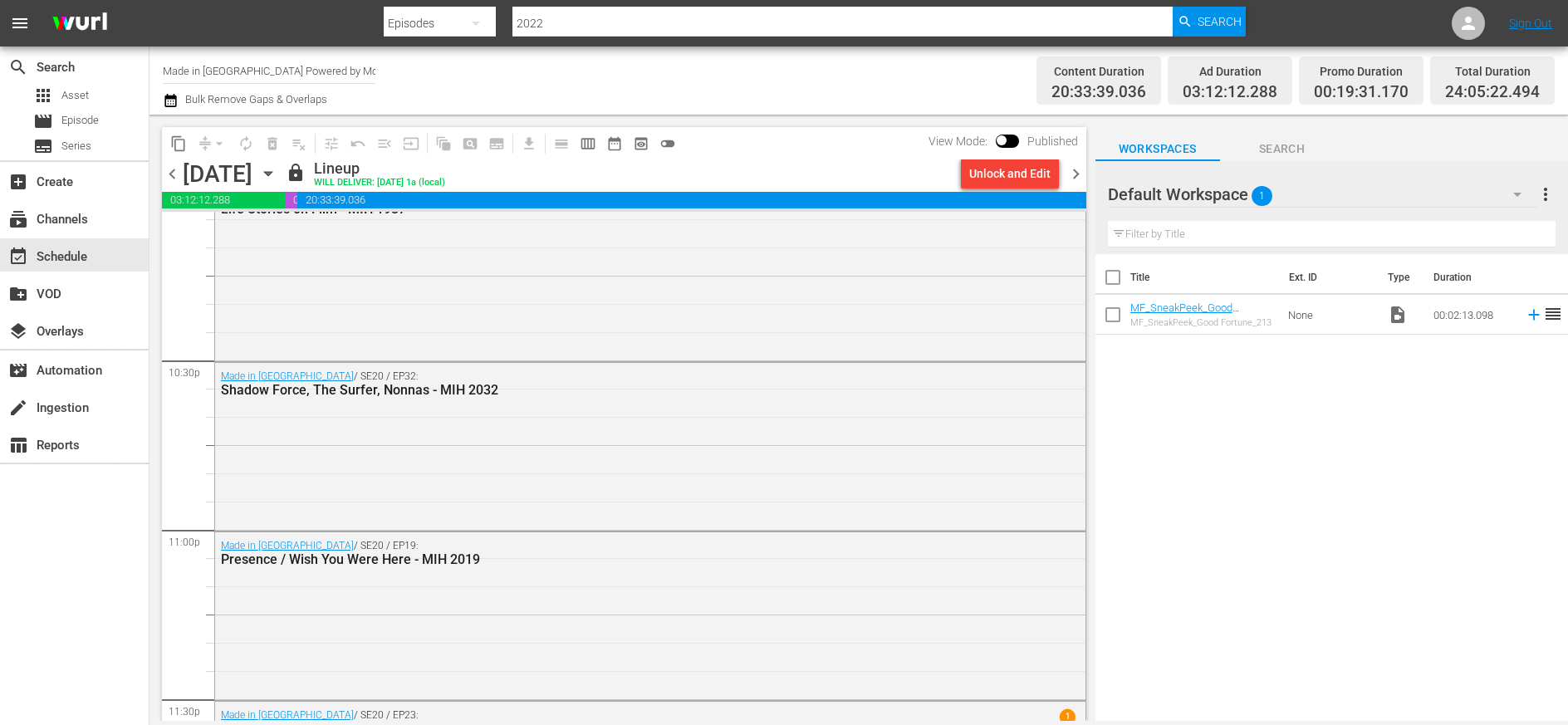
scroll to position [7656, 0]
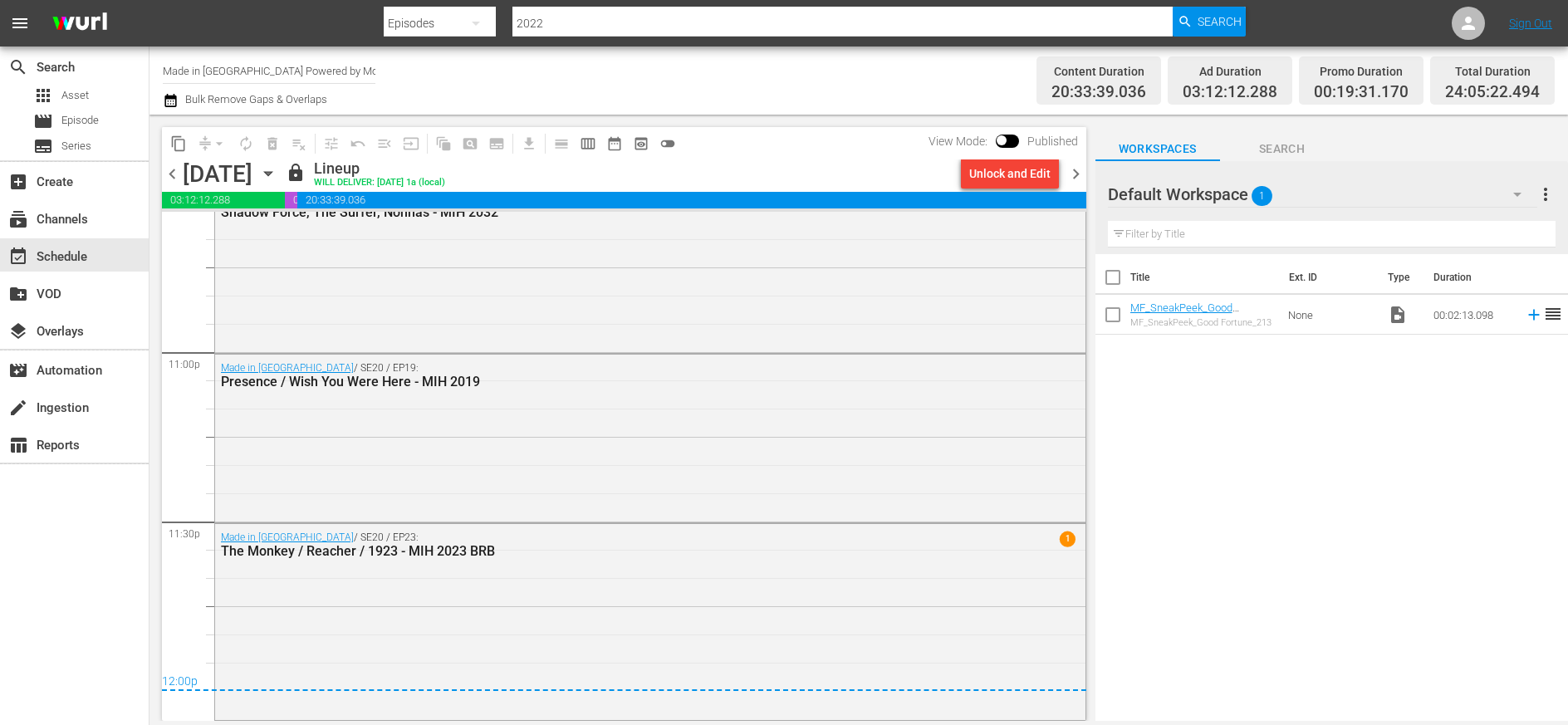
click at [1075, 172] on span "chevron_right" at bounding box center [1076, 175] width 21 height 21
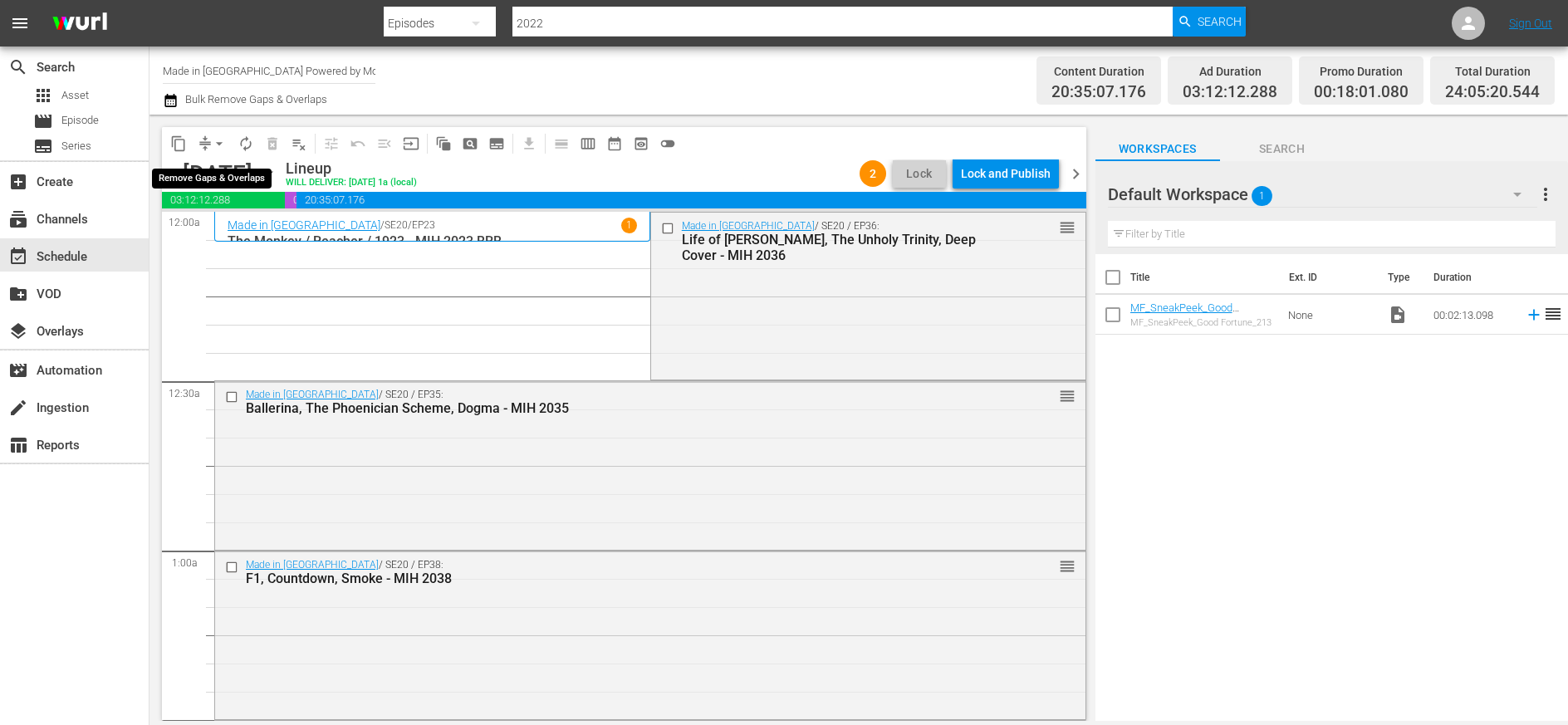
click at [219, 144] on span "arrow_drop_down" at bounding box center [218, 143] width 16 height 16
click at [215, 177] on li "Align to Midnight" at bounding box center [219, 177] width 175 height 28
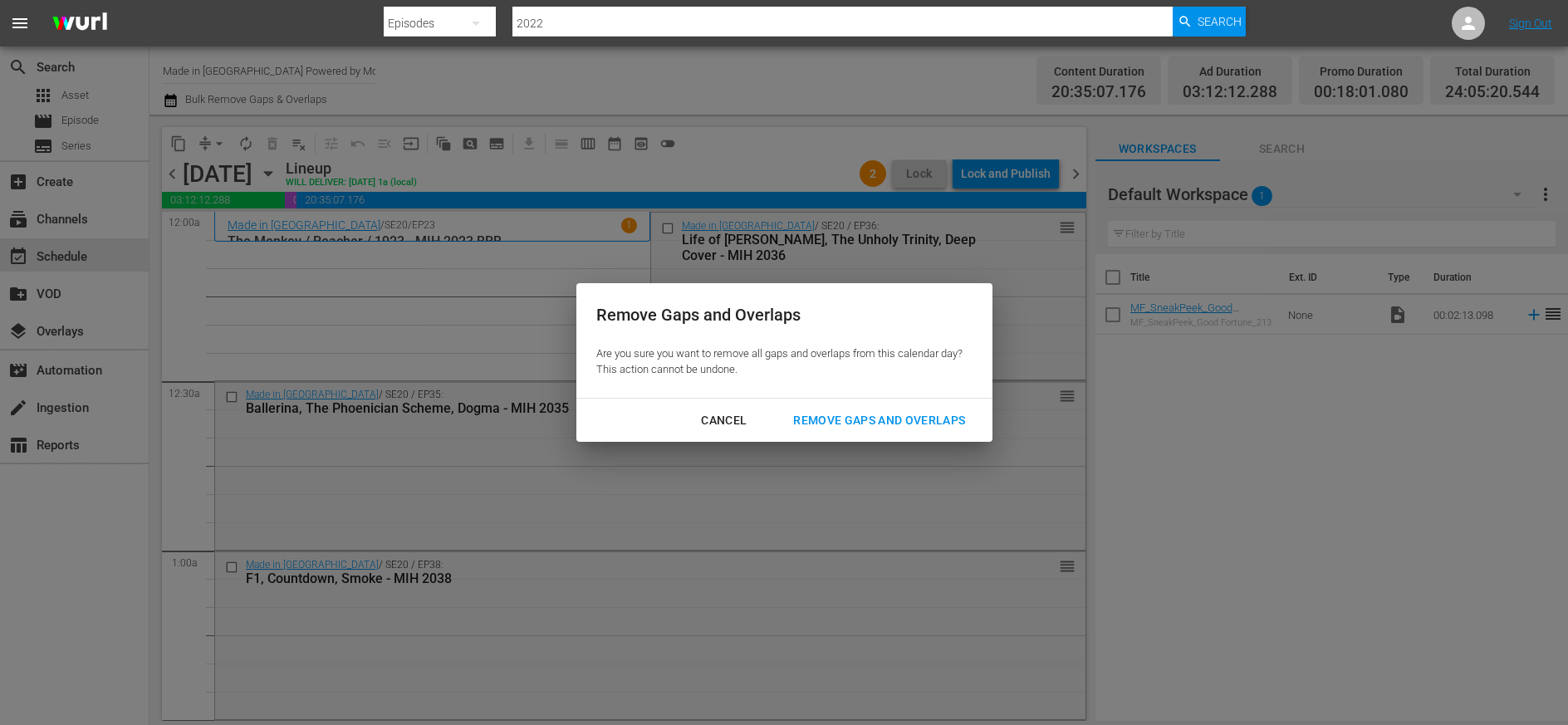
click at [905, 424] on div "Remove Gaps and Overlaps" at bounding box center [879, 421] width 198 height 21
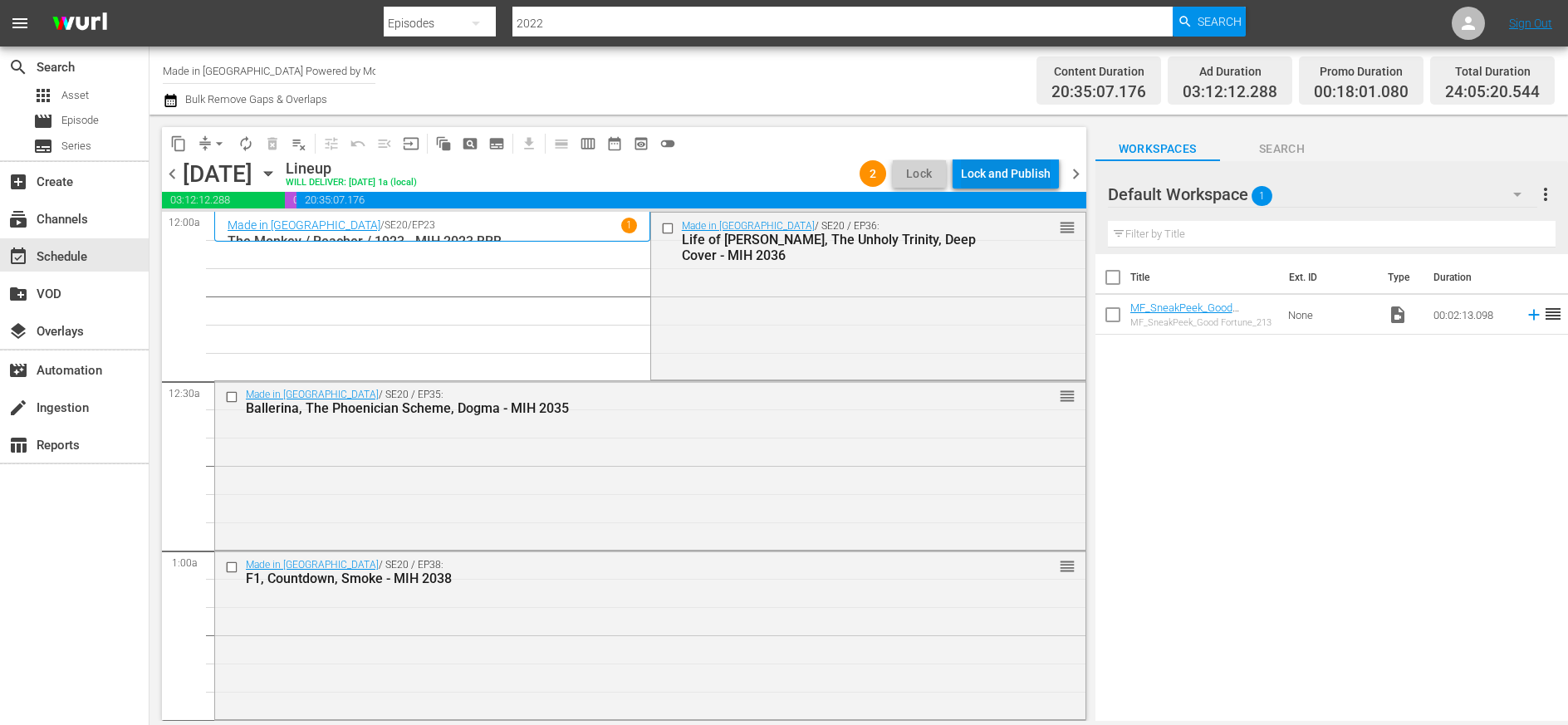
click at [1013, 176] on div "Lock and Publish" at bounding box center [1006, 173] width 90 height 30
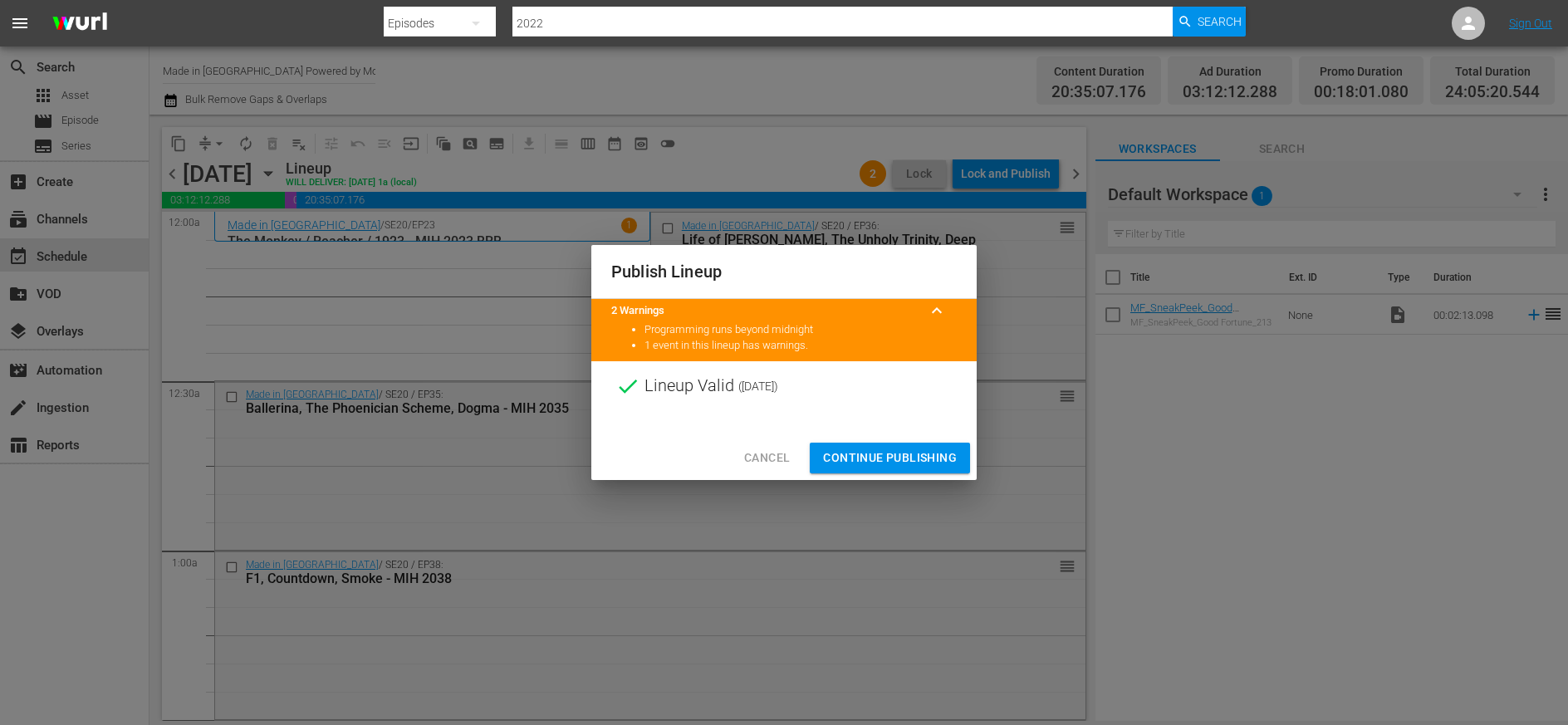
click at [939, 459] on span "Continue Publishing" at bounding box center [890, 458] width 134 height 21
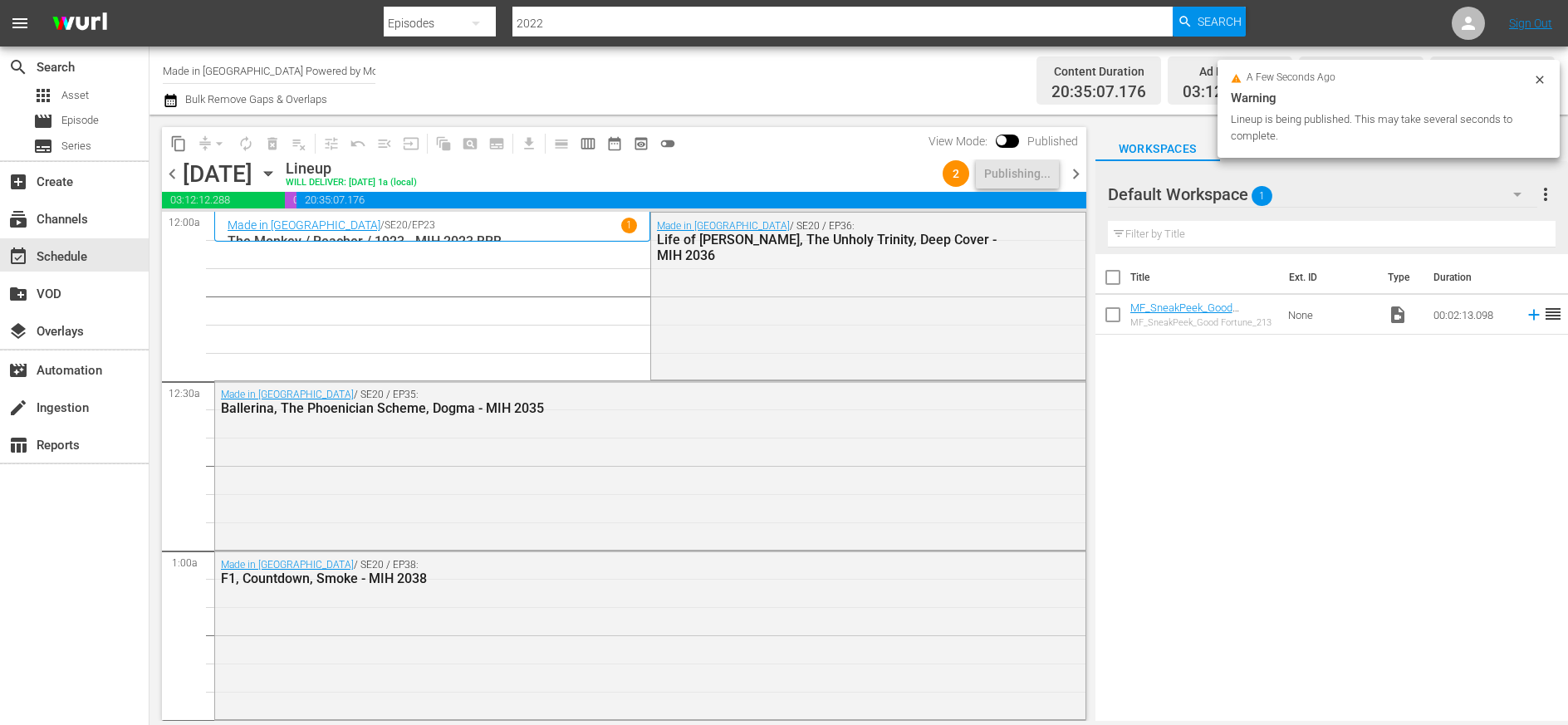
drag, startPoint x: 1081, startPoint y: 168, endPoint x: 1077, endPoint y: 347, distance: 179.0
click at [1081, 168] on span "chevron_right" at bounding box center [1076, 175] width 21 height 21
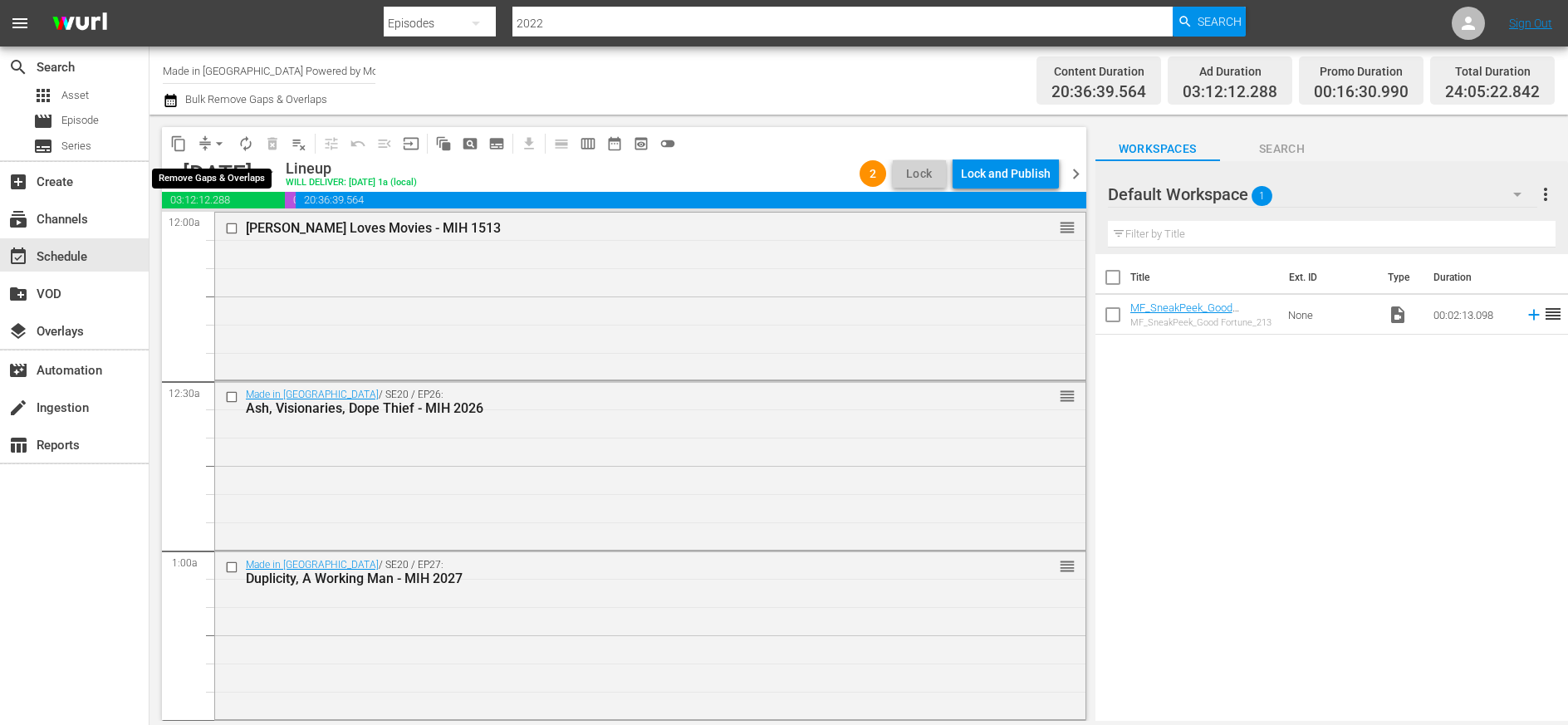
click at [215, 139] on span "arrow_drop_down" at bounding box center [218, 143] width 16 height 16
click at [224, 175] on li "Align to Midnight" at bounding box center [220, 177] width 137 height 28
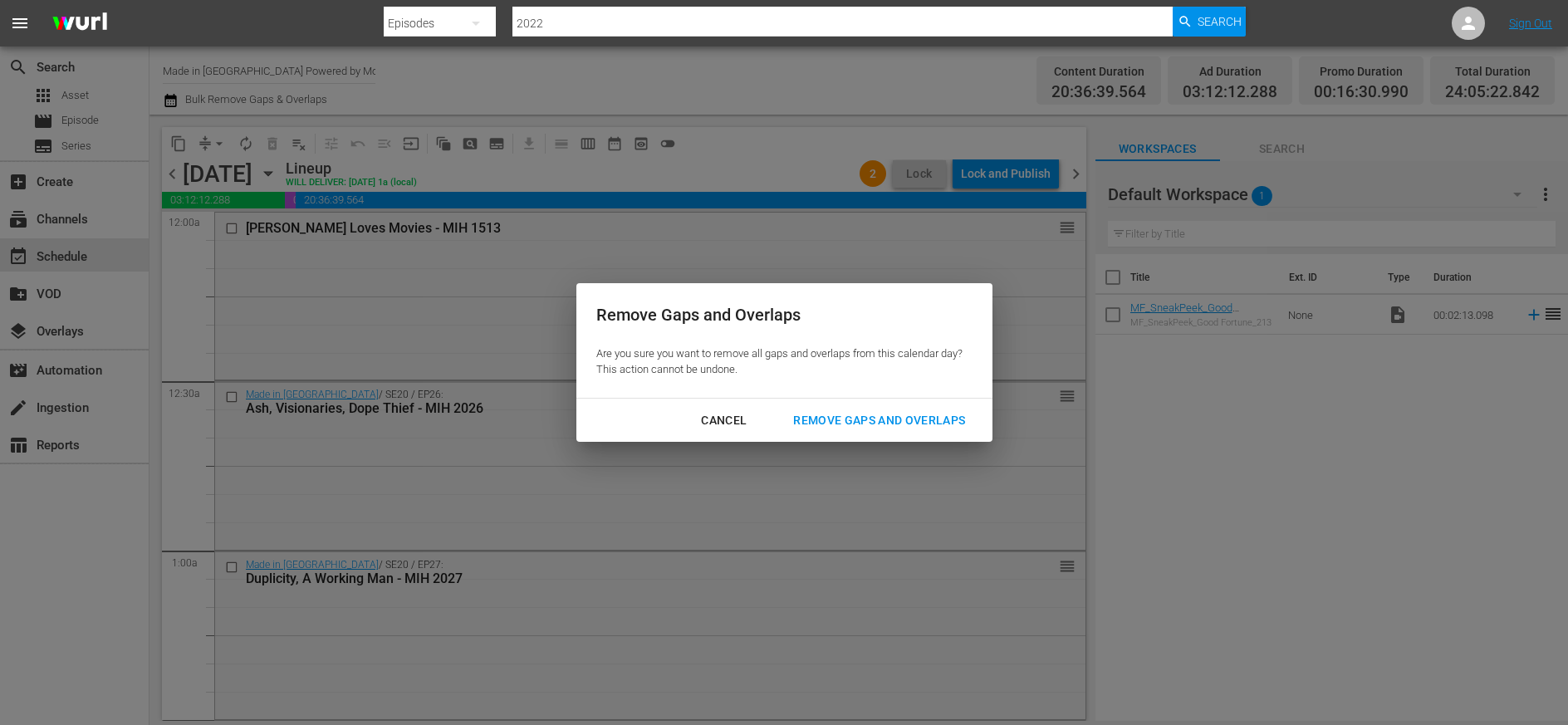
click at [858, 422] on div "Remove Gaps and Overlaps" at bounding box center [879, 421] width 198 height 21
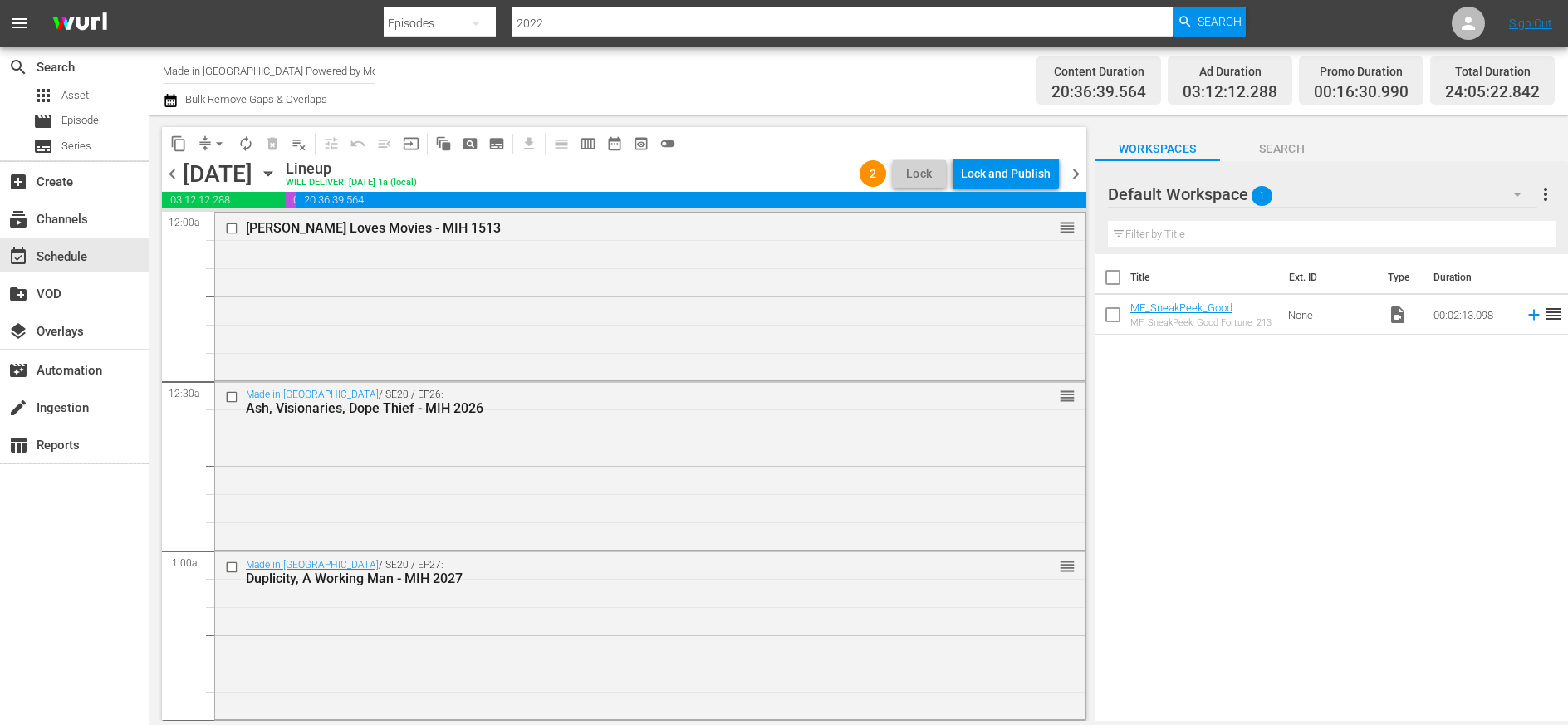
click at [176, 173] on span "chevron_left" at bounding box center [173, 175] width 21 height 21
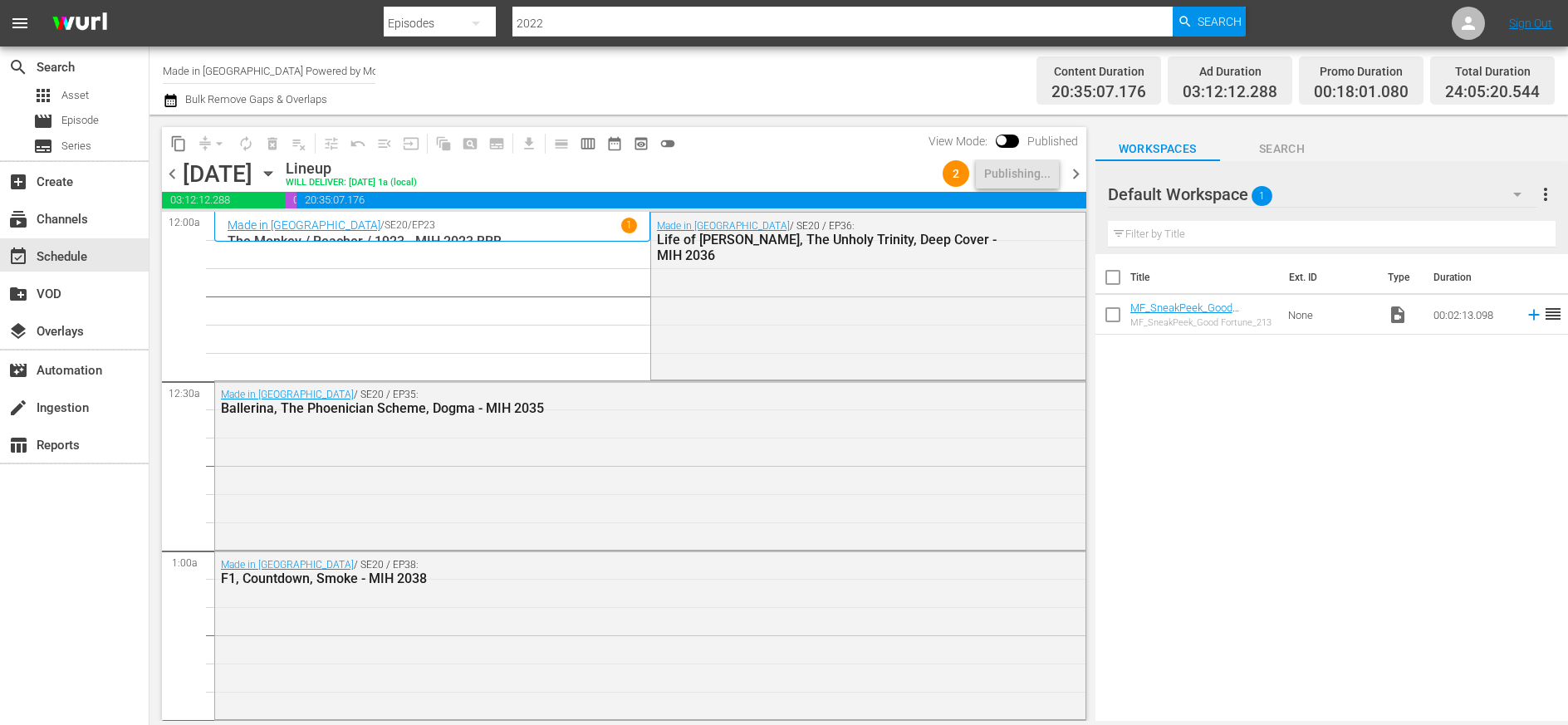
drag, startPoint x: 1077, startPoint y: 174, endPoint x: 1078, endPoint y: 373, distance: 199.0
click at [1077, 174] on span "chevron_right" at bounding box center [1076, 175] width 21 height 21
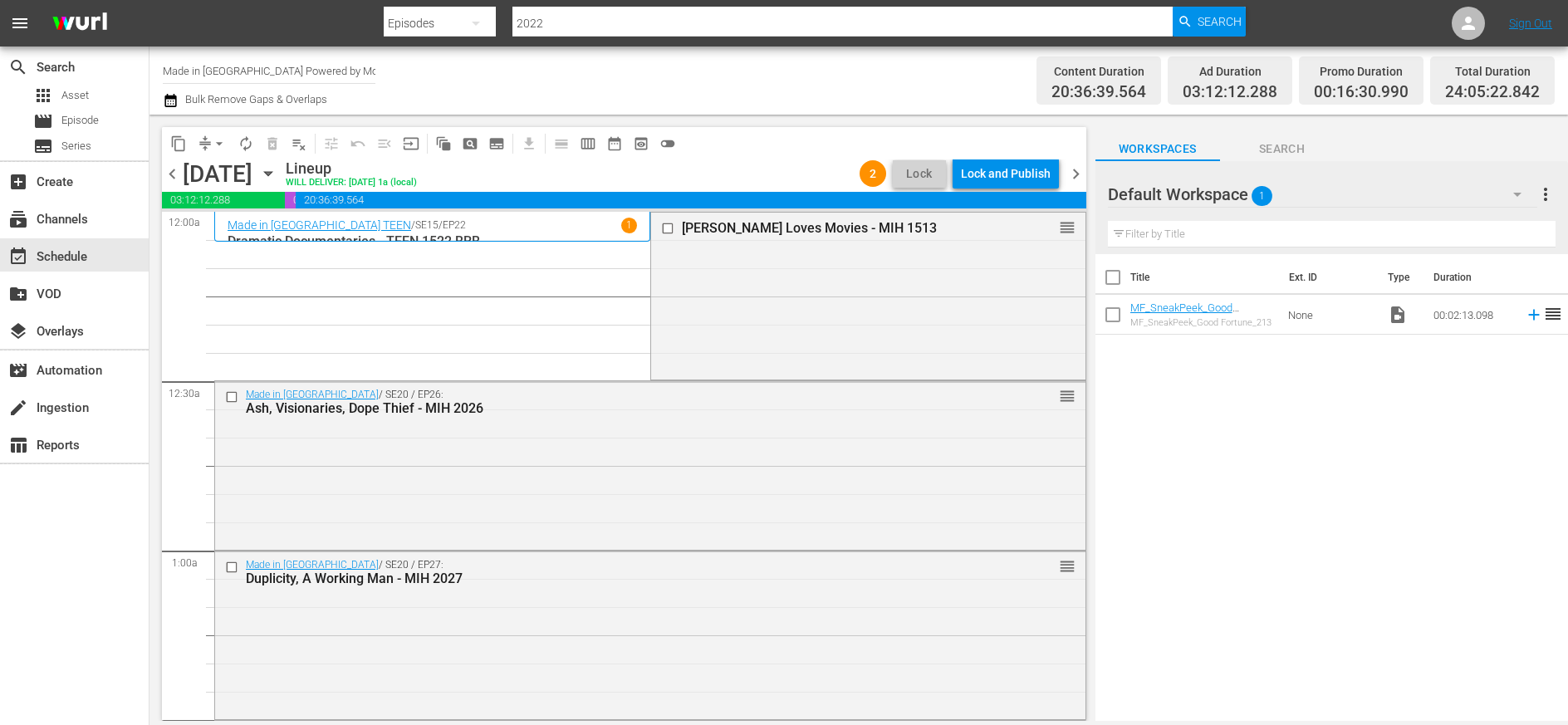
click at [1081, 168] on span "chevron_right" at bounding box center [1076, 175] width 21 height 21
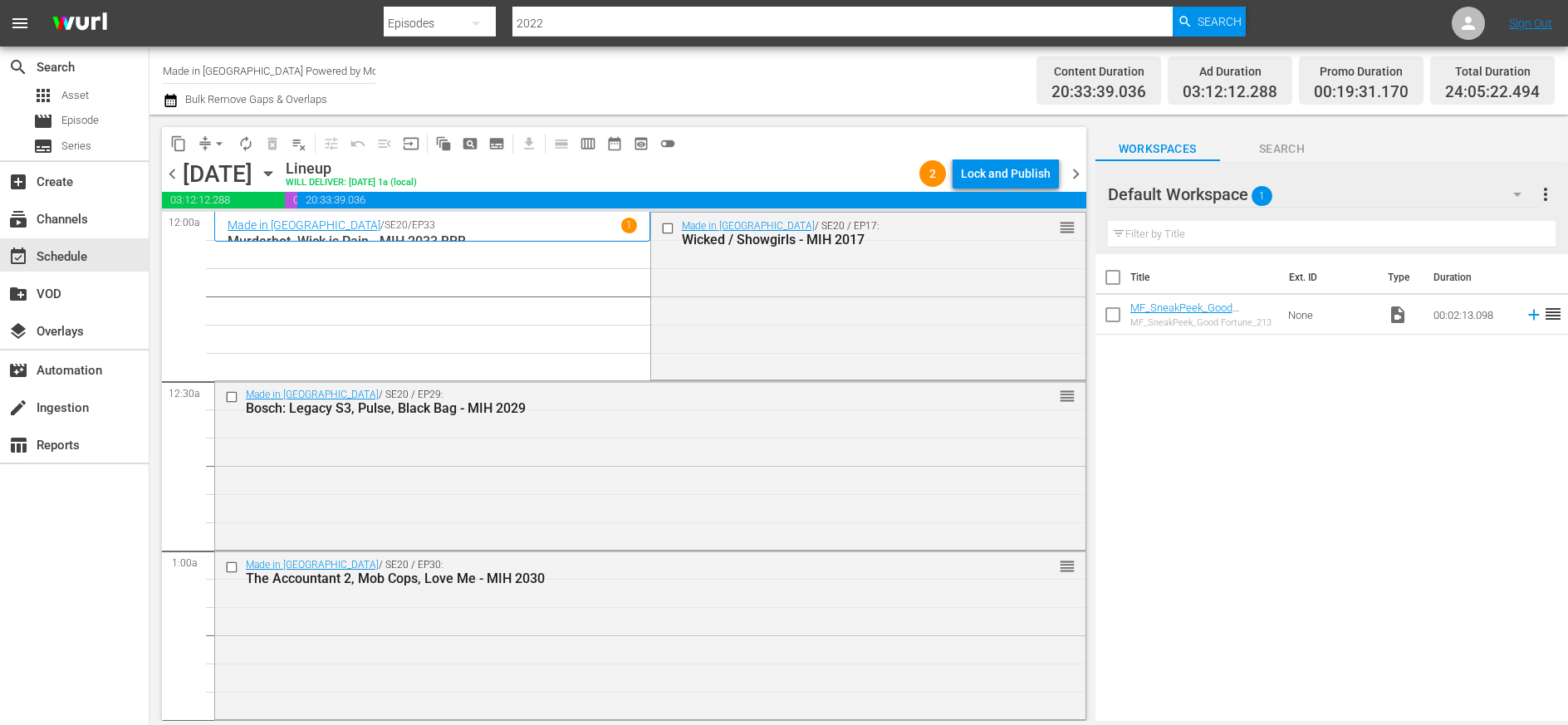
drag, startPoint x: 169, startPoint y: 178, endPoint x: 195, endPoint y: 183, distance: 26.5
click at [169, 178] on span "chevron_left" at bounding box center [173, 175] width 21 height 21
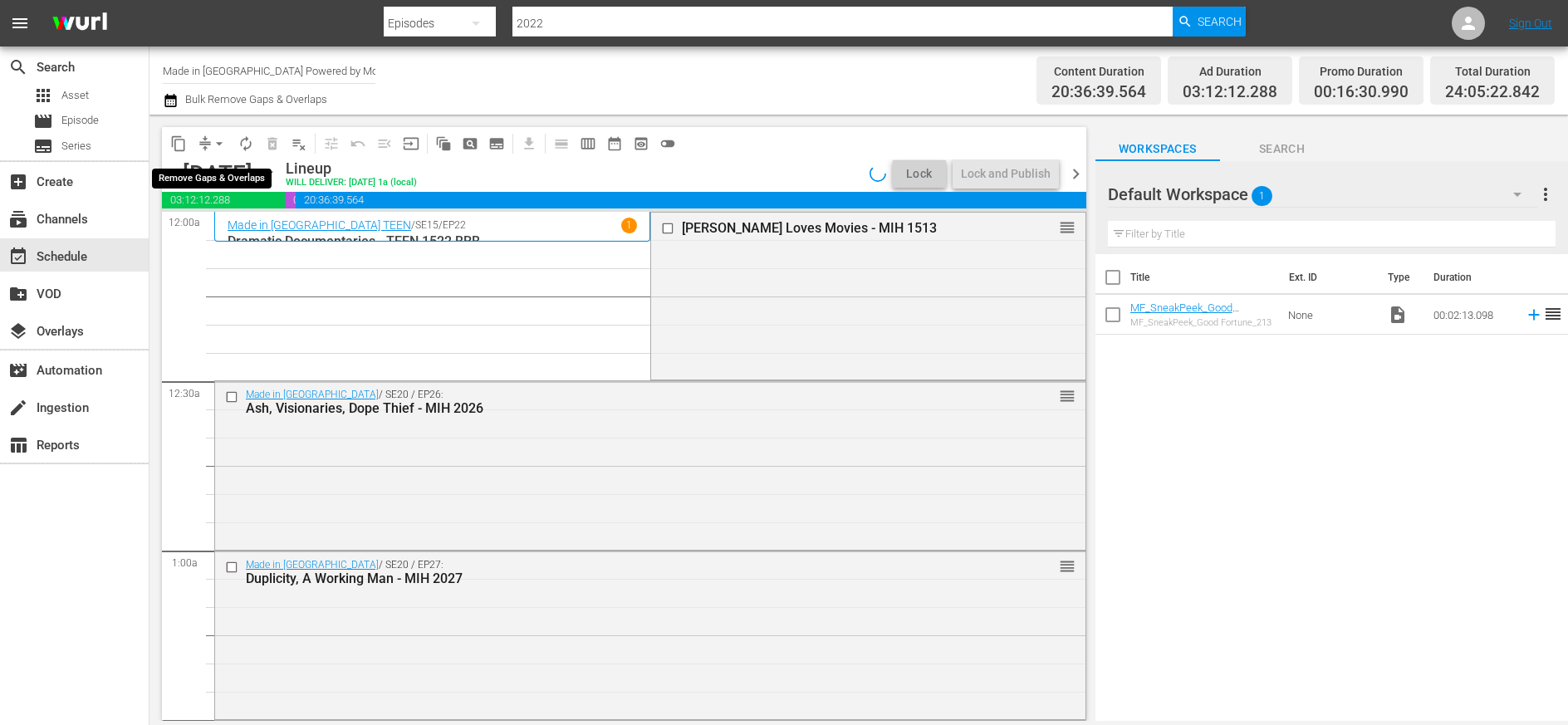
click at [222, 140] on span "arrow_drop_down" at bounding box center [218, 143] width 16 height 16
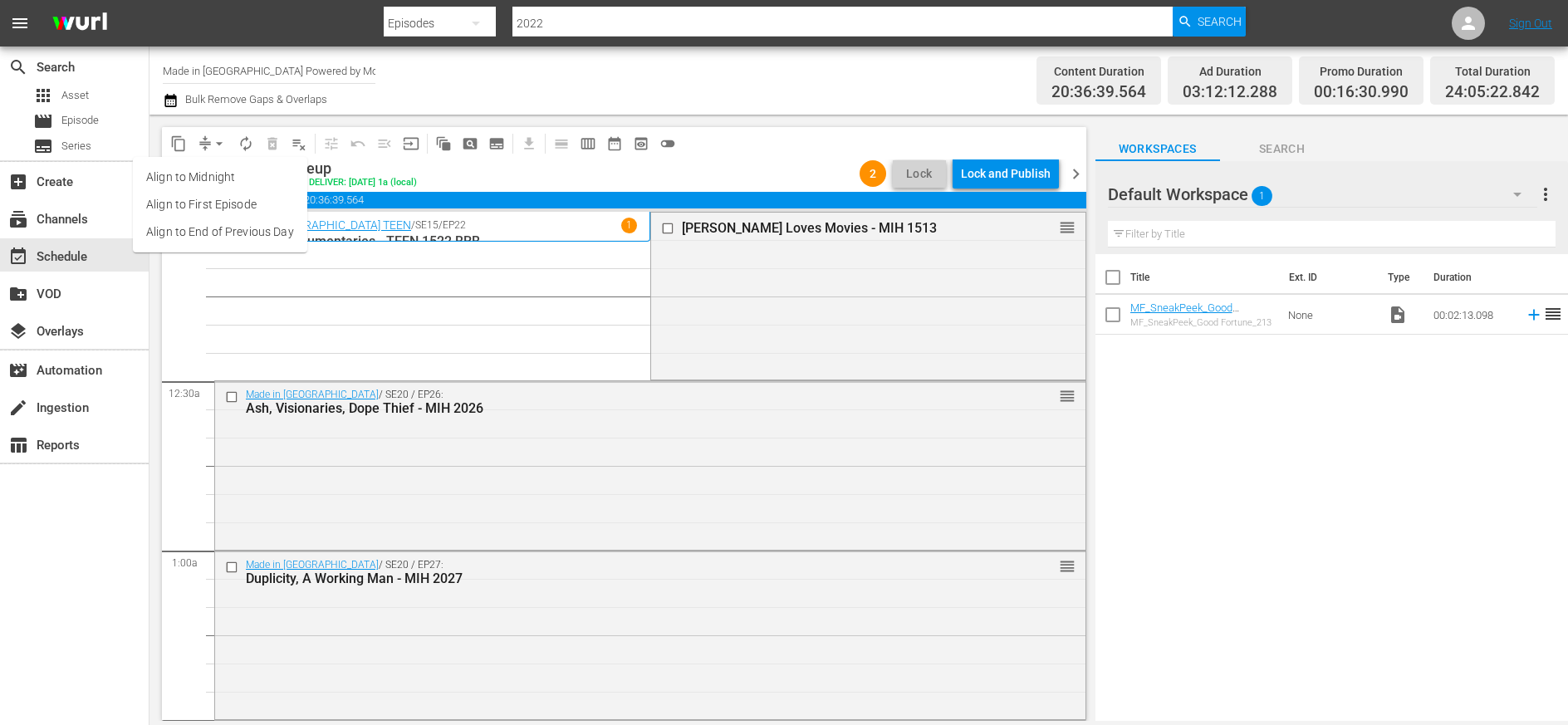
click at [223, 176] on li "Align to Midnight" at bounding box center [219, 177] width 175 height 28
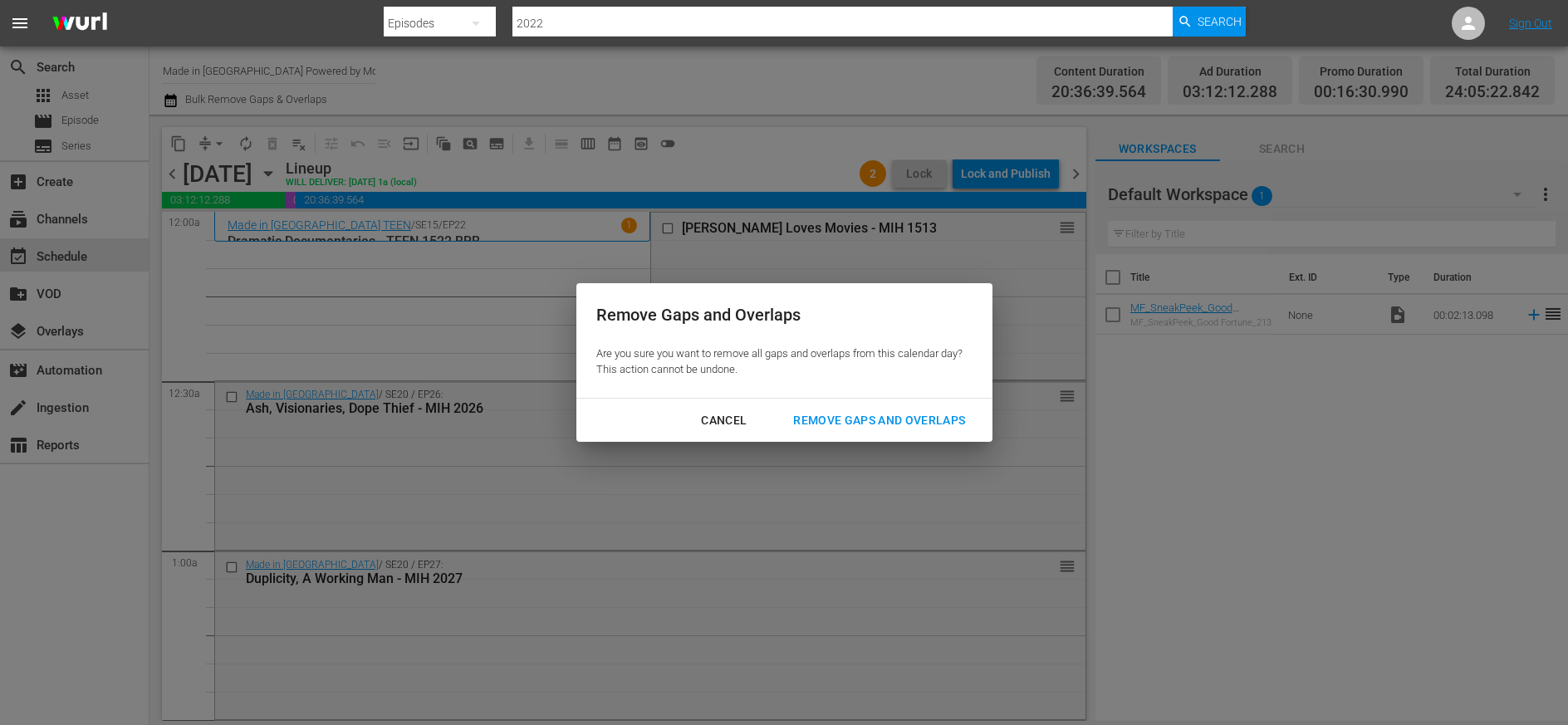
click at [860, 421] on div "Remove Gaps and Overlaps" at bounding box center [879, 421] width 198 height 21
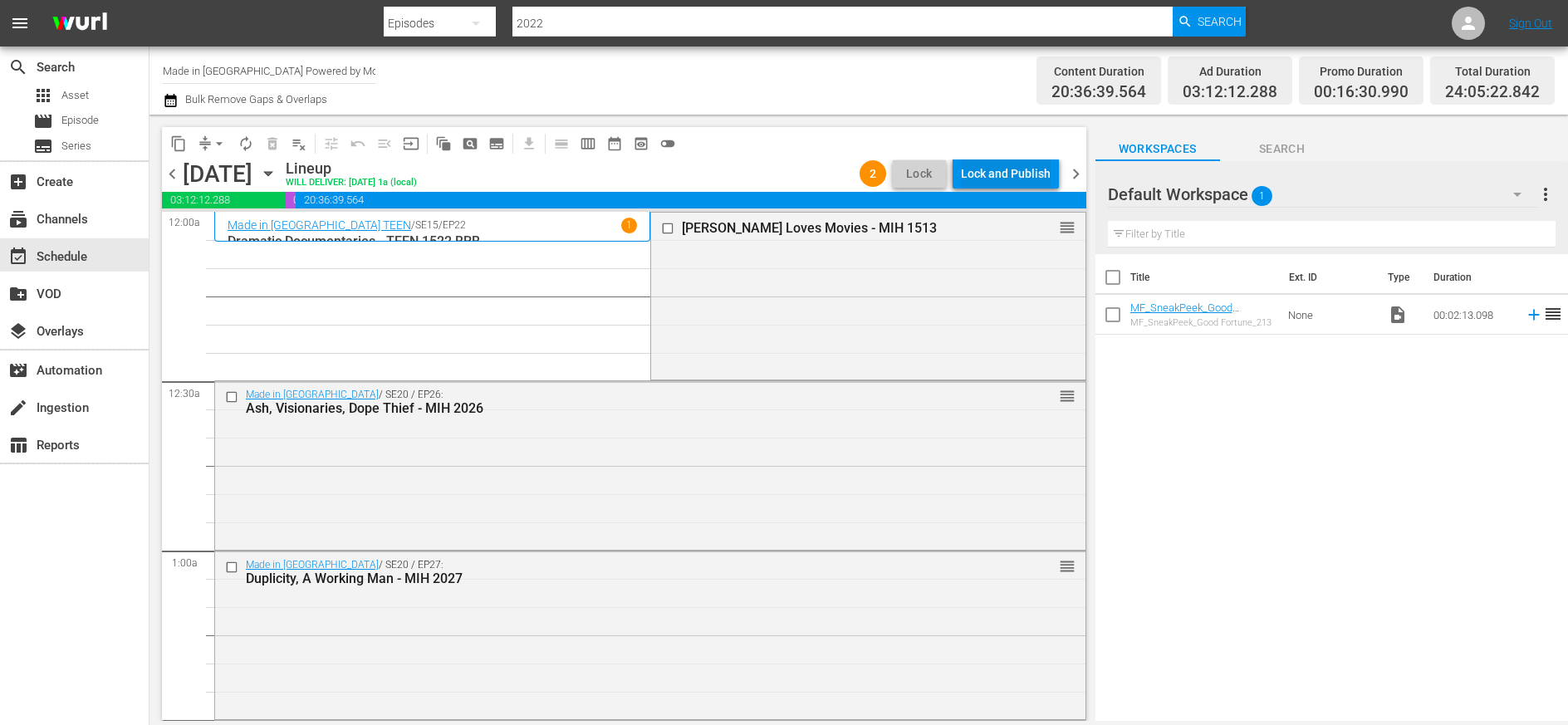
click at [1013, 171] on div "Lock and Publish" at bounding box center [1006, 173] width 90 height 30
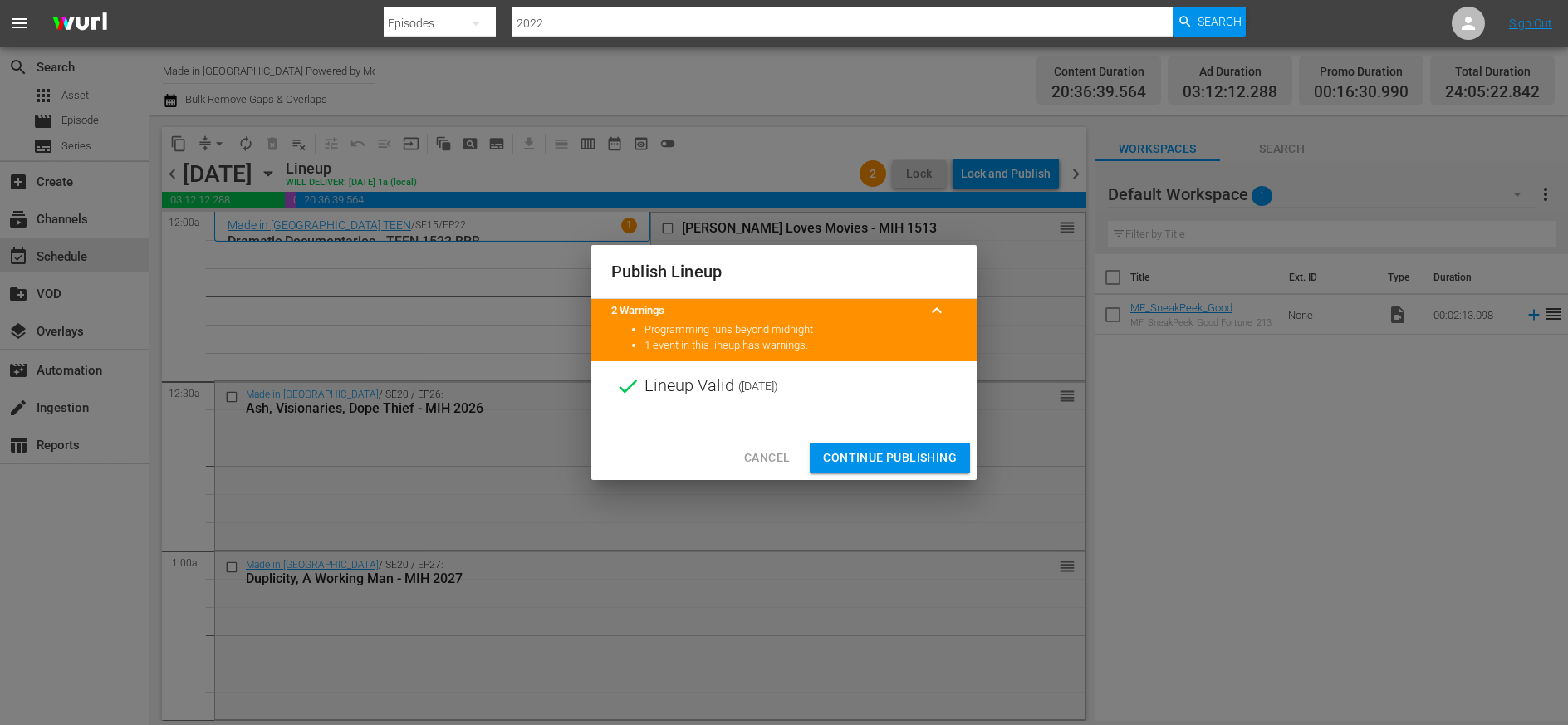
click at [911, 458] on span "Continue Publishing" at bounding box center [890, 458] width 134 height 21
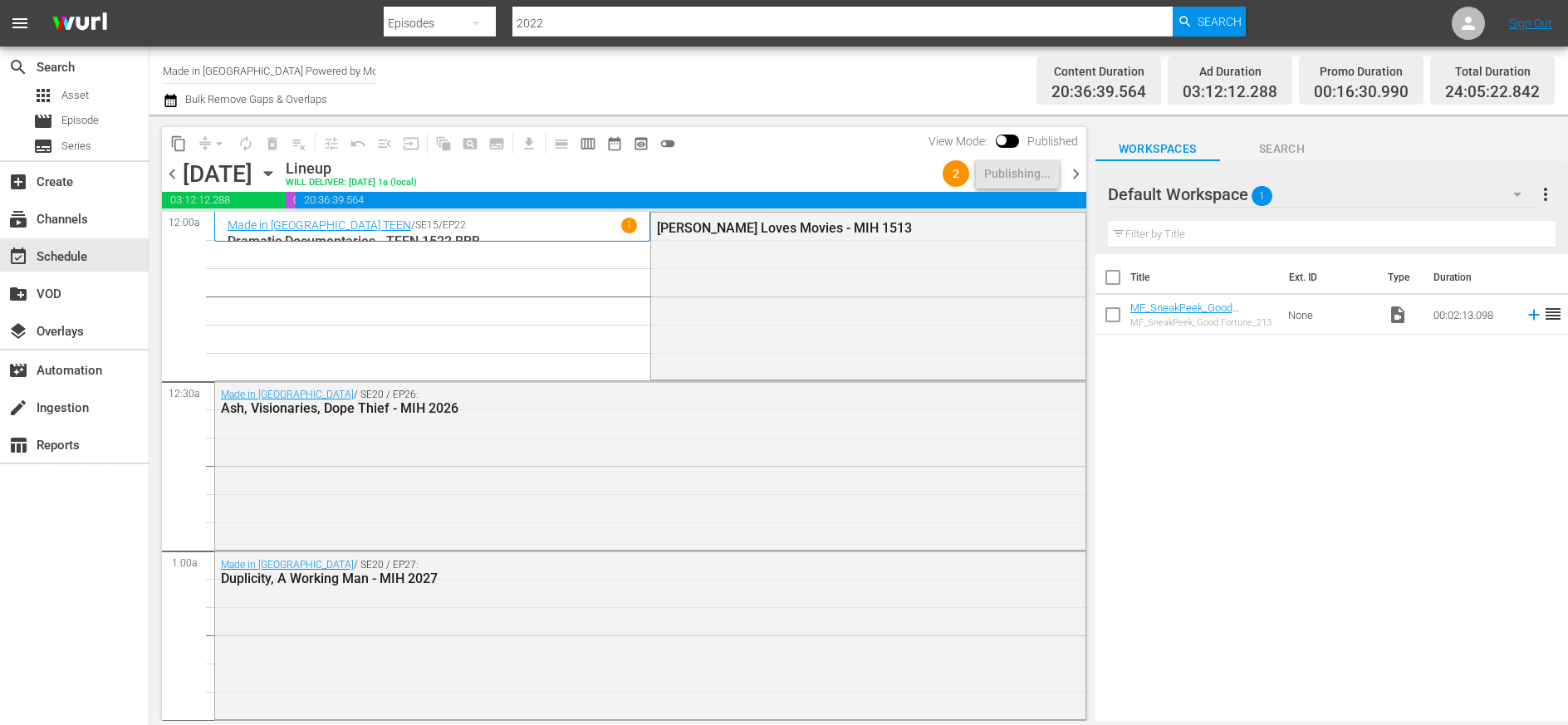
click at [1078, 167] on span "chevron_right" at bounding box center [1076, 175] width 21 height 21
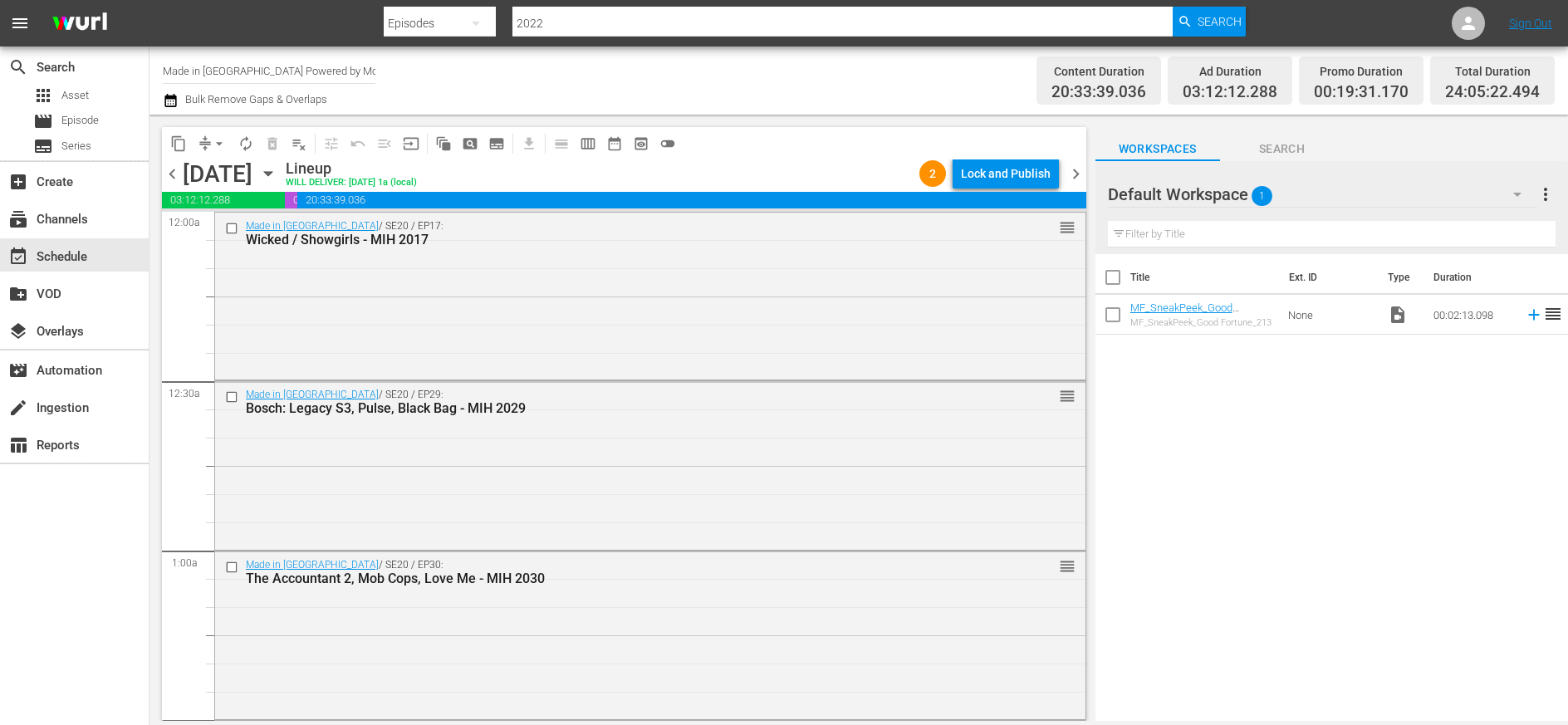
click at [1079, 173] on span "chevron_right" at bounding box center [1076, 175] width 21 height 21
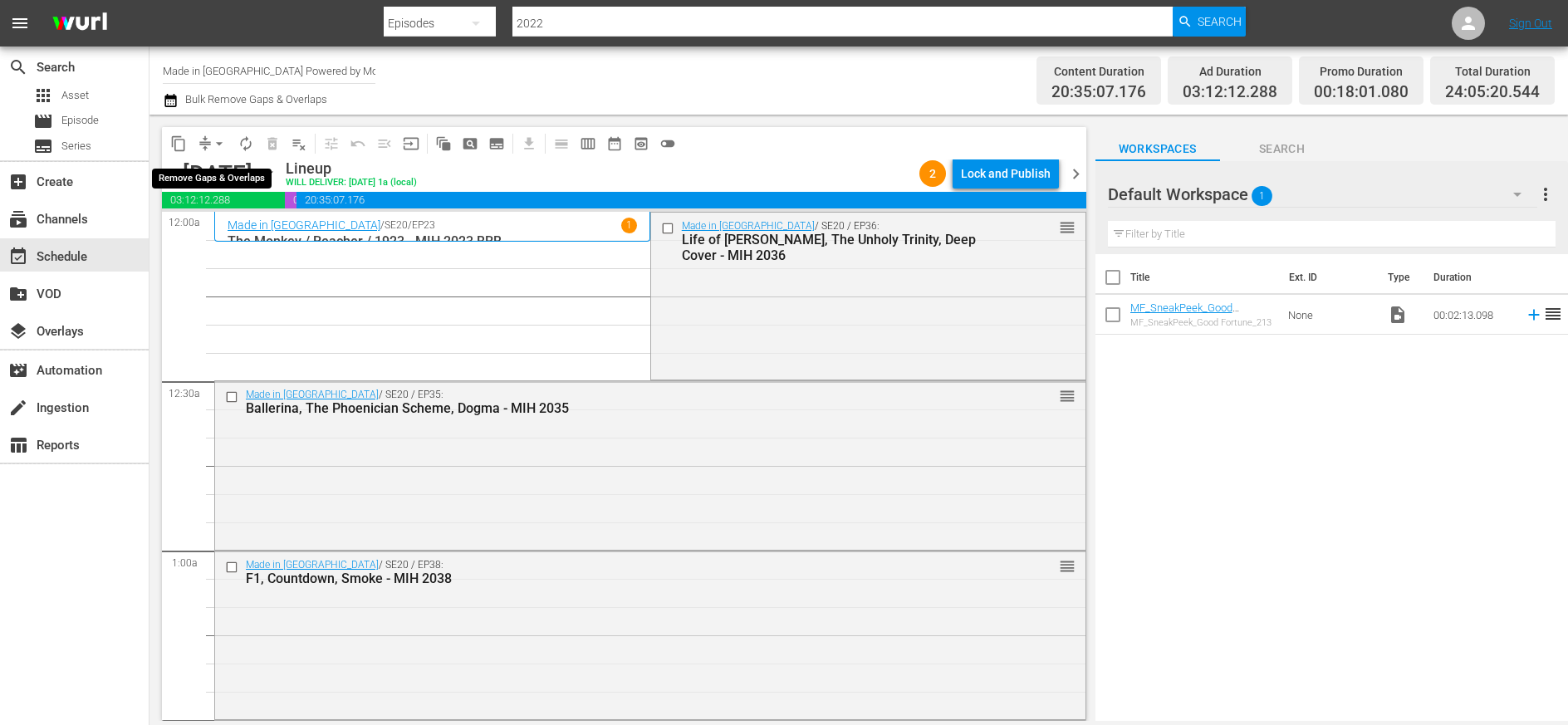
click at [217, 140] on span "arrow_drop_down" at bounding box center [218, 143] width 16 height 16
click at [217, 176] on li "Align to Midnight" at bounding box center [219, 177] width 175 height 28
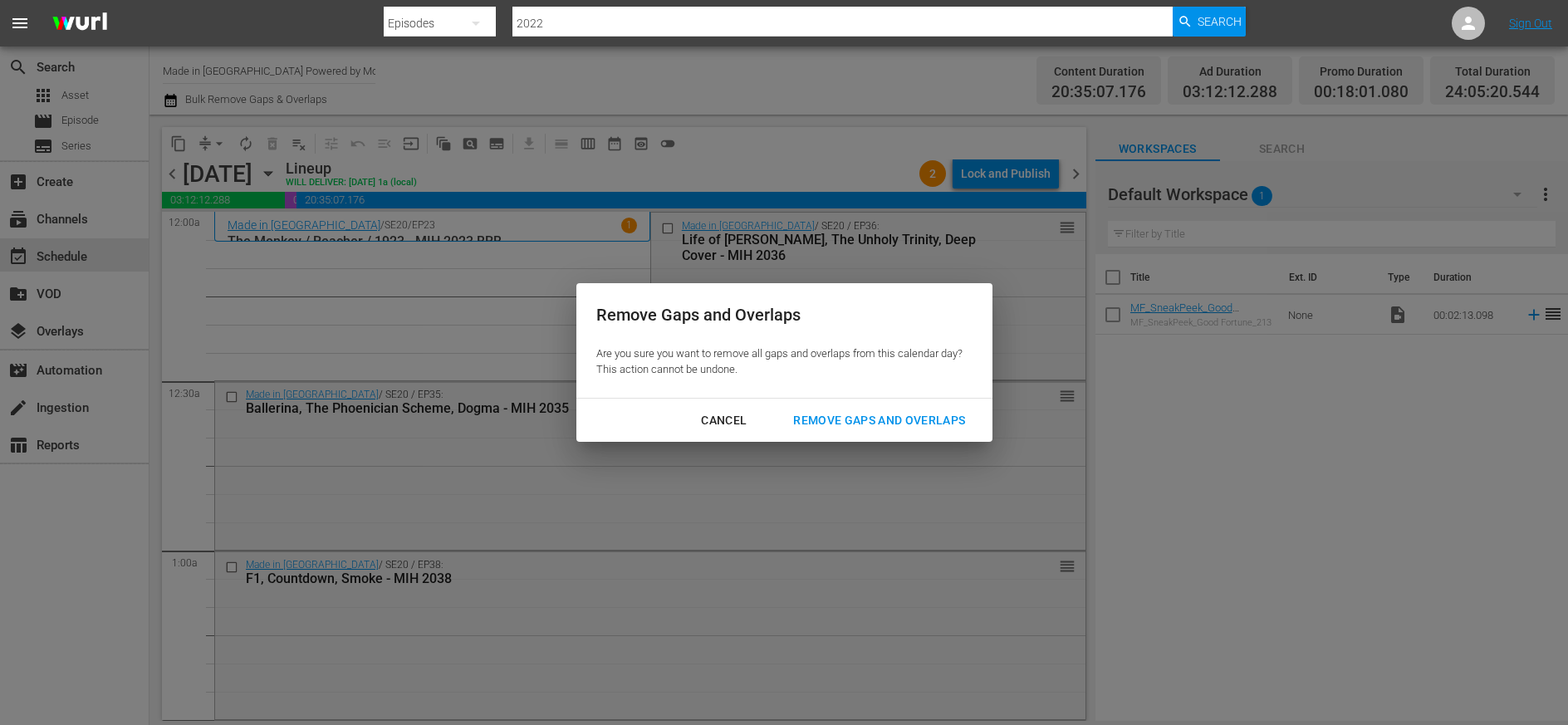
click at [855, 426] on div "Remove Gaps and Overlaps" at bounding box center [879, 421] width 198 height 21
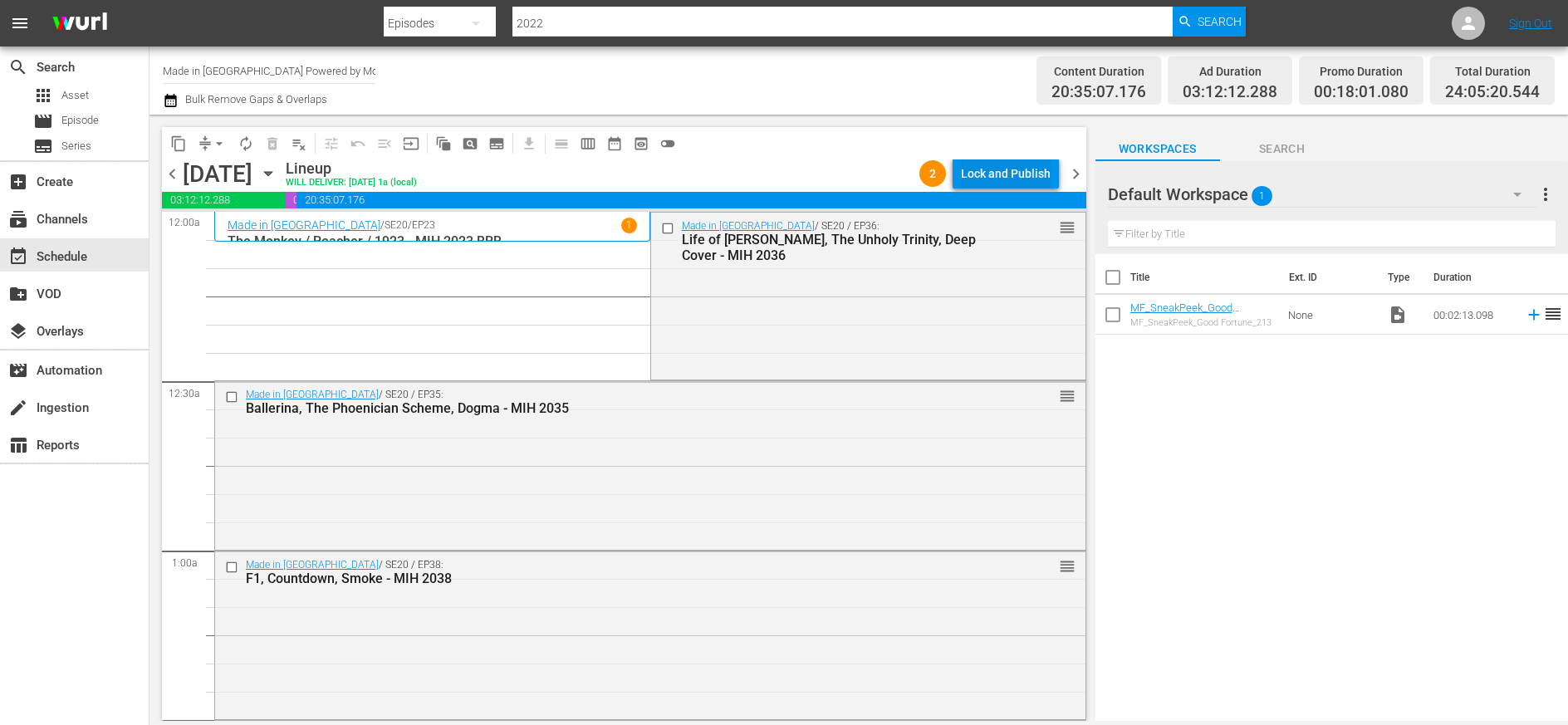
click at [1022, 164] on div "Lock and Publish" at bounding box center [1006, 173] width 90 height 30
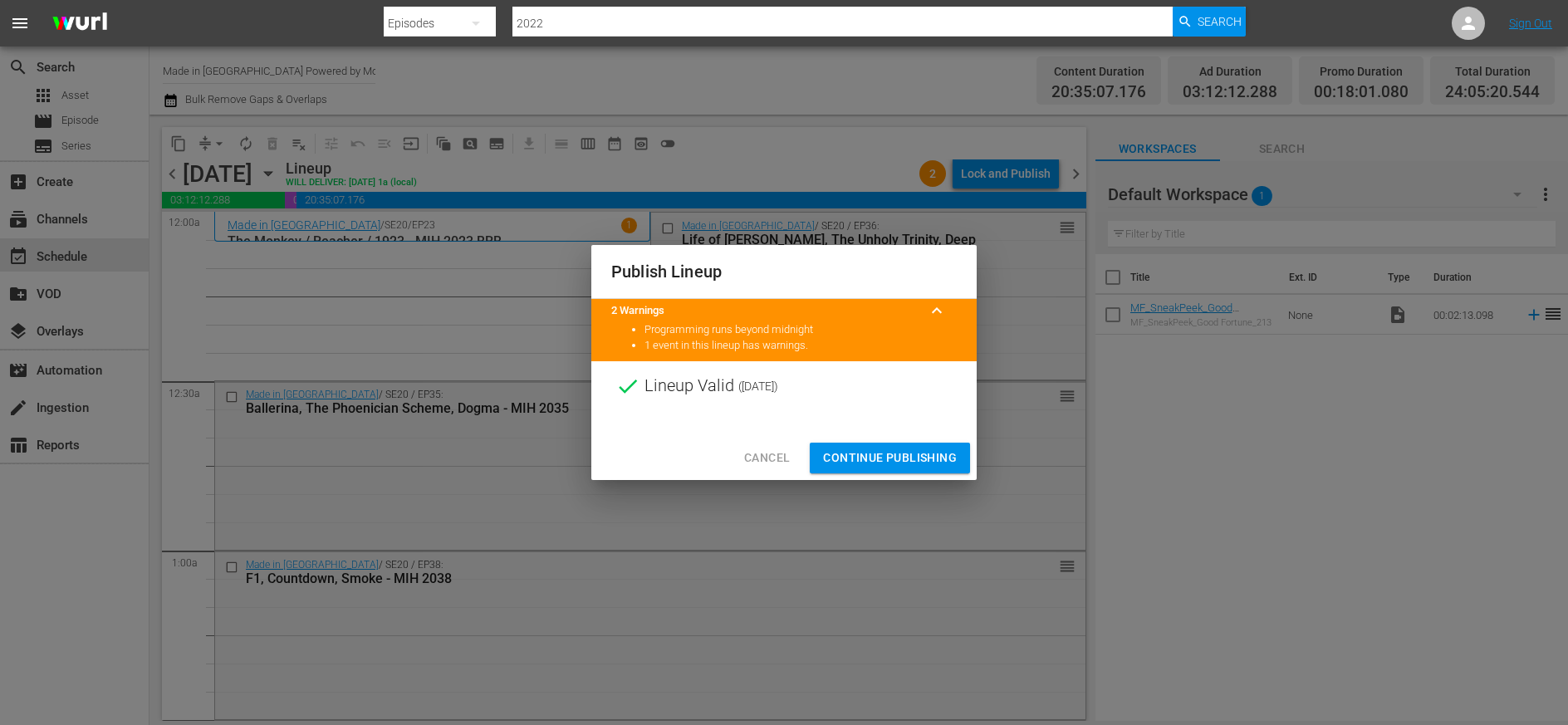
click at [897, 460] on span "Continue Publishing" at bounding box center [890, 458] width 134 height 21
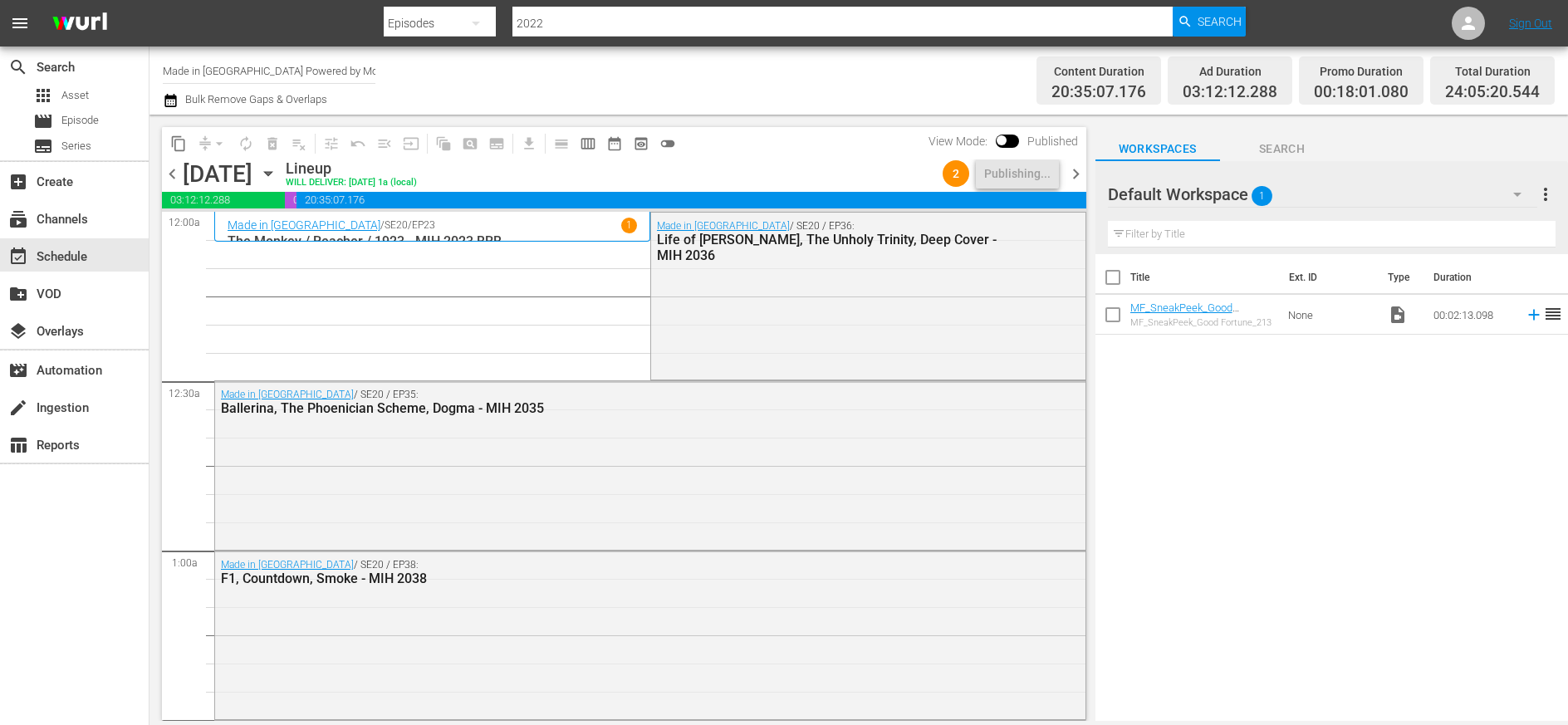
click at [1073, 176] on span "chevron_right" at bounding box center [1076, 175] width 21 height 21
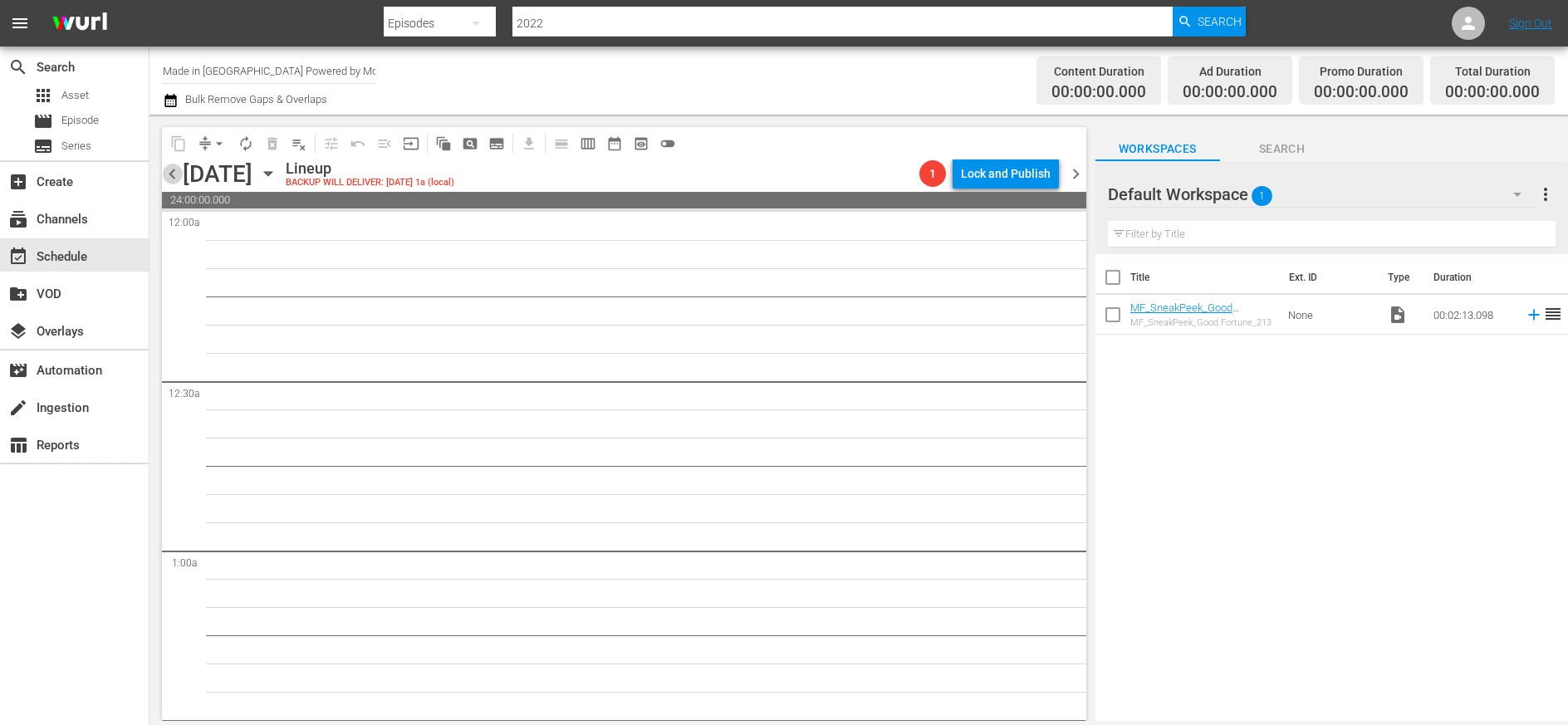
click at [175, 175] on span "chevron_left" at bounding box center [173, 175] width 21 height 21
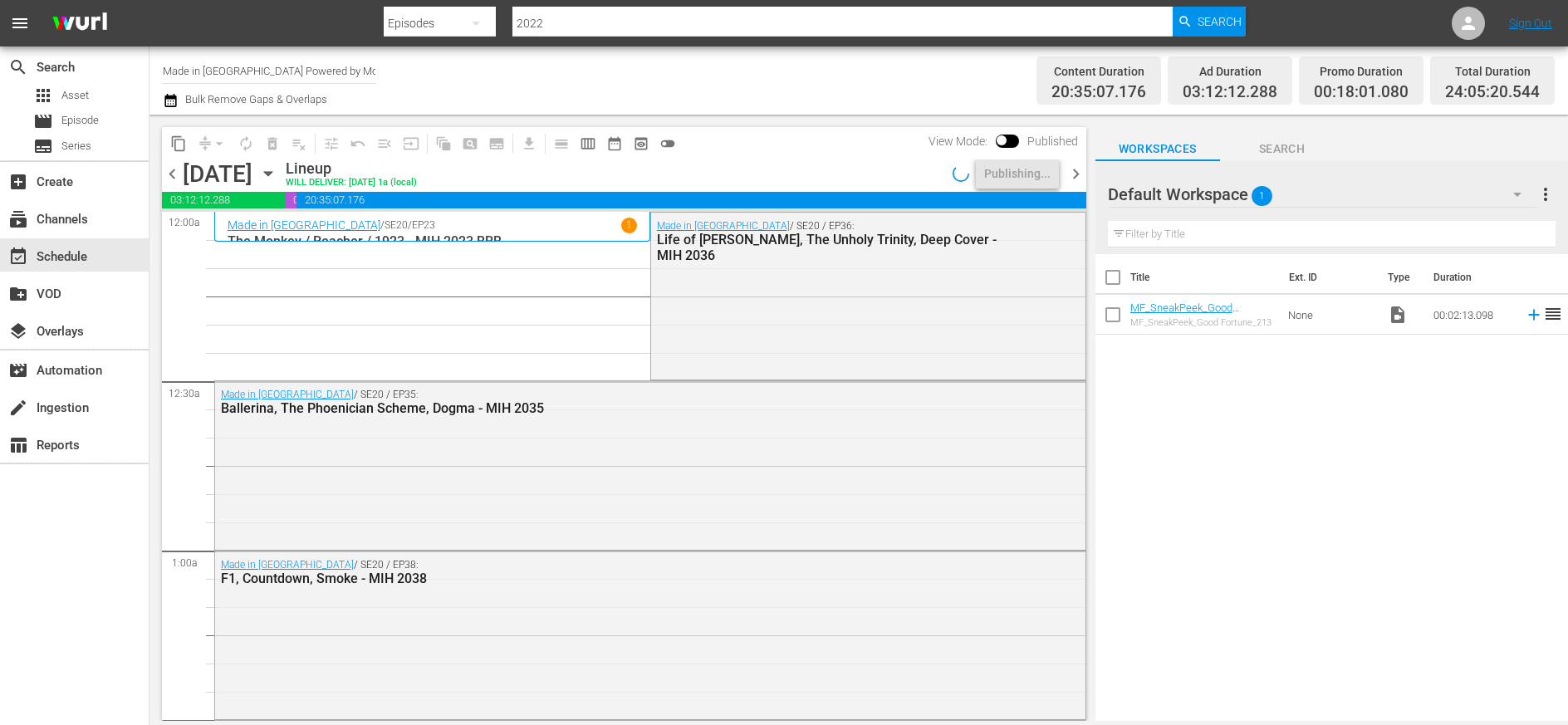
click at [171, 175] on span "chevron_left" at bounding box center [173, 175] width 21 height 21
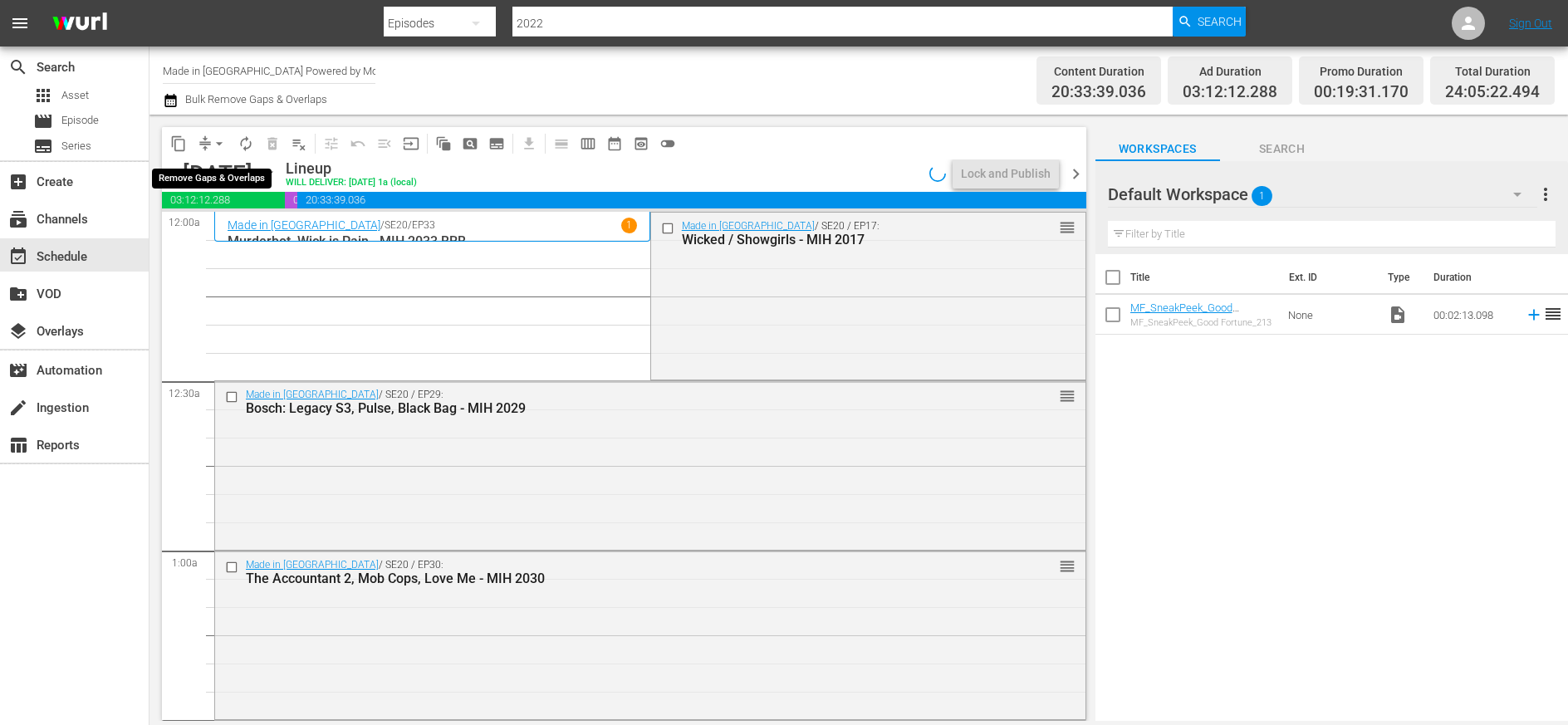
click at [224, 140] on span "arrow_drop_down" at bounding box center [218, 143] width 16 height 16
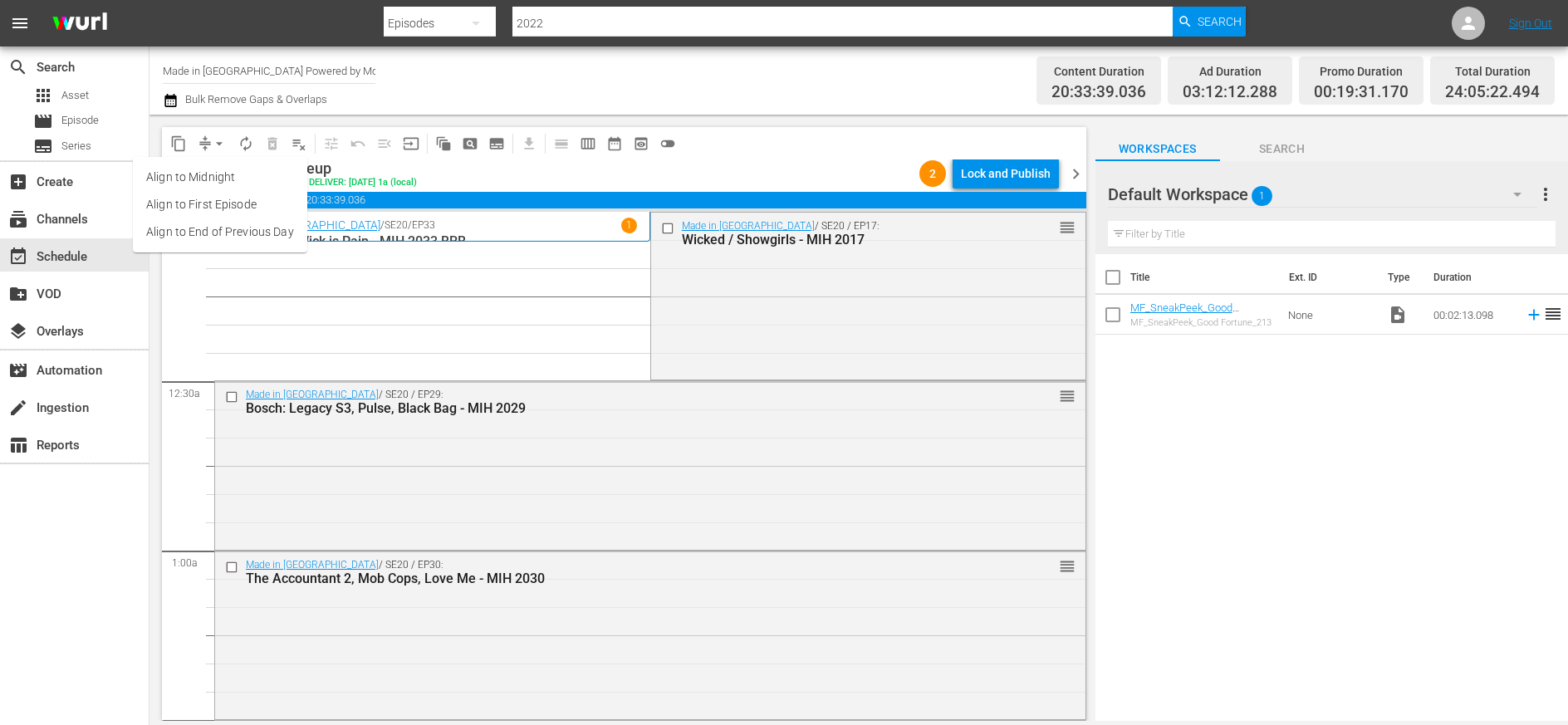
click at [217, 177] on li "Align to Midnight" at bounding box center [219, 177] width 175 height 28
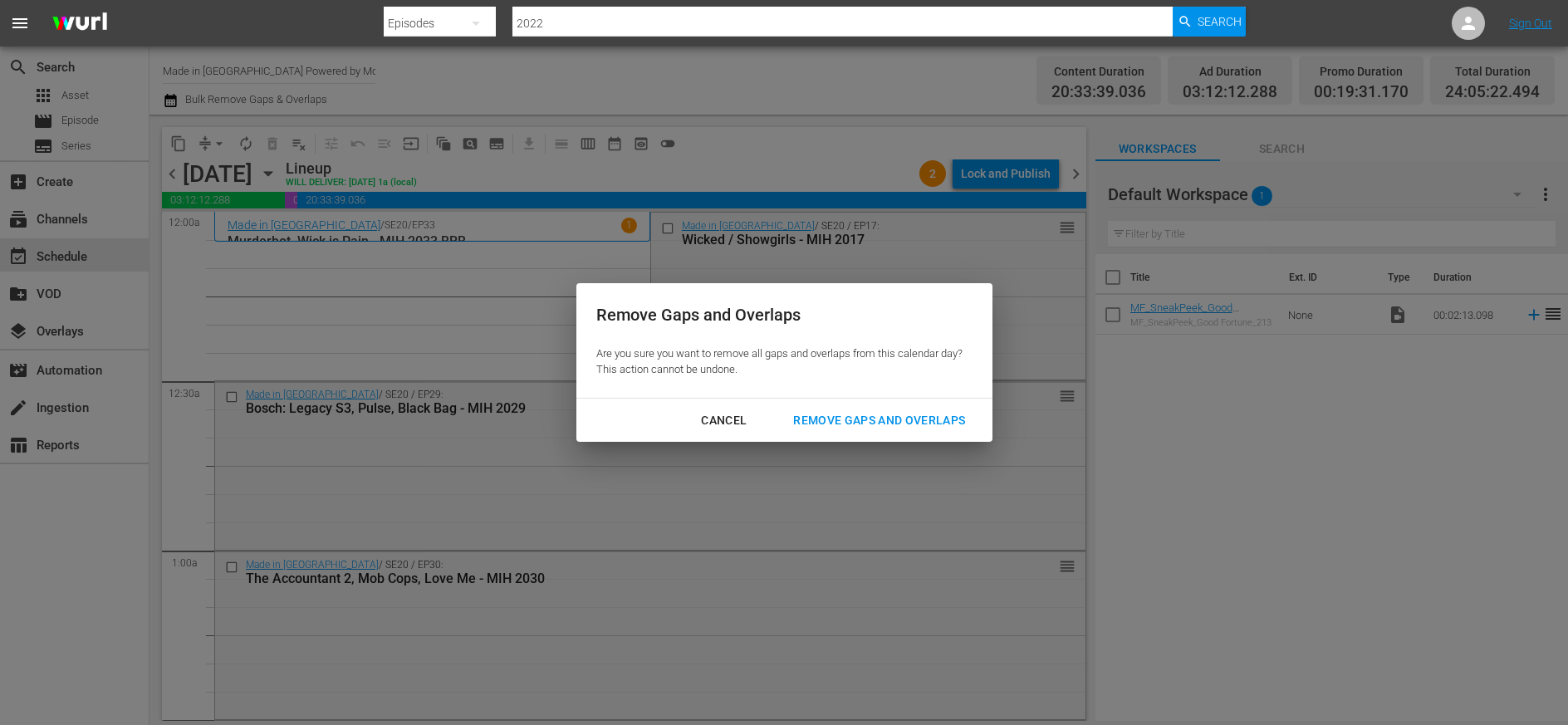
click at [949, 409] on button "Remove Gaps and Overlaps" at bounding box center [879, 421] width 212 height 31
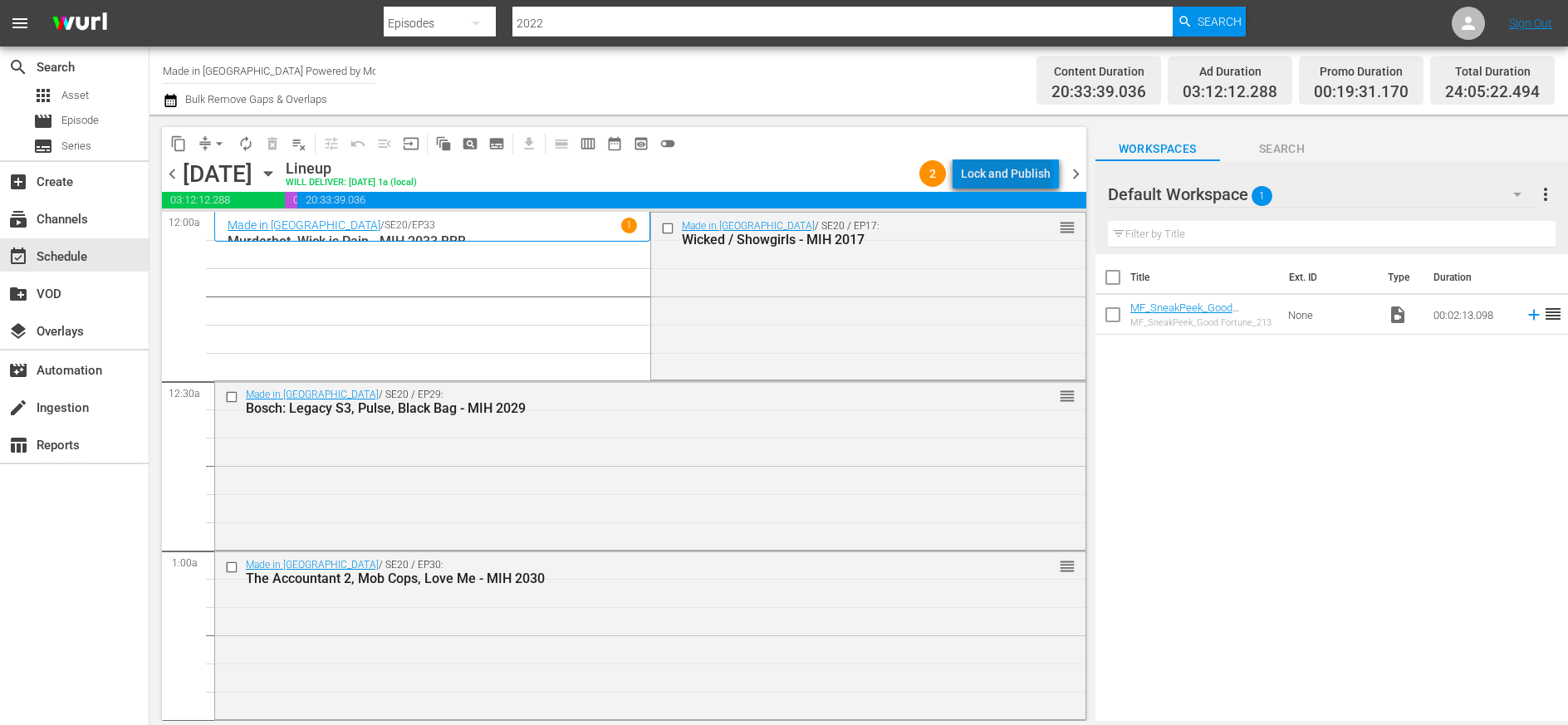
click at [1012, 176] on div "Lock and Publish" at bounding box center [1006, 173] width 90 height 30
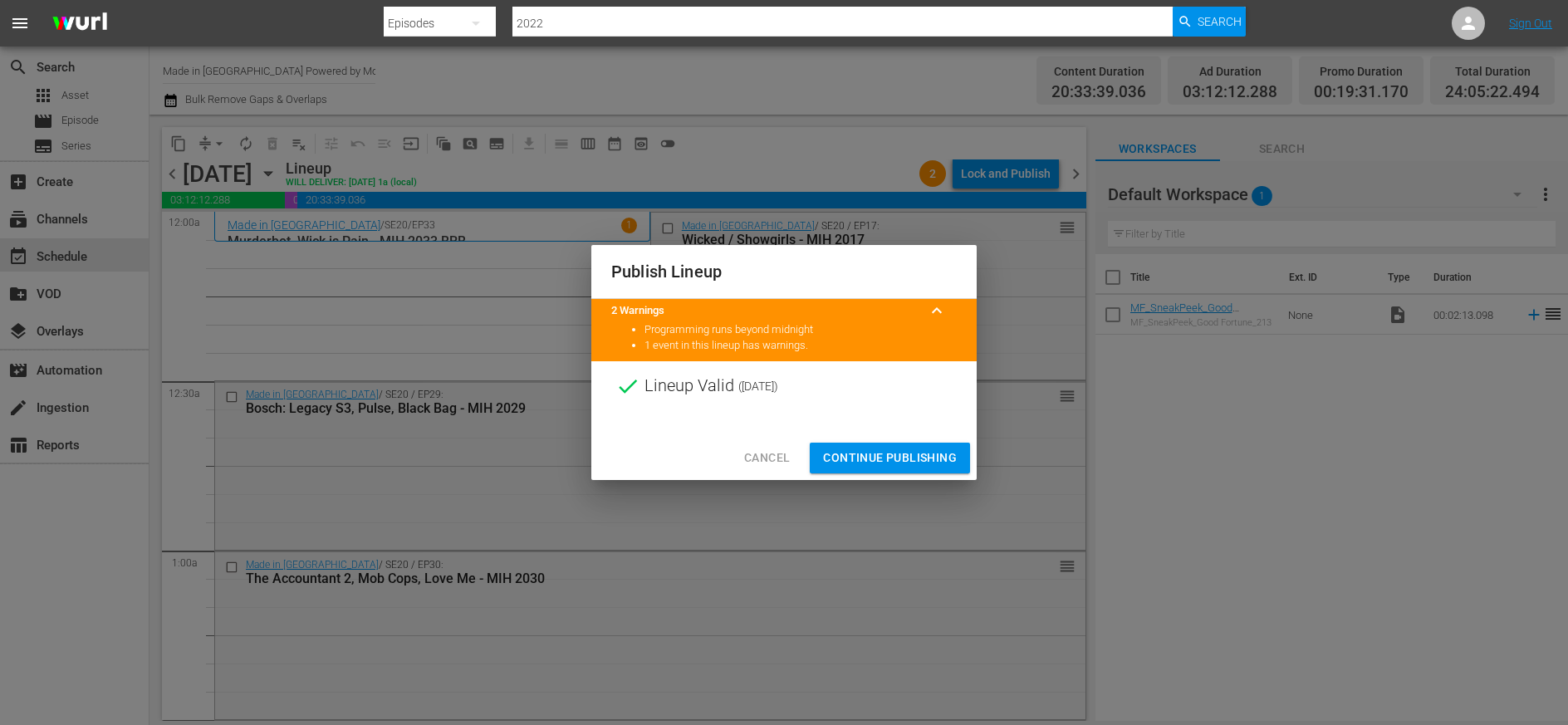
drag, startPoint x: 891, startPoint y: 454, endPoint x: 906, endPoint y: 473, distance: 24.2
click at [891, 454] on span "Continue Publishing" at bounding box center [890, 458] width 134 height 21
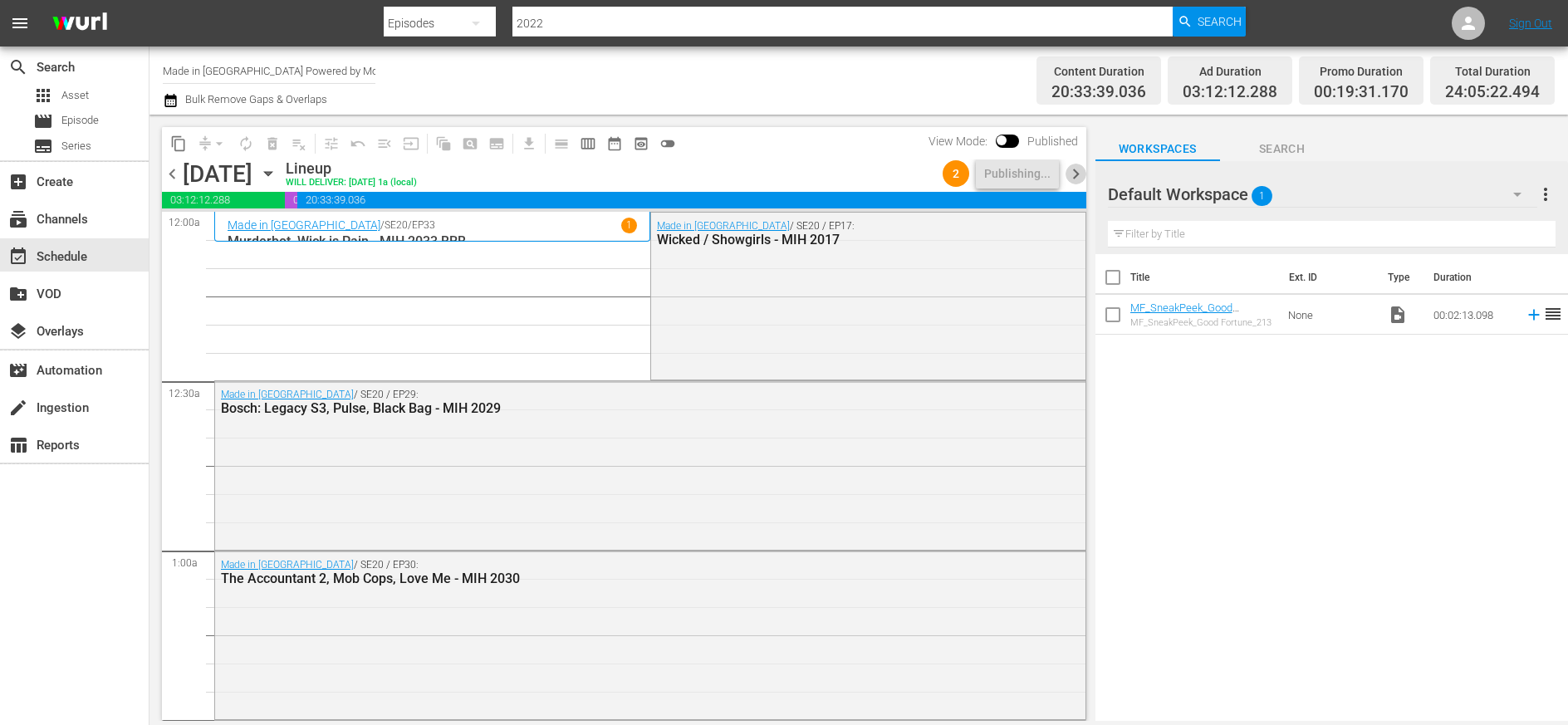
drag, startPoint x: 1074, startPoint y: 172, endPoint x: 1077, endPoint y: 189, distance: 17.3
click at [1074, 172] on span "chevron_right" at bounding box center [1076, 175] width 21 height 21
click at [171, 173] on span "chevron_left" at bounding box center [173, 175] width 21 height 21
click at [171, 177] on span "chevron_left" at bounding box center [173, 175] width 21 height 21
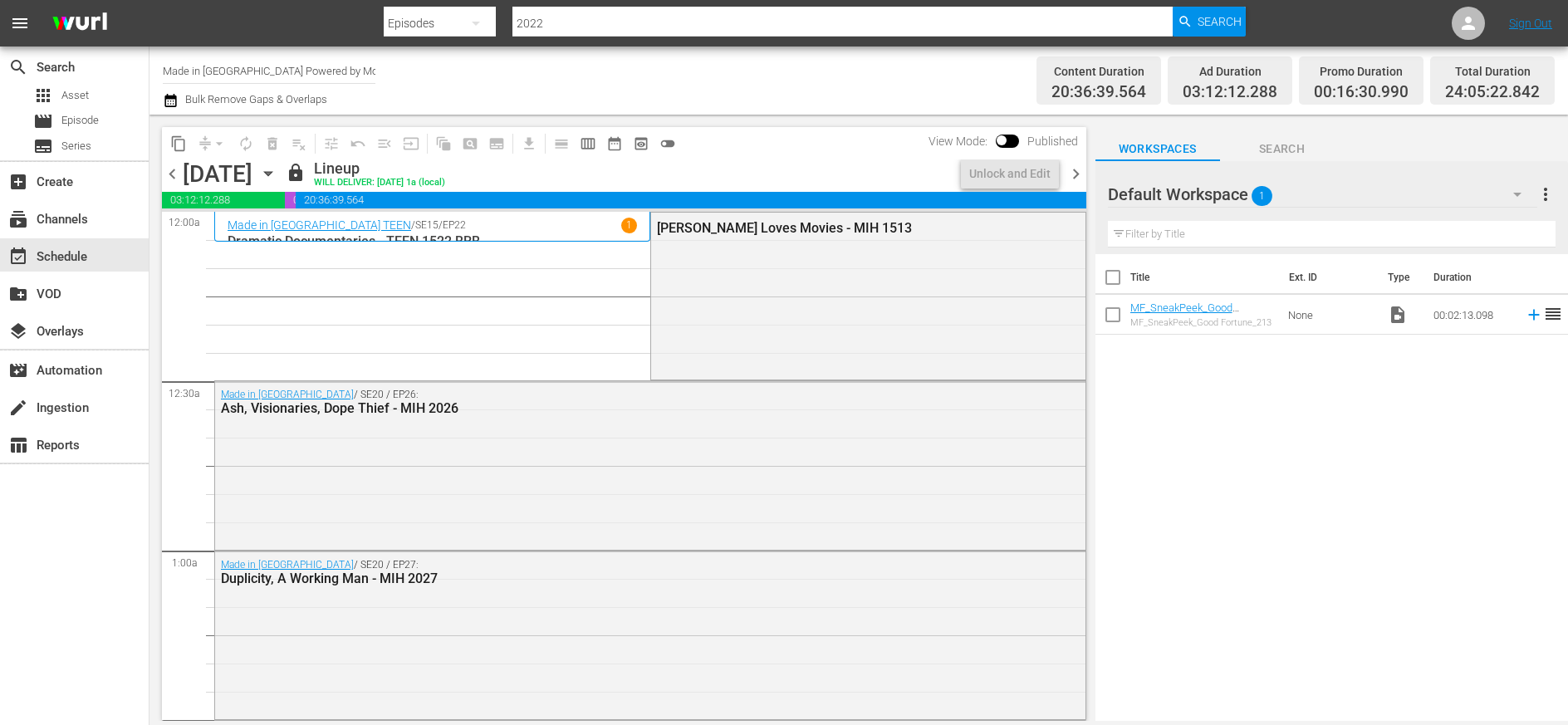
click at [173, 174] on span "chevron_left" at bounding box center [173, 175] width 21 height 21
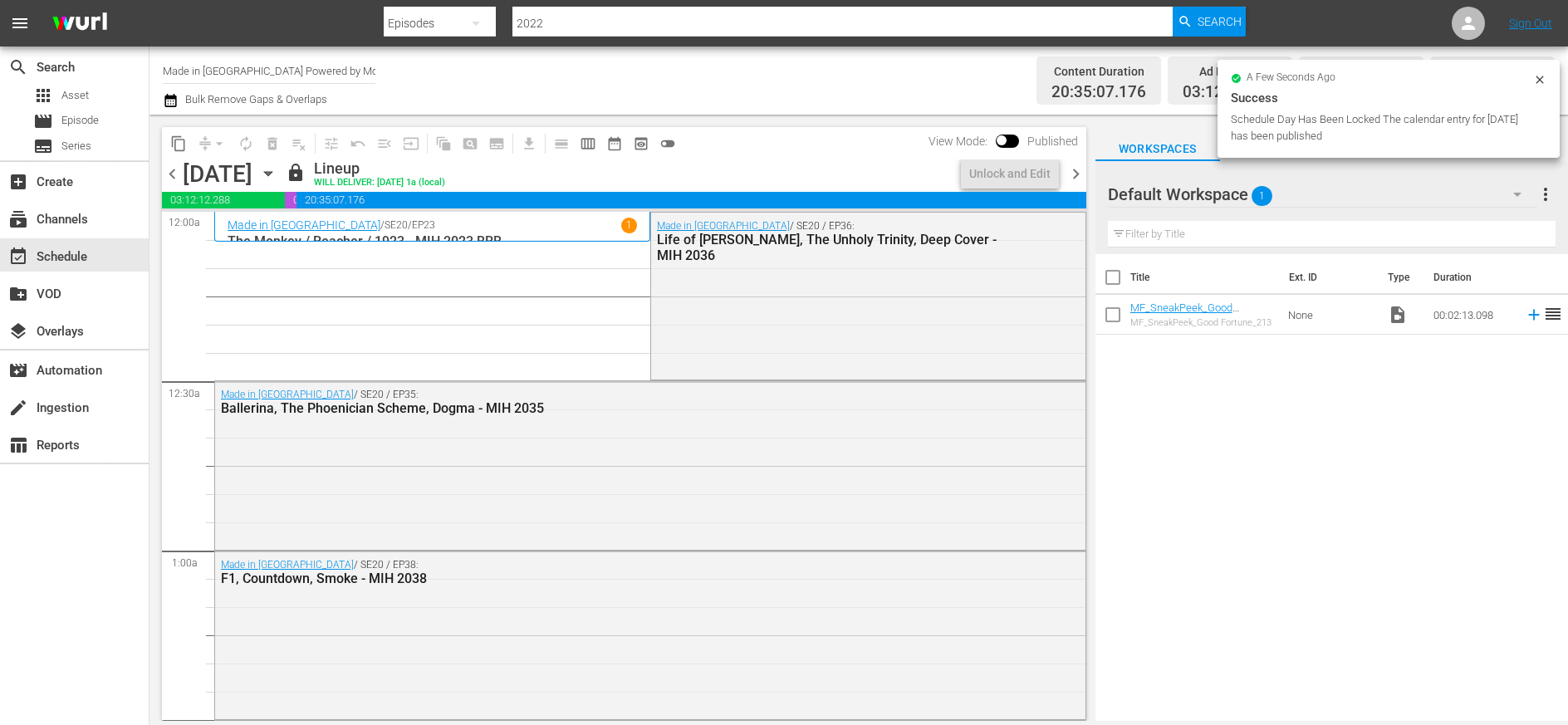
click at [175, 176] on span "chevron_left" at bounding box center [173, 175] width 21 height 21
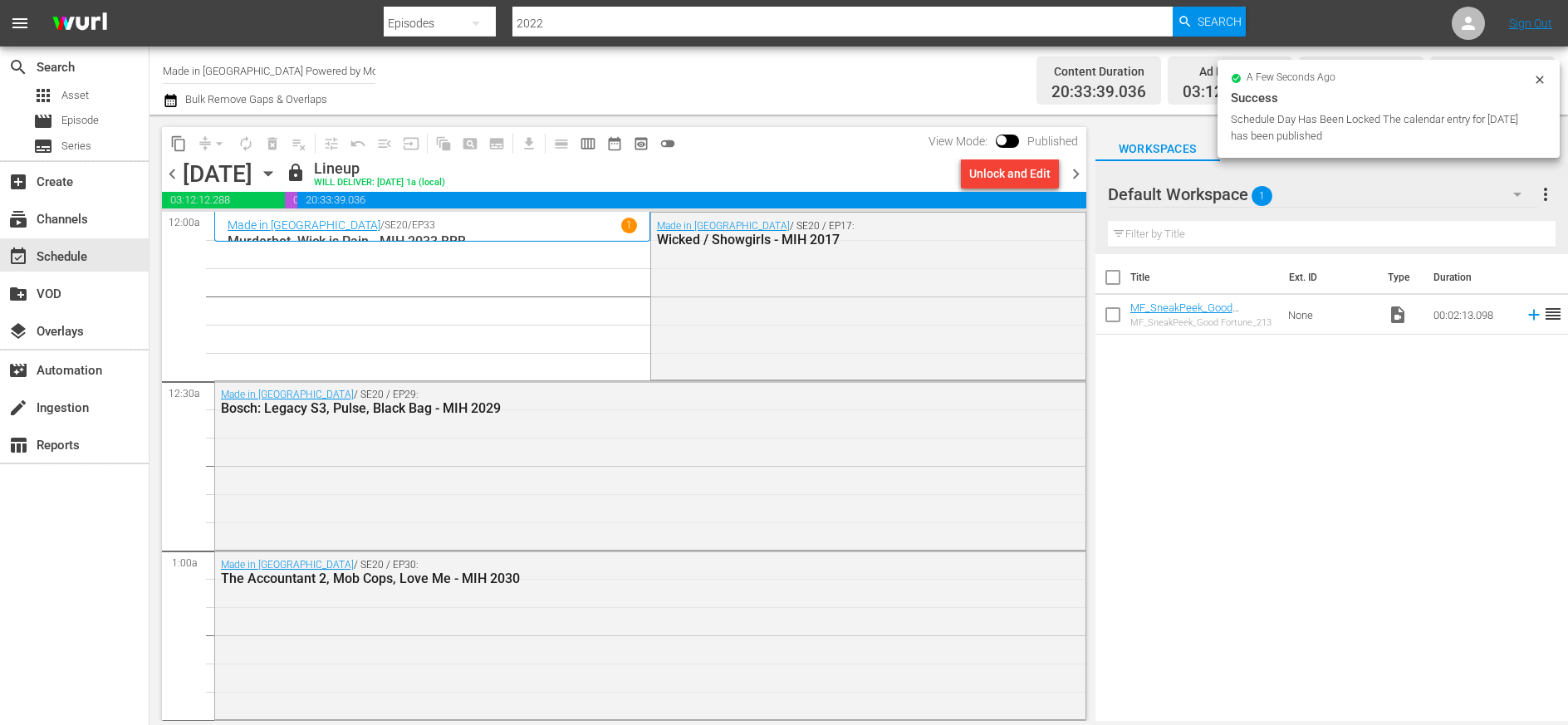
click at [172, 176] on span "chevron_left" at bounding box center [173, 175] width 21 height 21
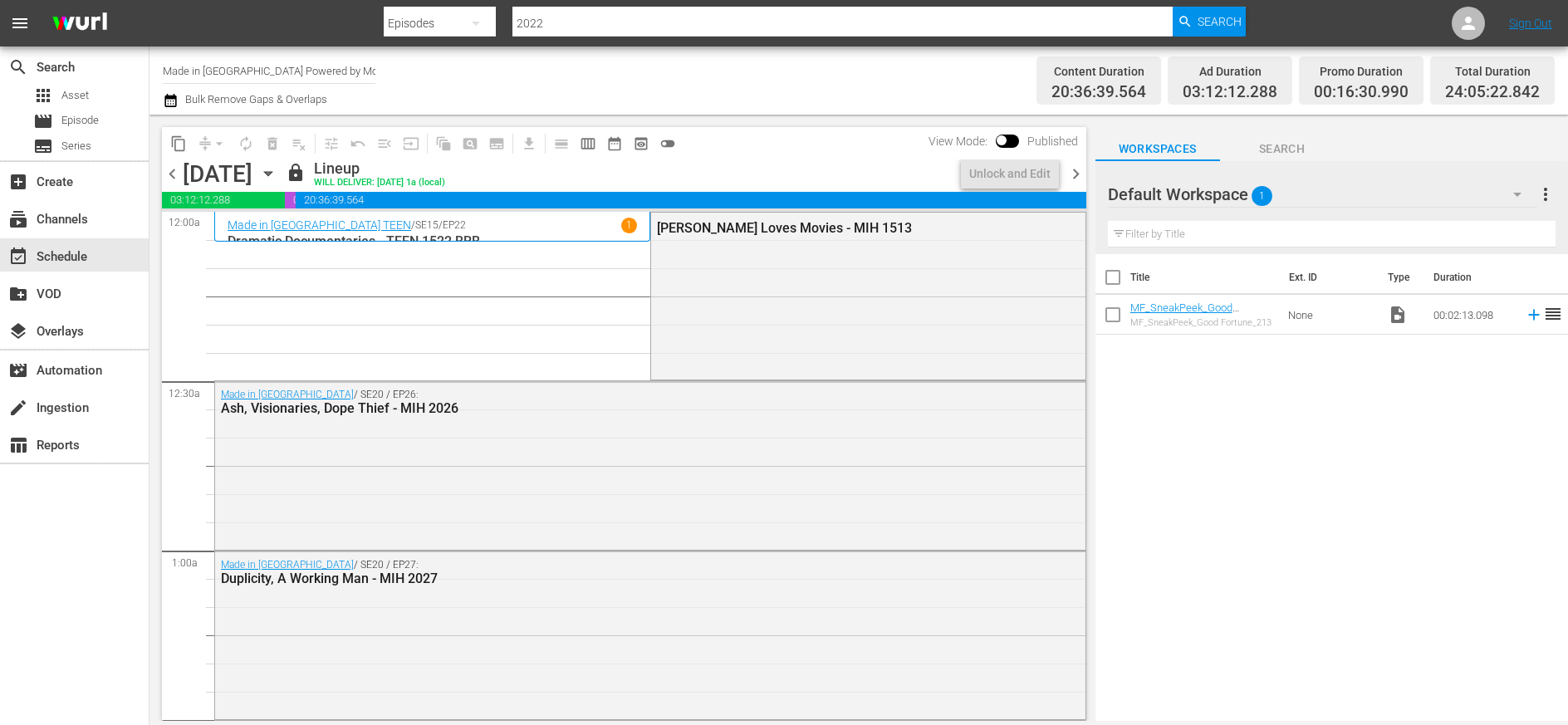
click at [171, 176] on span "chevron_left" at bounding box center [173, 175] width 21 height 21
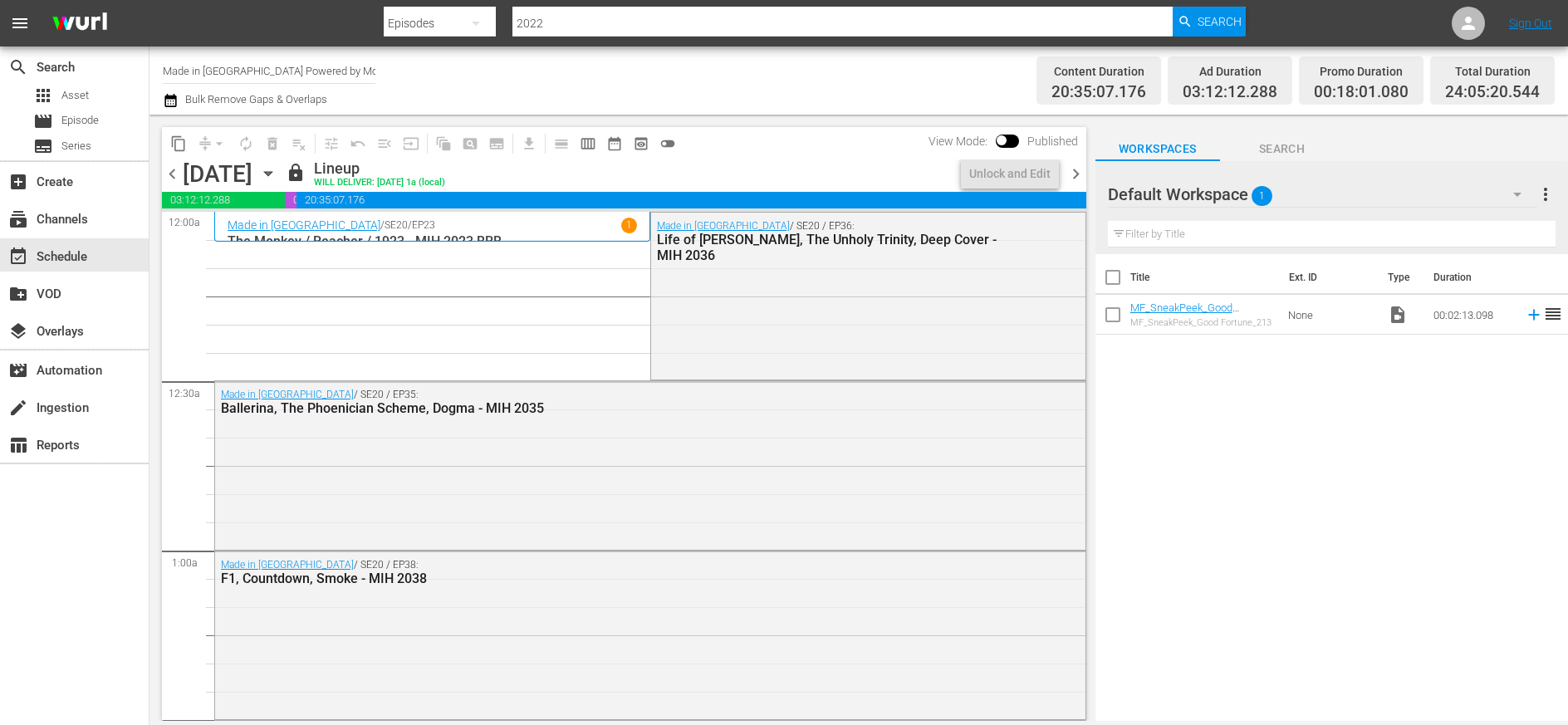
click at [171, 176] on span "chevron_left" at bounding box center [173, 175] width 21 height 21
